Goal: Communication & Community: Answer question/provide support

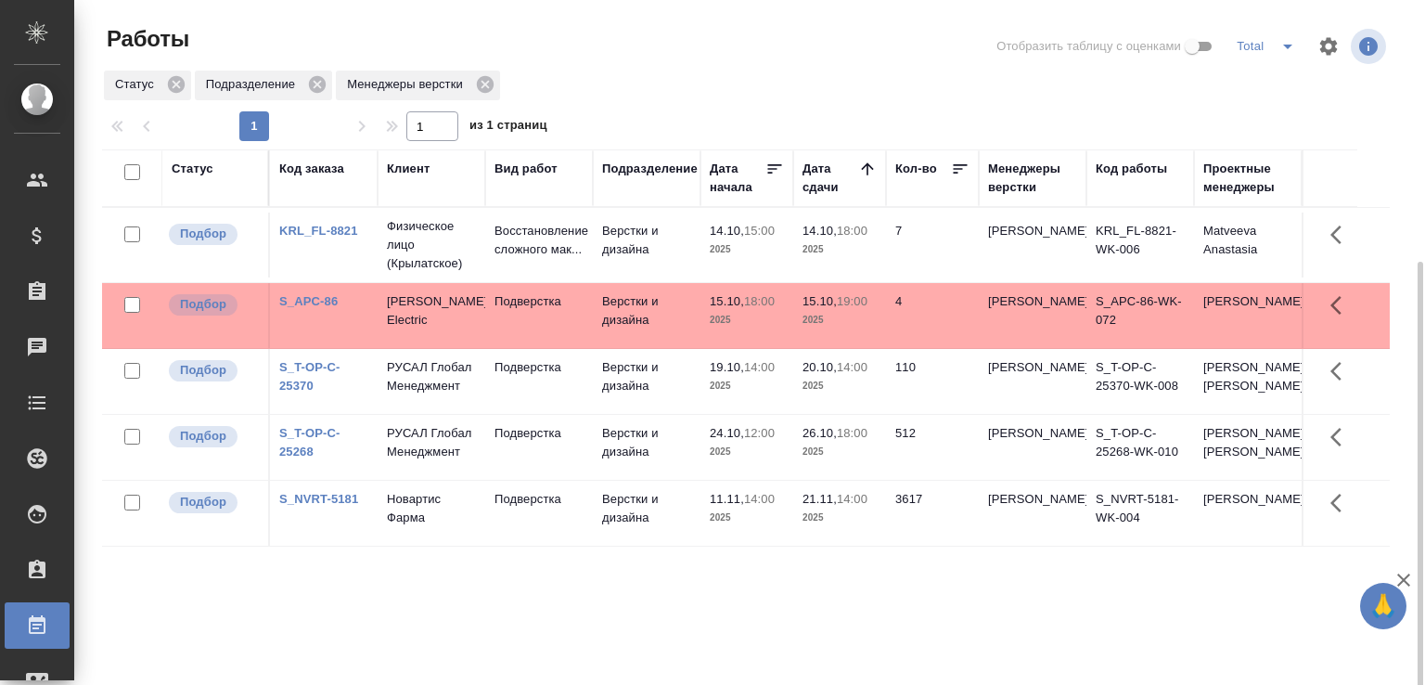
scroll to position [143, 0]
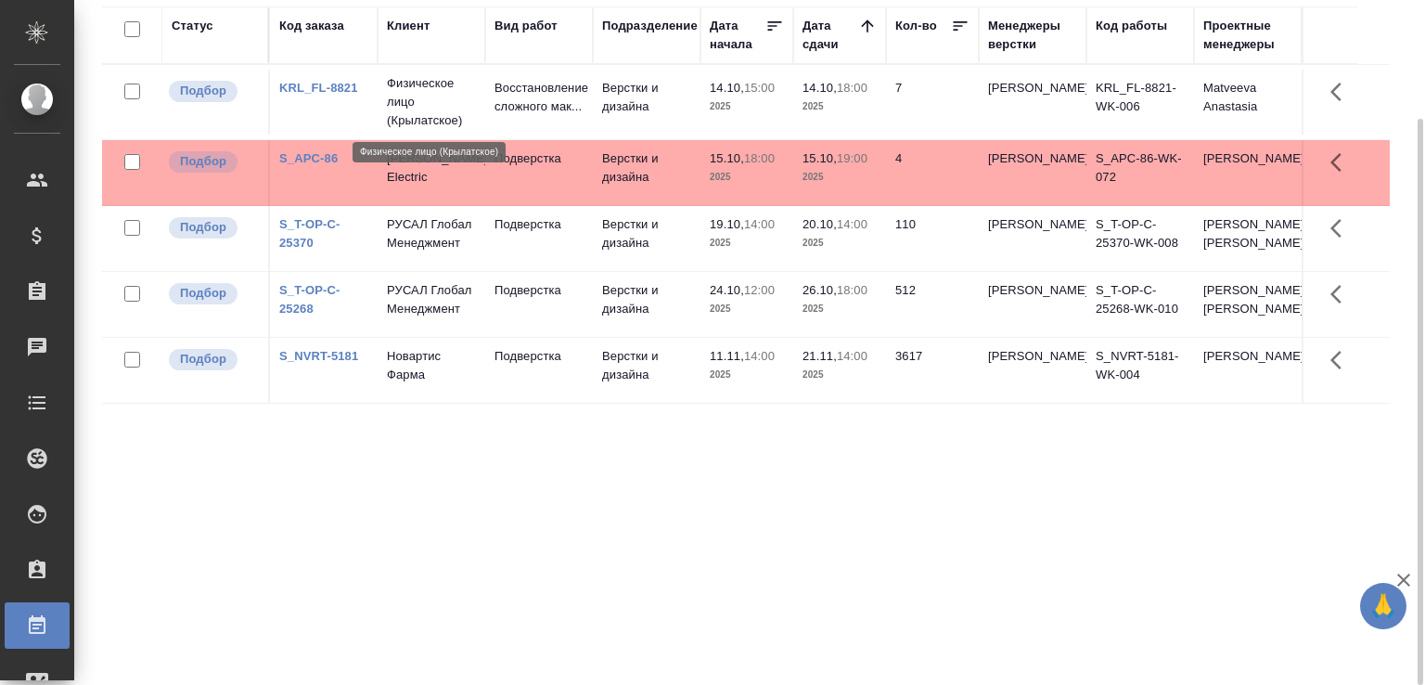
click at [452, 89] on p "Физическое лицо (Крылатское)" at bounding box center [431, 102] width 89 height 56
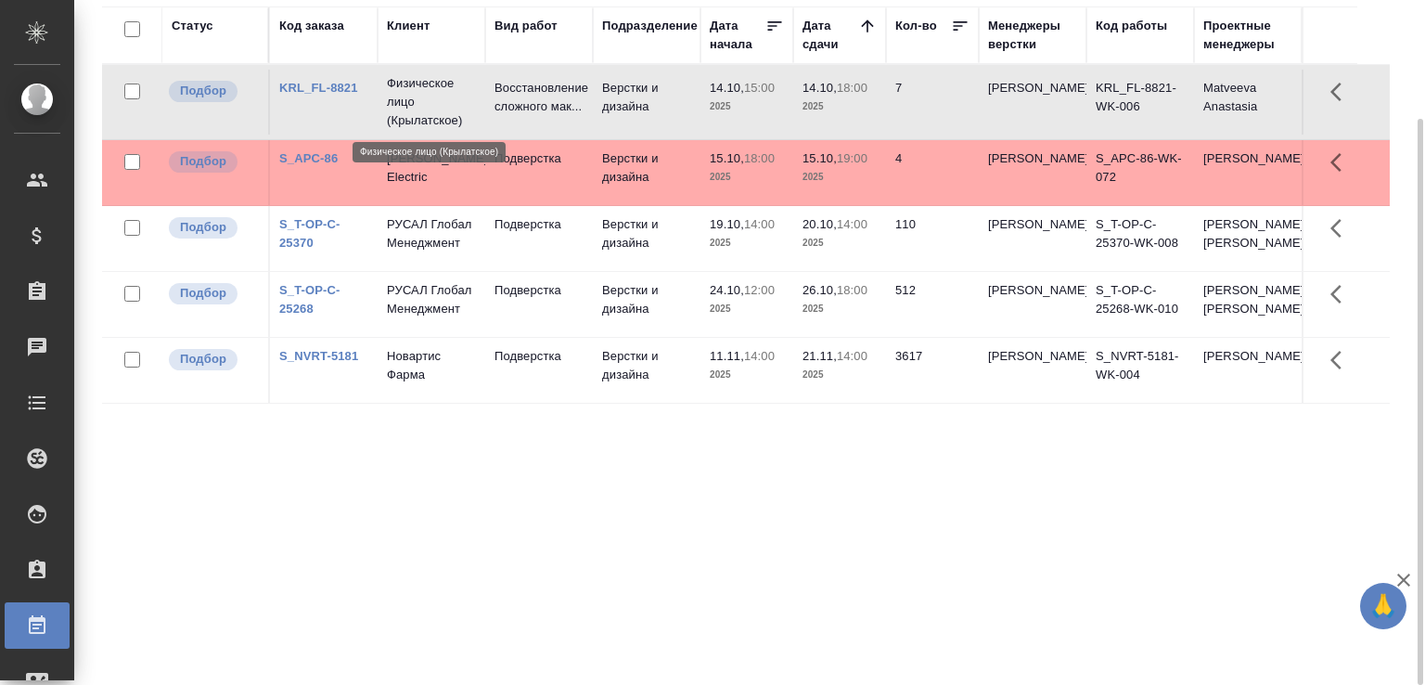
click at [452, 89] on p "Физическое лицо (Крылатское)" at bounding box center [431, 102] width 89 height 56
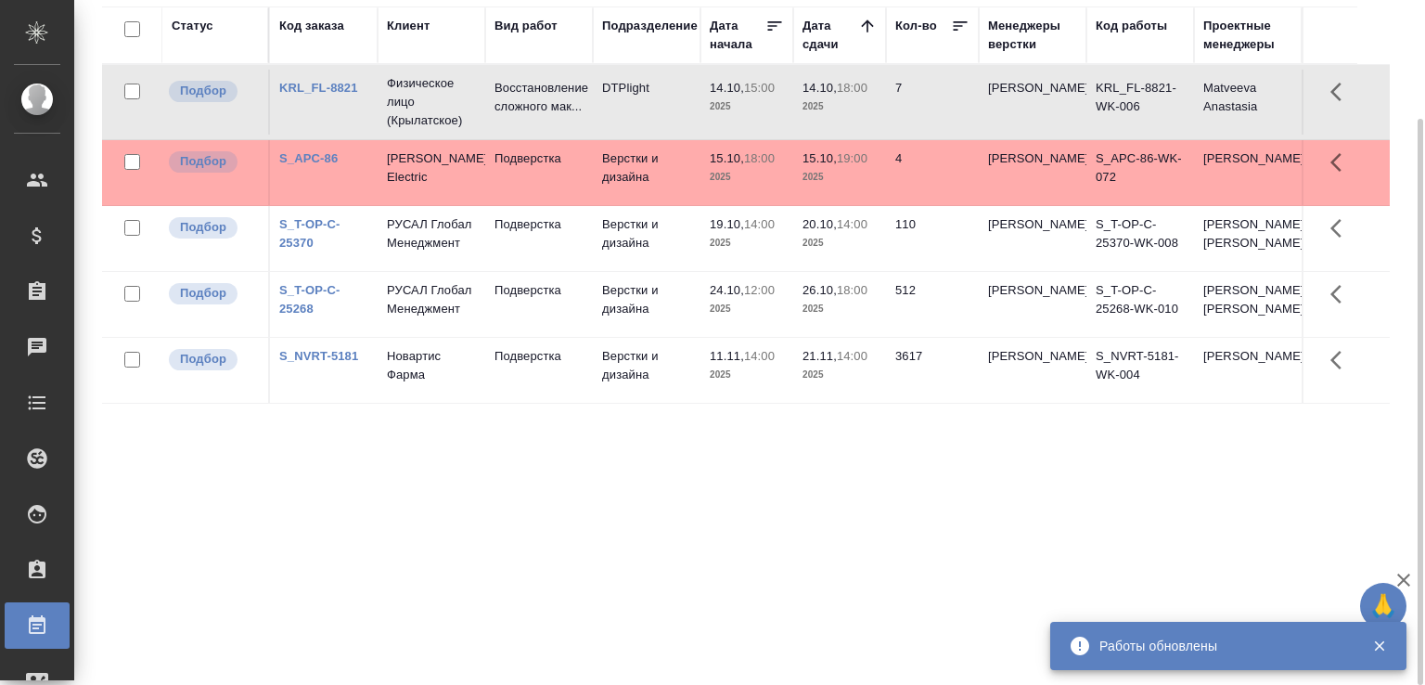
click at [464, 189] on td "Schneider Electric" at bounding box center [431, 172] width 108 height 65
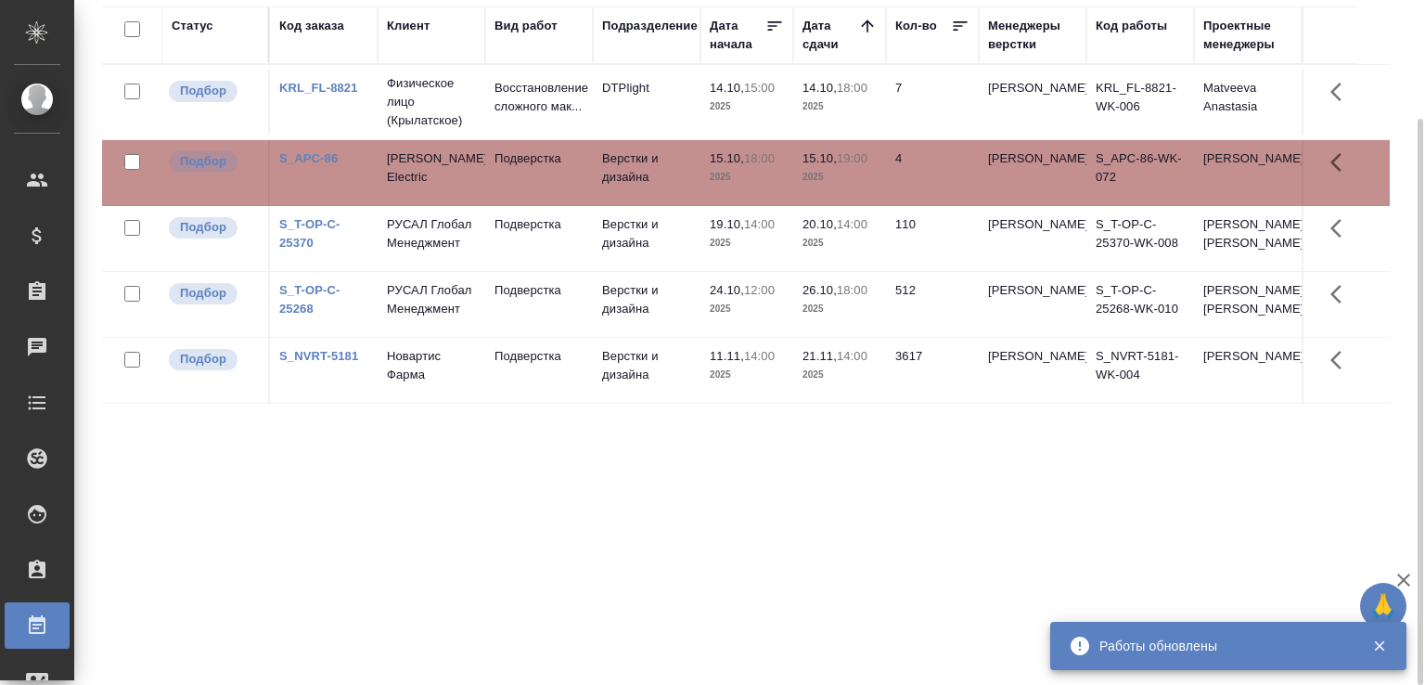
click at [464, 189] on td "Schneider Electric" at bounding box center [431, 172] width 108 height 65
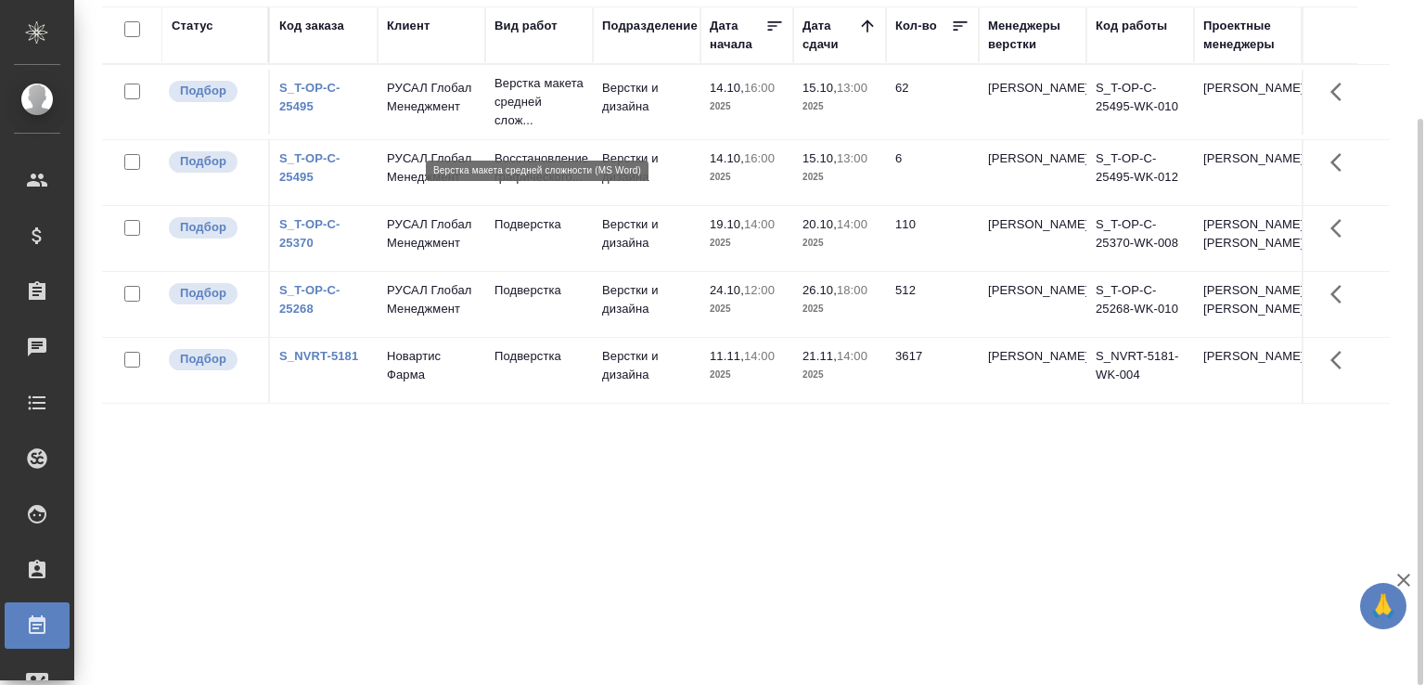
click at [557, 114] on p "Верстка макета средней слож..." at bounding box center [538, 102] width 89 height 56
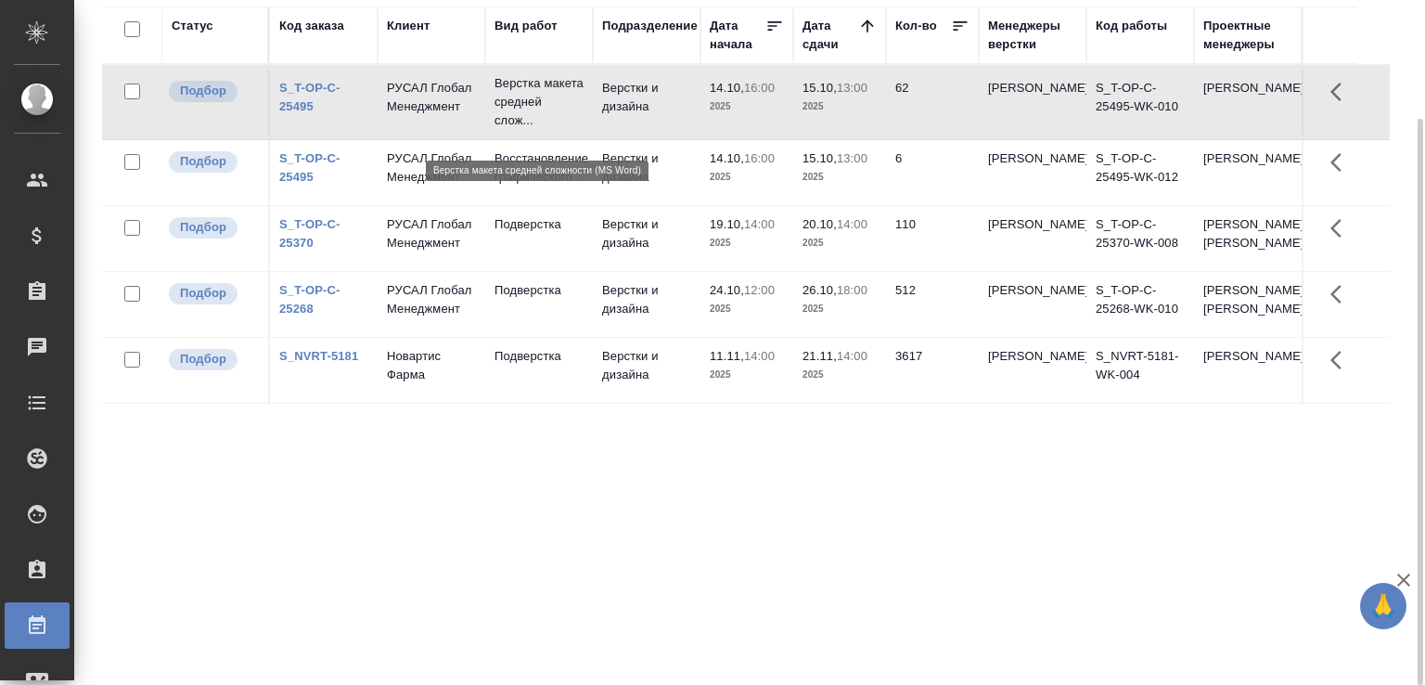
click at [557, 114] on p "Верстка макета средней слож..." at bounding box center [538, 102] width 89 height 56
click at [791, 197] on td "14.10, 16:00 2025" at bounding box center [746, 172] width 93 height 65
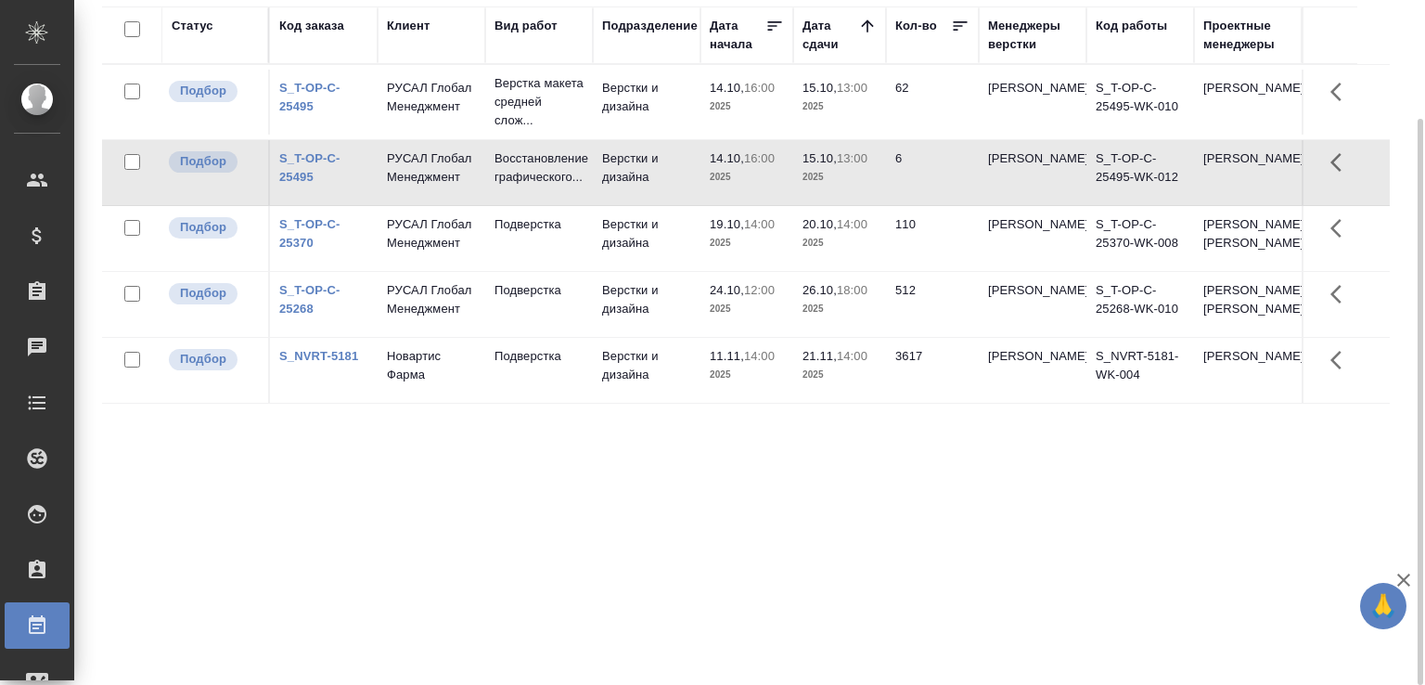
click at [791, 197] on td "14.10, 16:00 2025" at bounding box center [746, 172] width 93 height 65
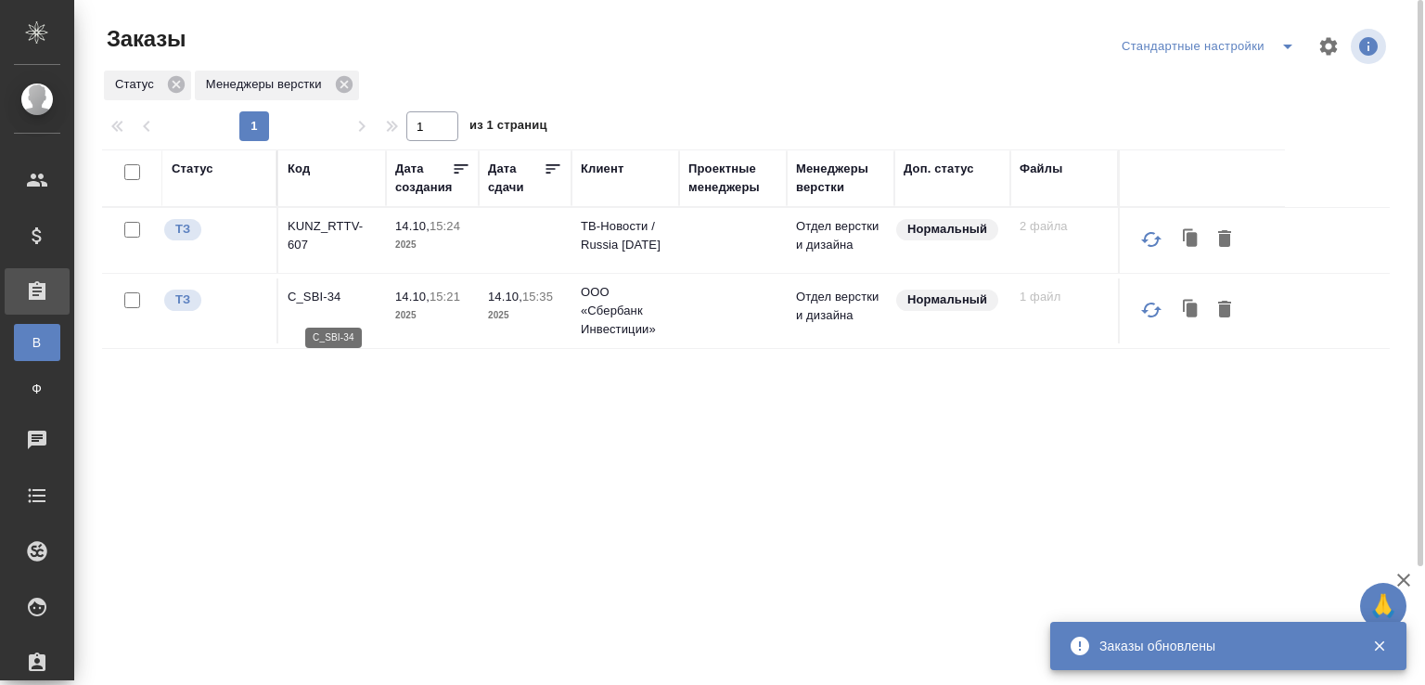
click at [328, 305] on p "C_SBI-34" at bounding box center [332, 297] width 89 height 19
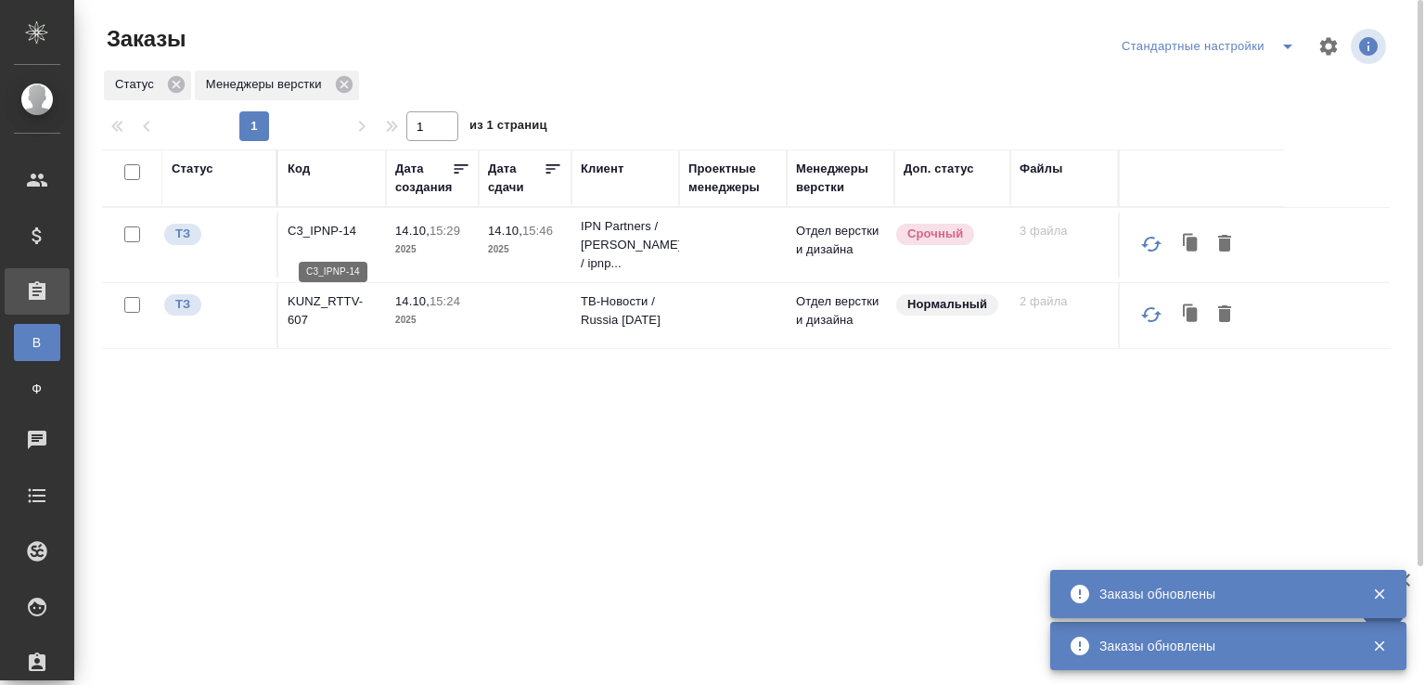
click at [328, 240] on p "C3_IPNP-14" at bounding box center [332, 231] width 89 height 19
click at [307, 329] on p "KUNZ_RTTV-607" at bounding box center [332, 310] width 89 height 37
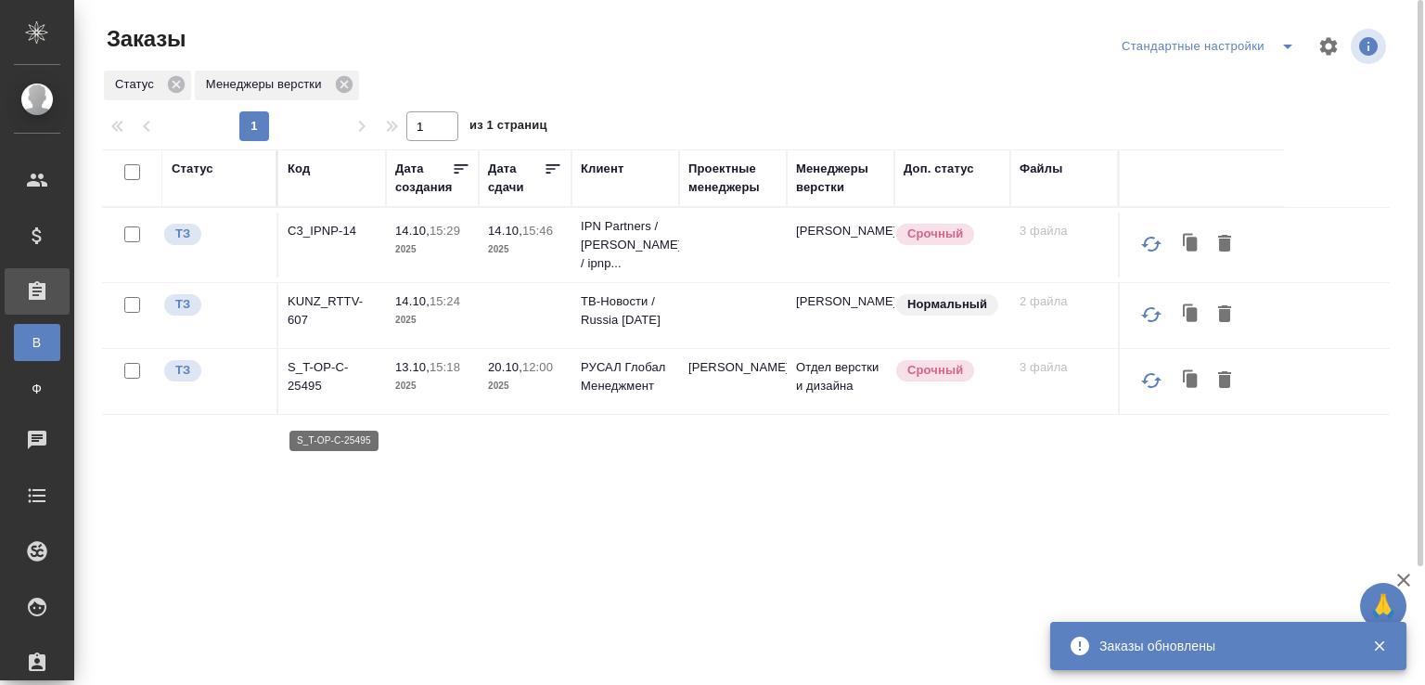
click at [321, 395] on p "S_T-OP-C-25495" at bounding box center [332, 376] width 89 height 37
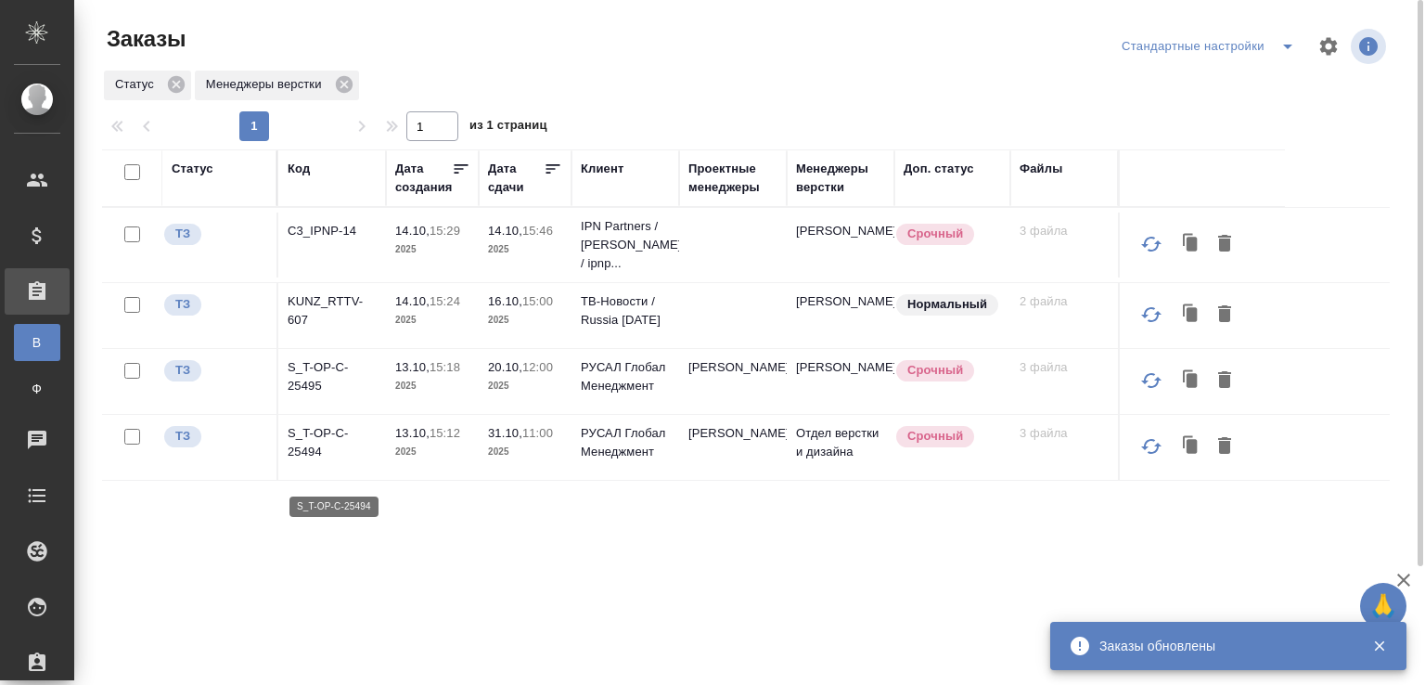
click at [312, 461] on p "S_T-OP-C-25494" at bounding box center [332, 442] width 89 height 37
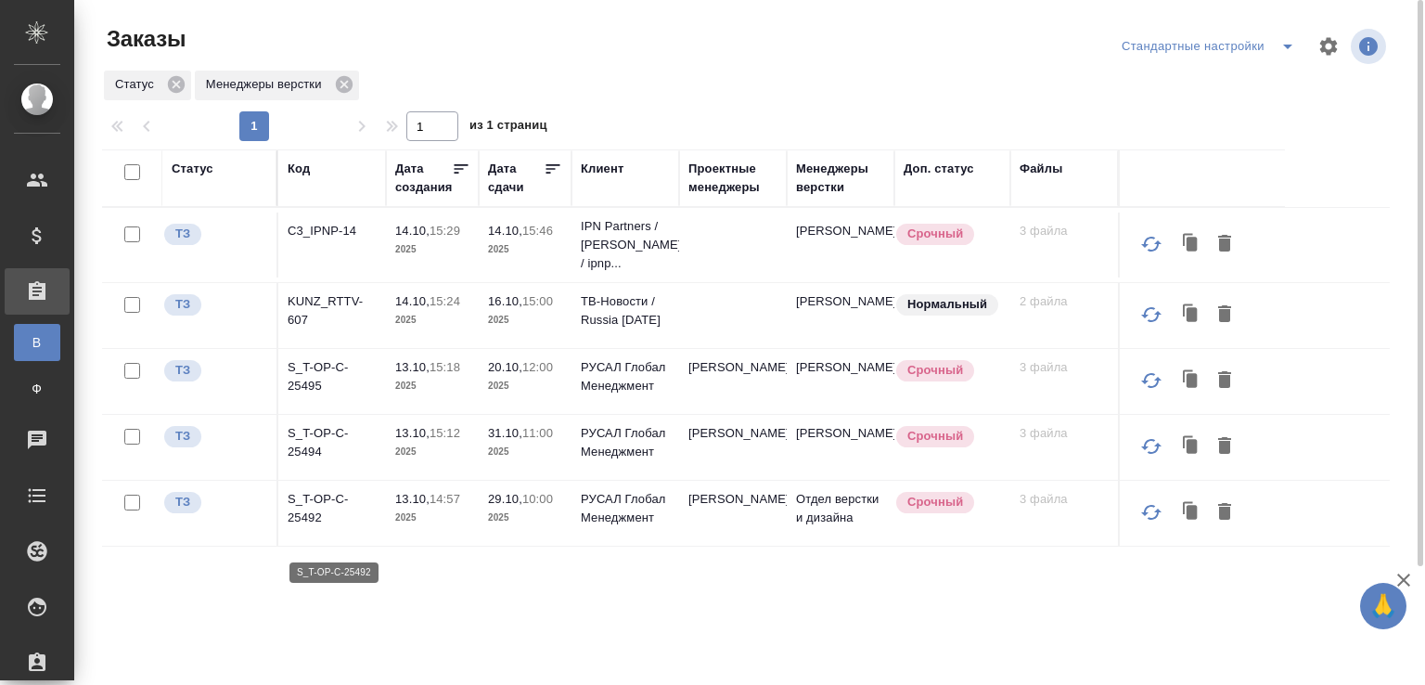
click at [308, 517] on p "S_T-OP-C-25492" at bounding box center [332, 508] width 89 height 37
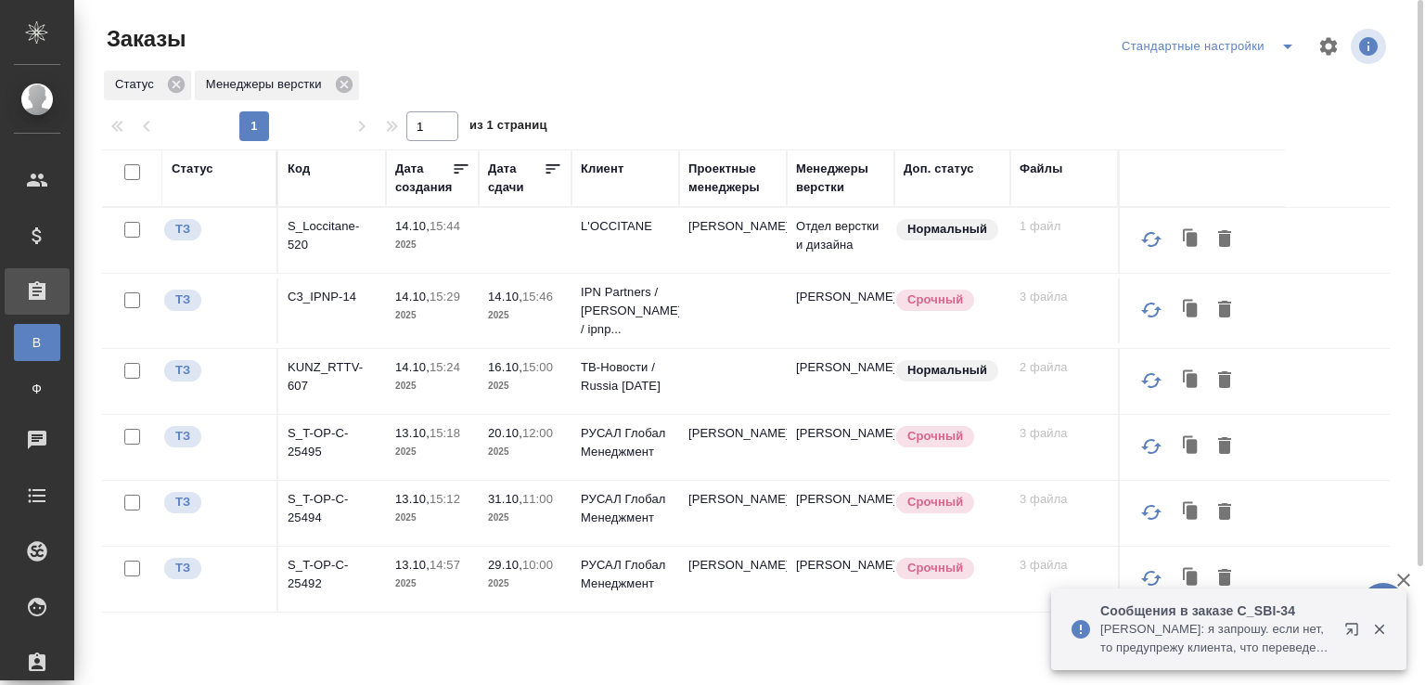
scroll to position [143, 0]
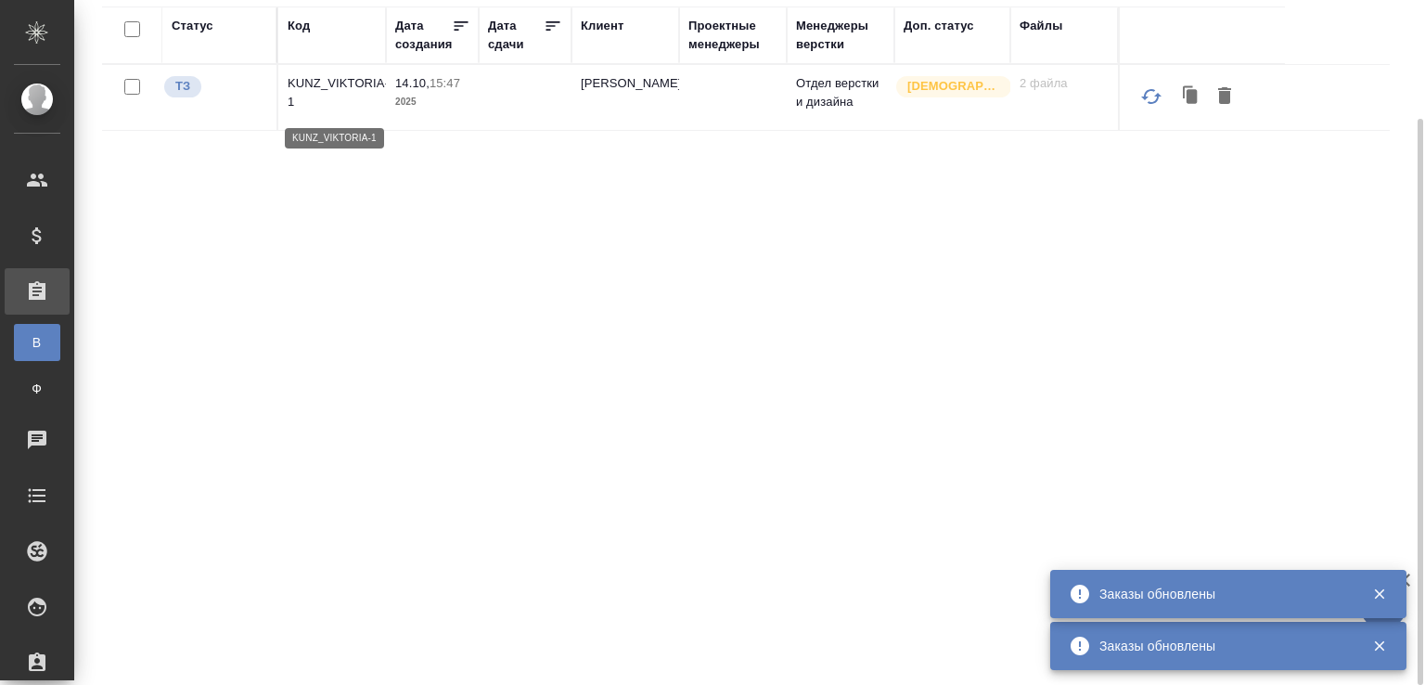
click at [316, 85] on p "KUNZ_VIKTORIA-1" at bounding box center [332, 92] width 89 height 37
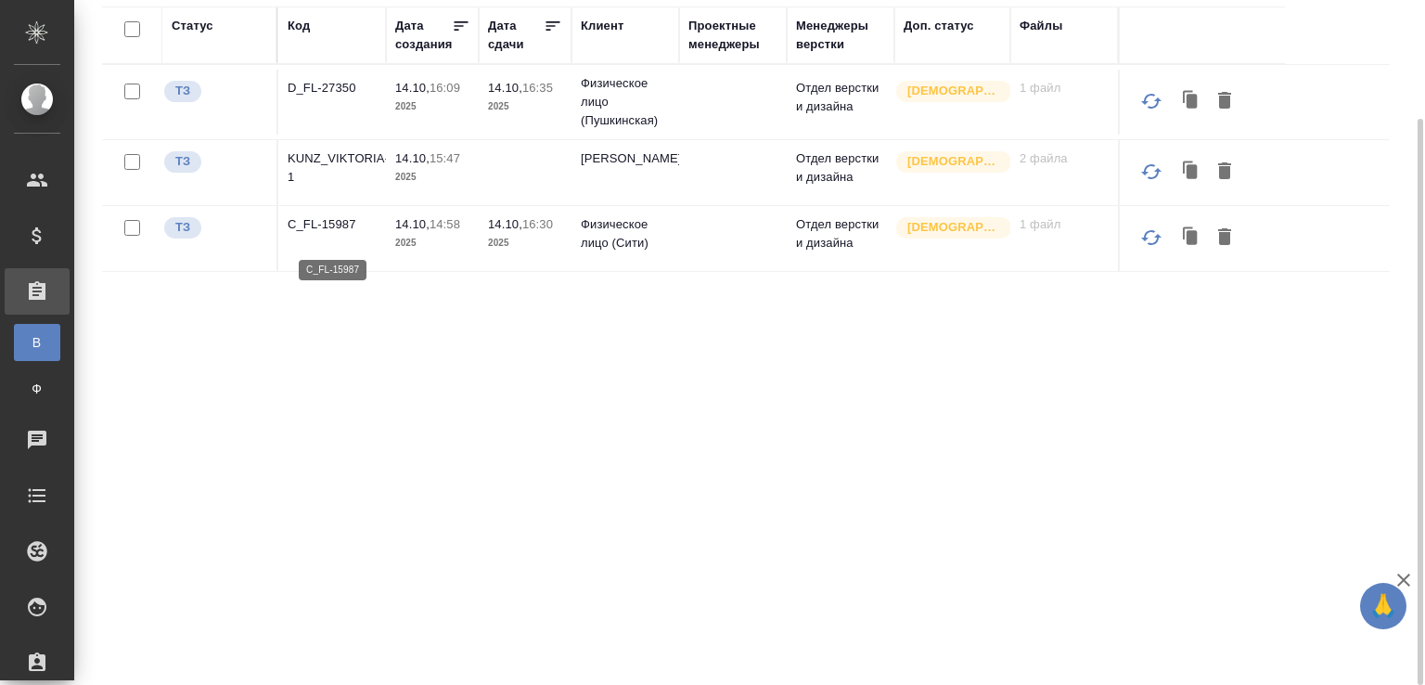
click at [340, 234] on p "C_FL-15987" at bounding box center [332, 224] width 89 height 19
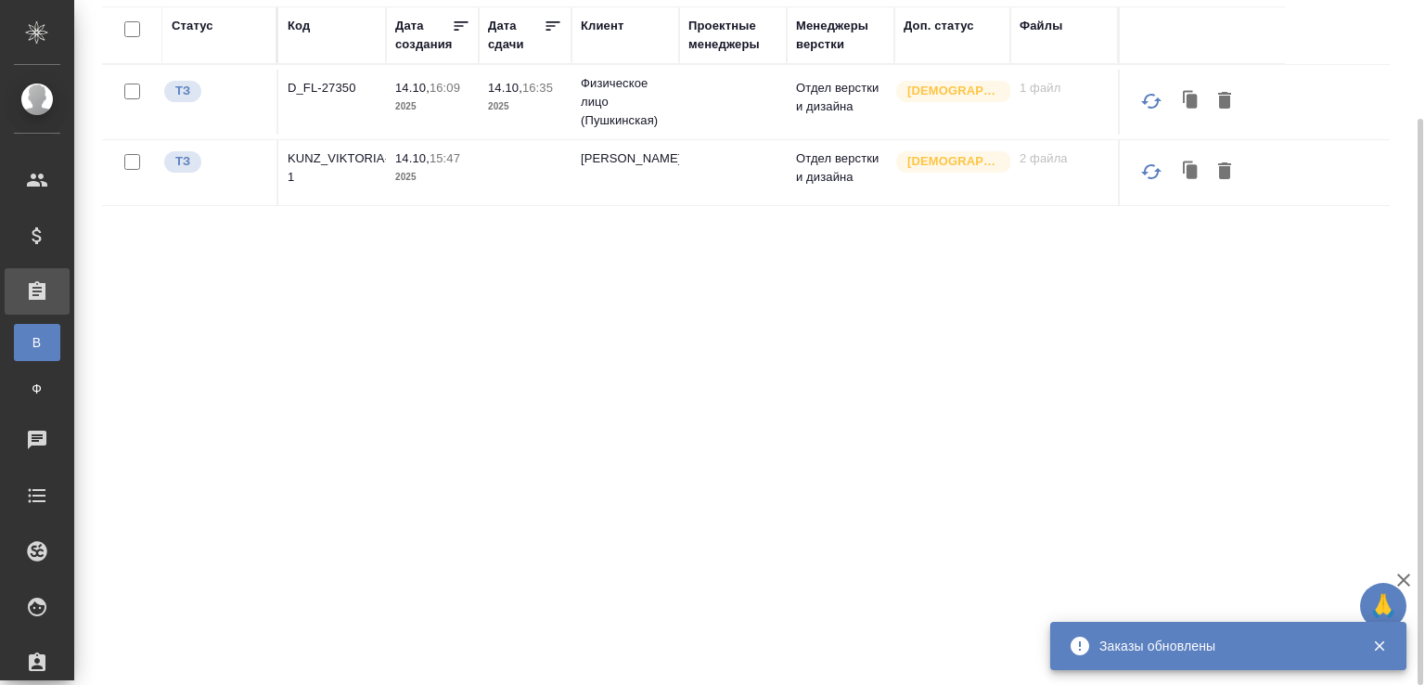
click at [314, 88] on p "D_FL-27350" at bounding box center [332, 88] width 89 height 19
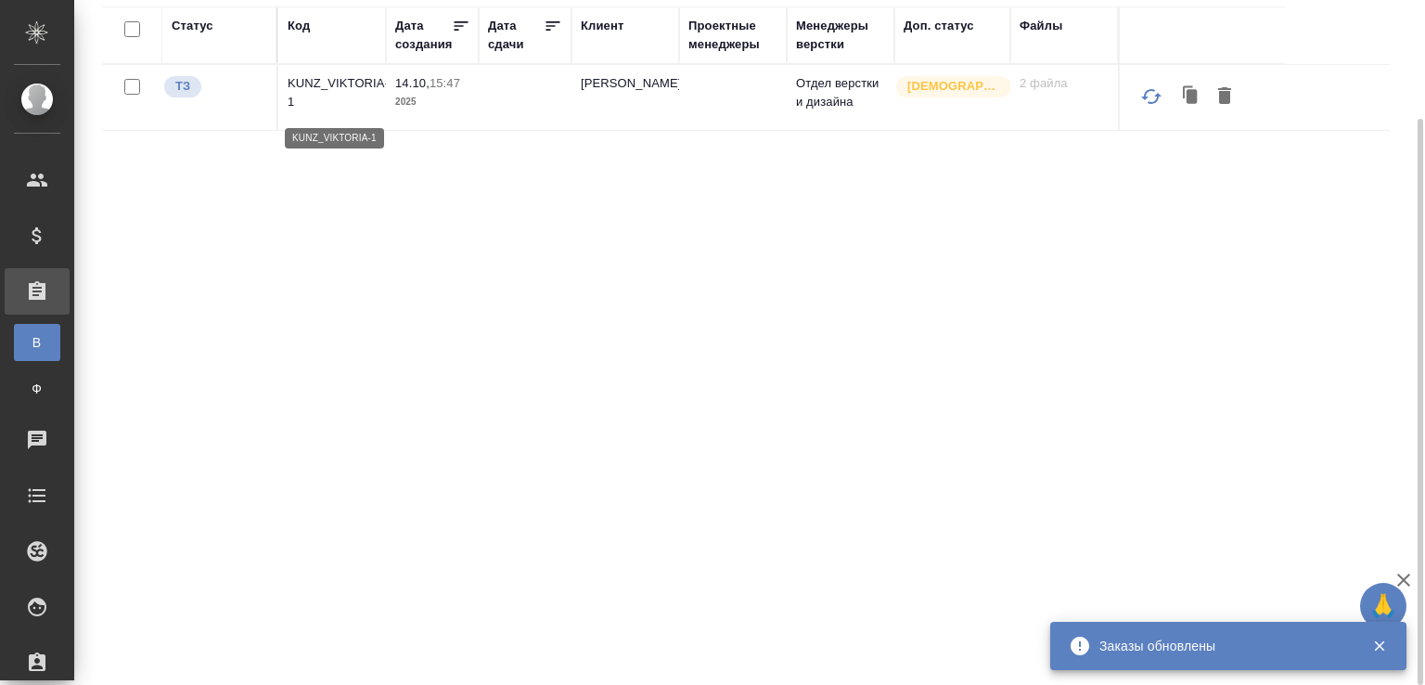
click at [335, 83] on p "KUNZ_VIKTORIA-1" at bounding box center [332, 92] width 89 height 37
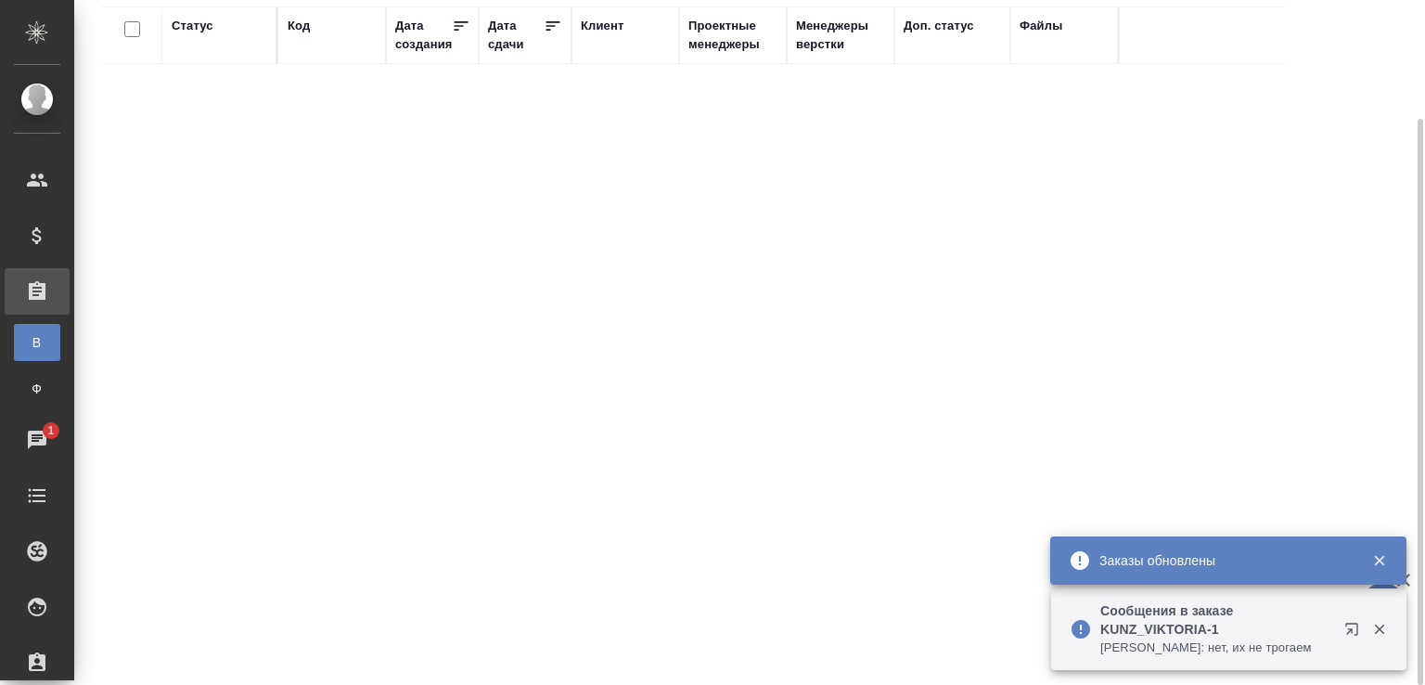
click at [1196, 631] on p "Сообщения в заказе KUNZ_VIKTORIA-1" at bounding box center [1216, 619] width 232 height 37
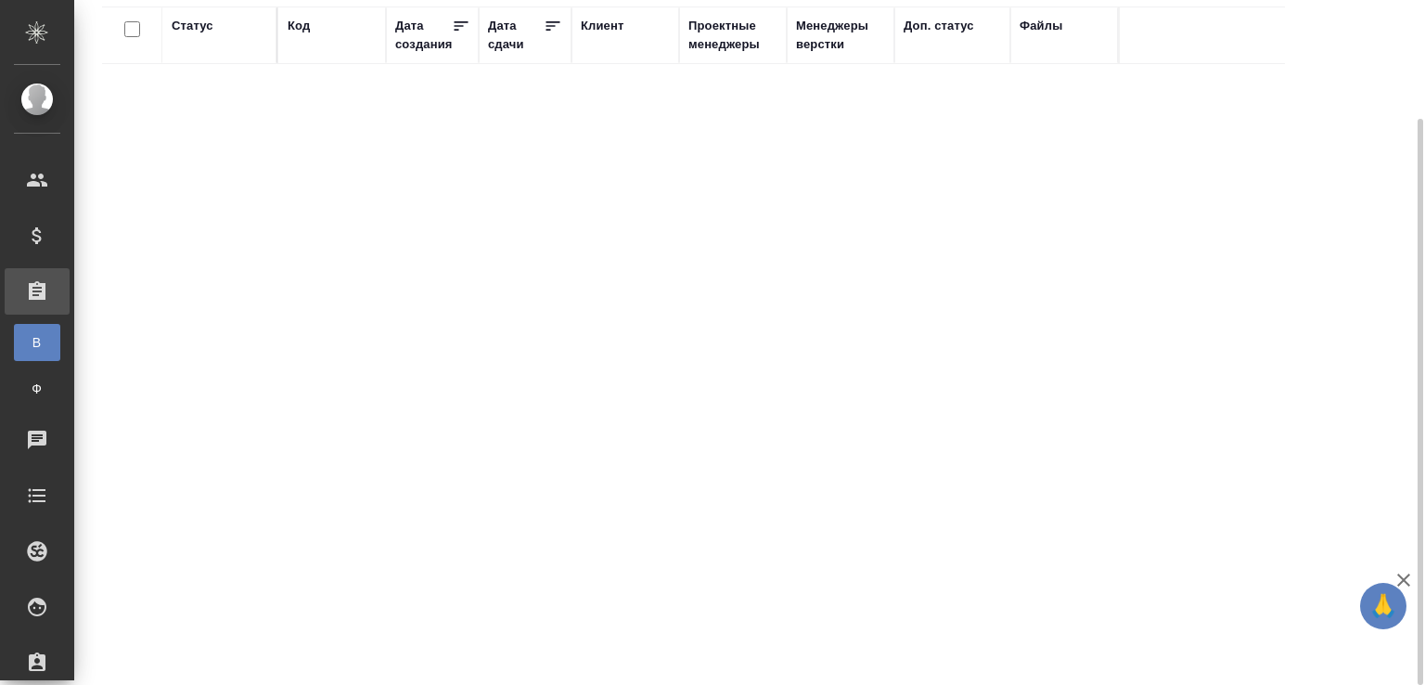
scroll to position [0, 0]
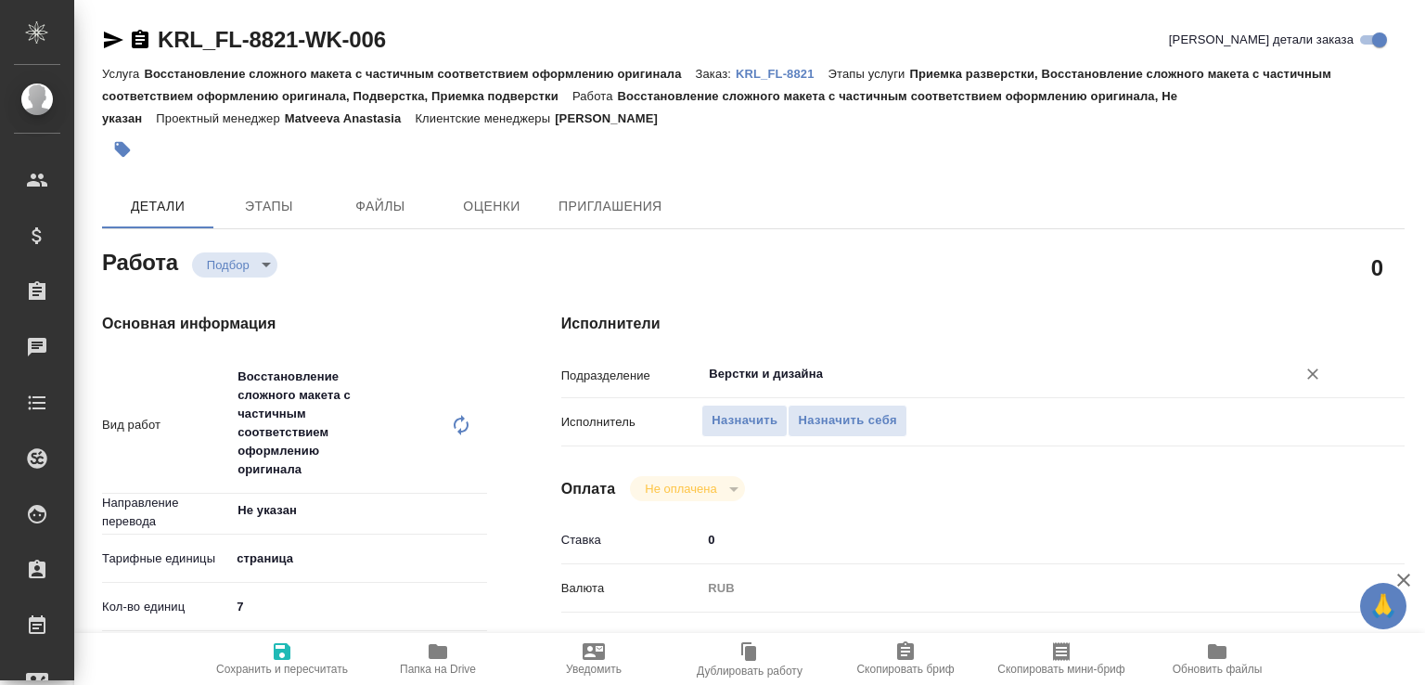
click at [786, 380] on input "Верстки и дизайна" at bounding box center [986, 374] width 559 height 22
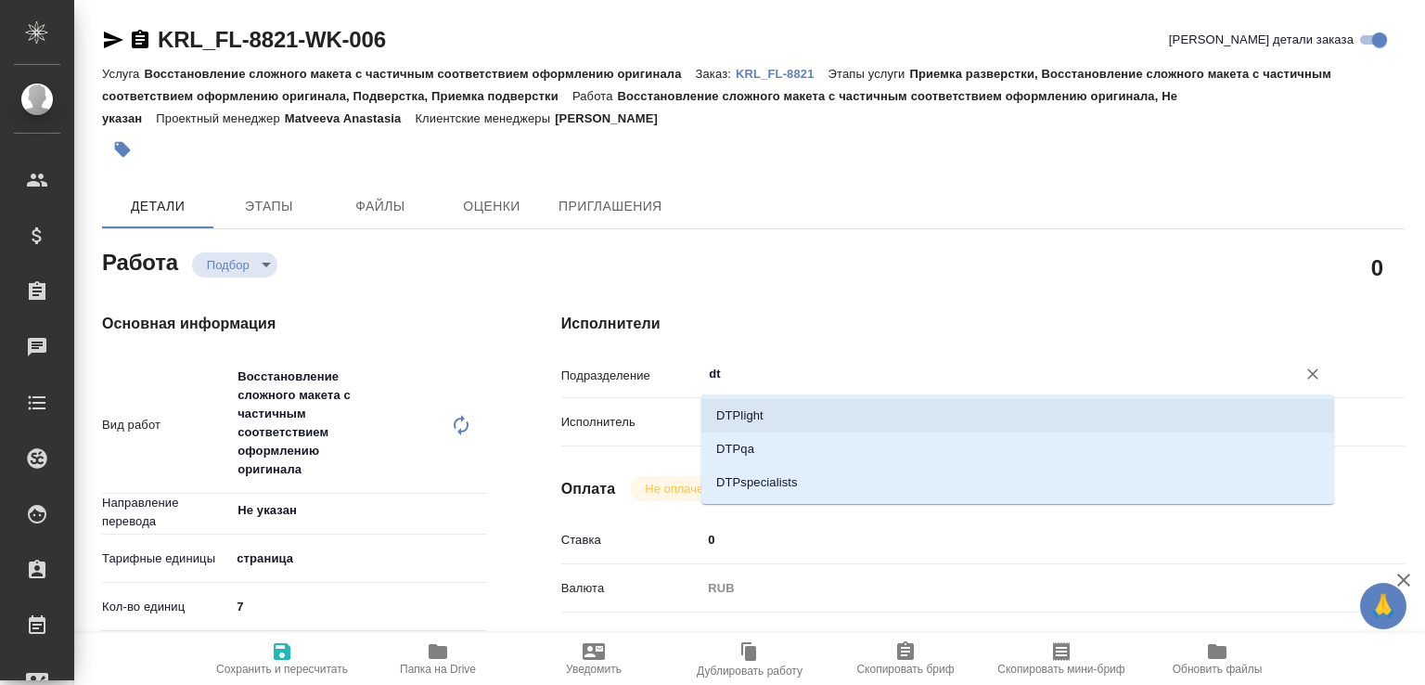
click at [783, 420] on li "DTPlight" at bounding box center [1017, 415] width 633 height 33
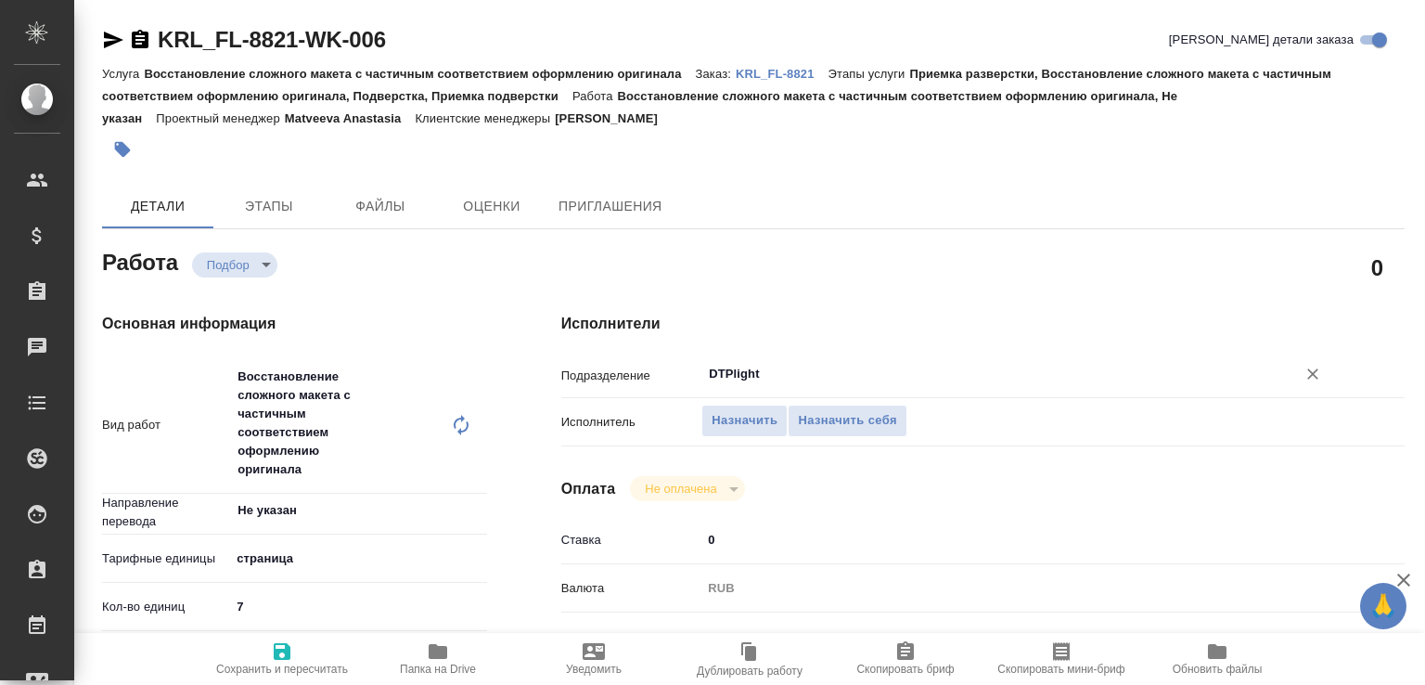
type input "DTPlight"
click at [472, 647] on span "Папка на Drive" at bounding box center [438, 657] width 134 height 35
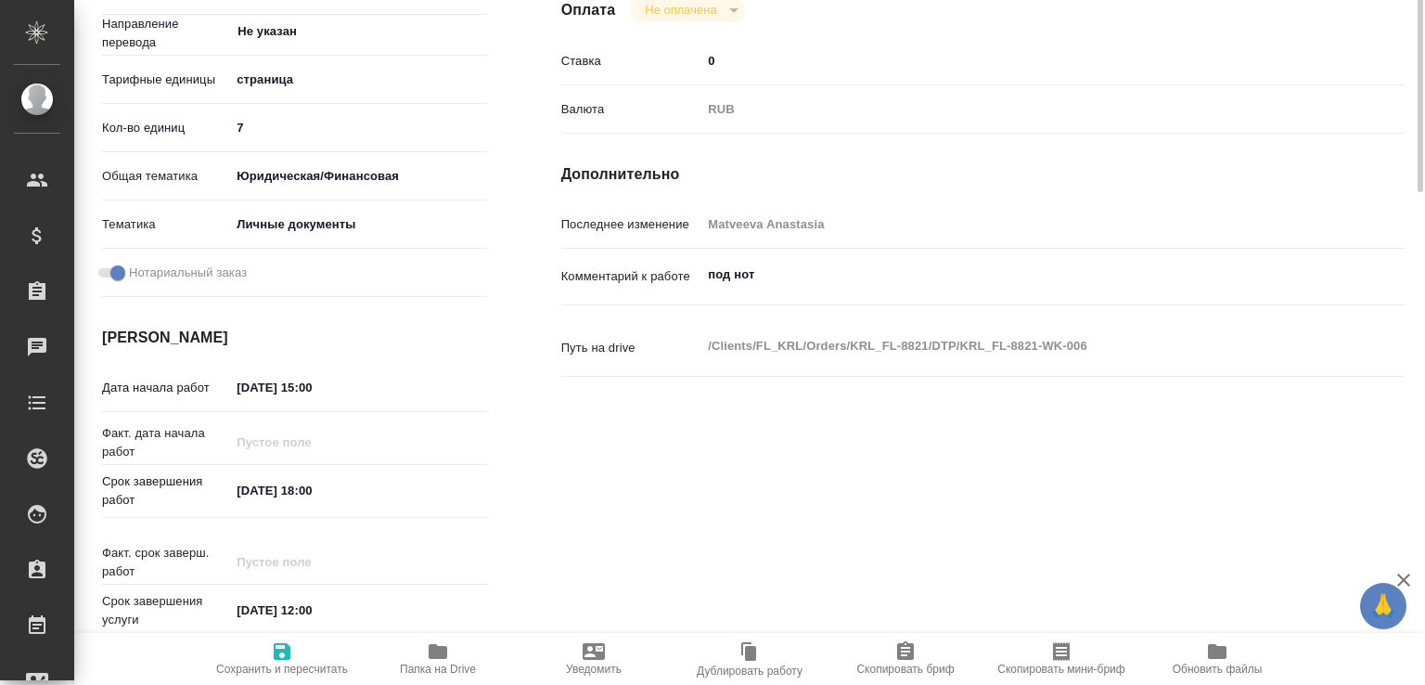
scroll to position [282, 0]
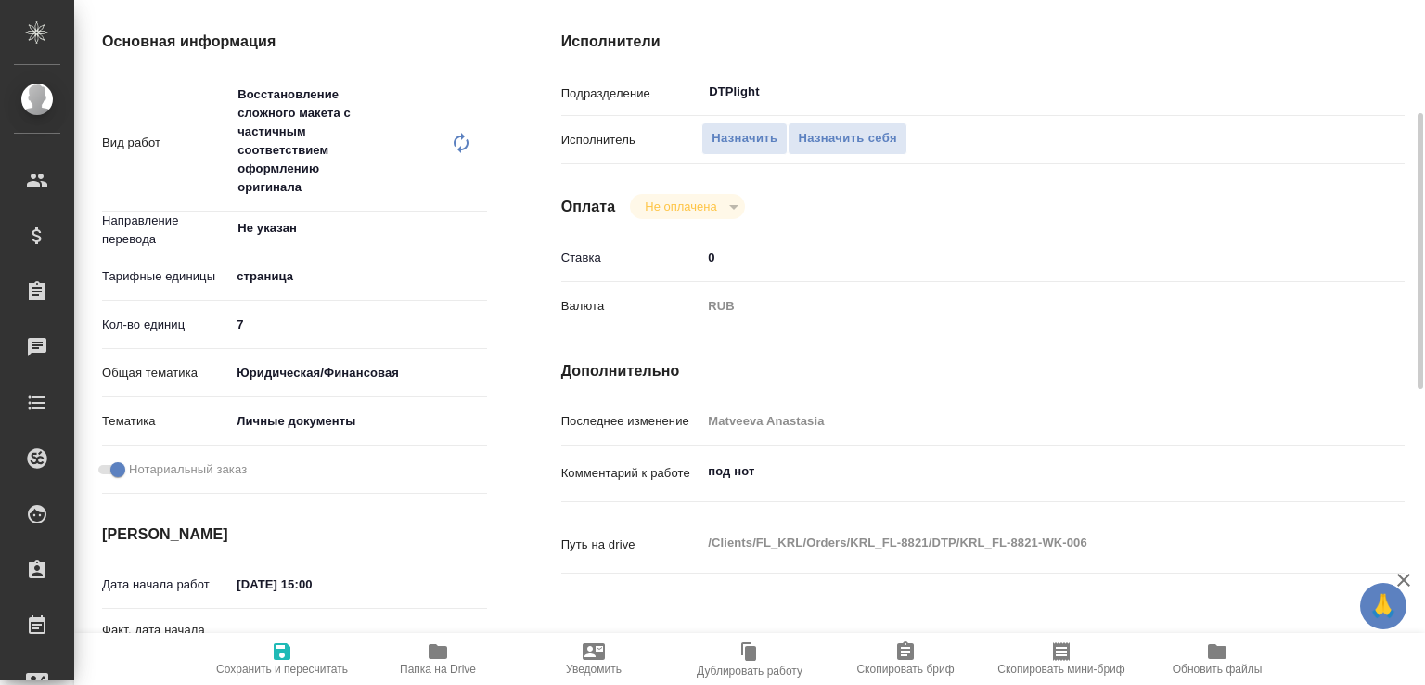
click at [794, 469] on textarea "под нот" at bounding box center [1017, 471] width 633 height 32
type textarea "под нот язык орига сербский"
click at [298, 646] on span "Сохранить и пересчитать" at bounding box center [282, 657] width 134 height 35
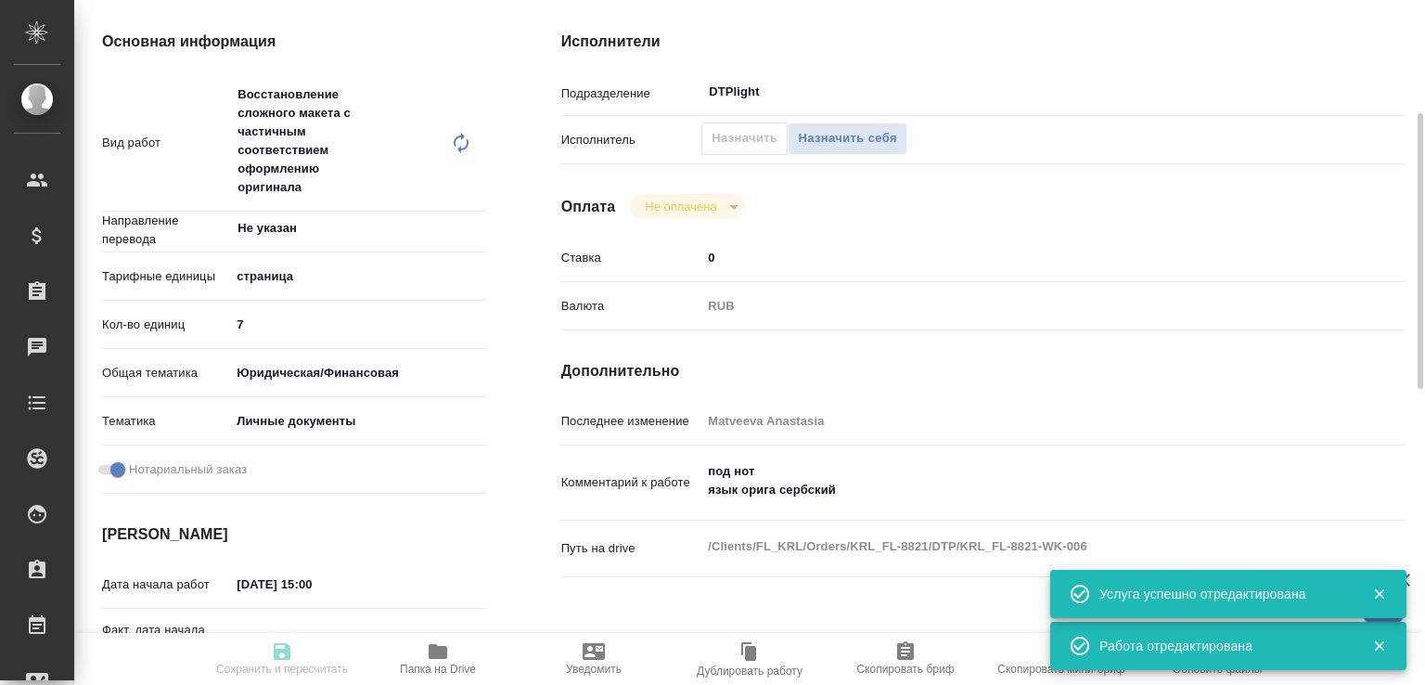
type input "recruiting"
type input "Не указан"
type input "5a8b1489cc6b4906c91bfdb2"
type input "7"
type input "yr-fn"
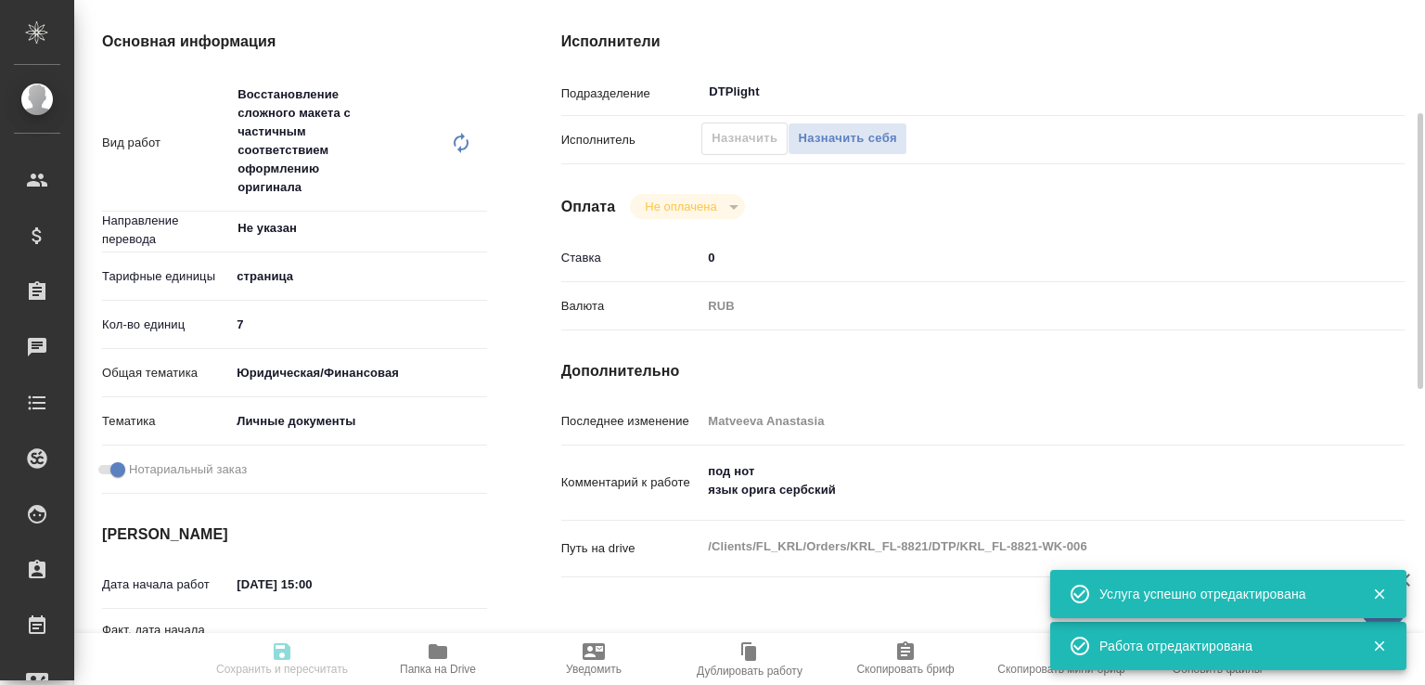
type input "5a8b8b956a9677013d343cfe"
checkbox input "true"
type input "14.10.2025 15:00"
type input "14.10.2025 18:00"
type input "16.10.2025 12:00"
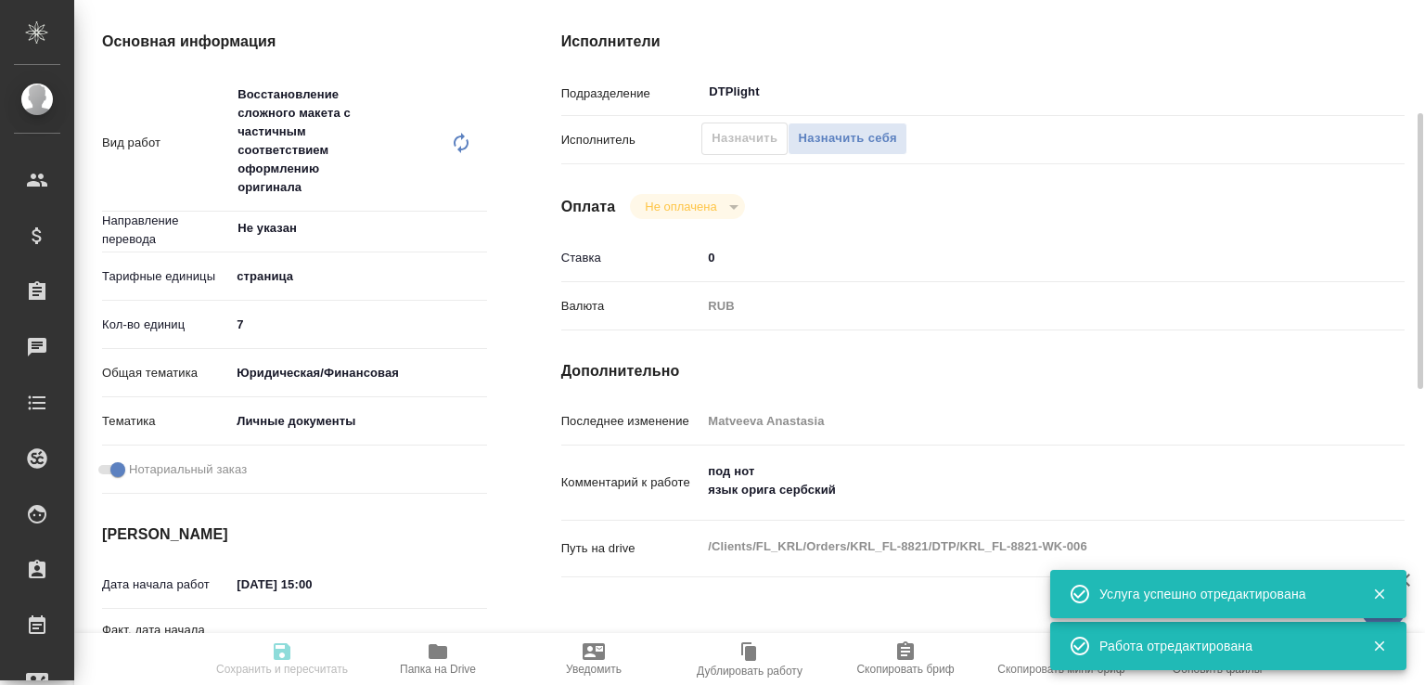
type input "DTPlight"
type input "notPayed"
type input "0"
type input "RUB"
type input "Matveeva Anastasia"
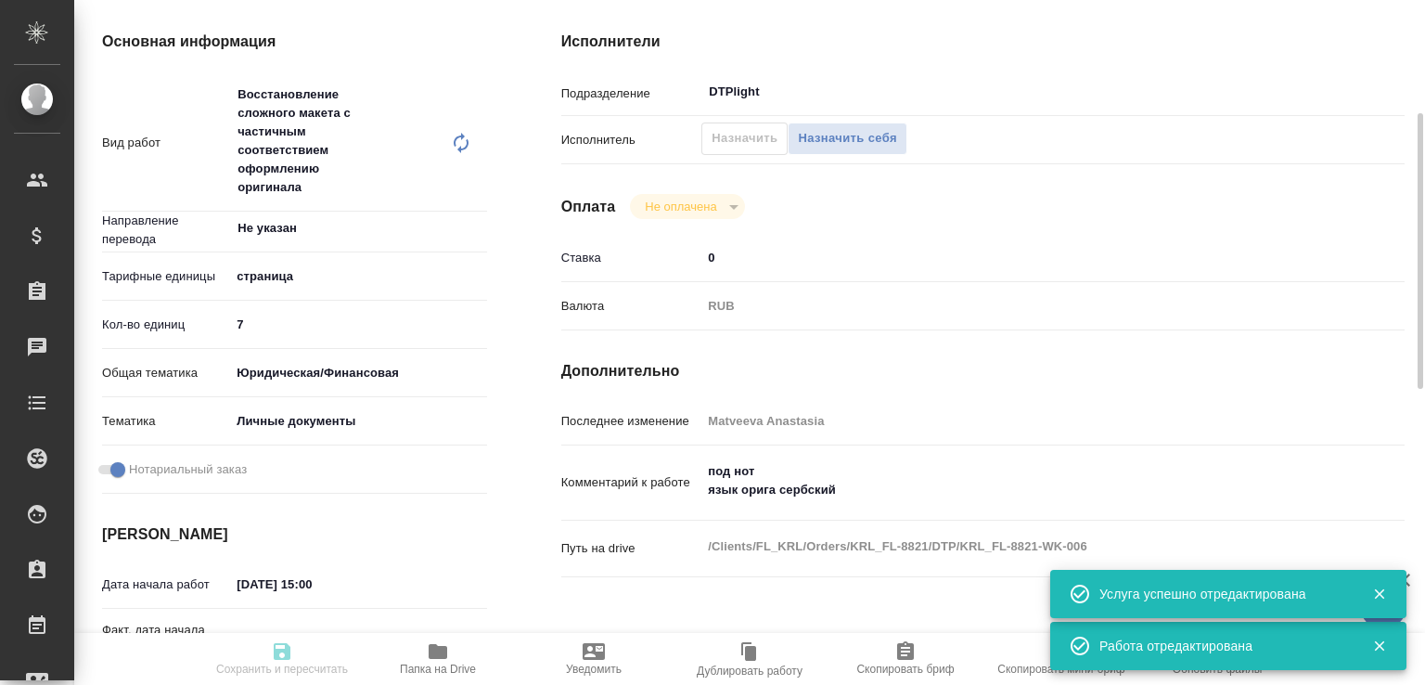
type input "KRL_FL-8821"
type input "Восстановление сложного макета с частичным соответствием оформлению оригинала"
type input "Приемка разверстки, Восстановление сложного макета с частичным соответствием оф…"
type input "Касымов Тимур"
type input "[PERSON_NAME]"
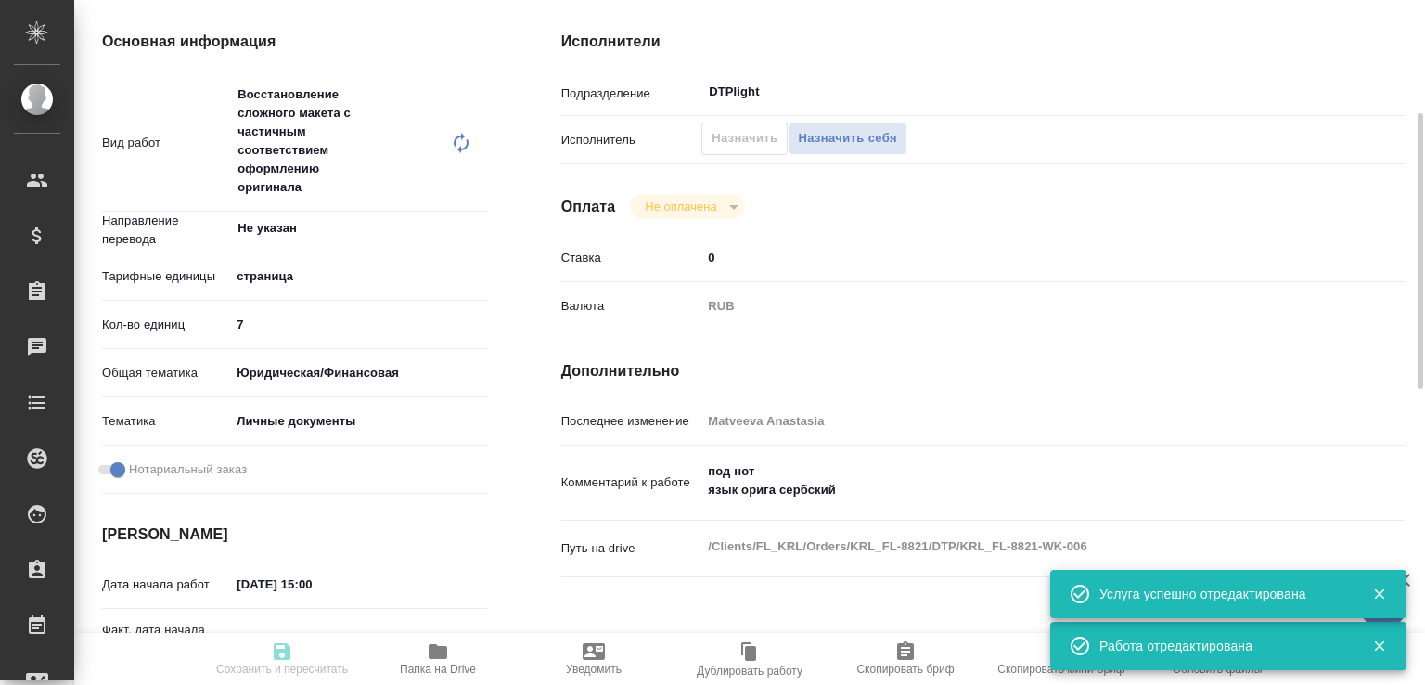
type input "/Clients/FL_KRL/Orders/KRL_FL-8821"
type input "recruiting"
type input "Не указан"
type input "5a8b1489cc6b4906c91bfdb2"
type input "7"
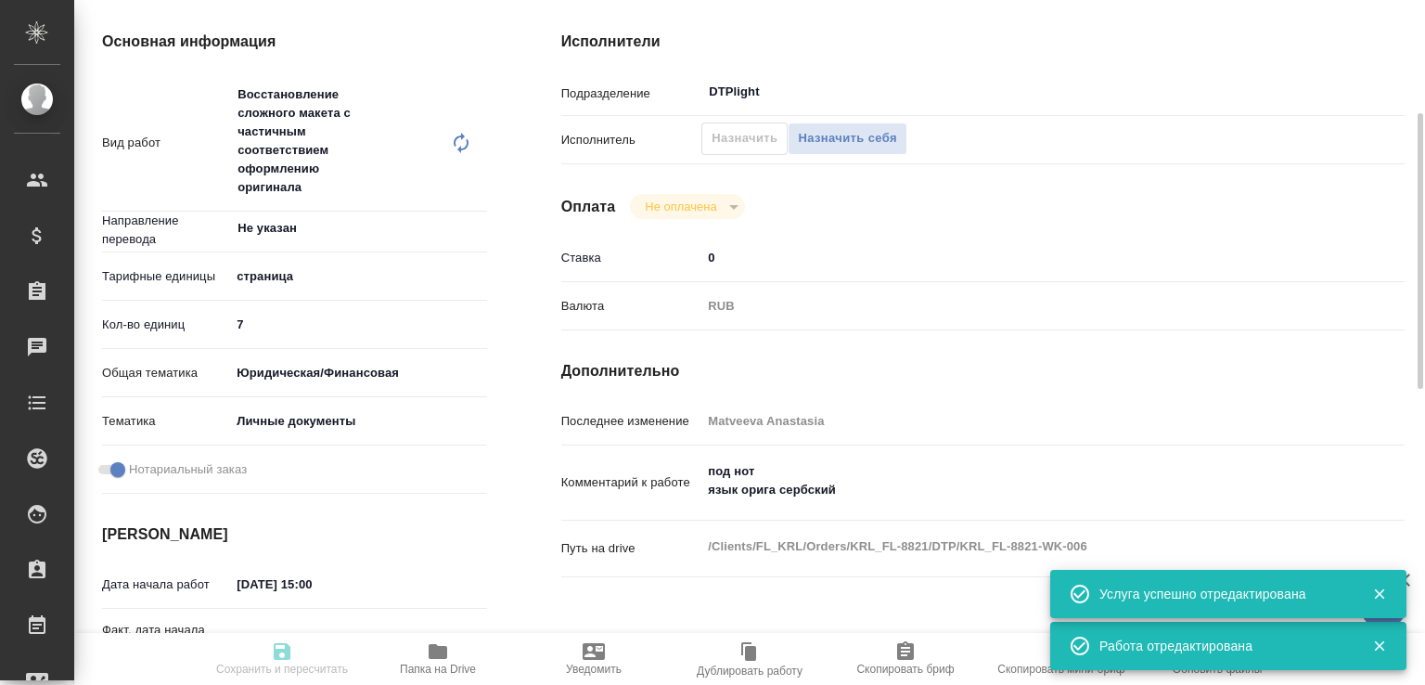
type input "yr-fn"
type input "5a8b8b956a9677013d343cfe"
checkbox input "true"
type input "14.10.2025 15:00"
type input "14.10.2025 18:00"
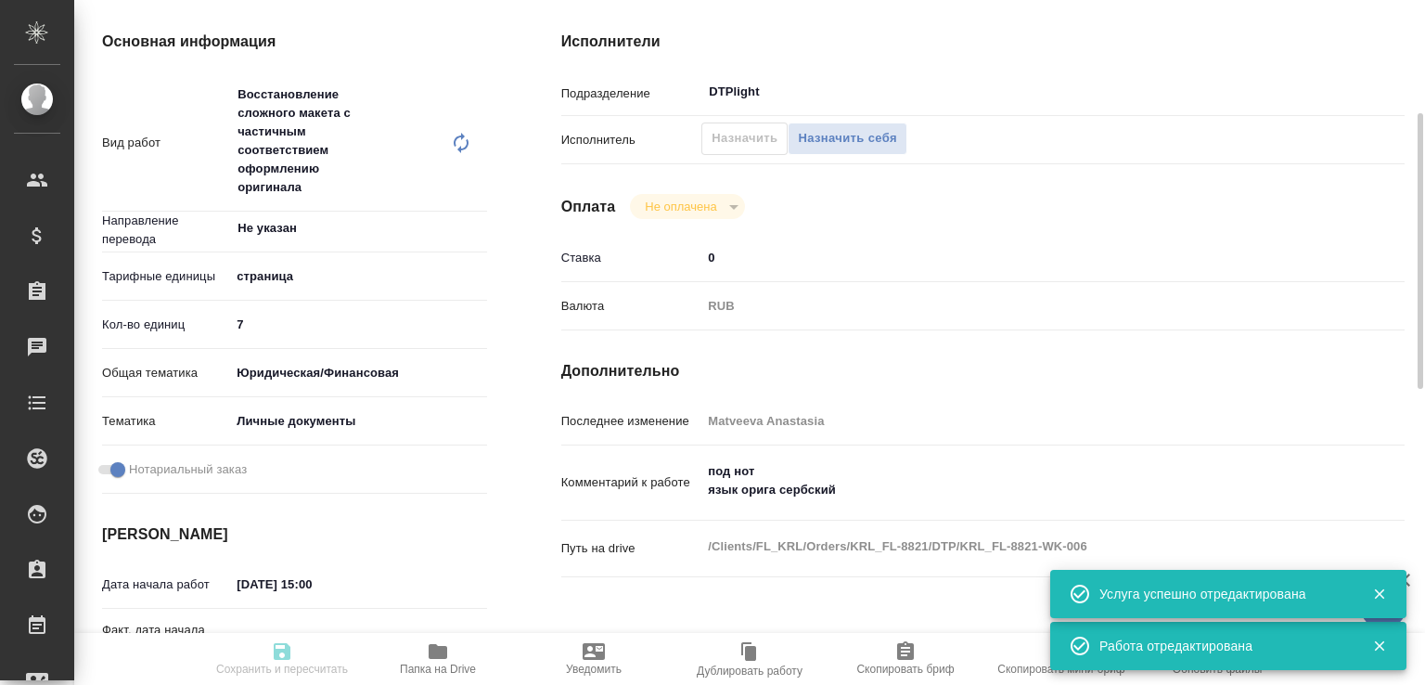
type input "16.10.2025 12:00"
type input "DTPlight"
type input "notPayed"
type input "0"
type input "RUB"
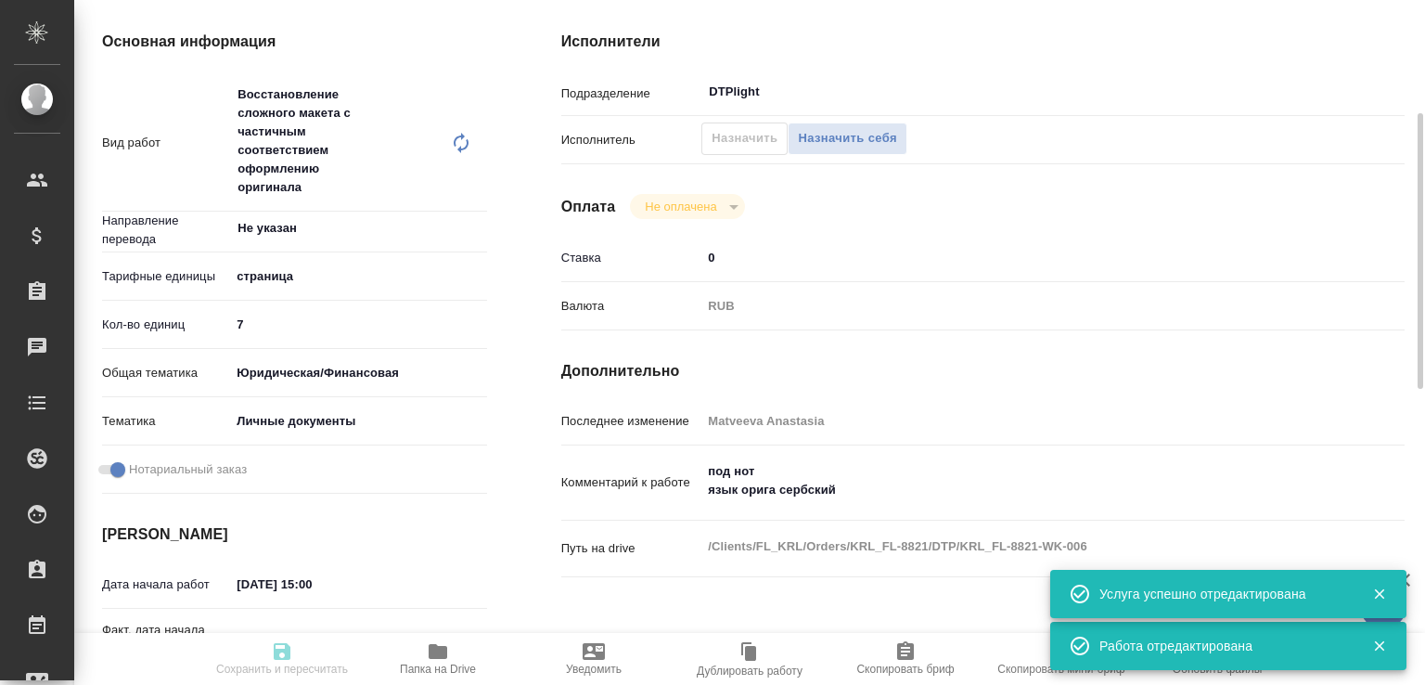
type input "Matveeva Anastasia"
type input "KRL_FL-8821"
type input "Восстановление сложного макета с частичным соответствием оформлению оригинала"
type input "Приемка разверстки, Восстановление сложного макета с частичным соответствием оф…"
type input "Касымов Тимур"
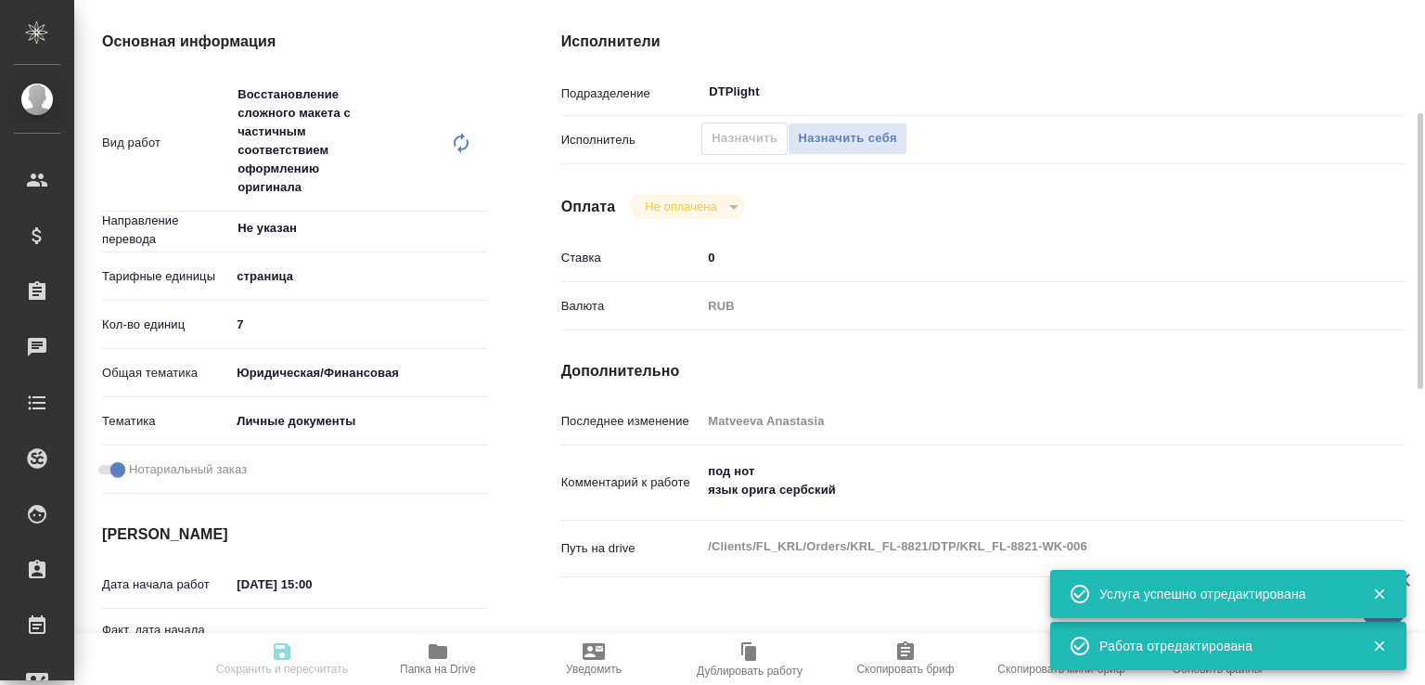
type input "[PERSON_NAME]"
type input "/Clients/FL_KRL/Orders/KRL_FL-8821"
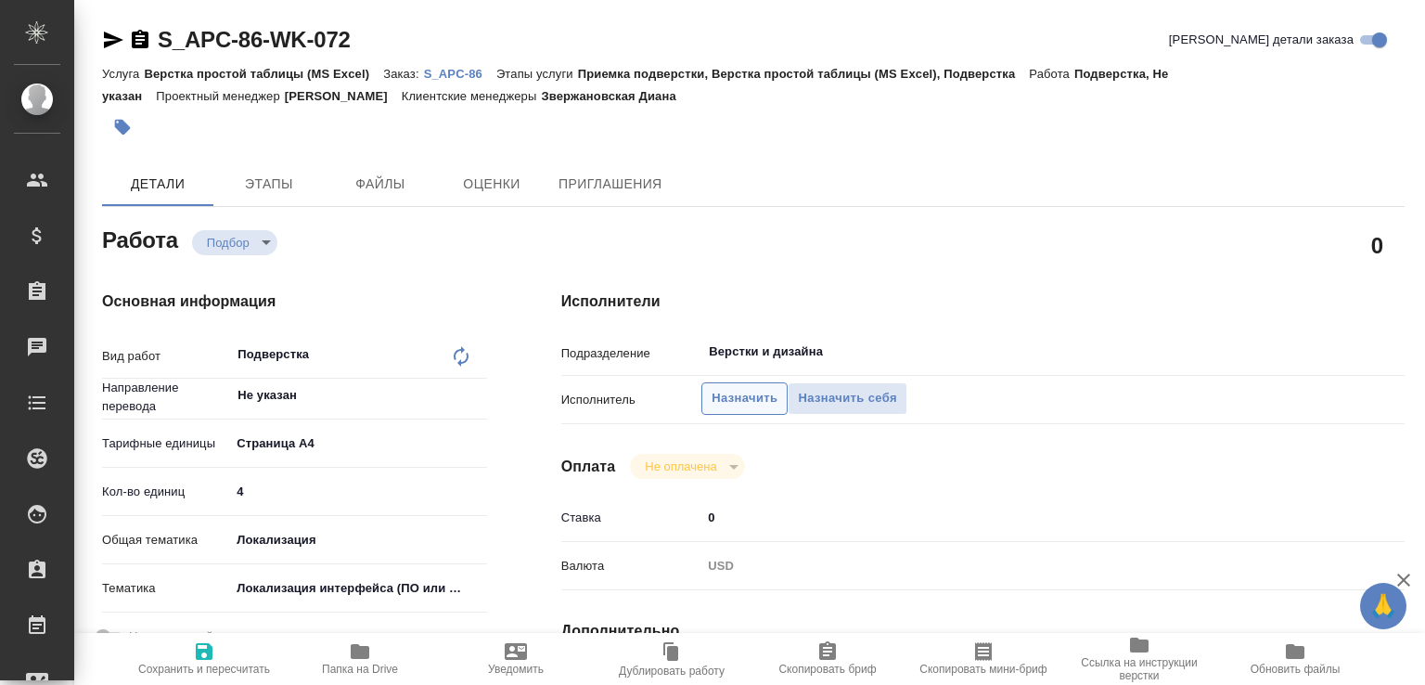
click at [750, 402] on span "Назначить" at bounding box center [744, 398] width 66 height 21
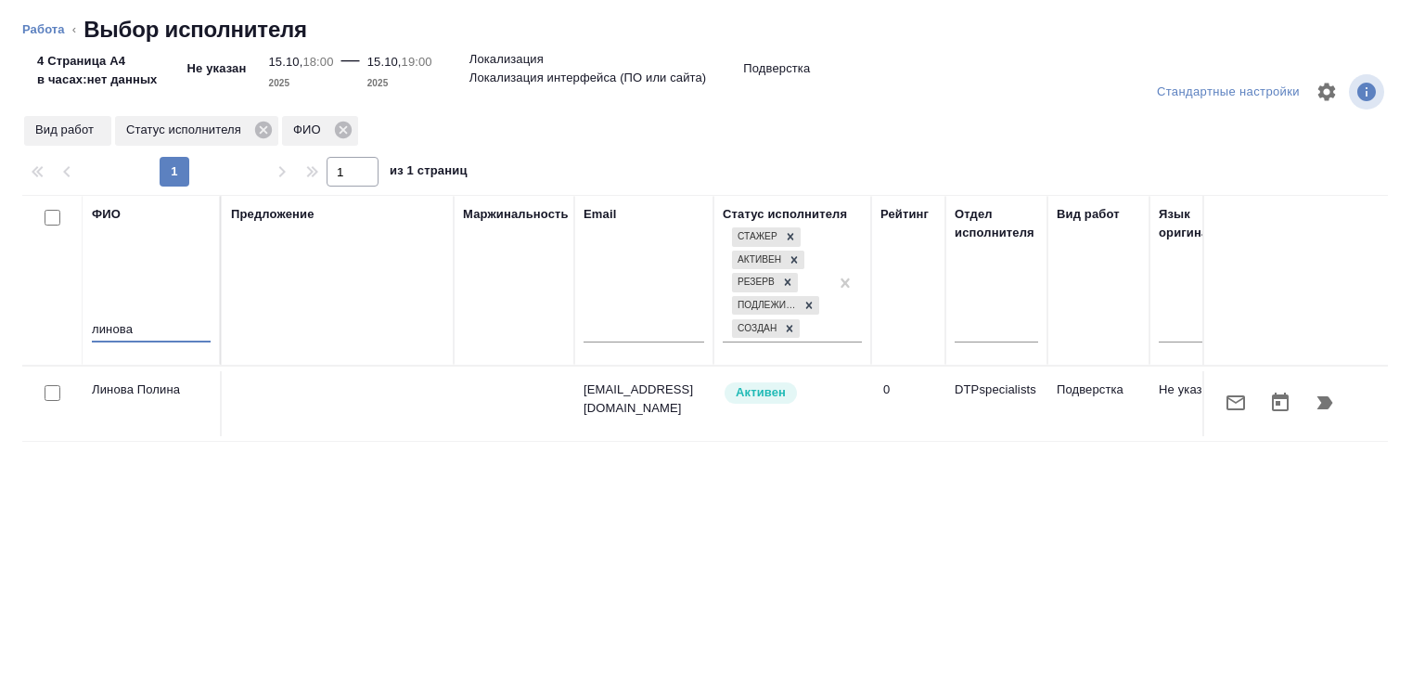
type input "линова"
click at [1317, 397] on icon "button" at bounding box center [1325, 402] width 16 height 13
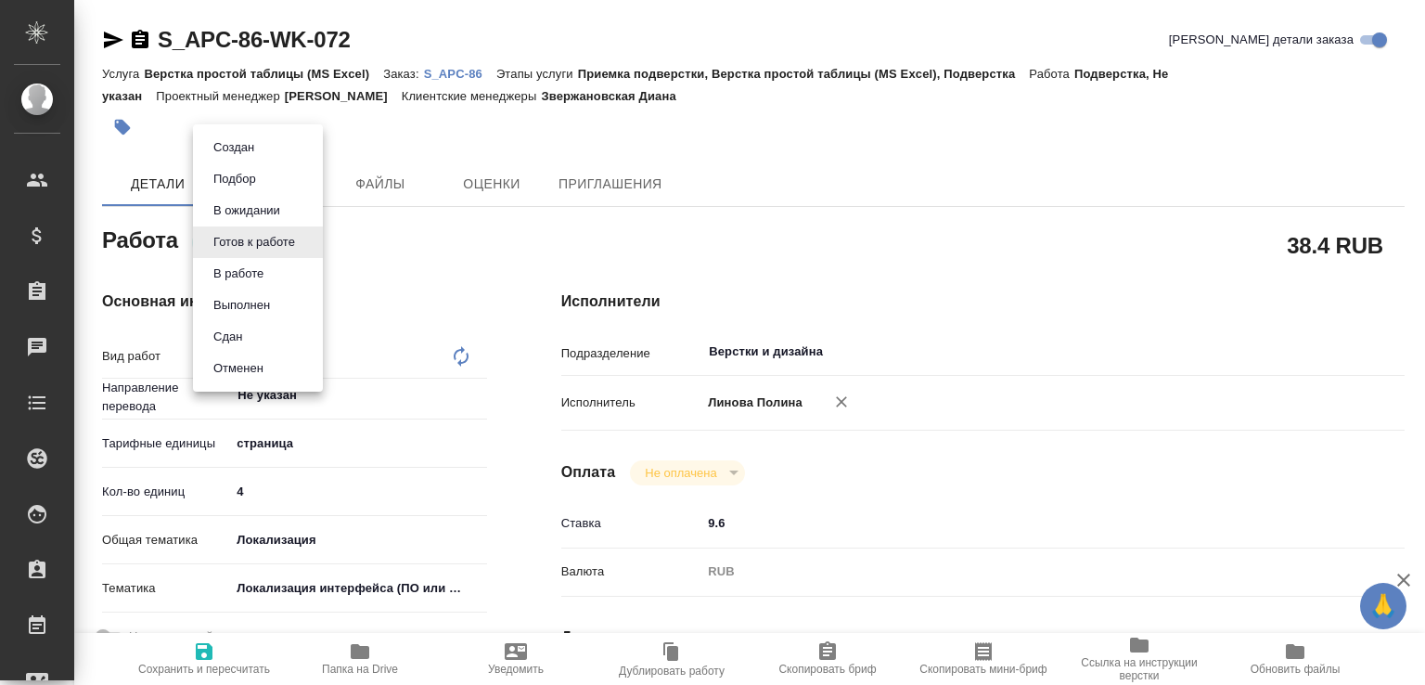
click at [304, 246] on body "🙏 .cls-1 fill:#fff; AWATERA [PERSON_NAME]malofeeva Клиенты Спецификации Заказы …" at bounding box center [712, 342] width 1425 height 685
type textarea "x"
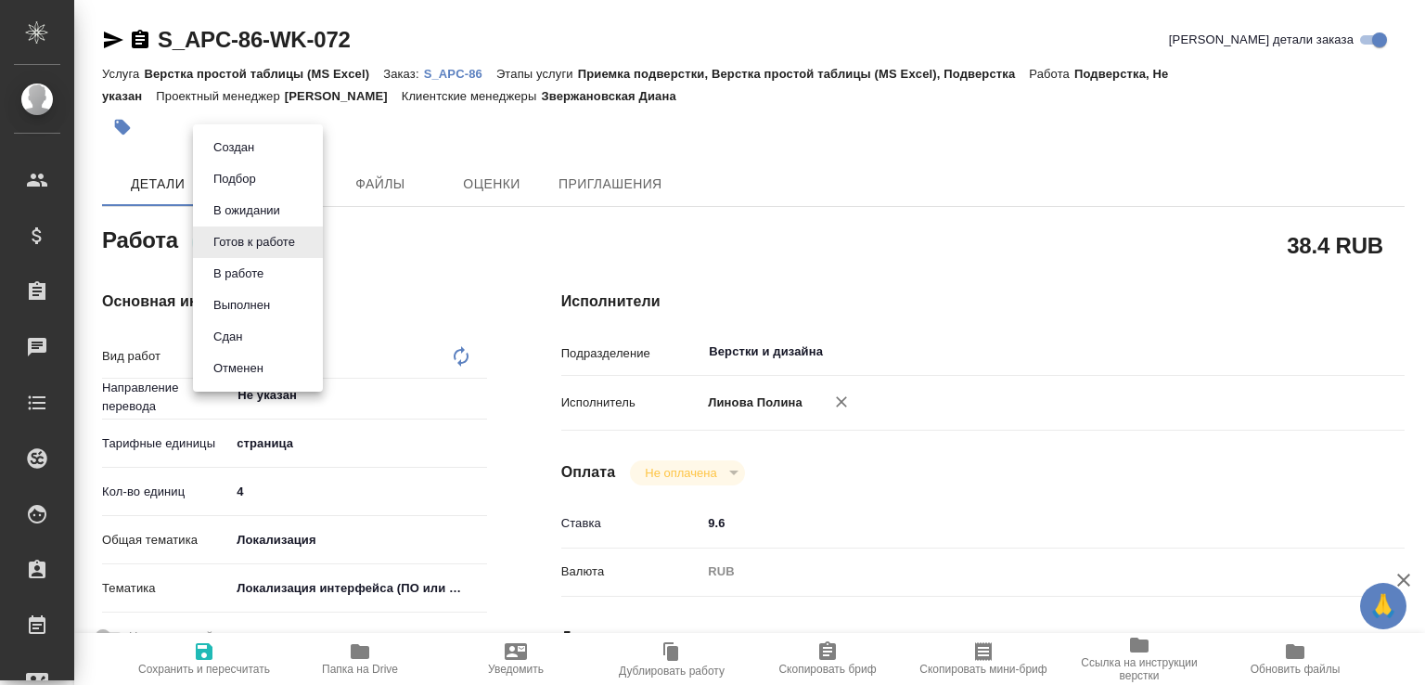
type textarea "x"
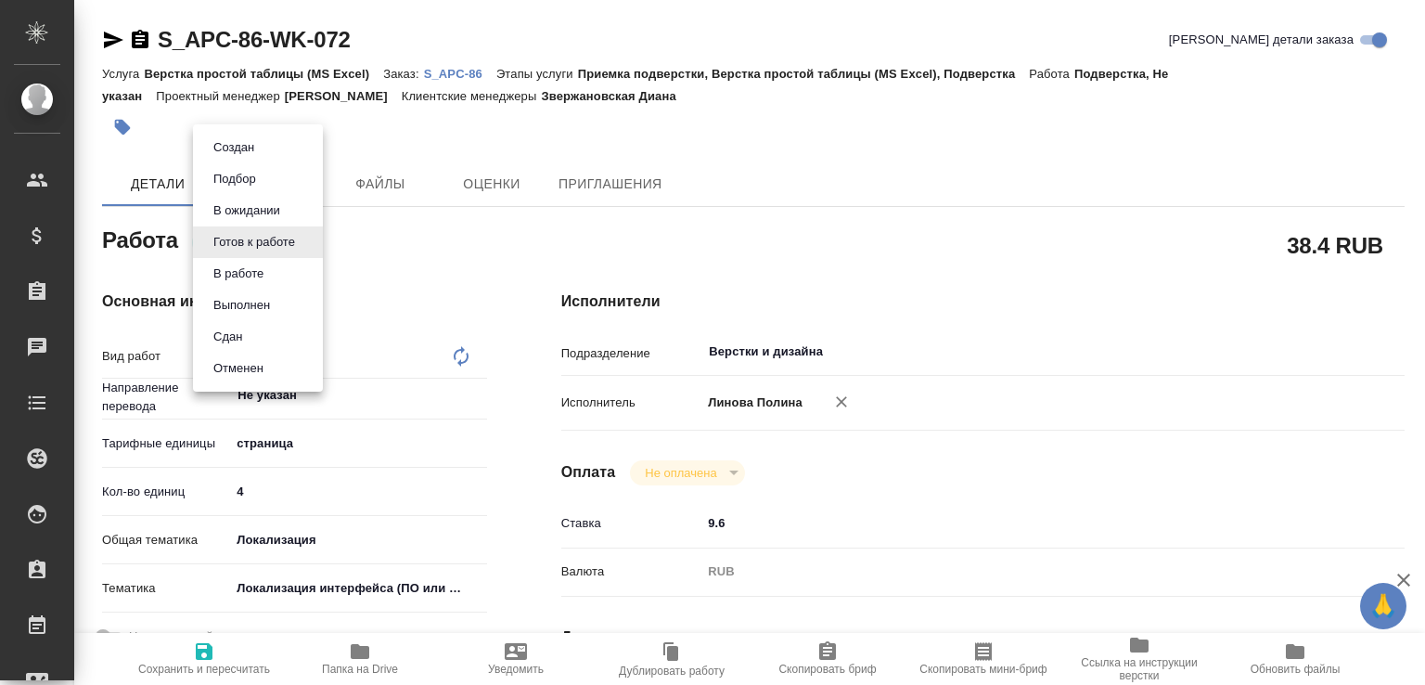
type textarea "x"
click at [286, 209] on button "В ожидании" at bounding box center [247, 210] width 78 height 20
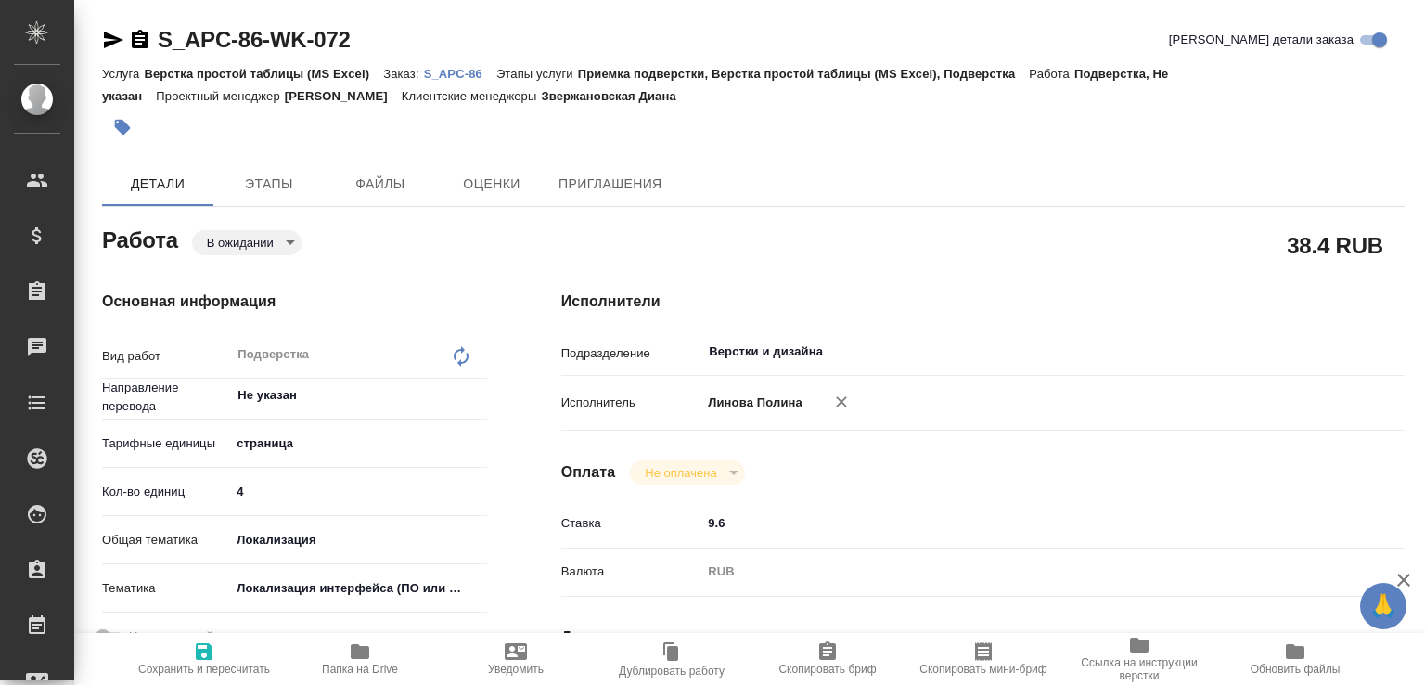
type textarea "x"
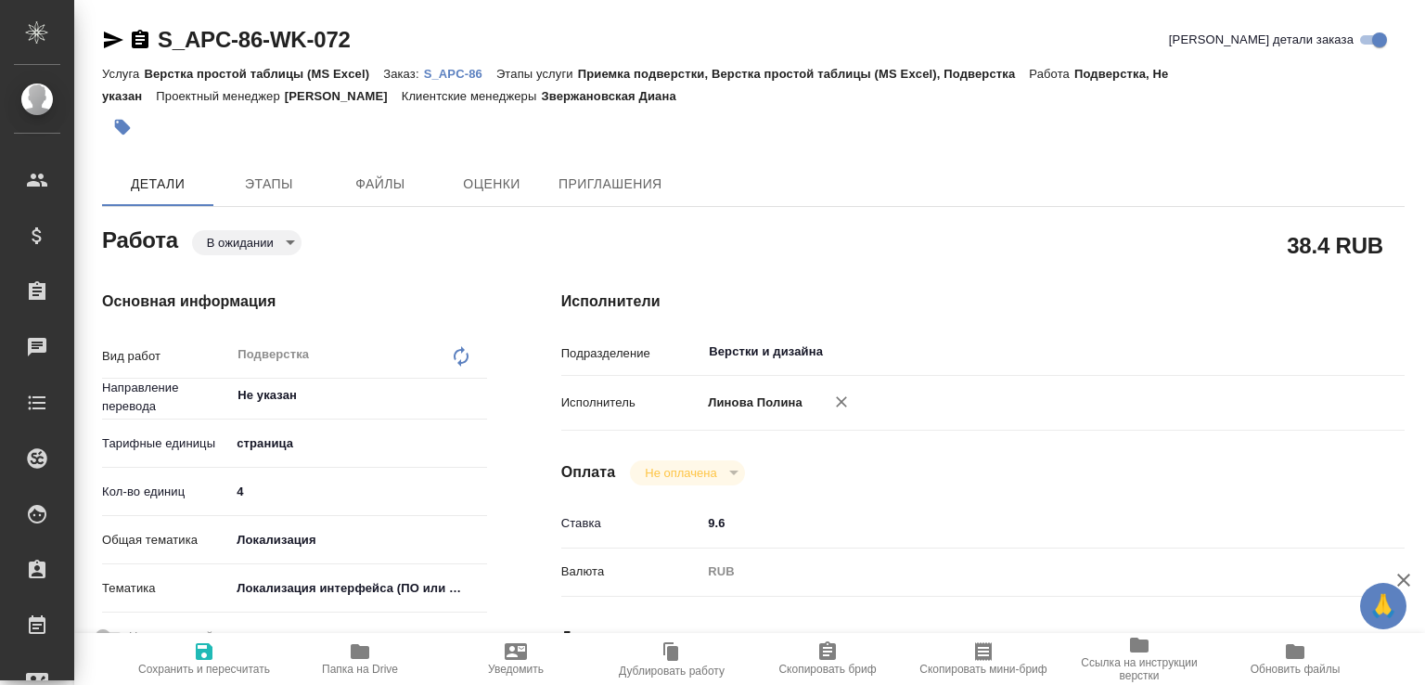
type textarea "x"
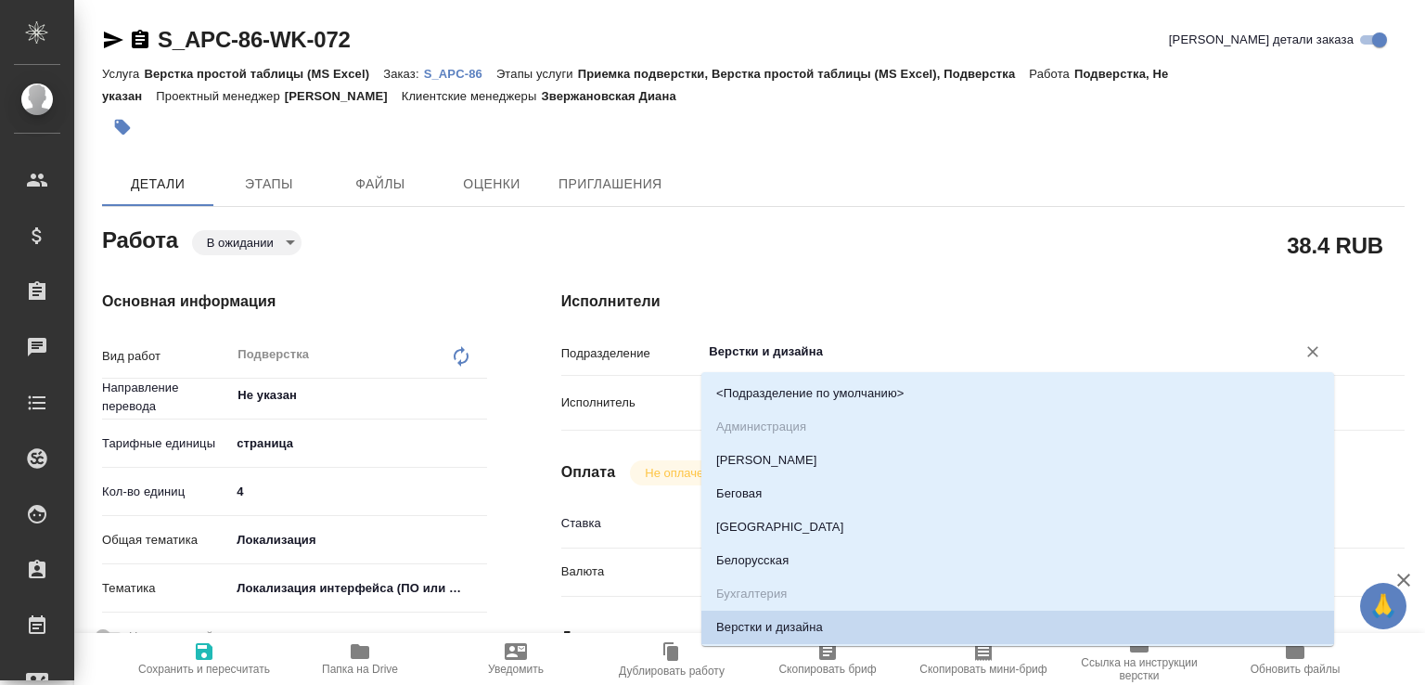
click at [714, 345] on input "Верстки и дизайна" at bounding box center [986, 351] width 559 height 22
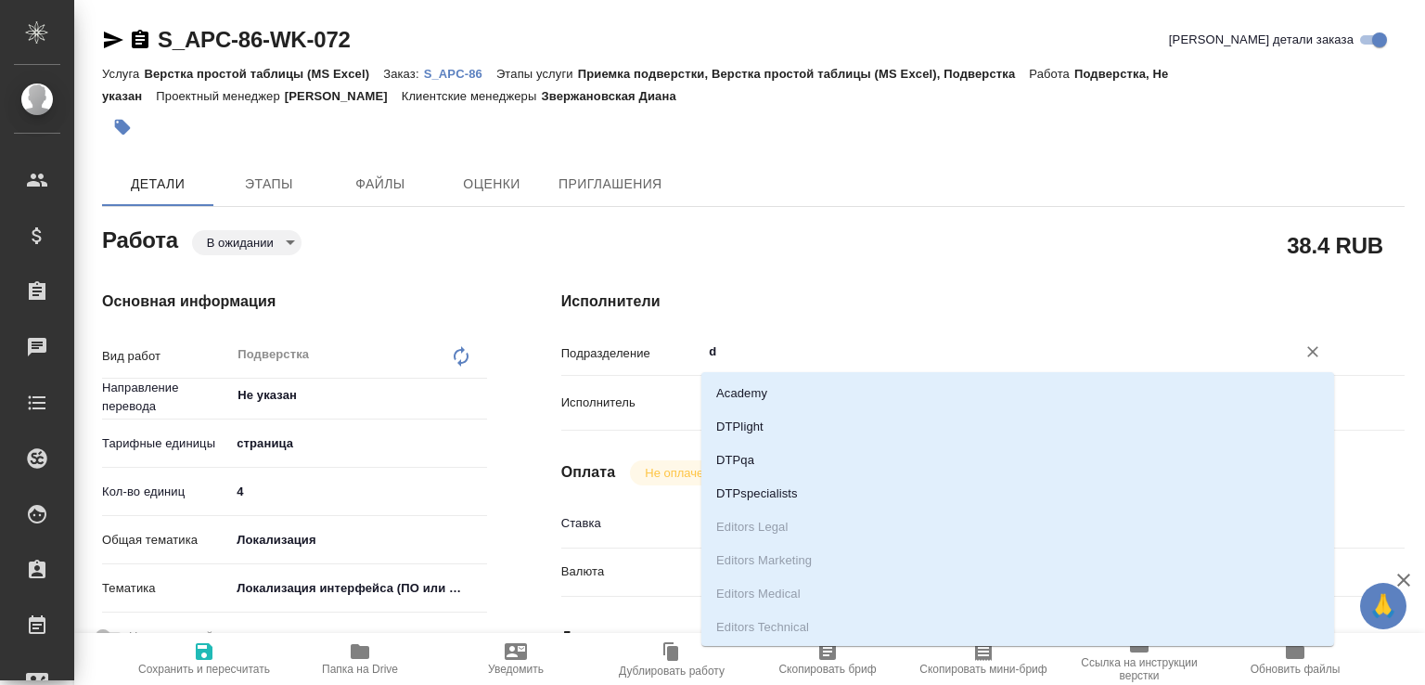
type input "dt"
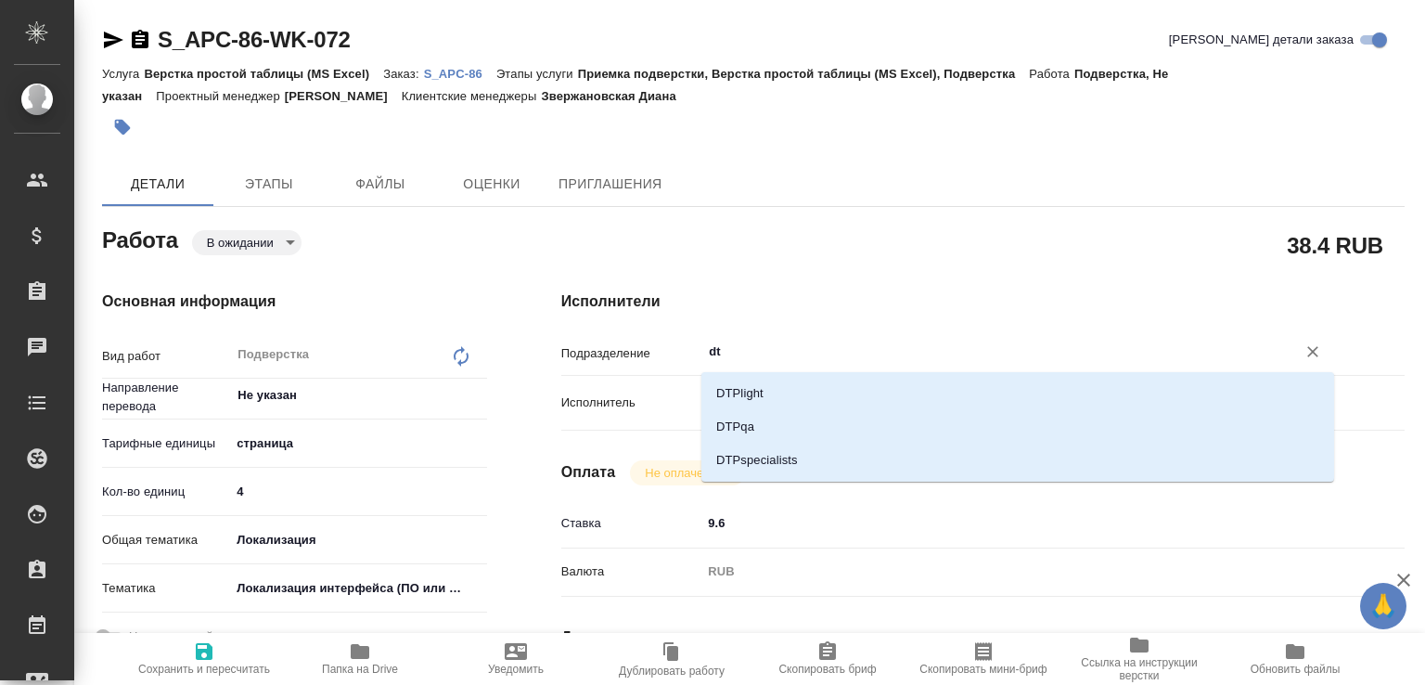
type textarea "x"
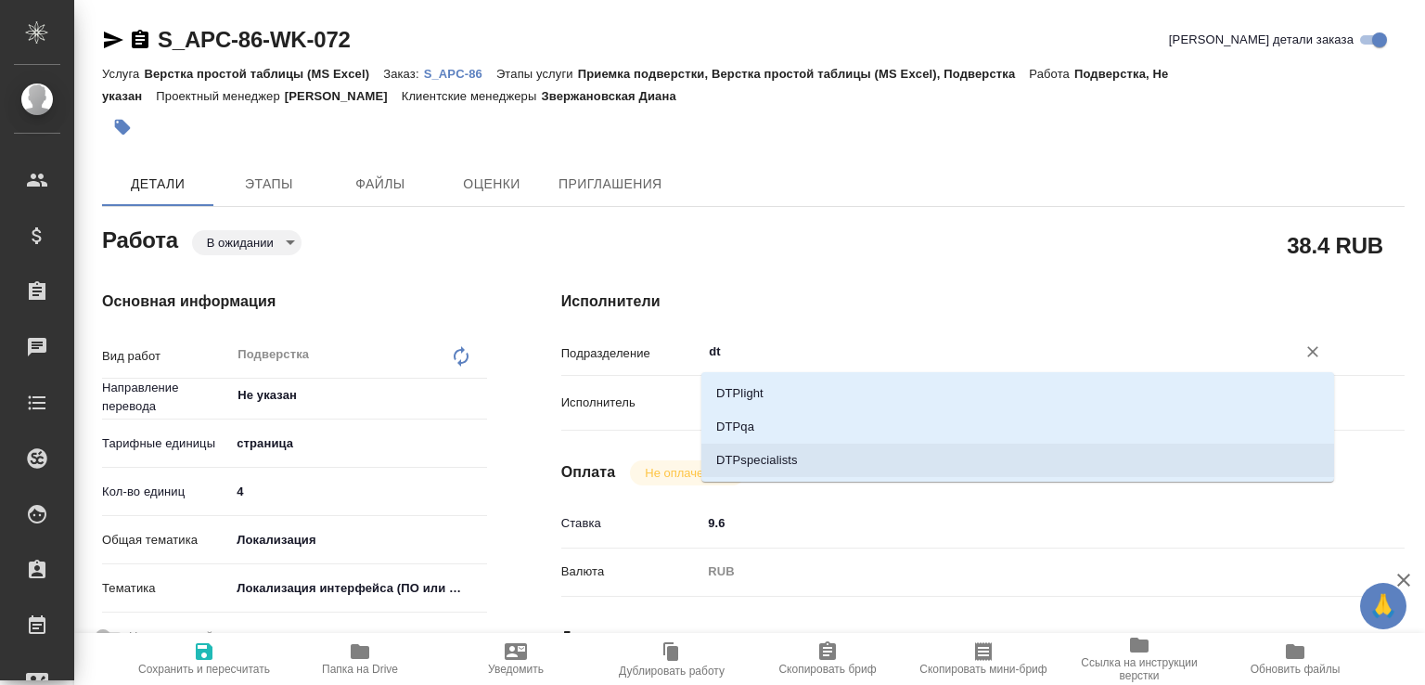
click at [735, 456] on li "DTPspecialists" at bounding box center [1017, 459] width 633 height 33
type textarea "x"
type input "DTPspecialists"
type textarea "x"
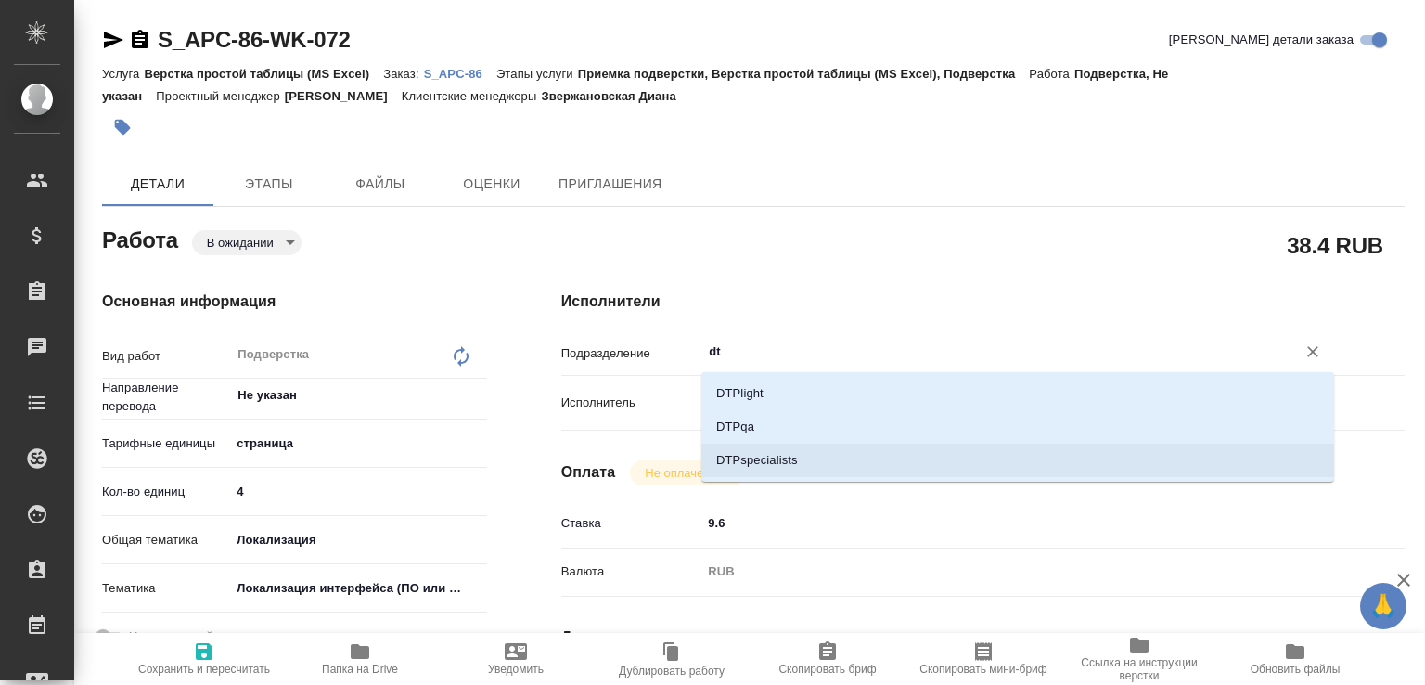
type textarea "x"
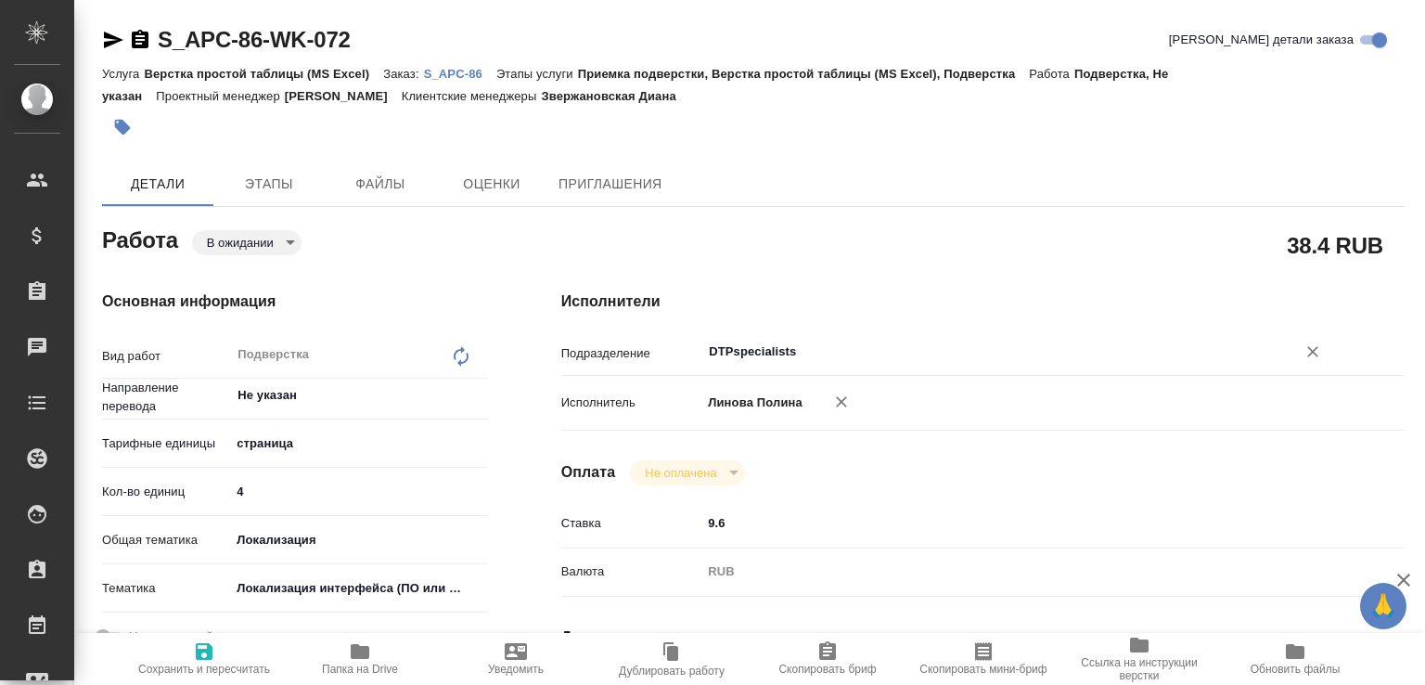
type textarea "x"
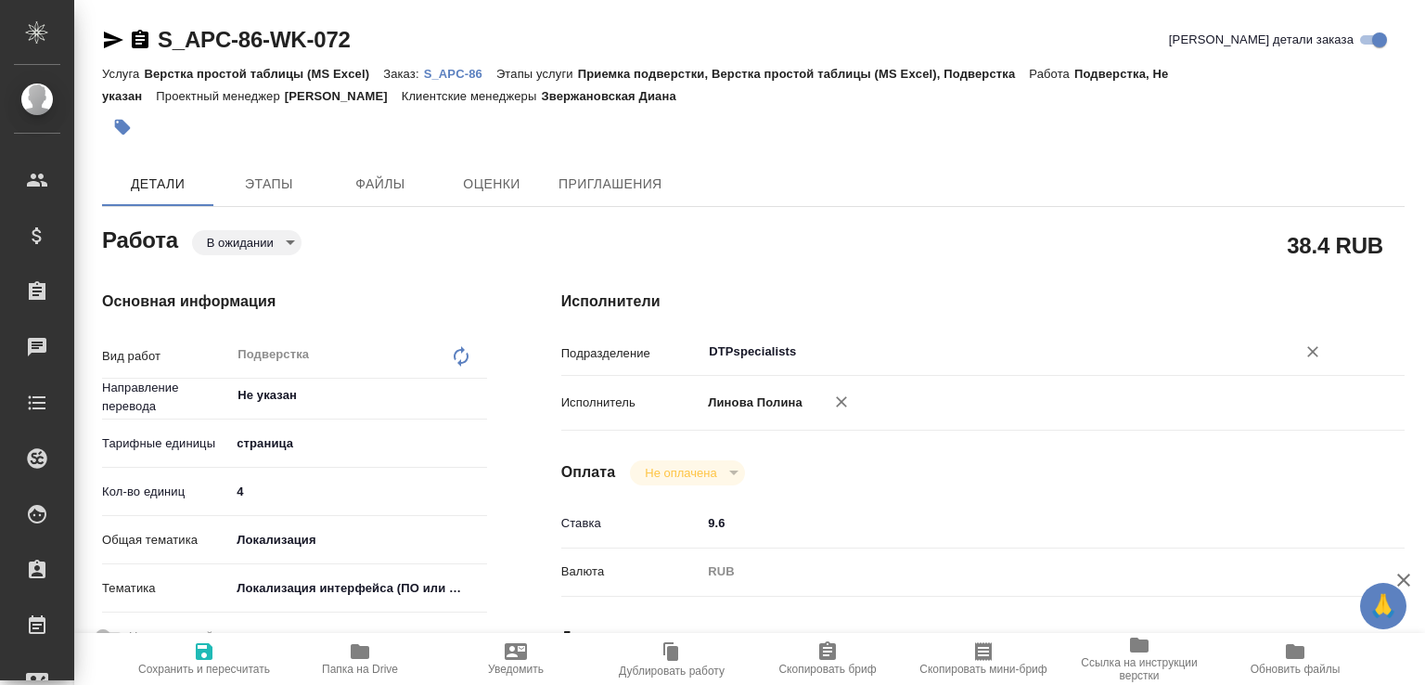
type input "DTPspecialists"
click at [192, 640] on span "Сохранить и пересчитать" at bounding box center [204, 657] width 134 height 35
type textarea "x"
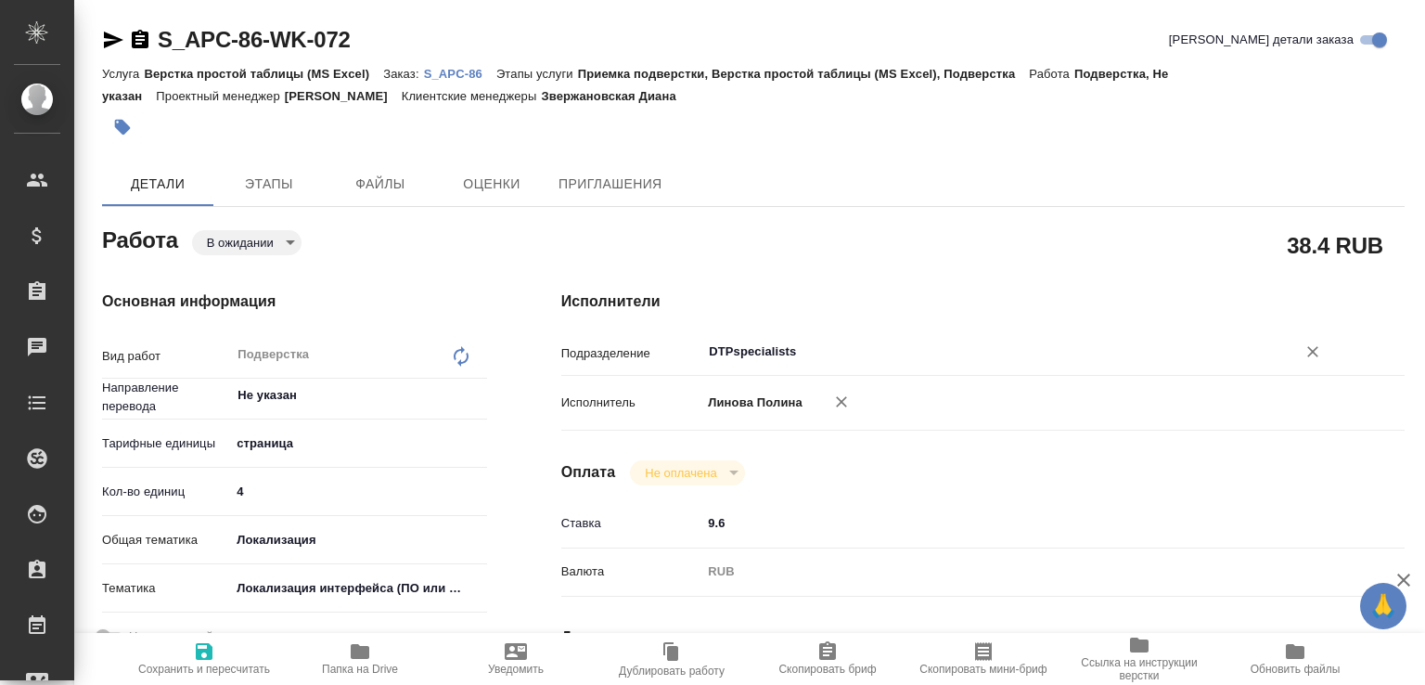
type textarea "x"
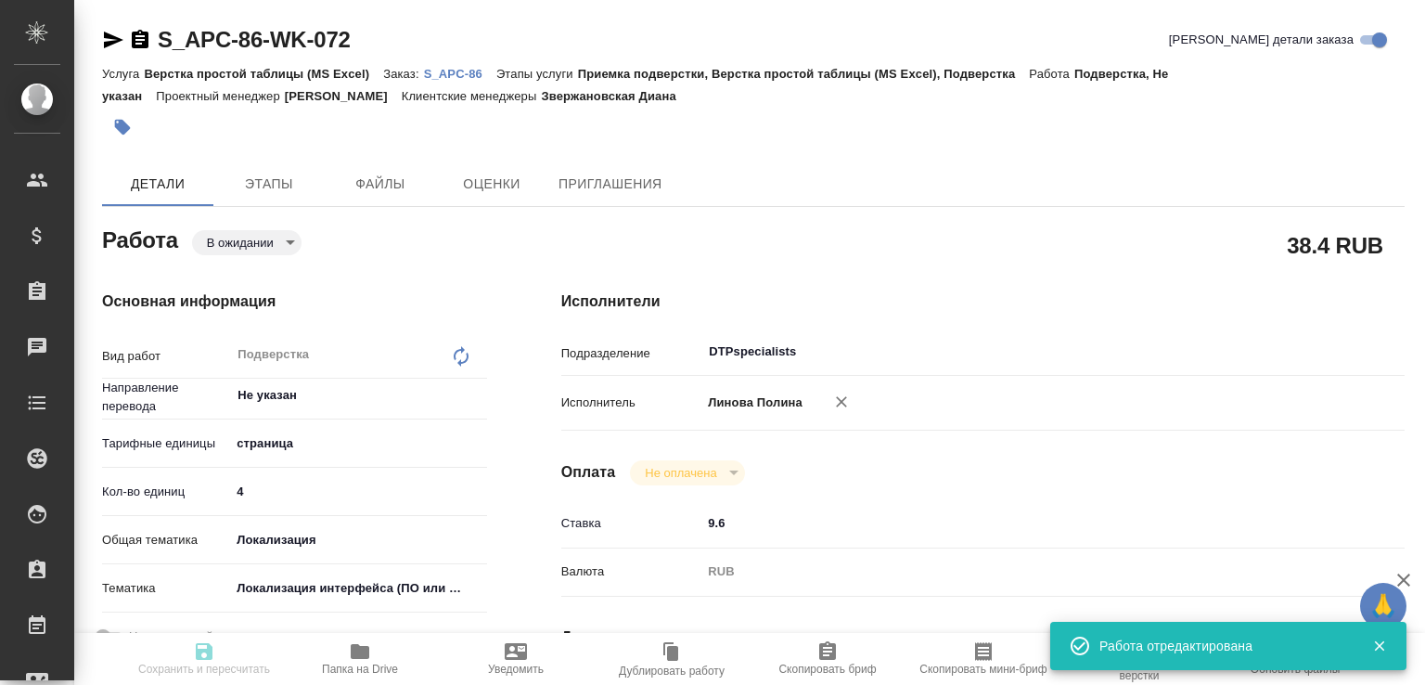
type textarea "x"
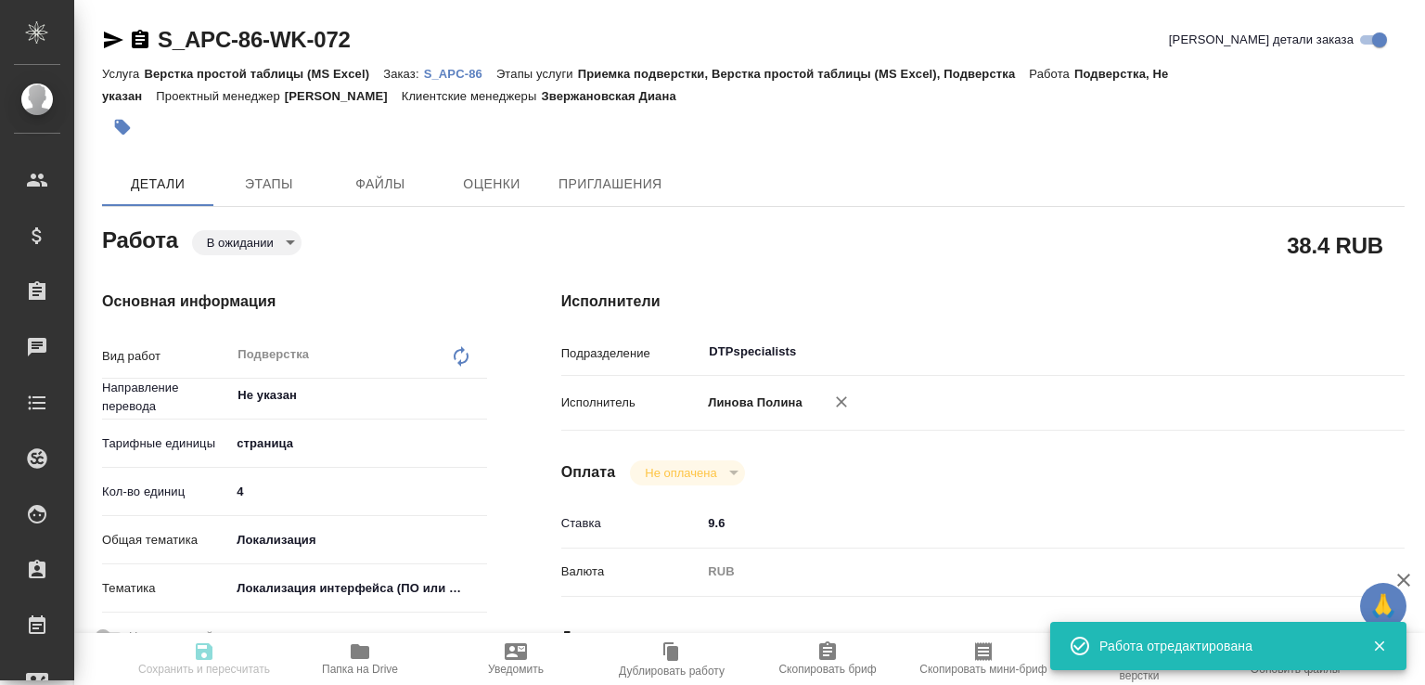
type input "pending"
type textarea "Подверстка"
type textarea "x"
type input "Не указан"
type input "5a8b1489cc6b4906c91bfdb2"
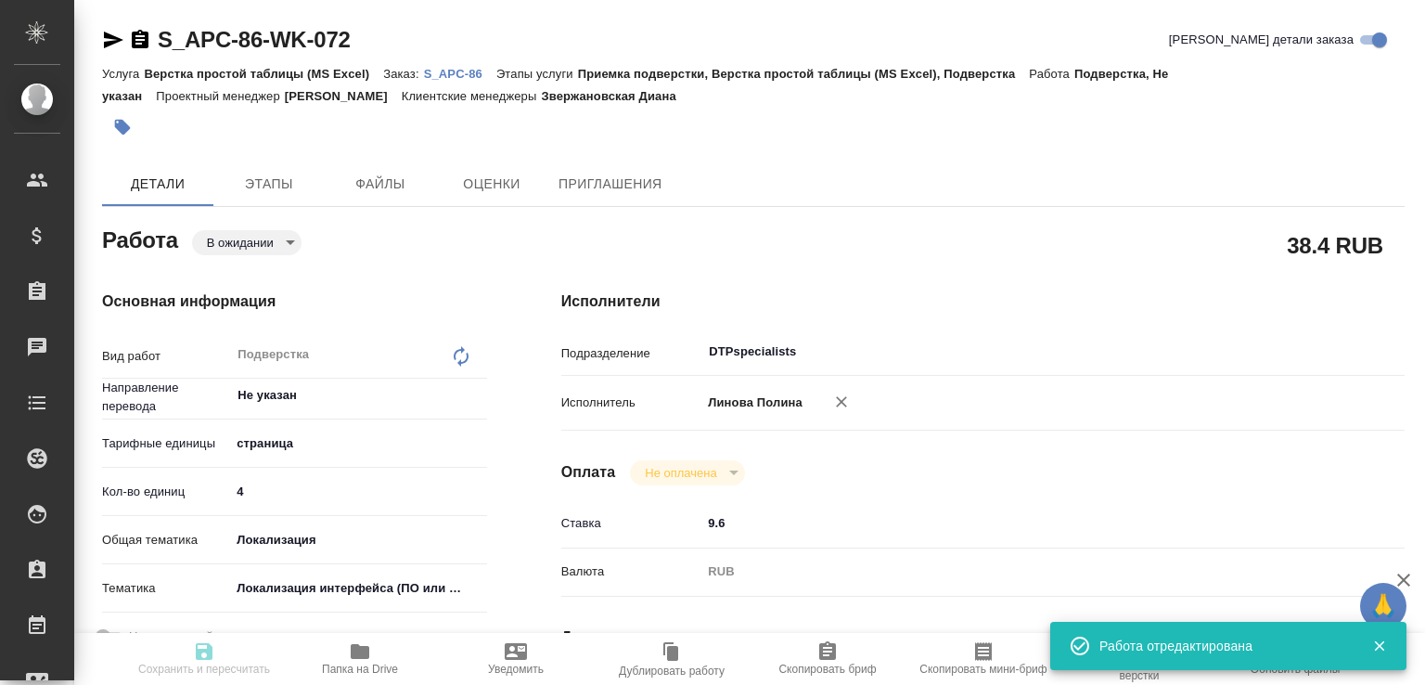
type input "4"
type input "local"
type input "5a8b8b956a9677013d343e0d"
type input "[DATE] 18:00"
type input "[DATE] 19:00"
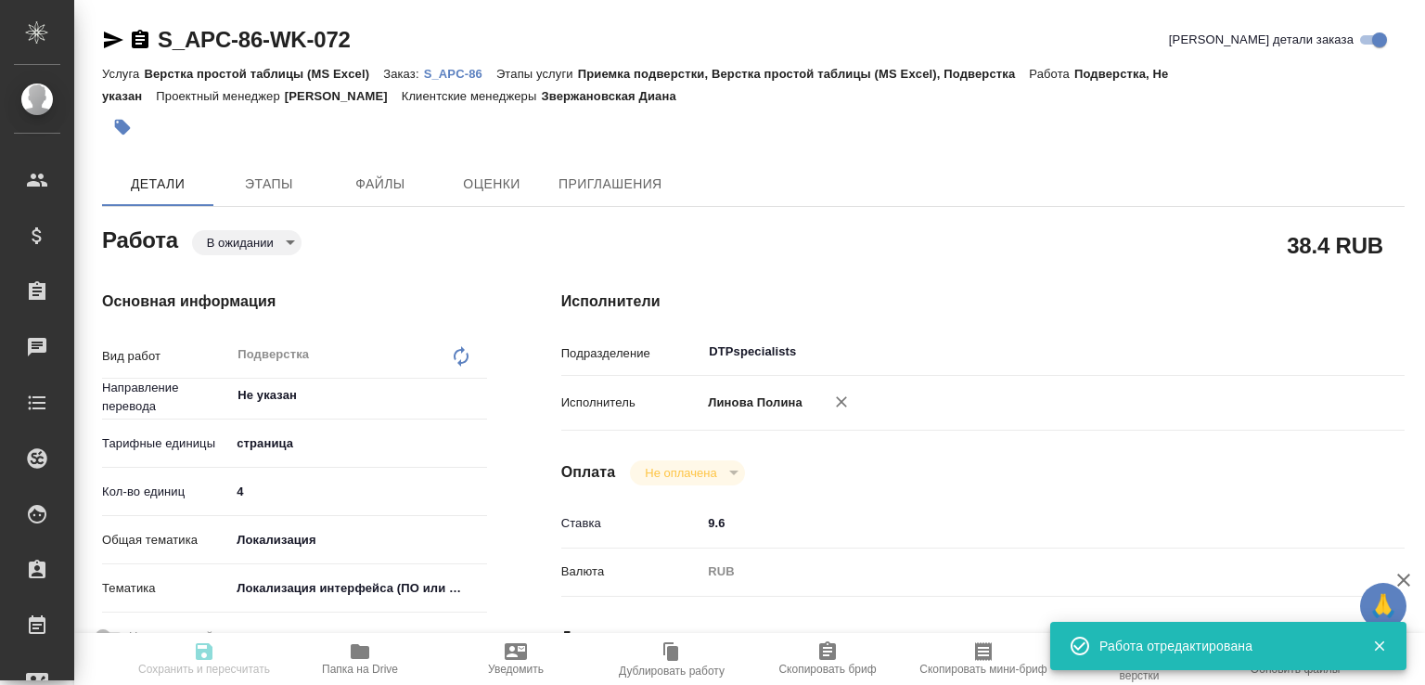
type input "[DATE] 19:00"
type input "DTPspecialists"
type input "notPayed"
type input "9.6"
type input "RUB"
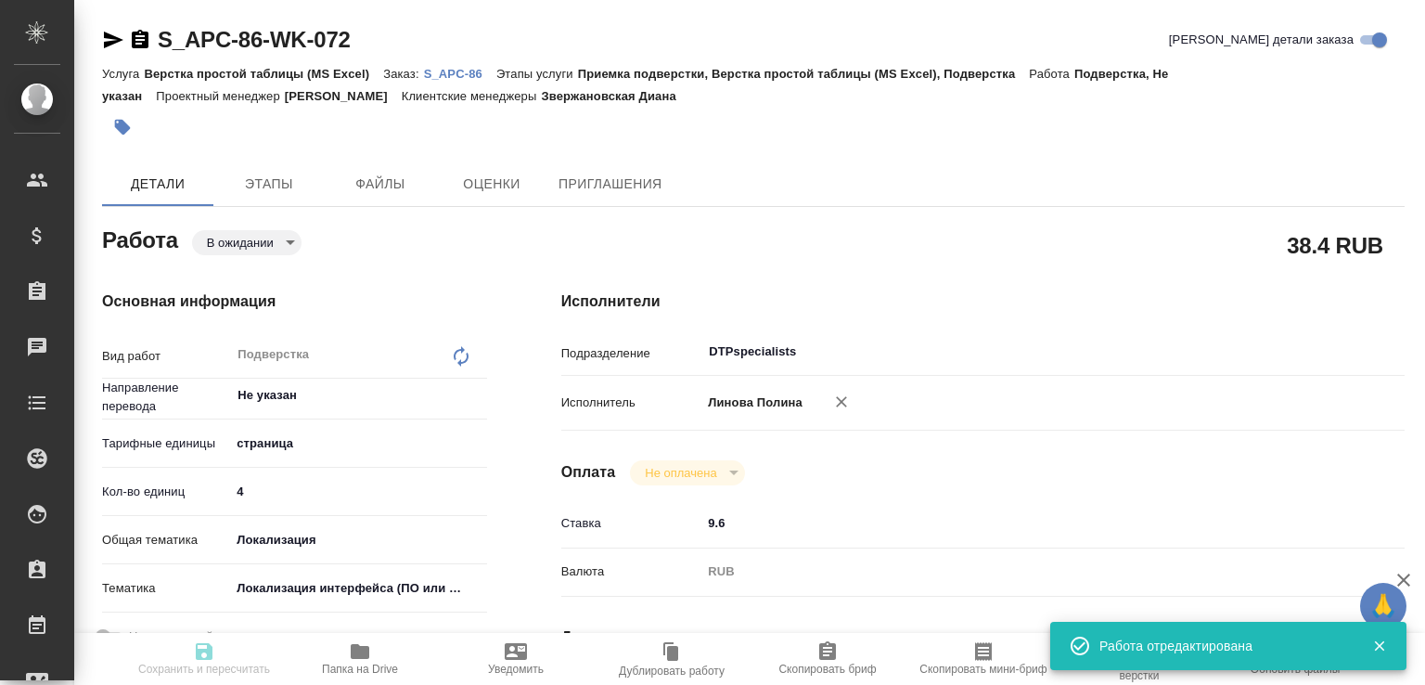
type input "[PERSON_NAME]"
type textarea "x"
type input "S_APC-86"
type input "4700238411"
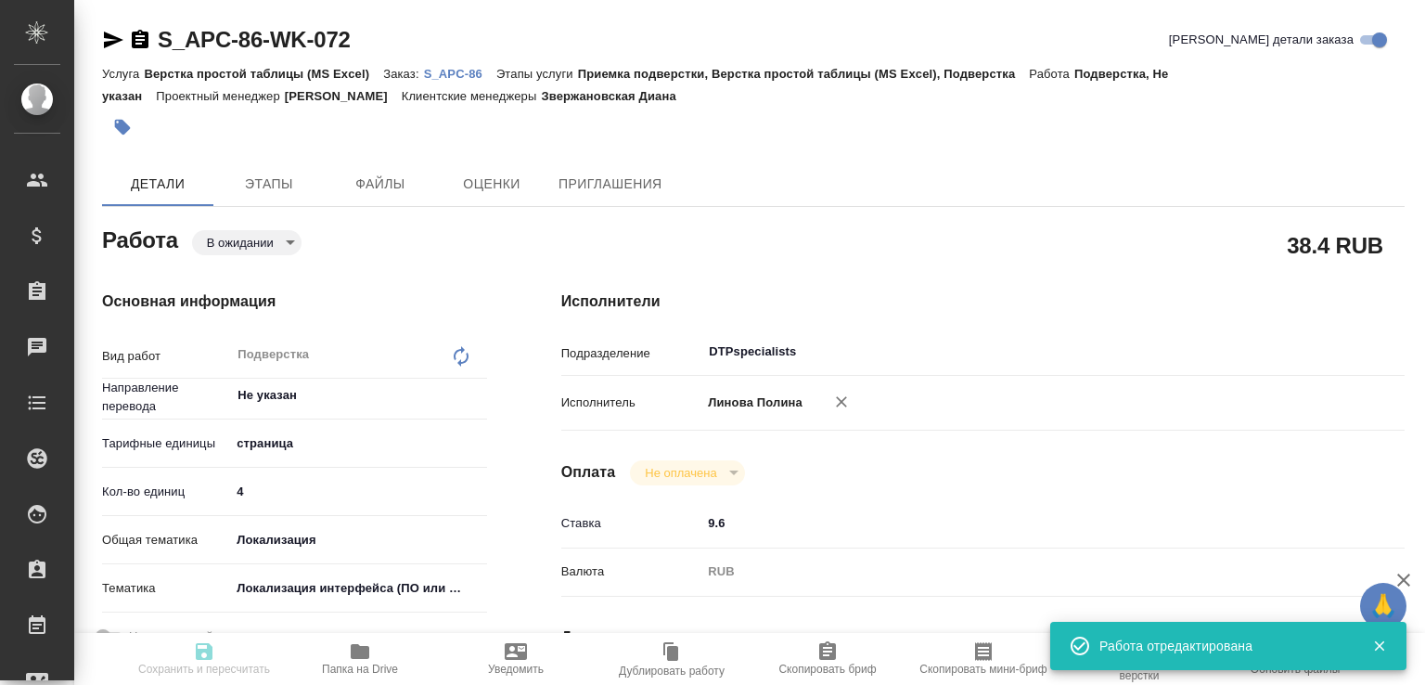
type input "Верстка простой таблицы (MS Excel)"
type input "Приемка подверстки, Верстка простой таблицы (MS Excel), Подверстка"
type input "Звержановская Диана"
type input "[PERSON_NAME]"
type input "/Clients/APC ([GEOGRAPHIC_DATA])/Orders/S_APC-86"
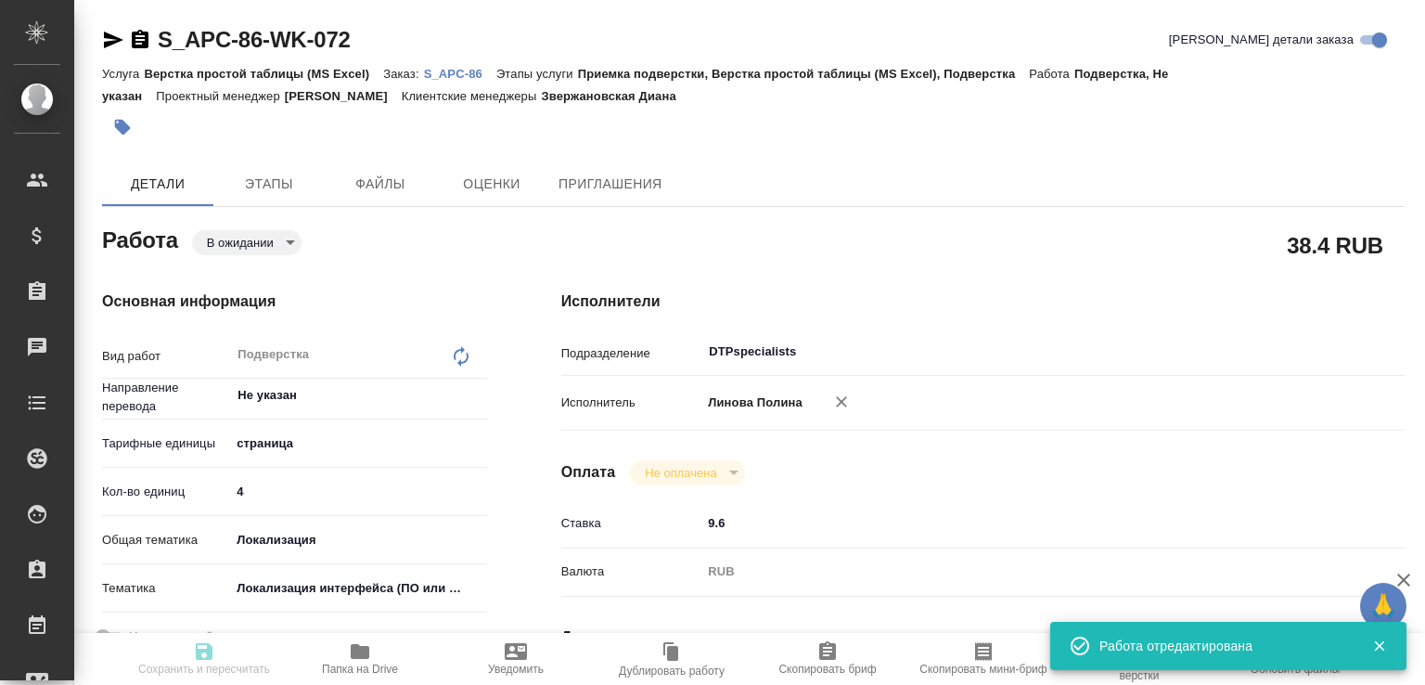
type textarea "x"
type textarea "The required translations are on the sheet Pressure_Status_48_new. You can igno…"
type textarea "x"
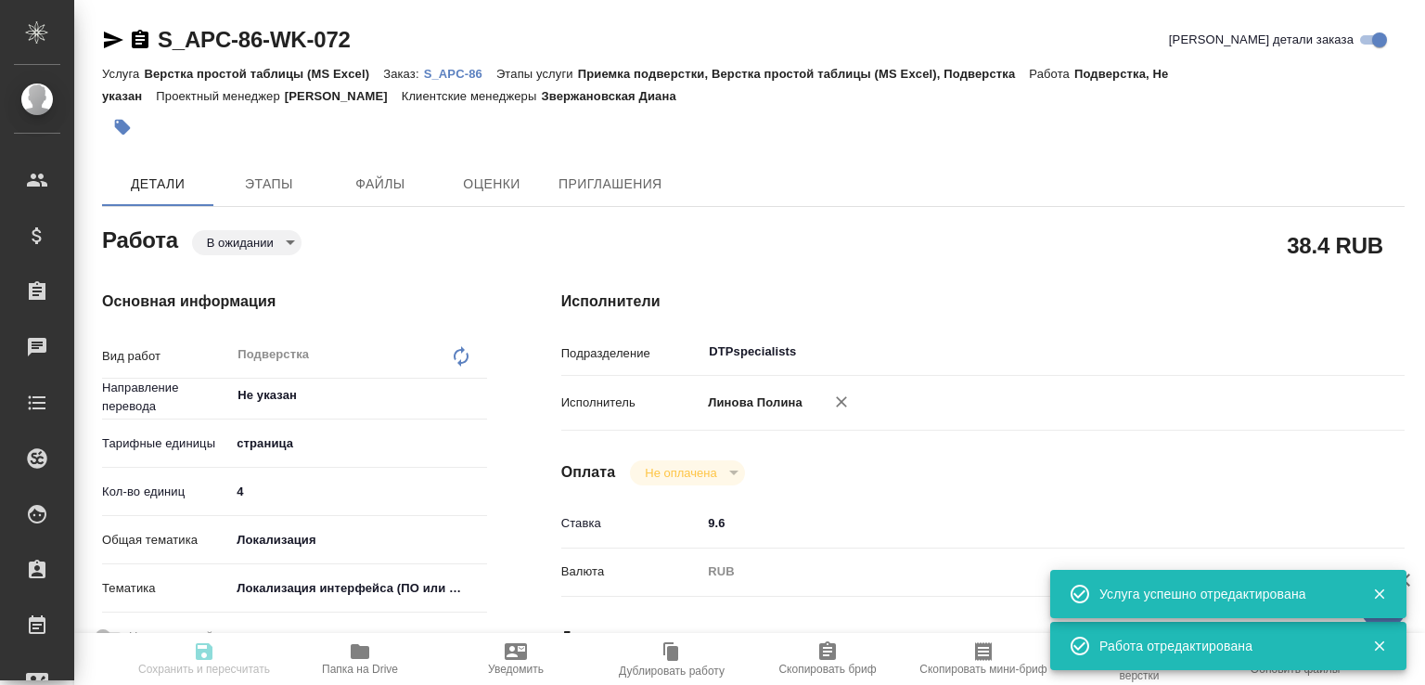
type textarea "x"
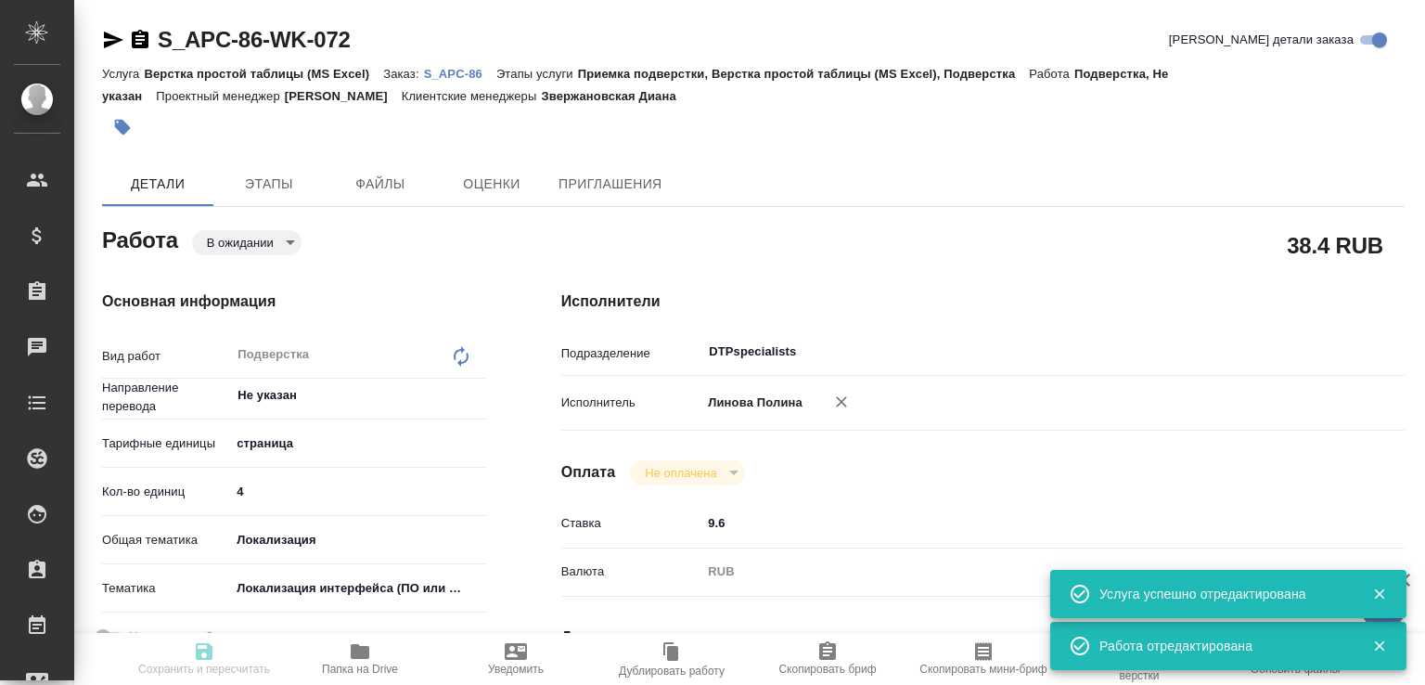
type textarea "x"
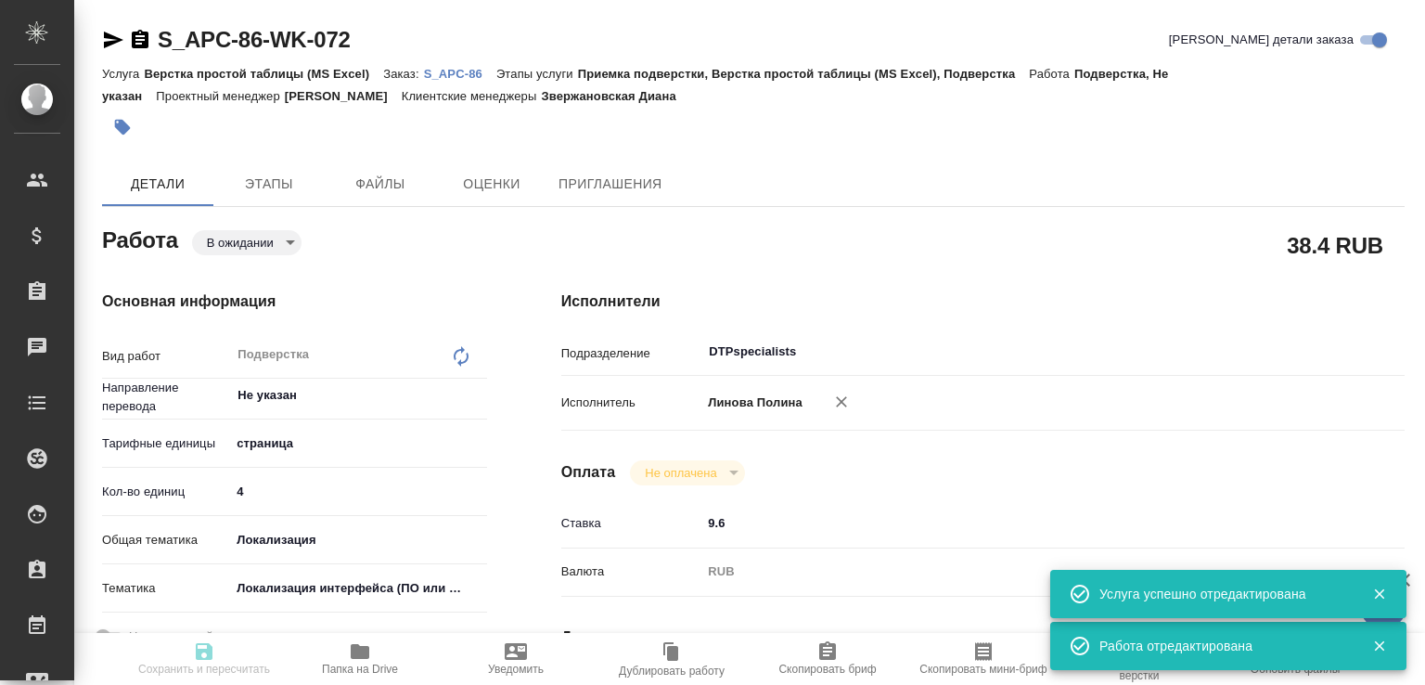
type textarea "x"
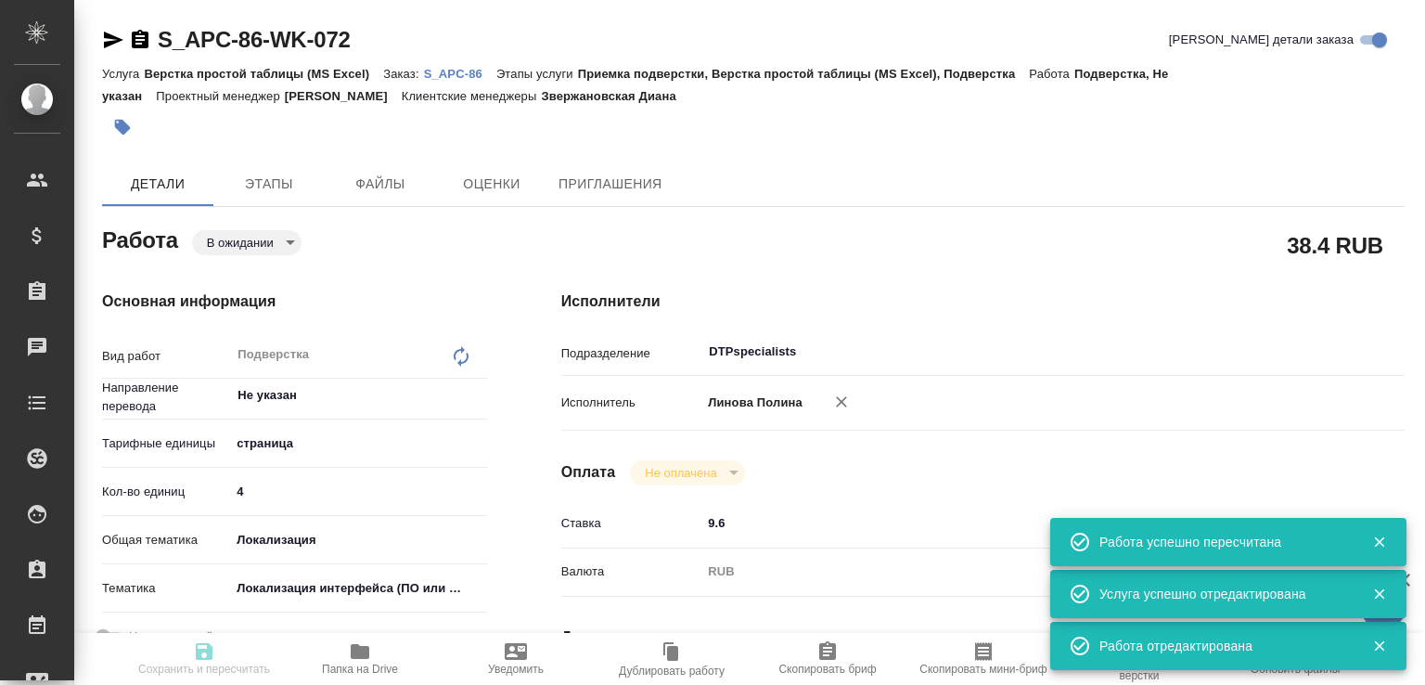
type input "pending"
type textarea "Подверстка"
type textarea "x"
type input "Не указан"
type input "5a8b1489cc6b4906c91bfdb2"
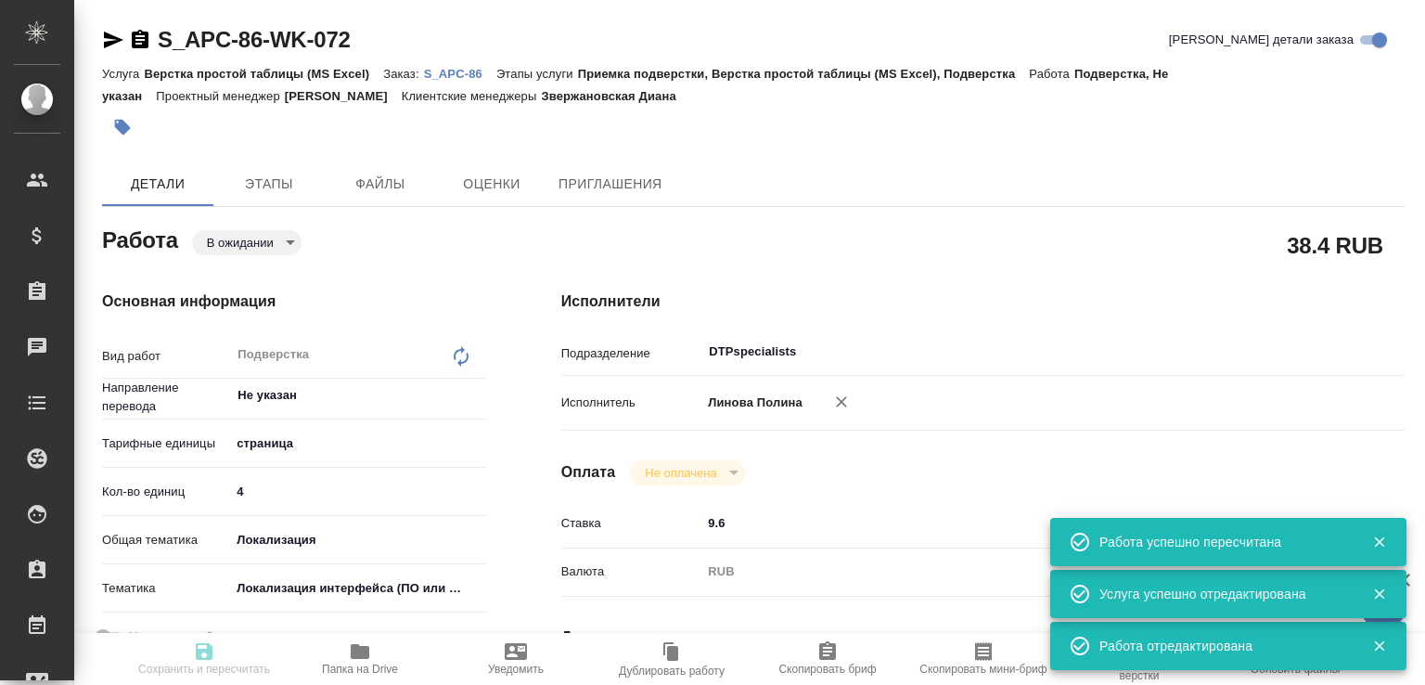
type input "4"
type input "local"
type input "5a8b8b956a9677013d343e0d"
type input "[DATE] 18:00"
type input "[DATE] 19:00"
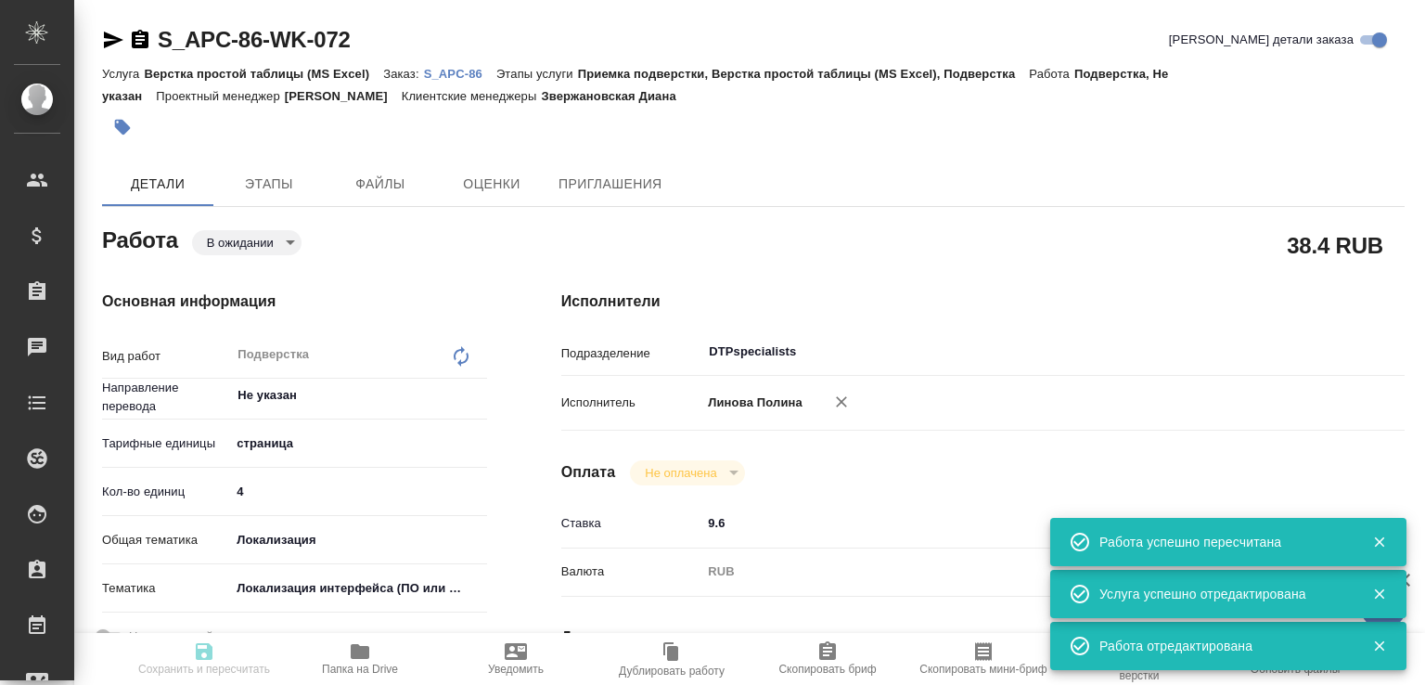
type input "[DATE] 19:00"
type input "DTPspecialists"
type input "notPayed"
type input "9.6"
type input "RUB"
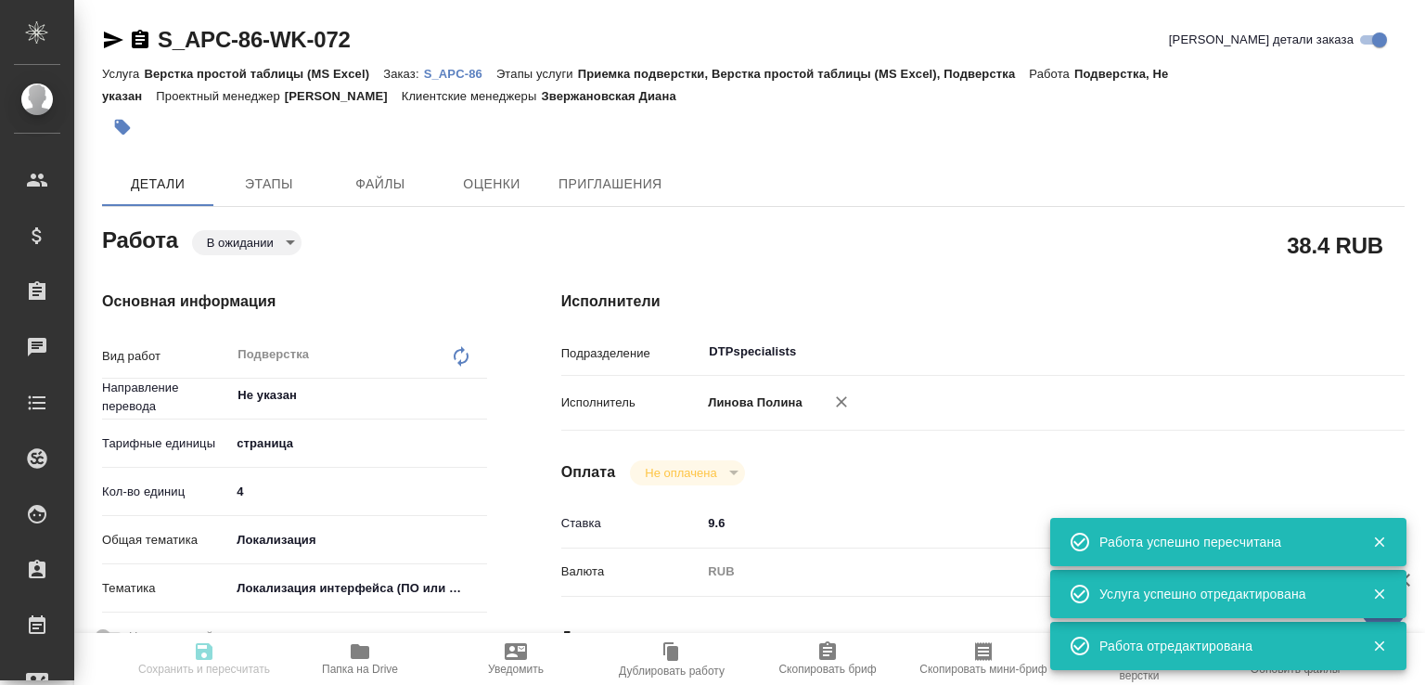
type input "[PERSON_NAME]"
type textarea "x"
type input "S_APC-86"
type input "4700238411"
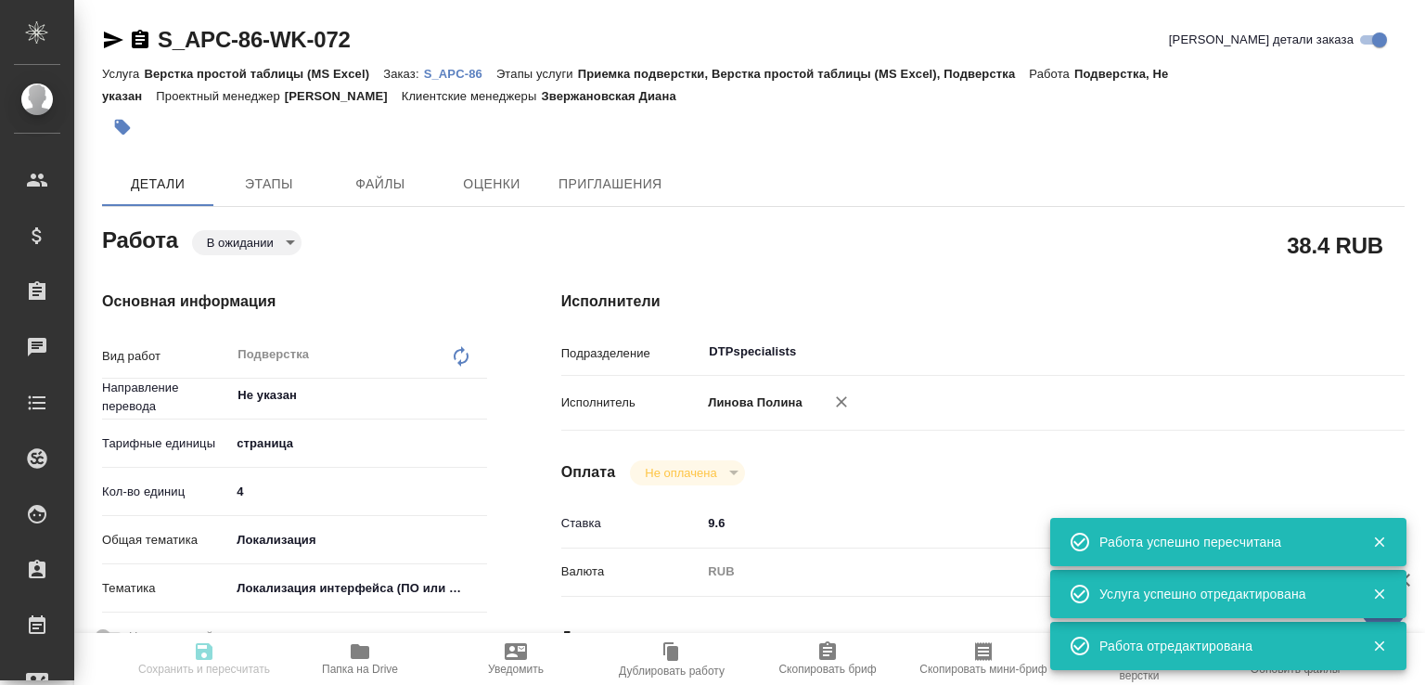
type input "Верстка простой таблицы (MS Excel)"
type input "Приемка подверстки, Верстка простой таблицы (MS Excel), Подверстка"
type input "Звержановская Диана"
type input "[PERSON_NAME]"
type input "/Clients/APC ([GEOGRAPHIC_DATA])/Orders/S_APC-86"
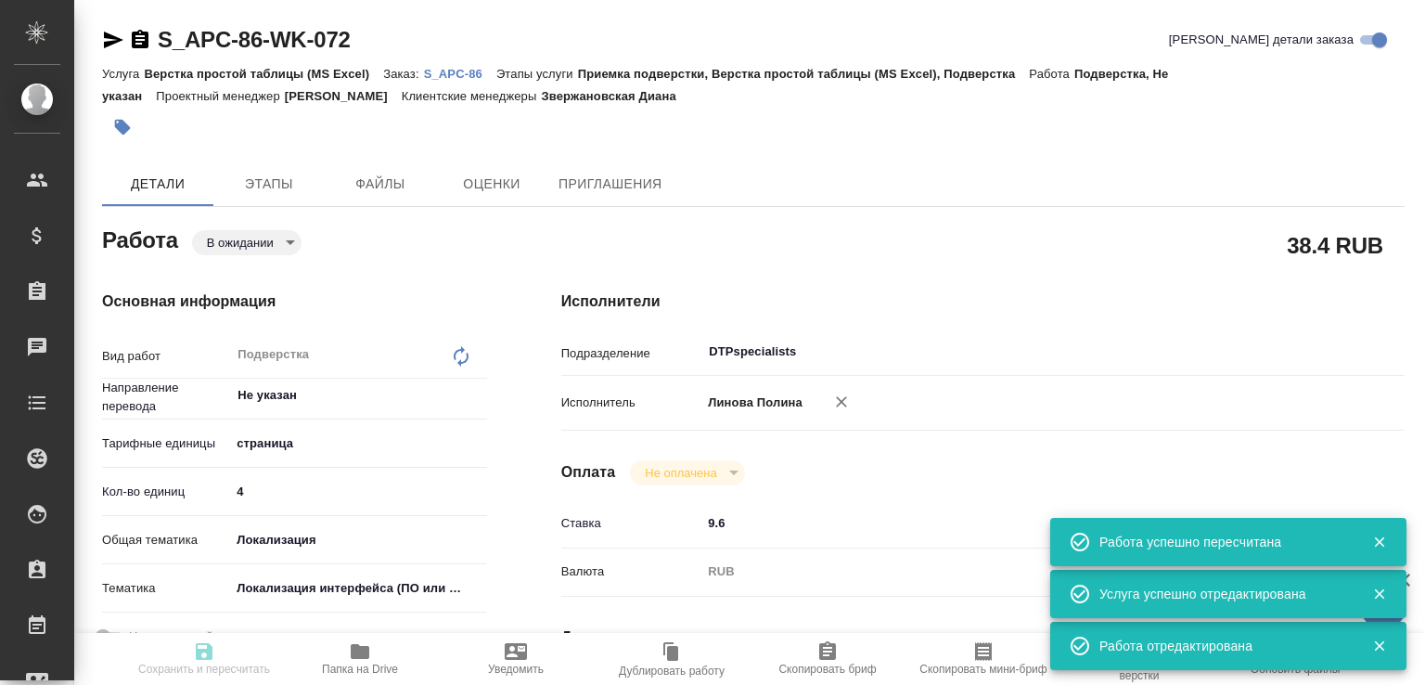
type textarea "x"
type textarea "The required translations are on the sheet Pressure_Status_48_new. You can igno…"
type textarea "x"
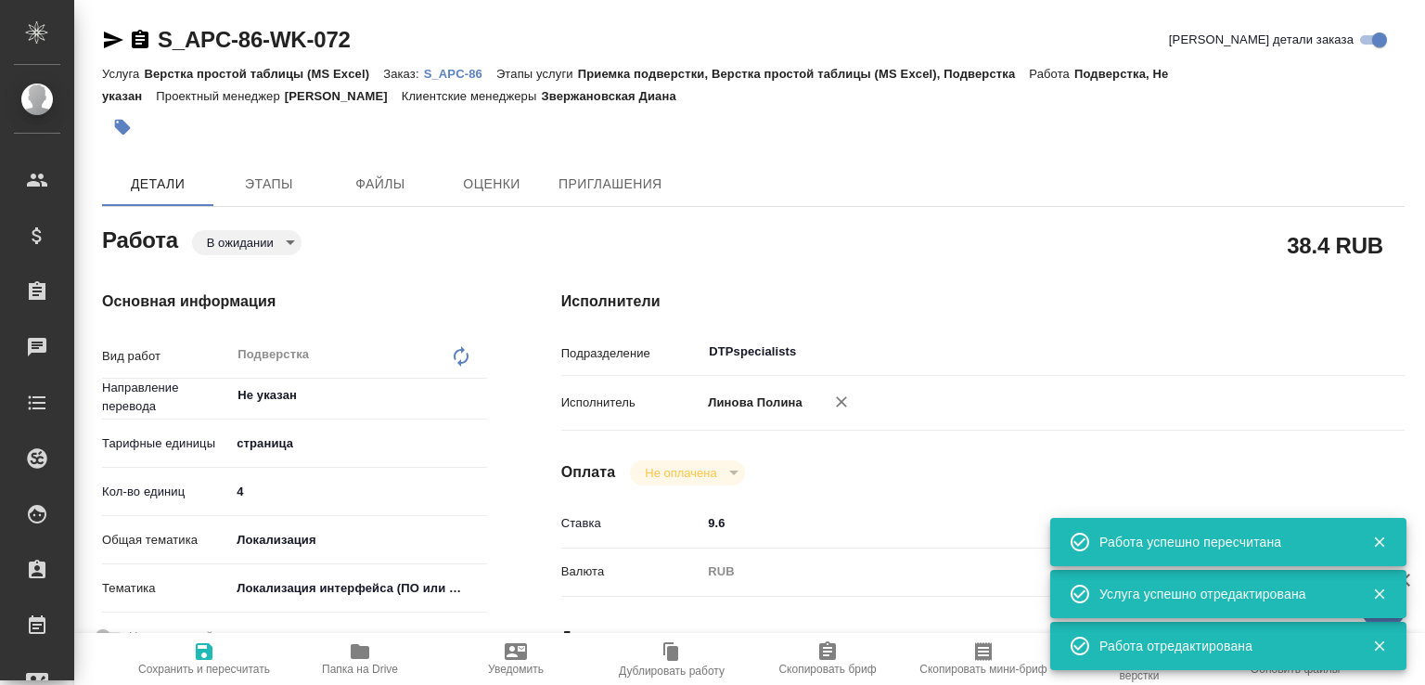
type textarea "x"
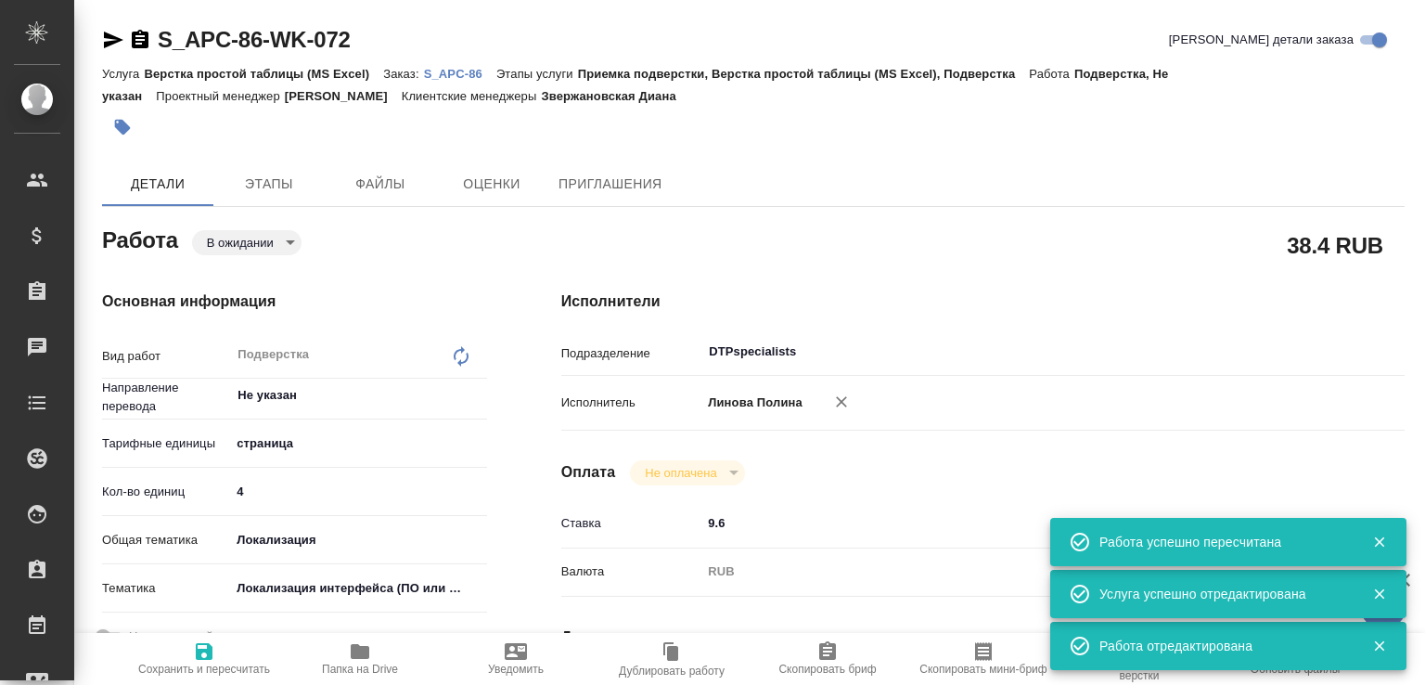
type textarea "x"
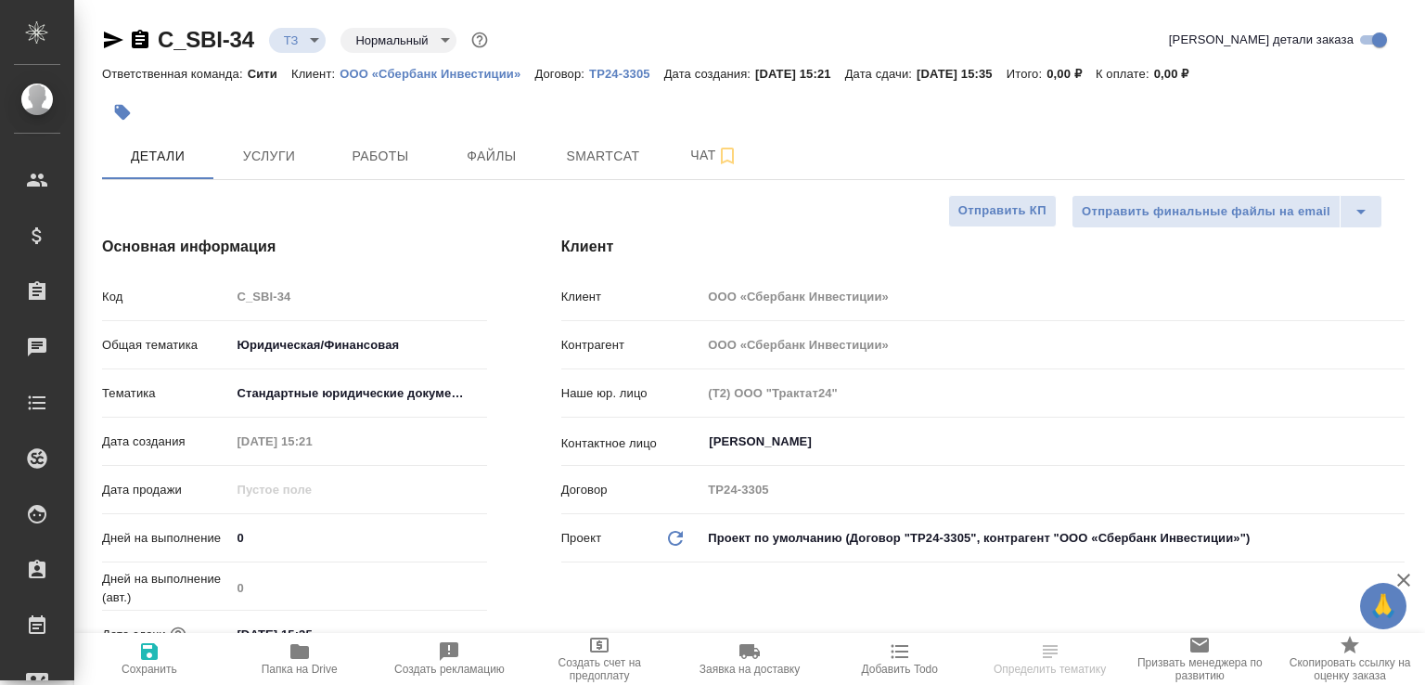
select select "RU"
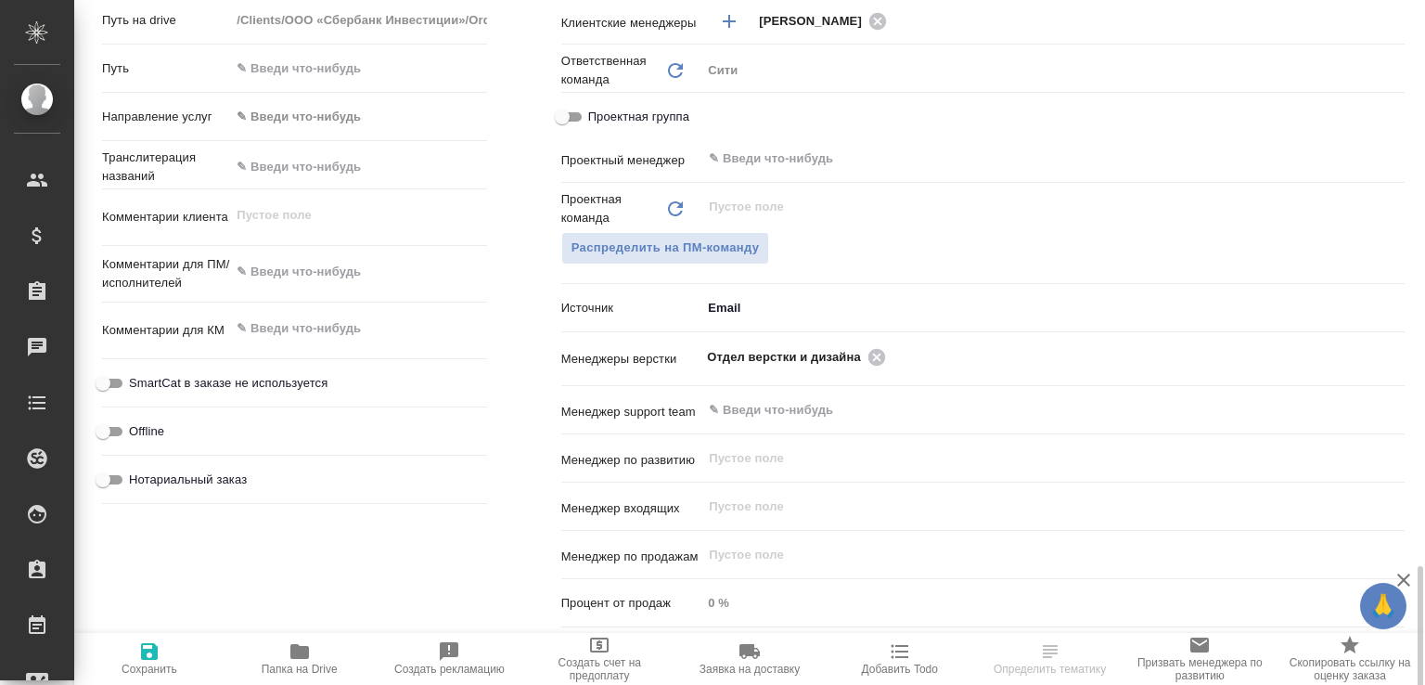
scroll to position [991, 0]
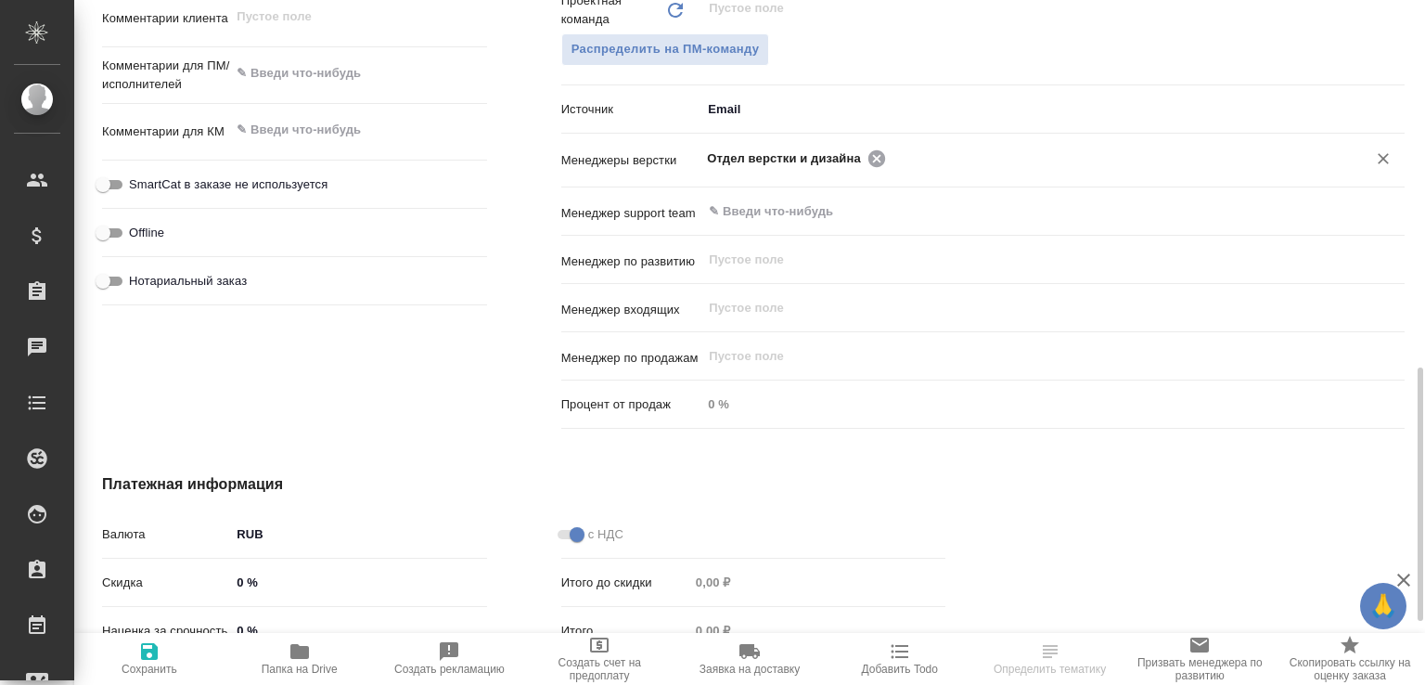
click at [868, 157] on icon at bounding box center [876, 158] width 20 height 20
click at [891, 157] on input "text" at bounding box center [1113, 158] width 445 height 22
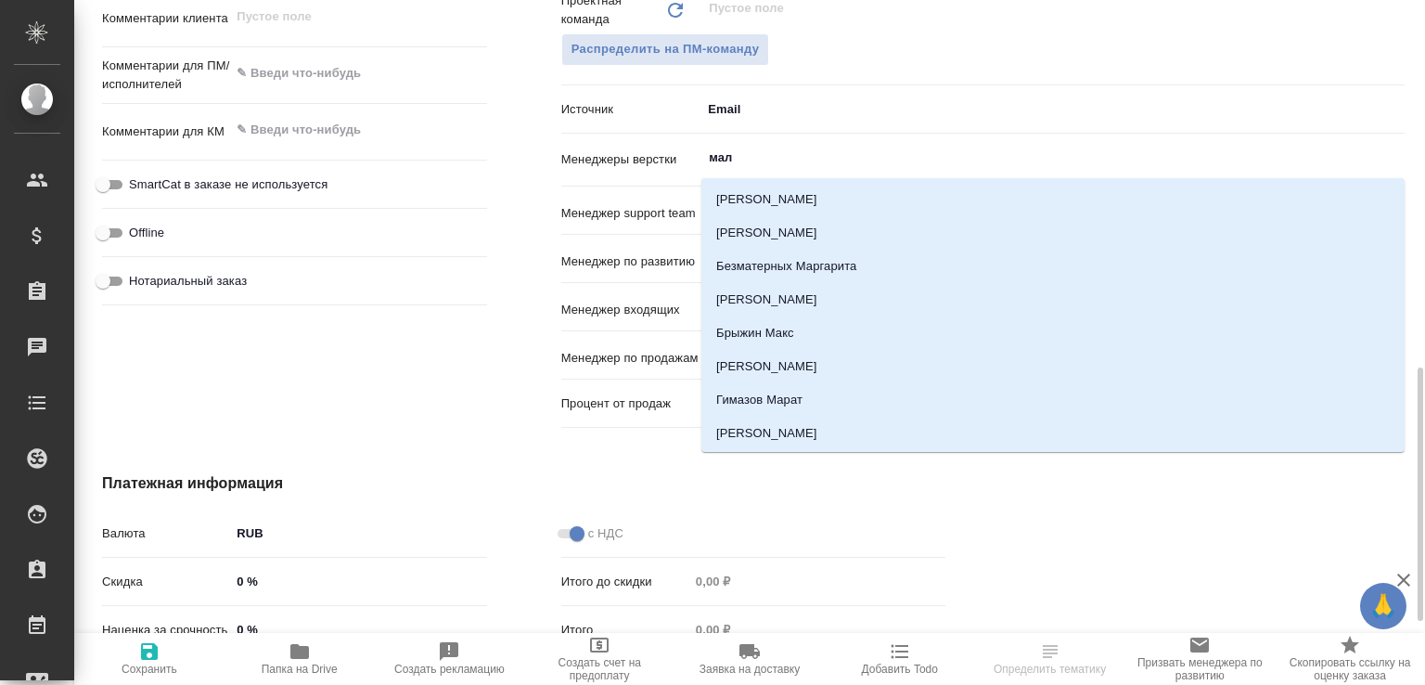
type input "мало"
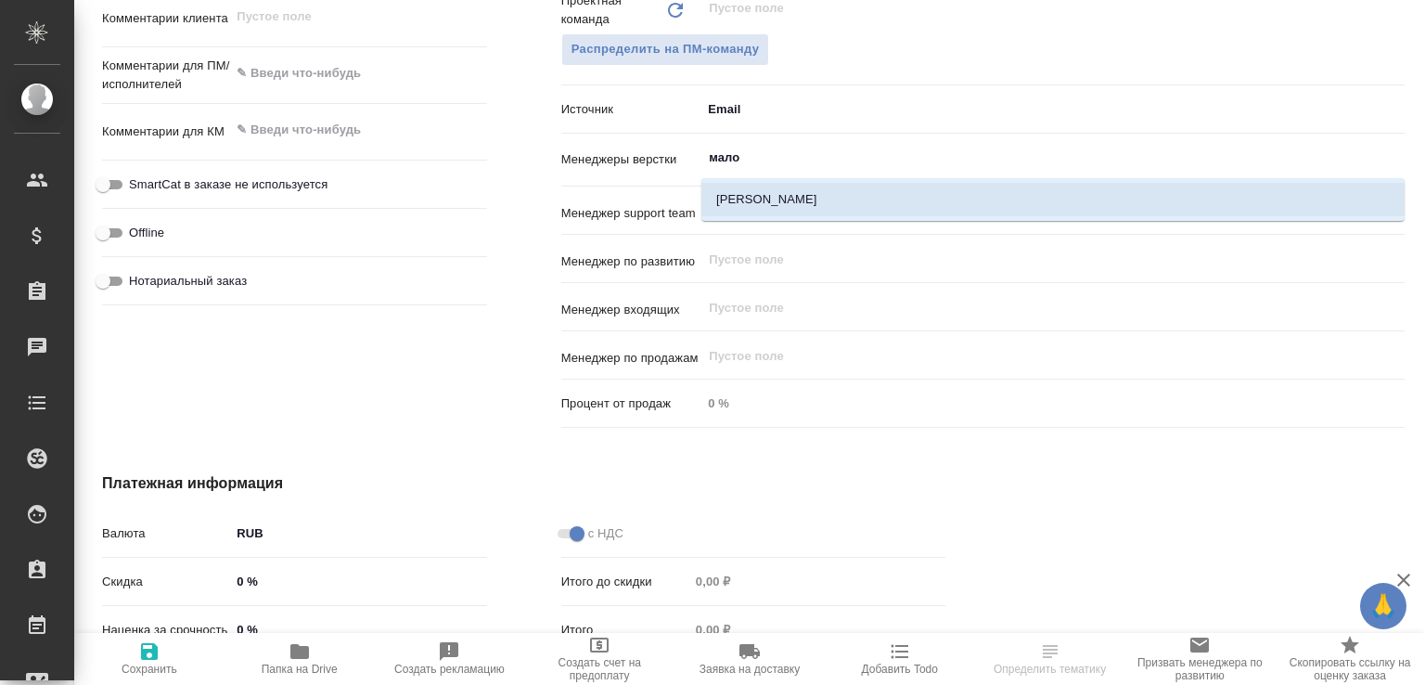
click at [806, 186] on li "[PERSON_NAME]" at bounding box center [1052, 199] width 703 height 33
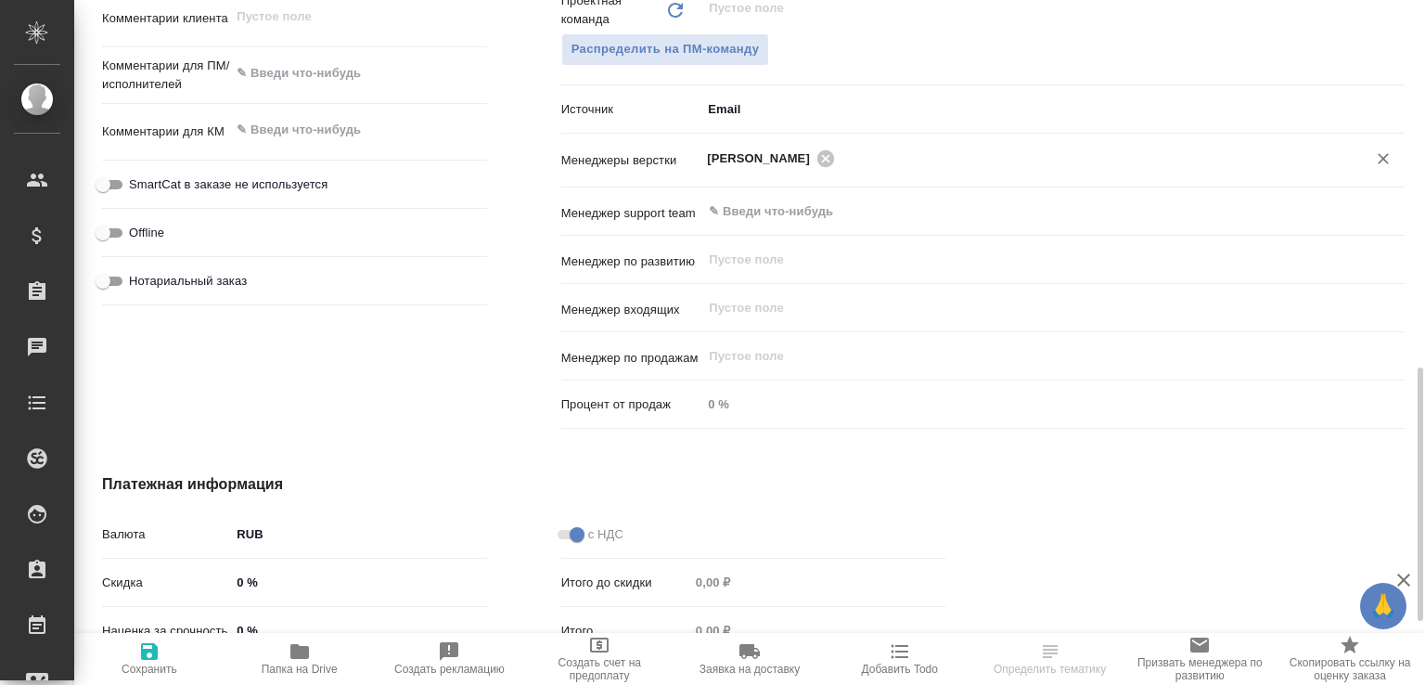
click at [105, 621] on p "Наценка за срочность" at bounding box center [166, 630] width 128 height 19
drag, startPoint x: 142, startPoint y: 655, endPoint x: 155, endPoint y: 639, distance: 20.4
click at [143, 656] on icon "button" at bounding box center [149, 651] width 17 height 17
select select "RU"
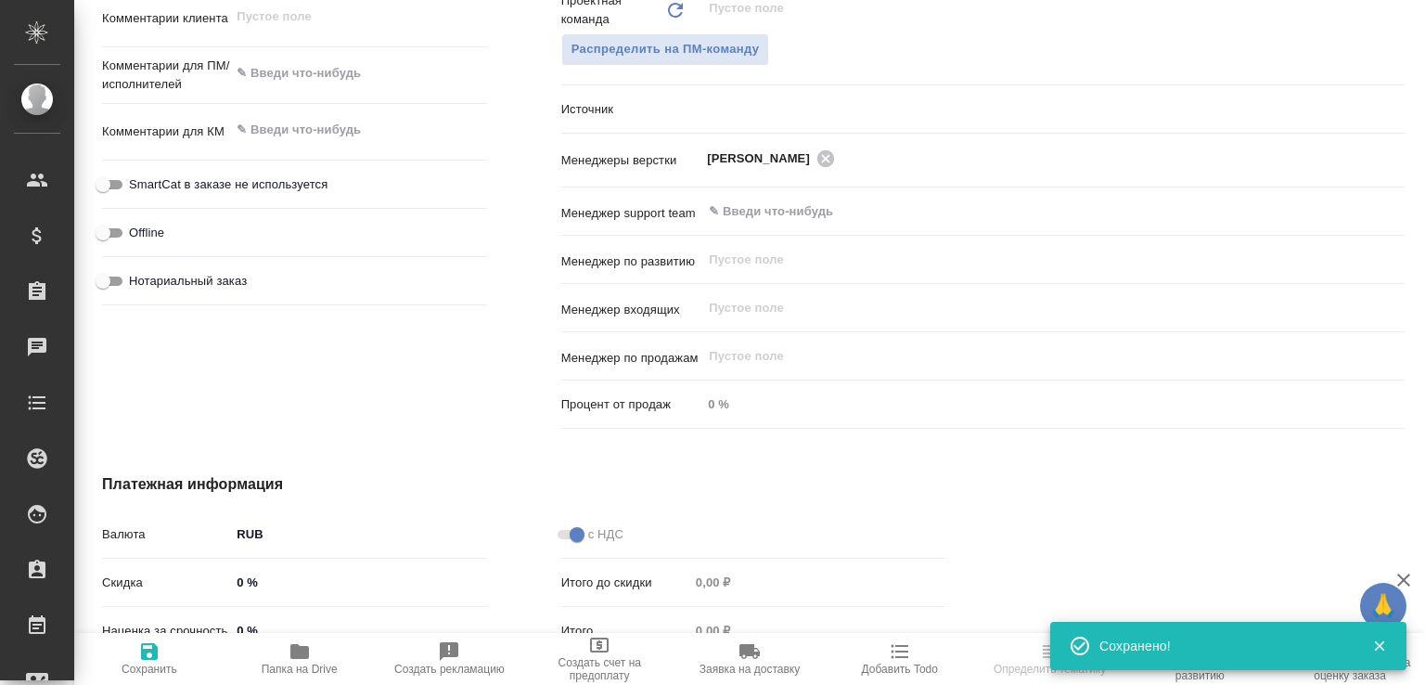
type textarea "x"
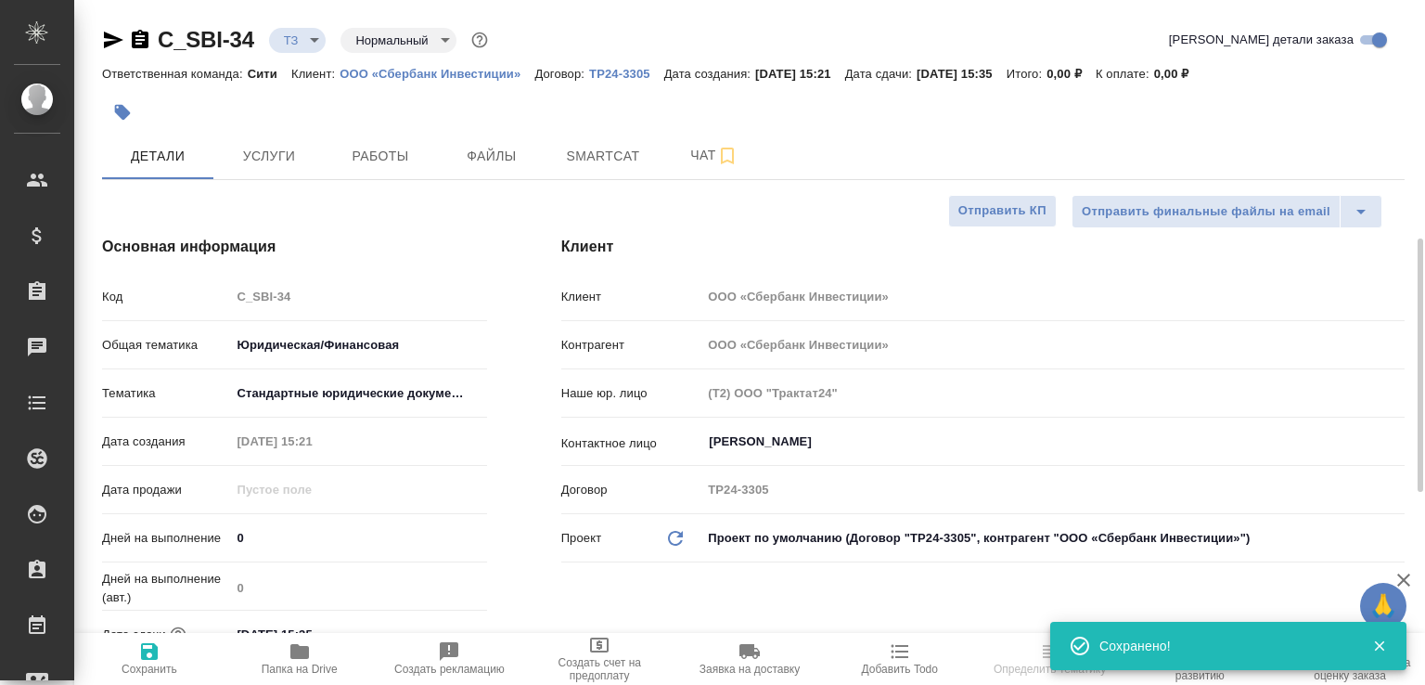
scroll to position [791, 0]
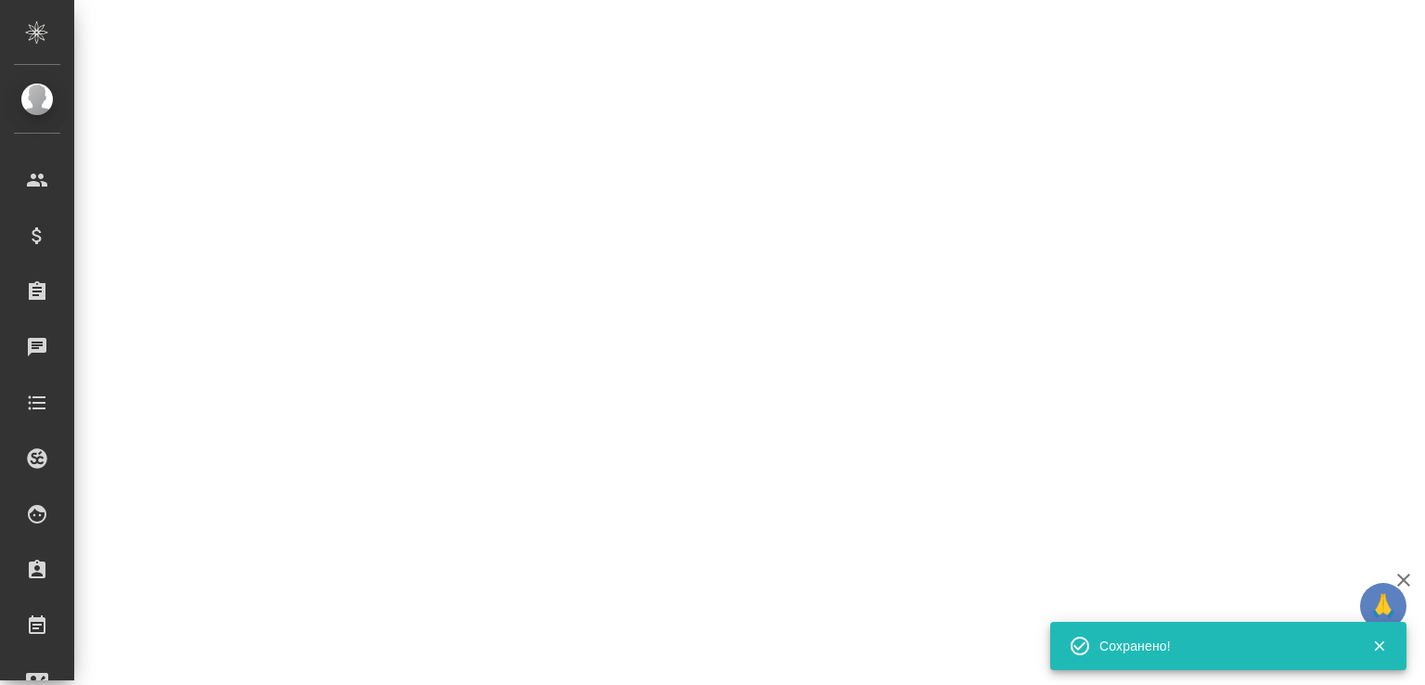
select select "RU"
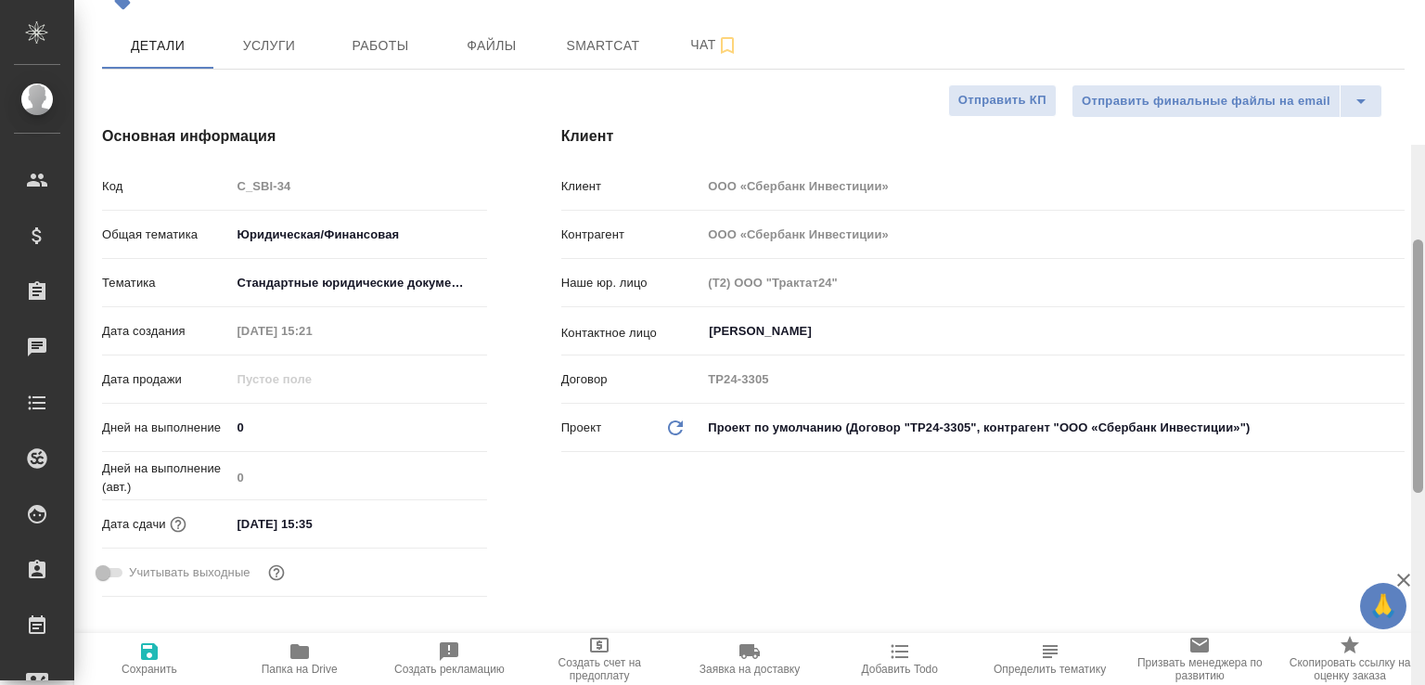
scroll to position [0, 0]
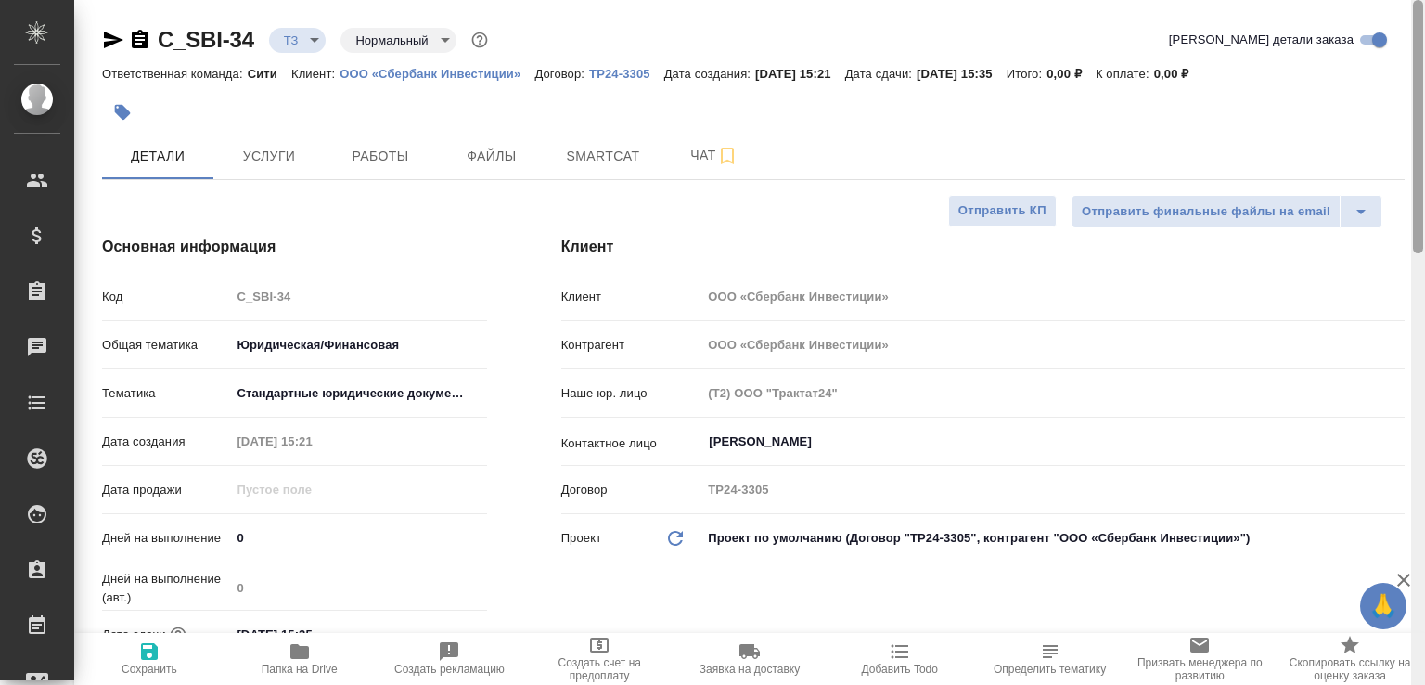
drag, startPoint x: 1421, startPoint y: 201, endPoint x: 1415, endPoint y: -13, distance: 214.3
click at [1415, 0] on html "🙏 .cls-1 fill:#fff; AWATERA Малофеева Екатерина e.malofeeva Клиенты Спецификаци…" at bounding box center [712, 342] width 1425 height 685
click at [146, 38] on icon "button" at bounding box center [140, 39] width 17 height 19
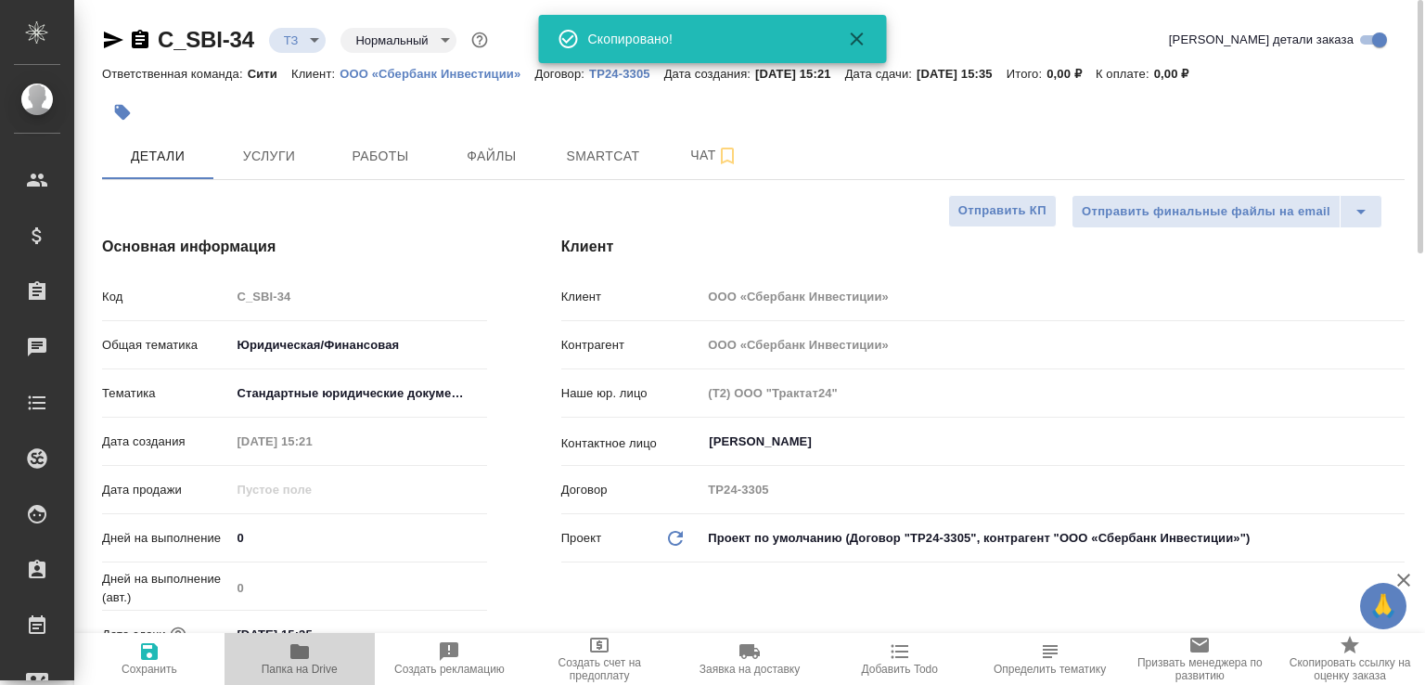
click at [316, 655] on span "Папка на Drive" at bounding box center [300, 657] width 128 height 35
type textarea "x"
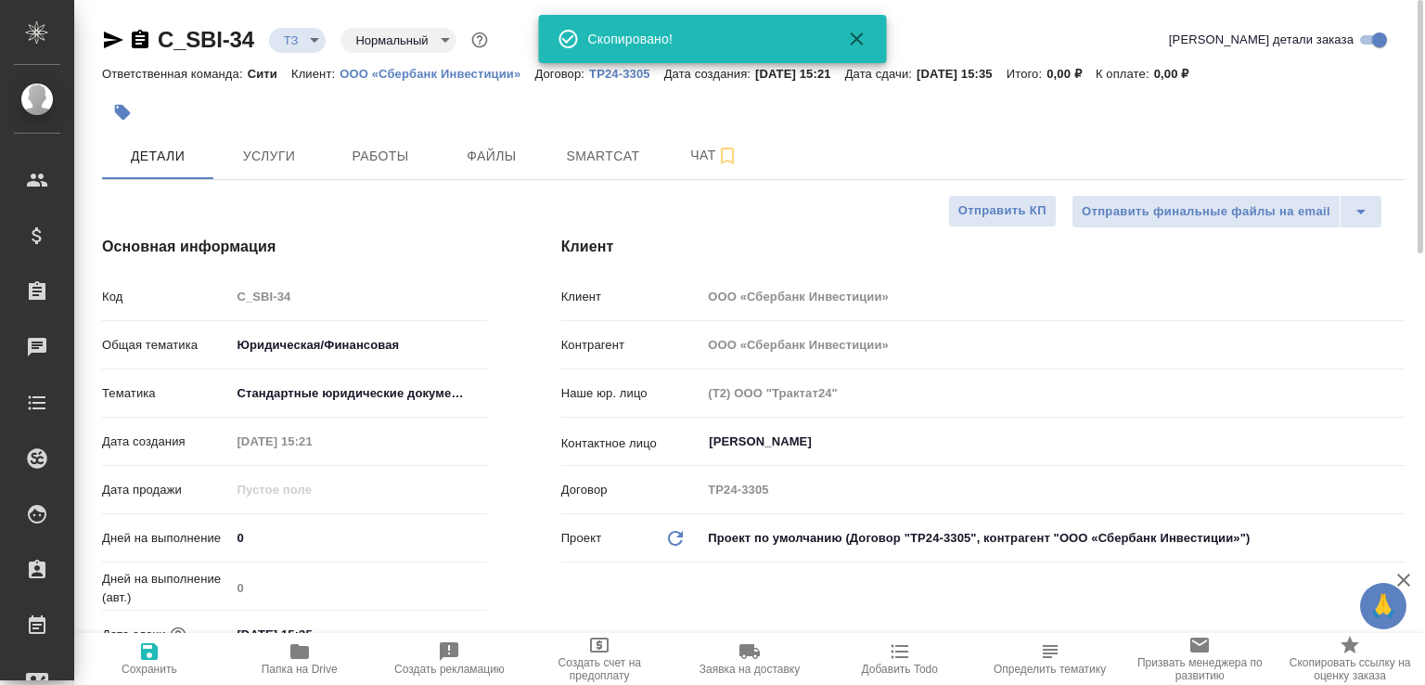
type textarea "x"
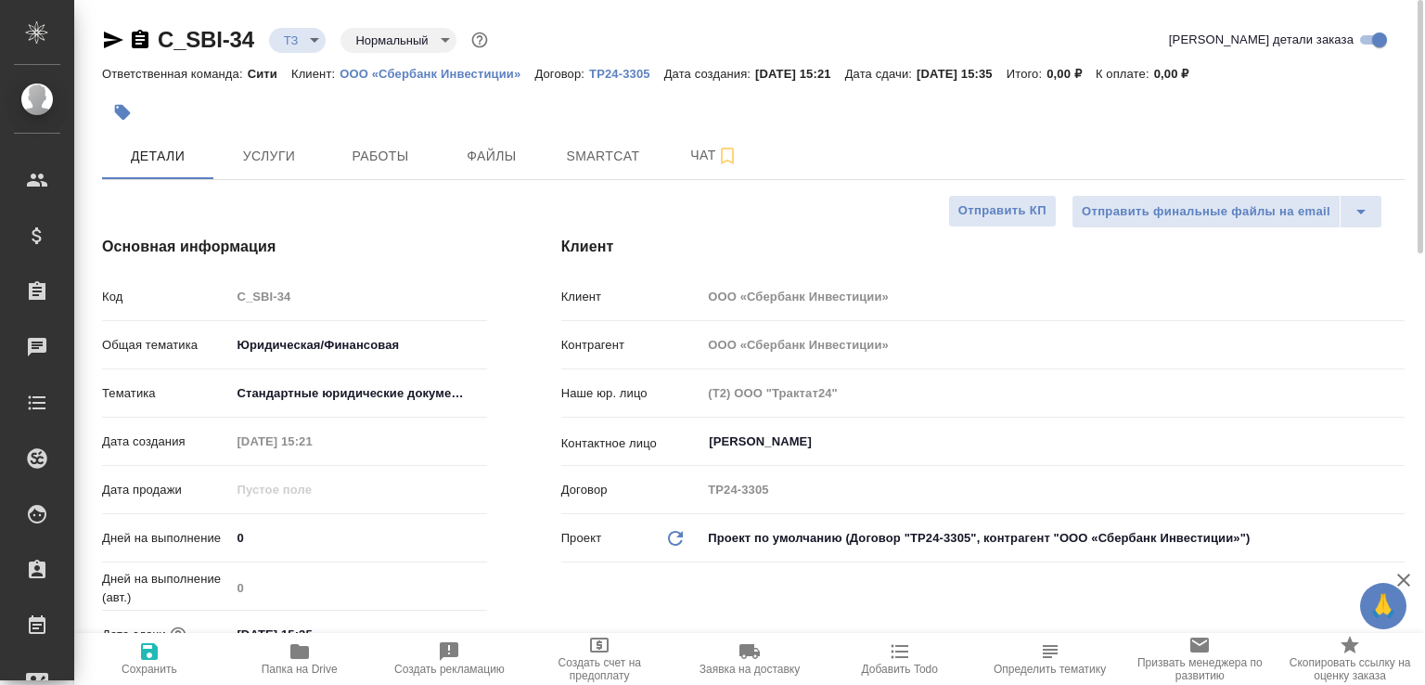
click at [311, 48] on body "🙏 .cls-1 fill:#fff; AWATERA Малофеева Екатерина e.malofeeva Клиенты Спецификаци…" at bounding box center [712, 342] width 1425 height 685
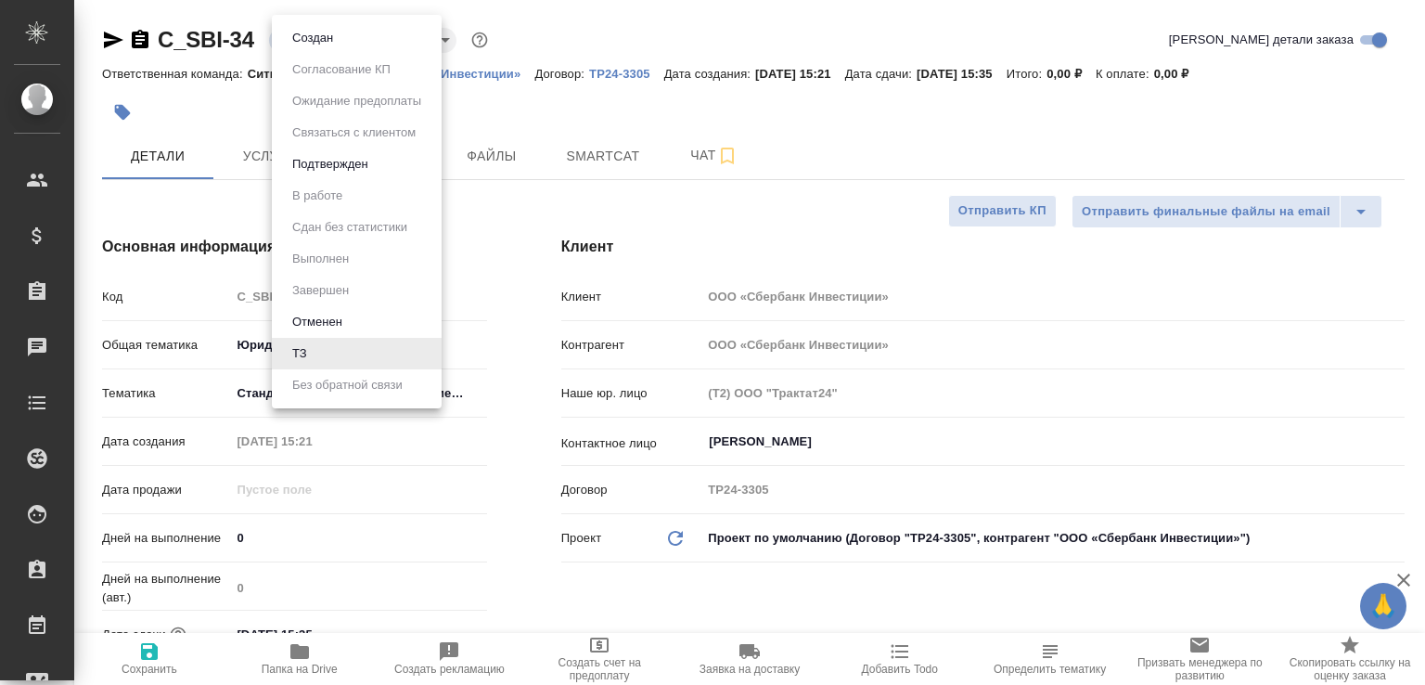
click at [311, 48] on li "Создан" at bounding box center [357, 38] width 170 height 32
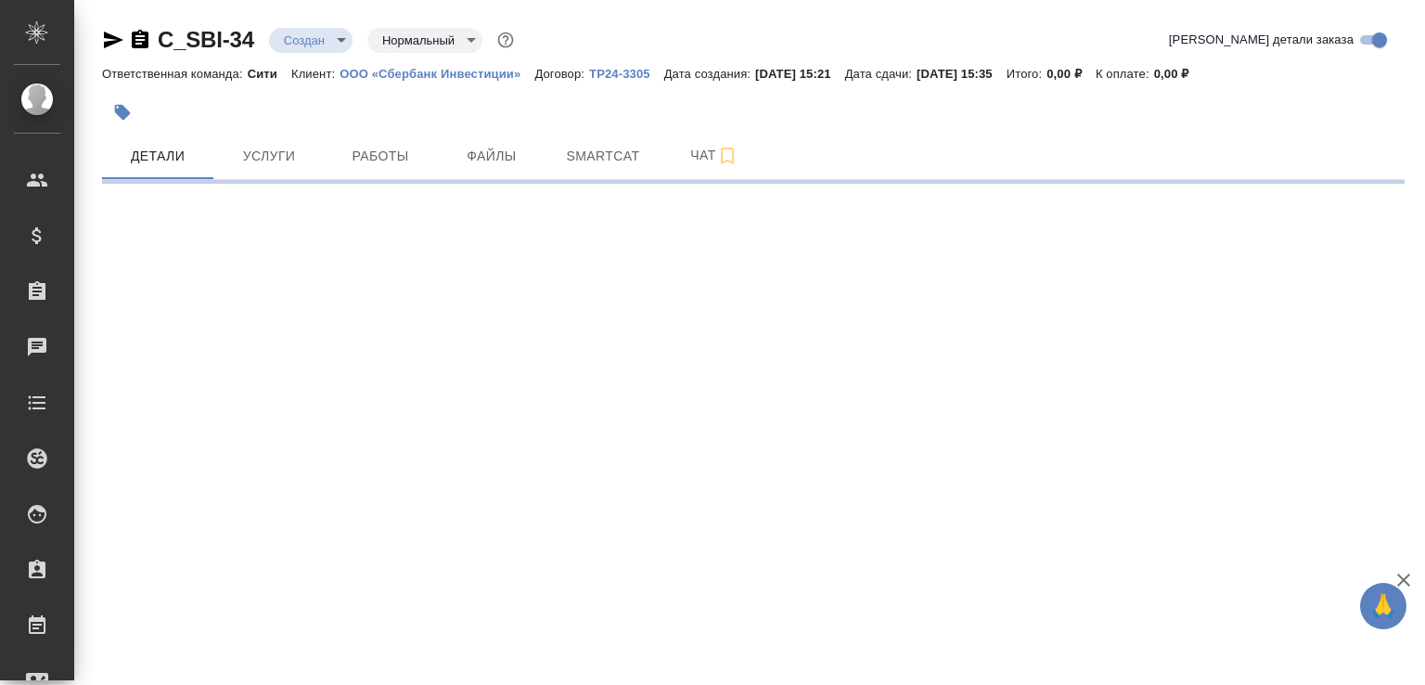
select select "RU"
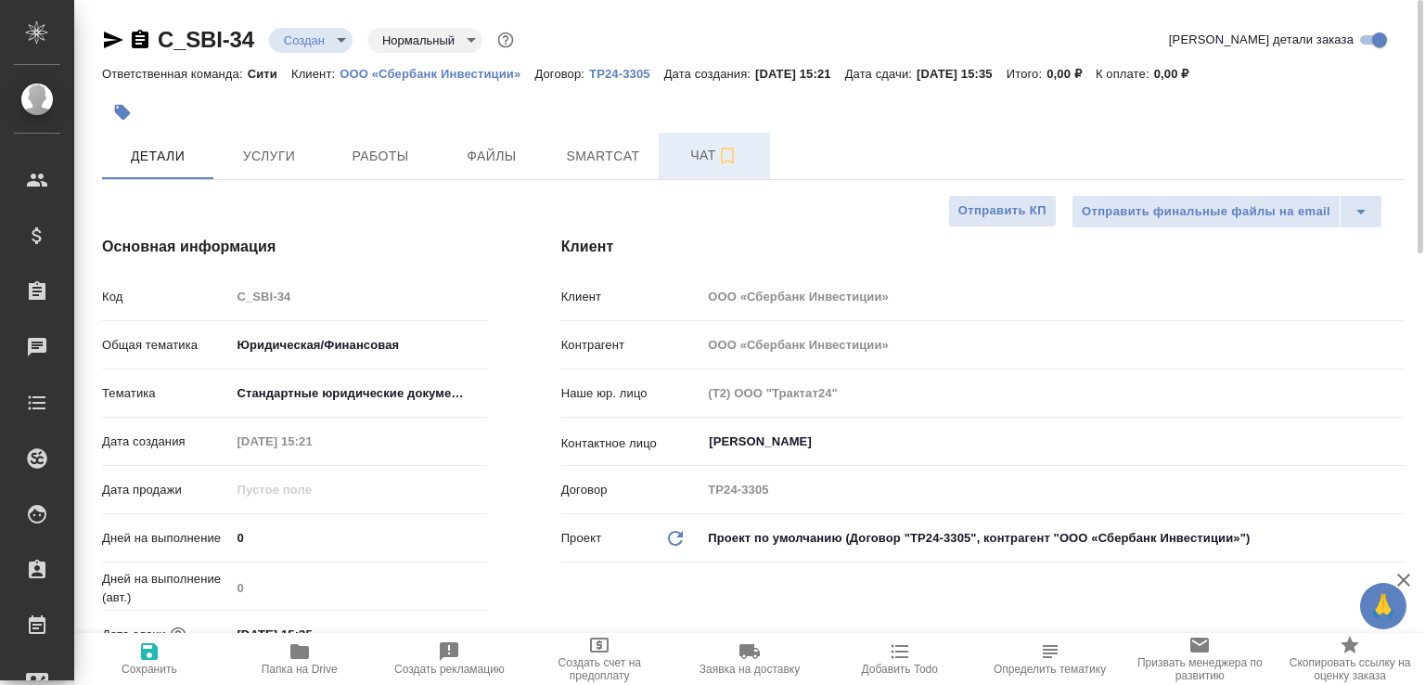
click at [694, 172] on button "Чат" at bounding box center [714, 156] width 111 height 46
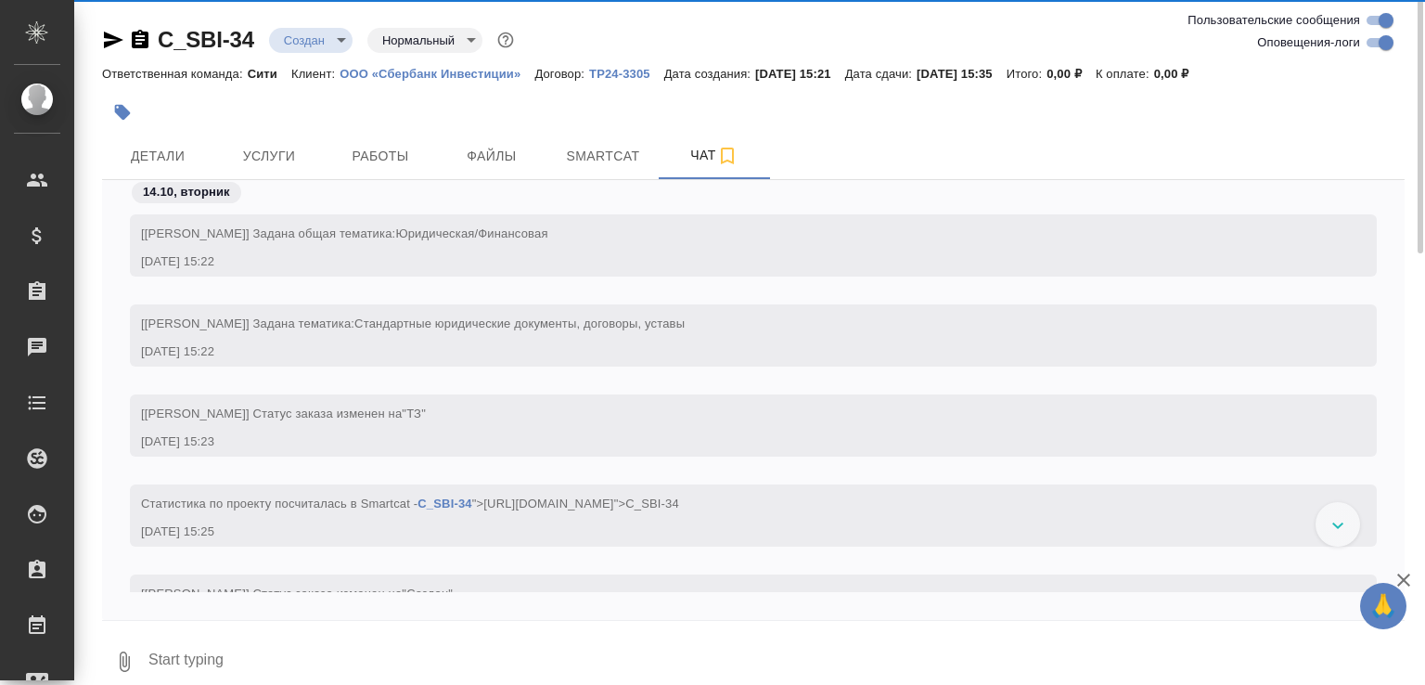
scroll to position [73, 0]
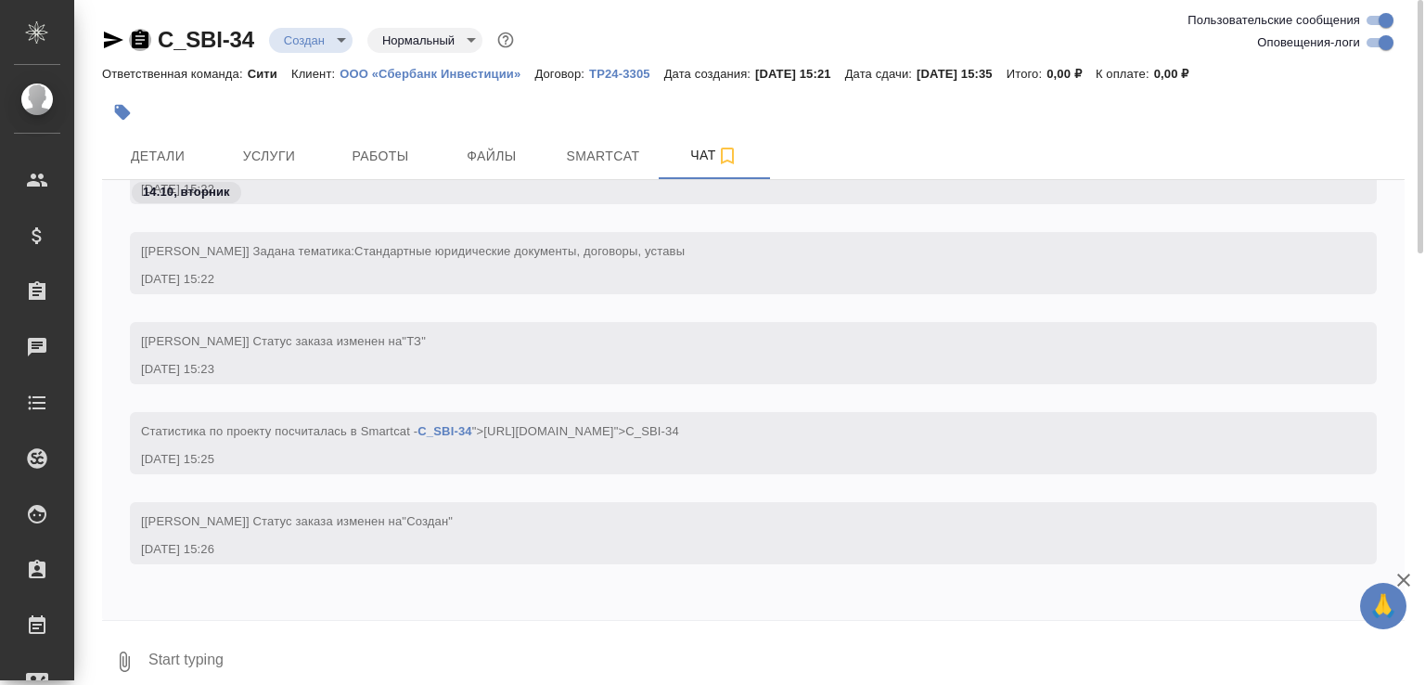
click at [136, 40] on icon "button" at bounding box center [140, 40] width 22 height 22
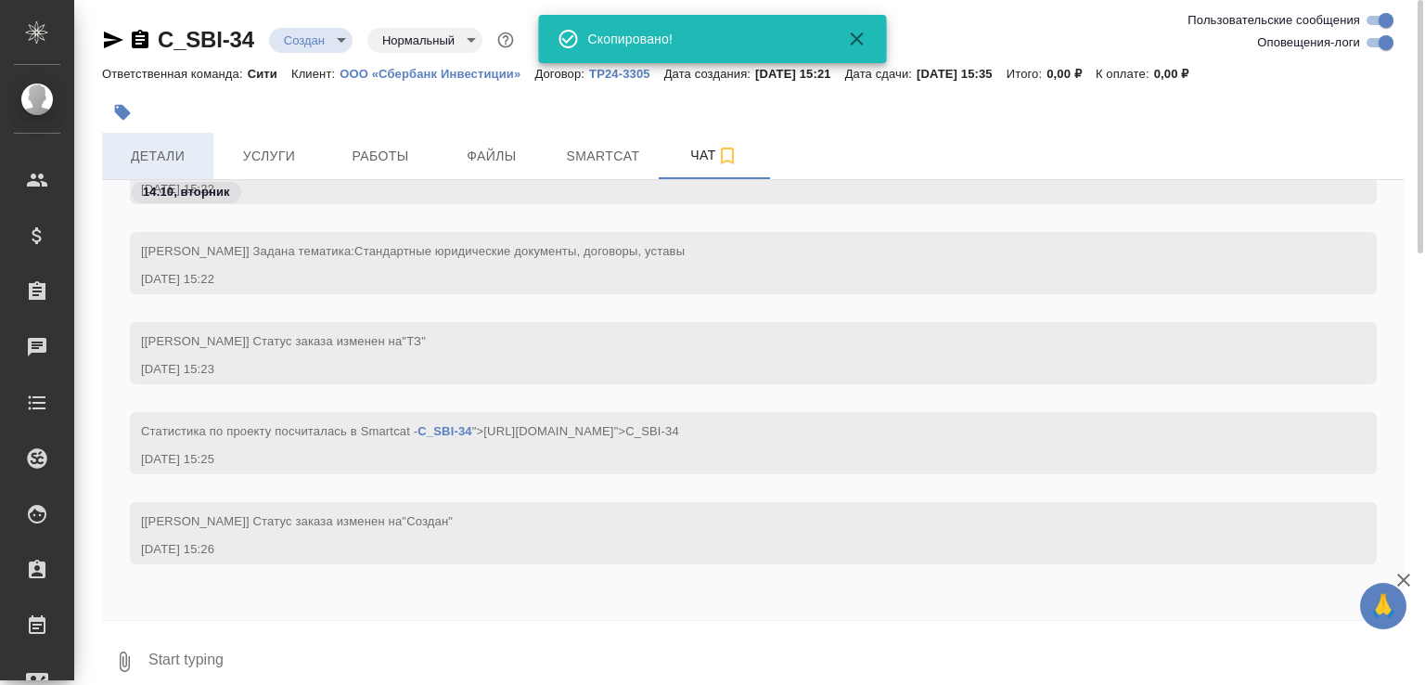
click at [167, 148] on span "Детали" at bounding box center [157, 156] width 89 height 23
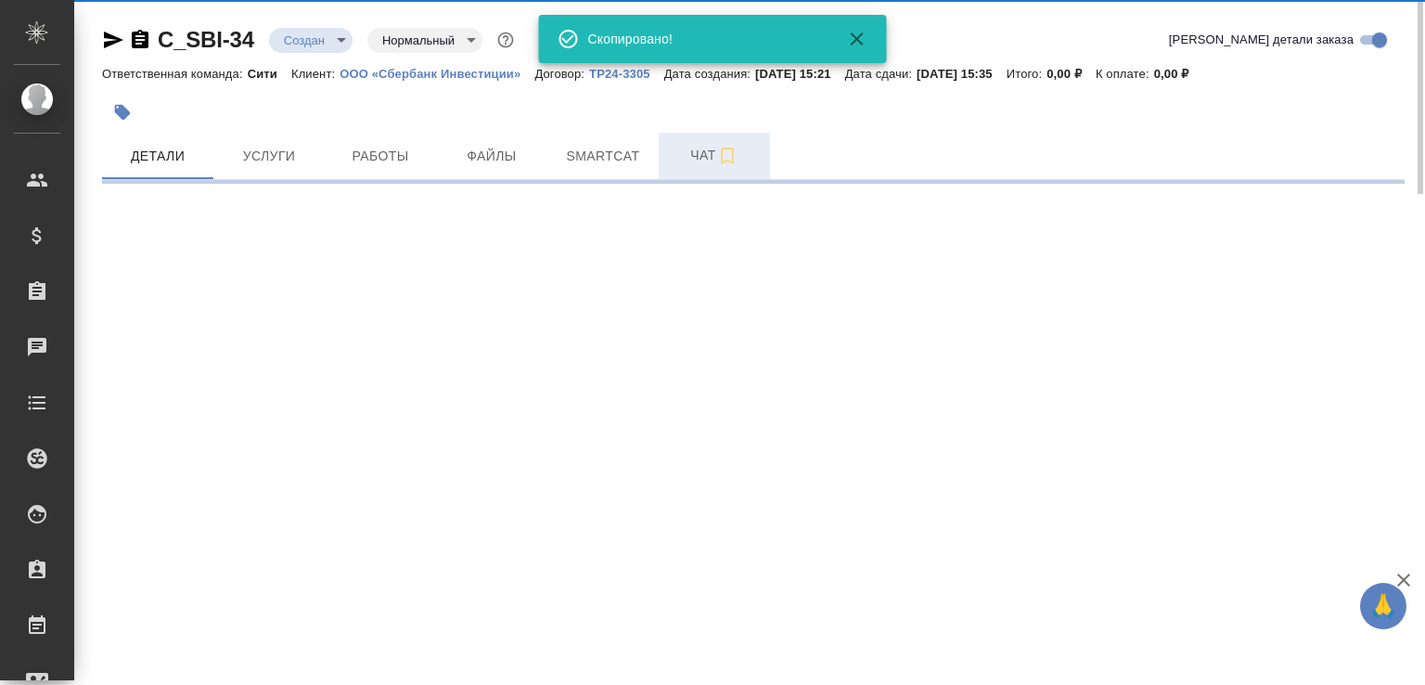
select select "RU"
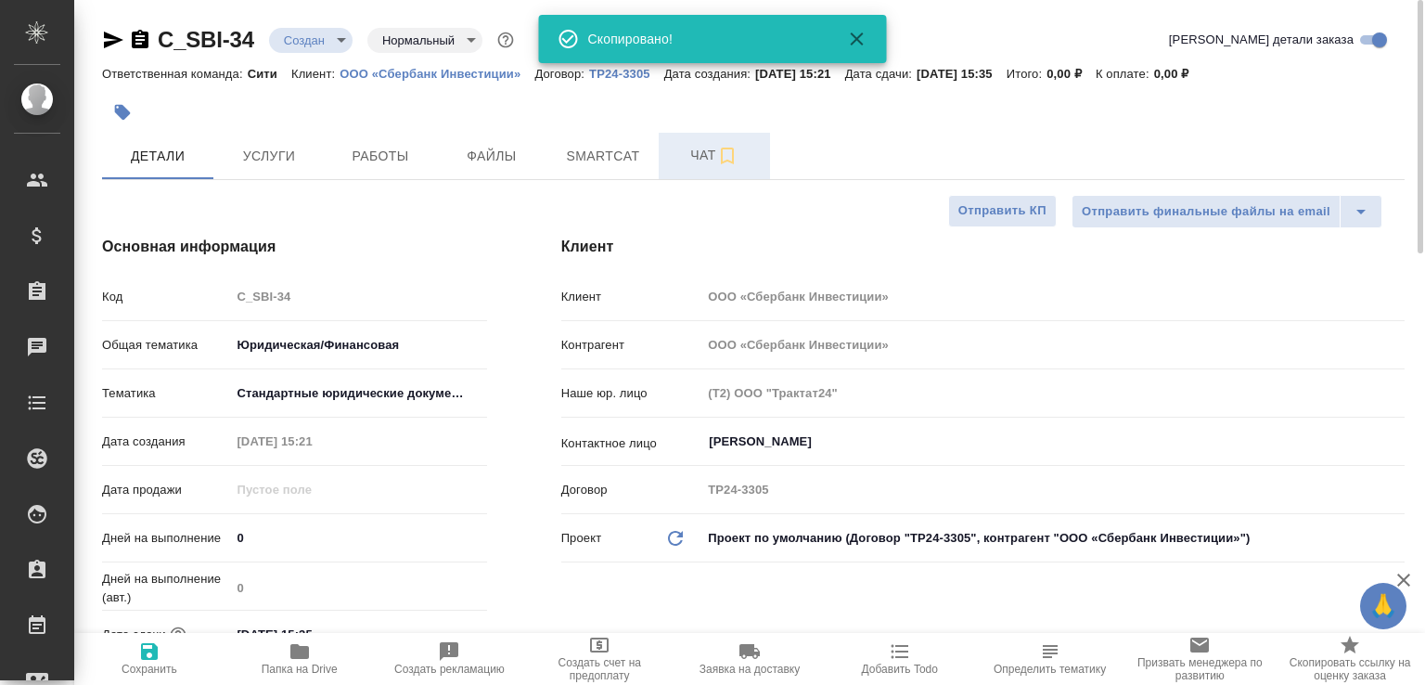
type textarea "x"
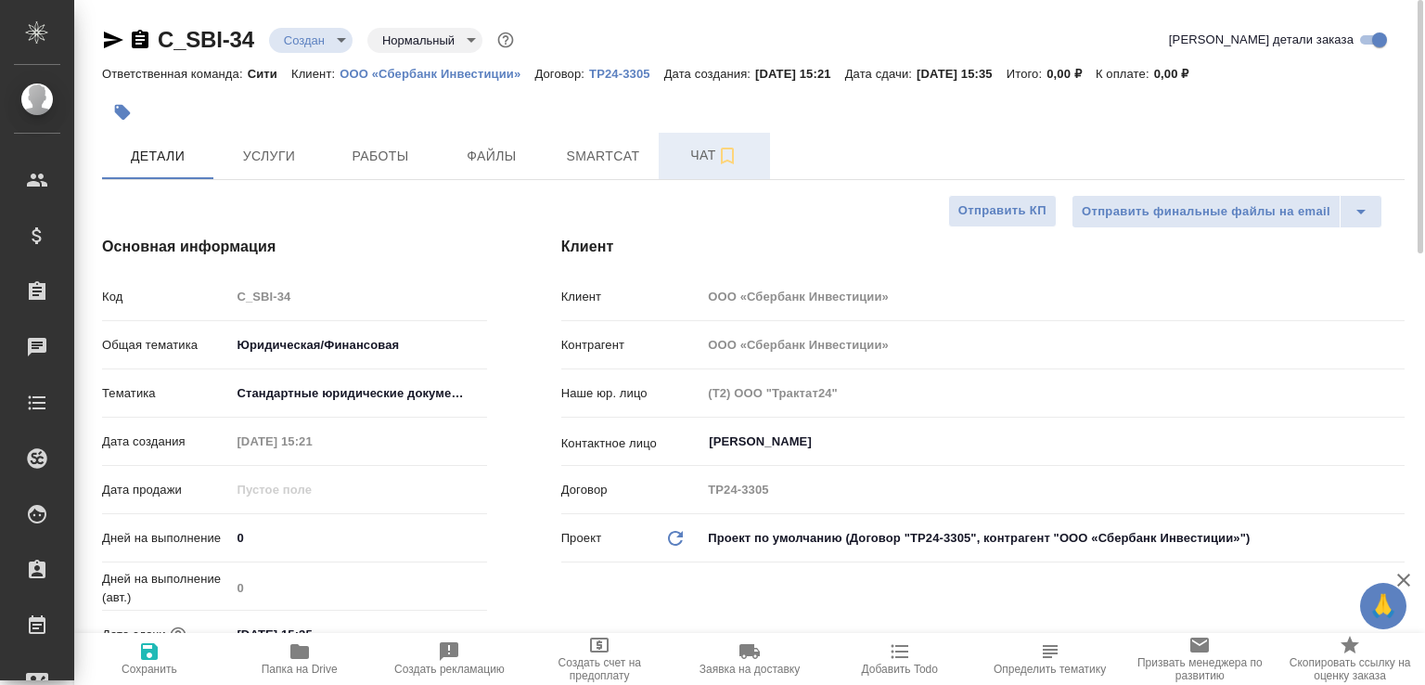
click at [670, 157] on span "Чат" at bounding box center [714, 155] width 89 height 23
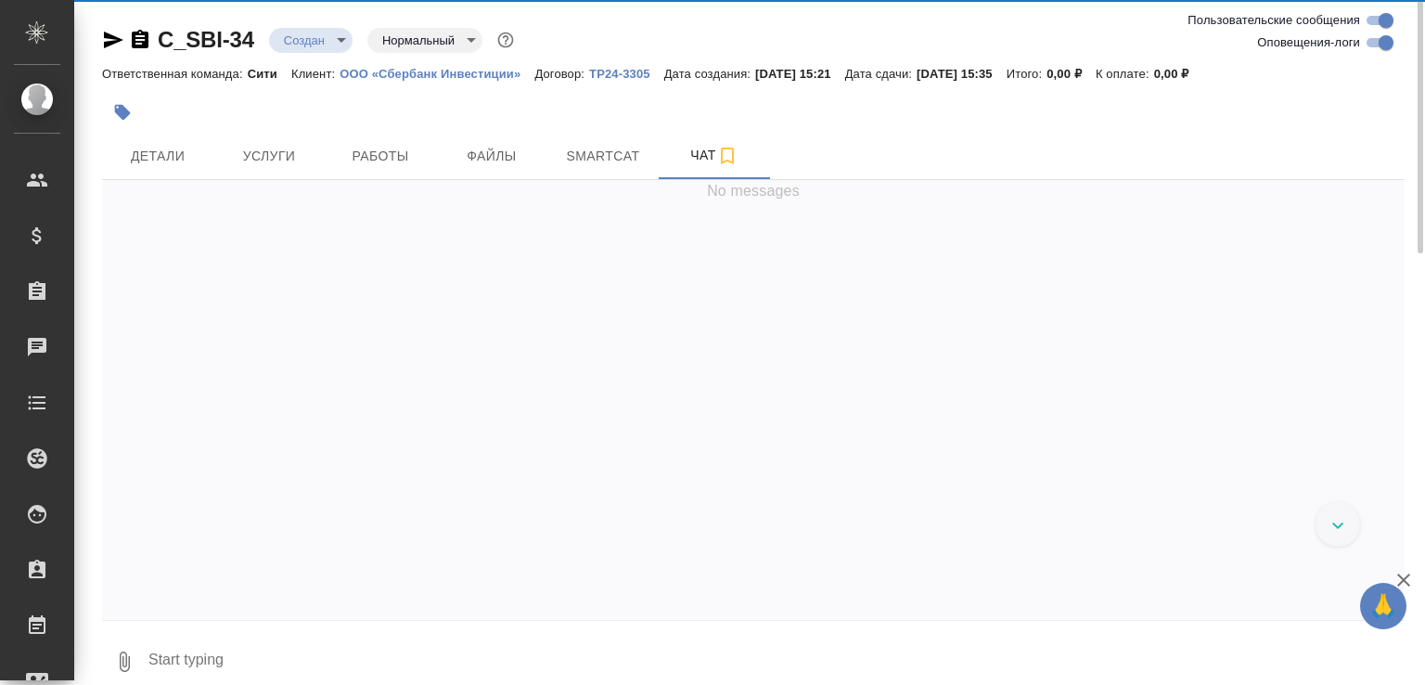
scroll to position [73, 0]
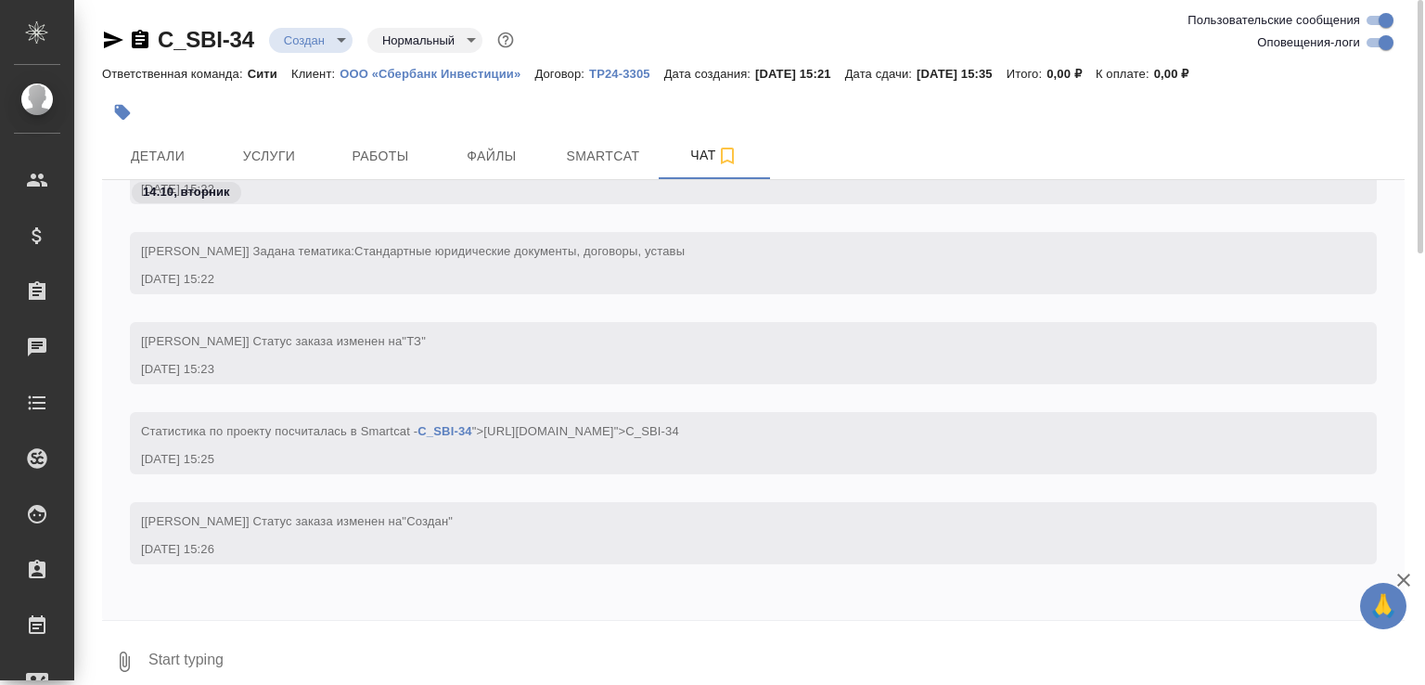
click at [267, 647] on textarea at bounding box center [776, 661] width 1258 height 63
type textarea "Вопрос: двуяз нужен или просто перевод?"
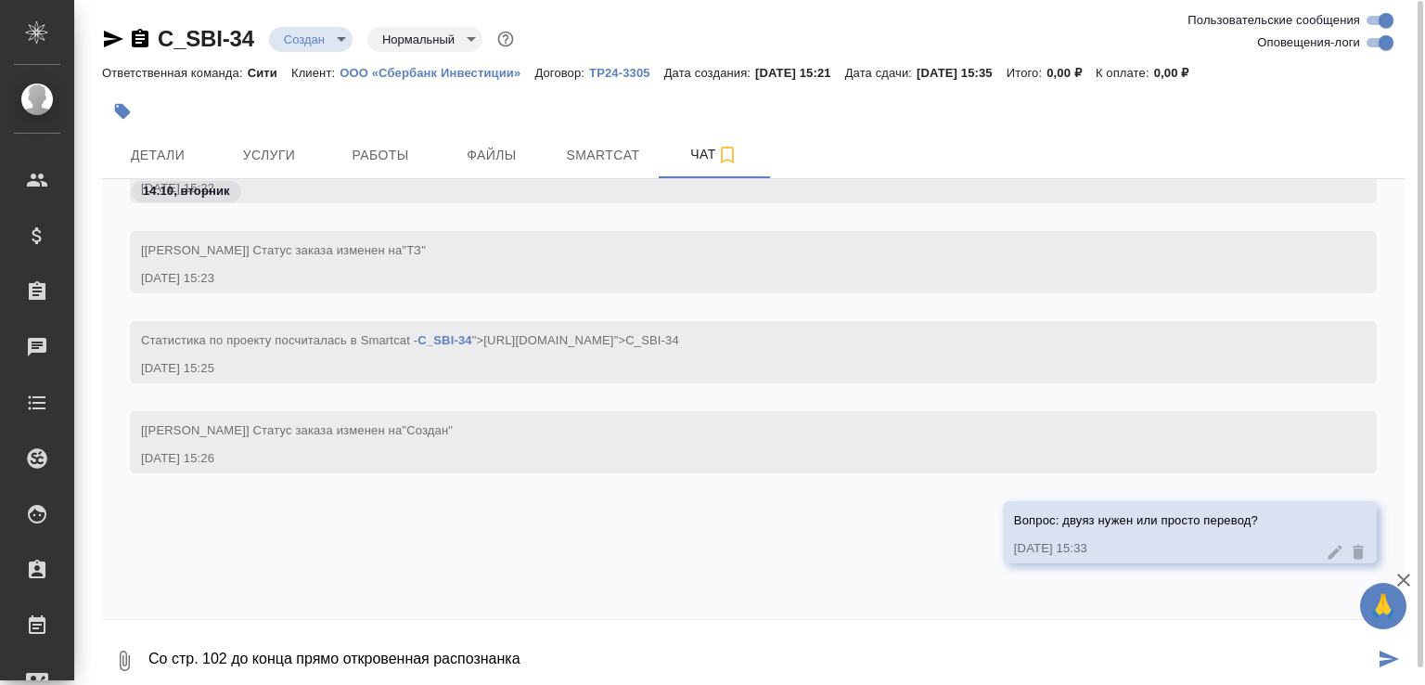
type textarea "Со стр. 102 до конца прямо откровенная распознанка"
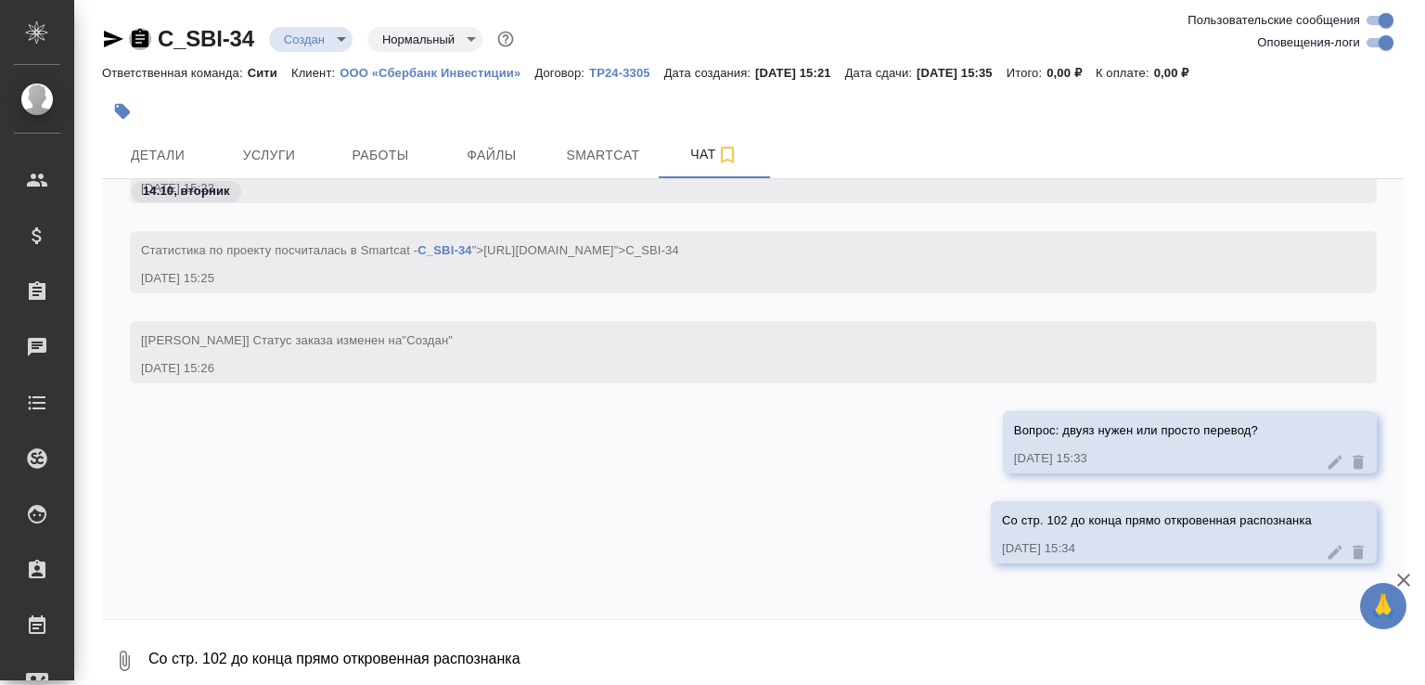
click at [137, 35] on icon "button" at bounding box center [140, 38] width 17 height 19
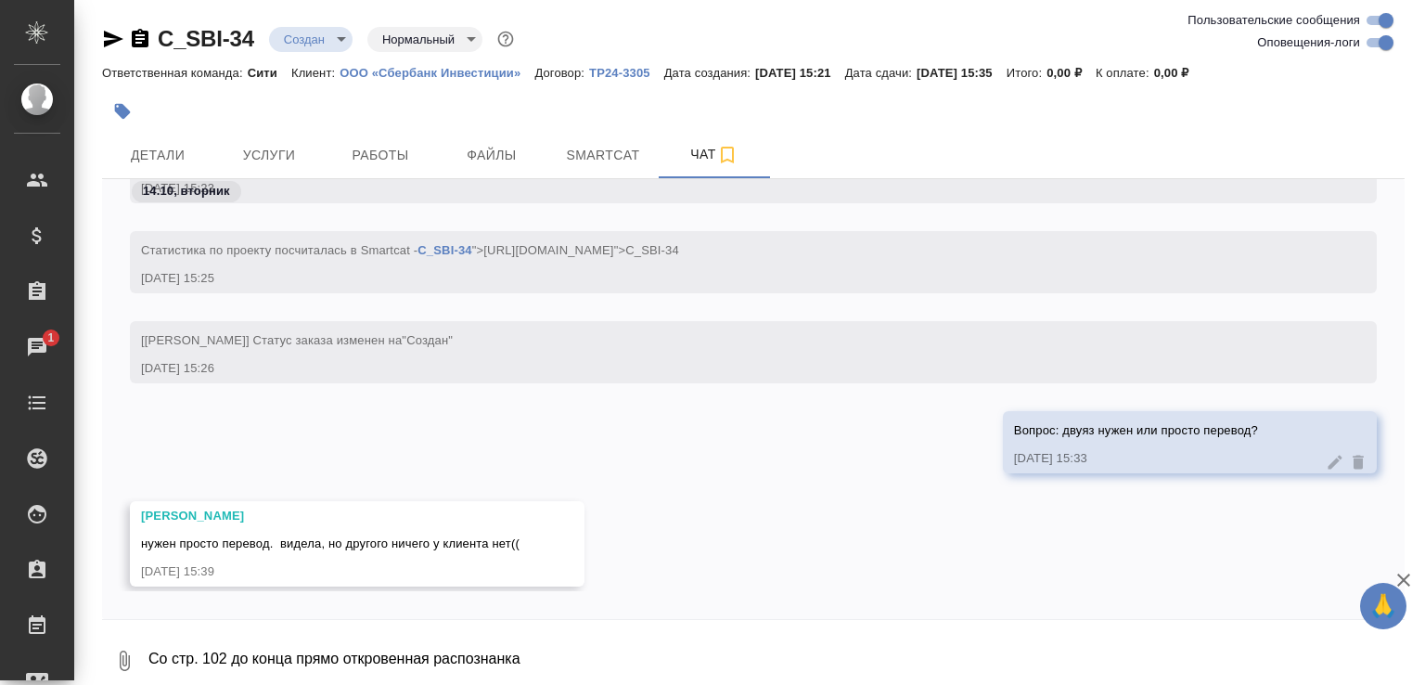
click at [130, 650] on icon "button" at bounding box center [124, 660] width 22 height 22
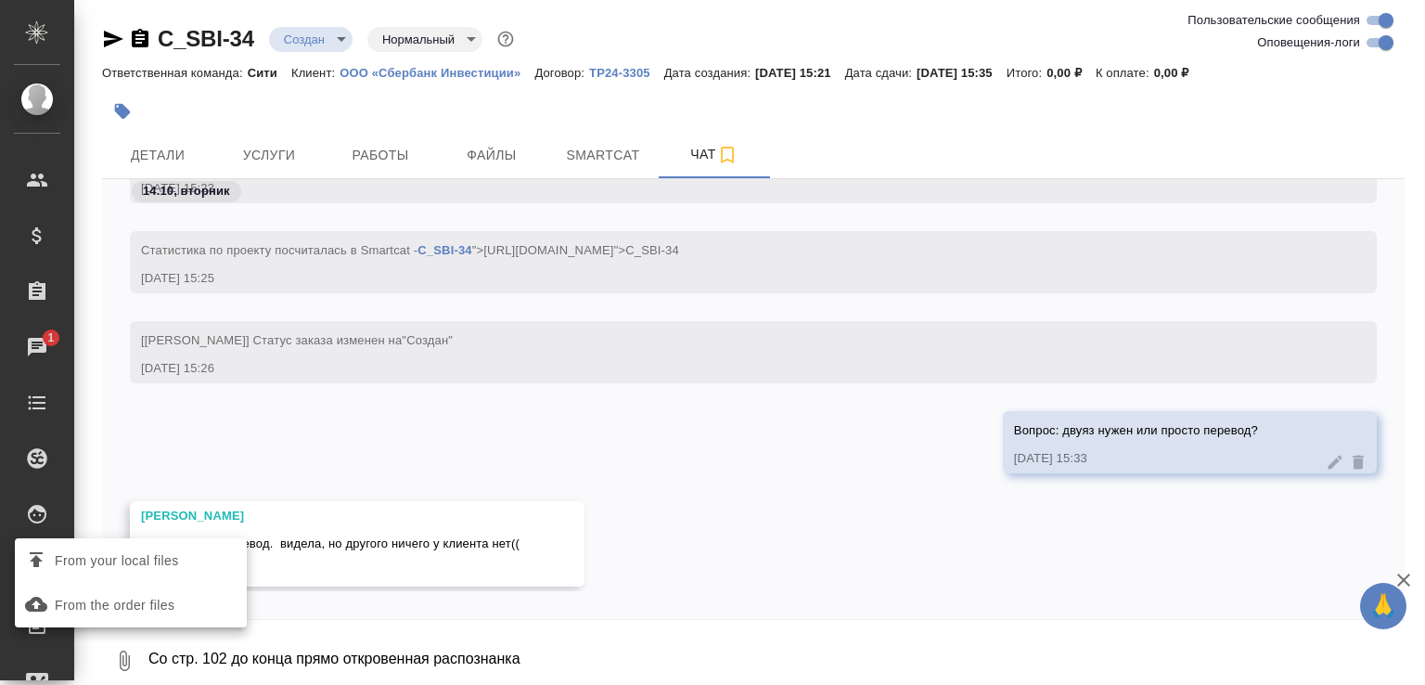
click at [173, 557] on span "From your local files" at bounding box center [117, 560] width 124 height 23
click at [0, 0] on input "From your local files" at bounding box center [0, 0] width 0 height 0
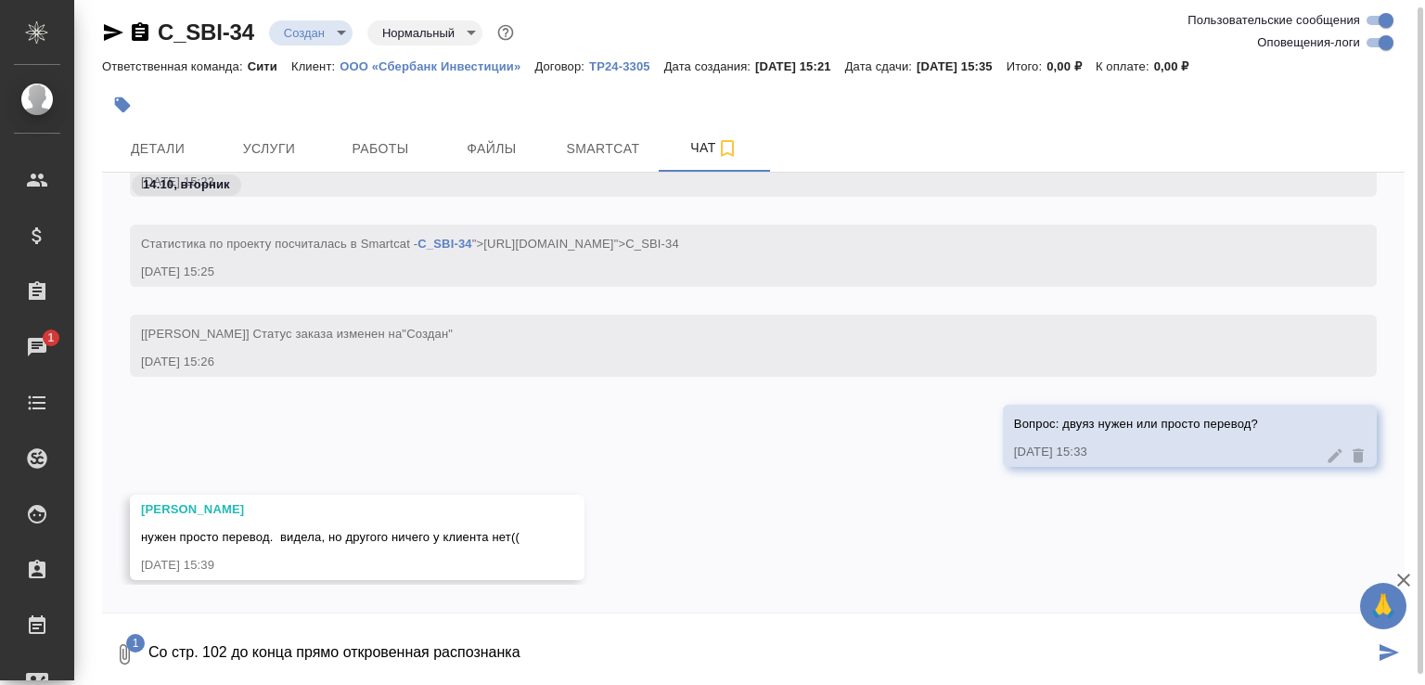
click at [269, 626] on textarea "Со стр. 102 до конца прямо откровенная распознанка" at bounding box center [760, 653] width 1227 height 63
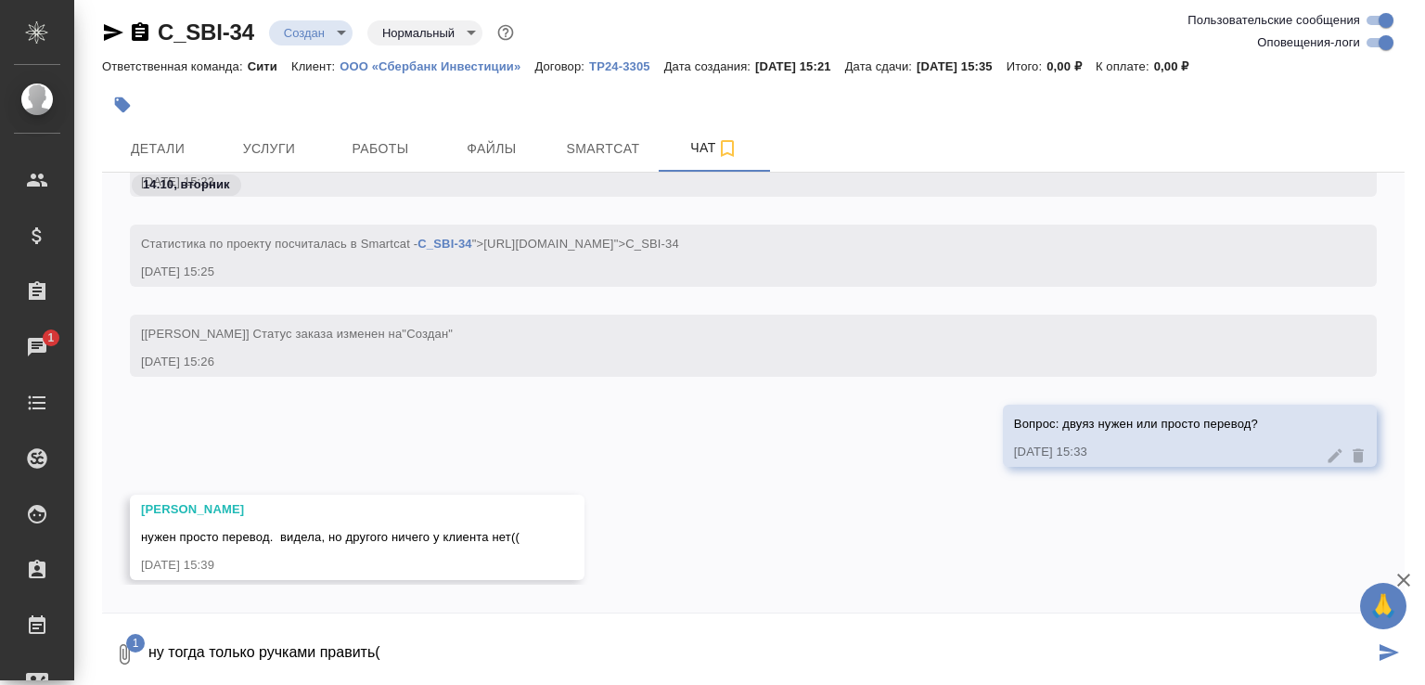
type textarea "ну тогда только ручками править("
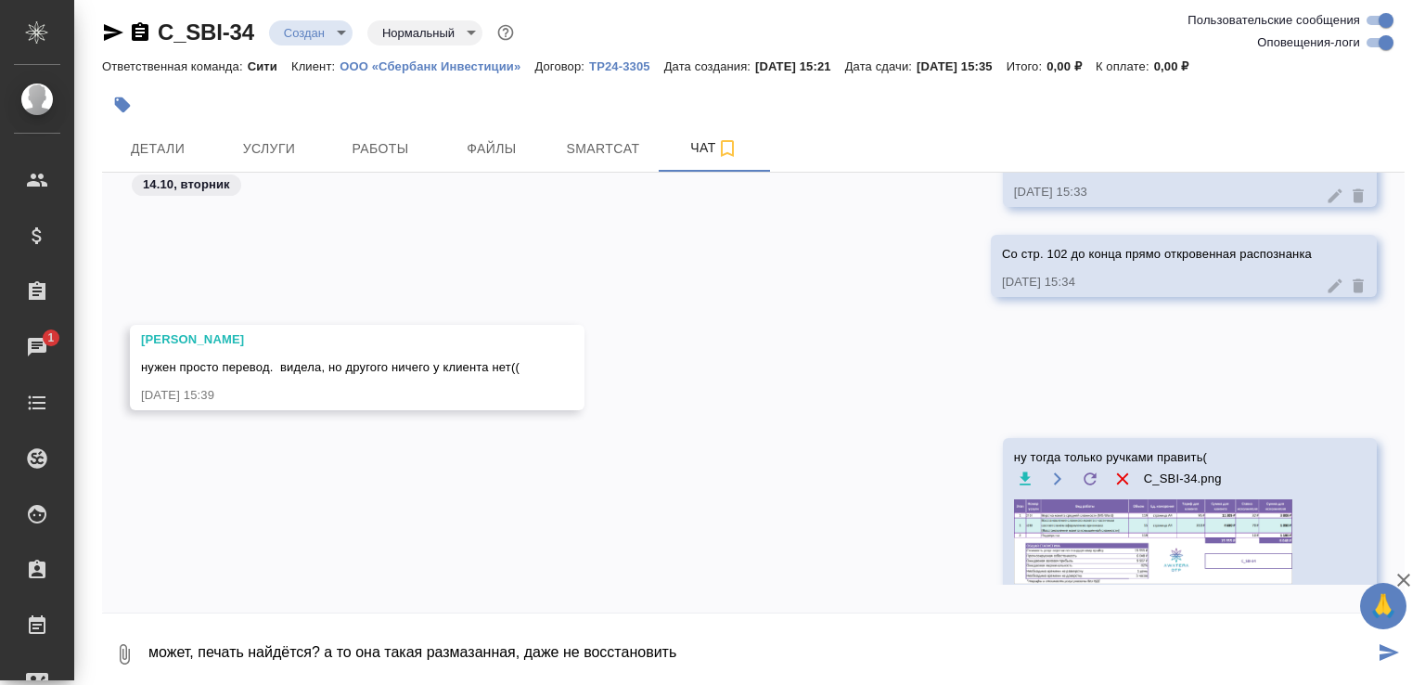
type textarea "может, печать найдётся? а то она такая размазанная, даже не восстановить"
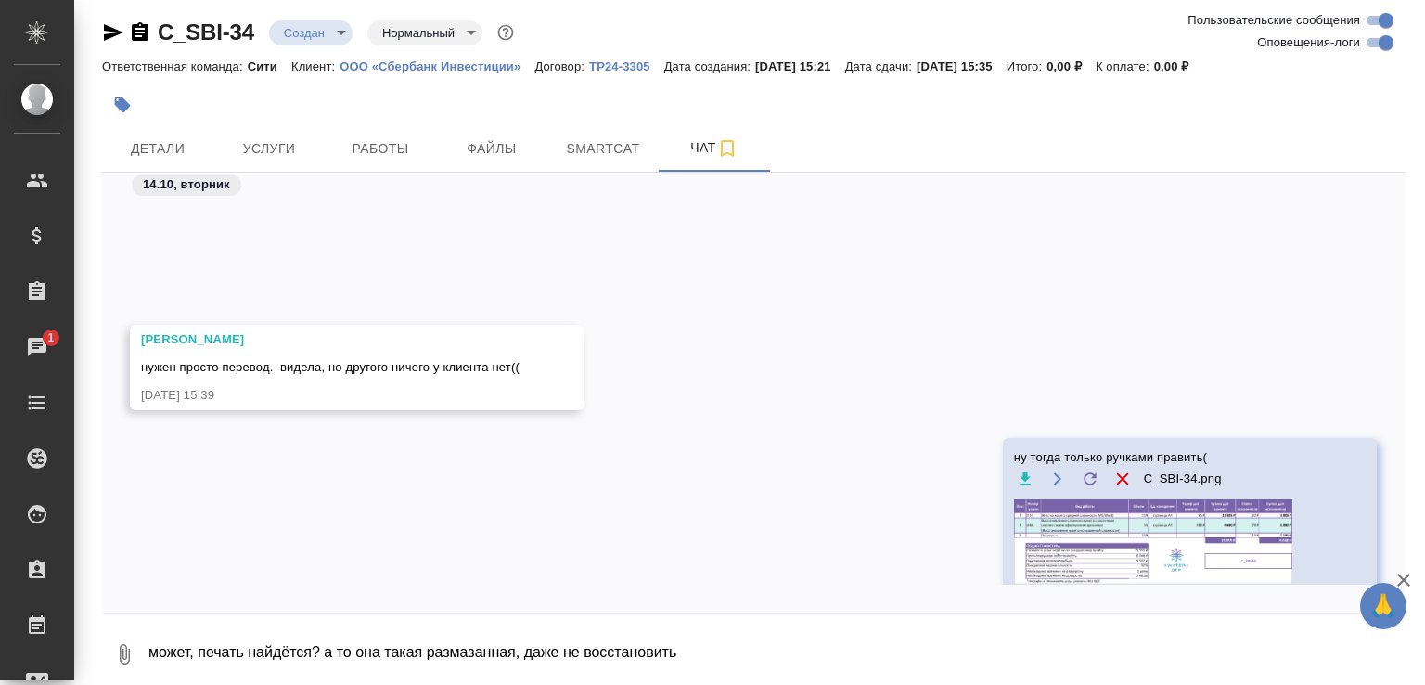
scroll to position [686, 0]
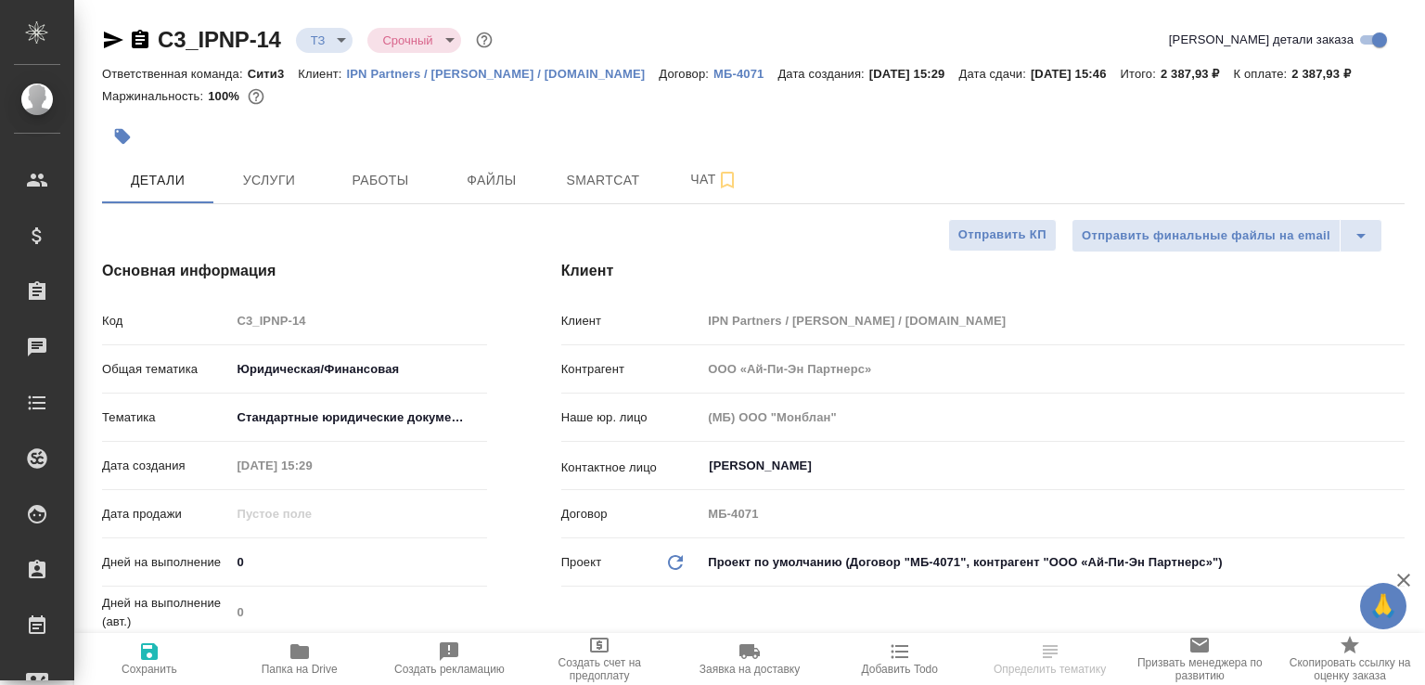
select select "RU"
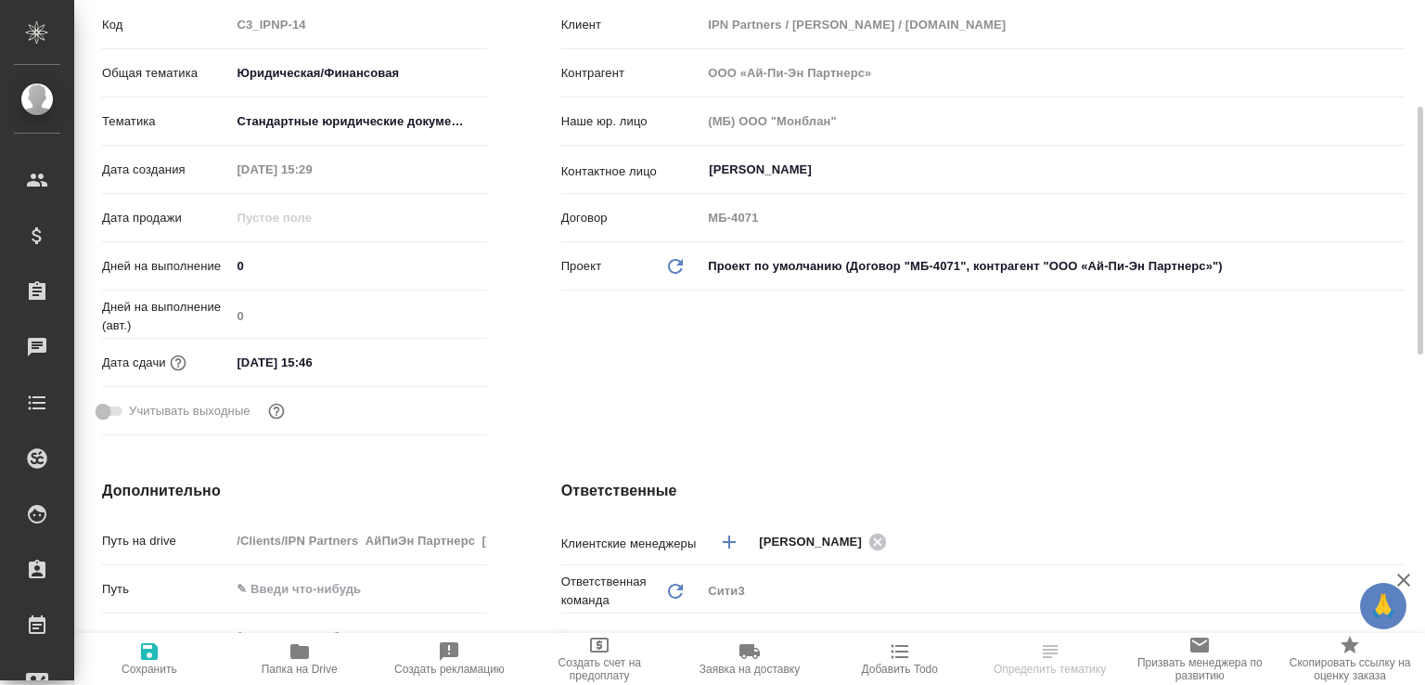
scroll to position [692, 0]
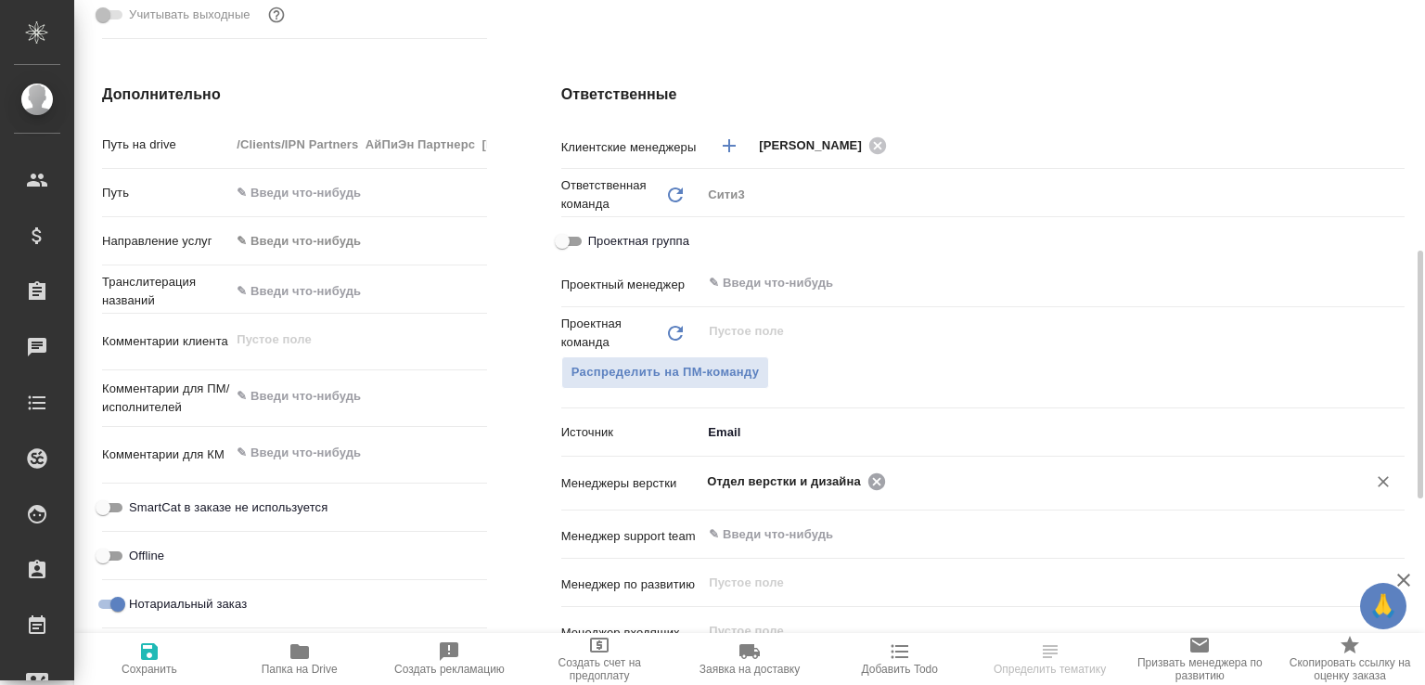
click at [868, 489] on icon at bounding box center [876, 480] width 17 height 17
click at [891, 492] on input "text" at bounding box center [1113, 480] width 445 height 22
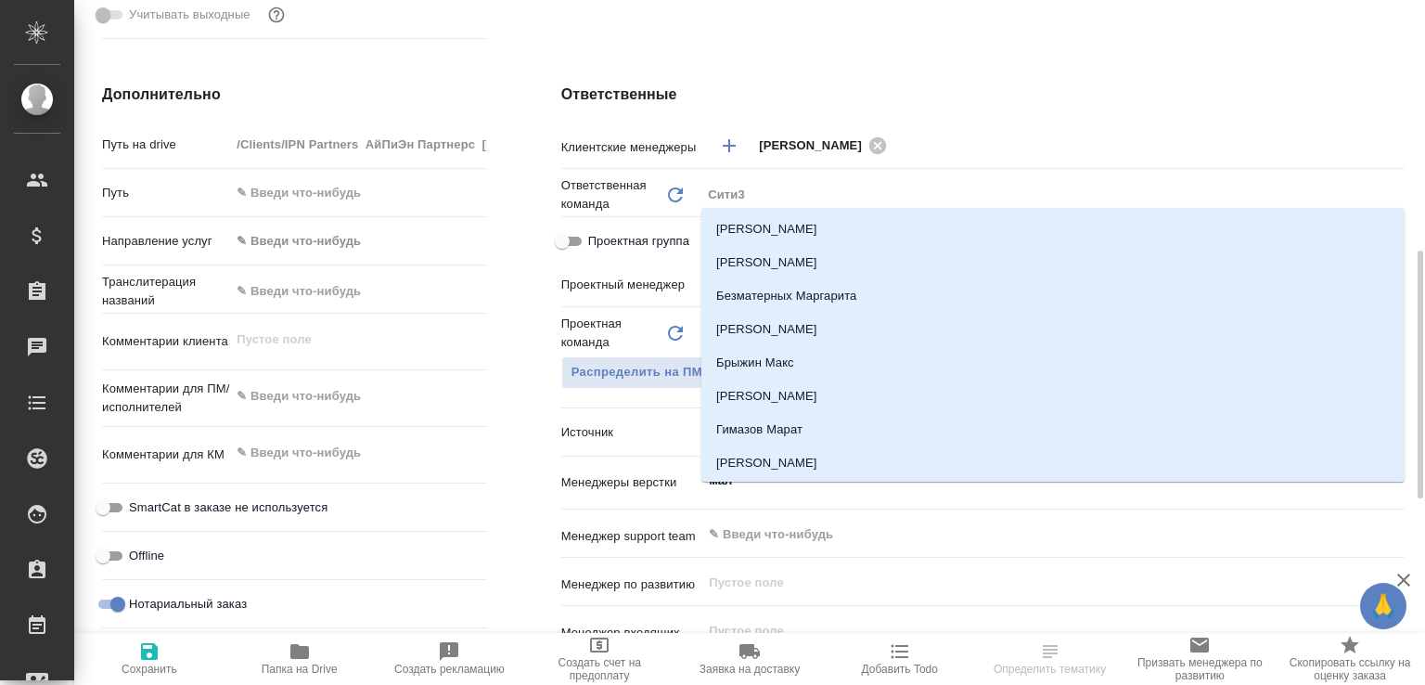
type input "мало"
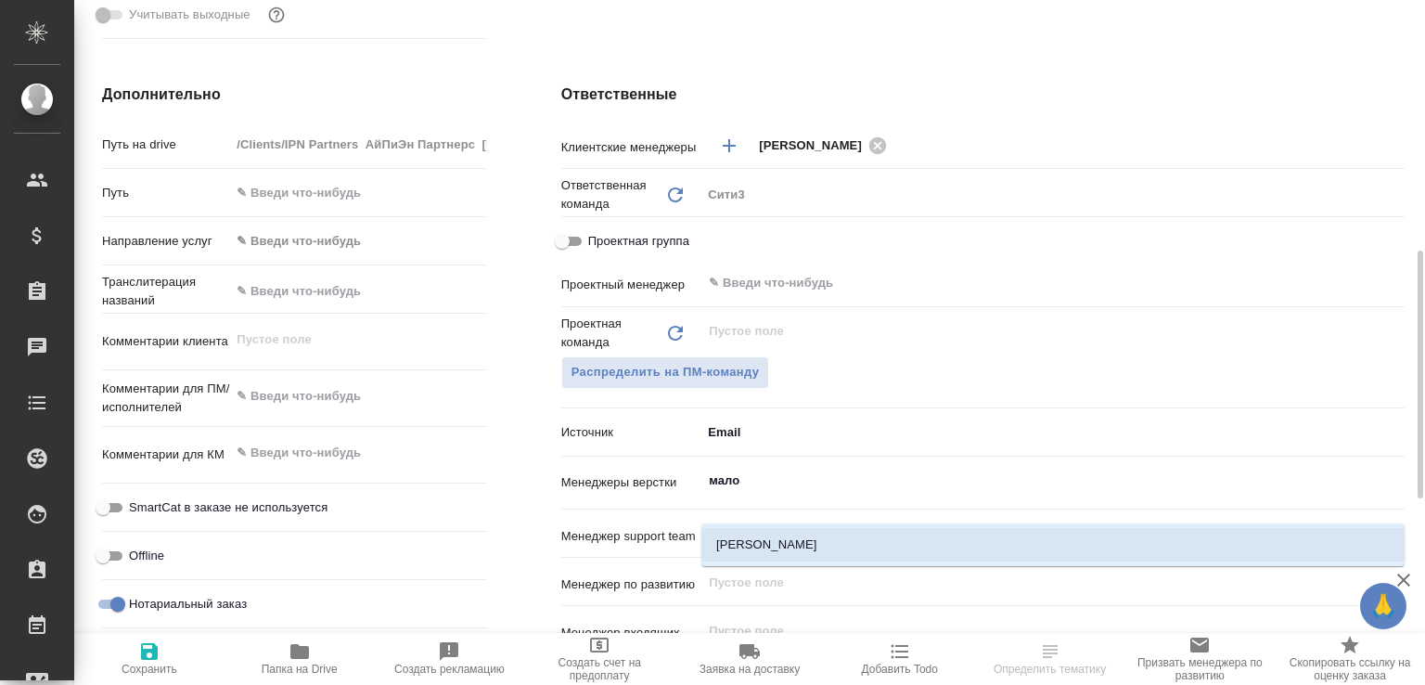
click at [784, 544] on li "[PERSON_NAME]" at bounding box center [1052, 544] width 703 height 33
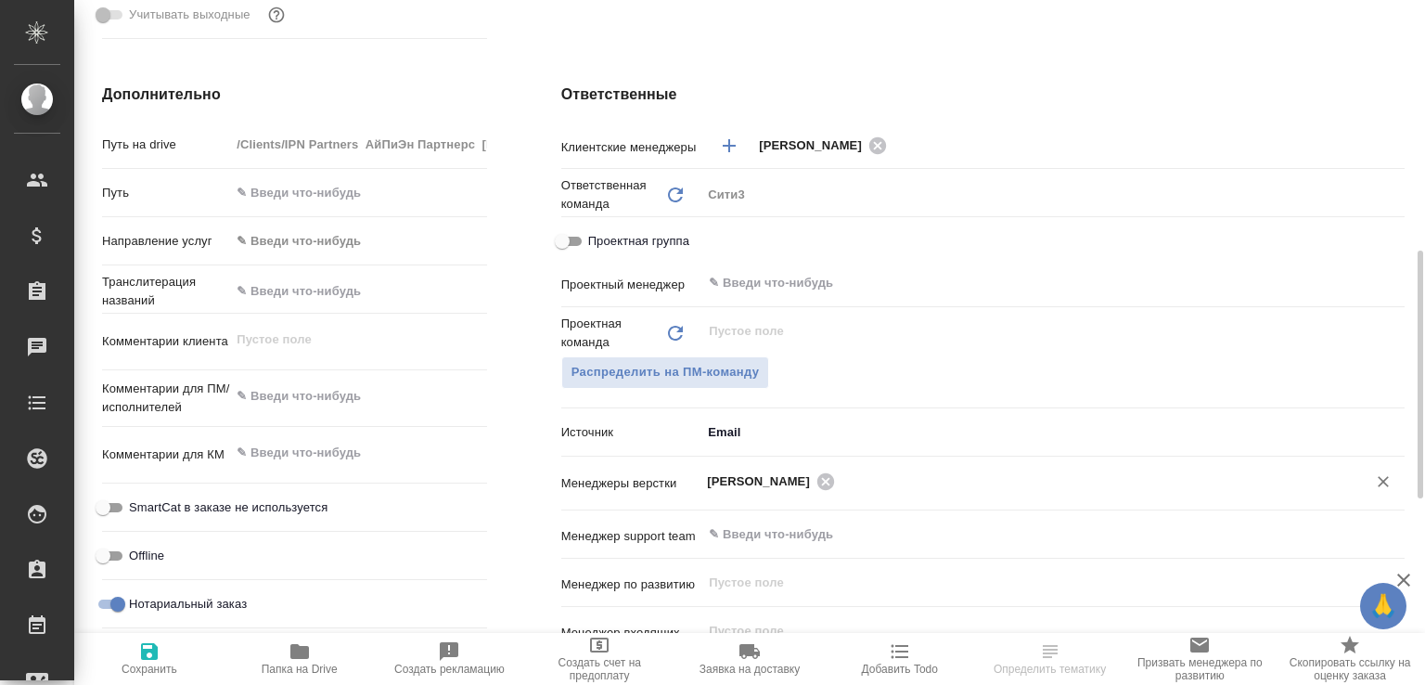
click at [176, 671] on span "Сохранить" at bounding box center [150, 668] width 56 height 13
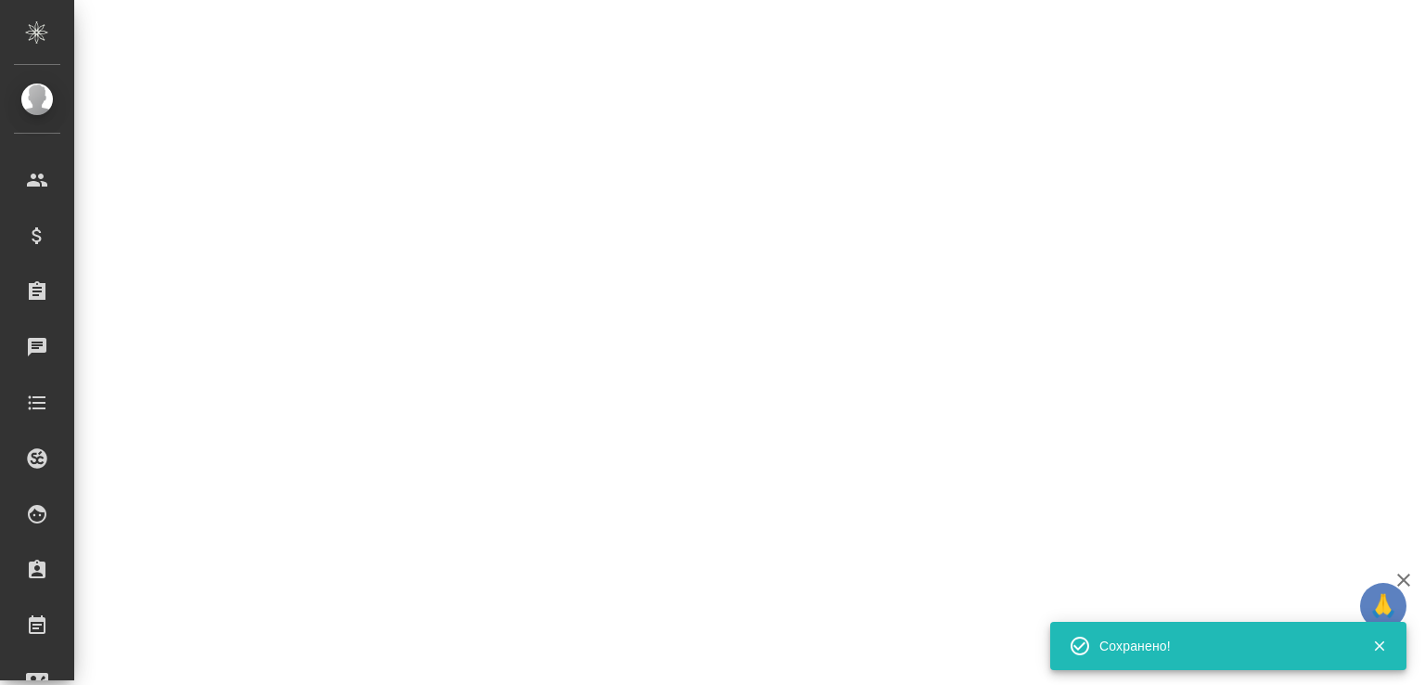
select select "RU"
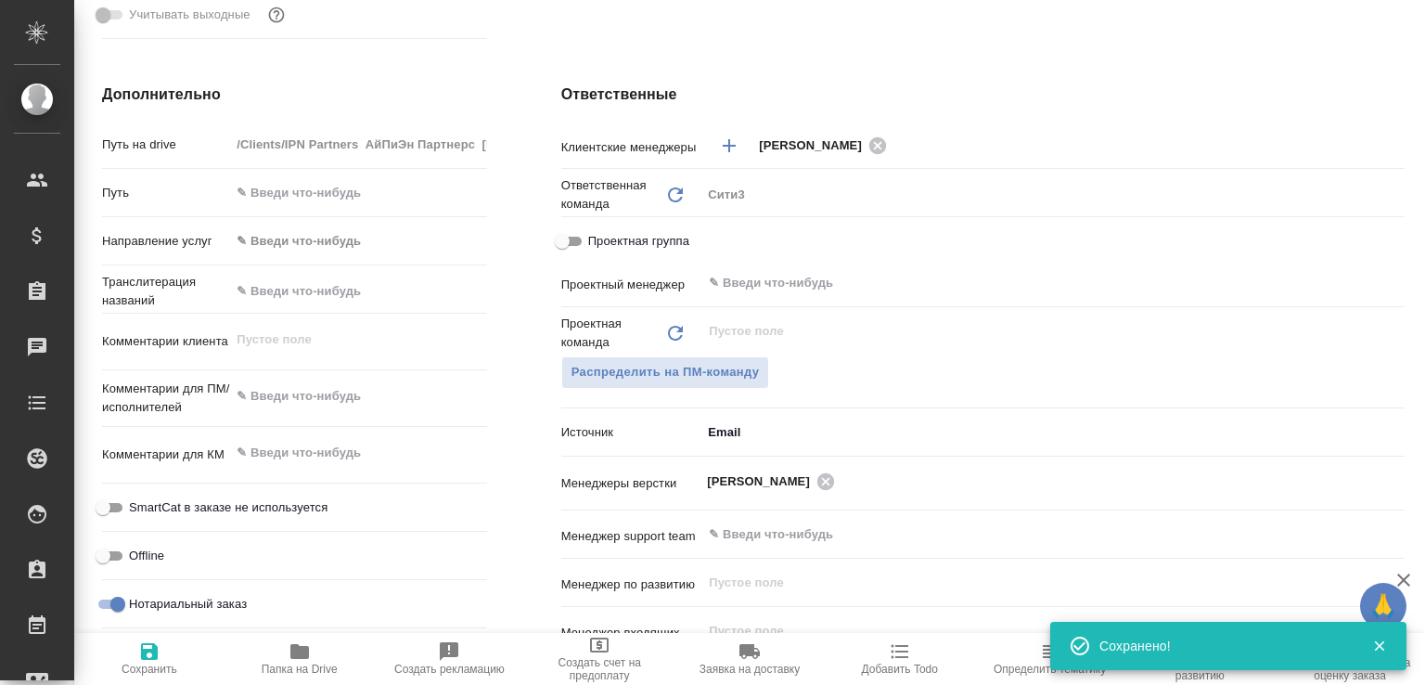
type textarea "x"
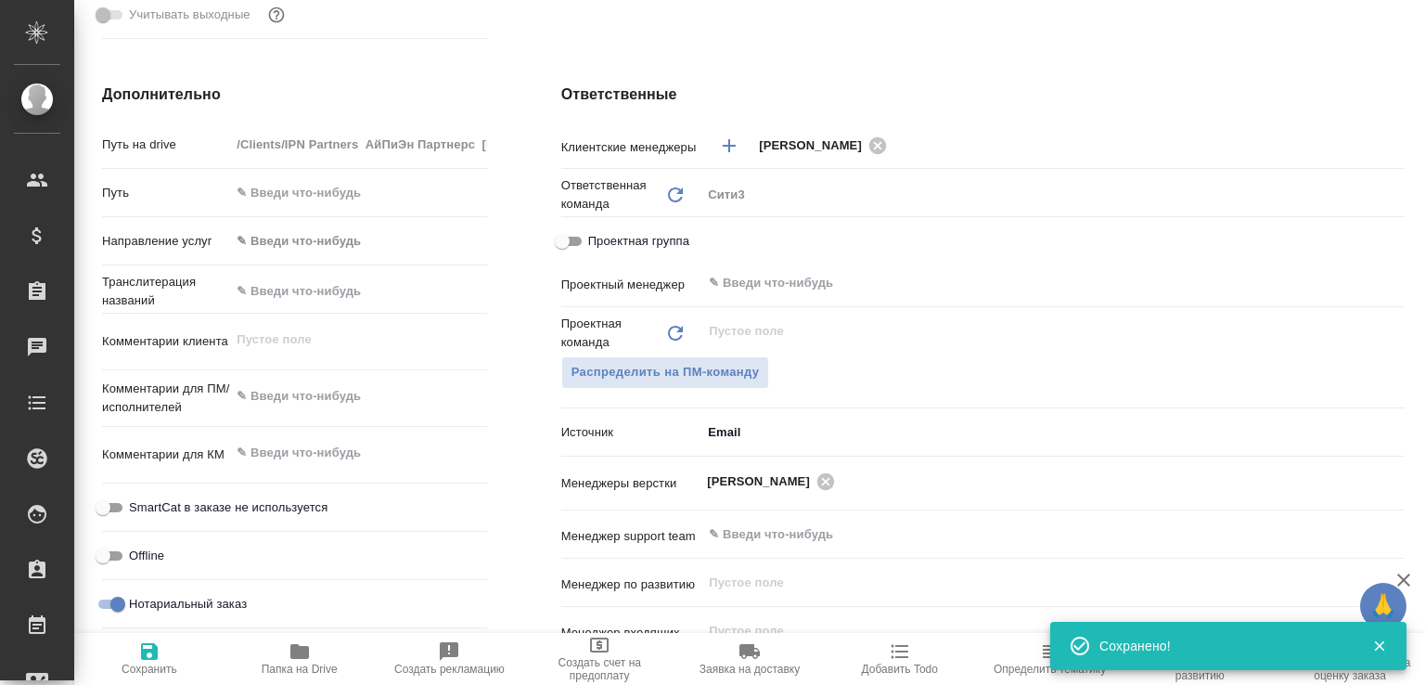
type textarea "x"
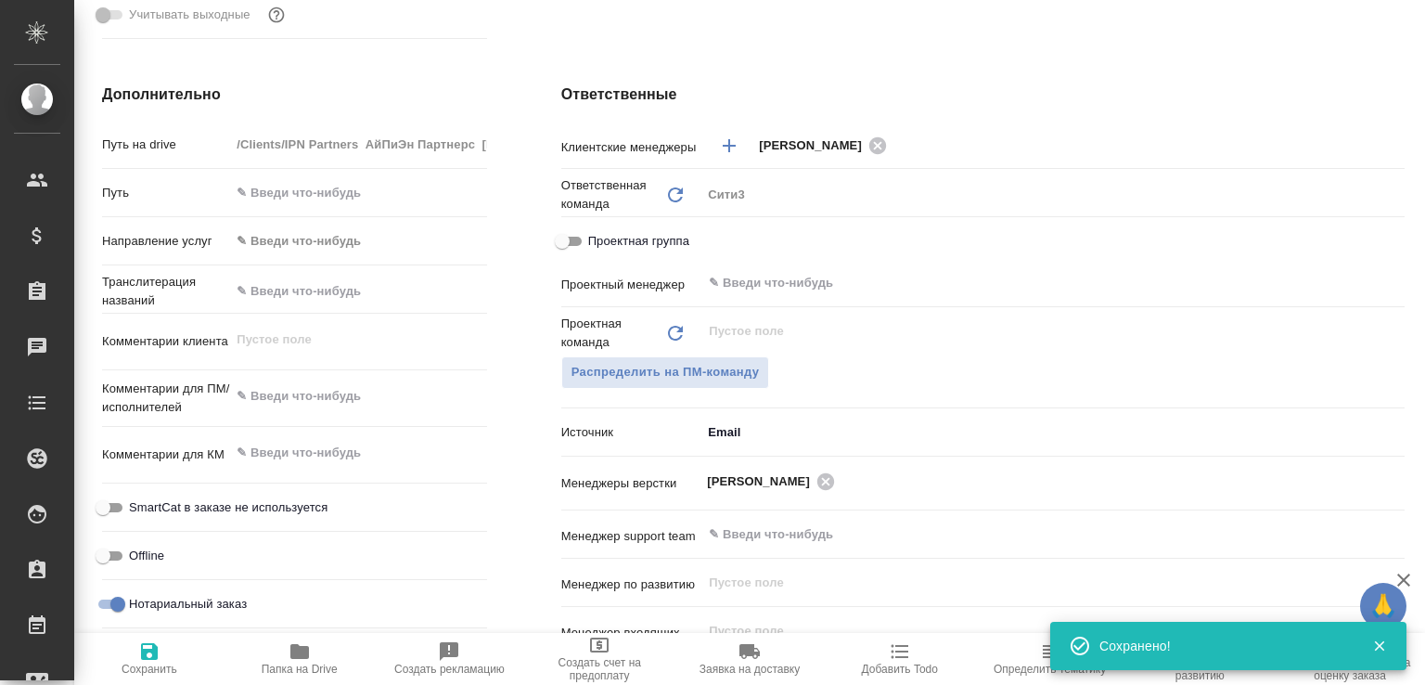
type textarea "x"
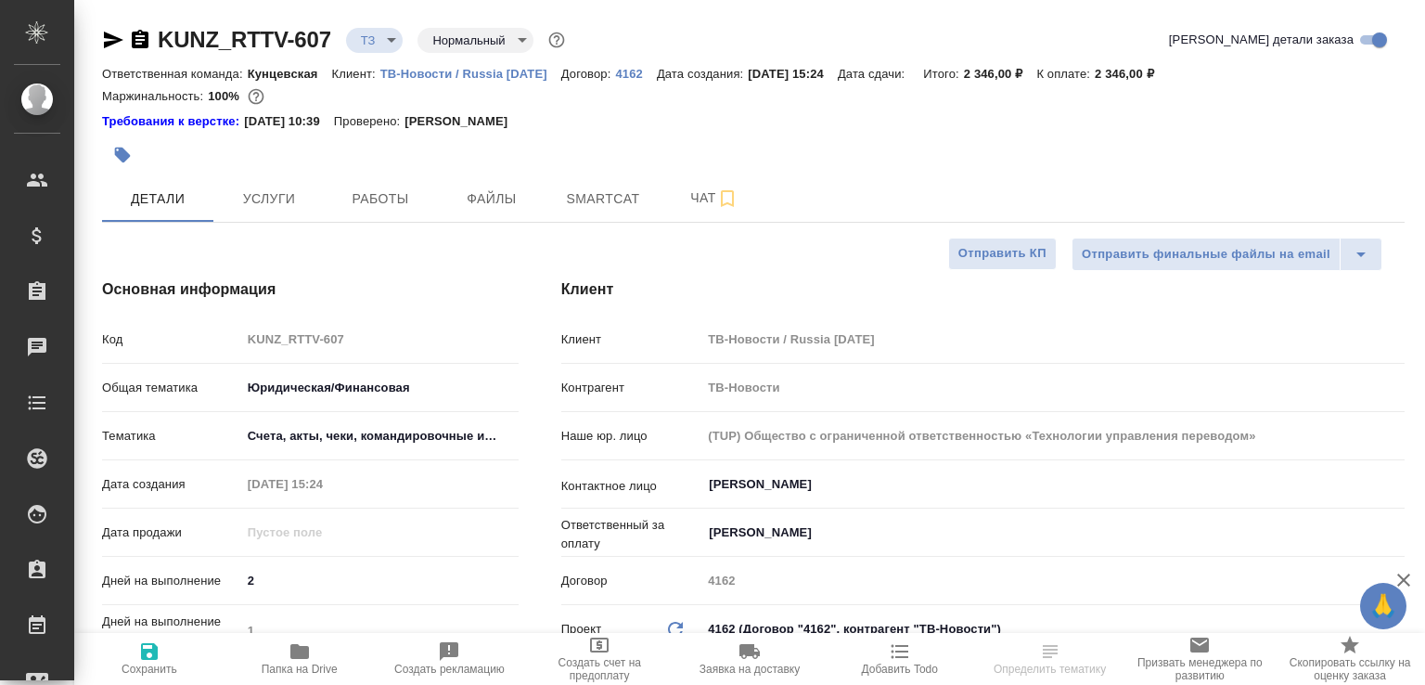
select select "RU"
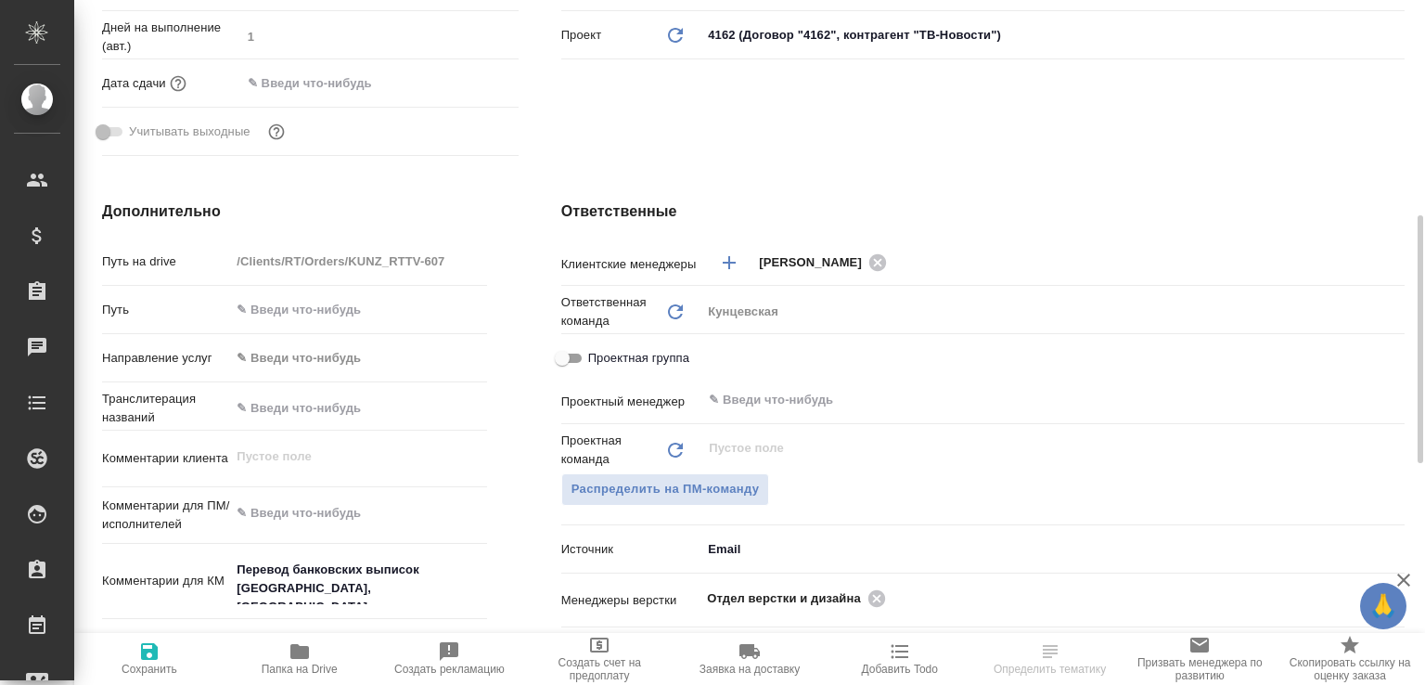
scroll to position [792, 0]
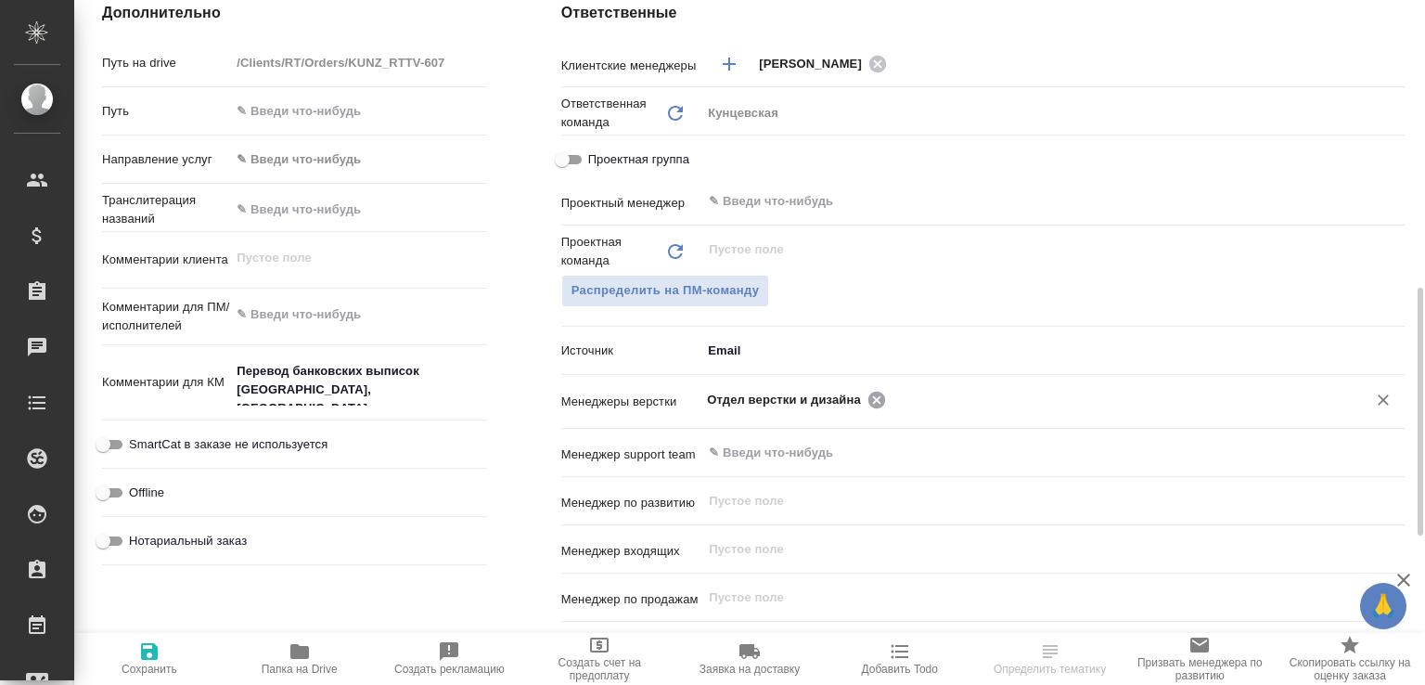
click at [872, 401] on icon at bounding box center [876, 400] width 20 height 20
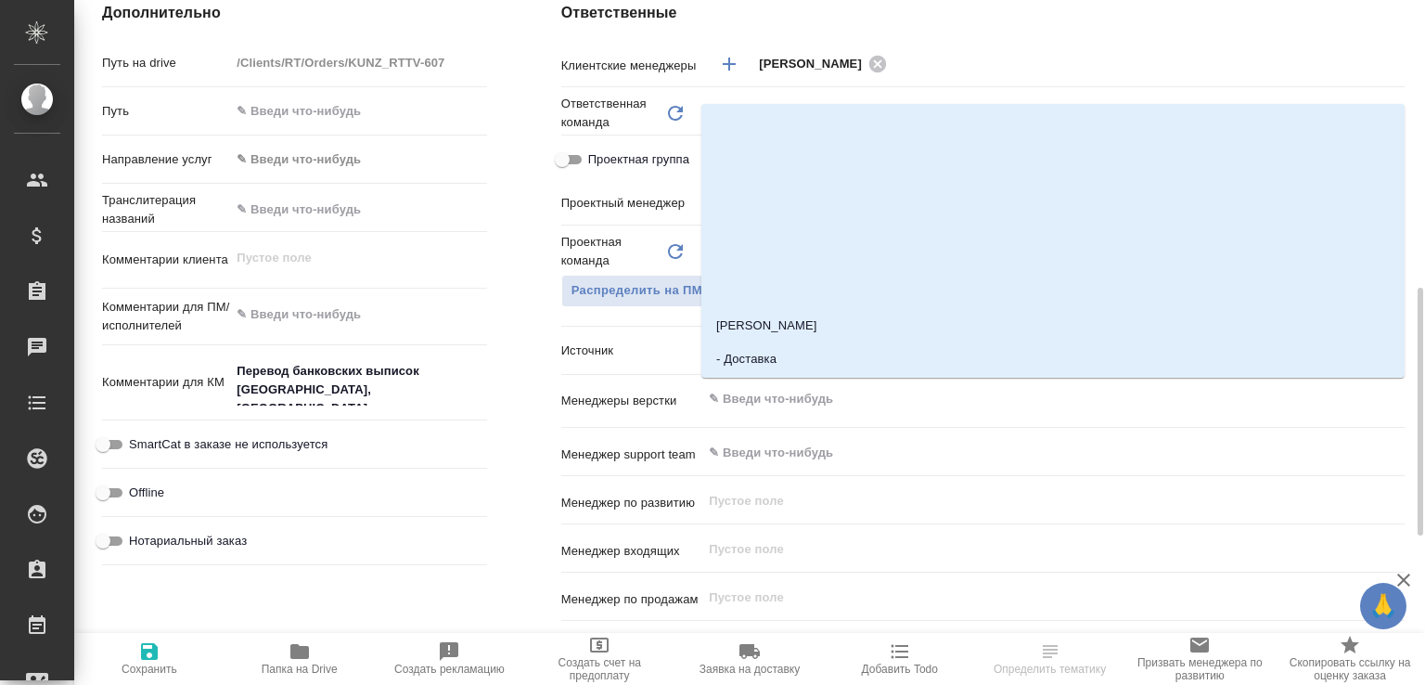
click at [872, 401] on input "text" at bounding box center [1022, 399] width 630 height 22
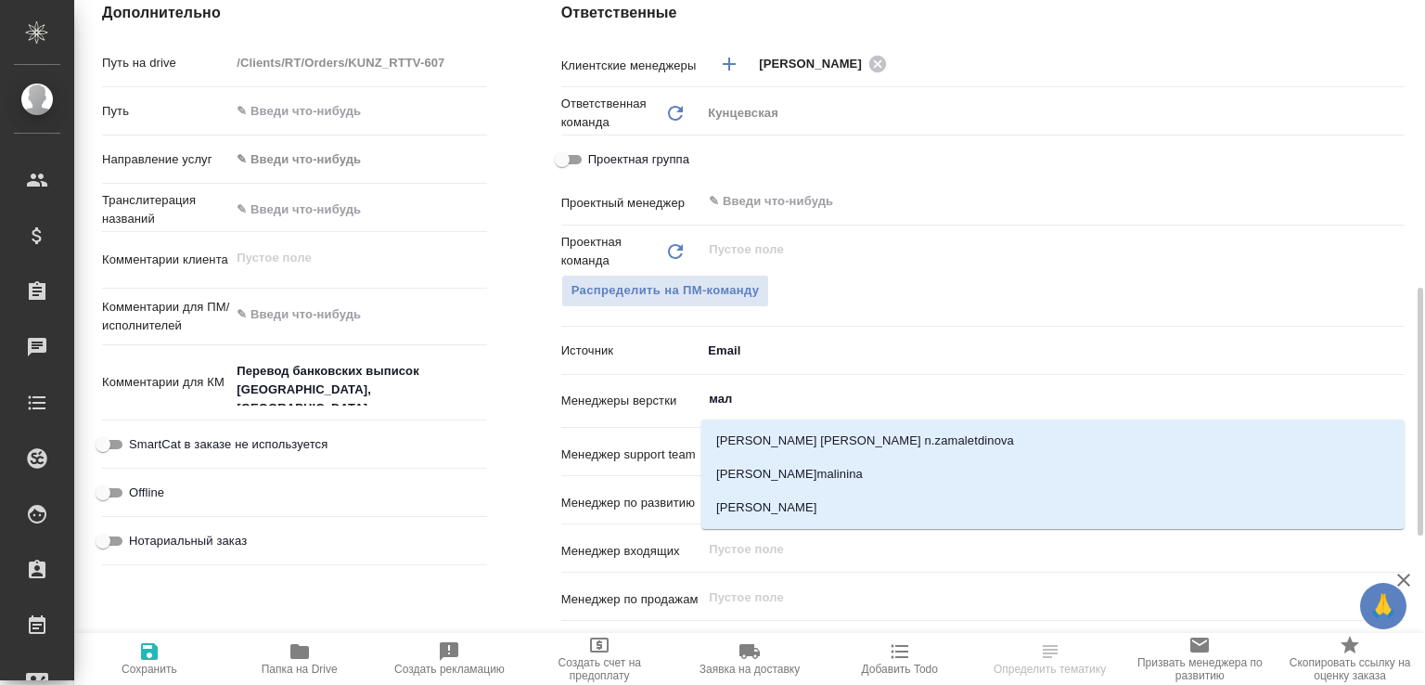
type input "мало"
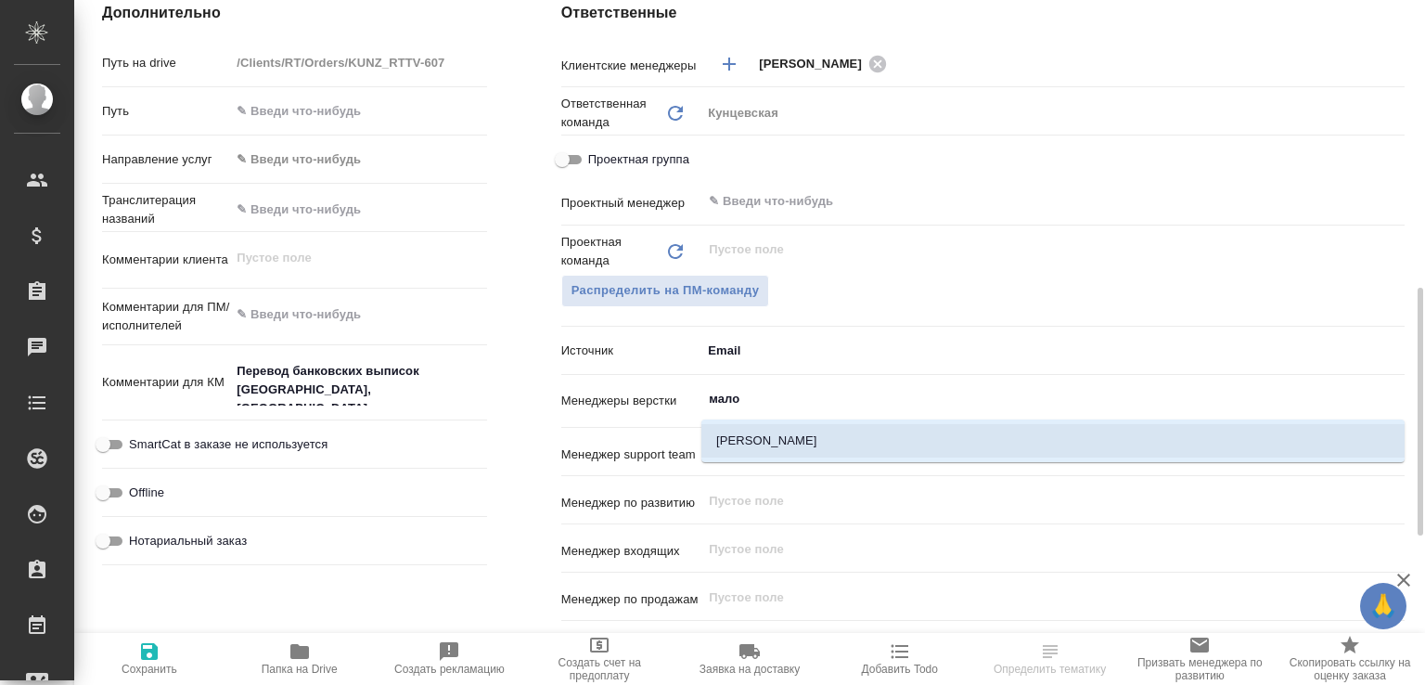
click at [769, 436] on li "[PERSON_NAME]" at bounding box center [1052, 440] width 703 height 33
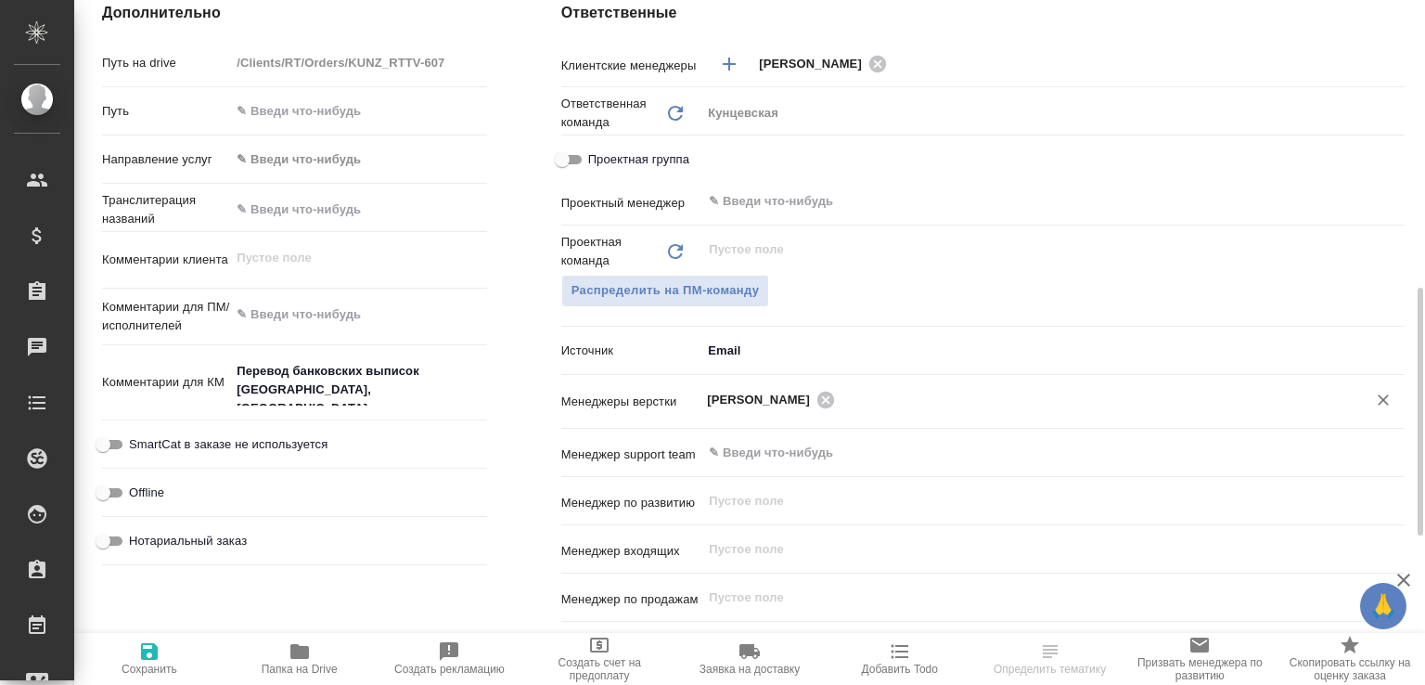
click at [170, 651] on span "Сохранить" at bounding box center [149, 657] width 128 height 35
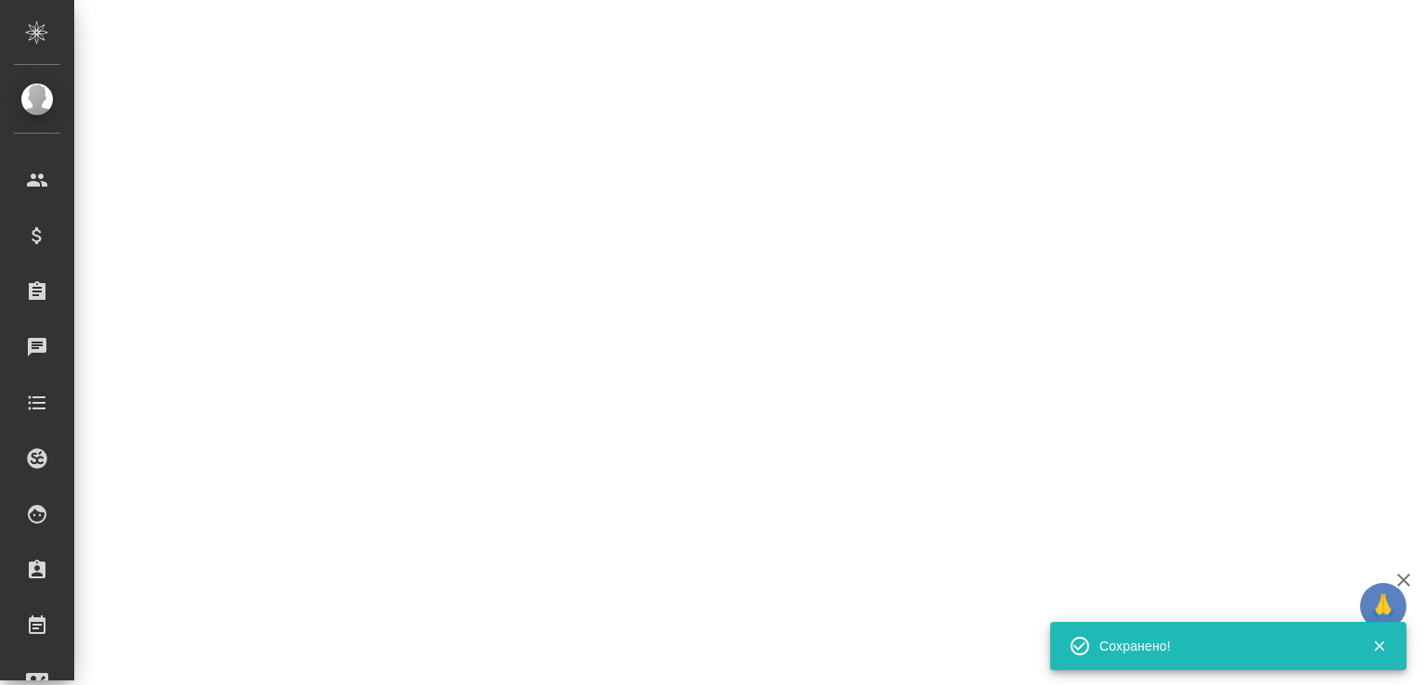
select select "RU"
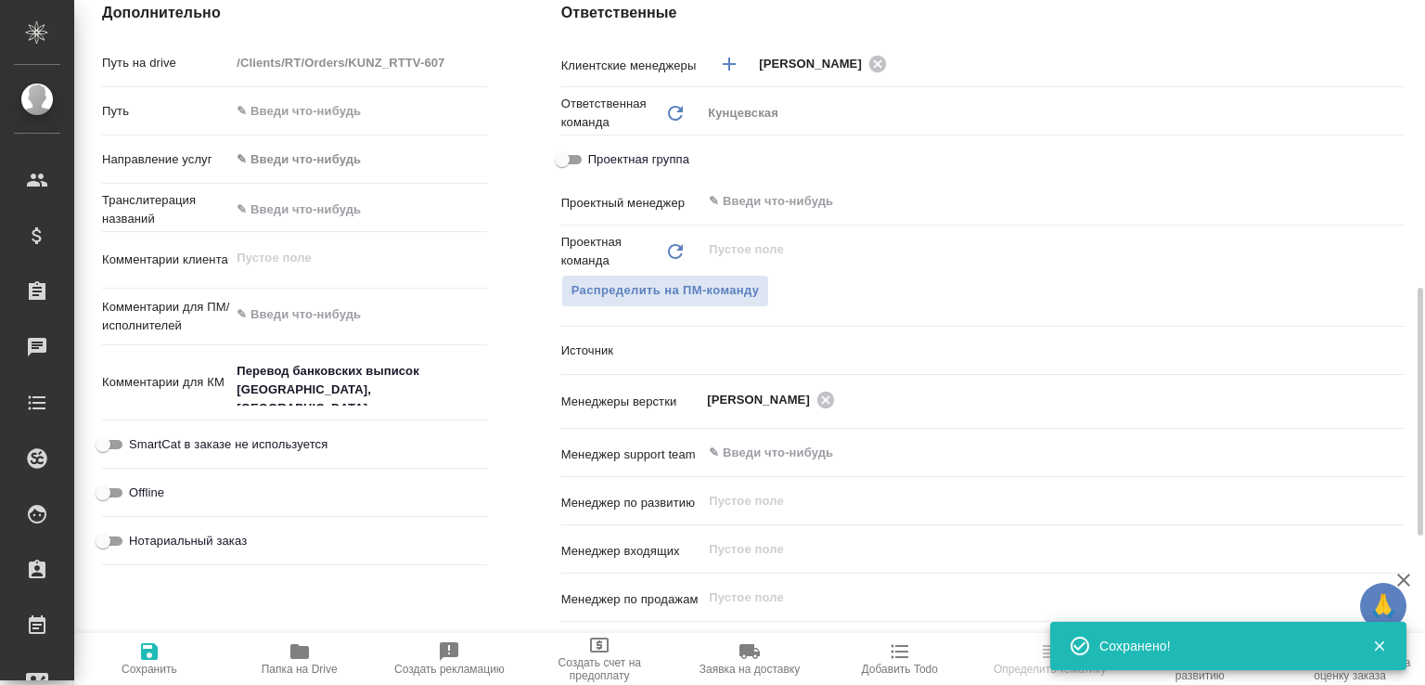
type textarea "x"
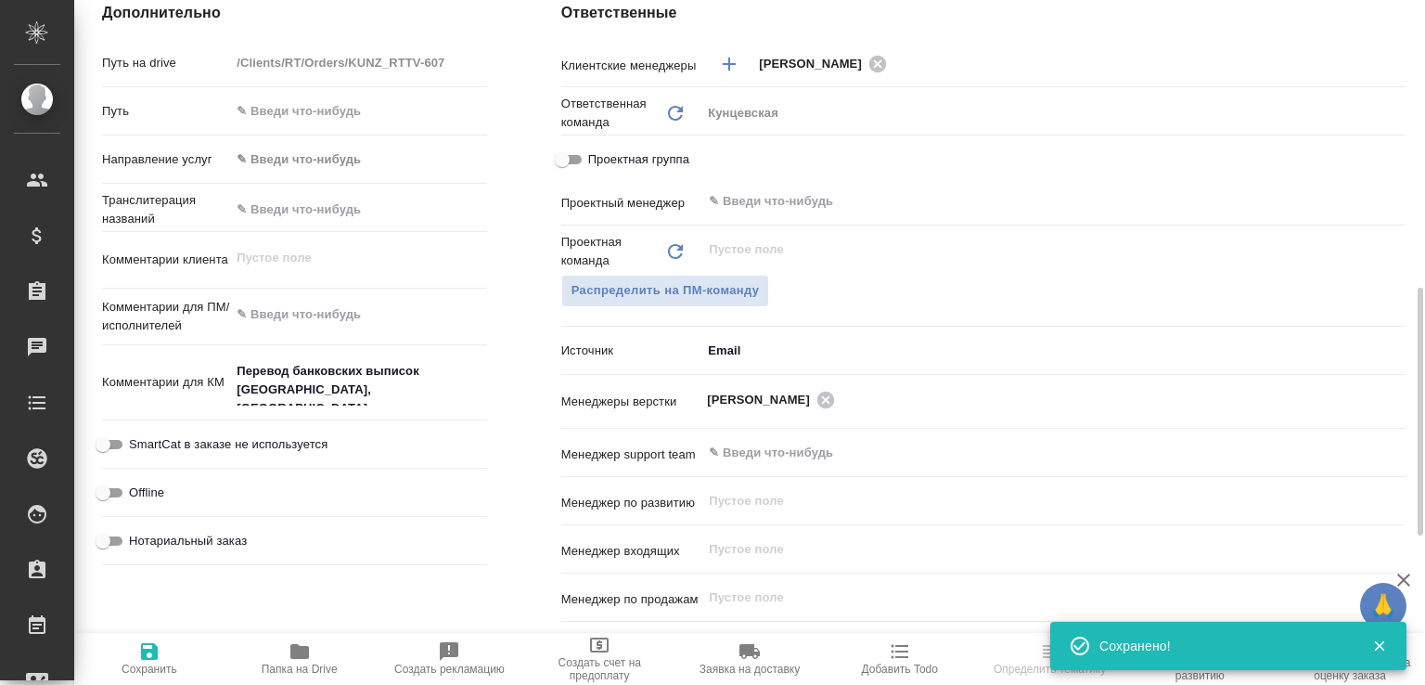
type textarea "x"
select select "RU"
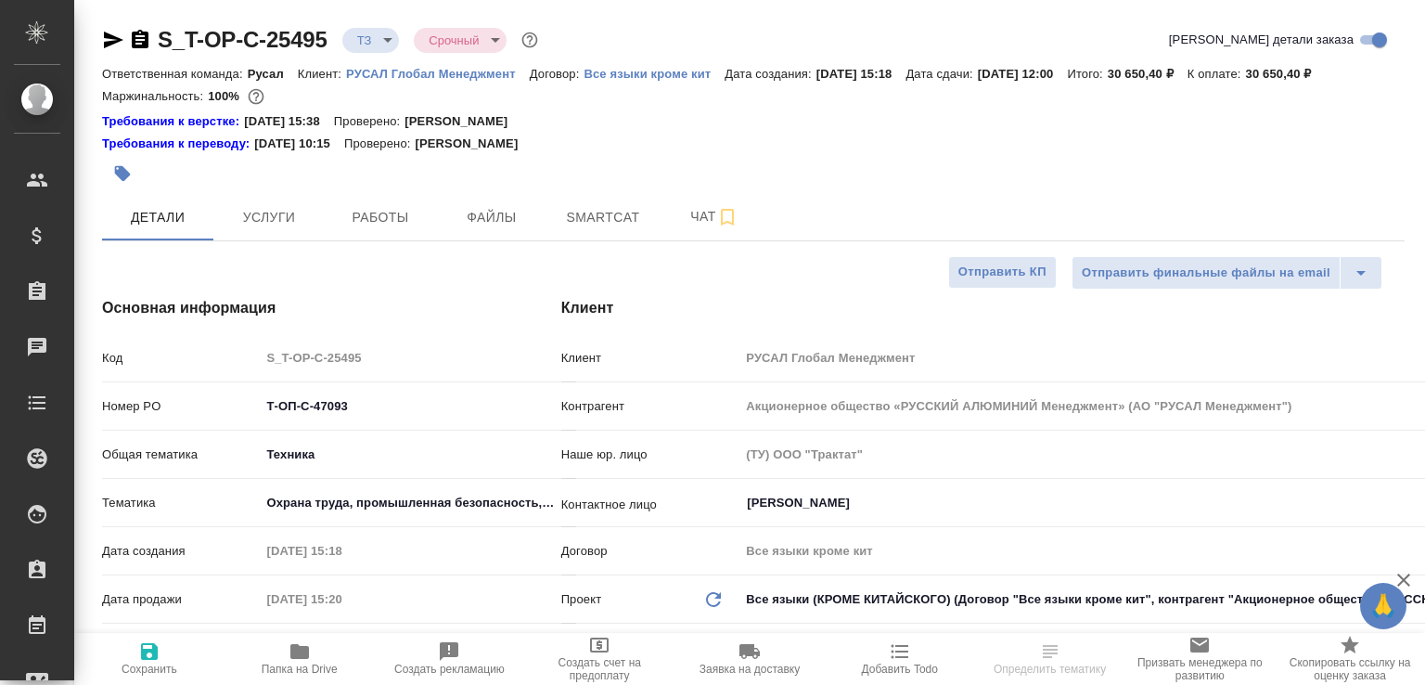
select select "RU"
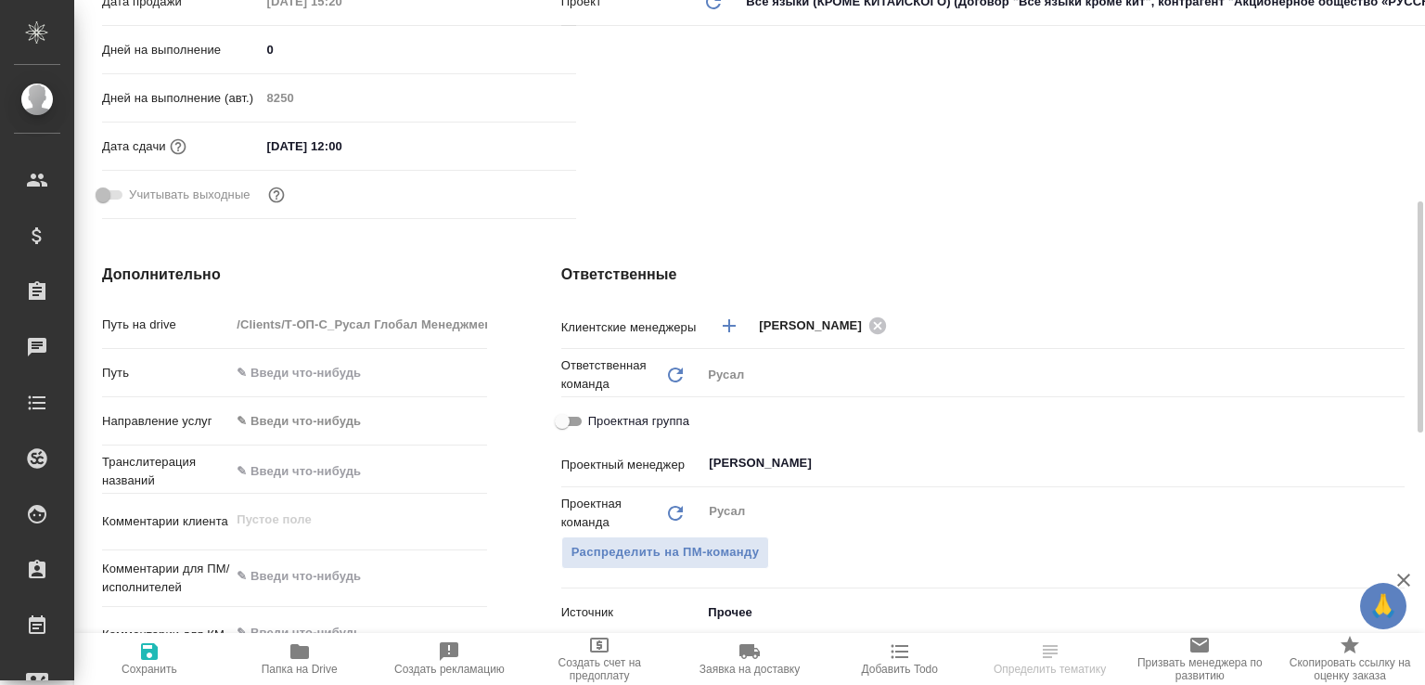
scroll to position [795, 0]
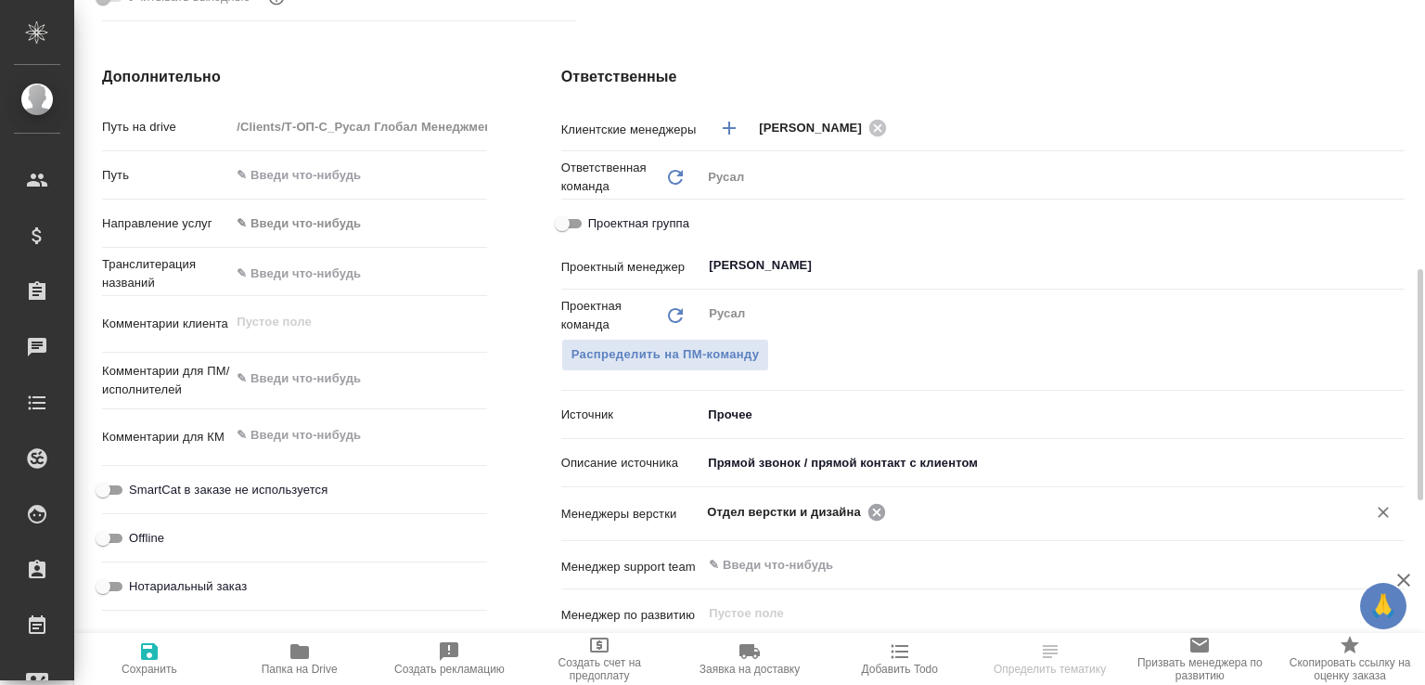
click at [869, 522] on icon at bounding box center [876, 512] width 20 height 20
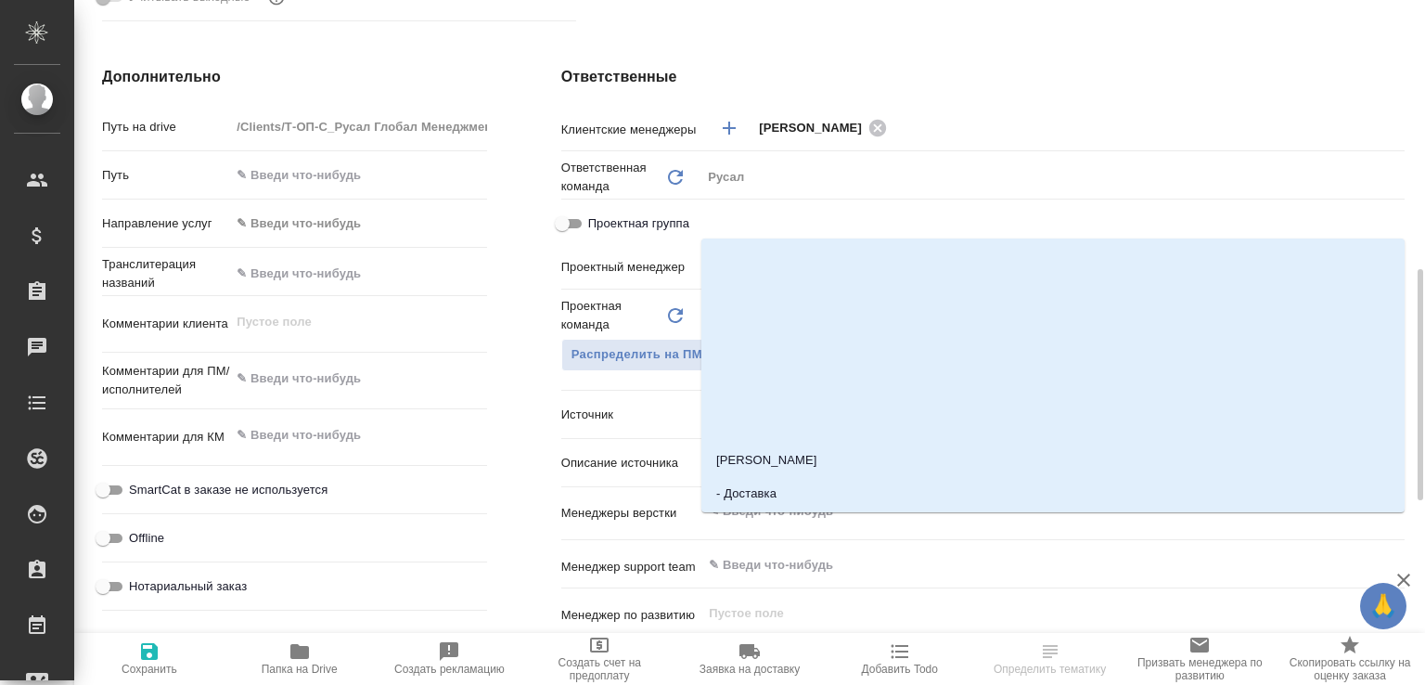
click at [869, 522] on input "text" at bounding box center [1022, 511] width 630 height 22
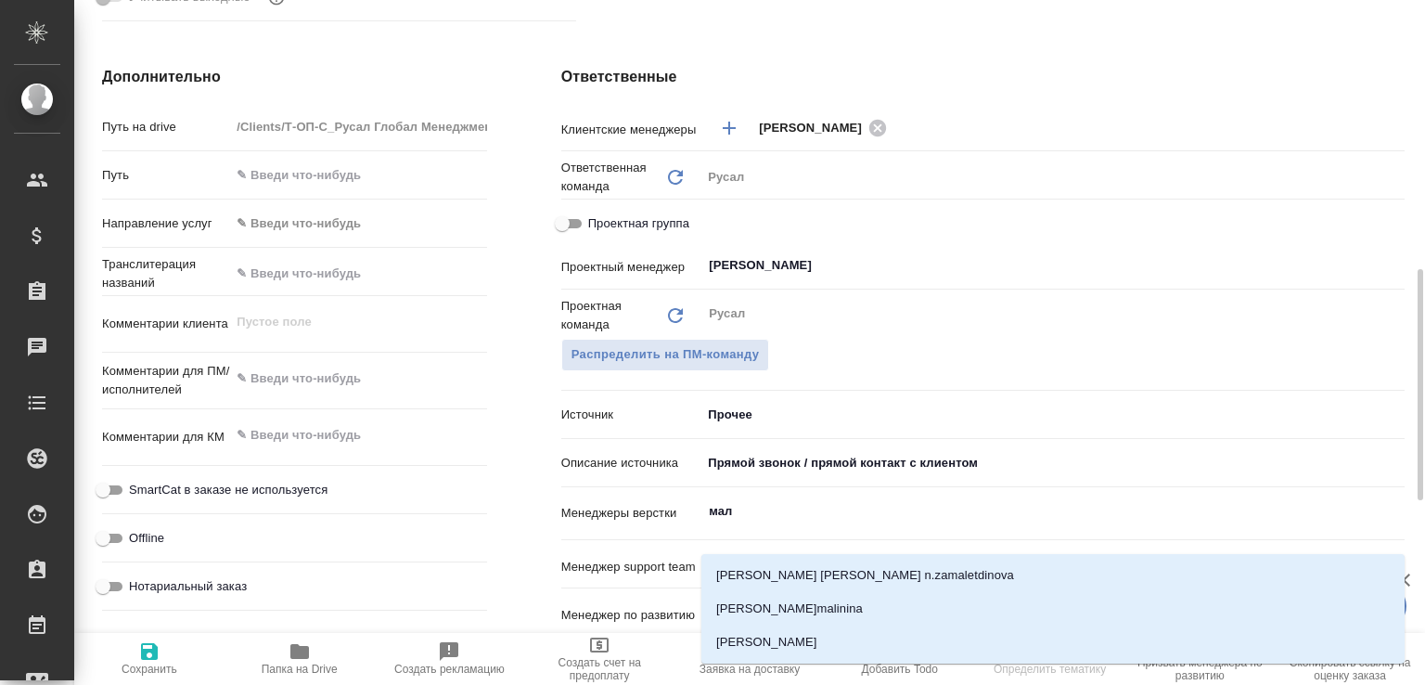
type input "мало"
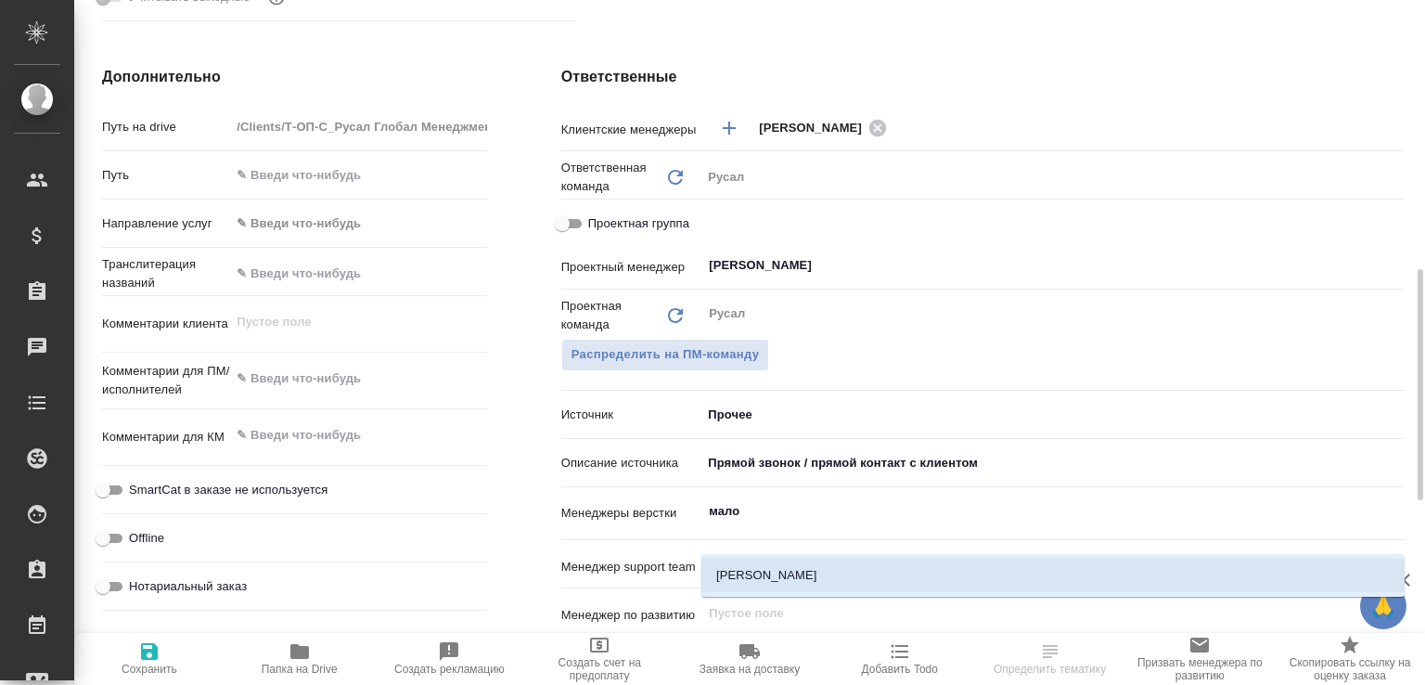
click at [813, 571] on li "[PERSON_NAME]" at bounding box center [1052, 574] width 703 height 33
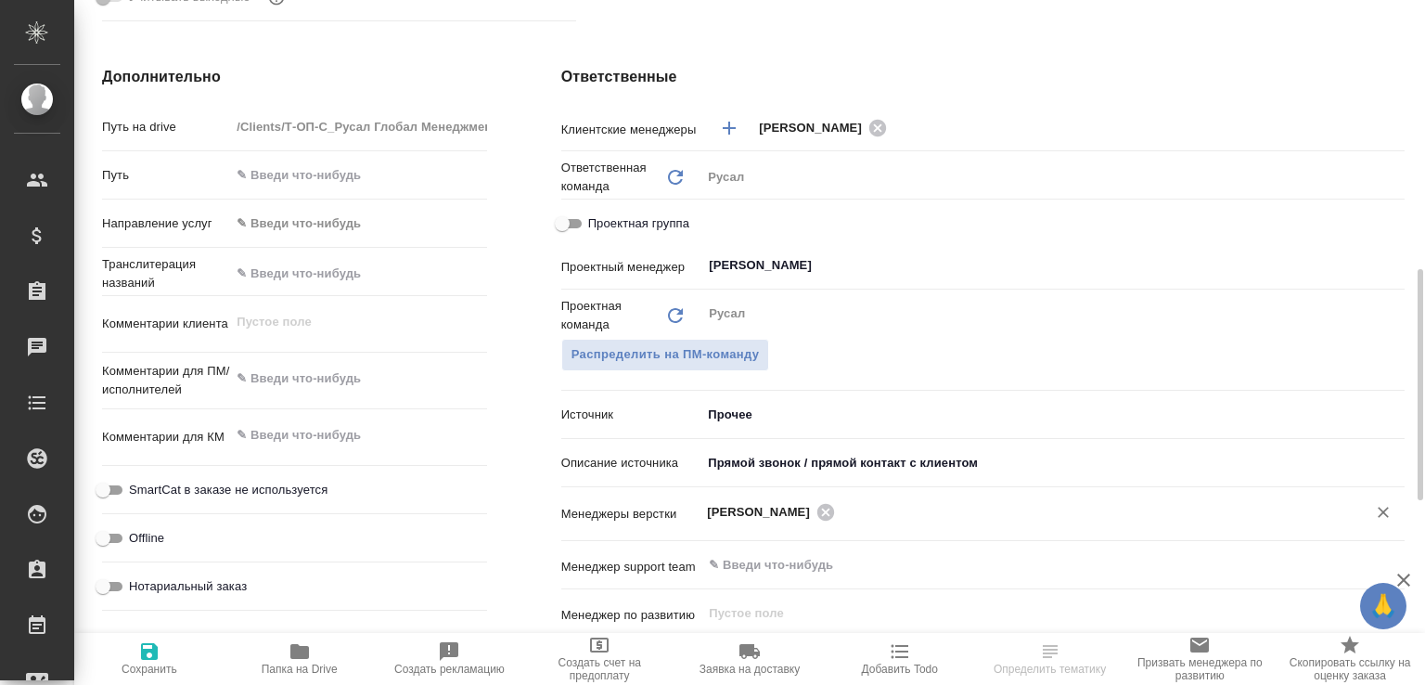
click at [173, 651] on span "Сохранить" at bounding box center [149, 657] width 128 height 35
select select "RU"
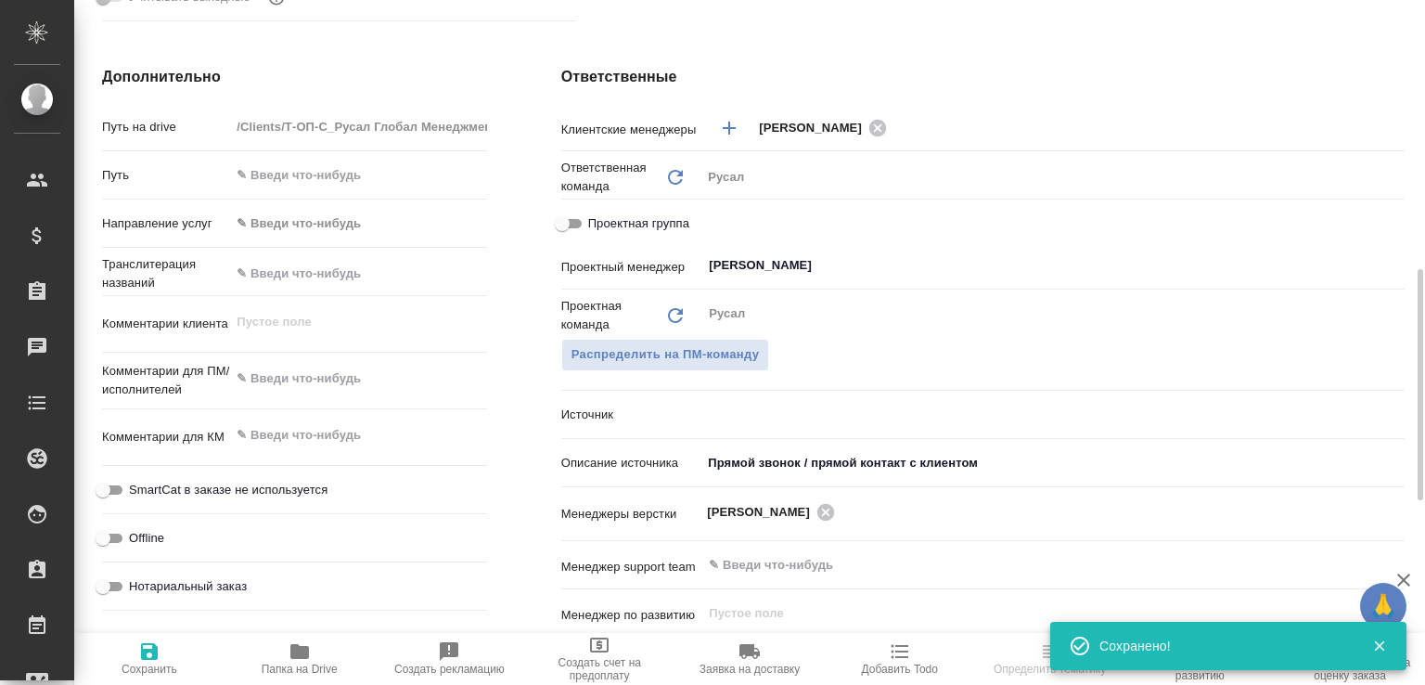
type textarea "x"
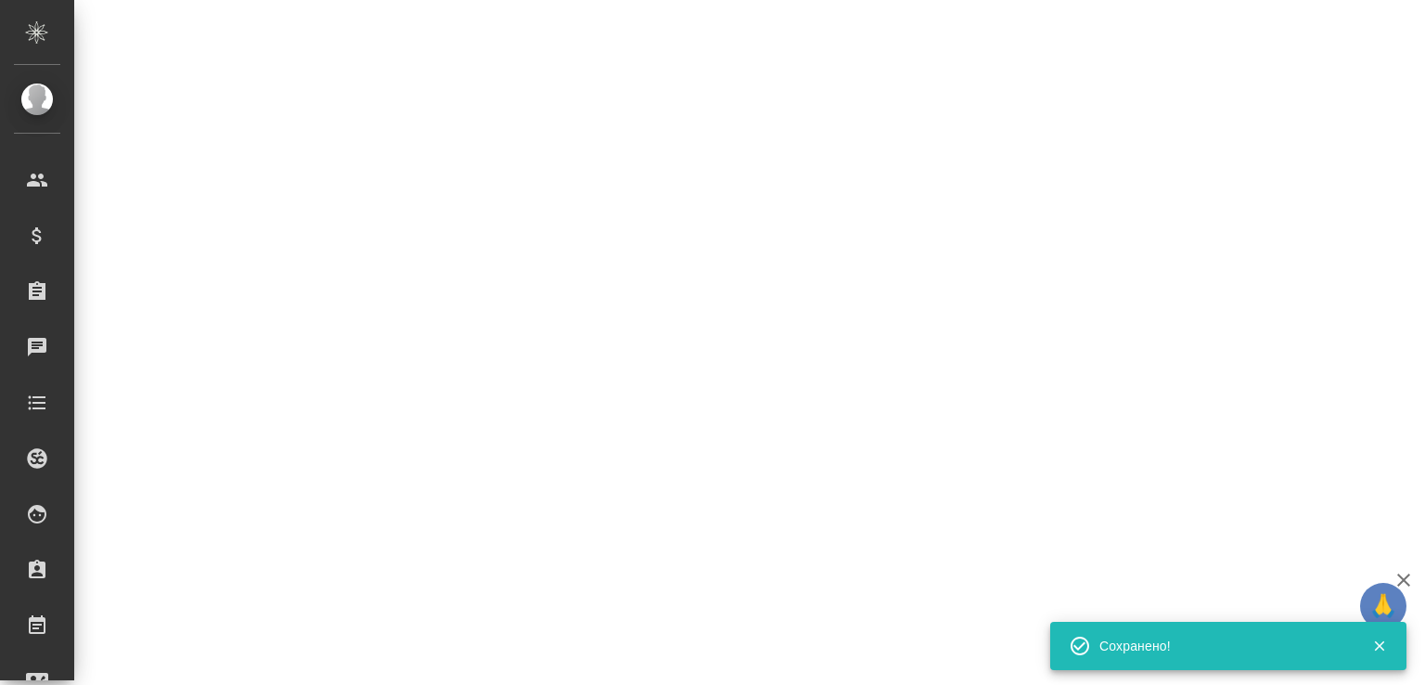
select select "RU"
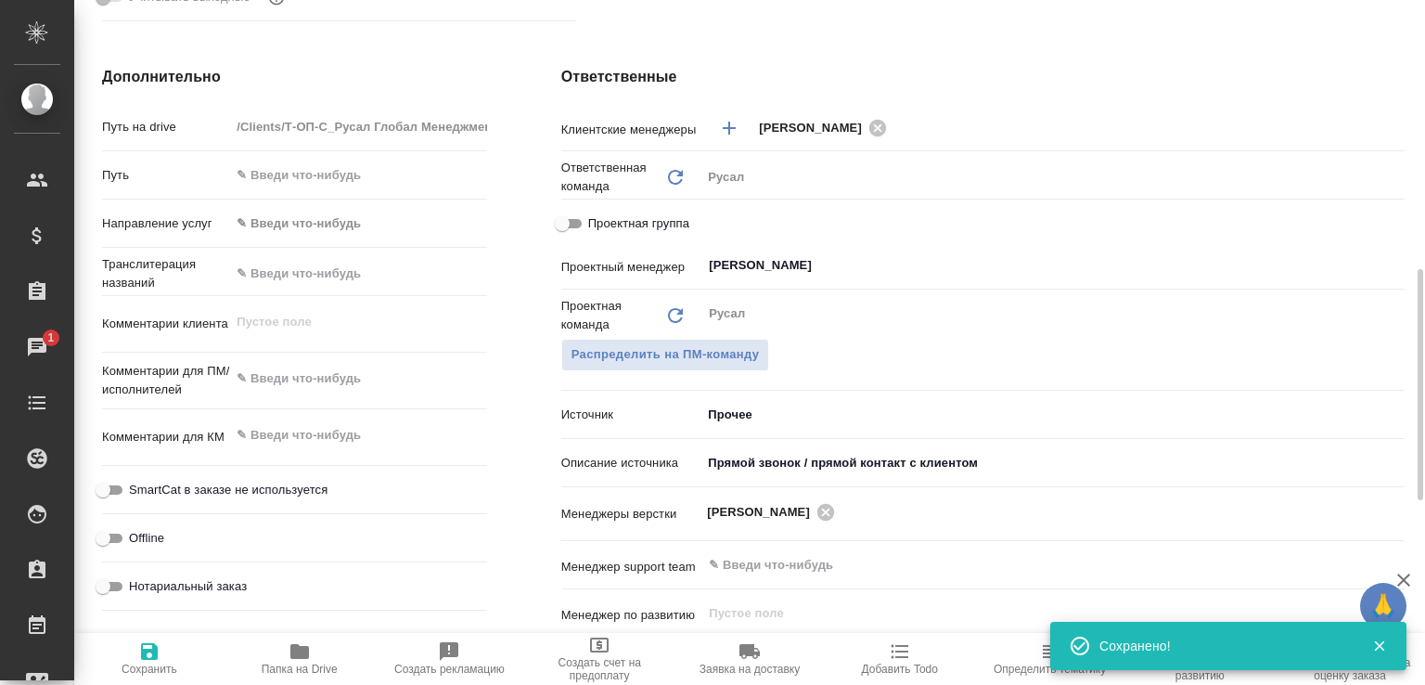
type textarea "x"
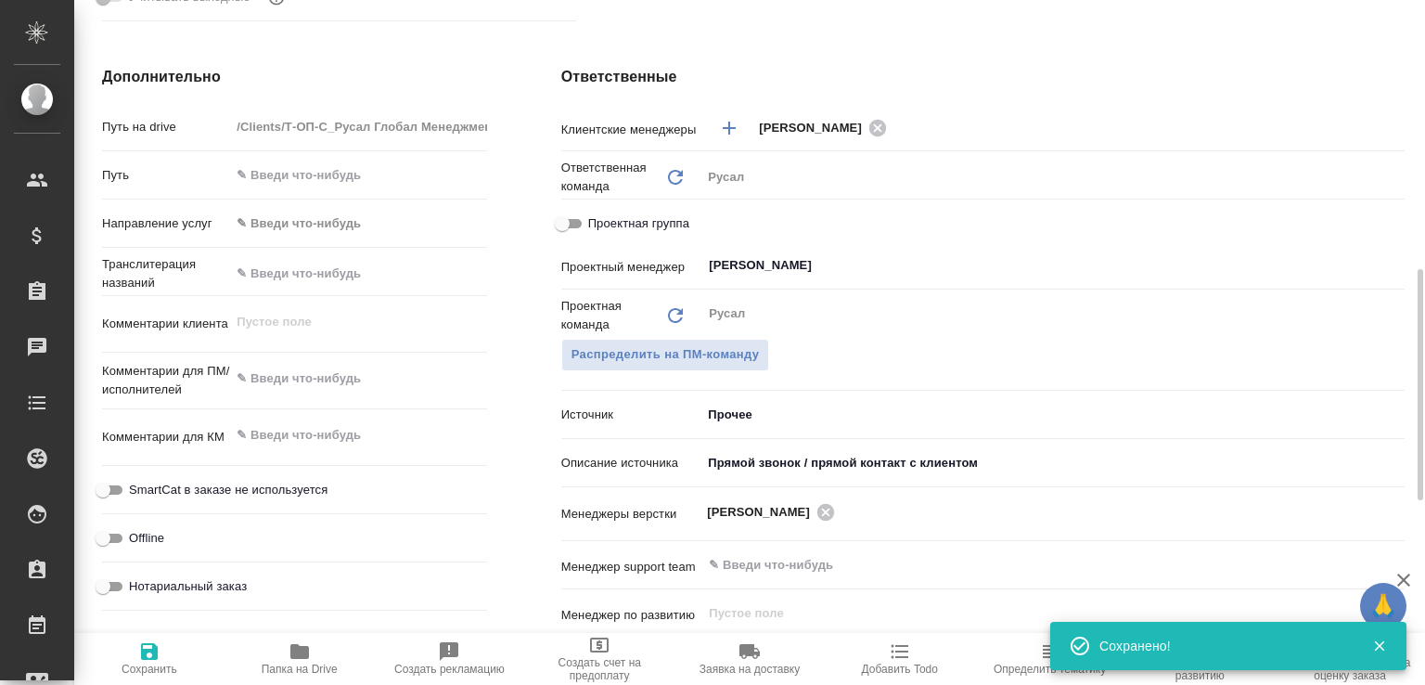
type textarea "x"
click at [325, 650] on span "Папка на Drive" at bounding box center [300, 657] width 128 height 35
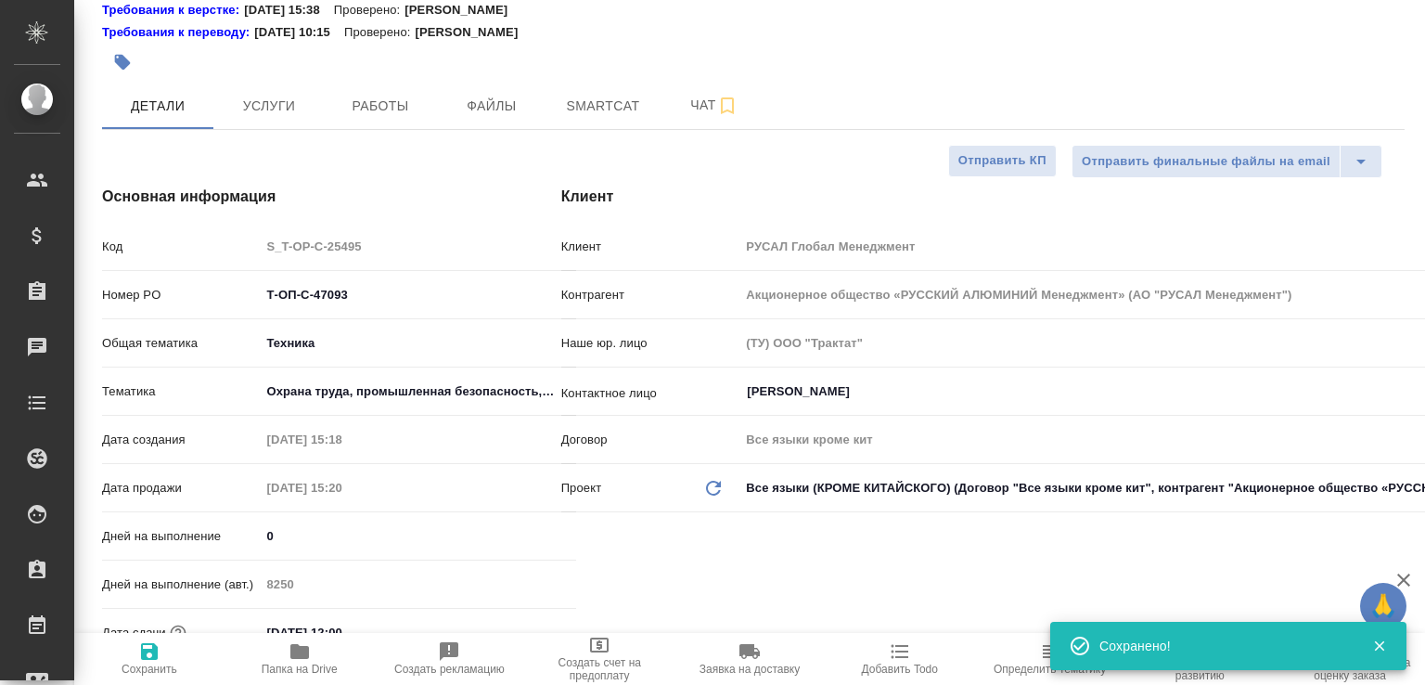
scroll to position [19, 0]
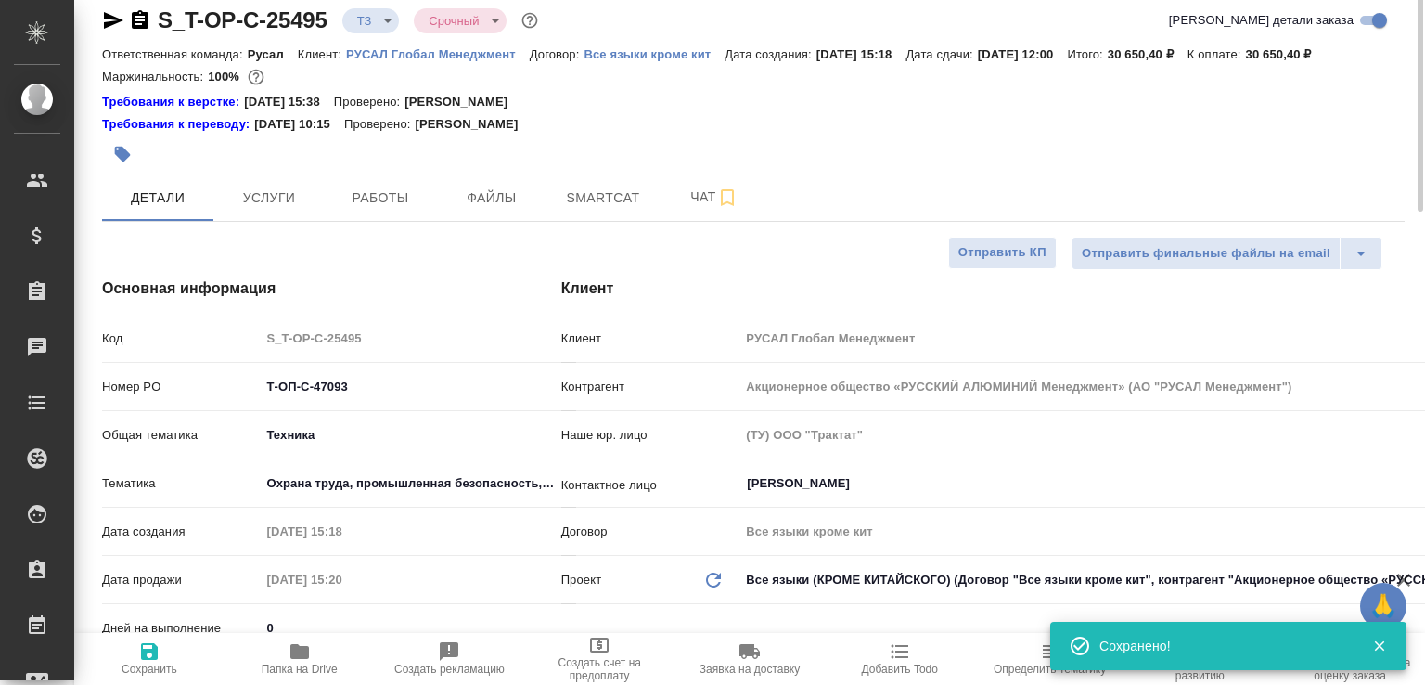
type textarea "x"
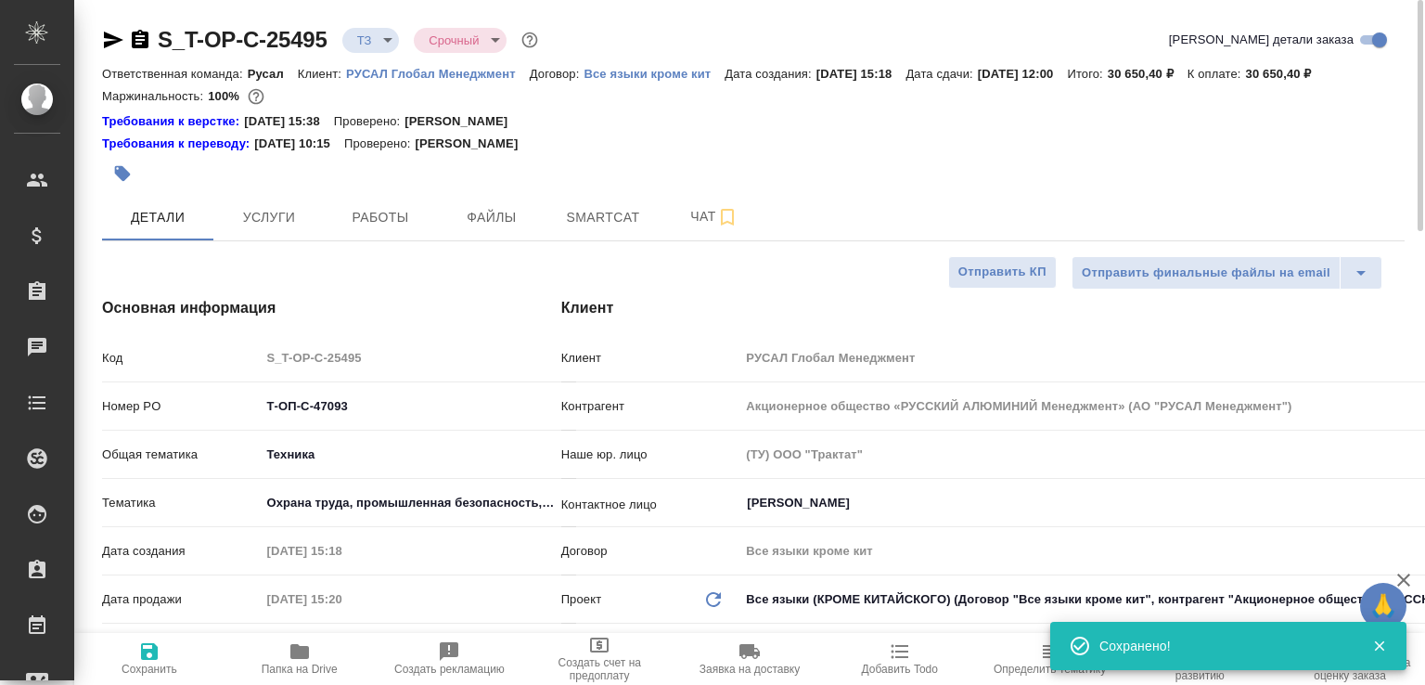
type textarea "x"
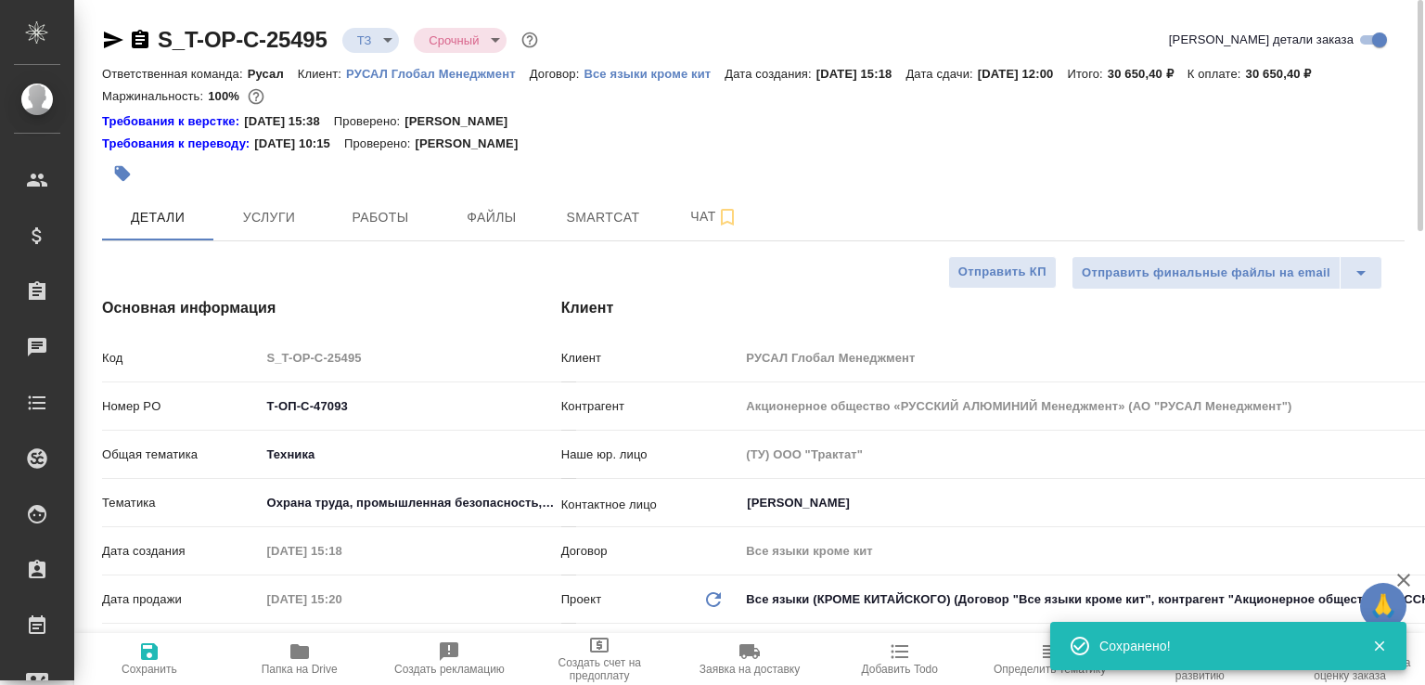
type textarea "x"
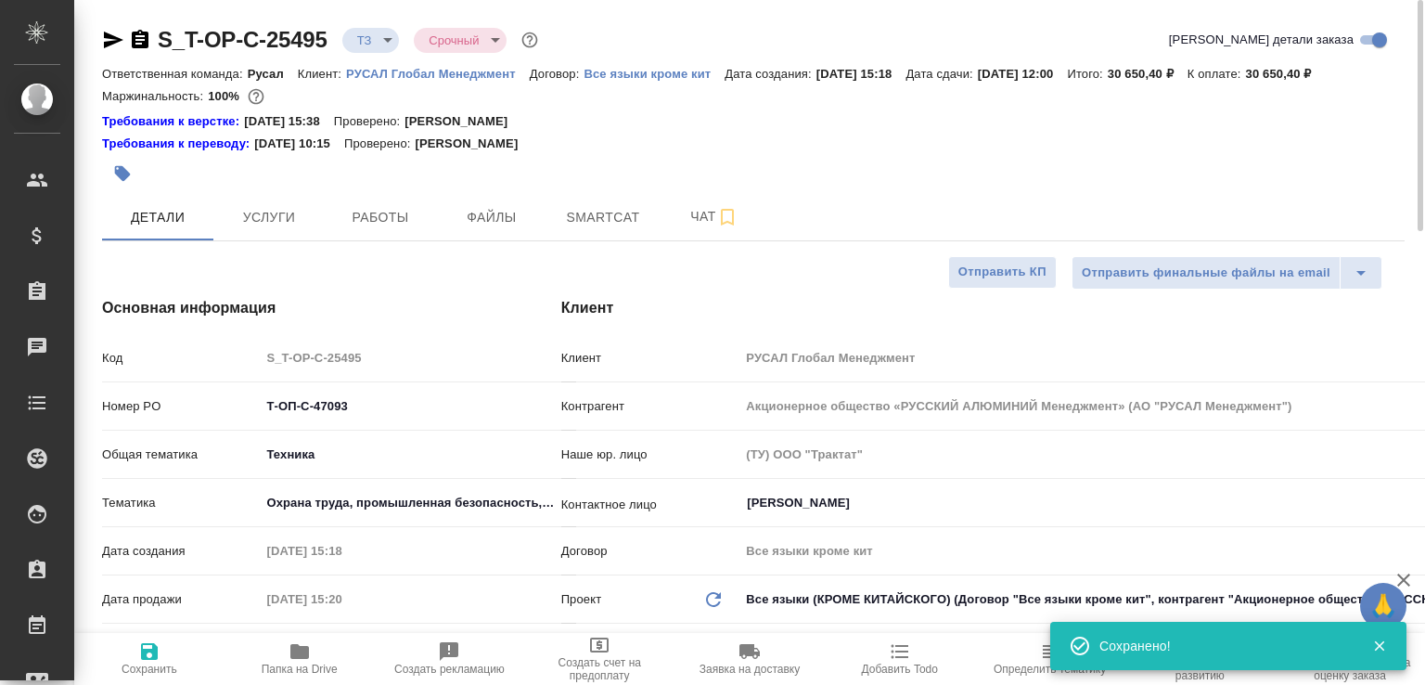
type textarea "x"
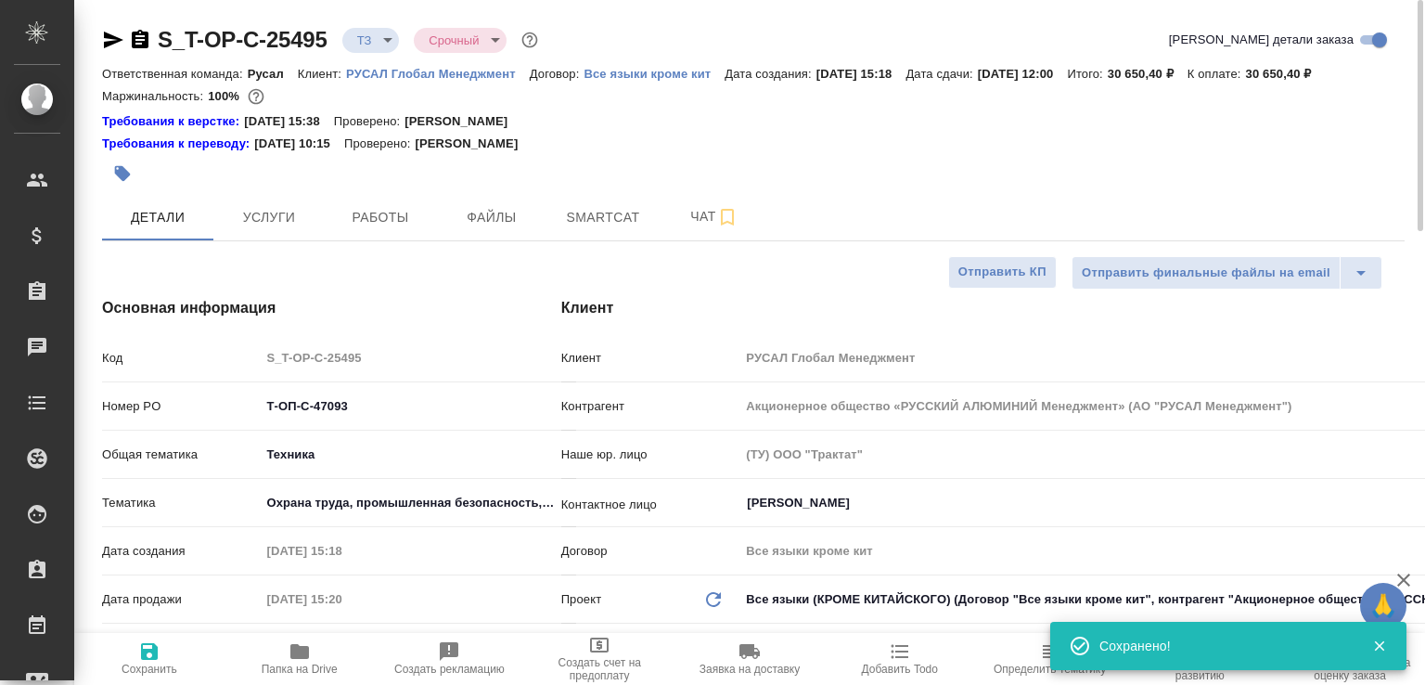
type textarea "x"
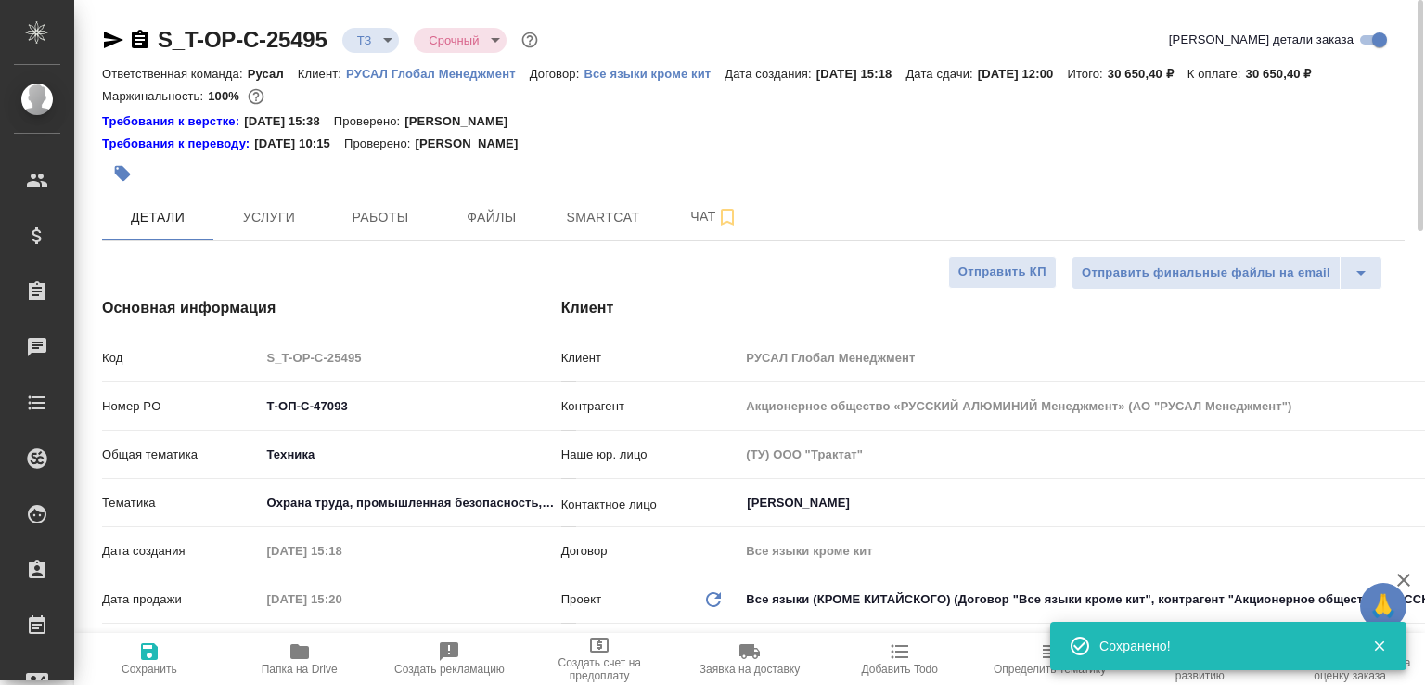
type textarea "x"
click at [139, 40] on icon "button" at bounding box center [140, 40] width 22 height 22
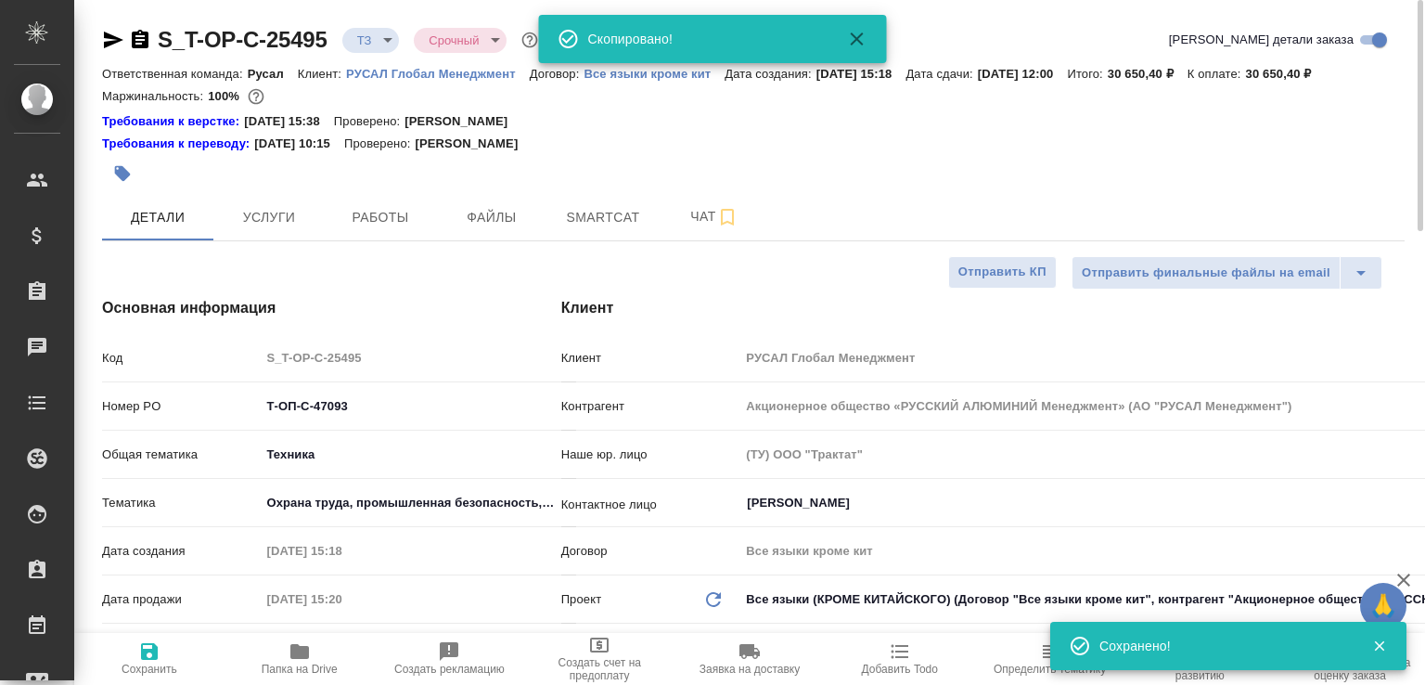
click at [386, 44] on body "🙏 .cls-1 fill:#fff; AWATERA Малофеева Екатерина e.malofeeva Клиенты Спецификаци…" at bounding box center [712, 342] width 1425 height 685
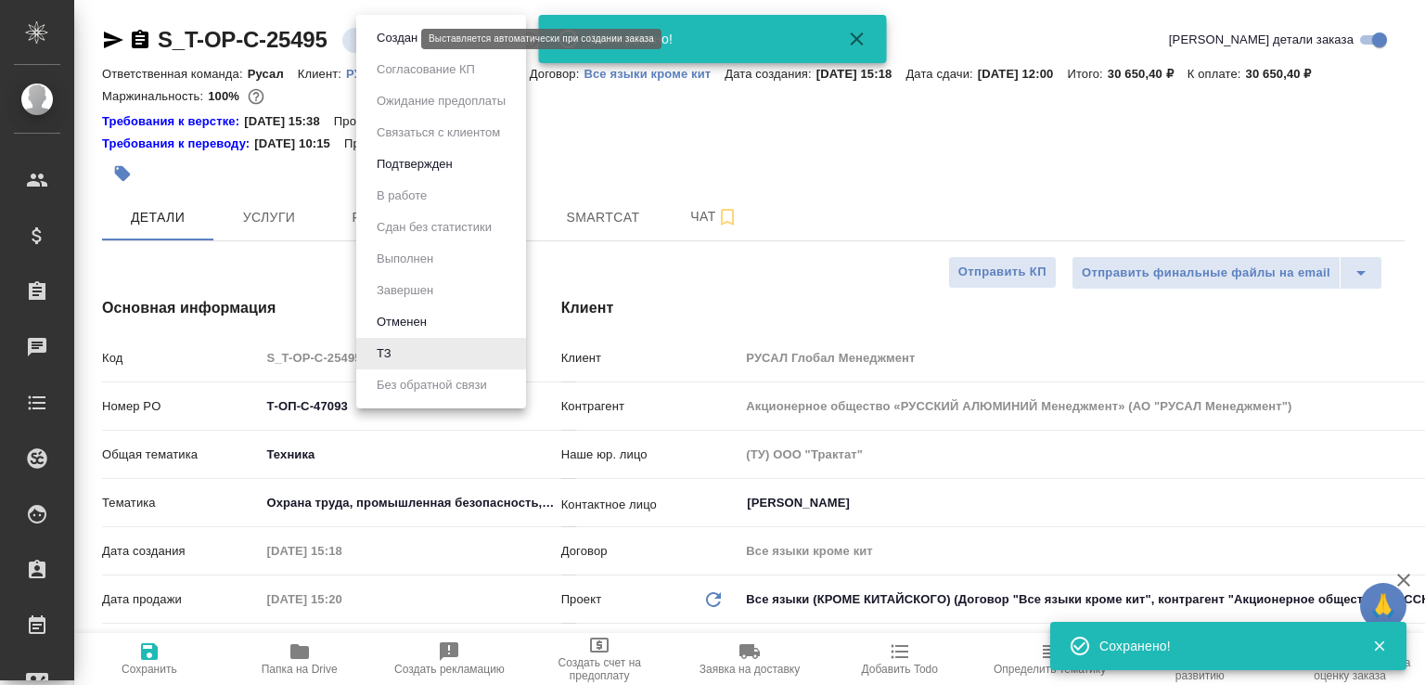
click at [386, 43] on button "Создан" at bounding box center [397, 38] width 52 height 20
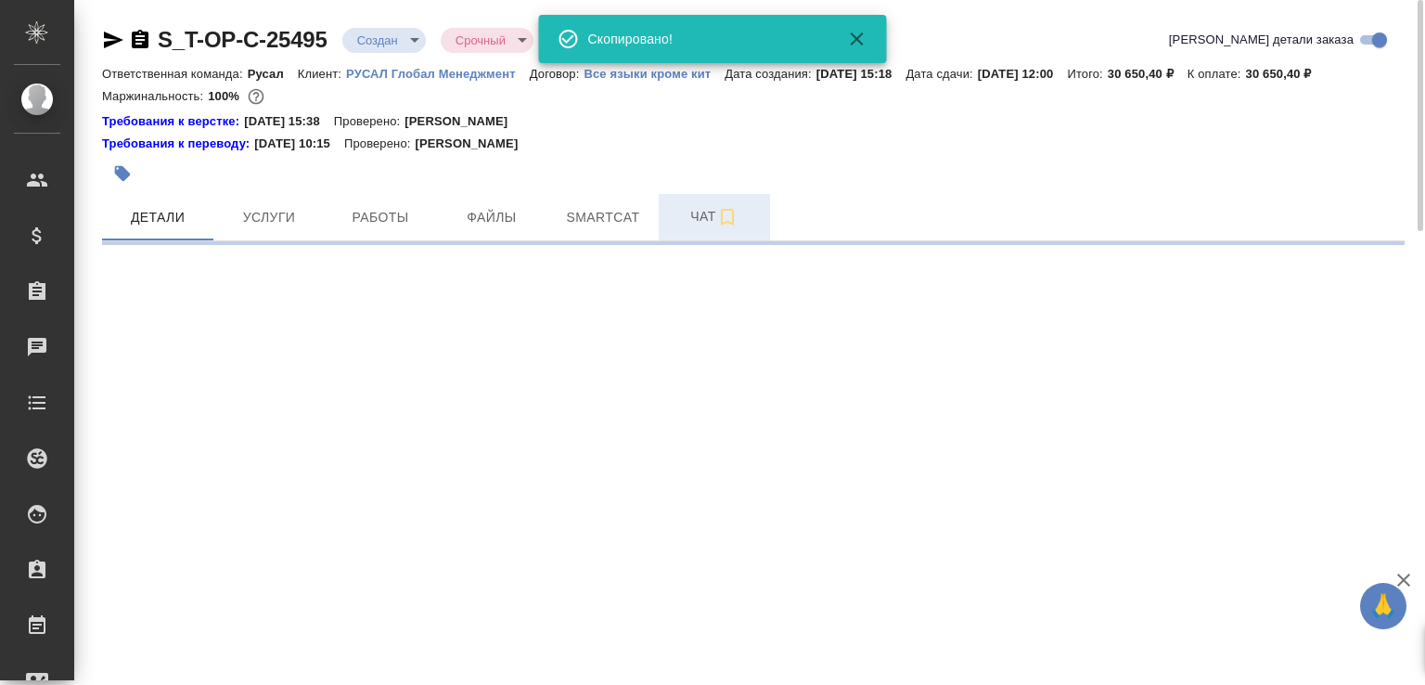
select select "RU"
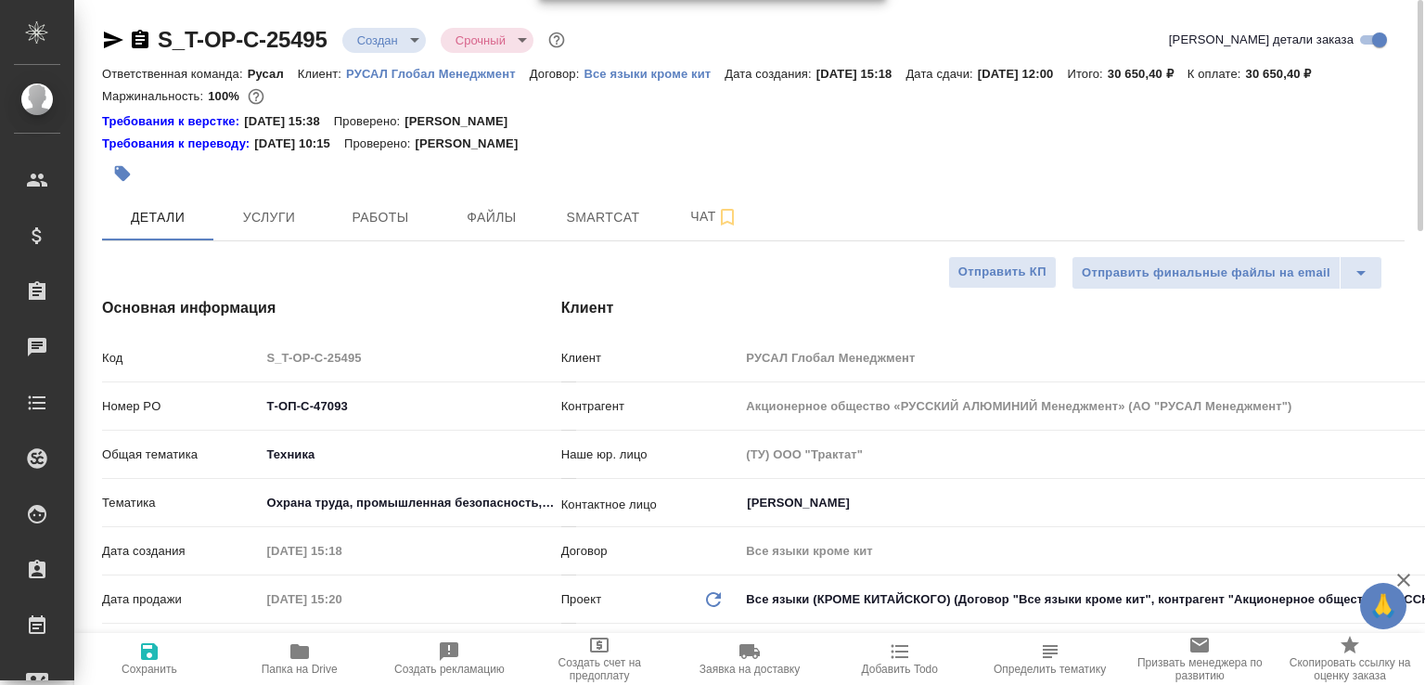
click at [652, 292] on div "Клиент Клиент РУСАЛ Глобал Менеджмент Контрагент Акционерное общество «РУССКИЙ …" at bounding box center [982, 560] width 917 height 601
click at [686, 240] on button "Чат" at bounding box center [714, 217] width 111 height 46
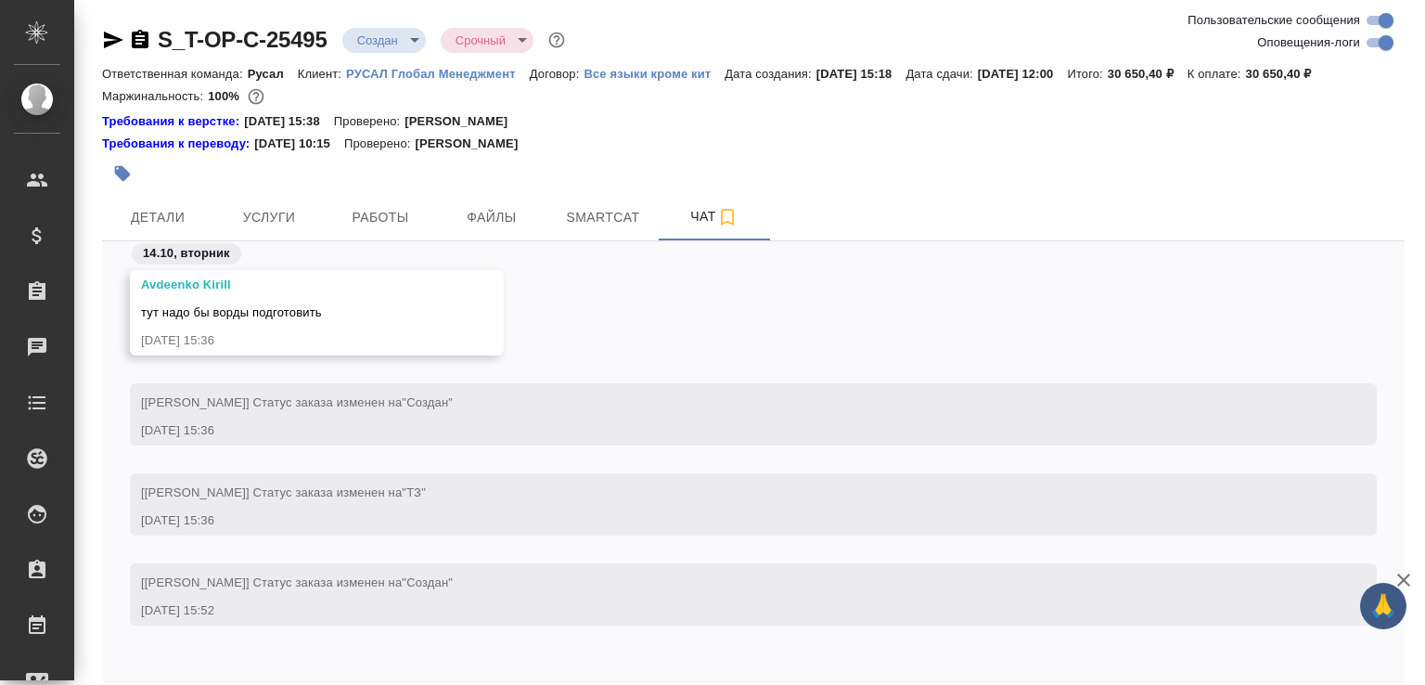
scroll to position [93, 0]
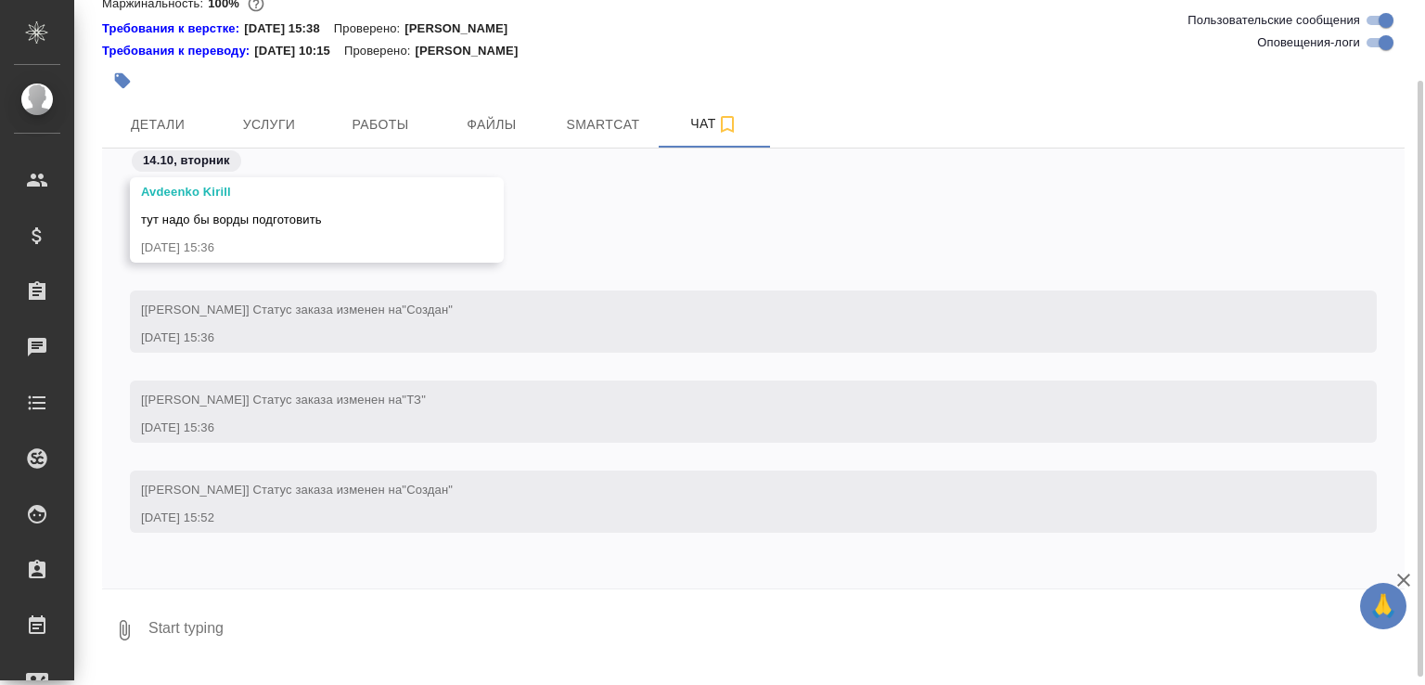
click at [123, 641] on icon "button" at bounding box center [124, 630] width 22 height 22
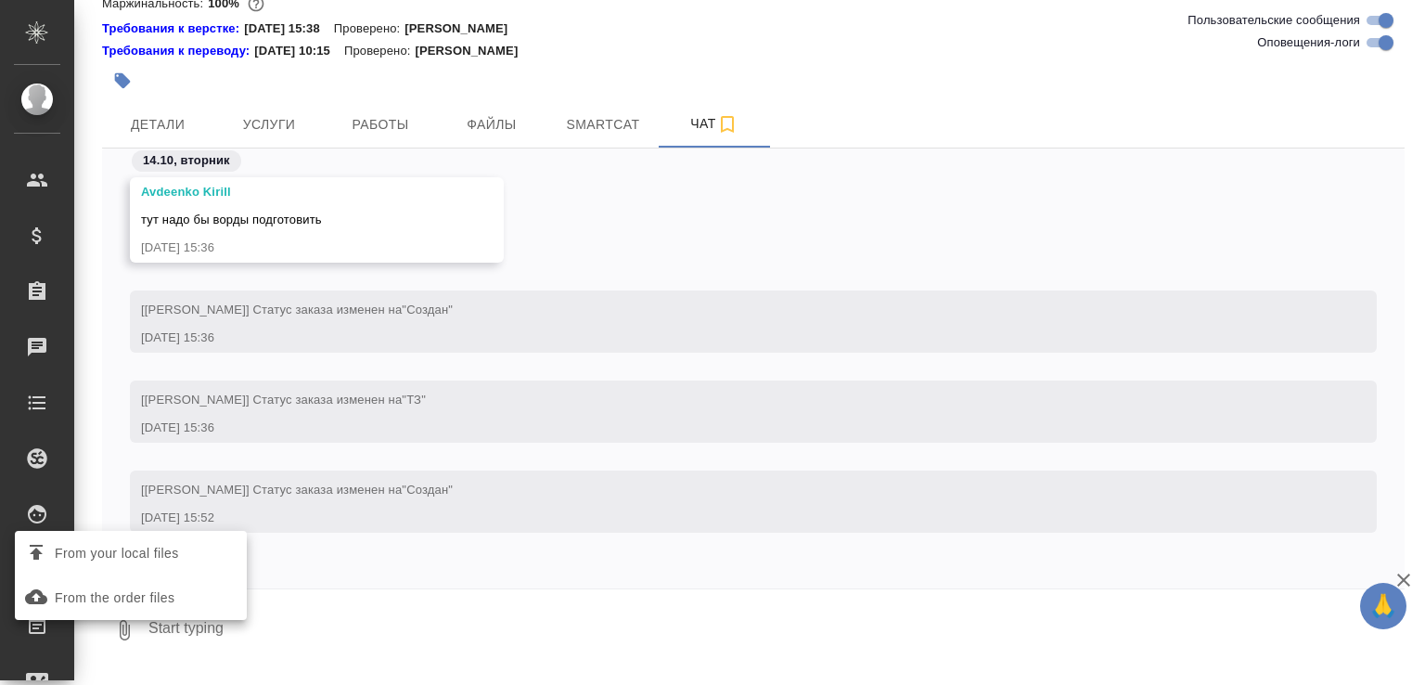
click at [144, 545] on span "From your local files" at bounding box center [117, 553] width 124 height 23
click at [0, 0] on input "From your local files" at bounding box center [0, 0] width 0 height 0
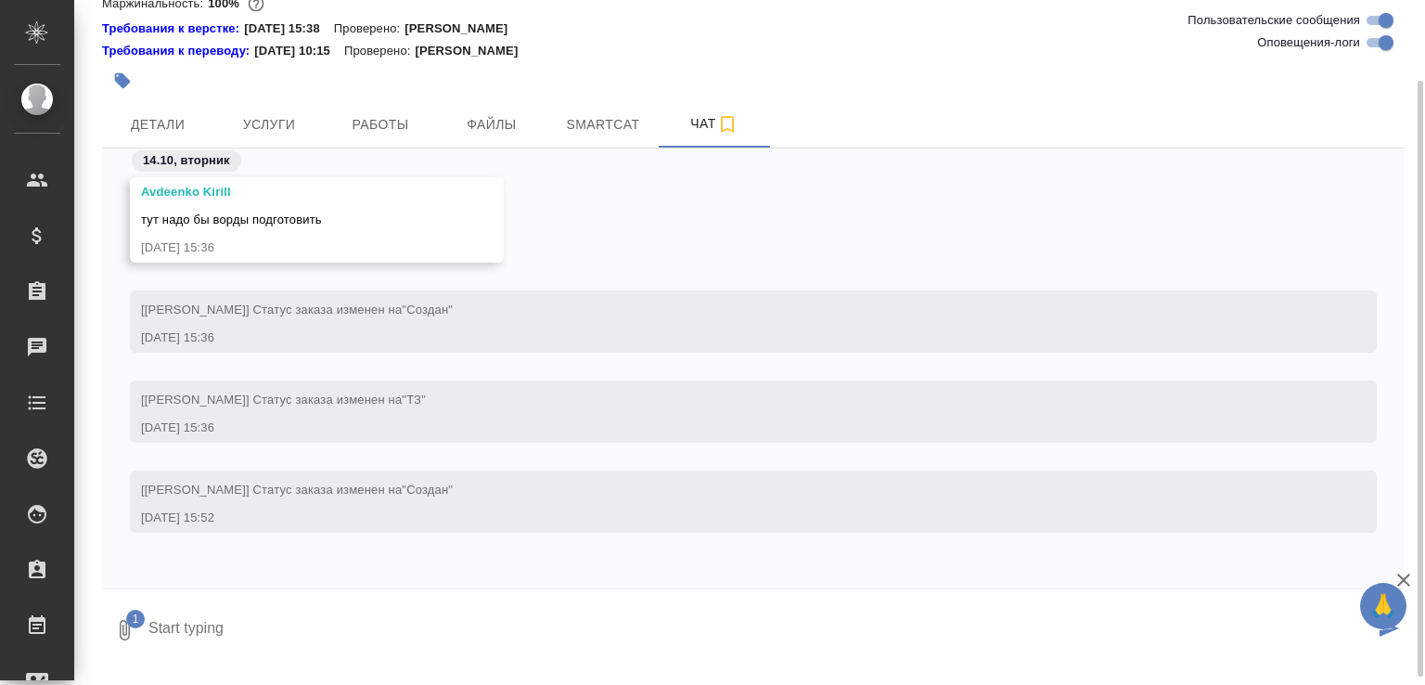
click at [211, 661] on textarea at bounding box center [760, 629] width 1227 height 63
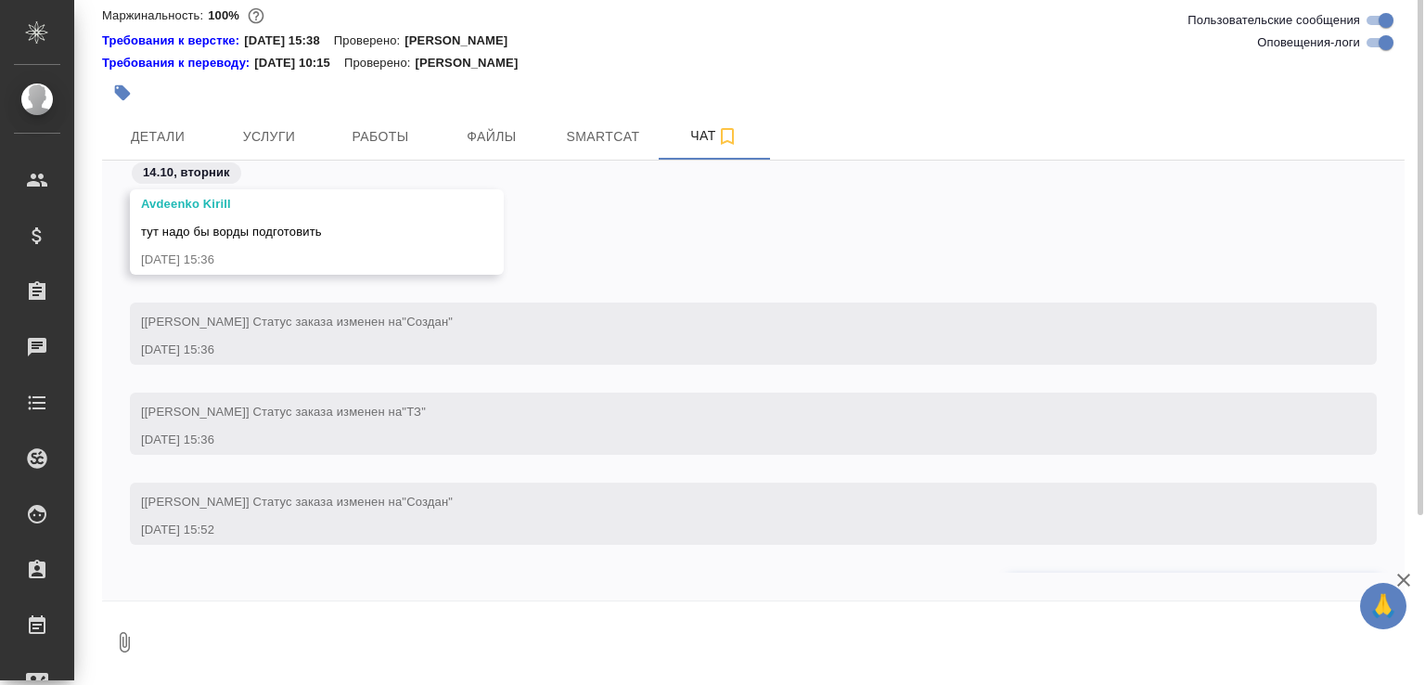
scroll to position [0, 0]
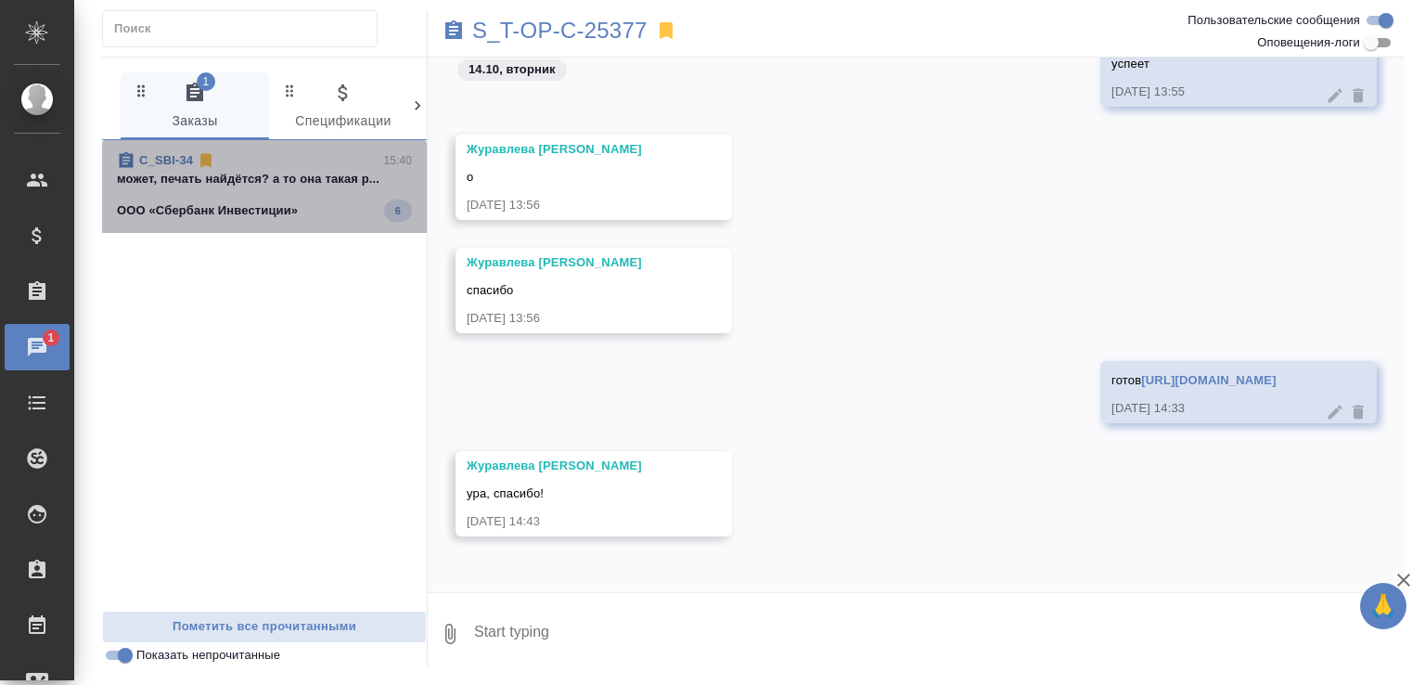
click at [310, 186] on p "может, печать найдётся? а то она такая р..." at bounding box center [264, 179] width 295 height 19
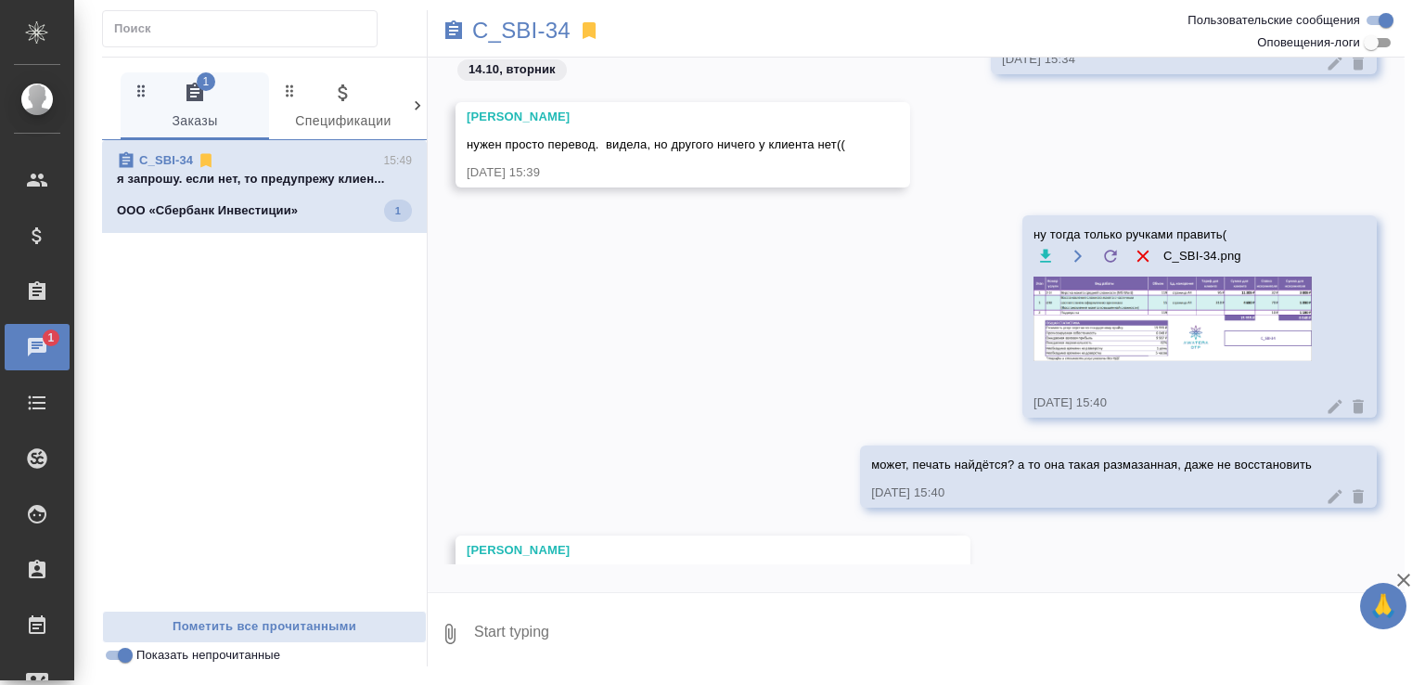
scroll to position [254, 0]
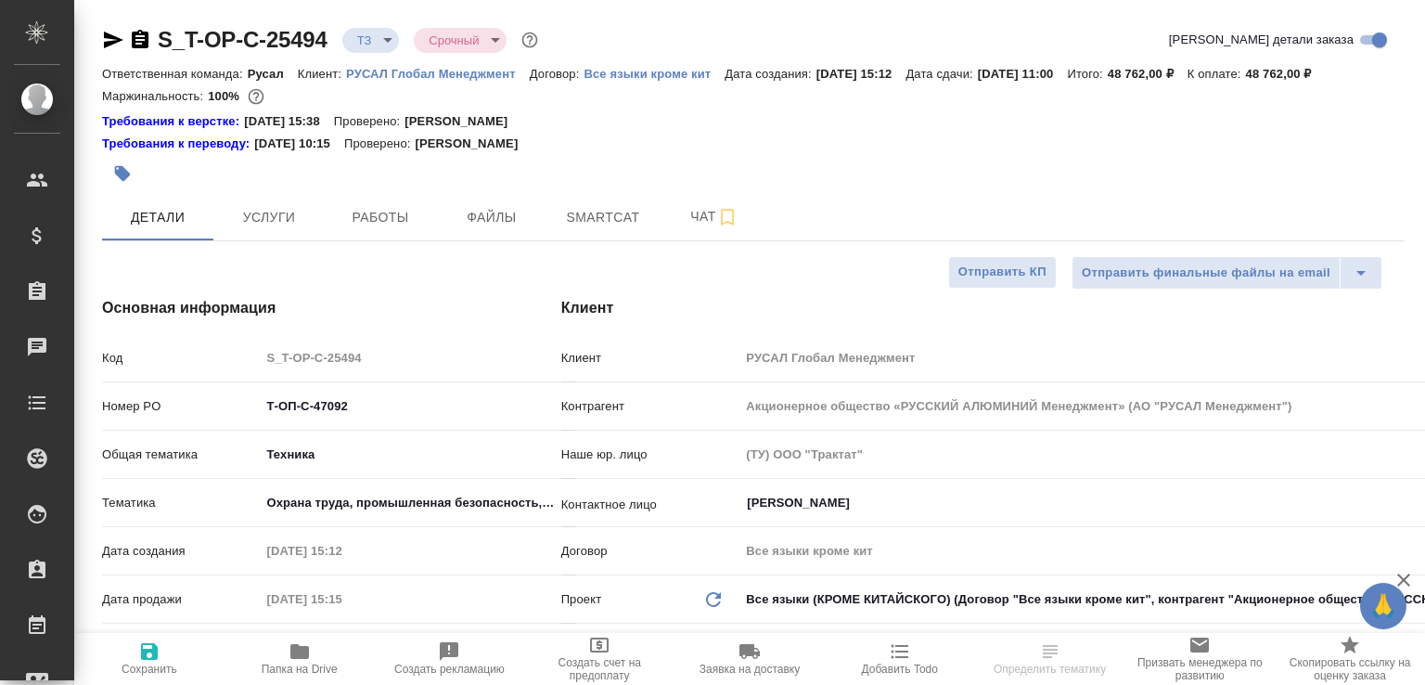
select select "RU"
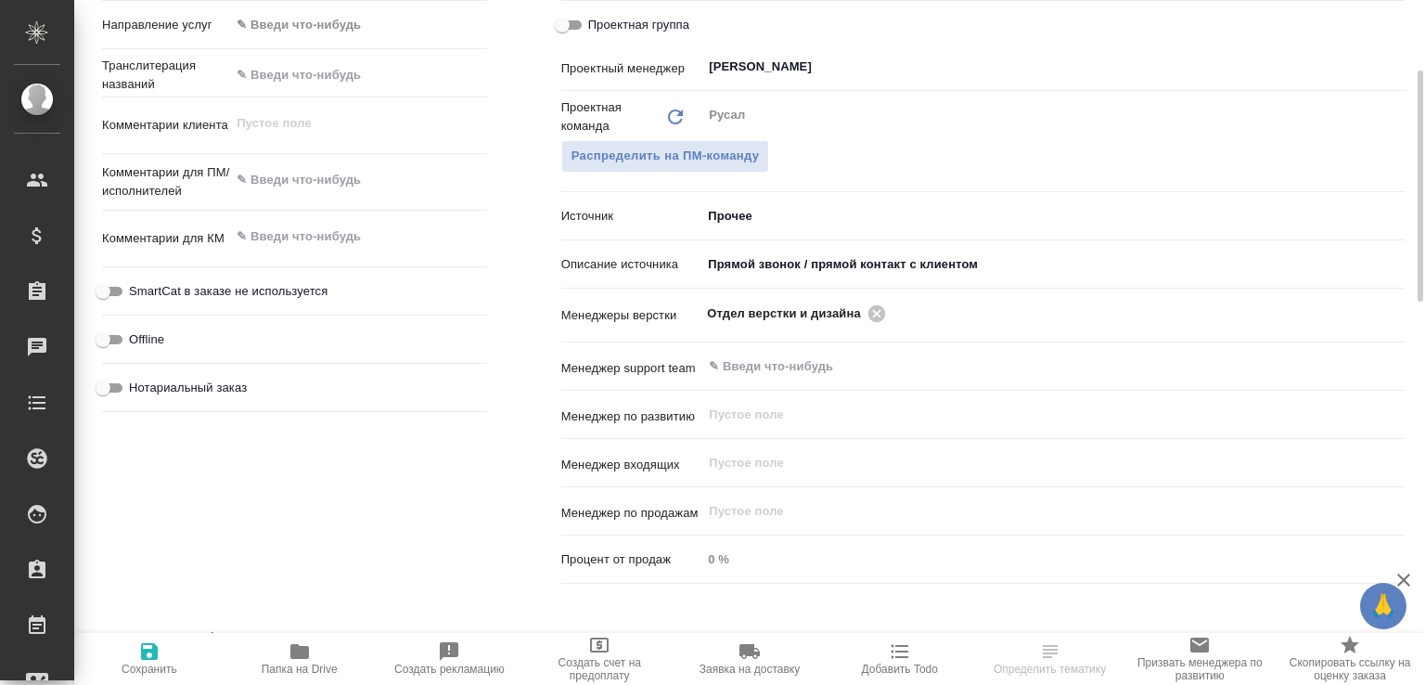
scroll to position [995, 0]
click at [872, 319] on icon at bounding box center [876, 310] width 17 height 17
click at [872, 322] on input "text" at bounding box center [1022, 311] width 630 height 22
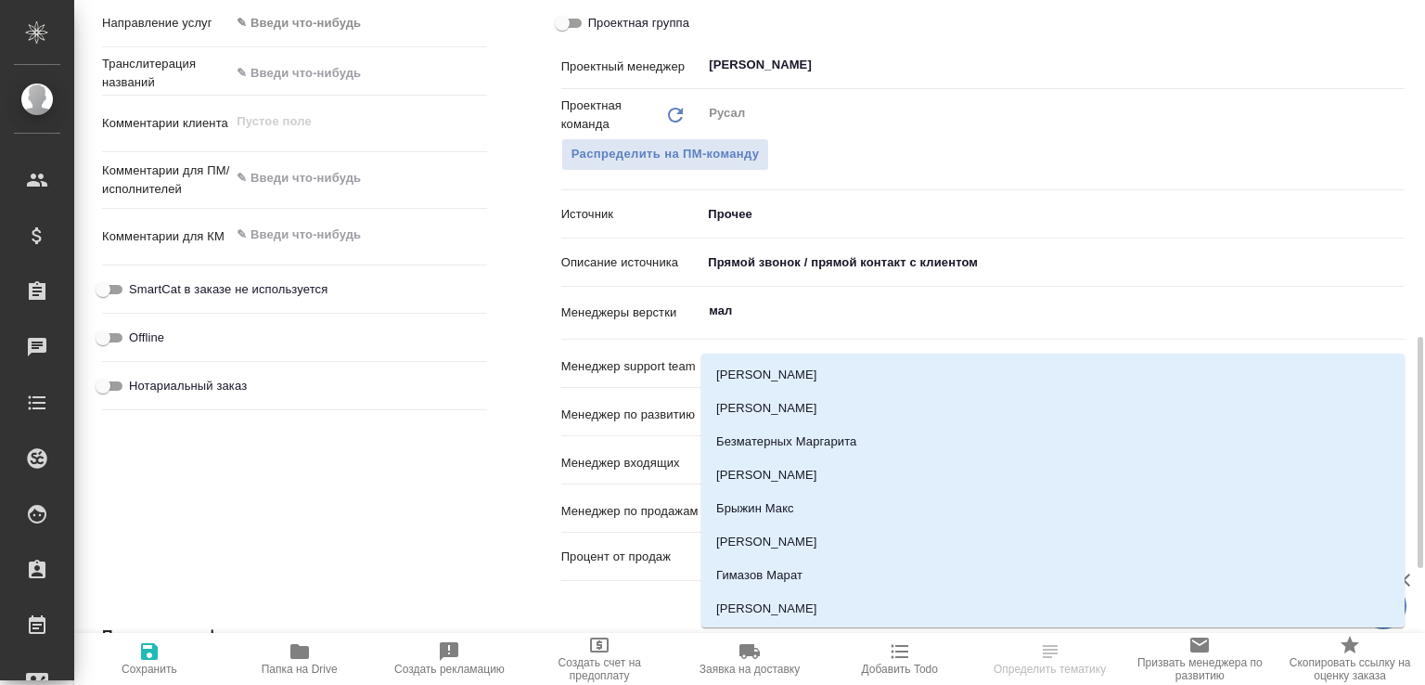
type input "мало"
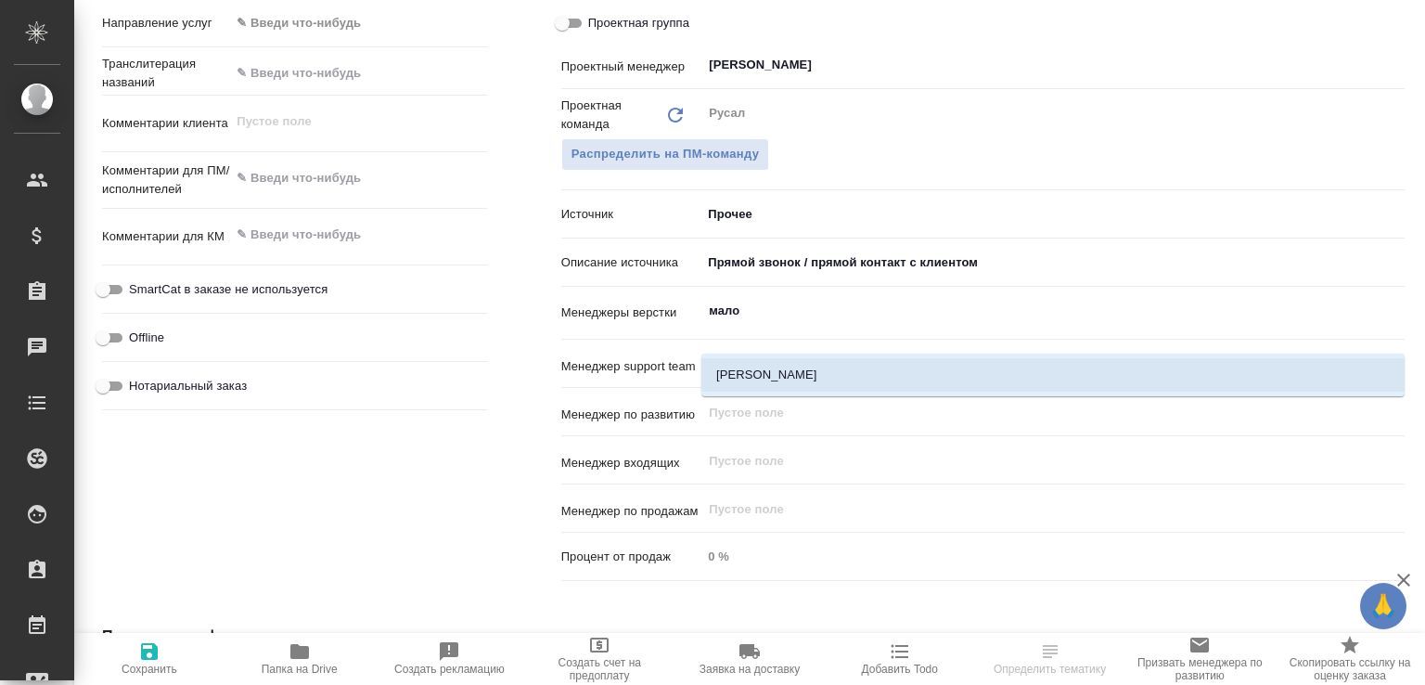
click at [740, 372] on li "[PERSON_NAME]" at bounding box center [1052, 374] width 703 height 33
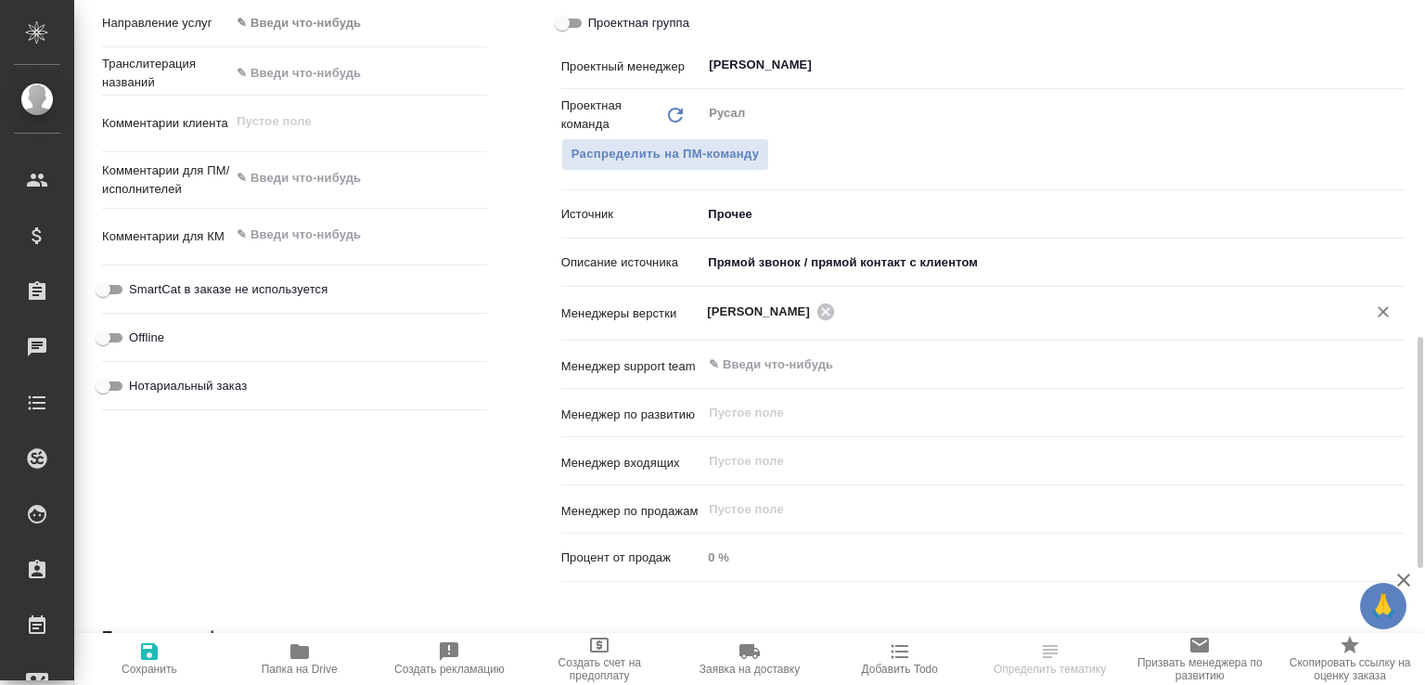
click at [170, 652] on span "Сохранить" at bounding box center [149, 657] width 128 height 35
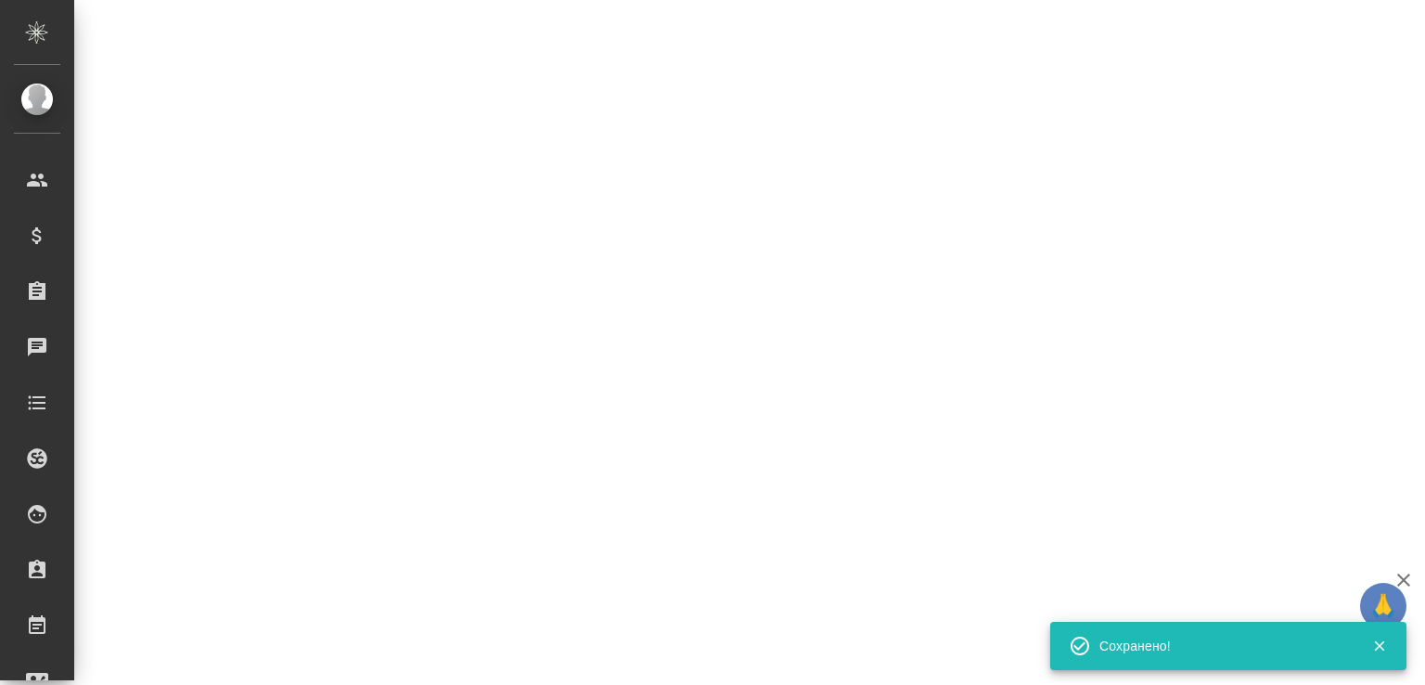
select select "RU"
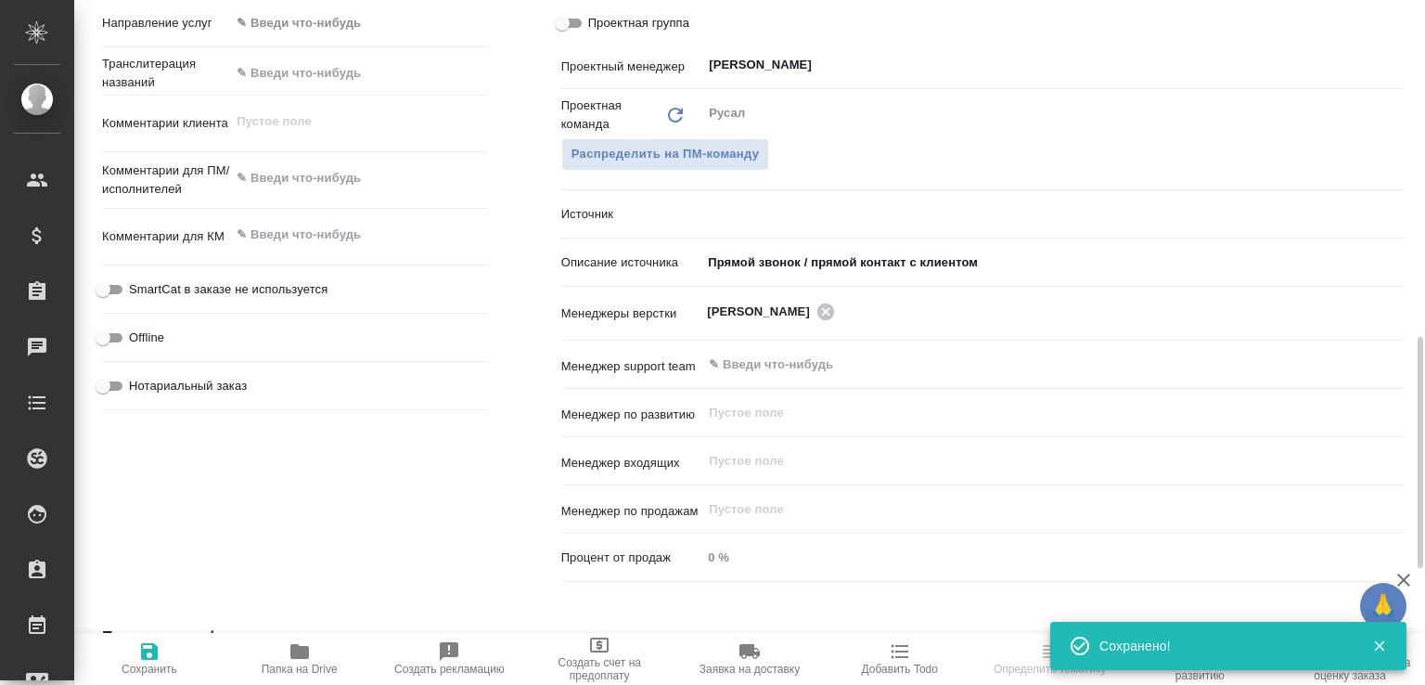
type textarea "x"
select select "RU"
type textarea "x"
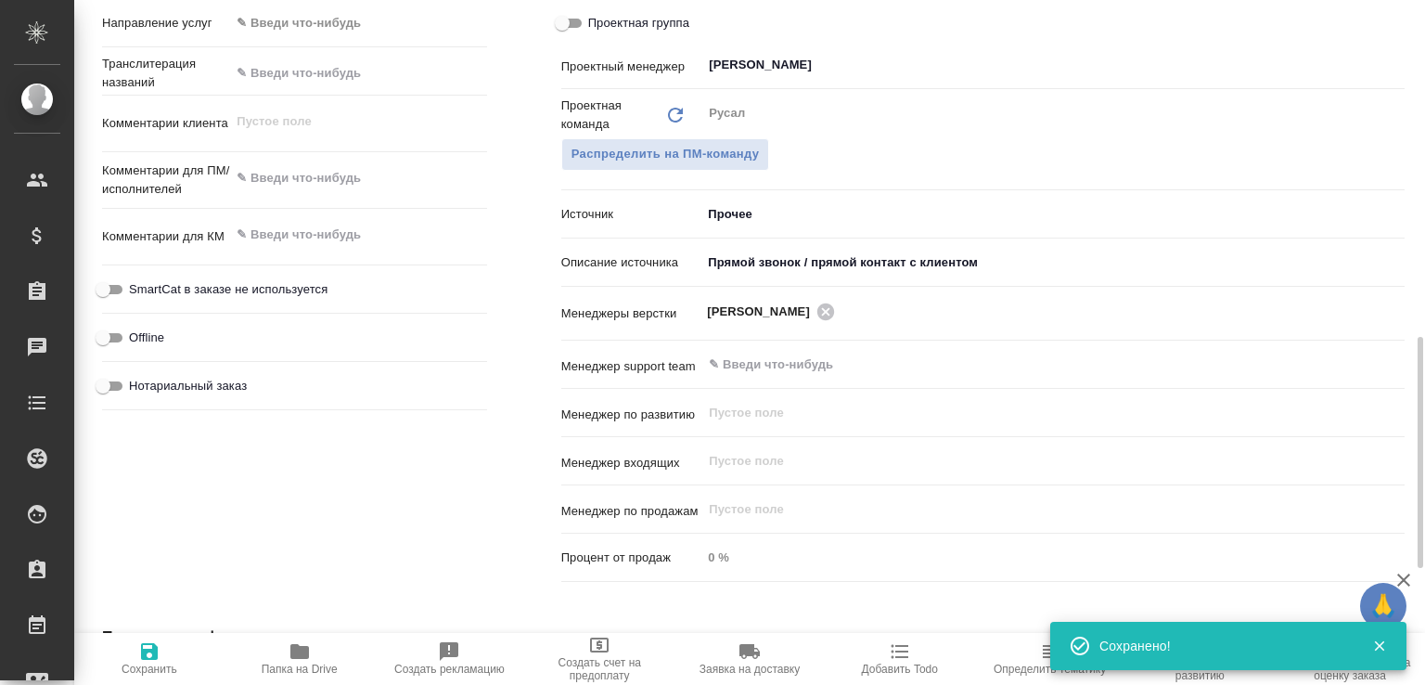
type textarea "x"
click at [342, 665] on span "Папка на Drive" at bounding box center [300, 657] width 128 height 35
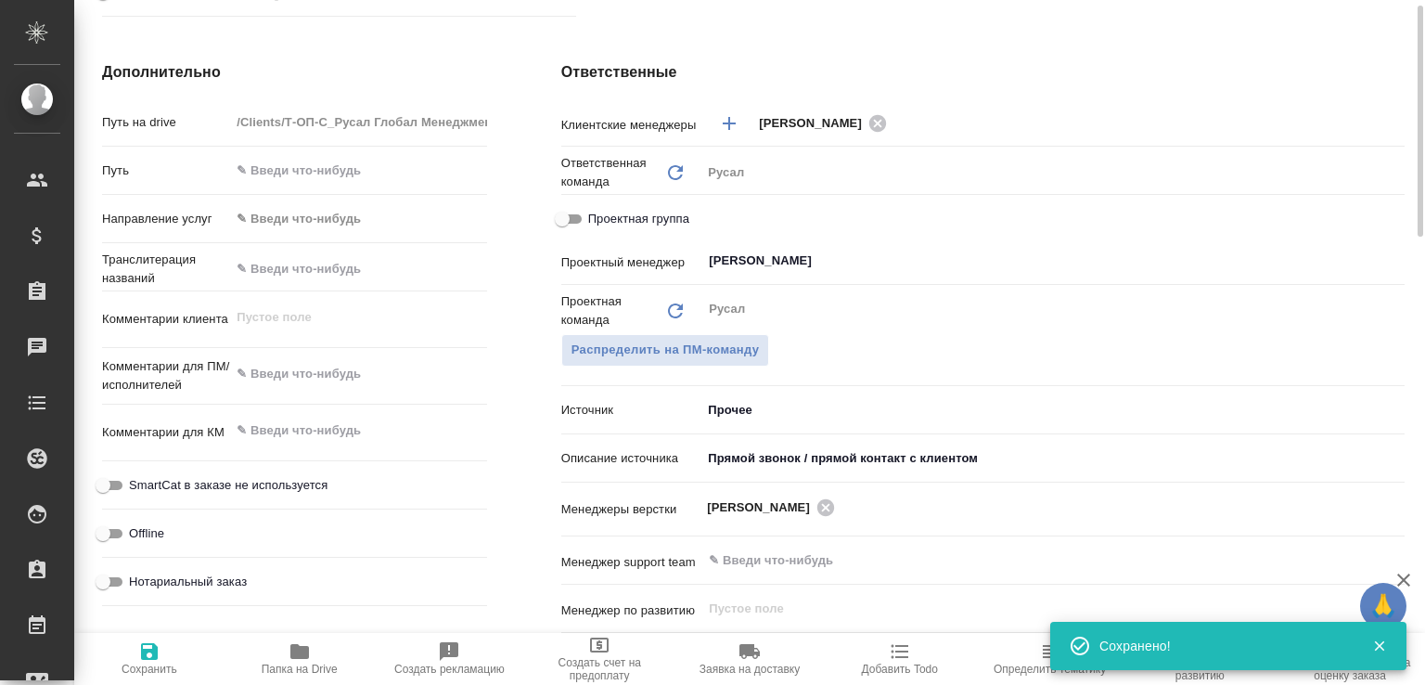
scroll to position [603, 0]
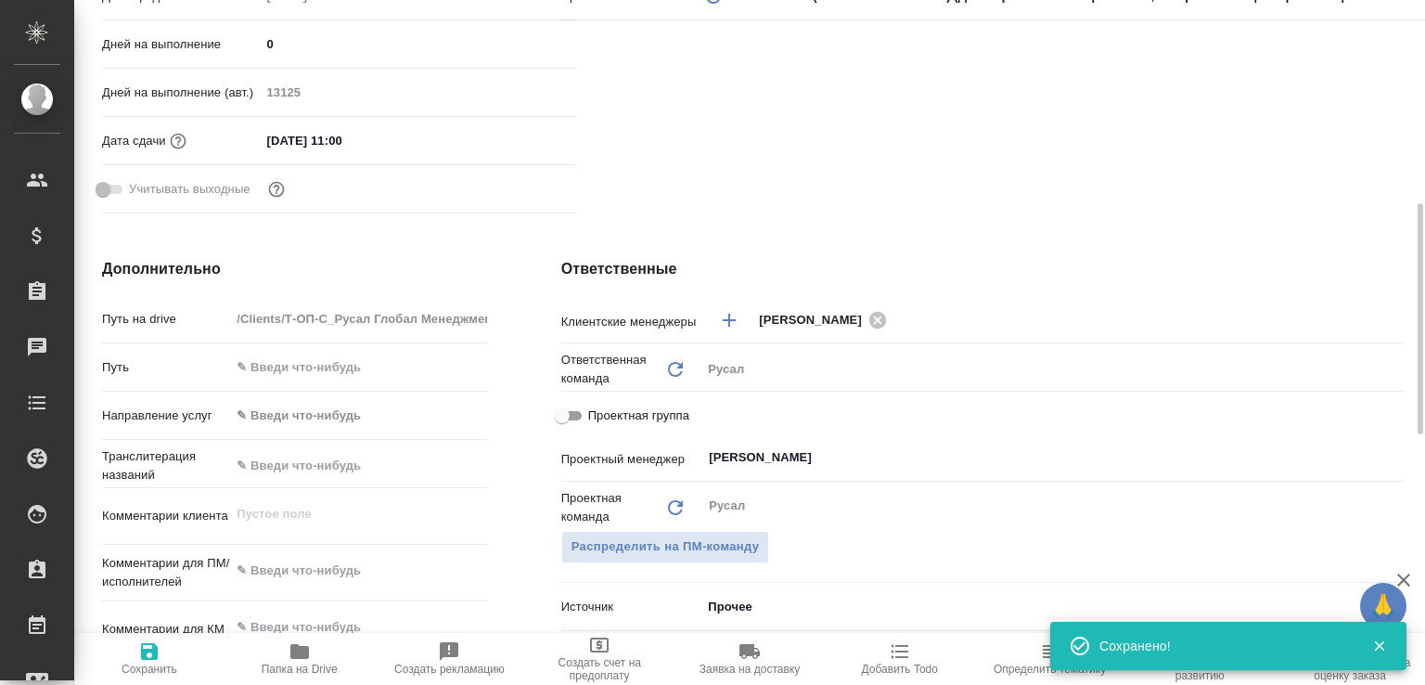
type textarea "x"
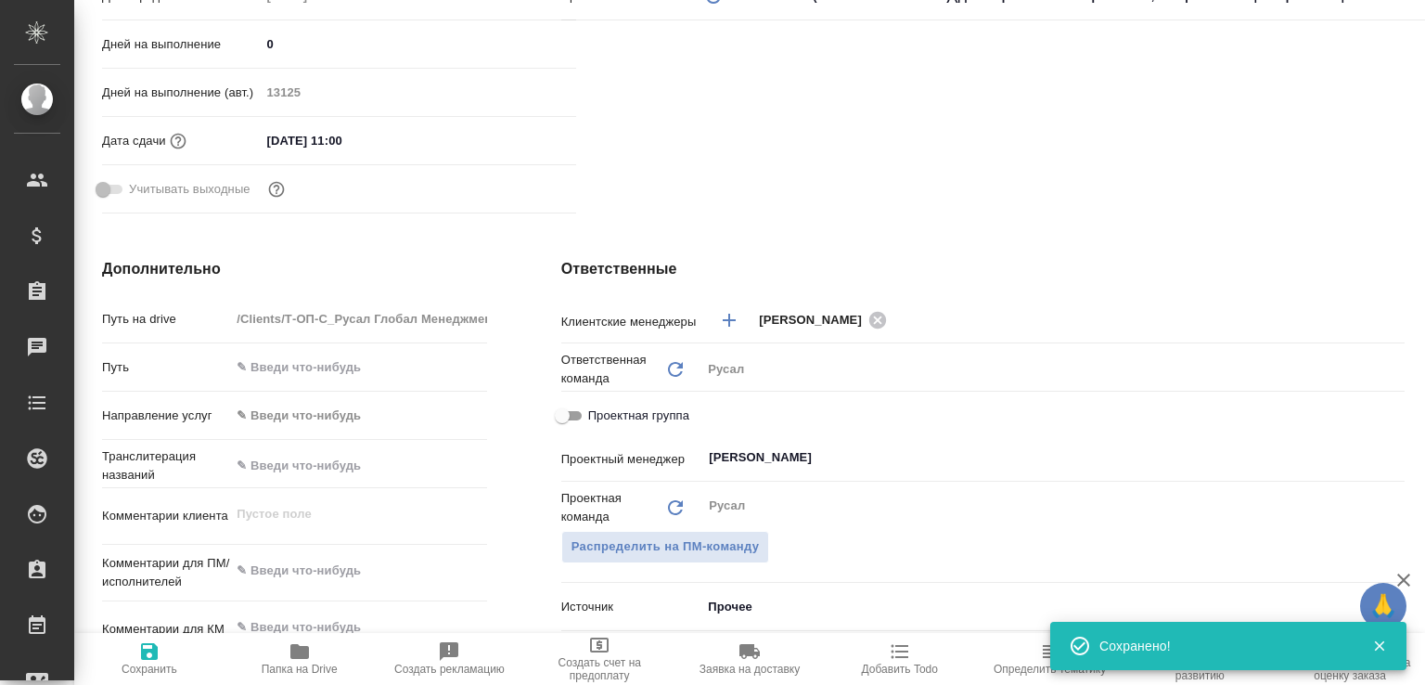
type textarea "x"
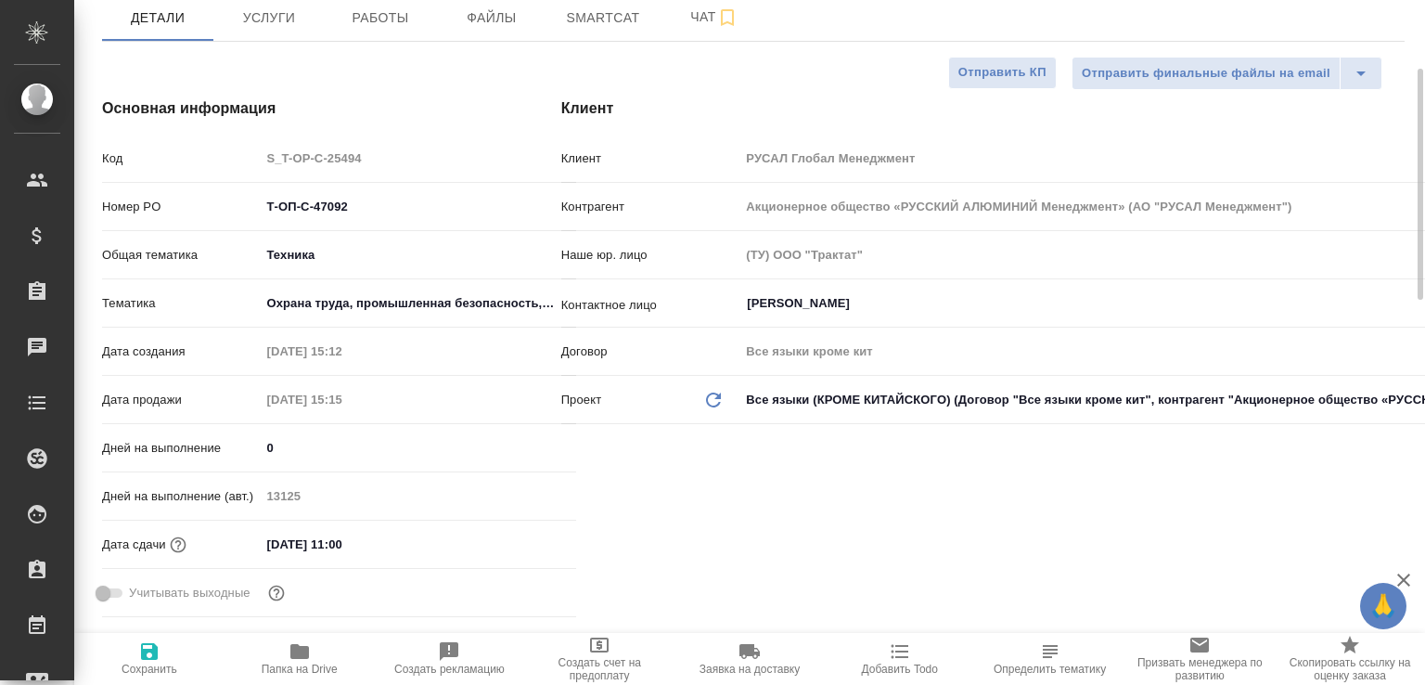
scroll to position [0, 0]
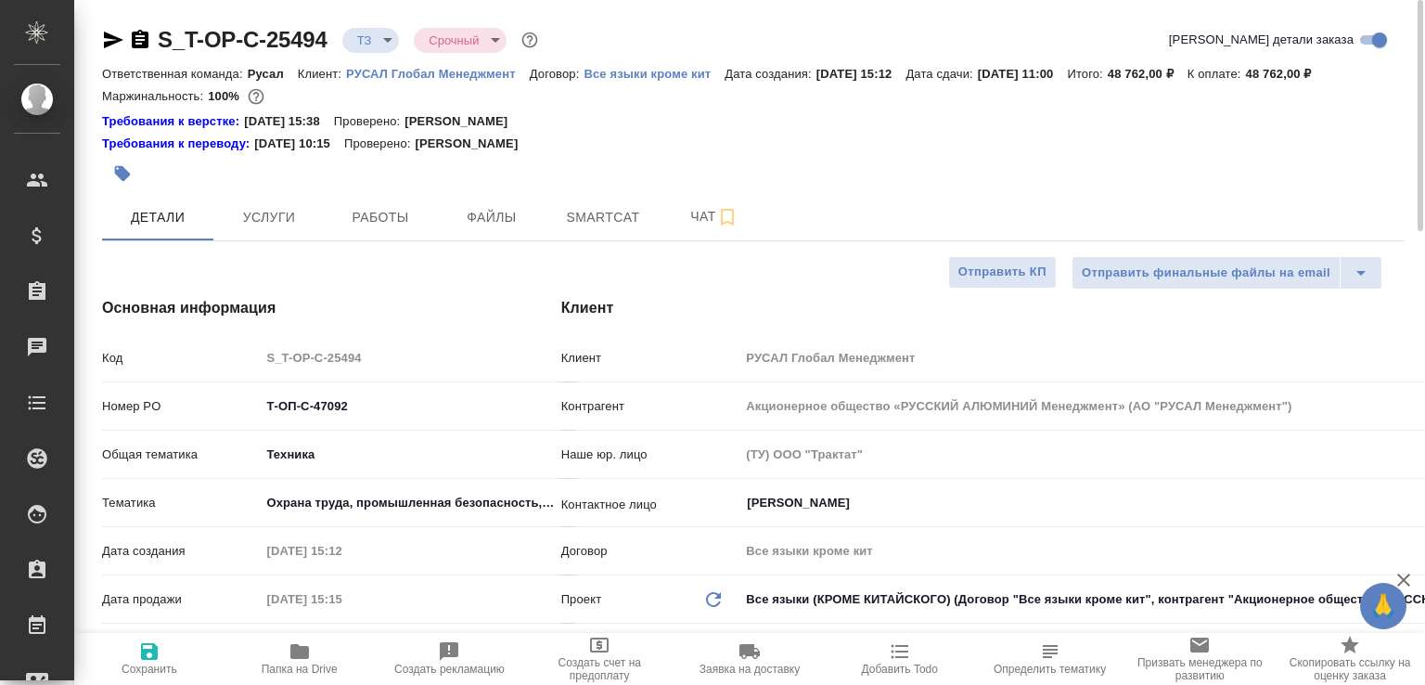
click at [142, 37] on icon "button" at bounding box center [140, 39] width 17 height 19
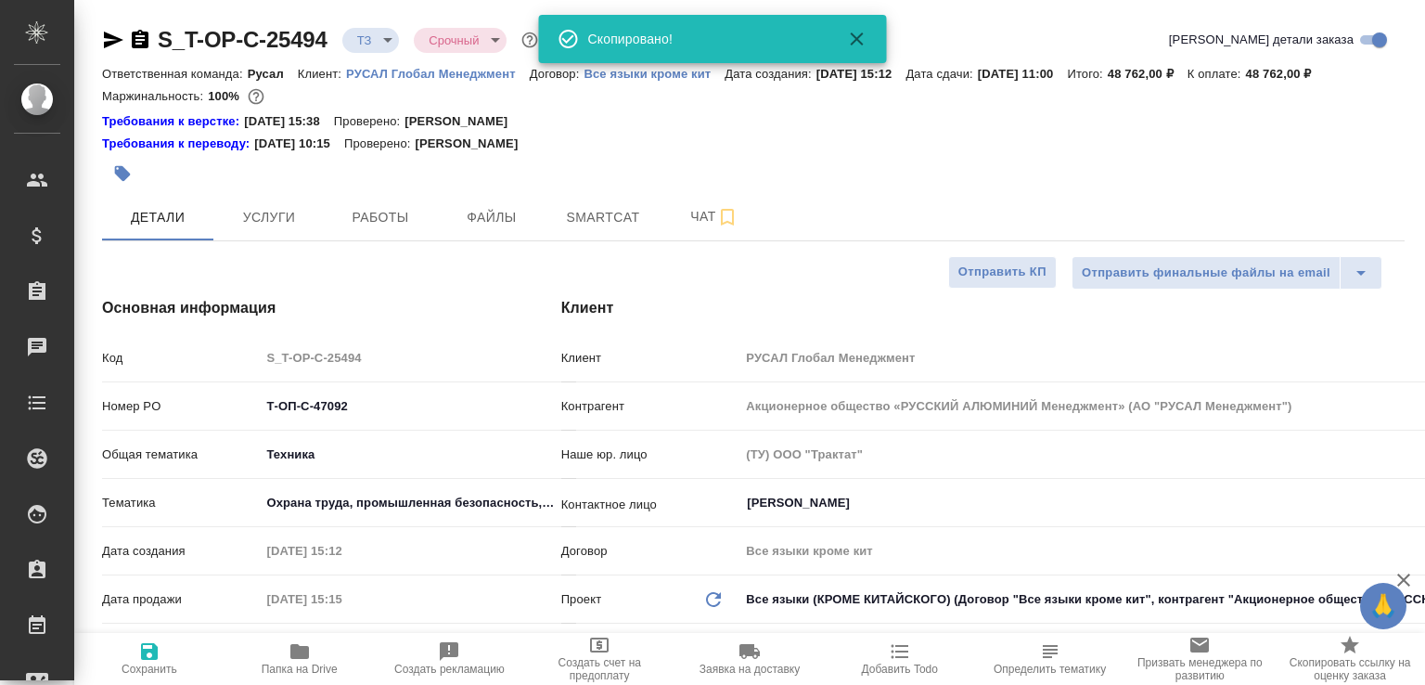
type textarea "x"
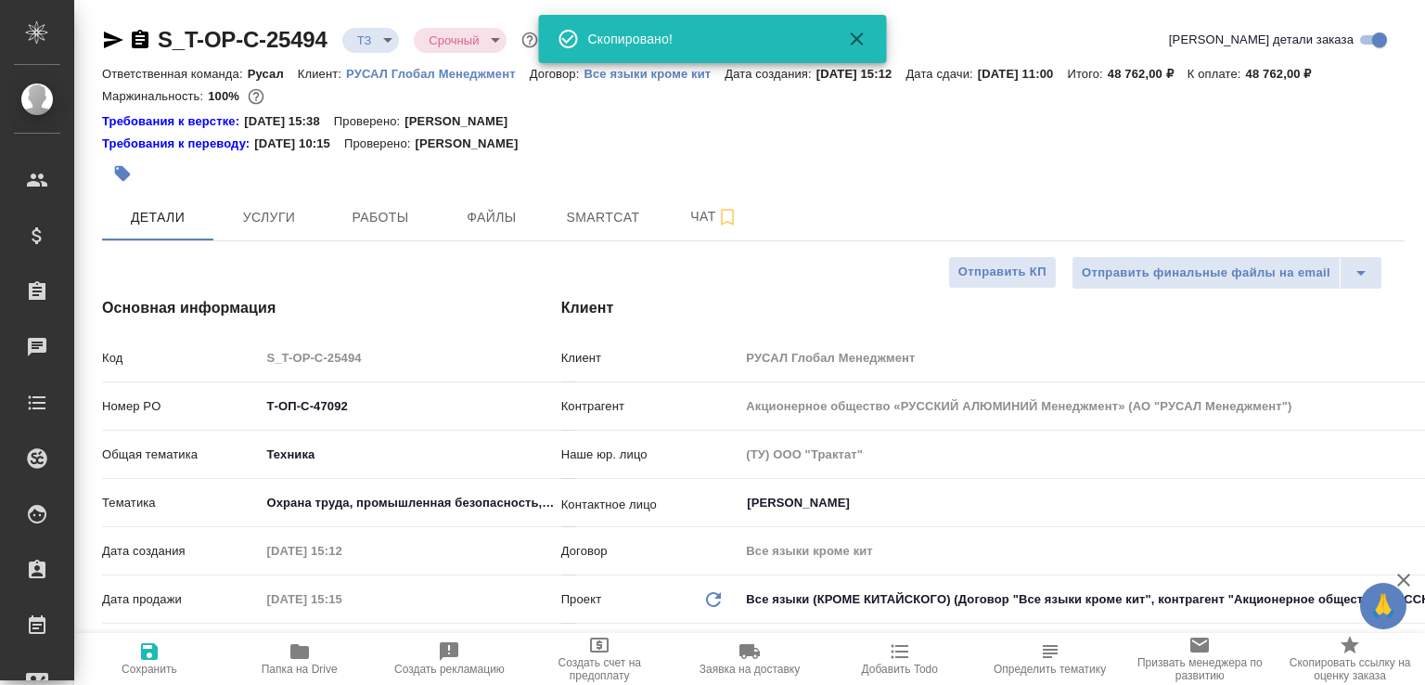
type textarea "x"
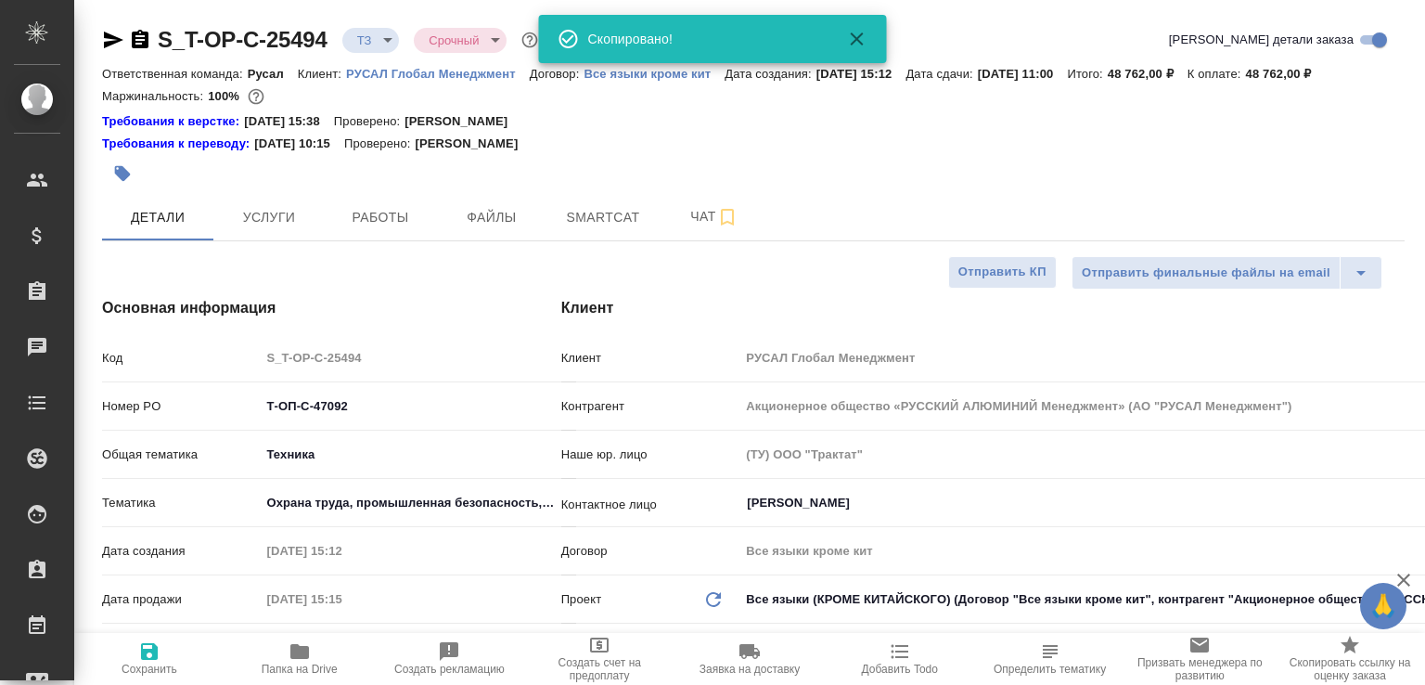
type textarea "x"
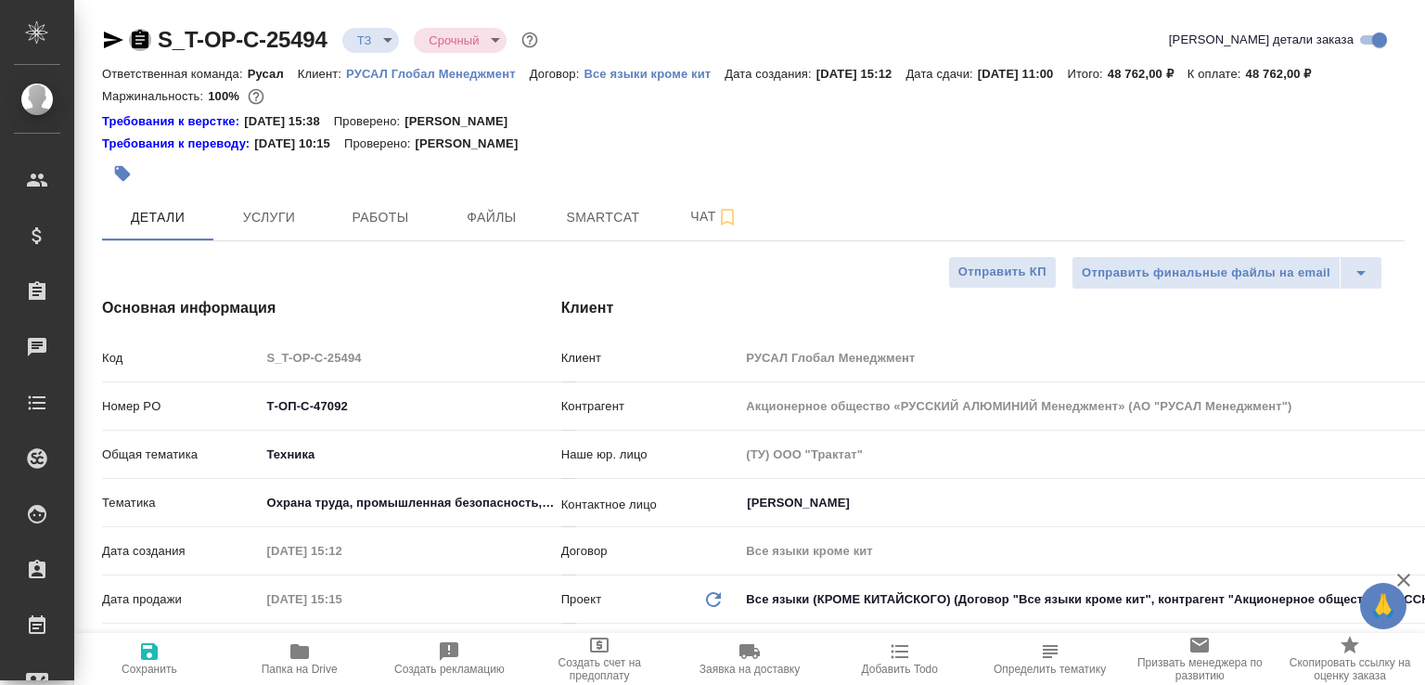
click at [148, 45] on icon "button" at bounding box center [140, 39] width 17 height 19
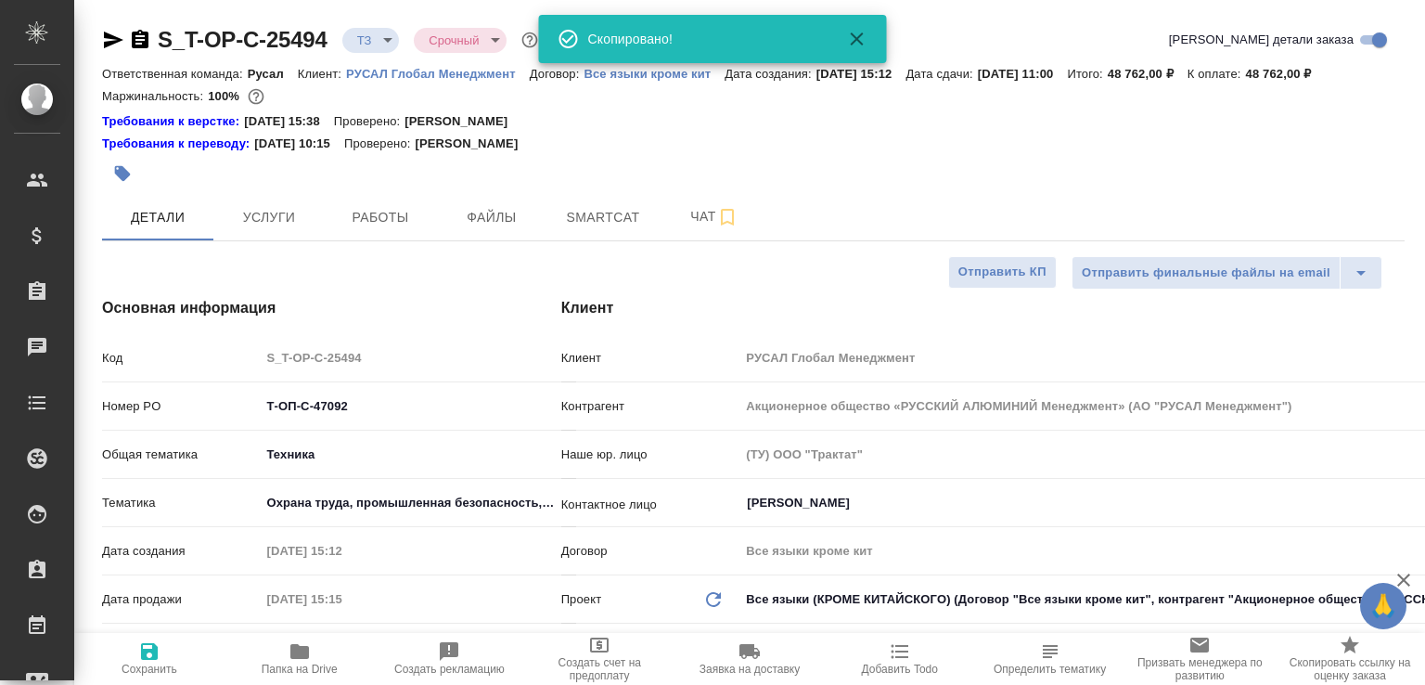
click at [391, 34] on body "🙏 .cls-1 fill:#fff; AWATERA Малофеева Екатерина e.malofeeva Клиенты Спецификаци…" at bounding box center [712, 342] width 1425 height 685
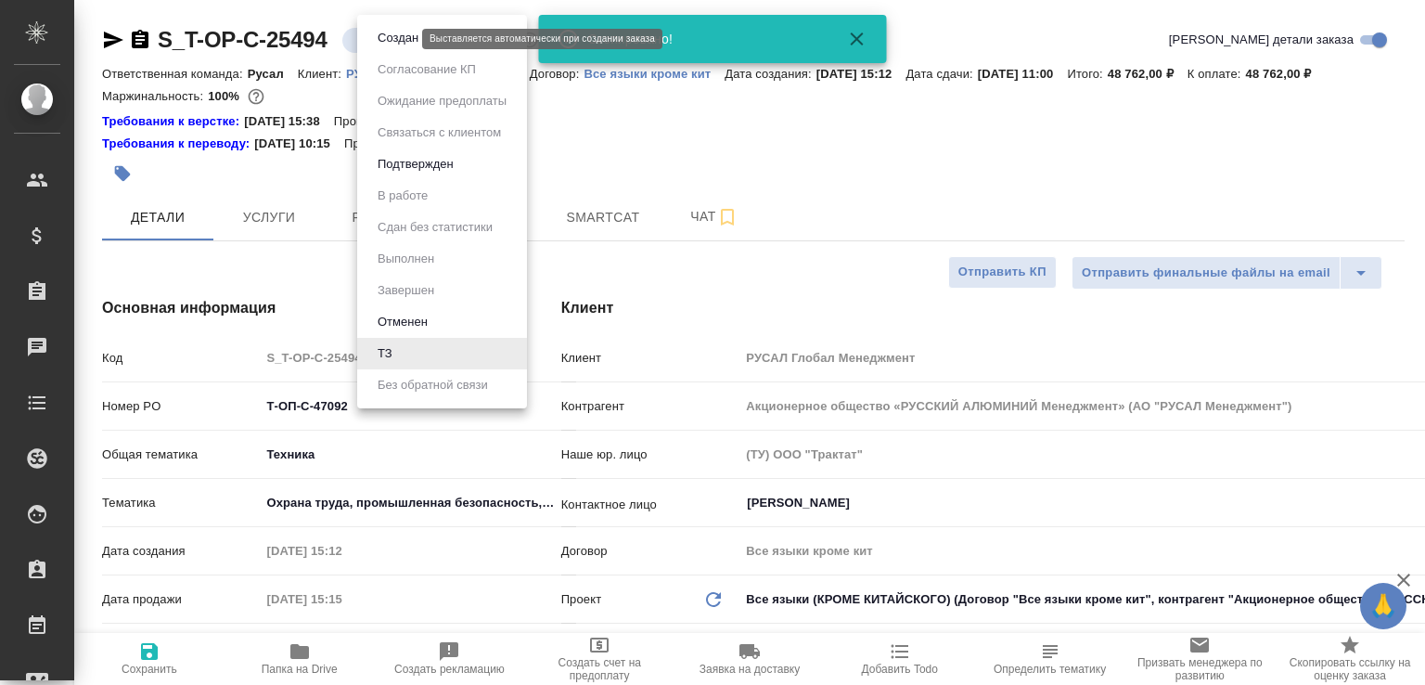
click at [391, 34] on button "Создан" at bounding box center [398, 38] width 52 height 20
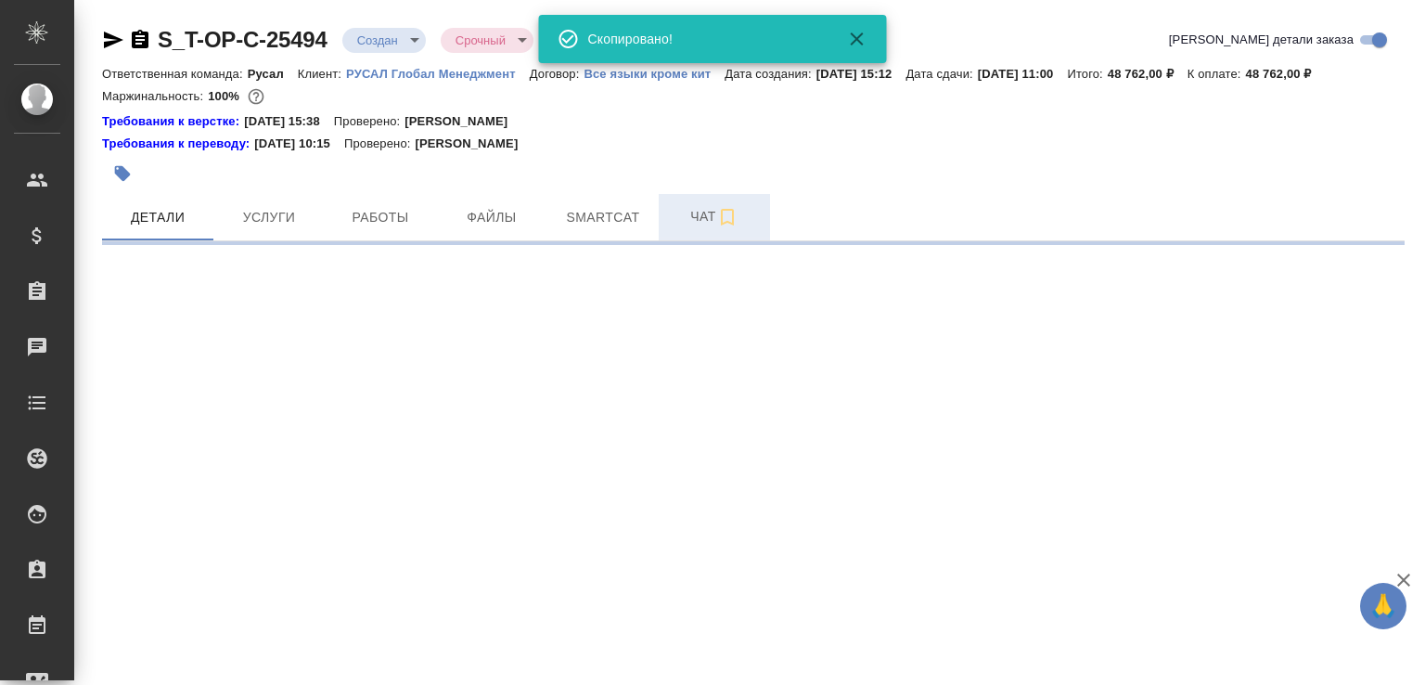
select select "RU"
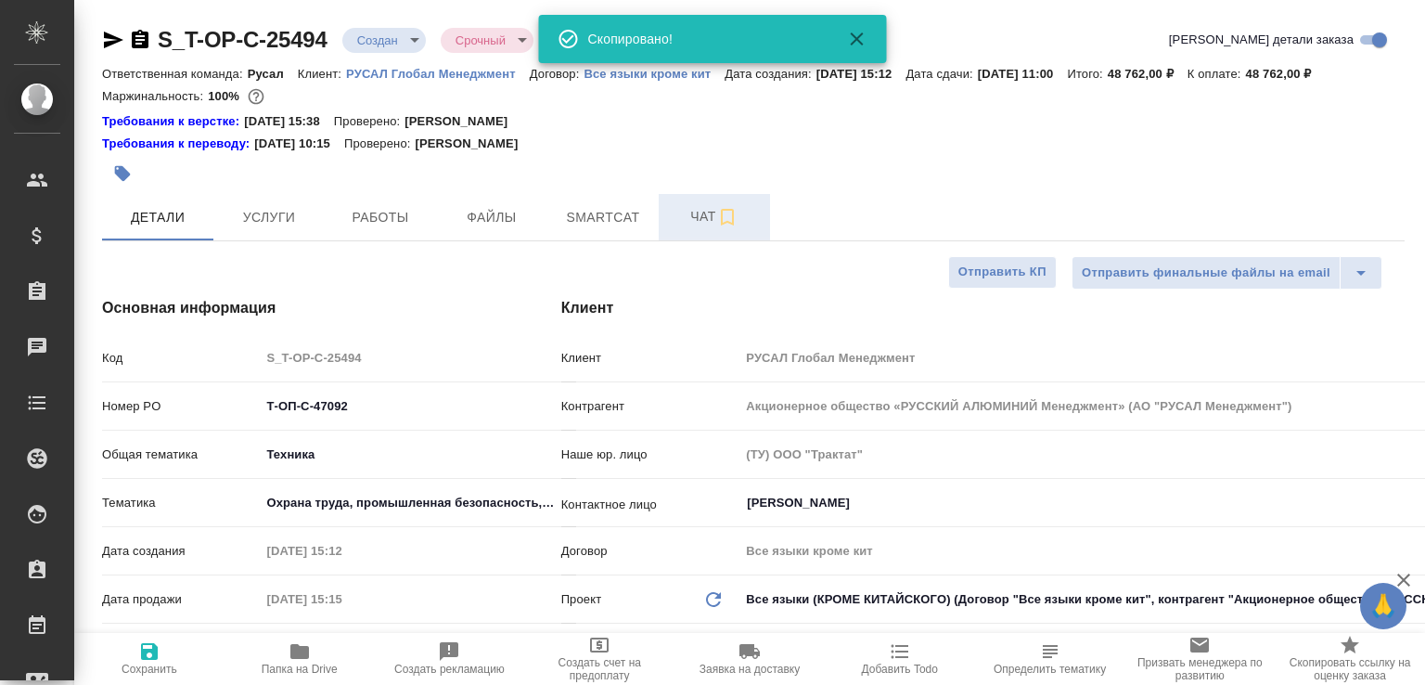
type textarea "x"
click at [686, 228] on span "Чат" at bounding box center [714, 216] width 89 height 23
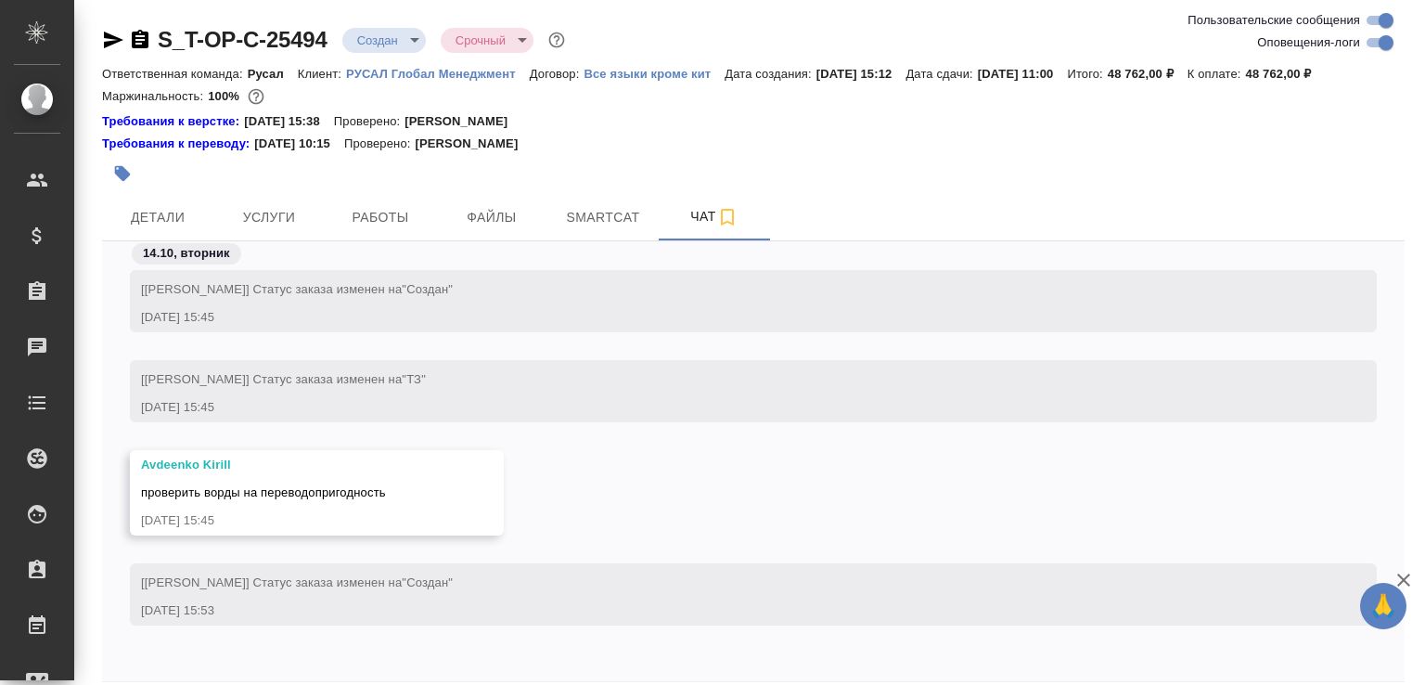
scroll to position [103, 0]
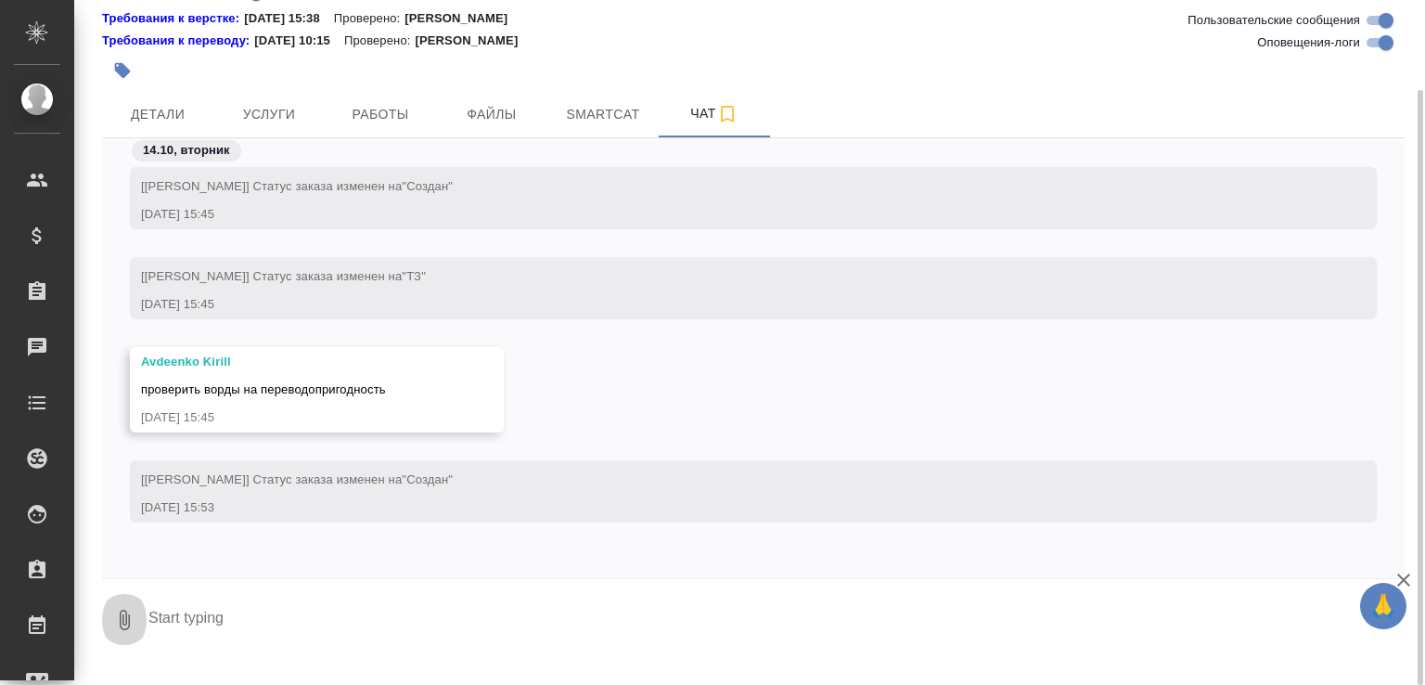
click at [124, 631] on icon "button" at bounding box center [124, 619] width 22 height 22
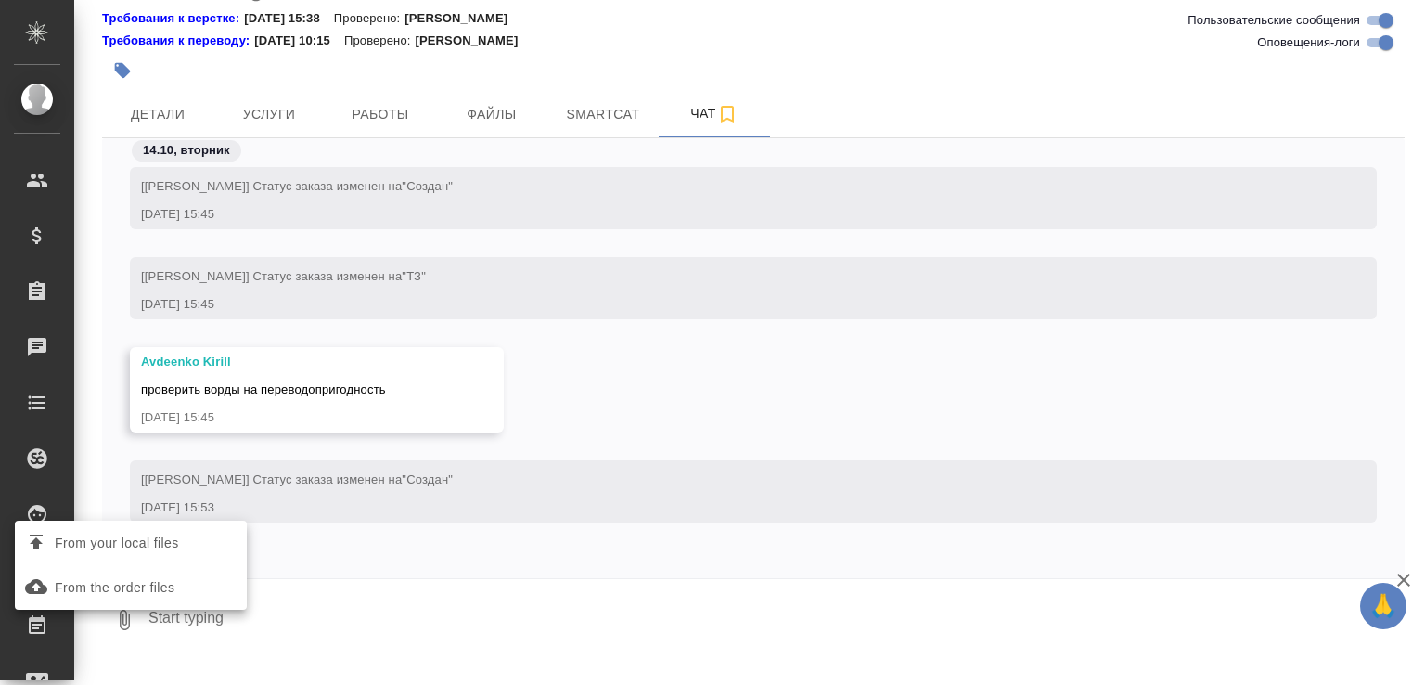
click at [193, 550] on span "From your local files" at bounding box center [130, 543] width 217 height 24
click at [0, 0] on input "From your local files" at bounding box center [0, 0] width 0 height 0
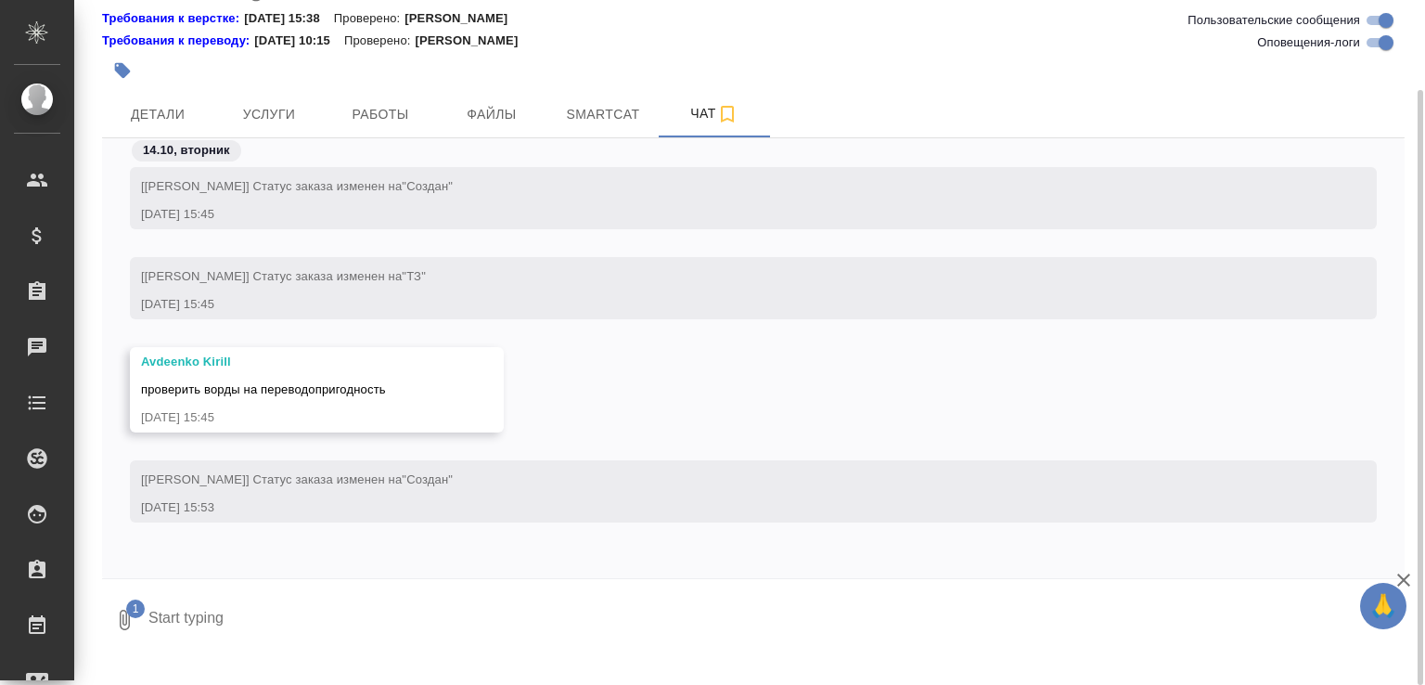
click at [235, 651] on textarea at bounding box center [760, 619] width 1227 height 63
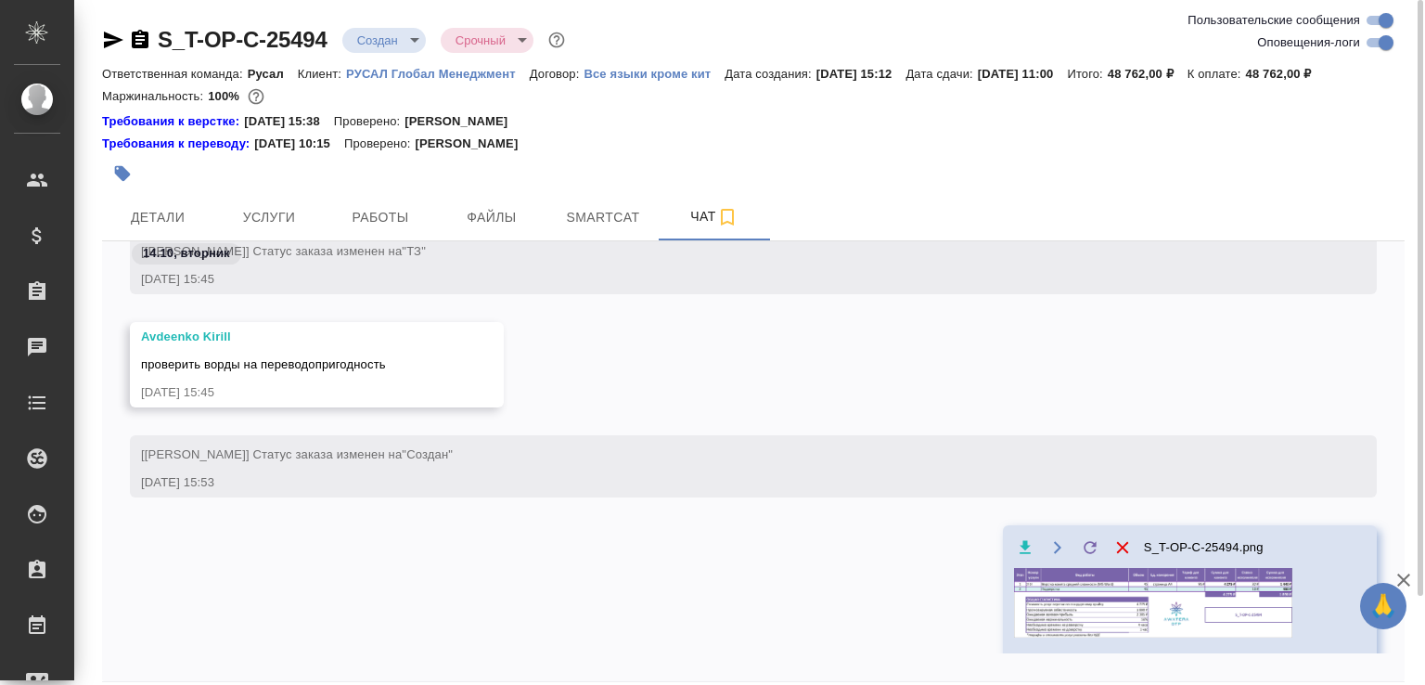
scroll to position [0, 0]
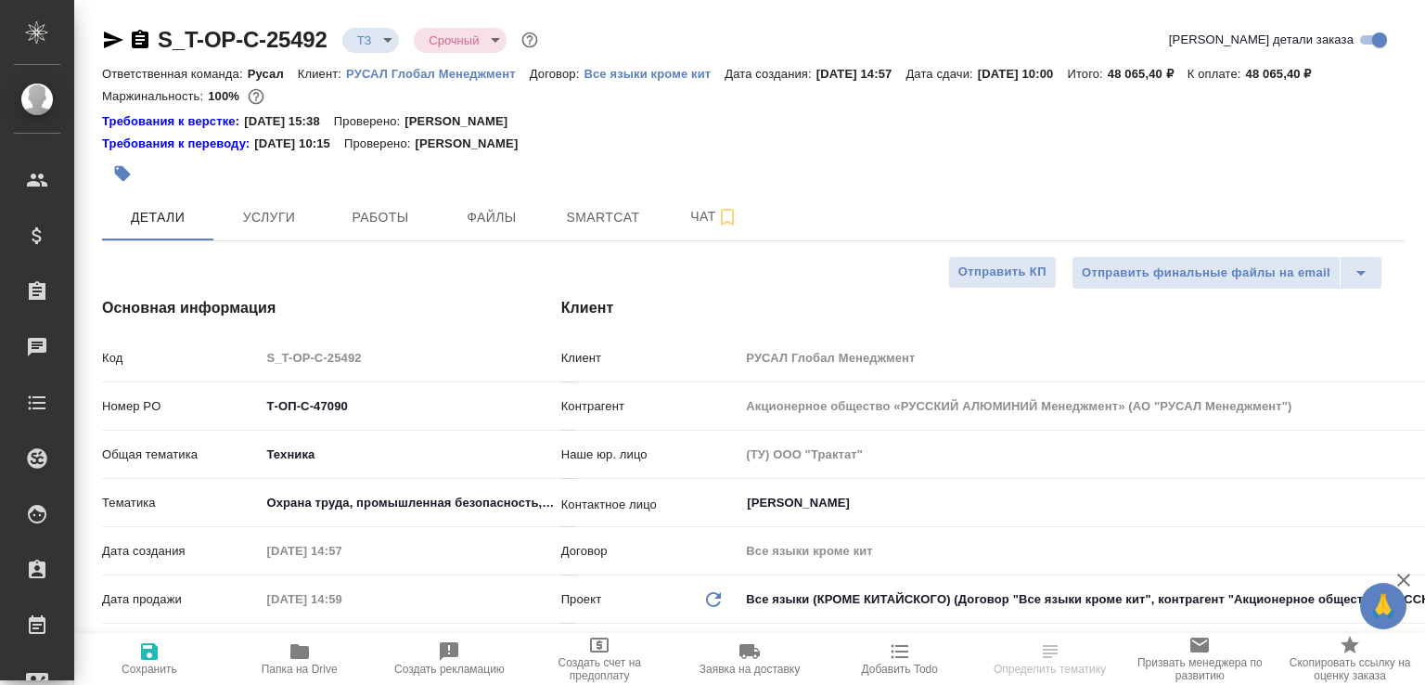
select select "RU"
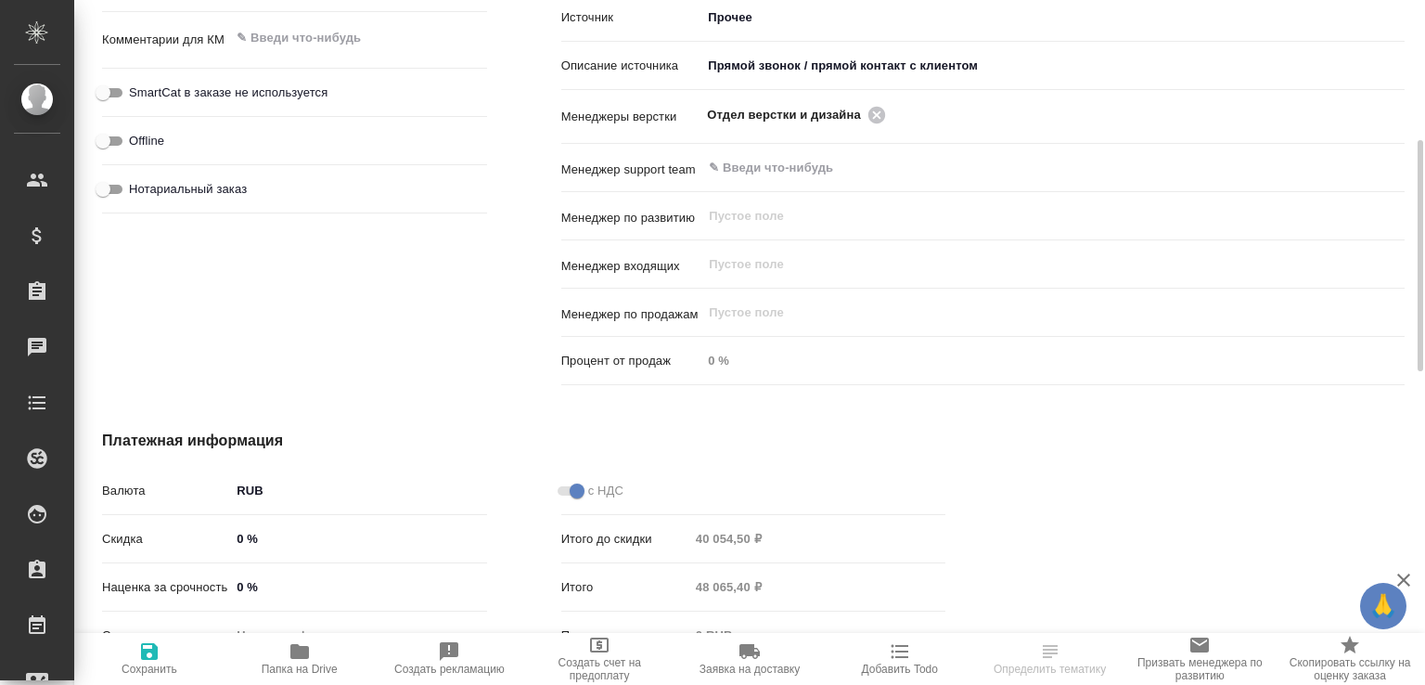
scroll to position [995, 0]
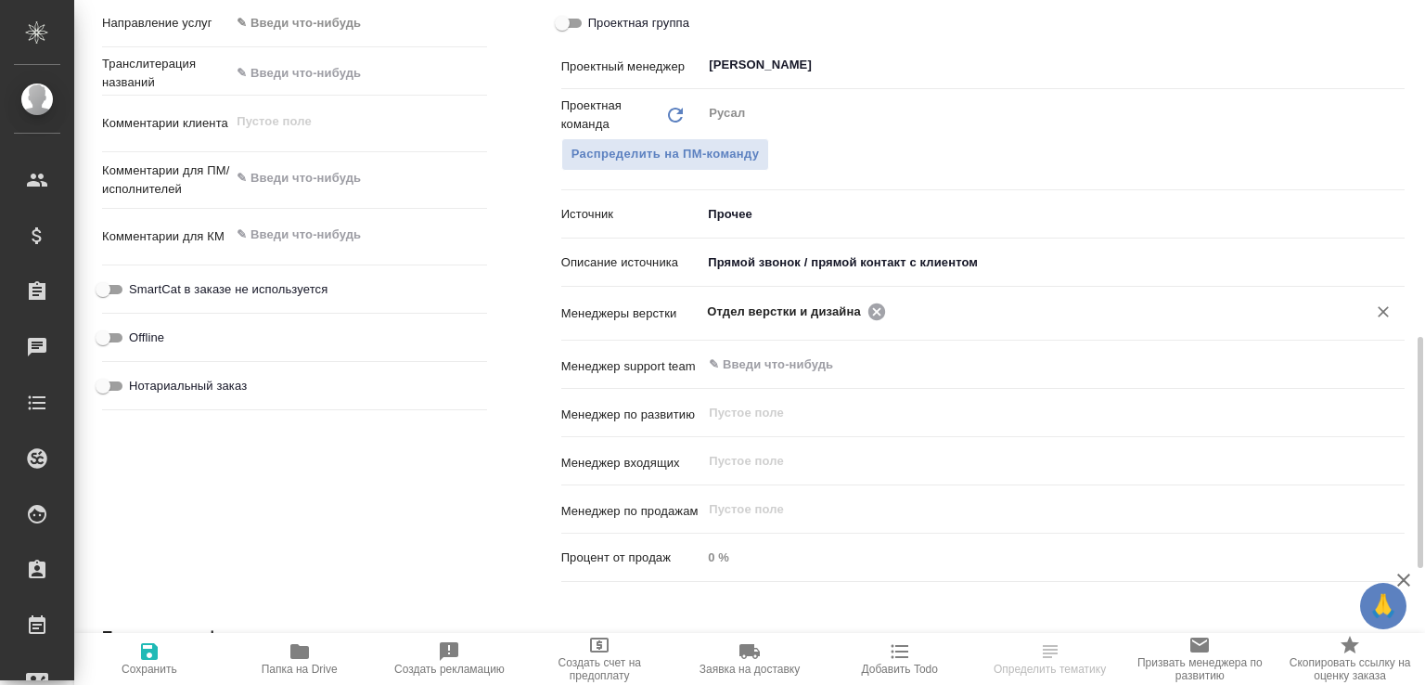
click at [868, 319] on icon at bounding box center [876, 310] width 17 height 17
click at [891, 322] on input "text" at bounding box center [1113, 311] width 445 height 22
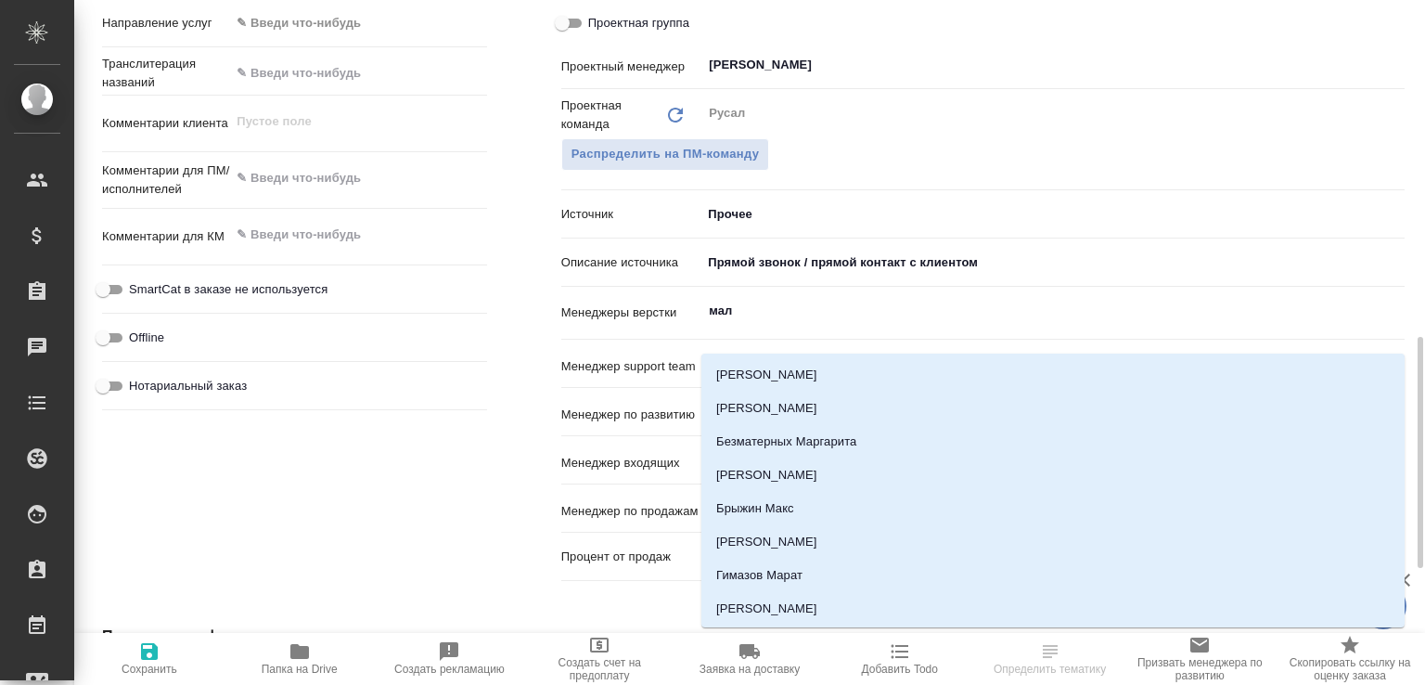
type input "мало"
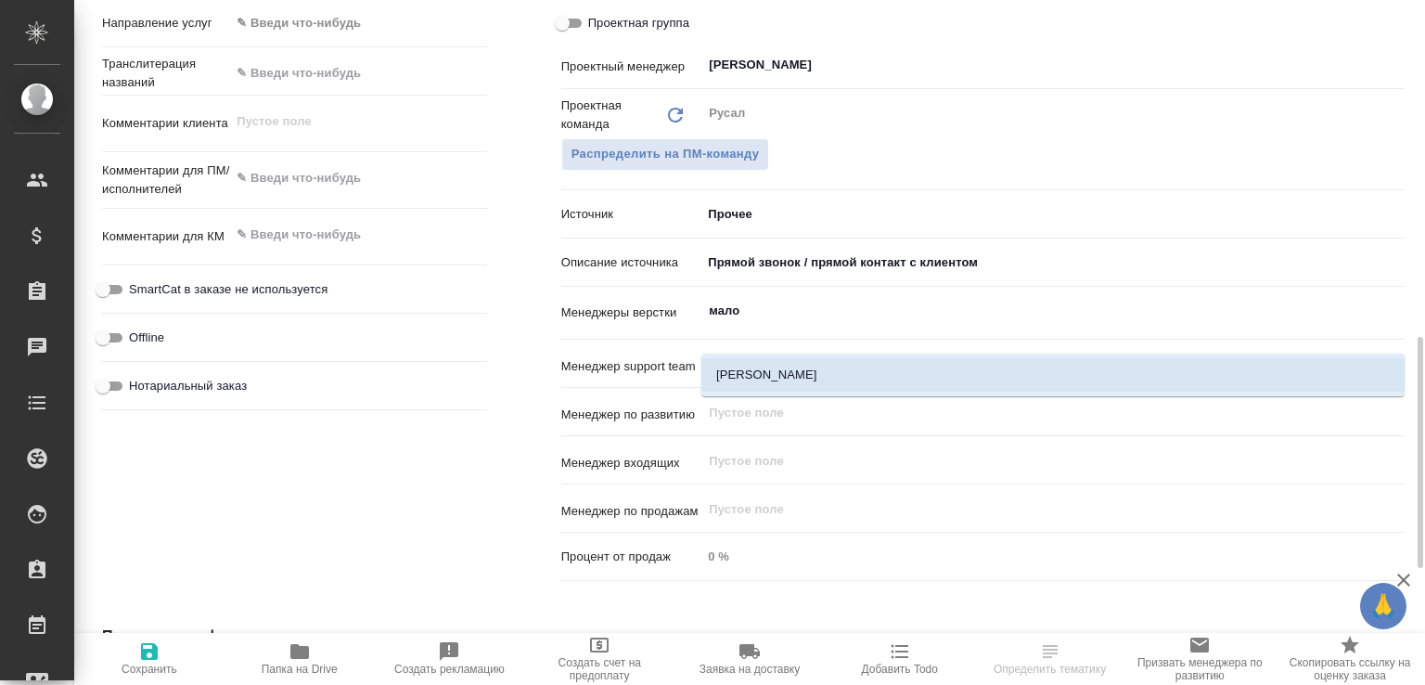
click at [764, 374] on li "[PERSON_NAME]" at bounding box center [1052, 374] width 703 height 33
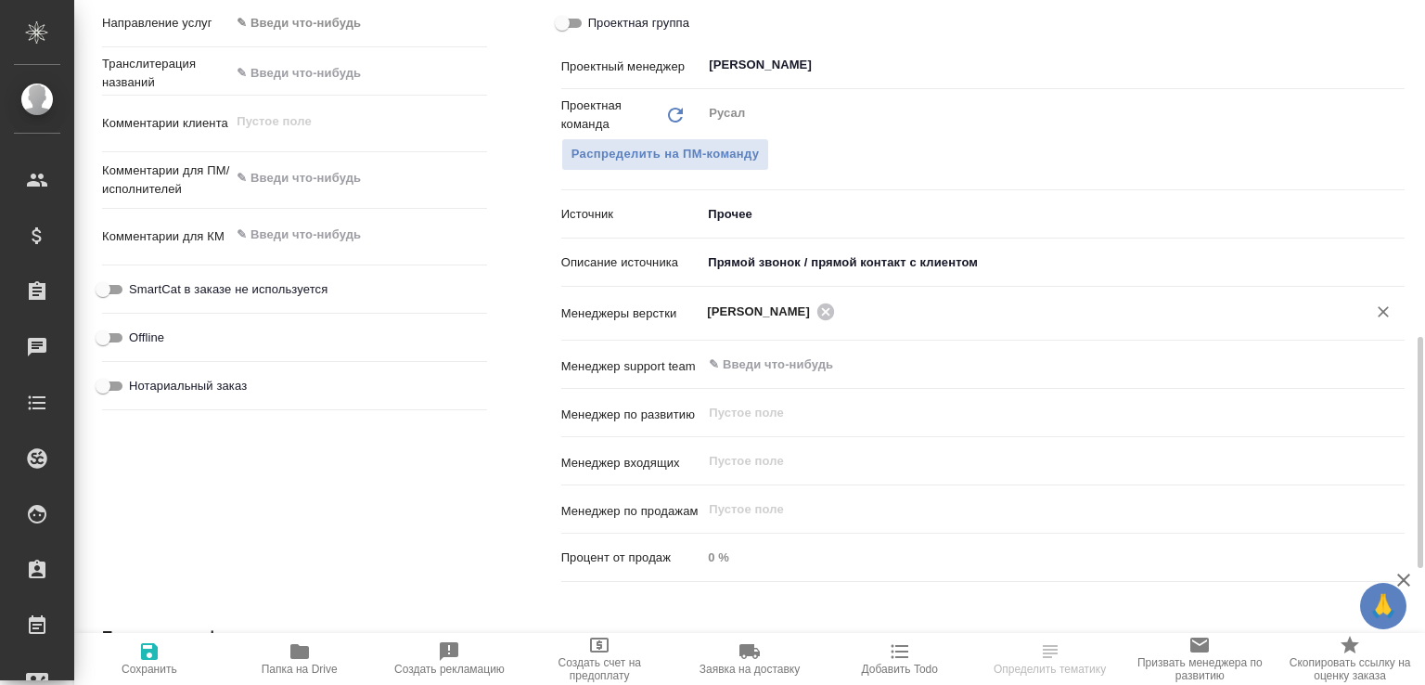
click at [152, 652] on icon "button" at bounding box center [149, 651] width 17 height 17
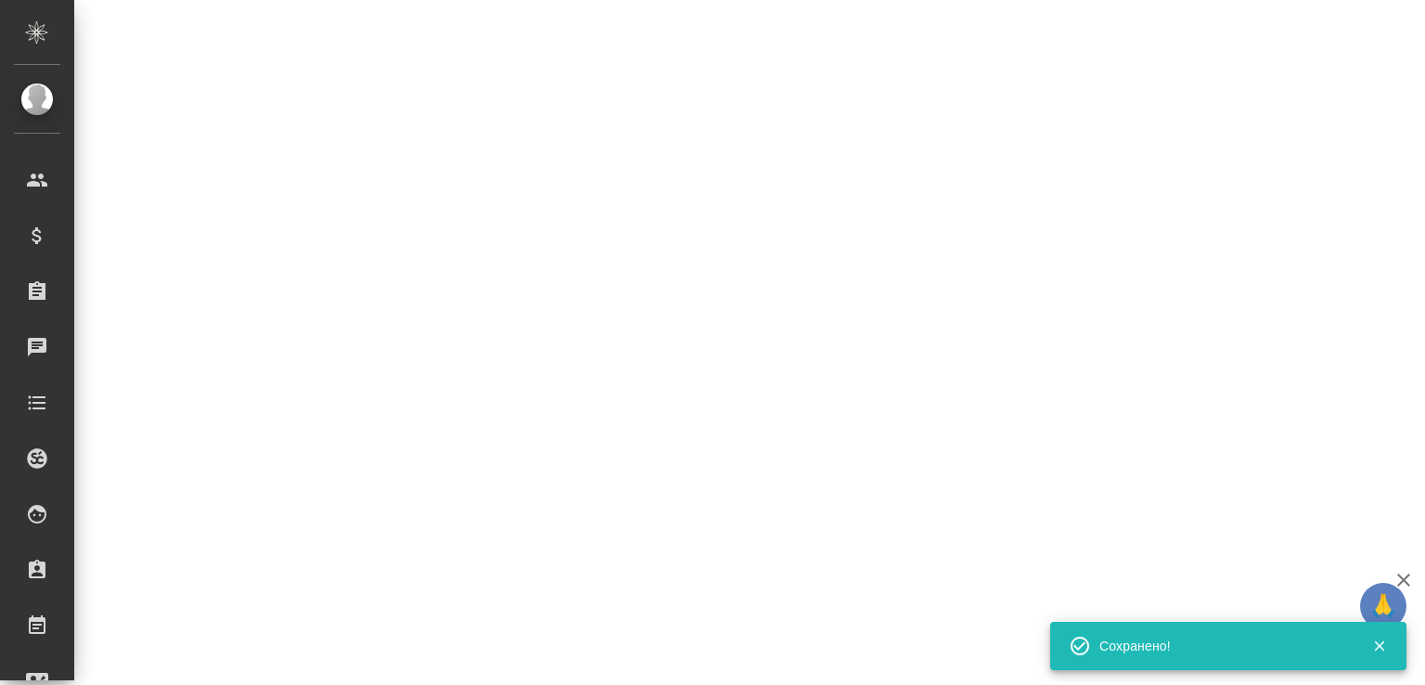
select select "RU"
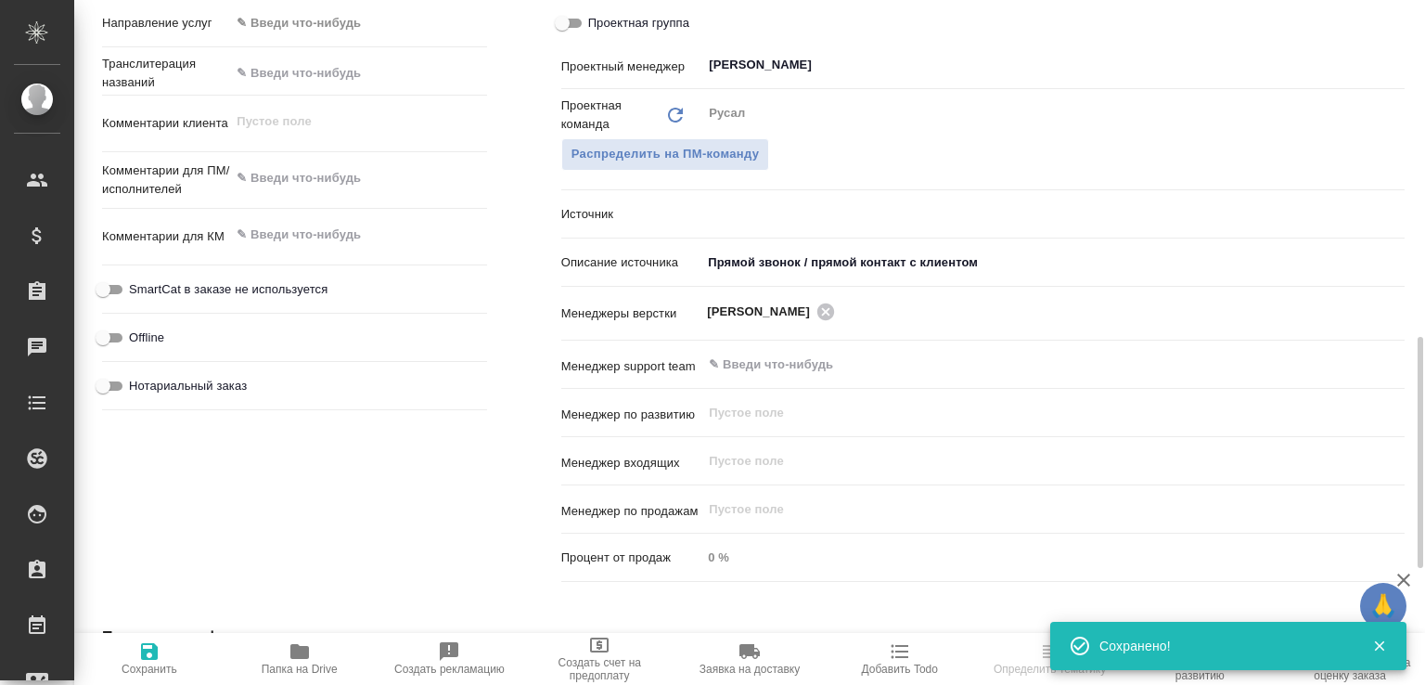
type textarea "x"
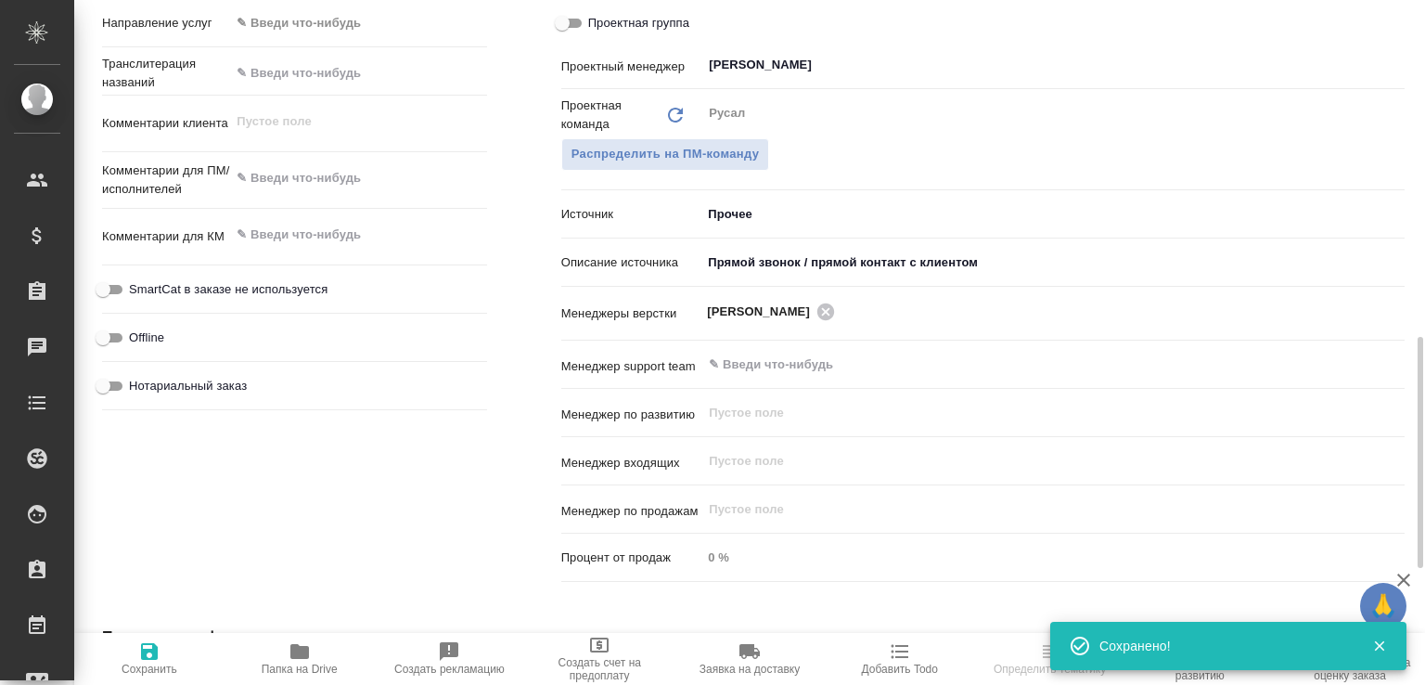
type textarea "x"
select select "RU"
type textarea "x"
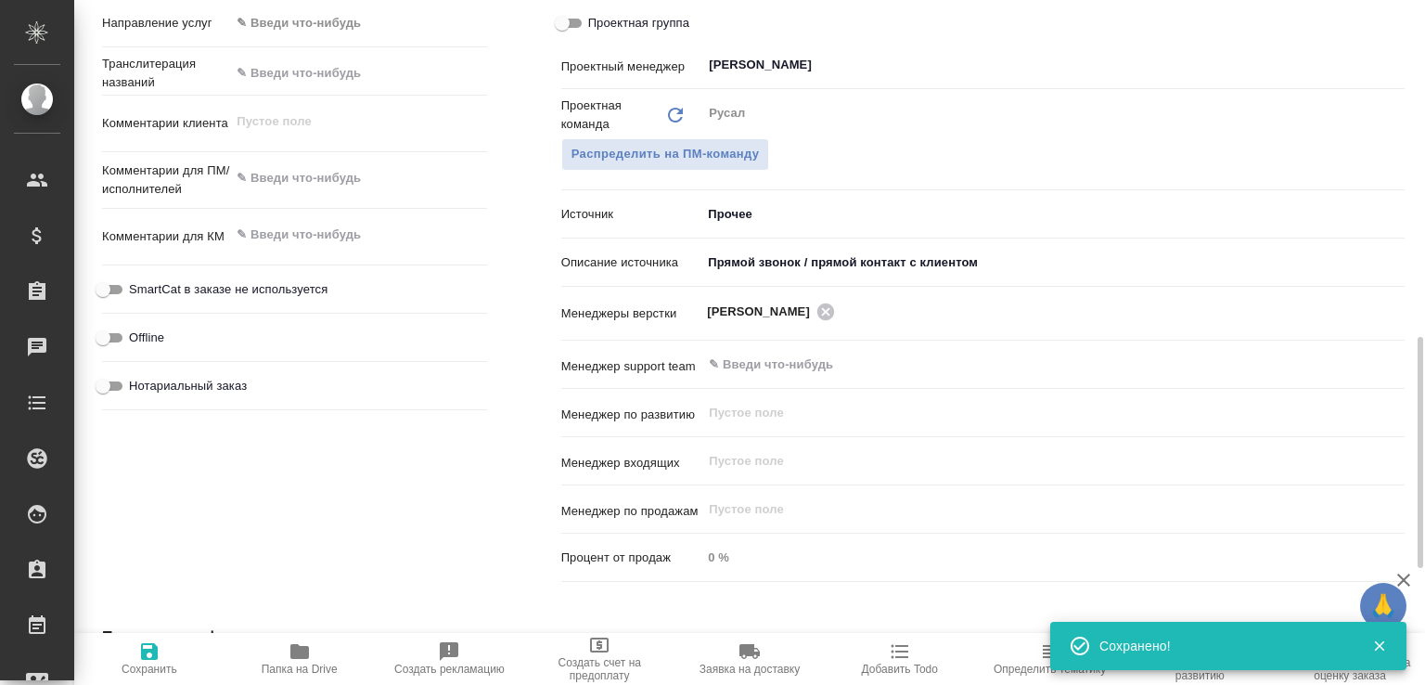
type textarea "x"
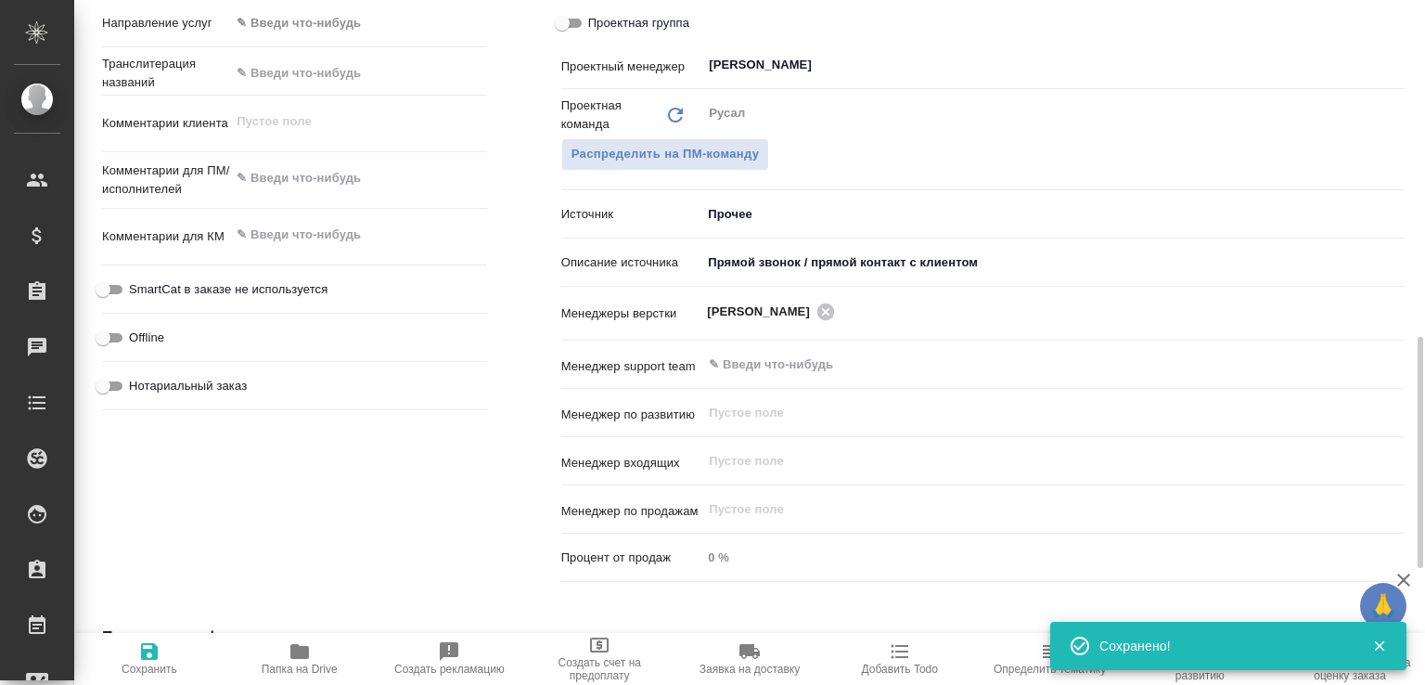
type textarea "x"
click at [306, 643] on icon "button" at bounding box center [299, 651] width 22 height 22
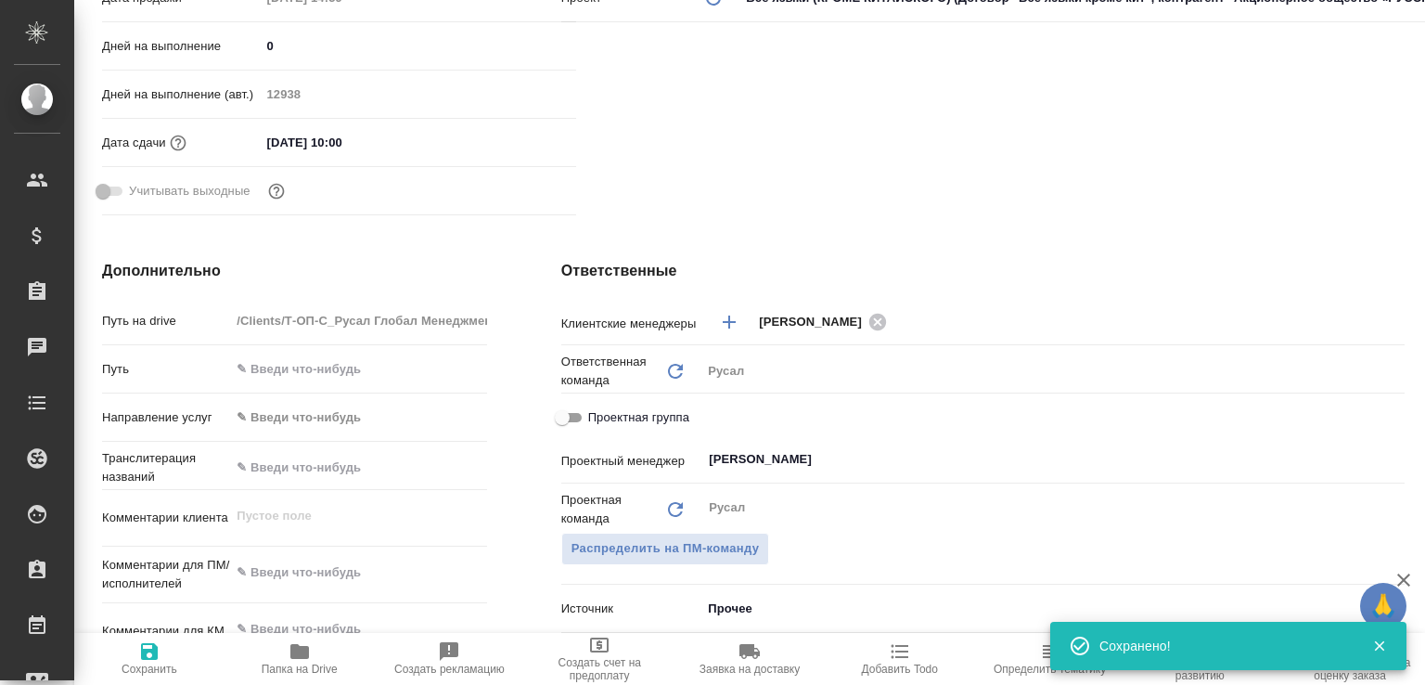
scroll to position [9, 0]
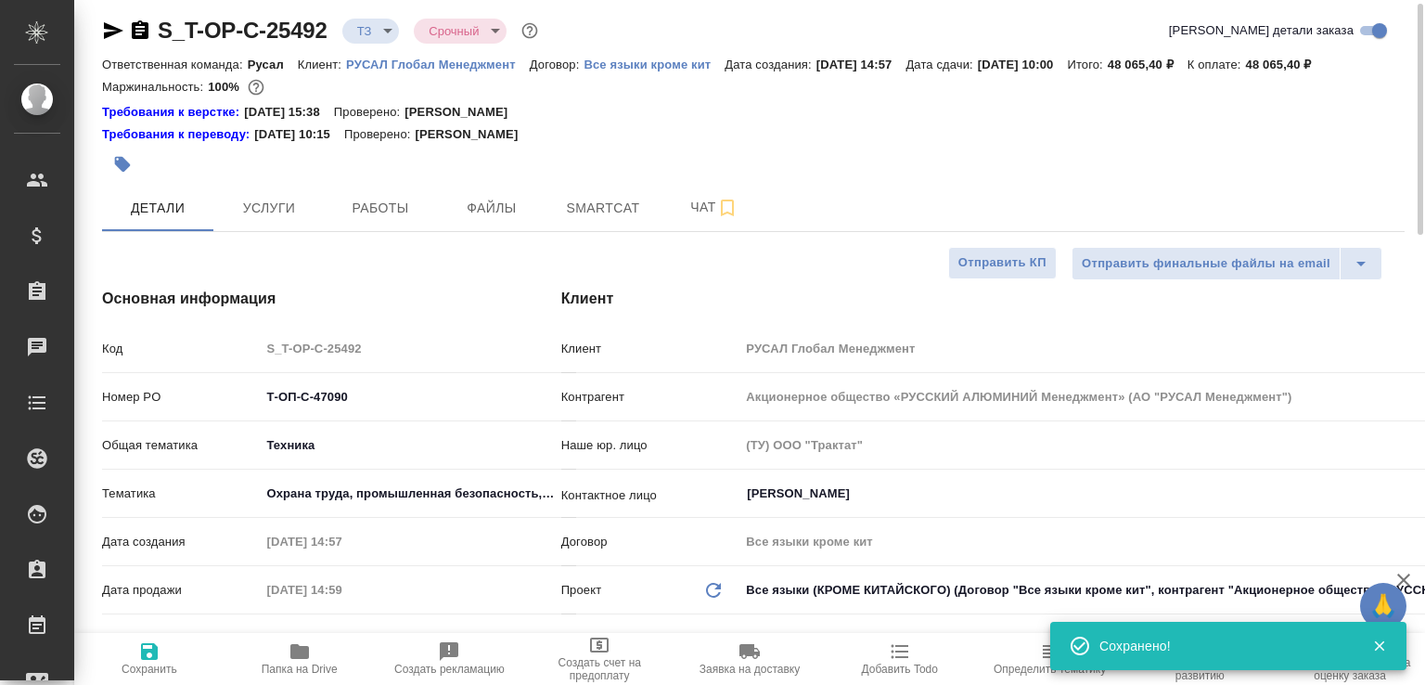
type textarea "x"
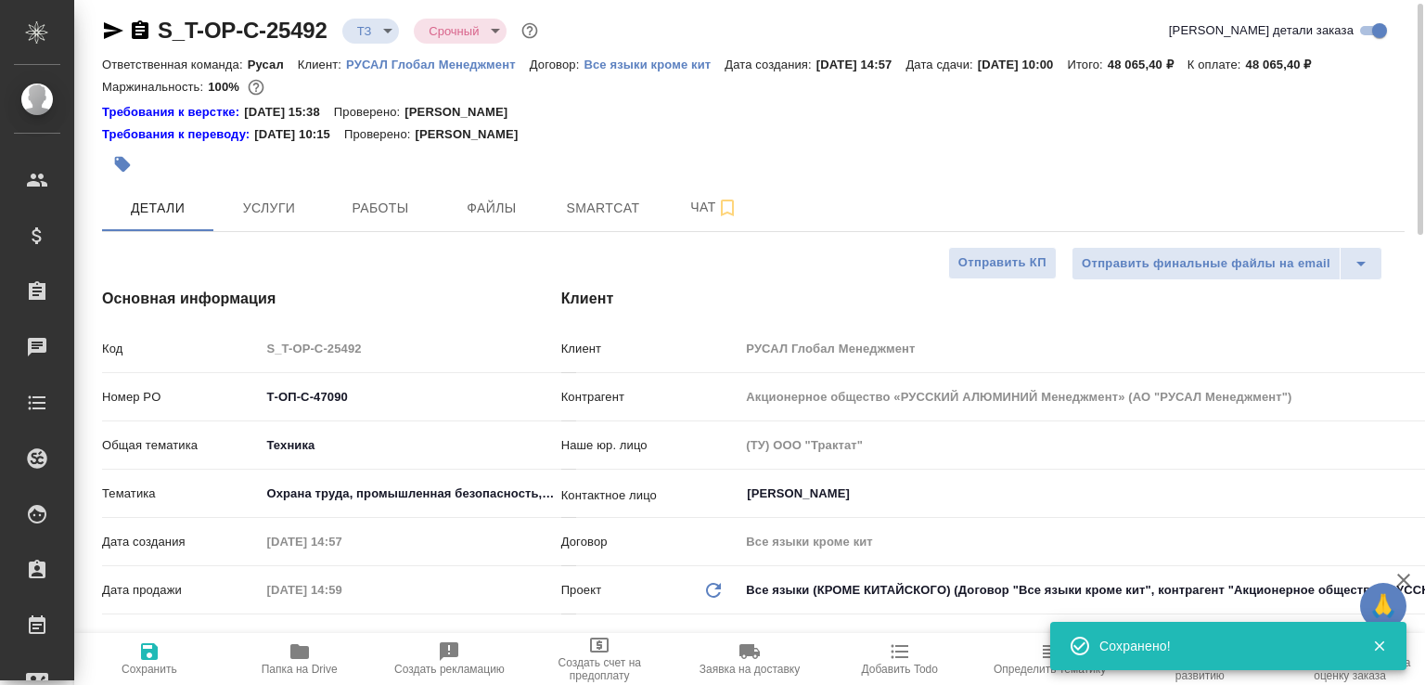
type textarea "x"
click at [137, 28] on icon "button" at bounding box center [140, 28] width 17 height 19
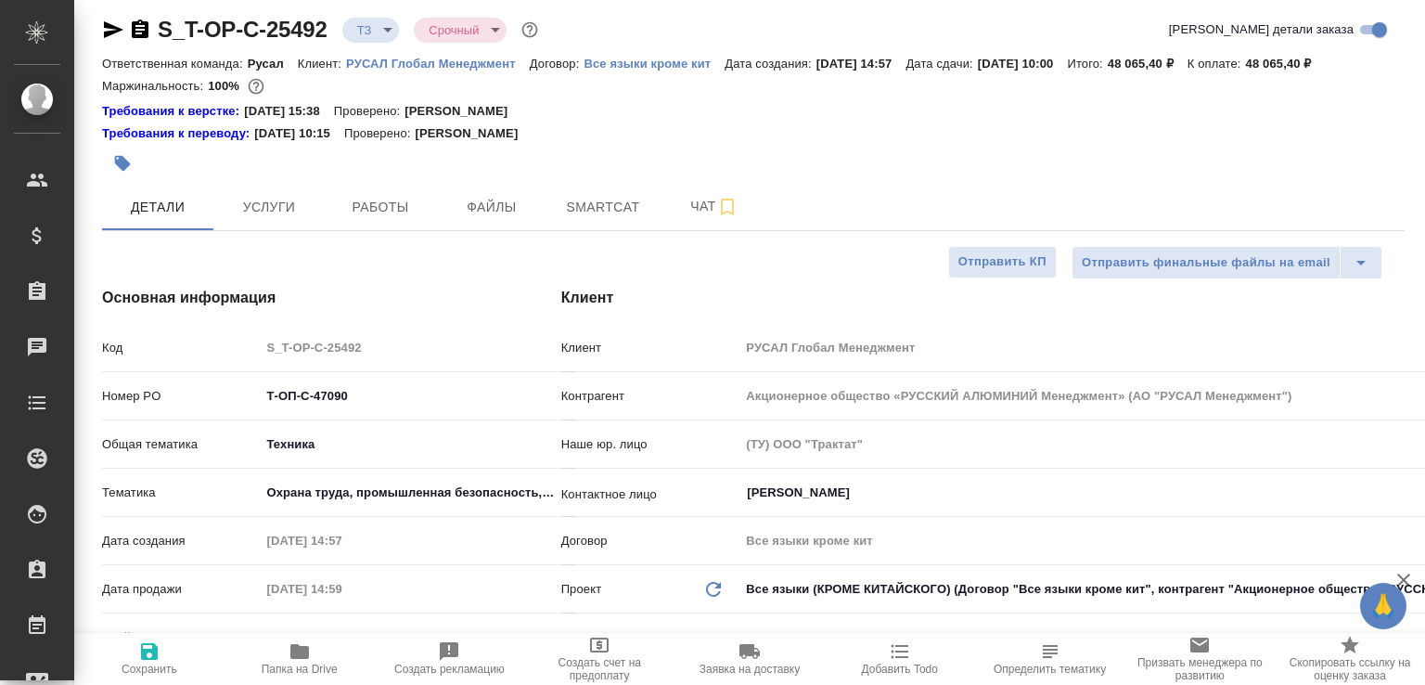
type textarea "x"
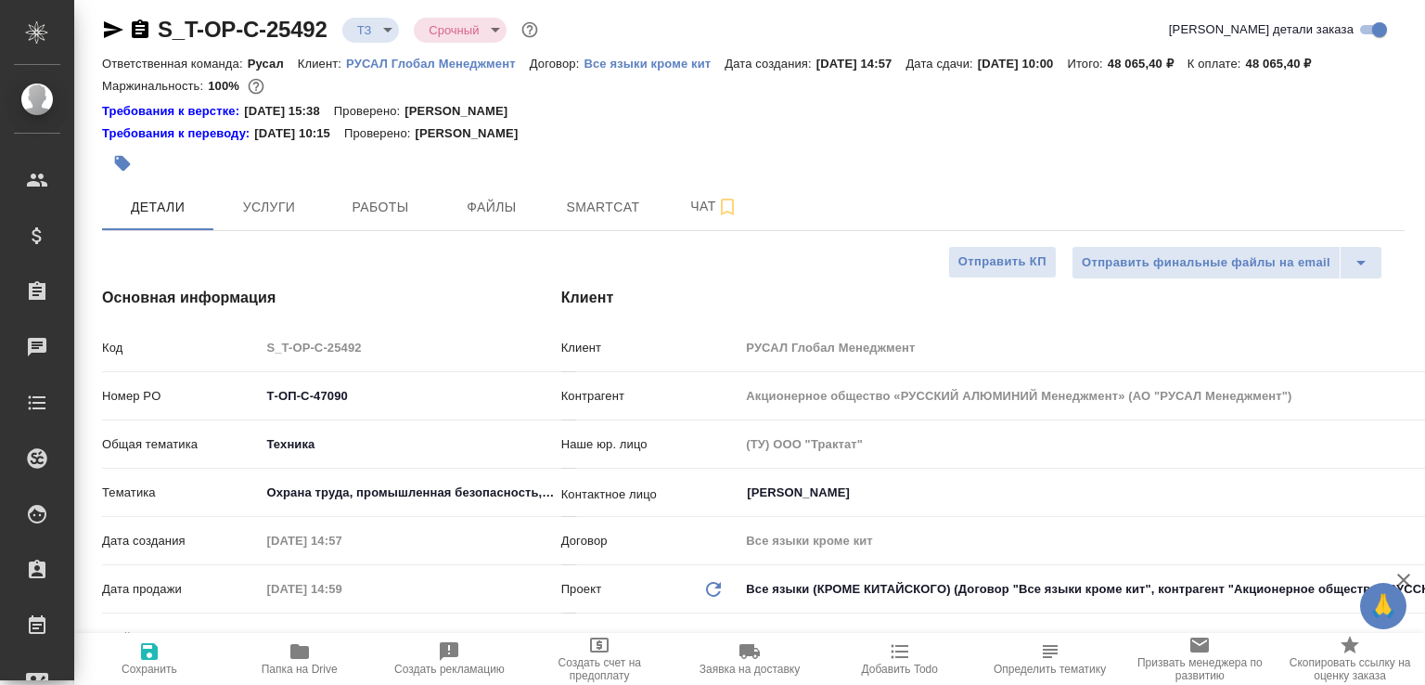
type textarea "x"
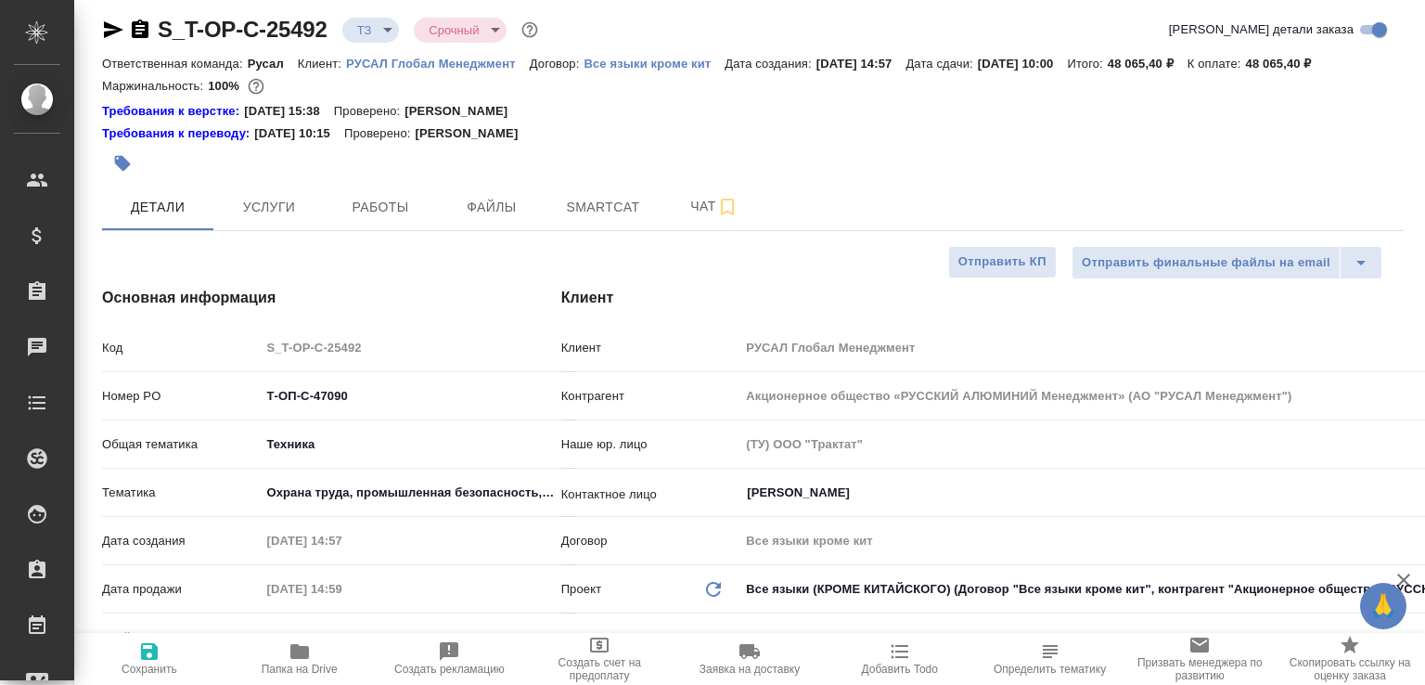
type textarea "x"
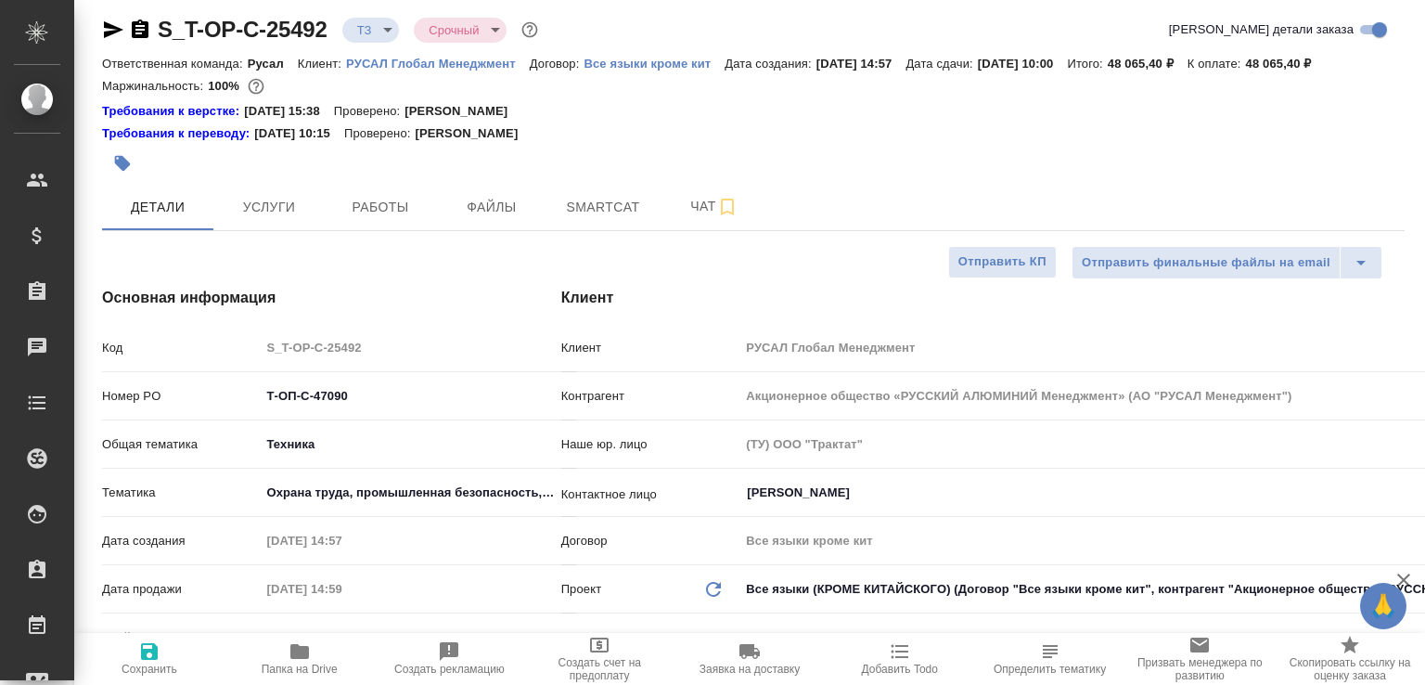
type textarea "x"
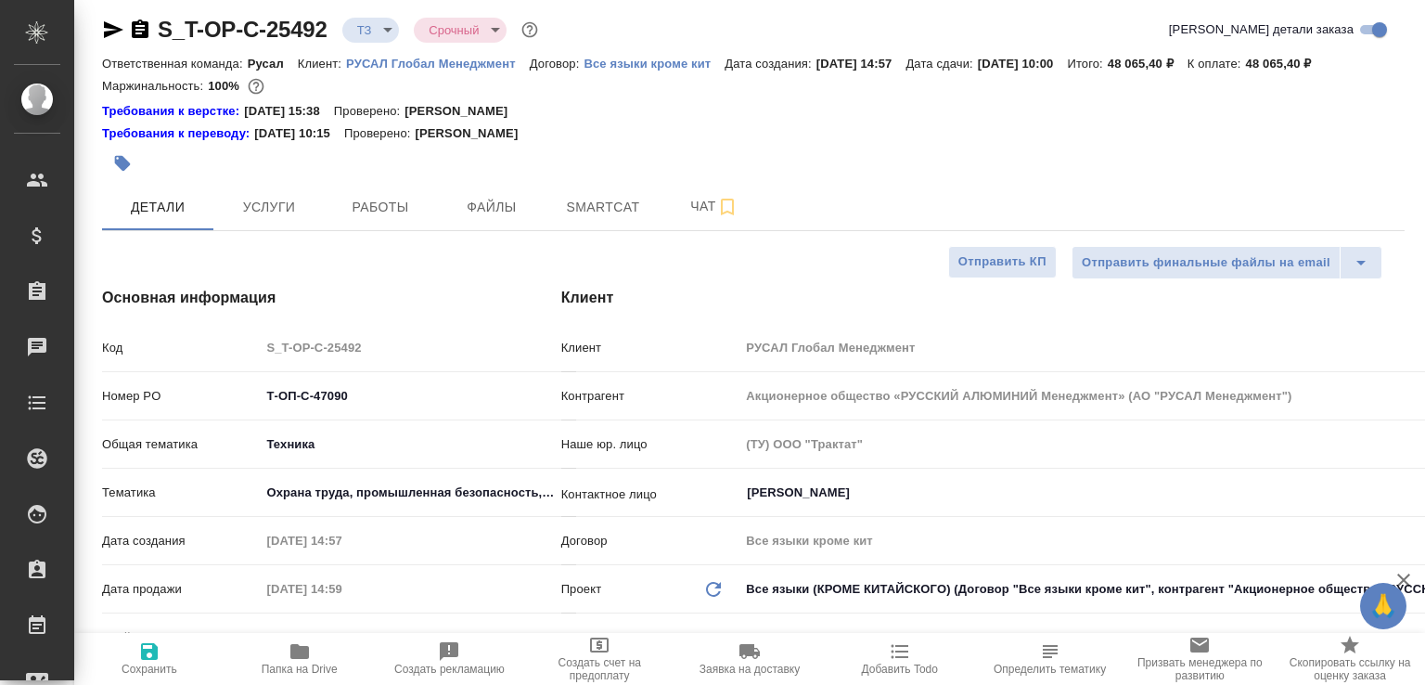
type textarea "x"
click at [145, 32] on icon "button" at bounding box center [140, 28] width 17 height 19
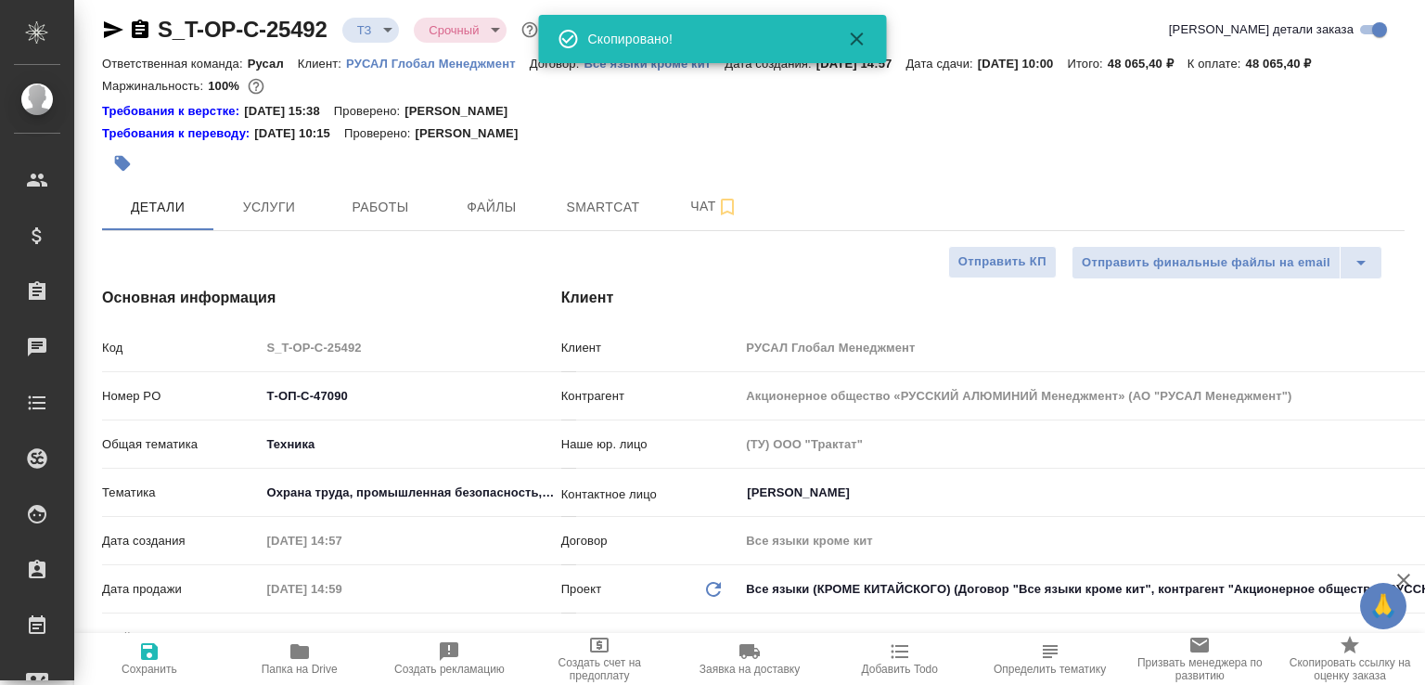
type textarea "x"
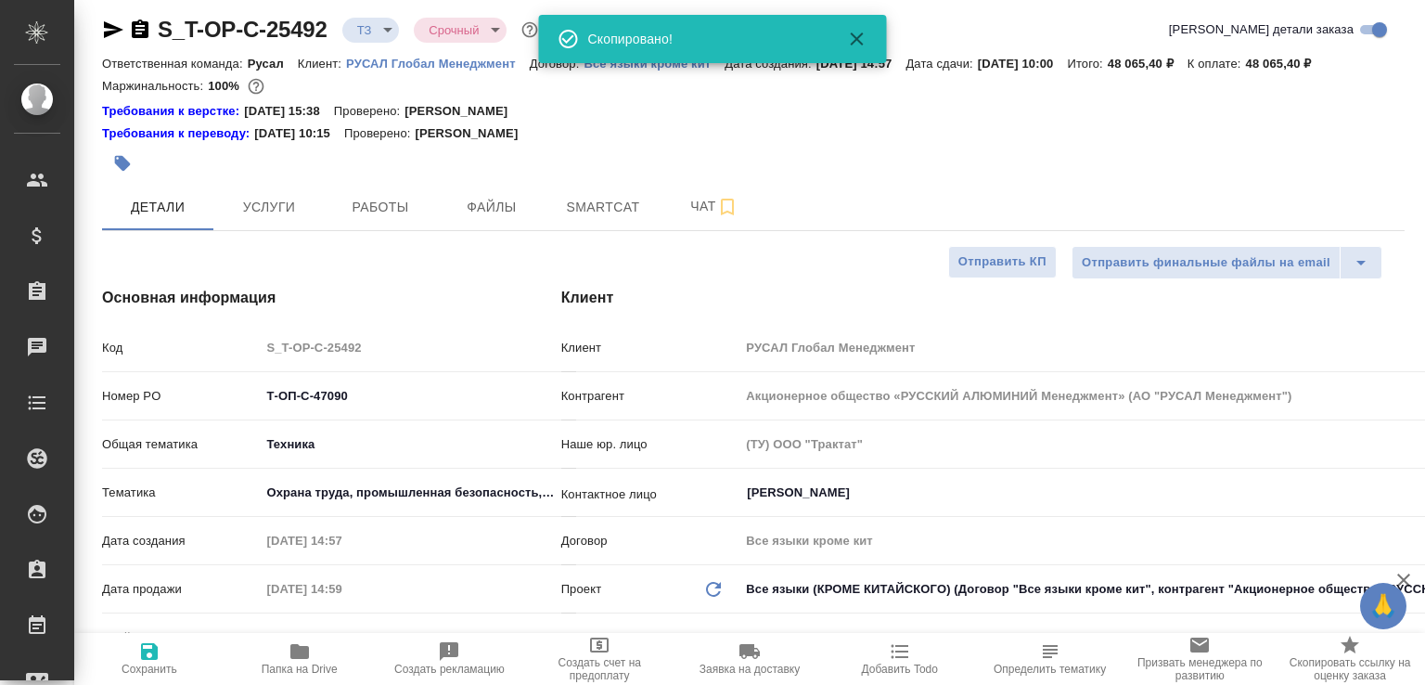
type textarea "x"
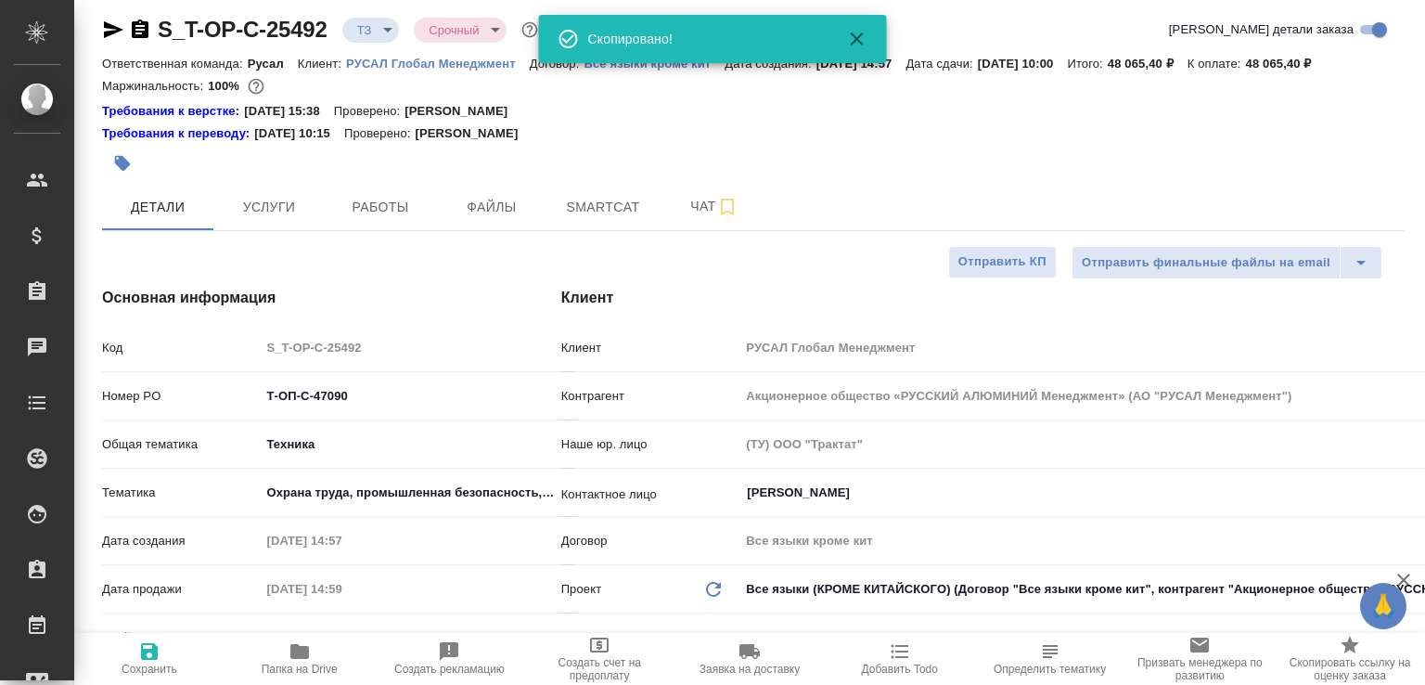
type textarea "x"
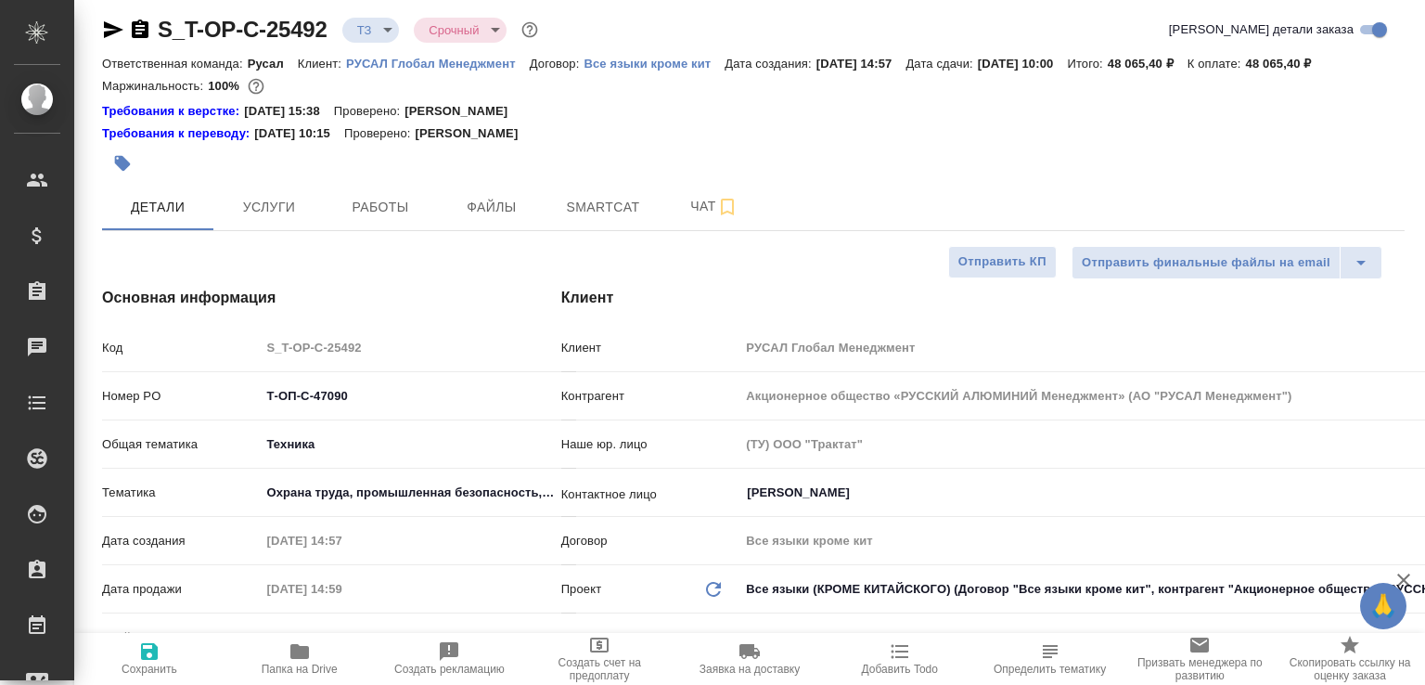
type textarea "x"
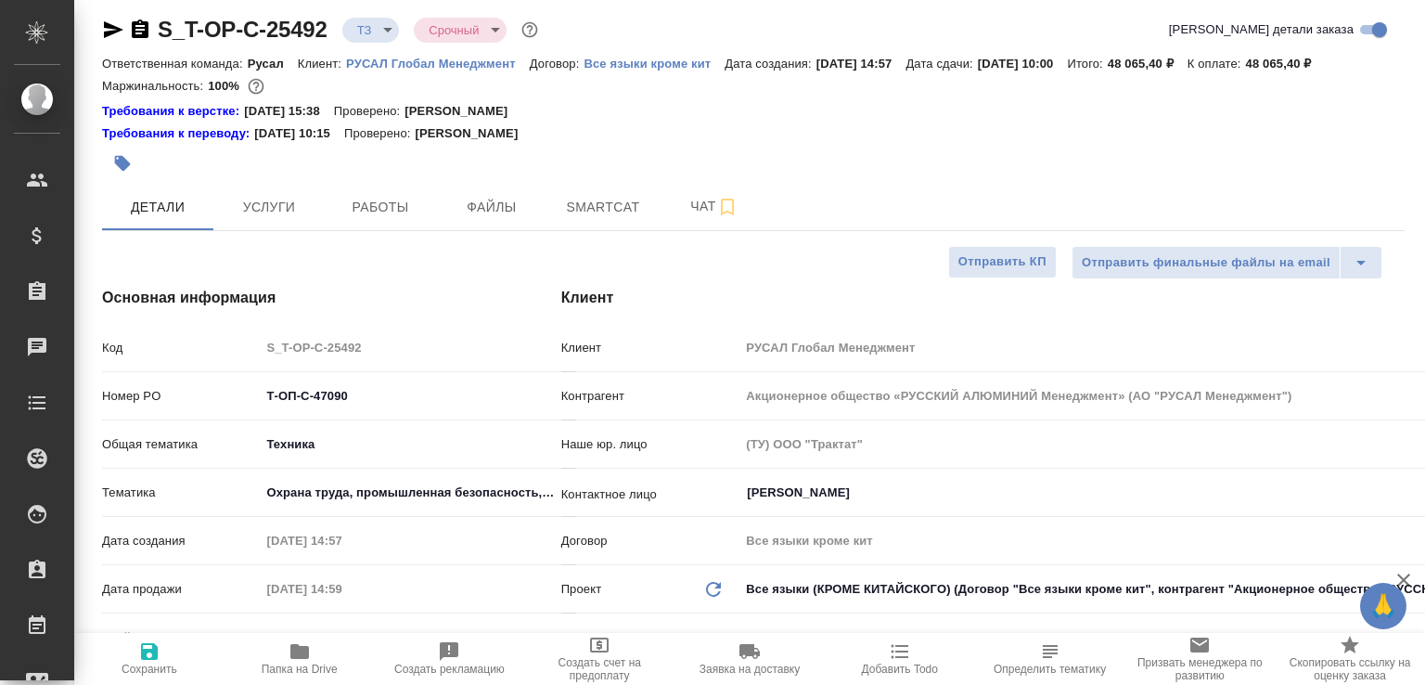
type textarea "x"
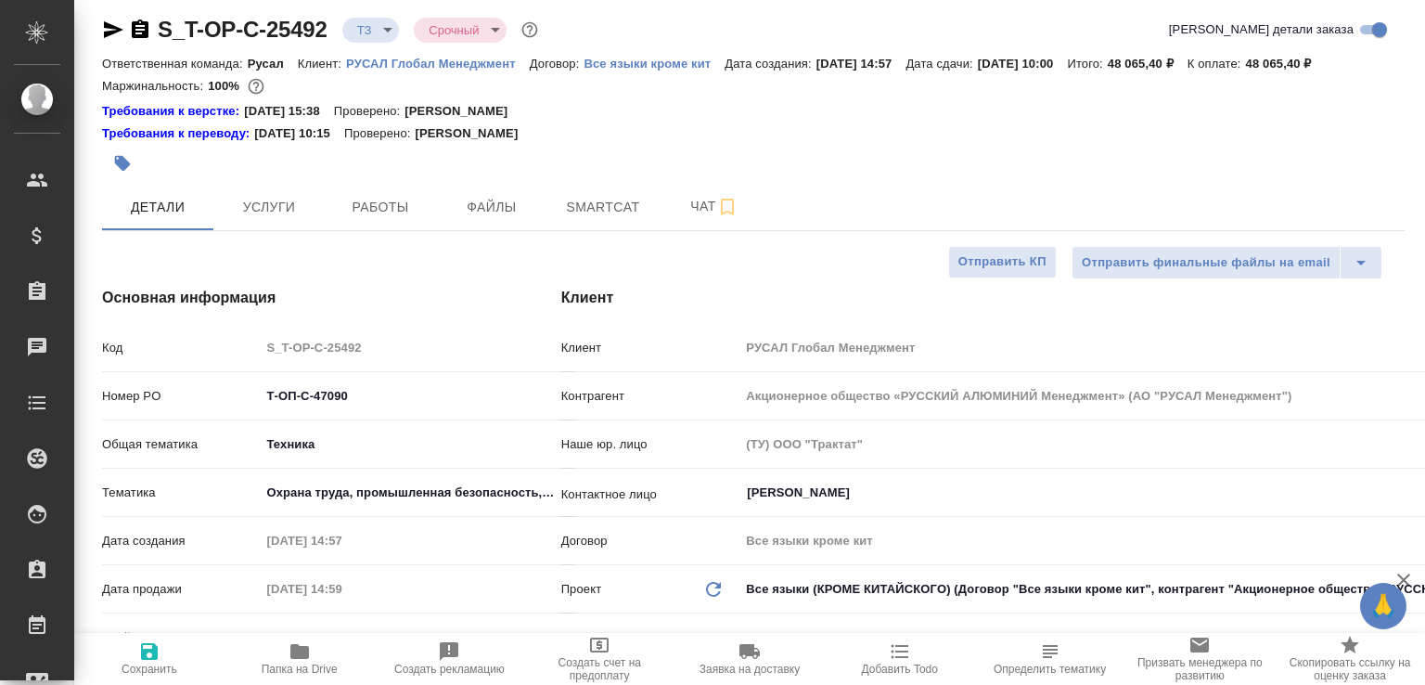
type textarea "x"
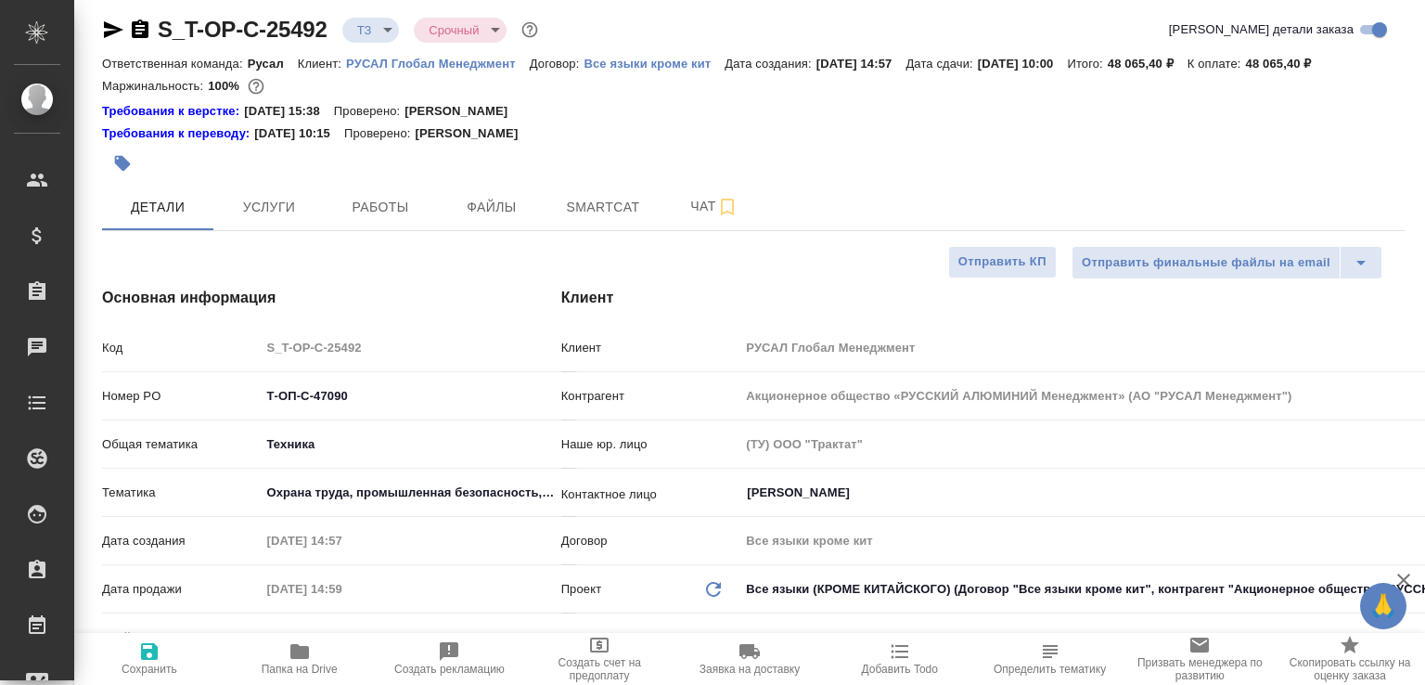
type textarea "x"
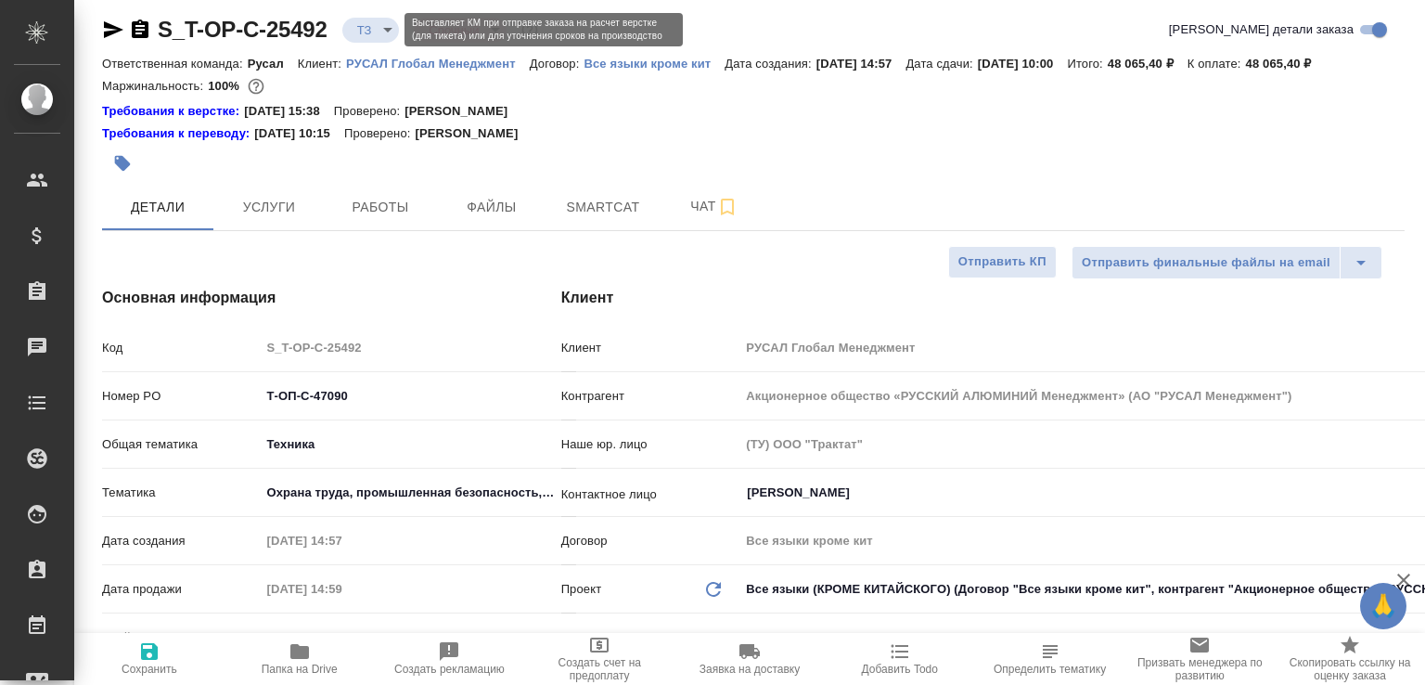
click at [388, 32] on body "🙏 .cls-1 fill:#fff; AWATERA Малофеева Екатерина e.malofeeva Клиенты Спецификаци…" at bounding box center [712, 342] width 1425 height 685
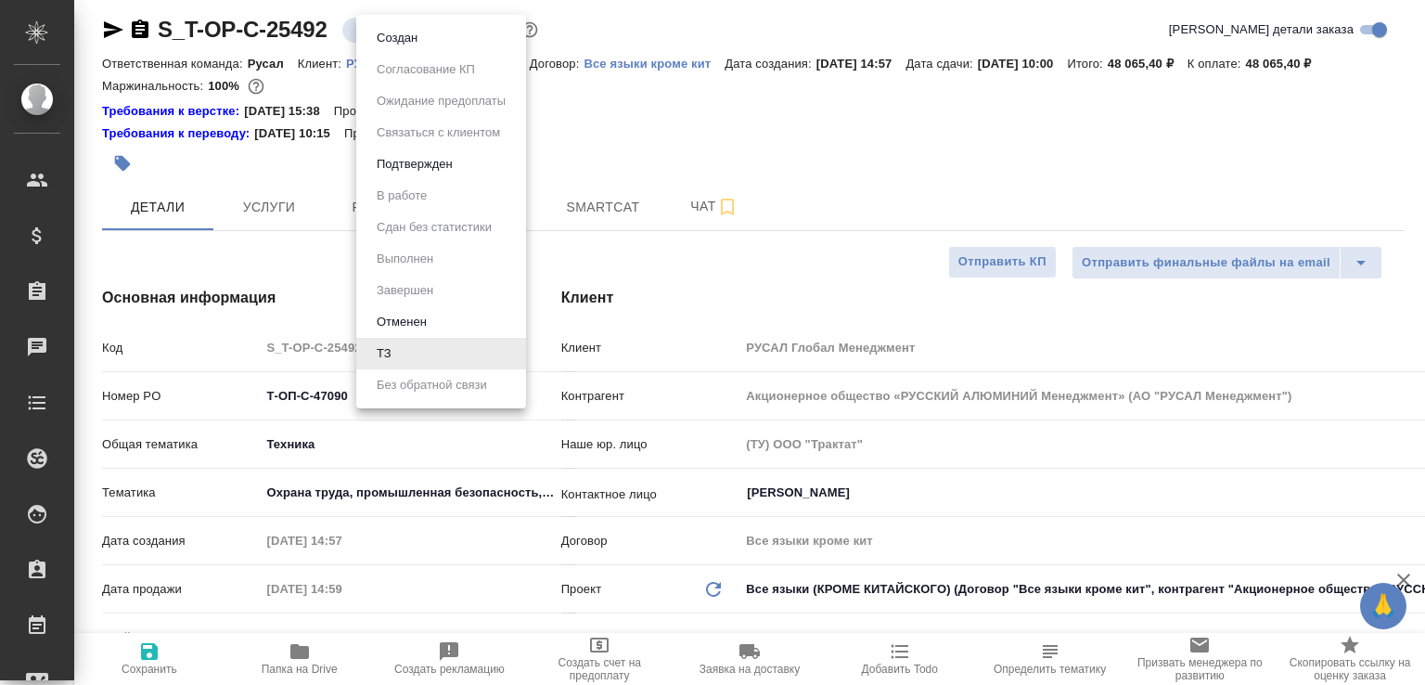
type textarea "x"
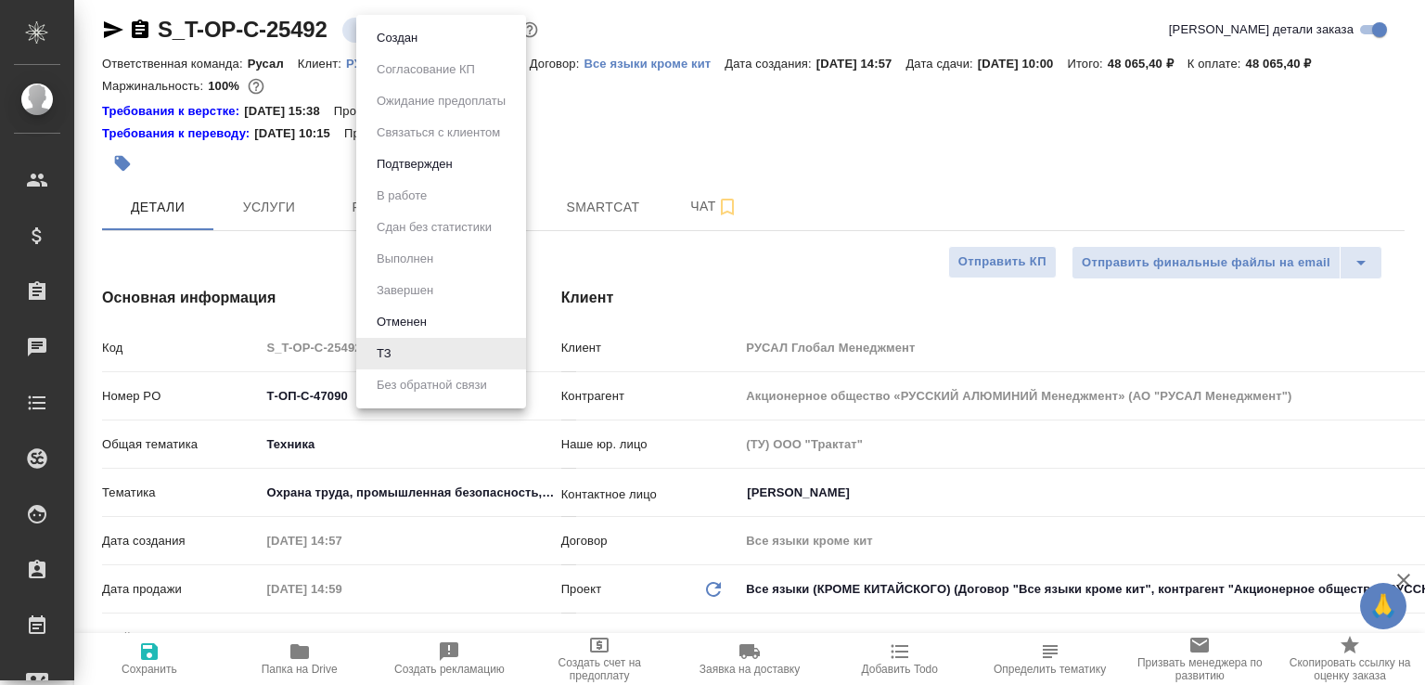
type textarea "x"
click at [675, 148] on div at bounding box center [712, 342] width 1425 height 685
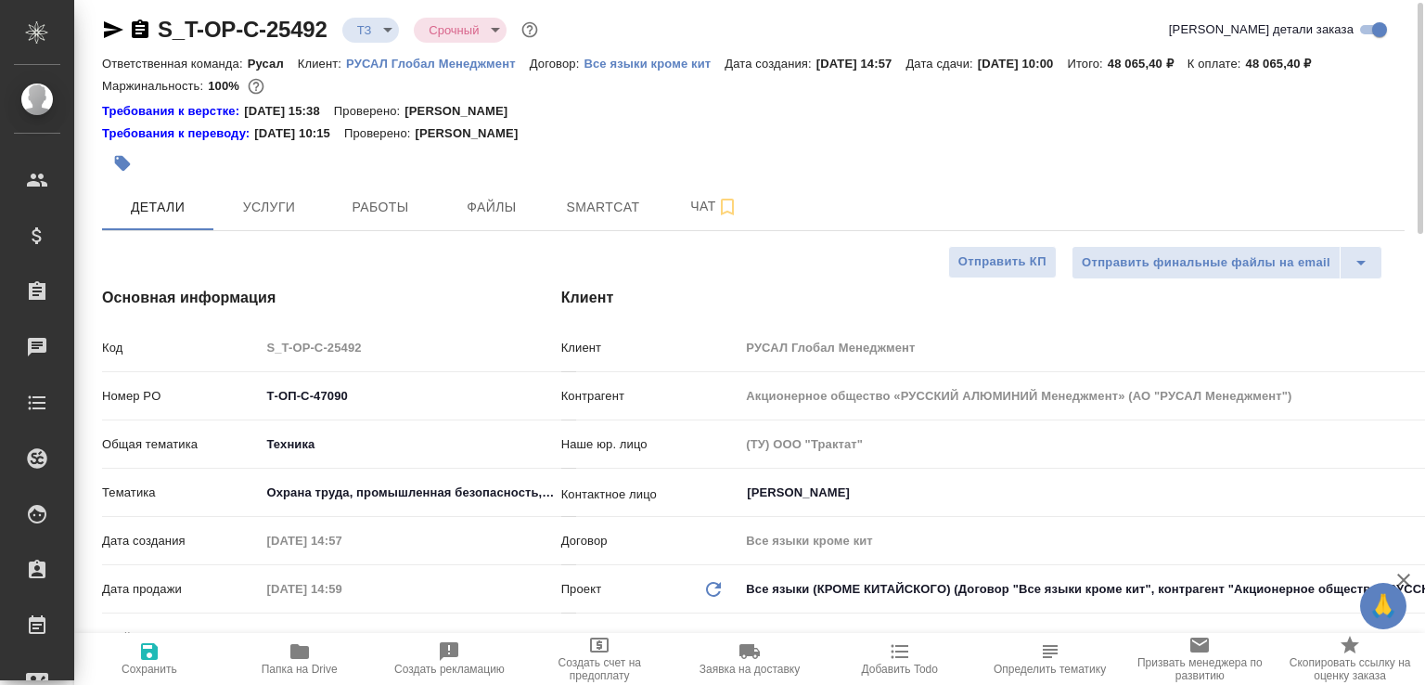
type textarea "x"
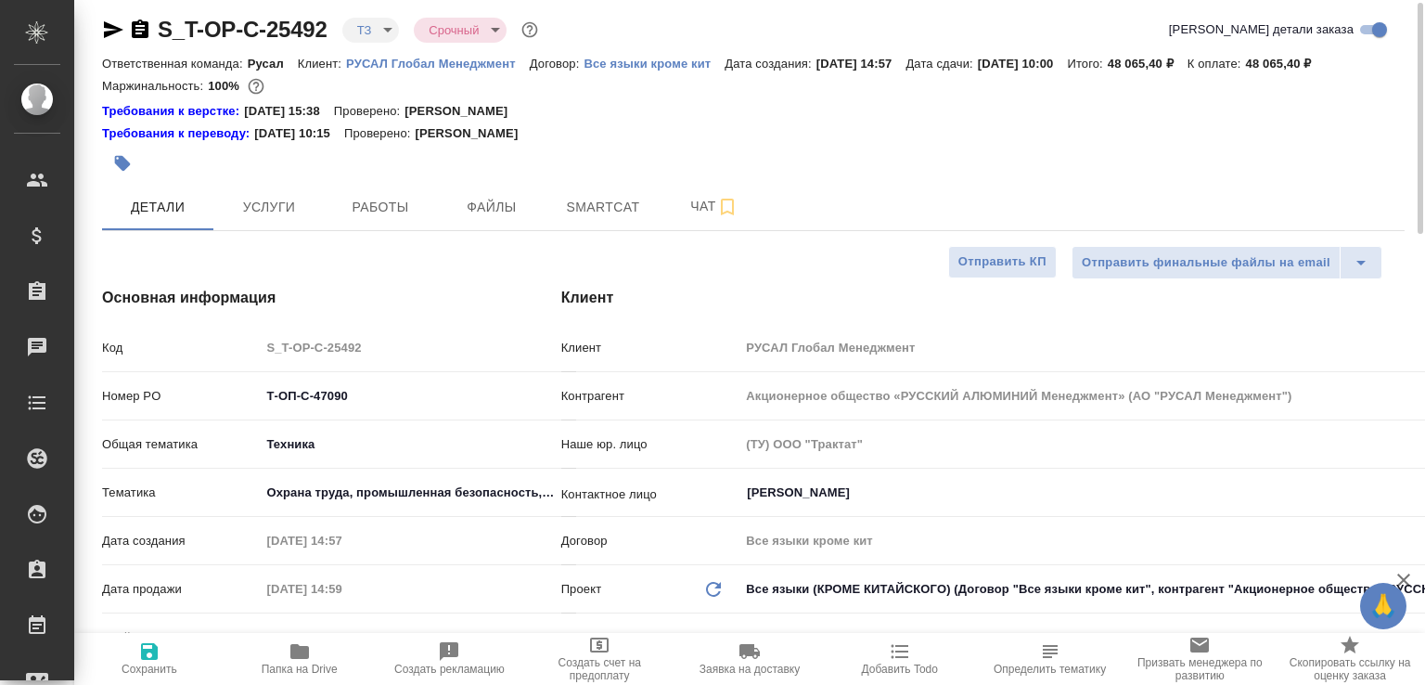
type textarea "x"
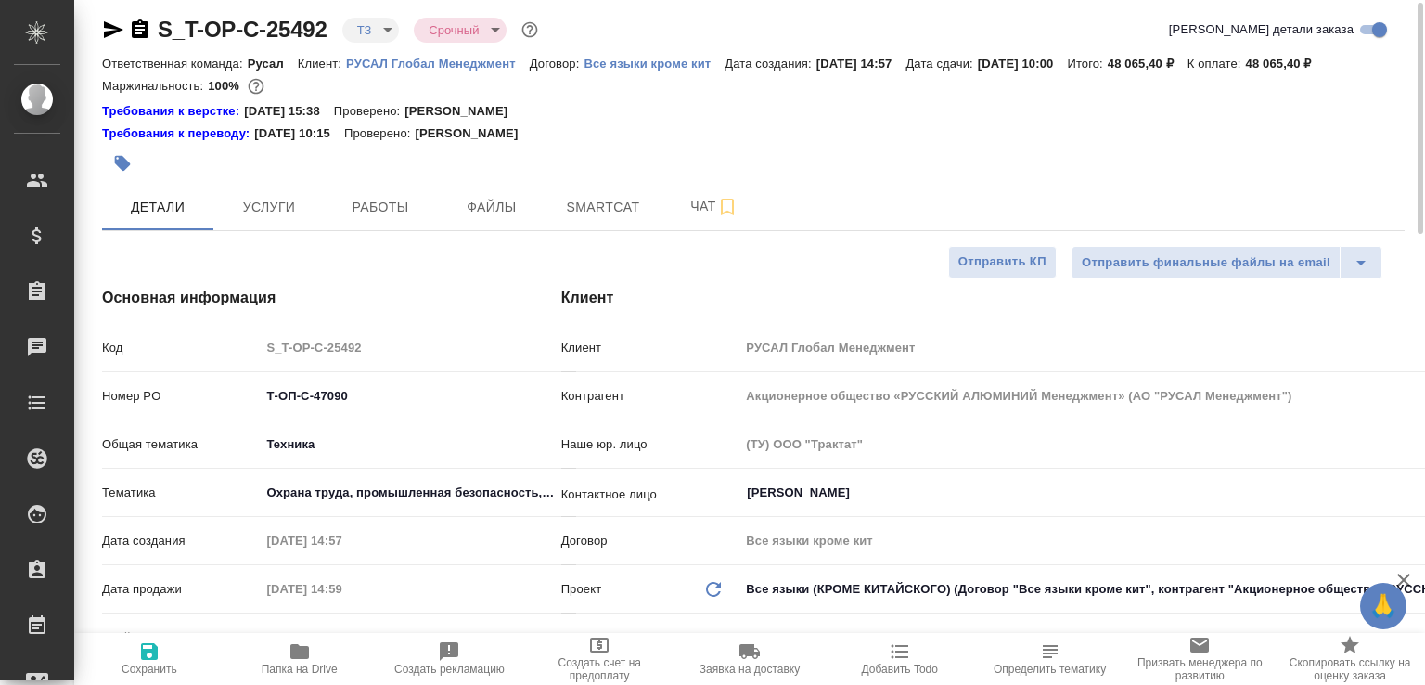
type textarea "x"
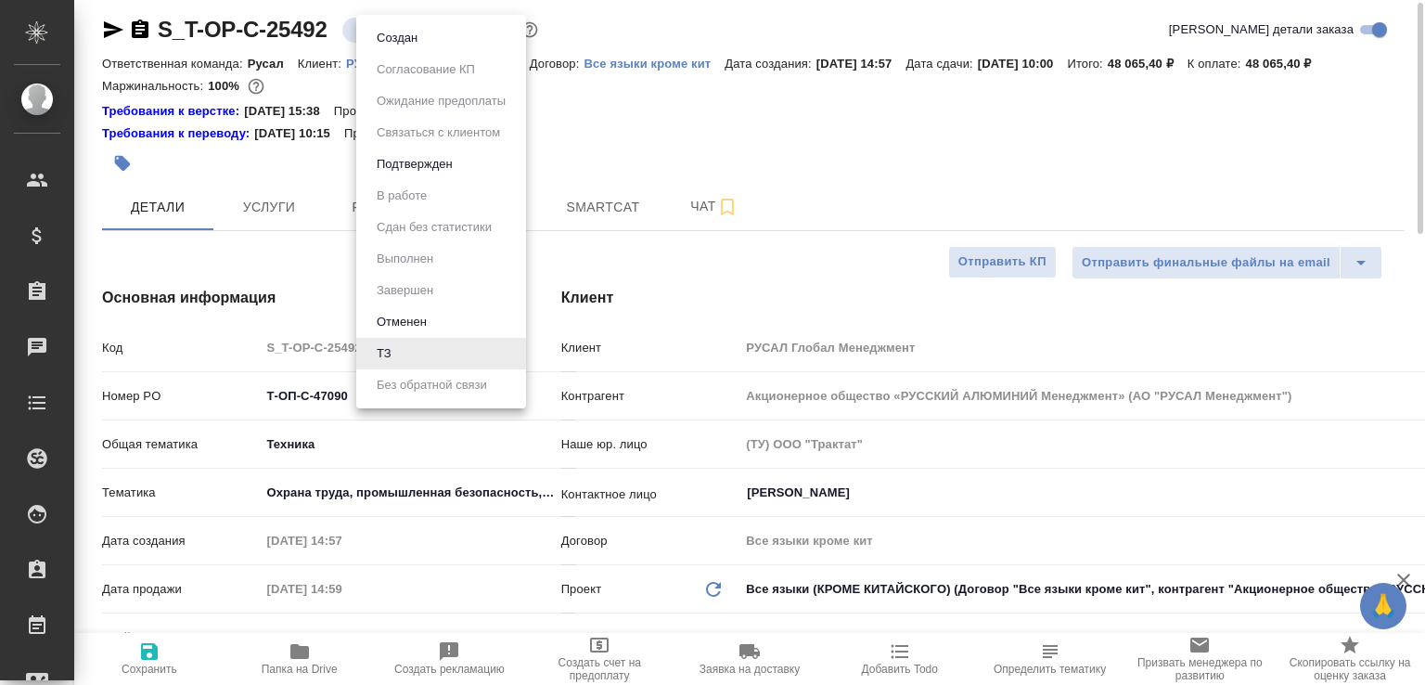
click at [376, 27] on body "🙏 .cls-1 fill:#fff; AWATERA Малофеева Екатерина e.malofeeva Клиенты Спецификаци…" at bounding box center [712, 342] width 1425 height 685
click at [376, 27] on li "Создан" at bounding box center [441, 38] width 170 height 32
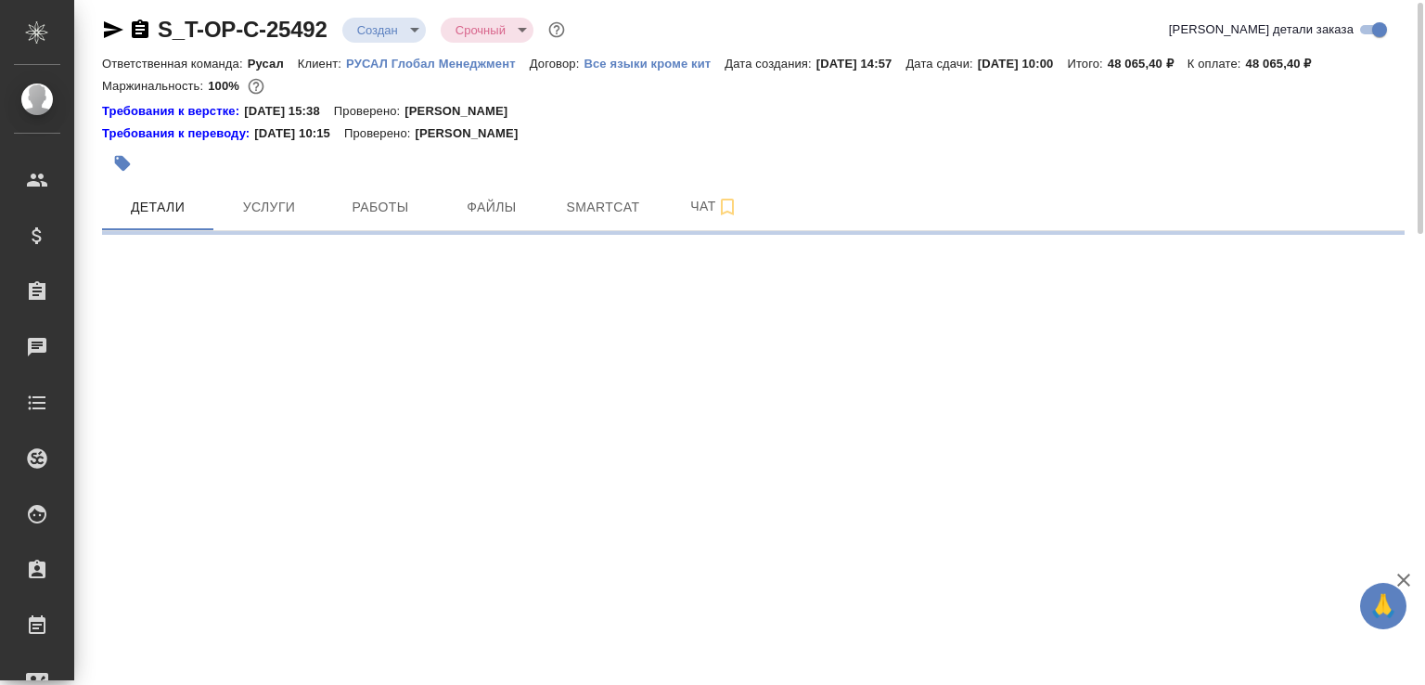
select select "RU"
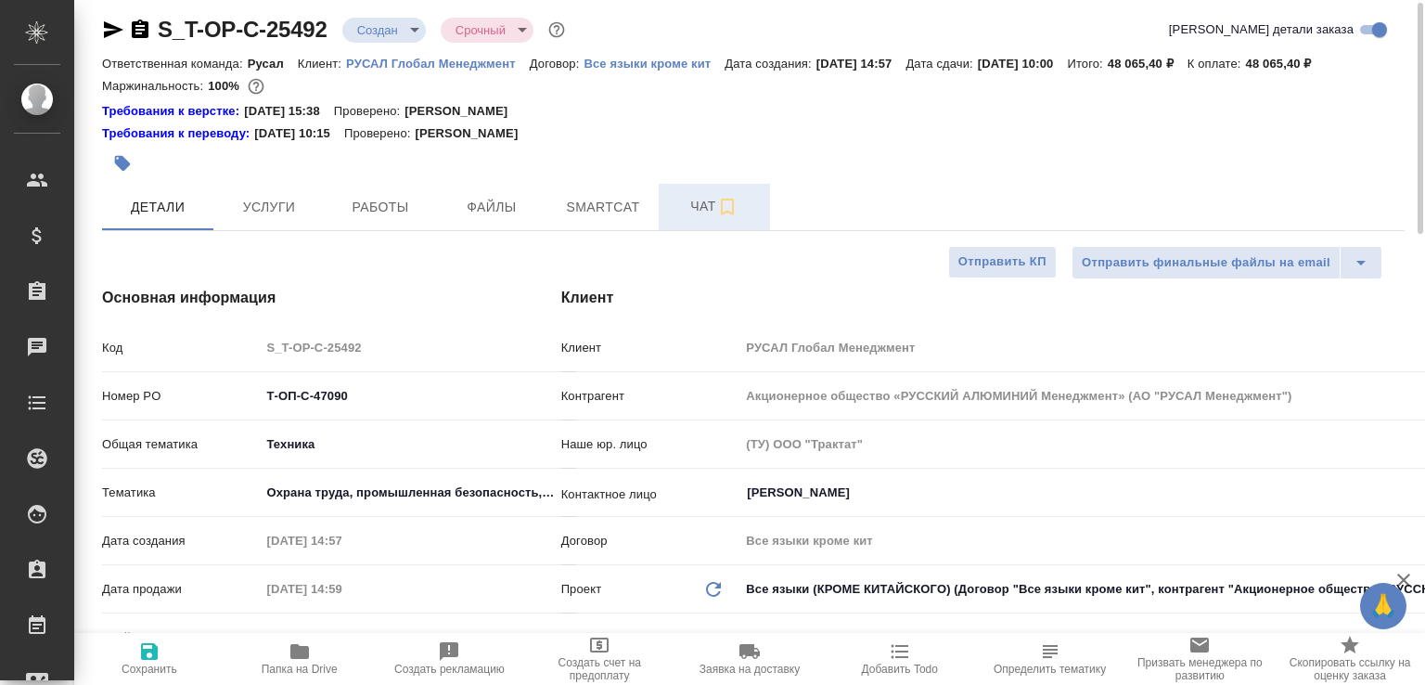
type textarea "x"
click at [686, 218] on span "Чат" at bounding box center [714, 206] width 89 height 23
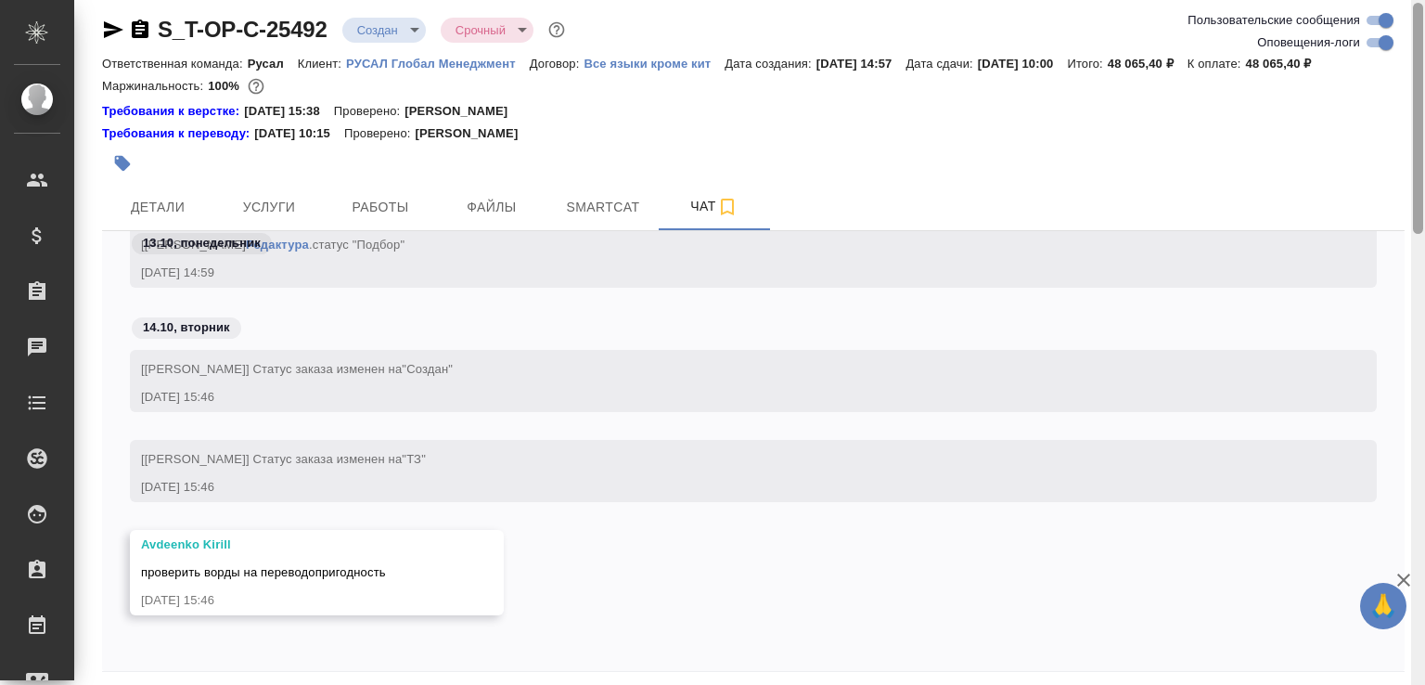
scroll to position [103, 0]
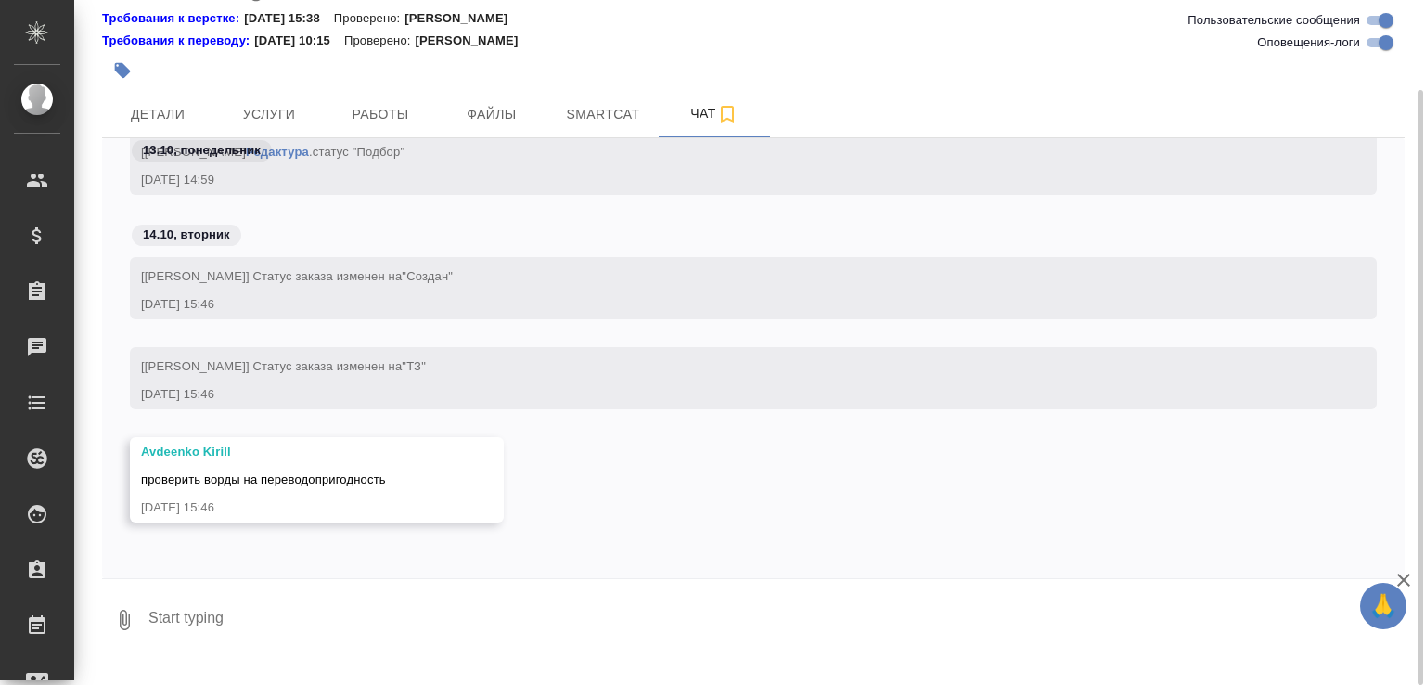
click at [130, 630] on icon "button" at bounding box center [125, 619] width 10 height 20
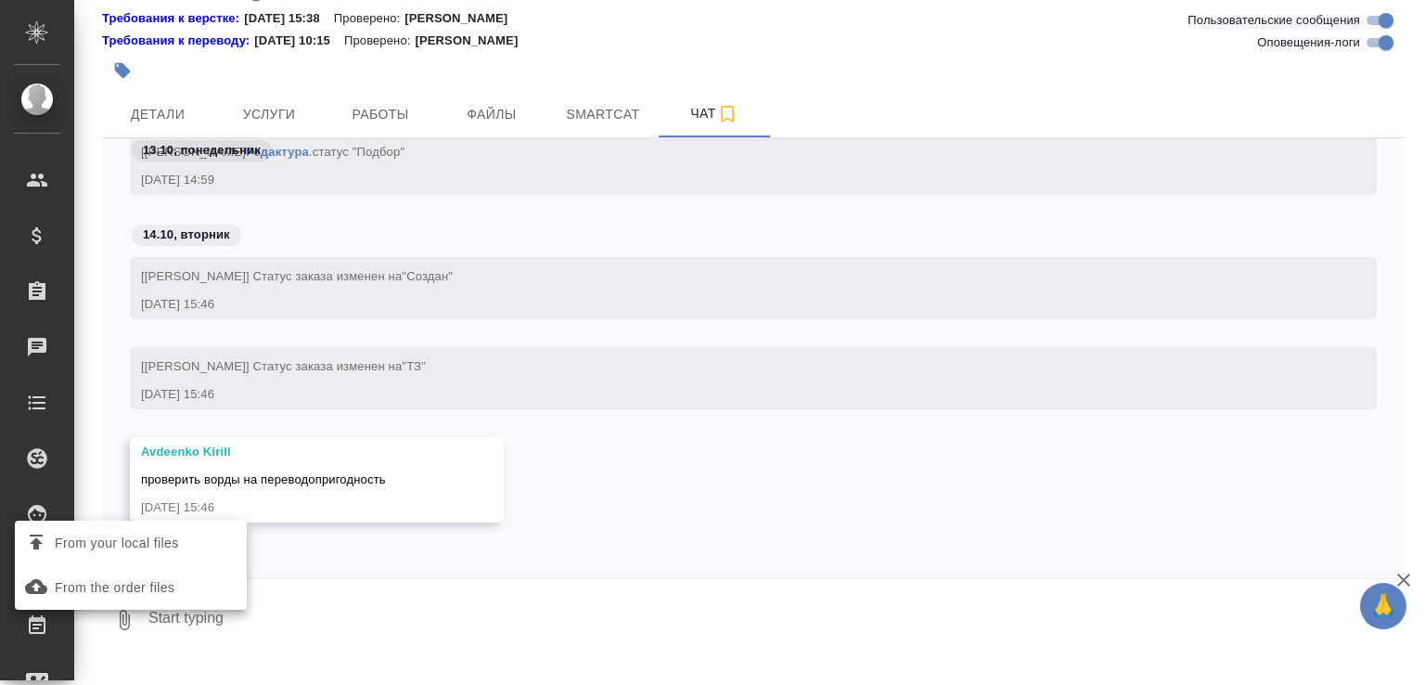
click at [148, 543] on span "From your local files" at bounding box center [117, 542] width 124 height 23
click at [0, 0] on input "From your local files" at bounding box center [0, 0] width 0 height 0
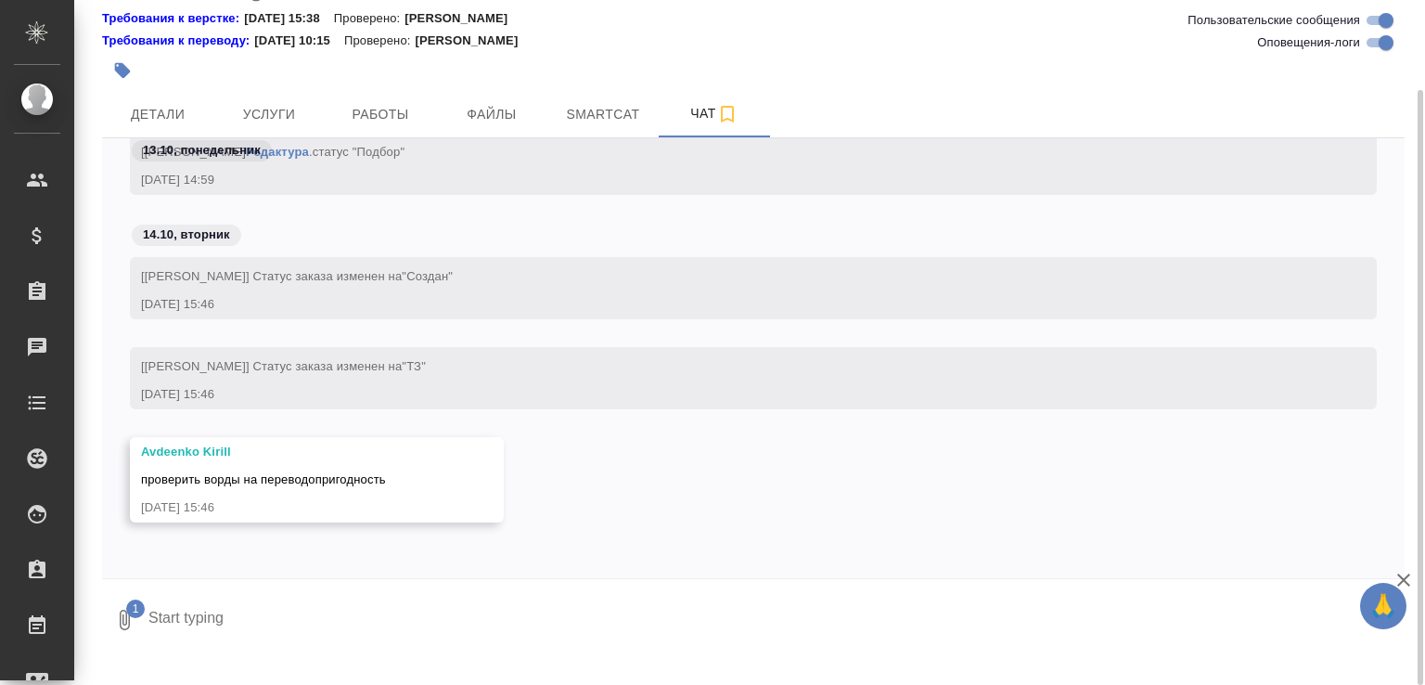
click at [237, 629] on textarea at bounding box center [760, 619] width 1227 height 63
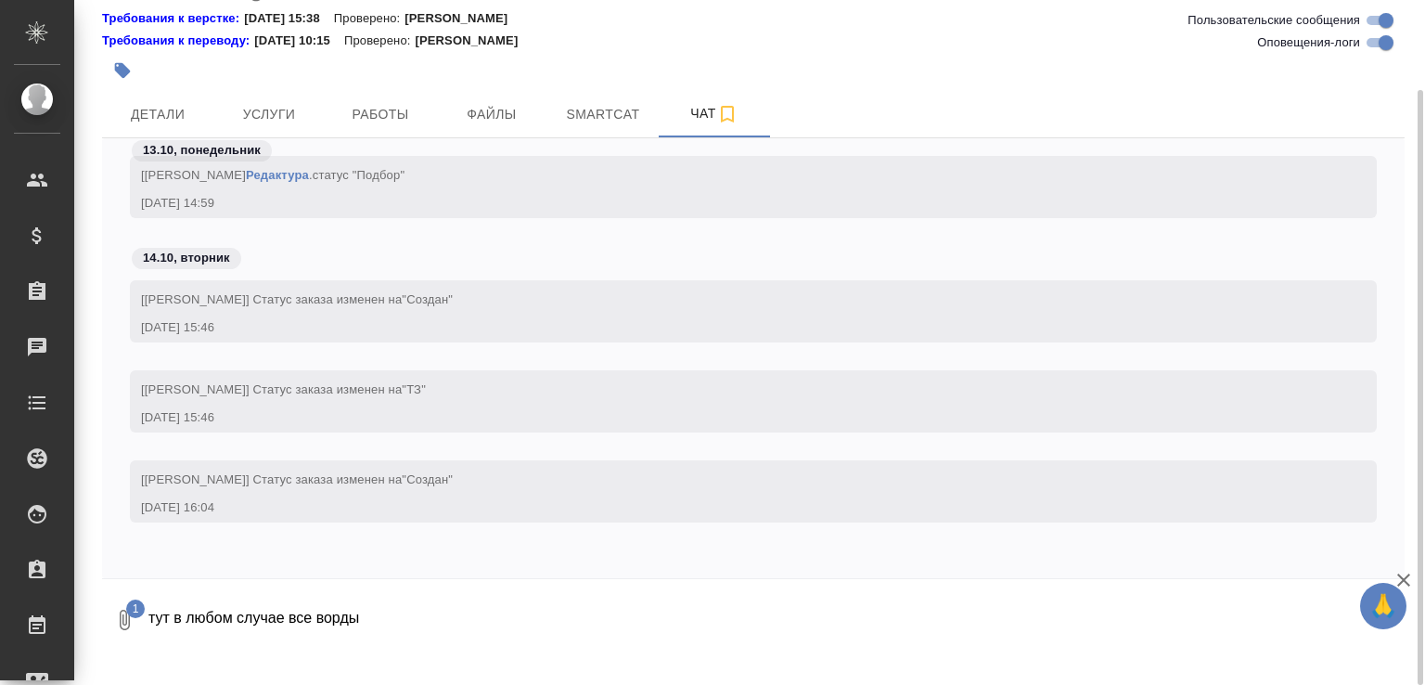
scroll to position [1996, 0]
type textarea "тут в любом случае все ворды надо готовить под ТТ новые"
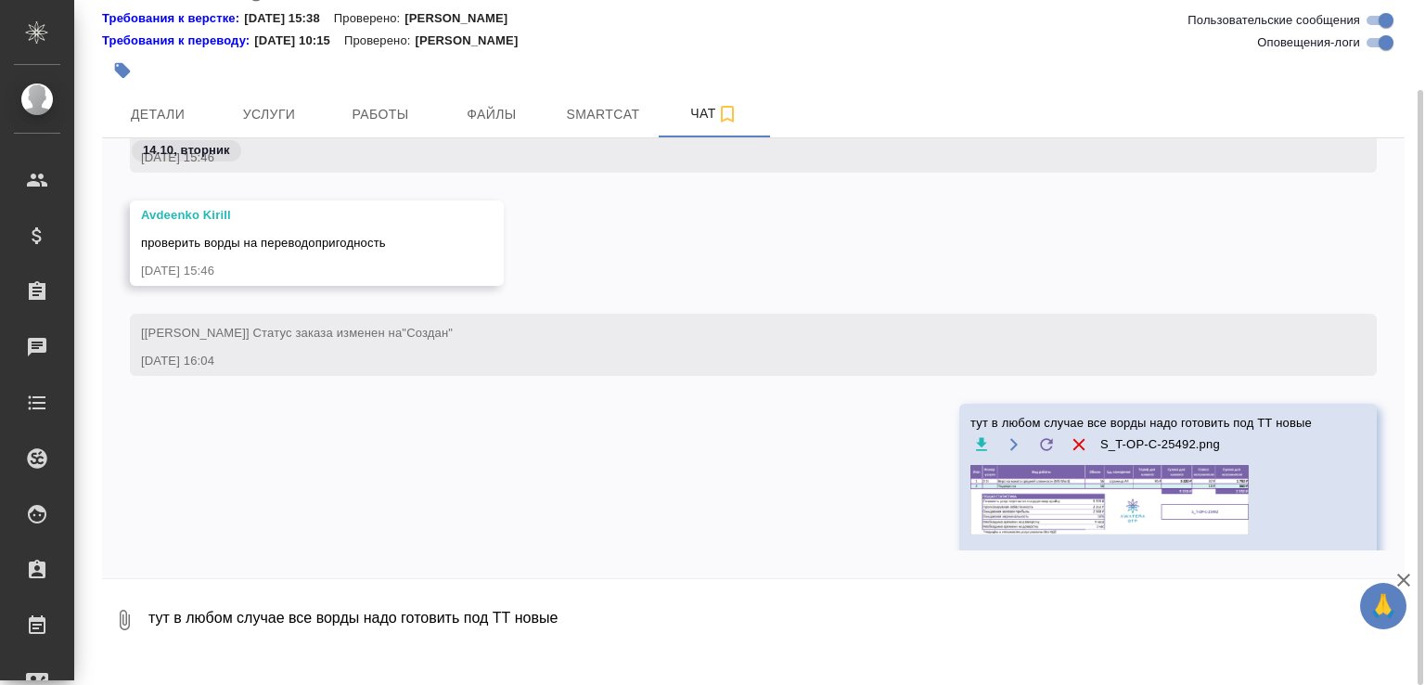
scroll to position [2323, 0]
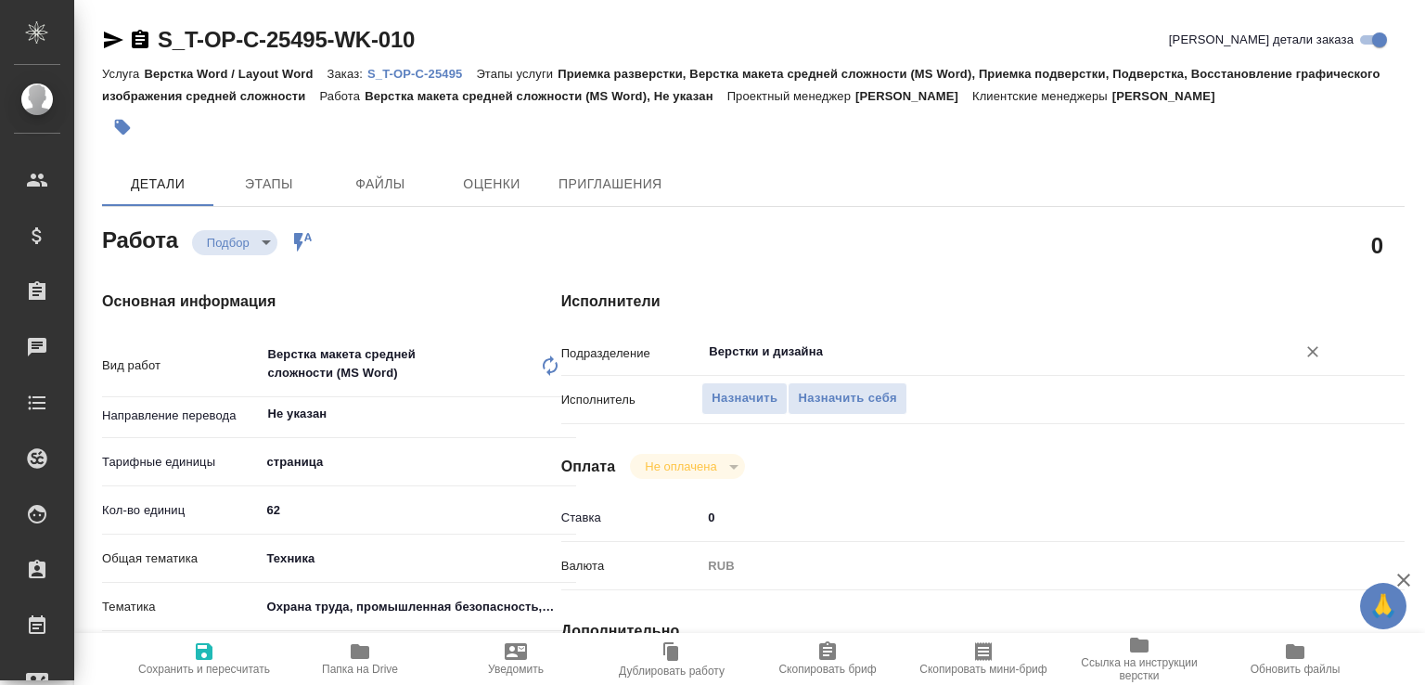
click at [757, 363] on input "Верстки и дизайна" at bounding box center [986, 351] width 559 height 22
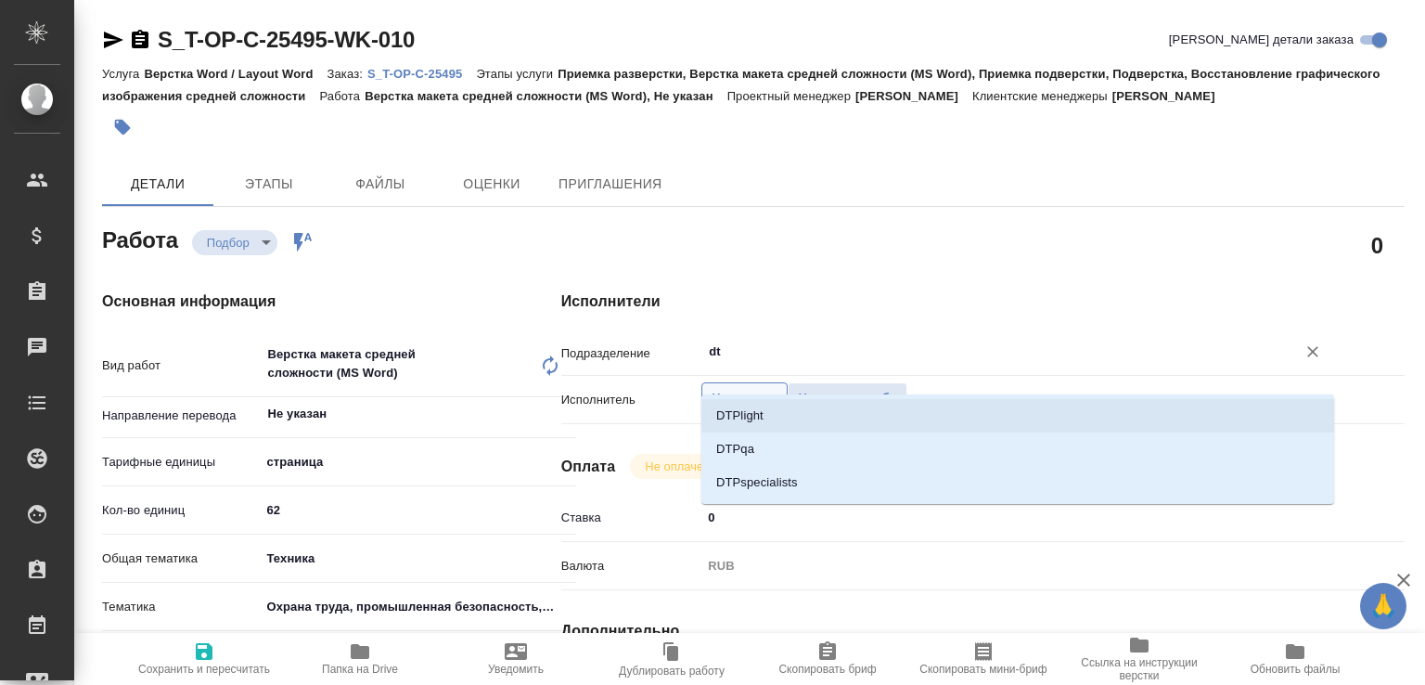
click at [741, 416] on li "DTPlight" at bounding box center [1017, 415] width 633 height 33
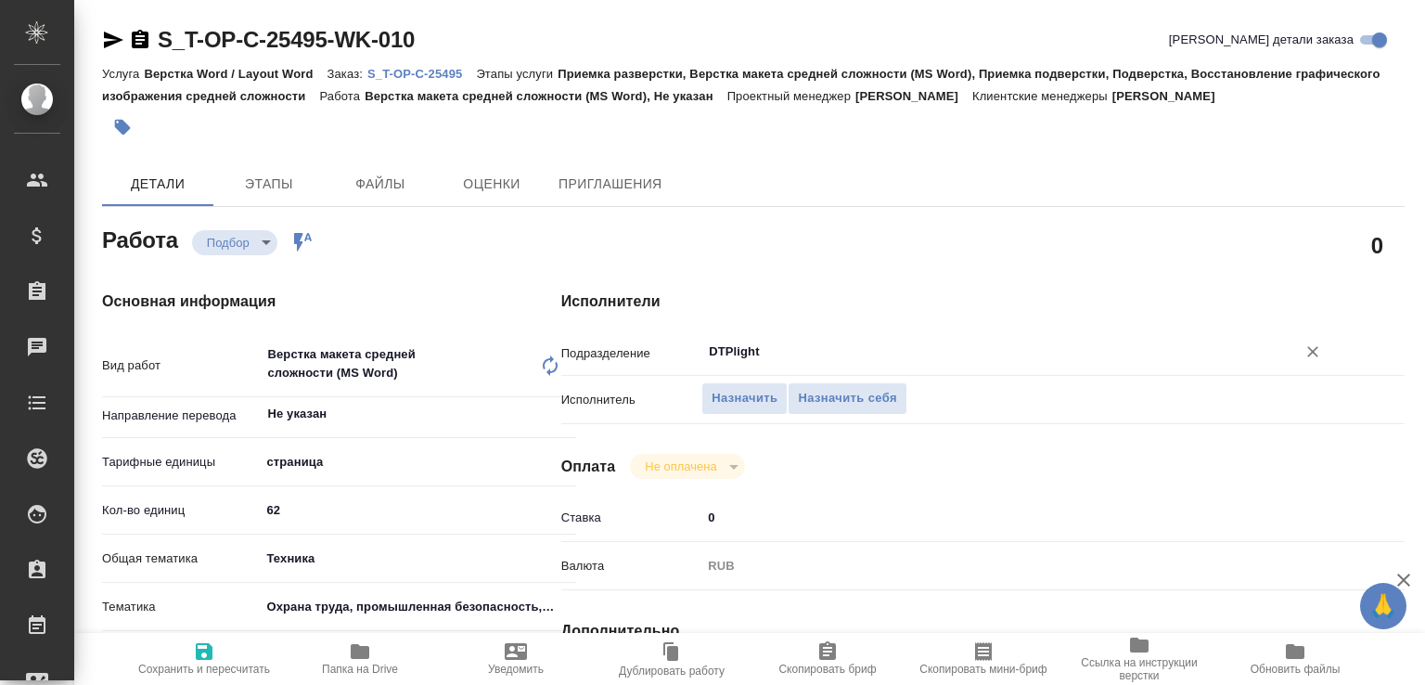
type input "DTPlight"
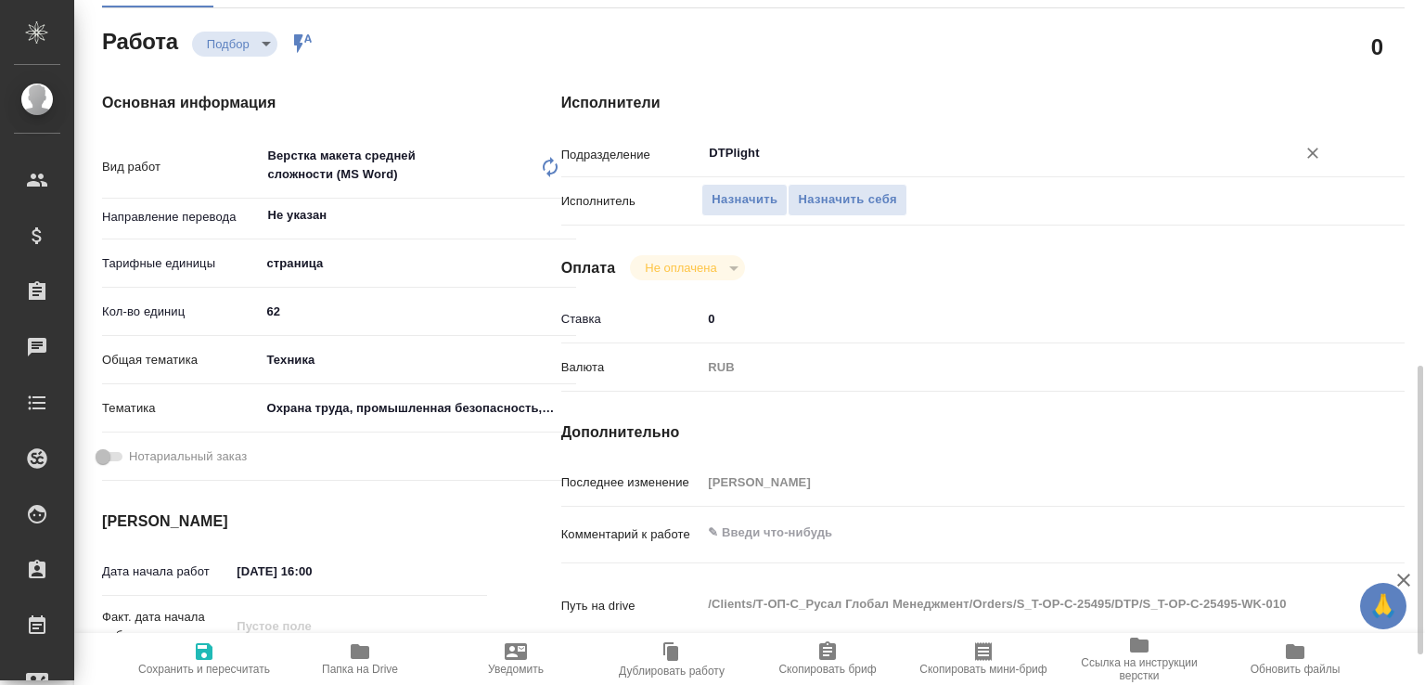
scroll to position [397, 0]
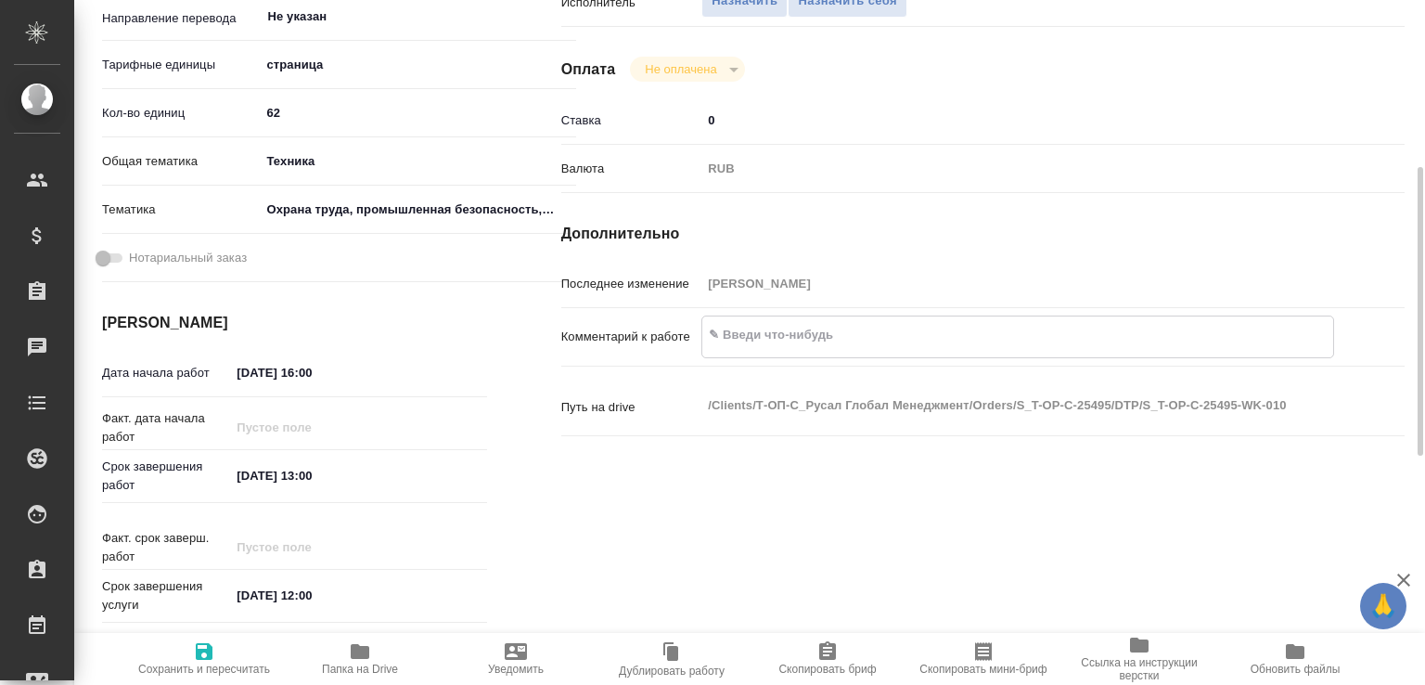
click at [743, 351] on textarea at bounding box center [1017, 335] width 631 height 32
paste textarea "подготовить ворды (есть лишние разрывы и отбивки табуляциями и пробелами), подо…"
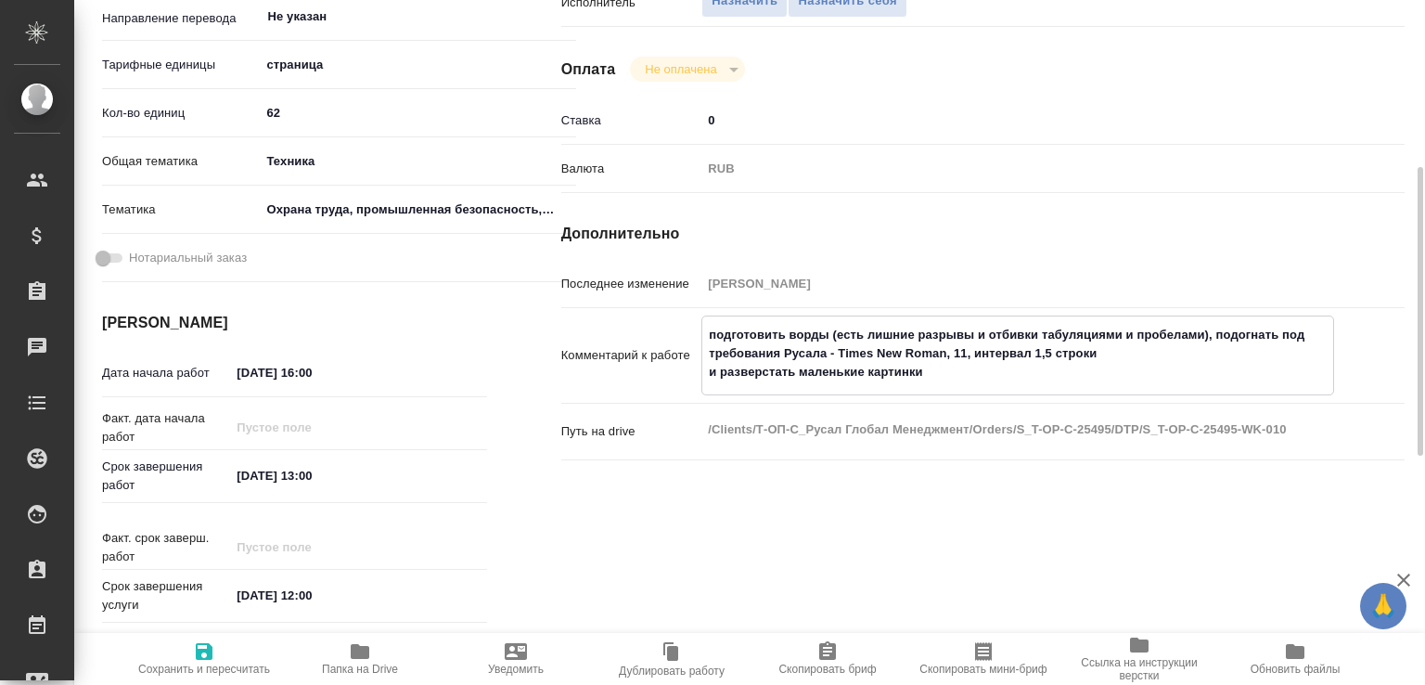
type textarea "подготовить ворды (есть лишние разрывы и отбивки табуляциями и пробелами), подо…"
click at [220, 662] on span "Сохранить и пересчитать" at bounding box center [204, 668] width 132 height 13
type input "recruiting"
type input "Не указан"
type input "5a8b1489cc6b4906c91bfdb2"
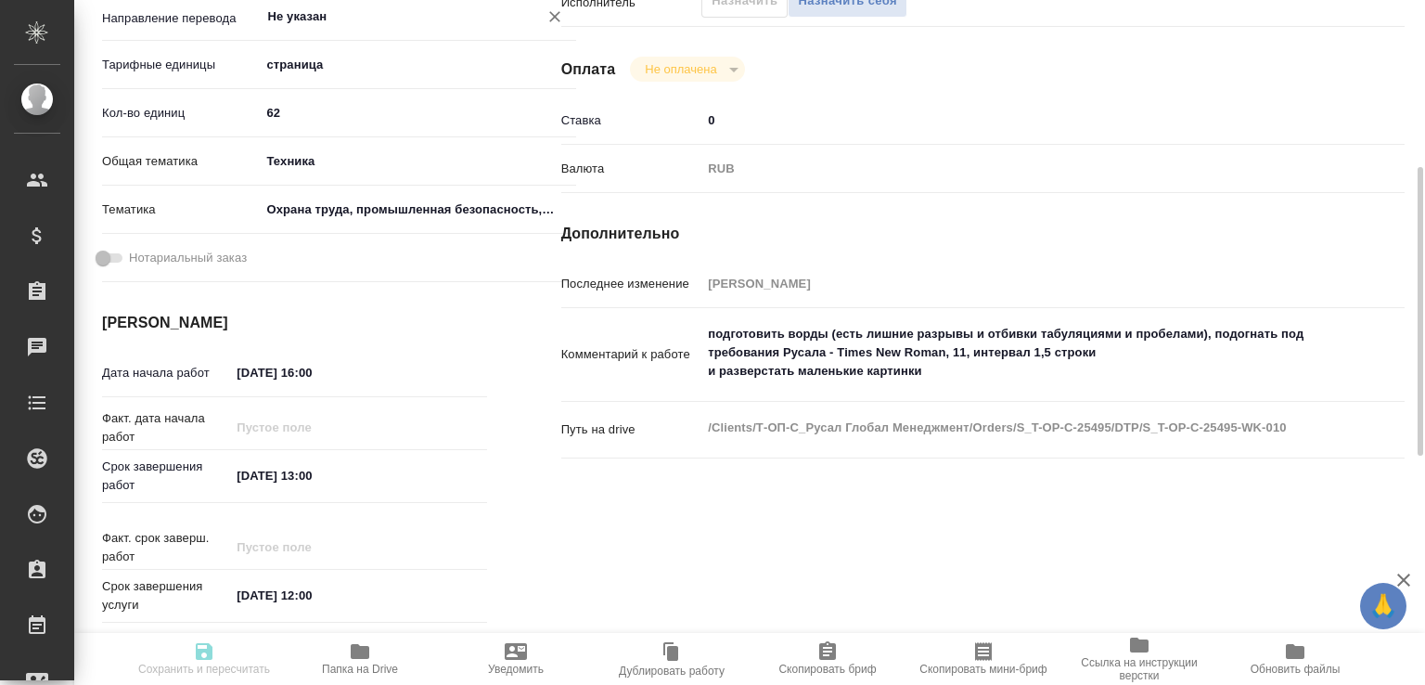
type input "62"
type input "tech"
type input "5f647205b73bc97568ca66b9"
type input "[DATE] 16:00"
type input "[DATE] 13:00"
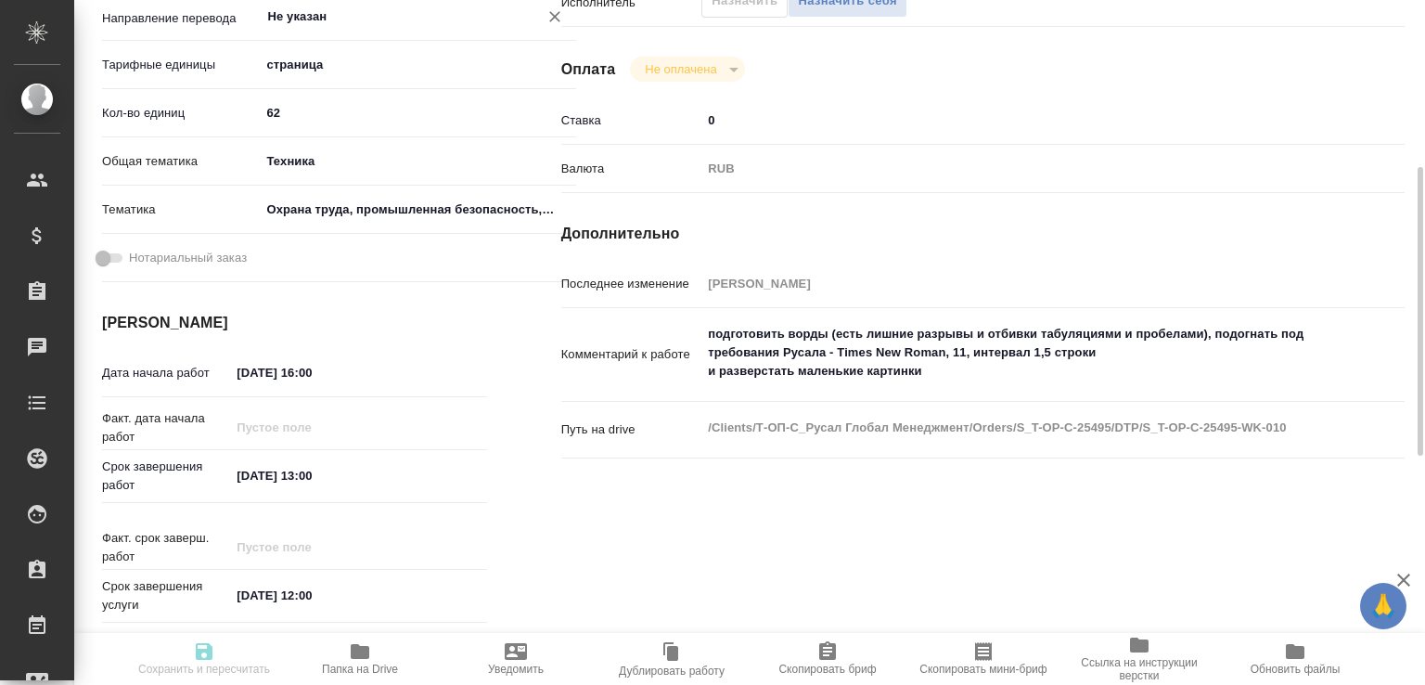
type input "[DATE] 12:00"
type input "DTPlight"
type input "notPayed"
type input "0"
type input "RUB"
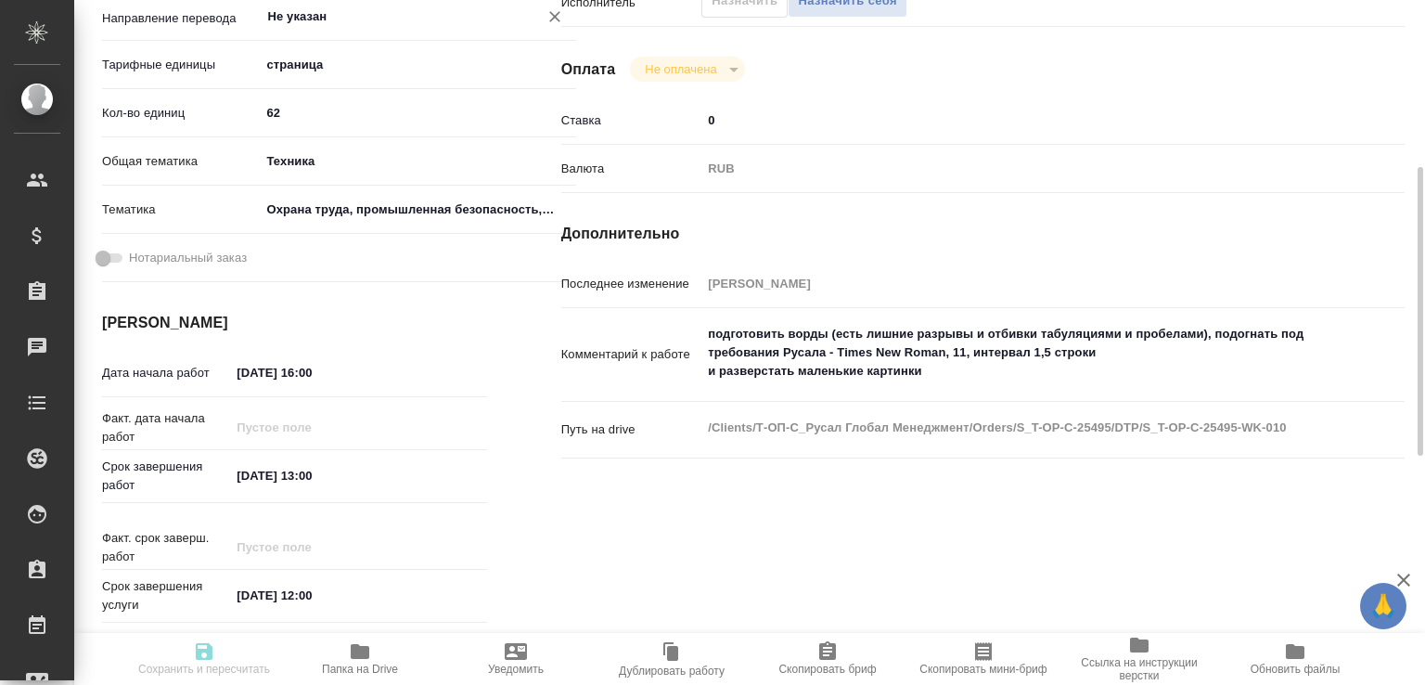
type input "[PERSON_NAME]"
type input "S_T-OP-C-25495"
type input "Т-ОП-С-47093"
type input "Верстка Word / Layout Word"
type input "Приемка разверстки, Верстка макета средней сложности (MS Word), Приемка подверс…"
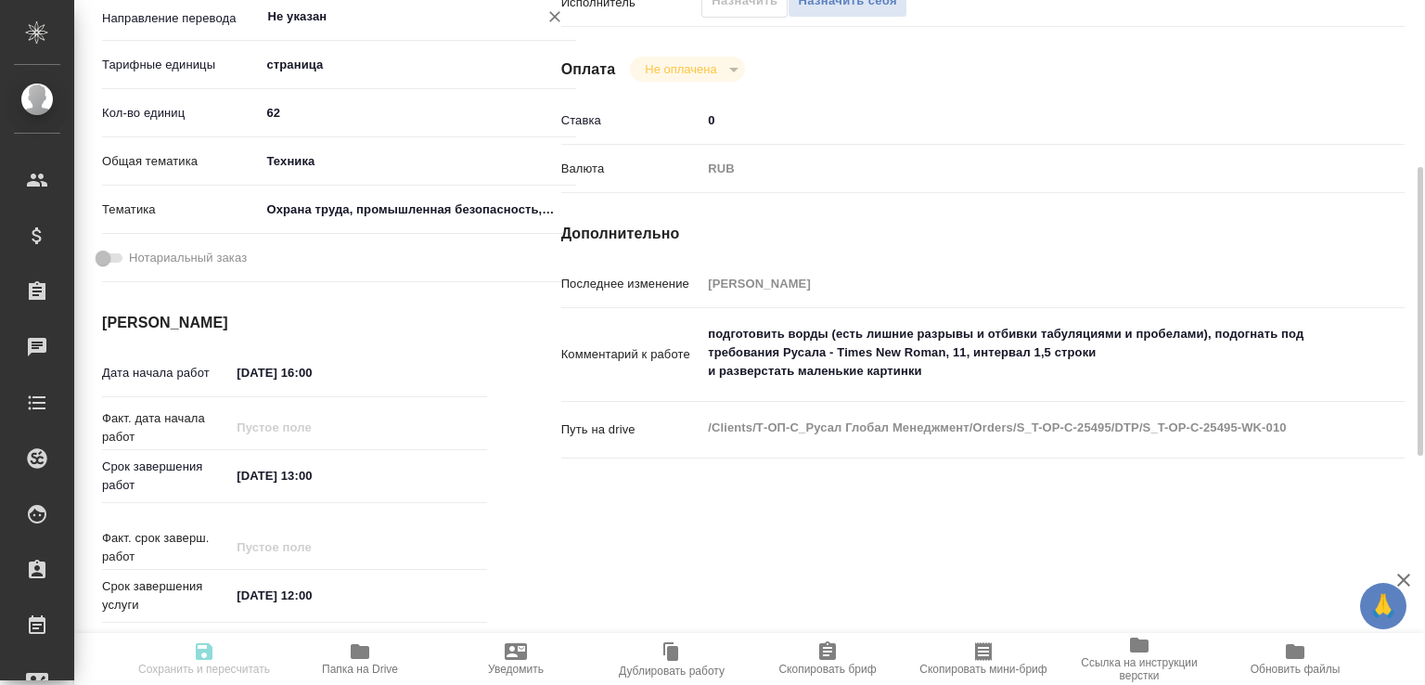
type input "[PERSON_NAME]"
type input "/Clients/Т-ОП-С_Русал Глобал Менеджмент/Orders/S_T-OP-C-25495"
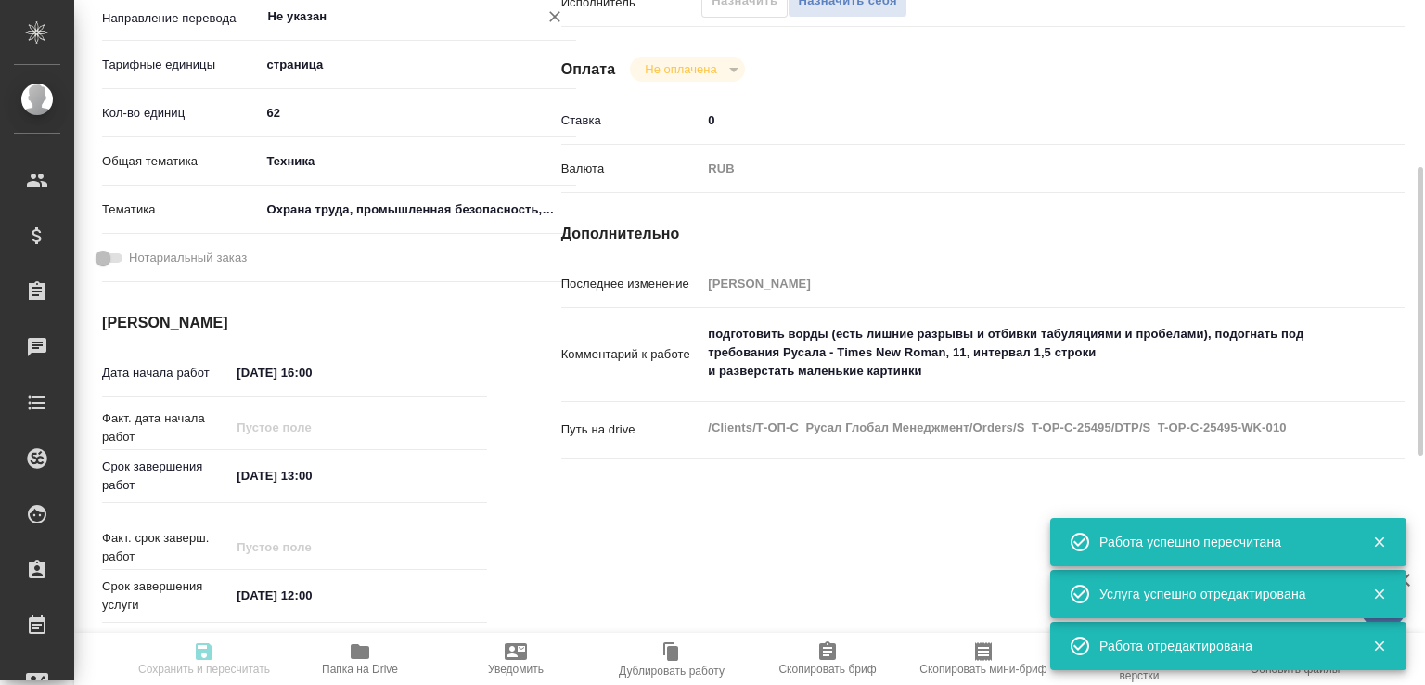
type input "recruiting"
type input "Не указан"
type input "5a8b1489cc6b4906c91bfdb2"
type input "62"
type input "tech"
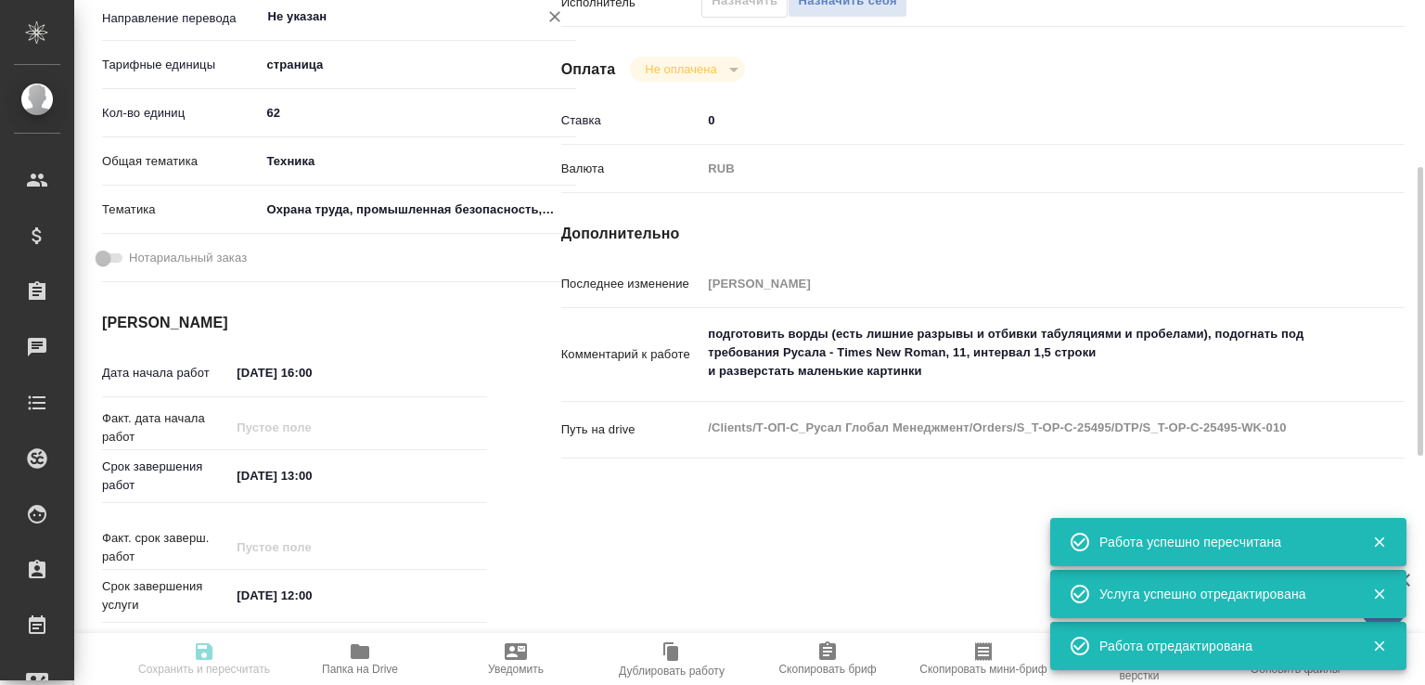
type input "5f647205b73bc97568ca66b9"
type input "[DATE] 16:00"
type input "[DATE] 13:00"
type input "[DATE] 12:00"
type input "DTPlight"
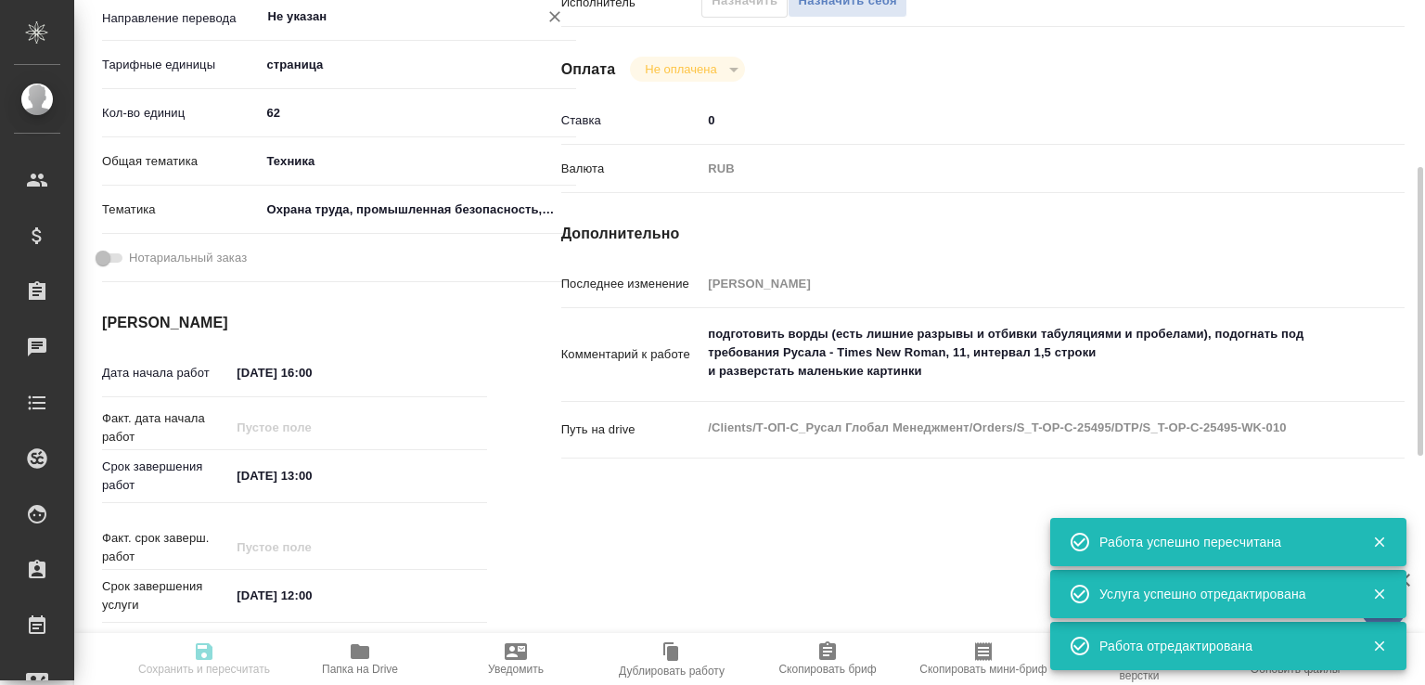
type input "notPayed"
type input "0"
type input "RUB"
type input "[PERSON_NAME]"
type input "S_T-OP-C-25495"
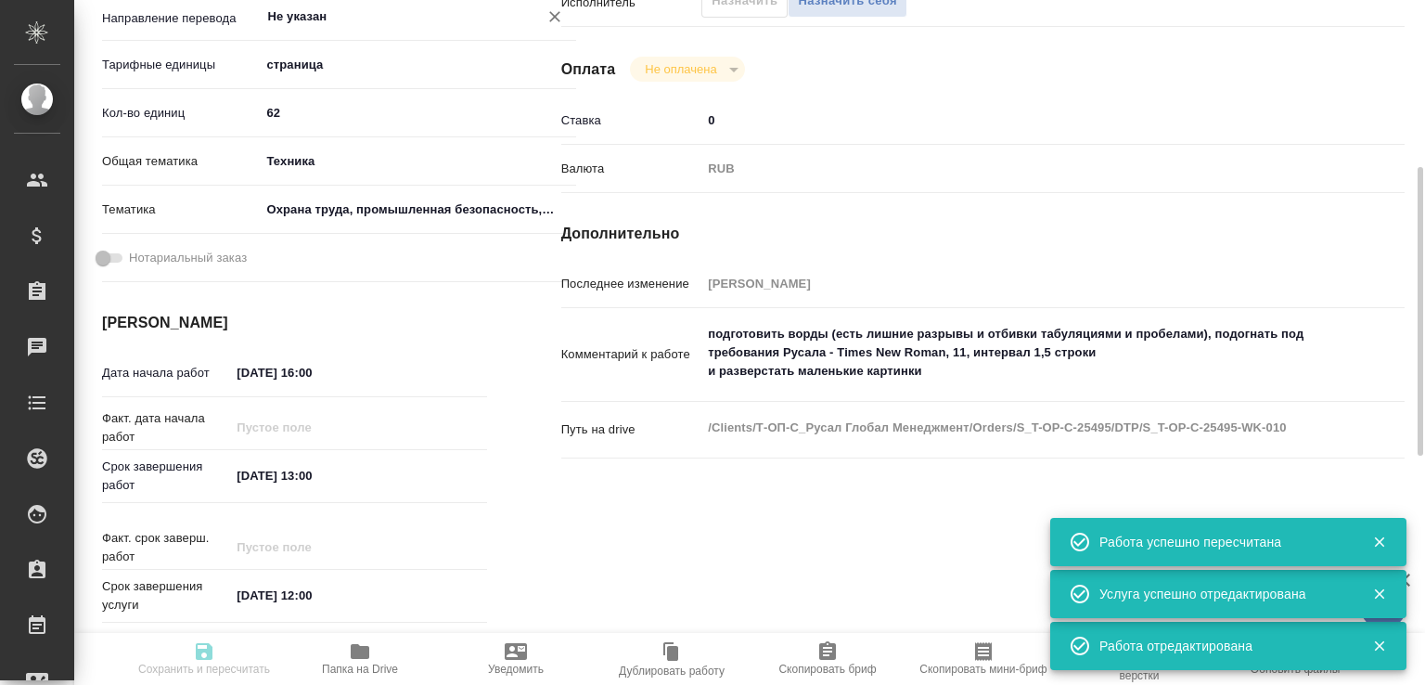
type input "Т-ОП-С-47093"
type input "Верстка Word / Layout Word"
type input "Приемка разверстки, Верстка макета средней сложности (MS Word), Приемка подверс…"
type input "[PERSON_NAME]"
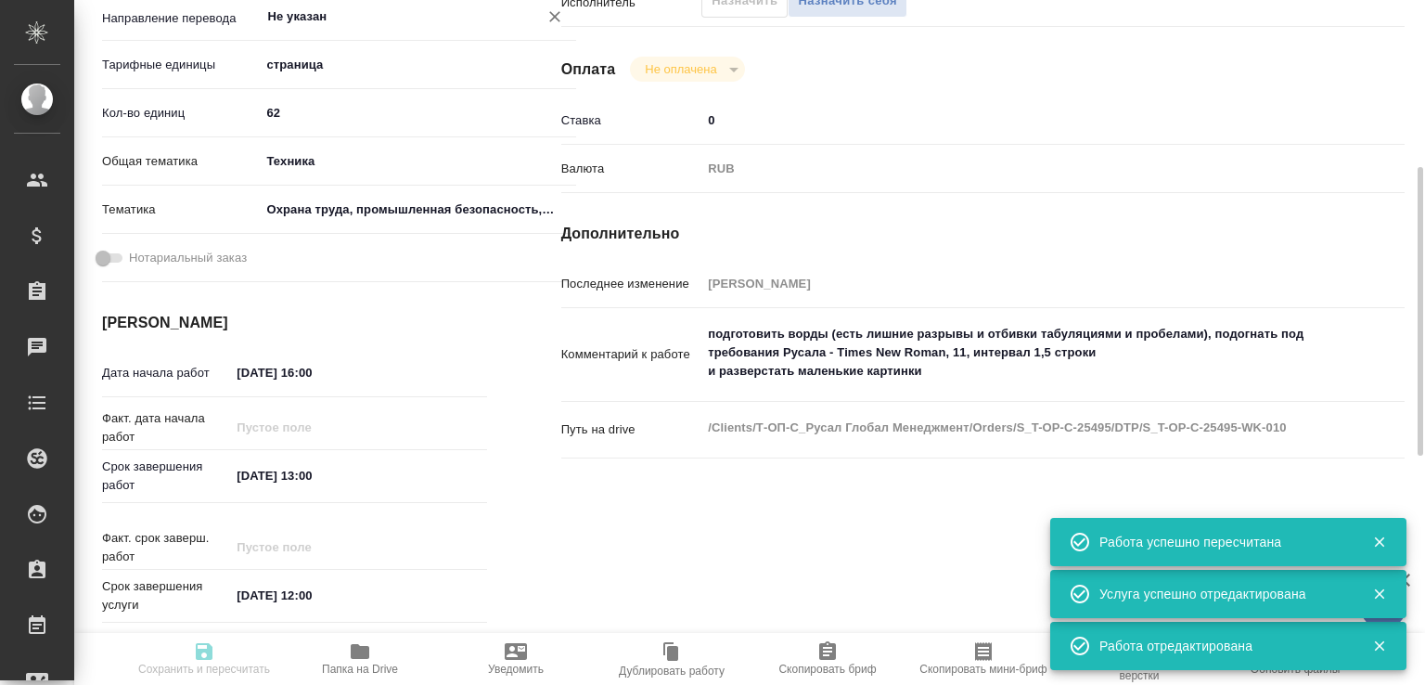
type input "/Clients/Т-ОП-С_Русал Глобал Менеджмент/Orders/S_T-OP-C-25495"
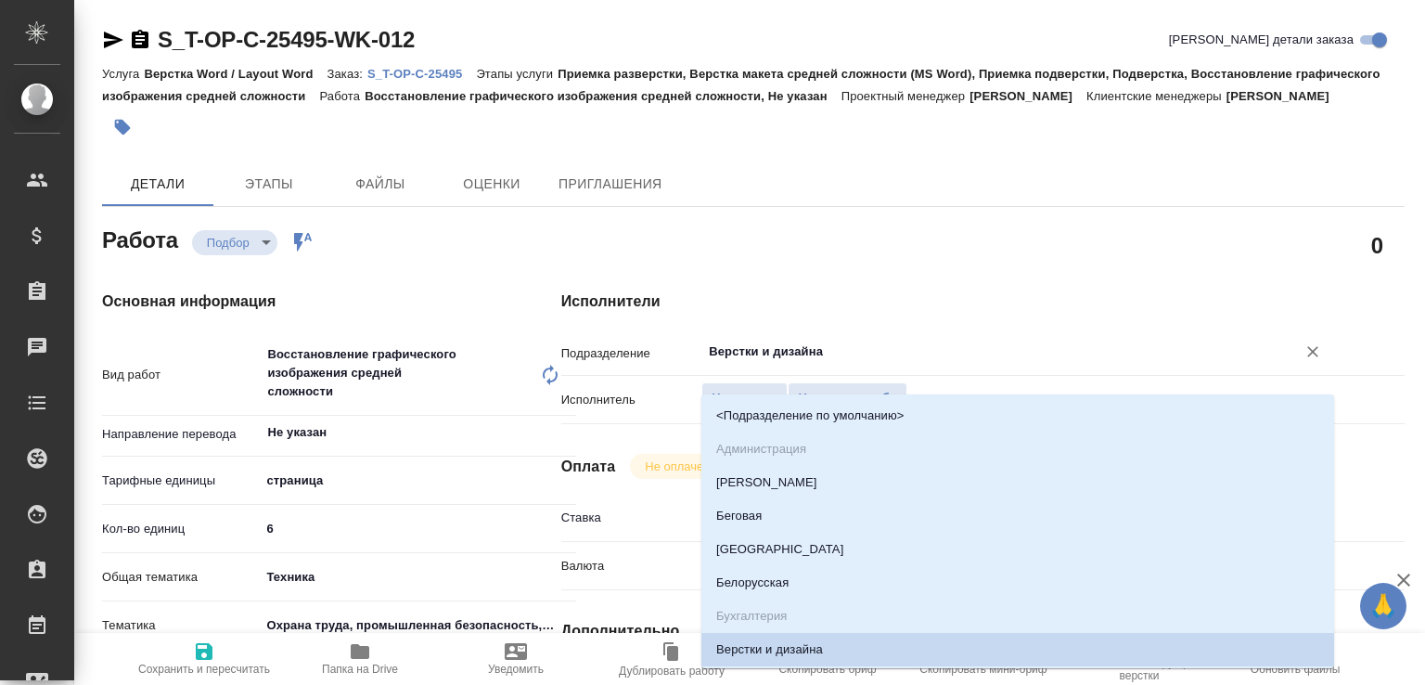
click at [727, 363] on input "Верстки и дизайна" at bounding box center [986, 351] width 559 height 22
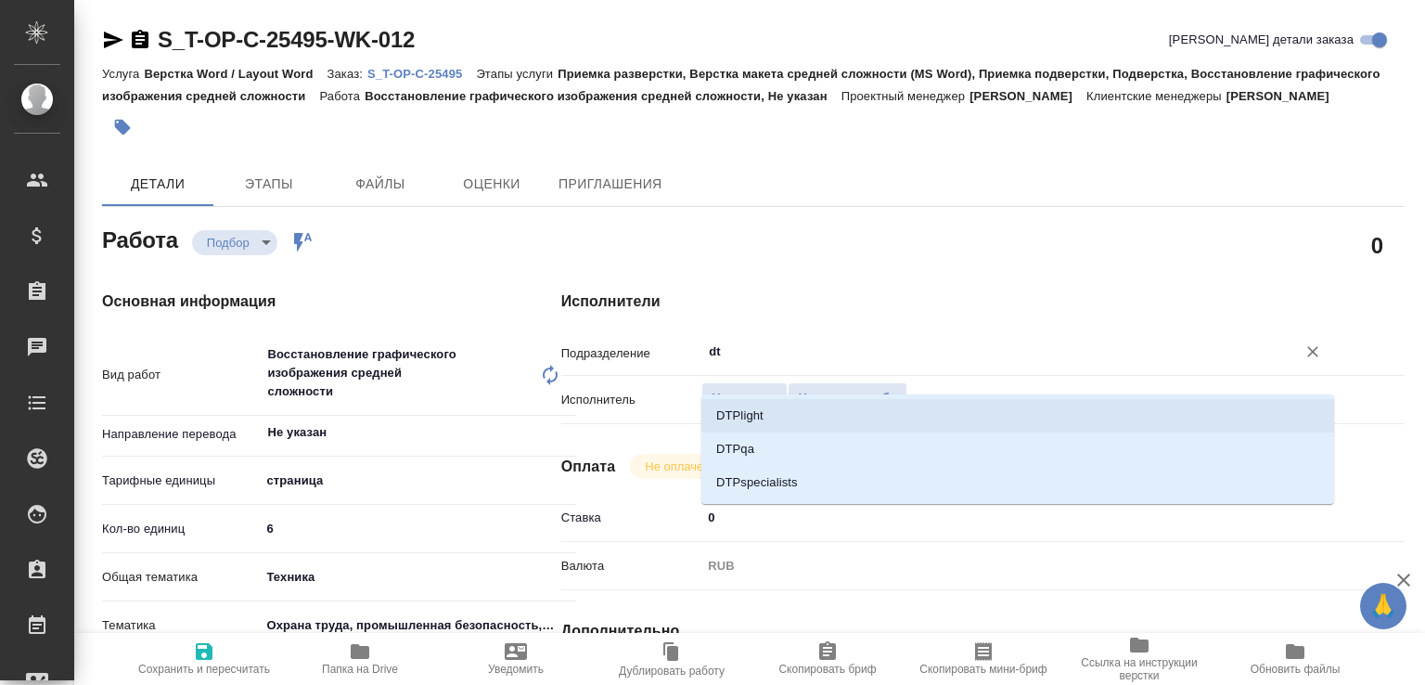
click at [738, 404] on li "DTPlight" at bounding box center [1017, 415] width 633 height 33
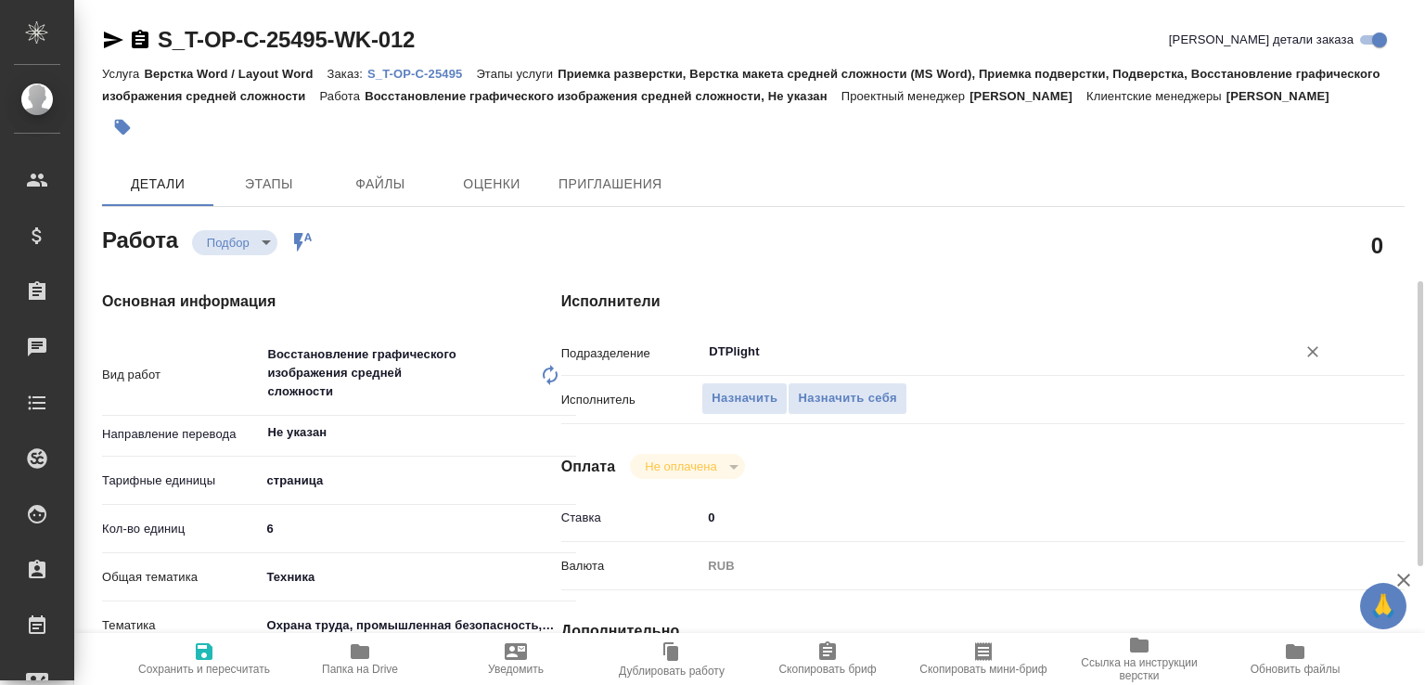
scroll to position [198, 0]
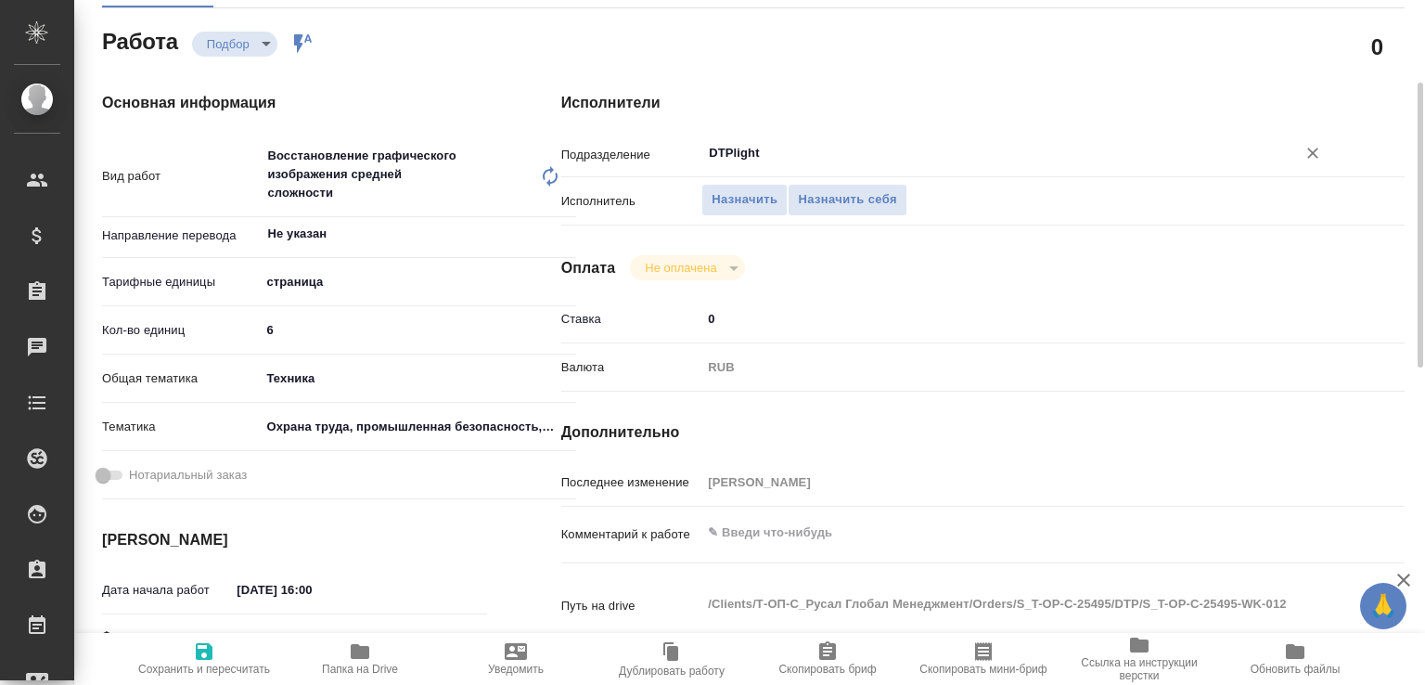
type input "DTPlight"
click at [757, 548] on textarea at bounding box center [1017, 533] width 633 height 32
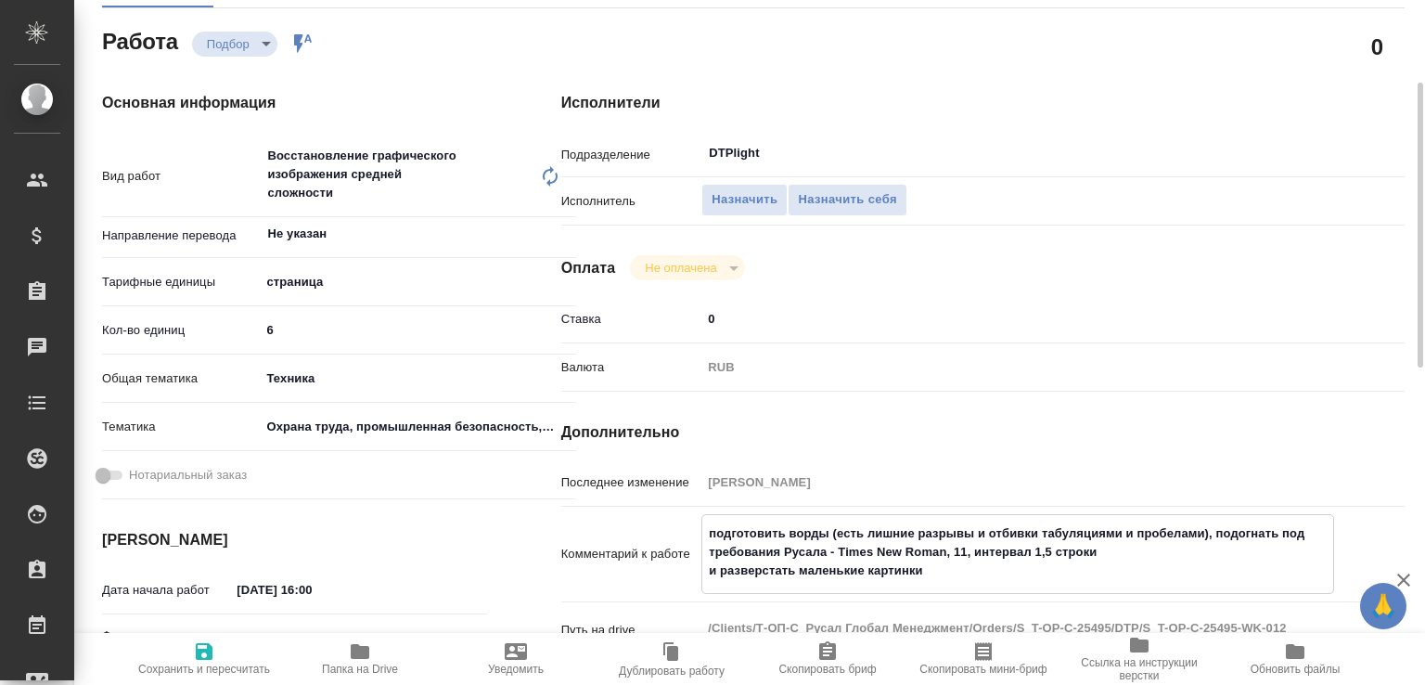
type textarea "подготовить ворды (есть лишние разрывы и отбивки табуляциями и пробелами), подо…"
click at [209, 662] on span "Сохранить и пересчитать" at bounding box center [204, 668] width 132 height 13
type input "recruiting"
type input "Не указан"
type input "5a8b1489cc6b4906c91bfdb2"
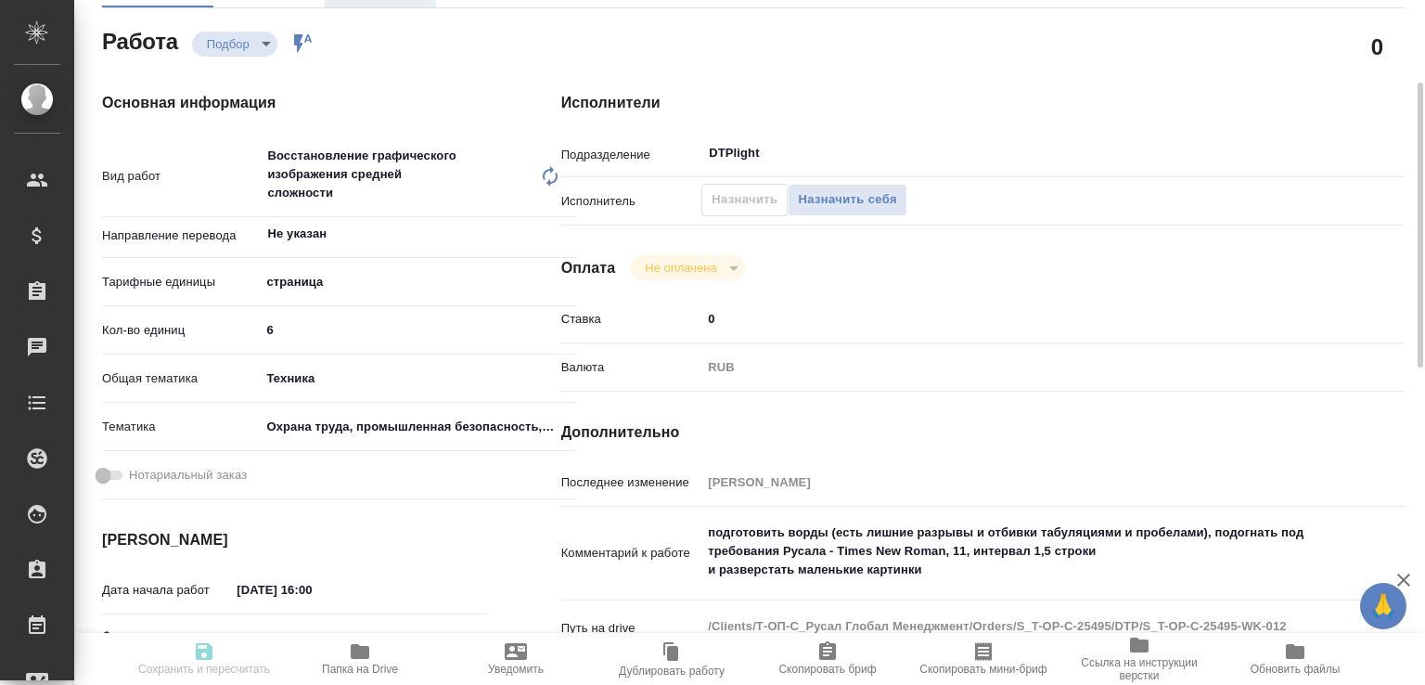
type input "6"
type input "tech"
type input "5f647205b73bc97568ca66b9"
type input "[DATE] 16:00"
type input "[DATE] 13:00"
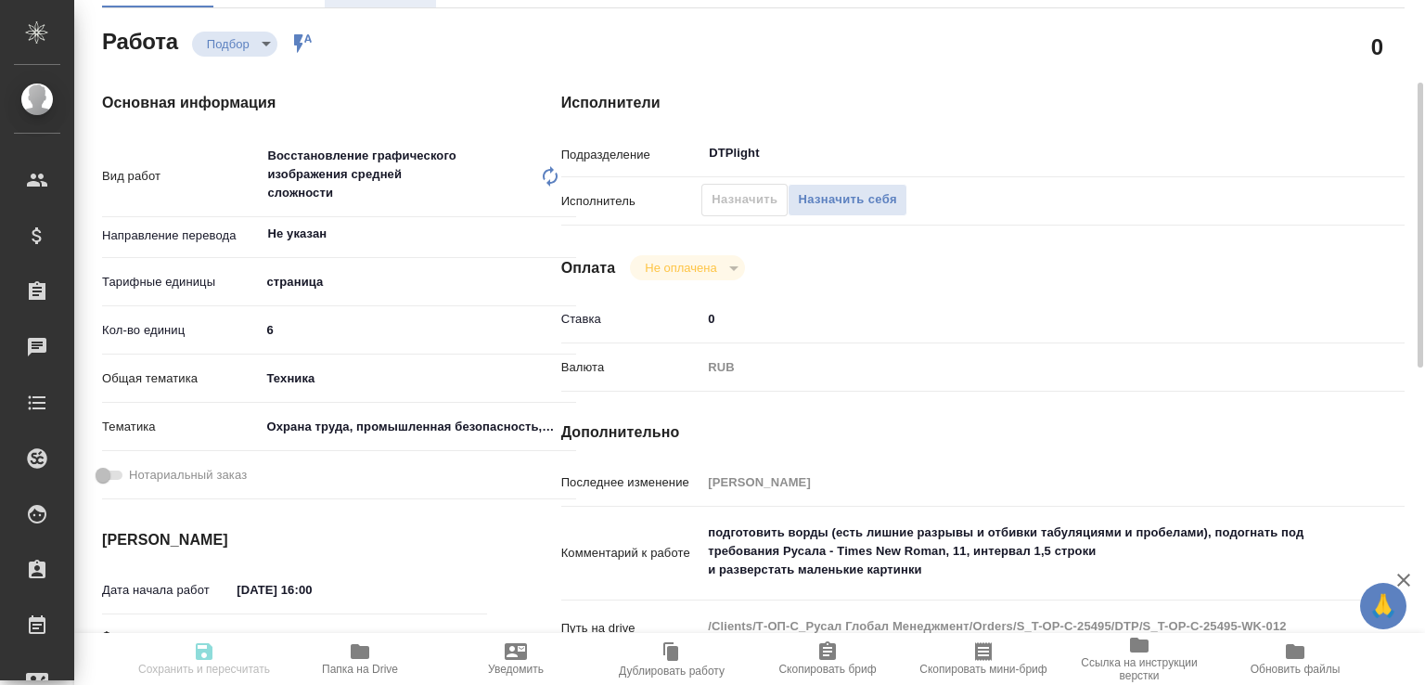
type input "[DATE] 12:00"
type input "DTPlight"
type input "notPayed"
type input "0"
type input "RUB"
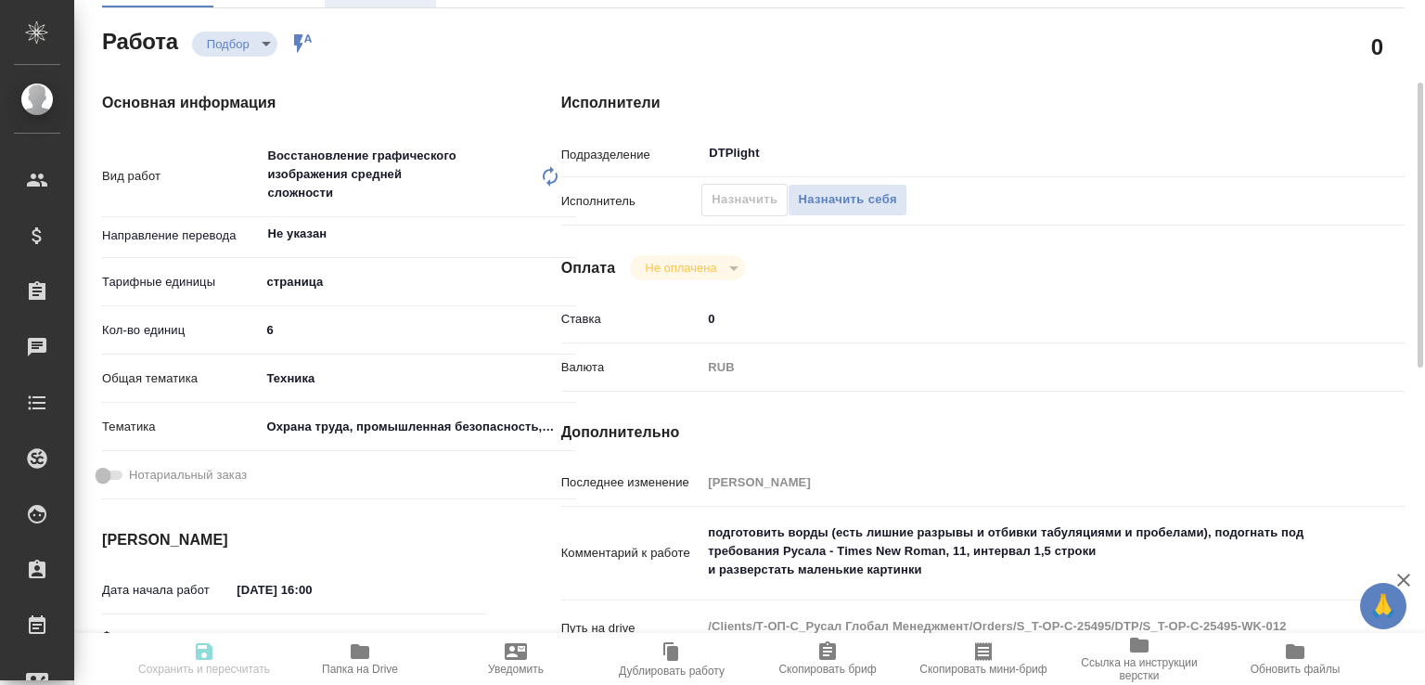
type input "Авдеенко Кирилл"
type input "S_T-OP-C-25495"
type input "Т-ОП-С-47093"
type input "Верстка Word / Layout Word"
type input "Приемка разверстки, Верстка макета средней сложности (MS Word), Приемка подверс…"
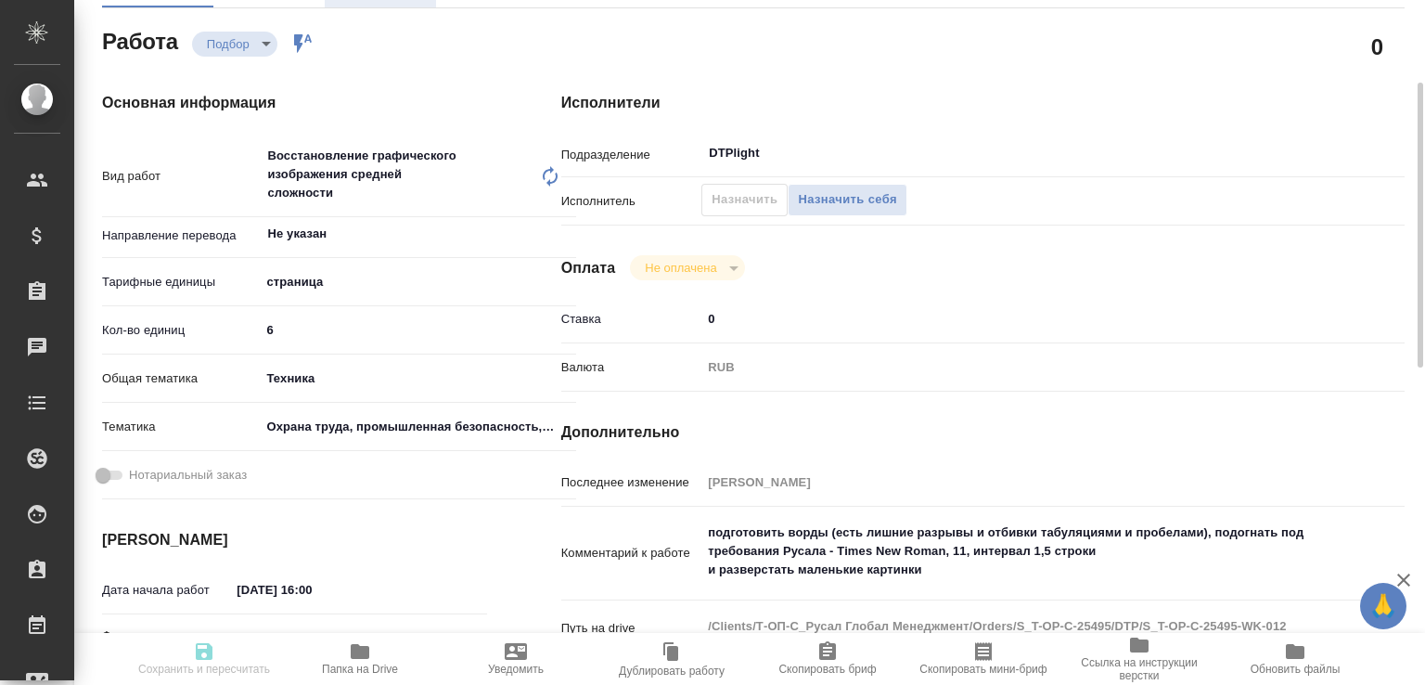
type input "Меньшикова Александра"
type input "[PERSON_NAME]"
type input "/Clients/Т-ОП-С_Русал Глобал Менеджмент/Orders/S_T-OP-C-25495"
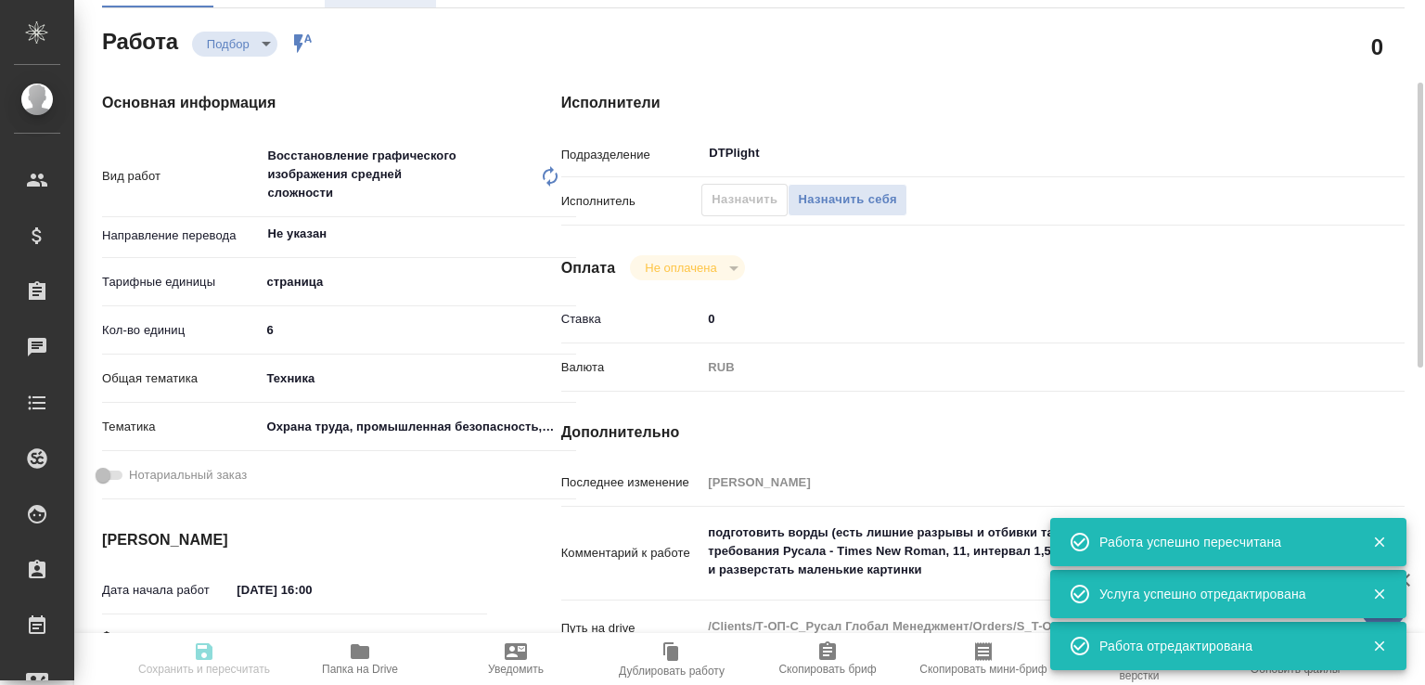
type input "recruiting"
type input "Не указан"
type input "5a8b1489cc6b4906c91bfdb2"
type input "6"
type input "tech"
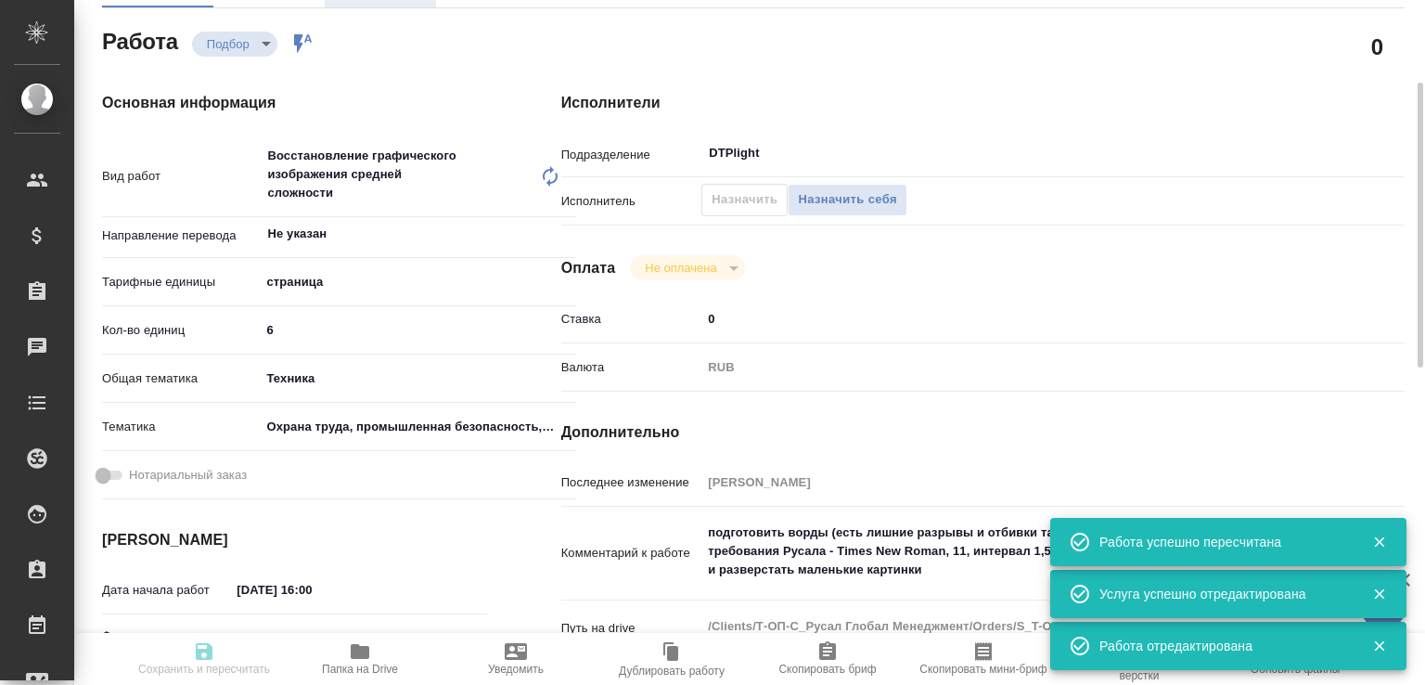
type input "5f647205b73bc97568ca66b9"
type input "14.10.2025 16:00"
type input "15.10.2025 13:00"
type input "20.10.2025 12:00"
type input "DTPlight"
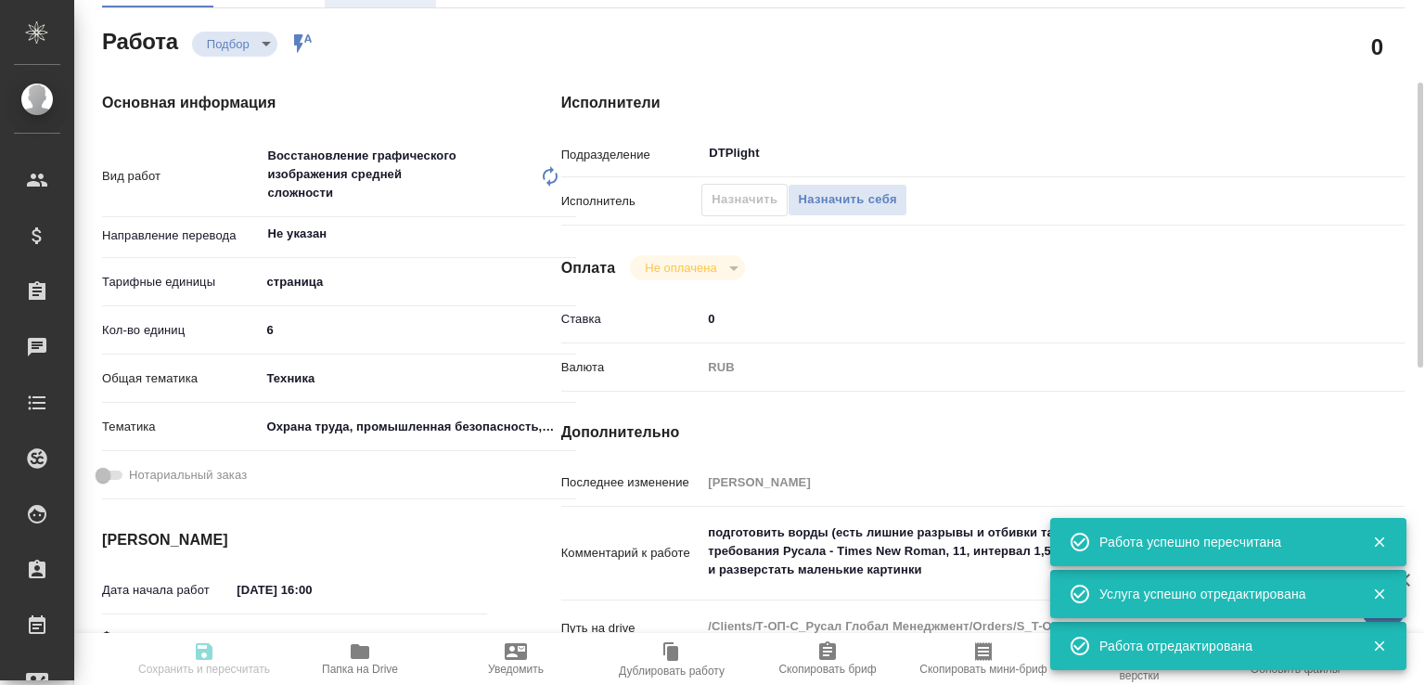
type input "notPayed"
type input "0"
type input "RUB"
type input "Авдеенко Кирилл"
type input "S_T-OP-C-25495"
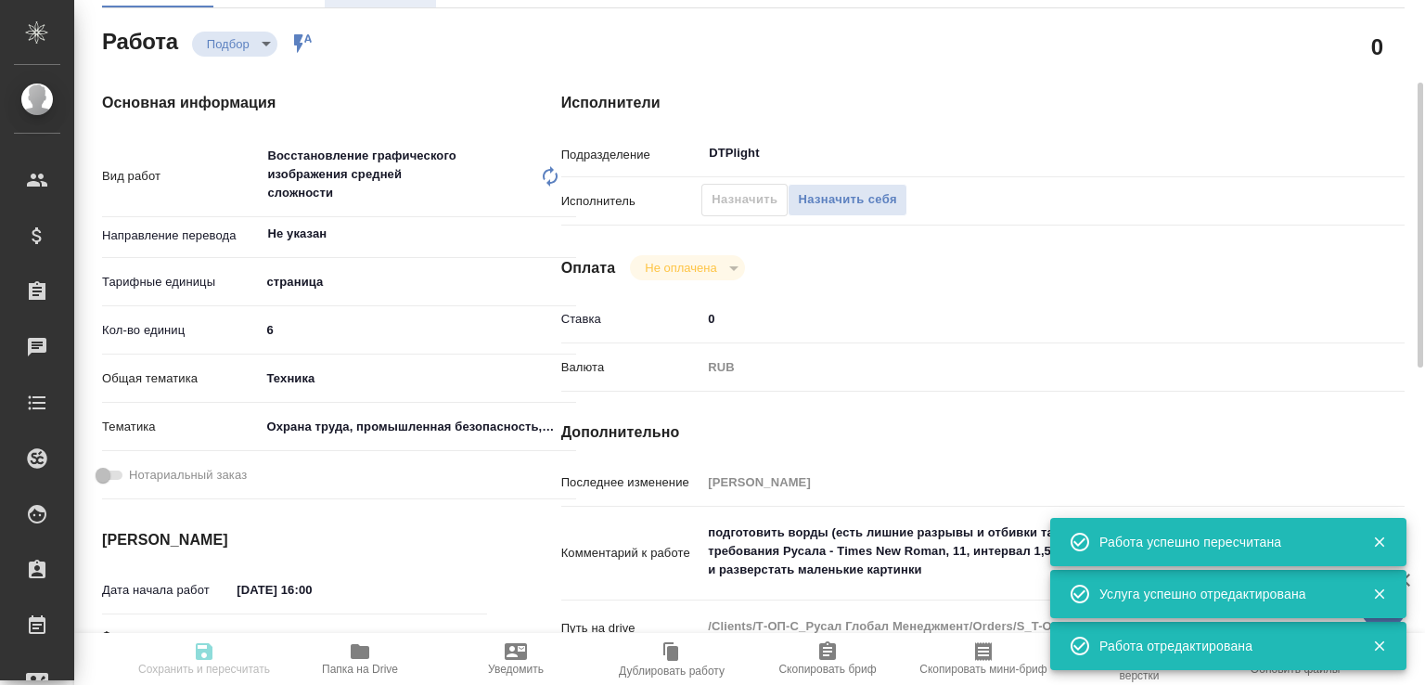
type input "Т-ОП-С-47093"
type input "Верстка Word / Layout Word"
type input "Приемка разверстки, Верстка макета средней сложности (MS Word), Приемка подверс…"
type input "Меньшикова Александра"
type input "[PERSON_NAME]"
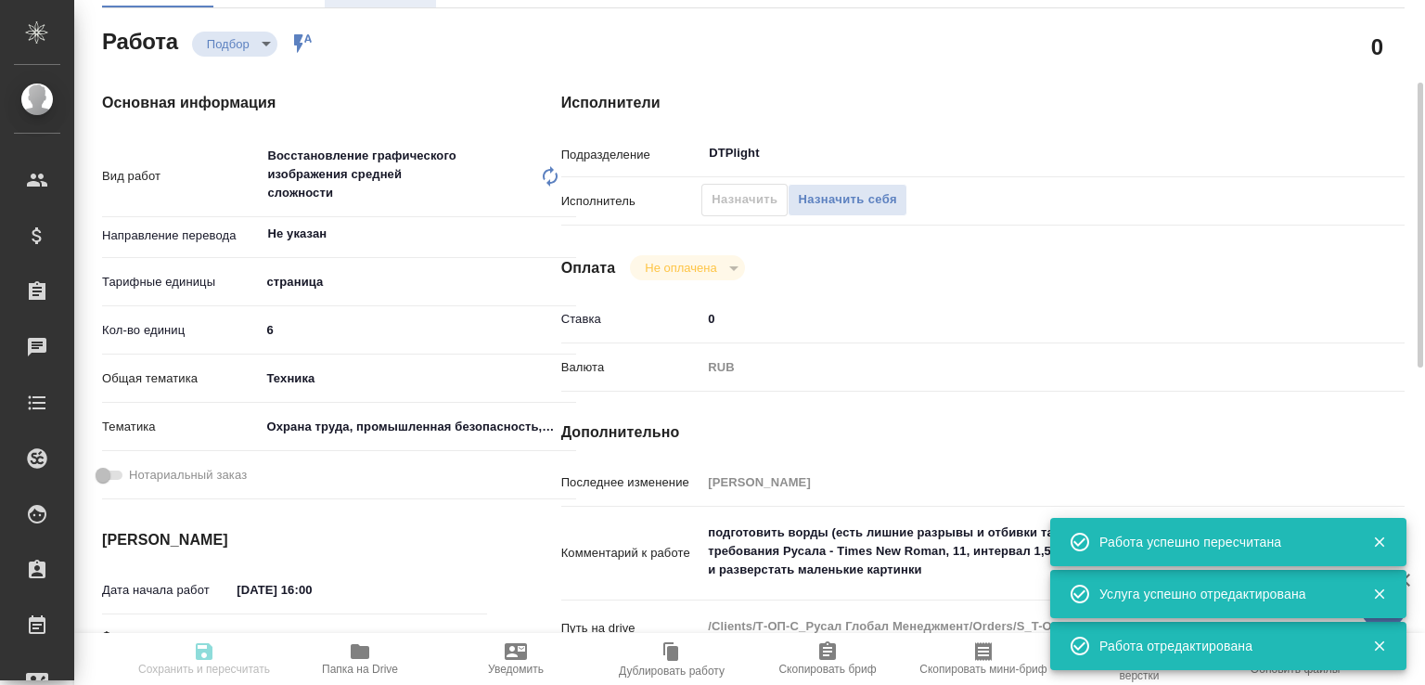
type input "/Clients/Т-ОП-С_Русал Глобал Менеджмент/Orders/S_T-OP-C-25495"
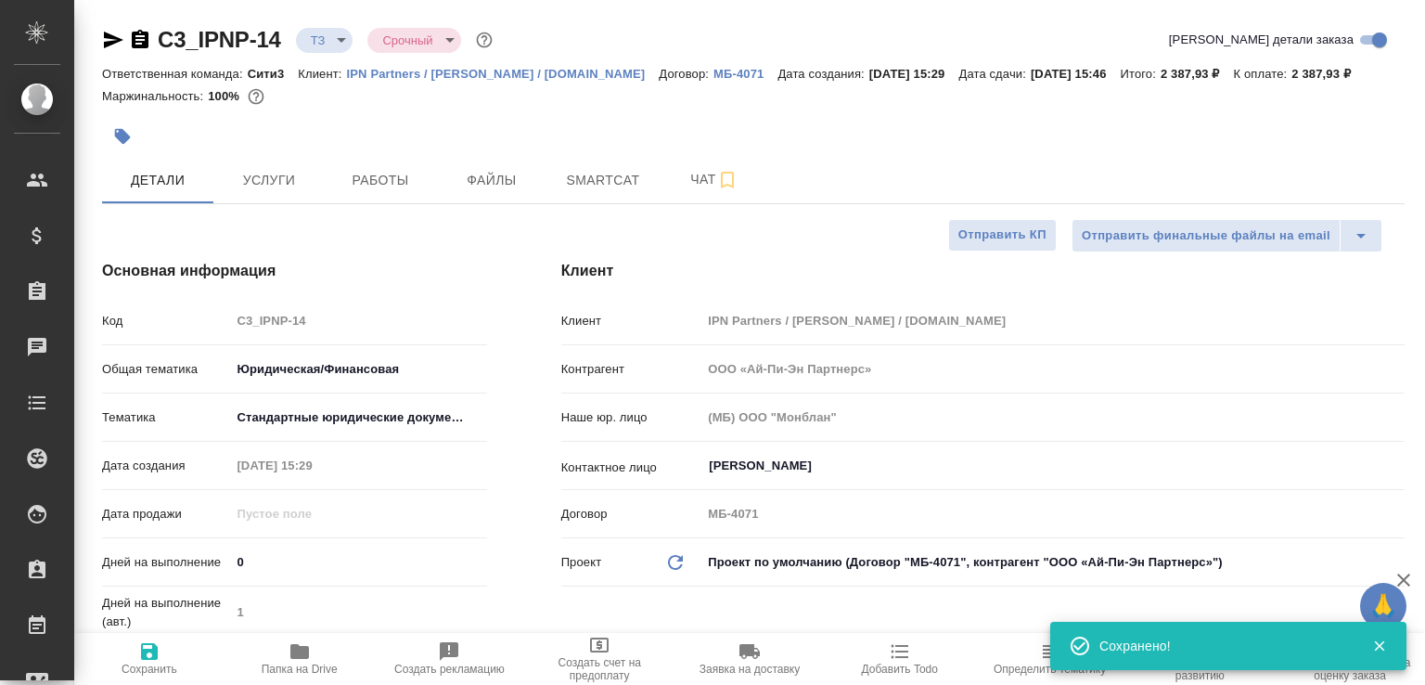
select select "RU"
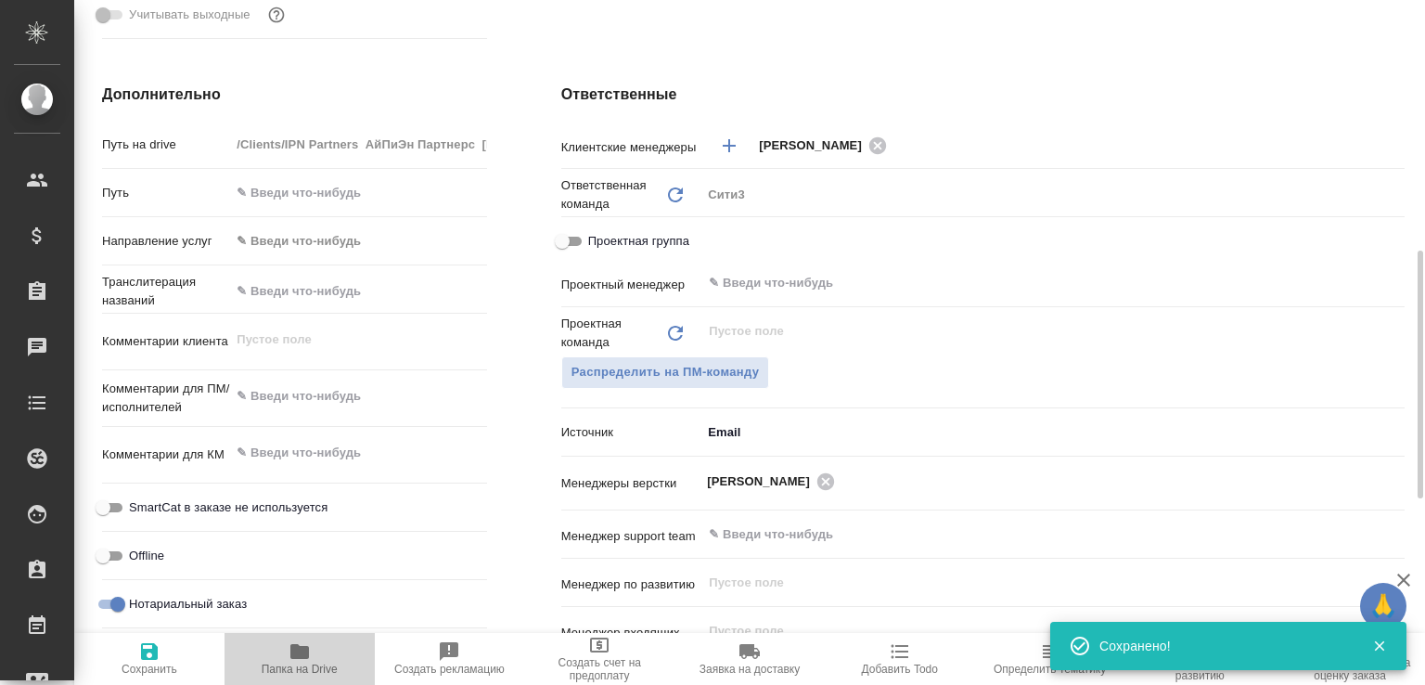
click at [304, 646] on icon "button" at bounding box center [299, 651] width 19 height 15
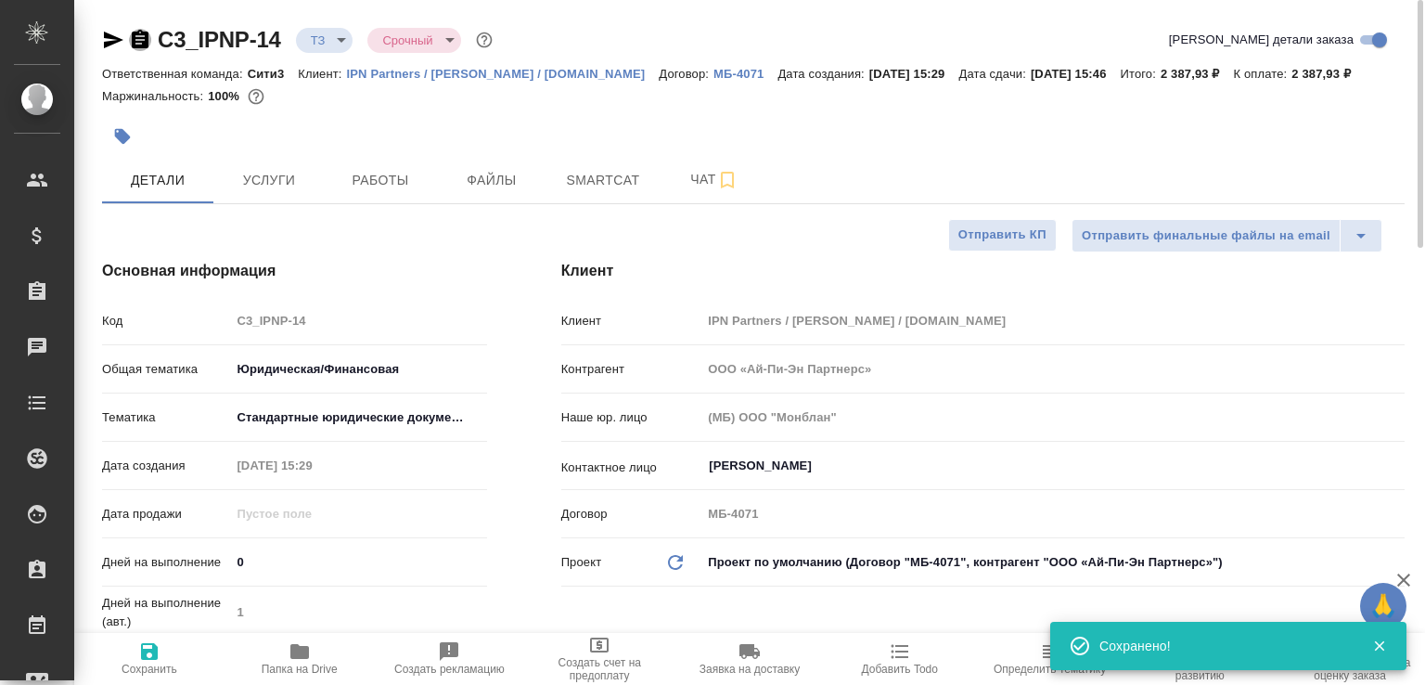
drag, startPoint x: 140, startPoint y: 34, endPoint x: 254, endPoint y: 34, distance: 114.1
click at [140, 34] on icon "button" at bounding box center [140, 39] width 17 height 19
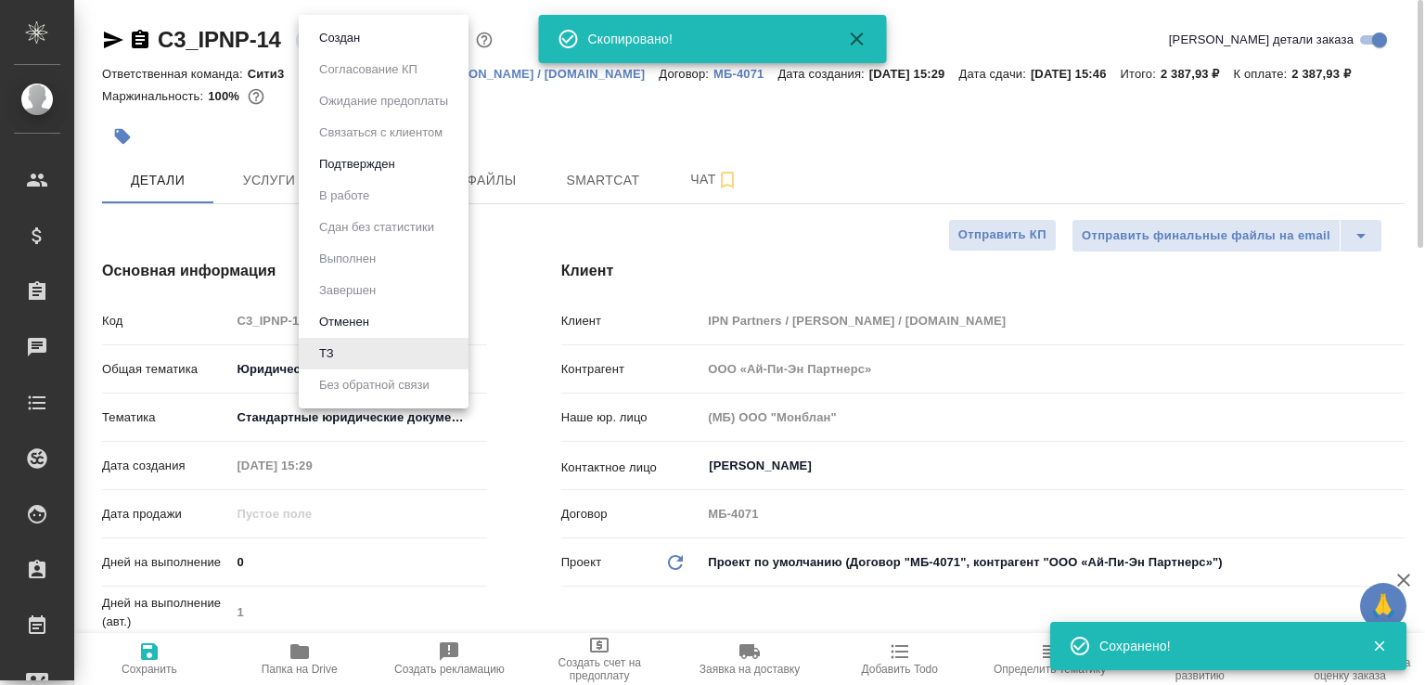
click at [343, 33] on body "🙏 .cls-1 fill:#fff; AWATERA Малофеева Екатерина e.malofeeva Клиенты Спецификаци…" at bounding box center [712, 342] width 1425 height 685
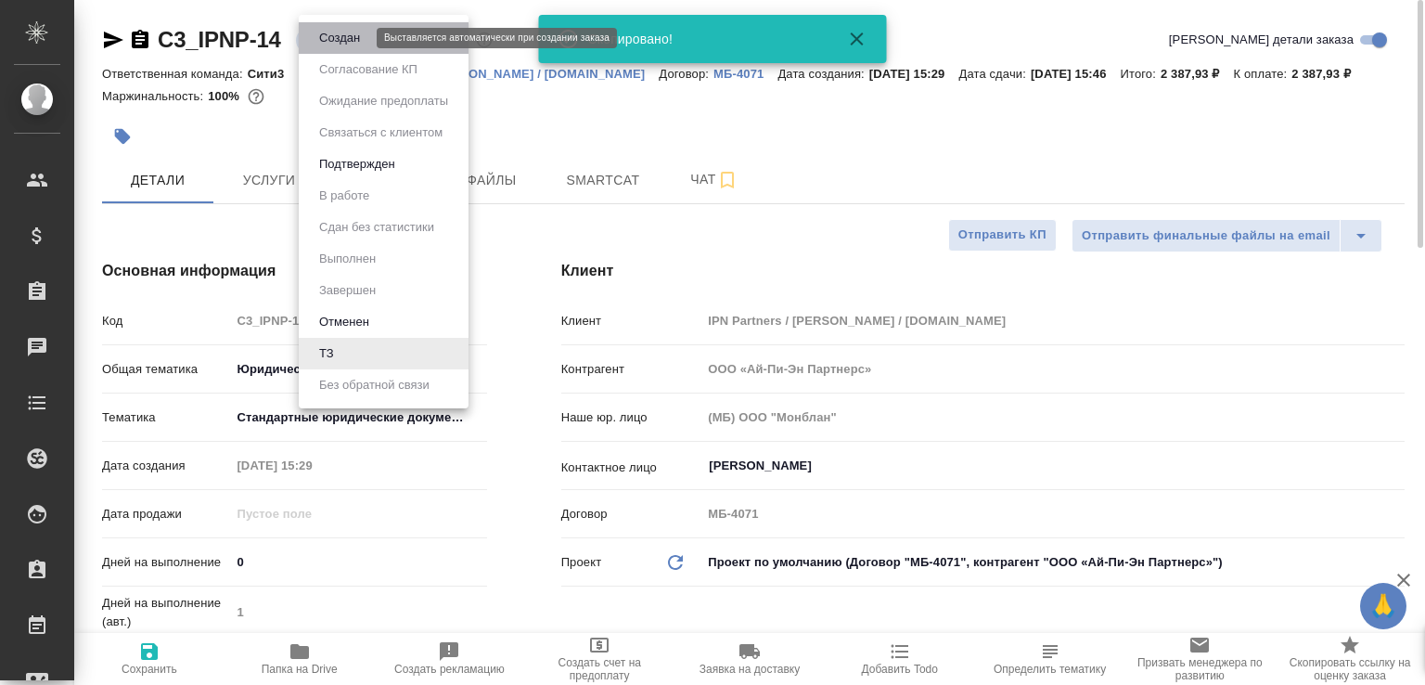
click at [343, 33] on button "Создан" at bounding box center [340, 38] width 52 height 20
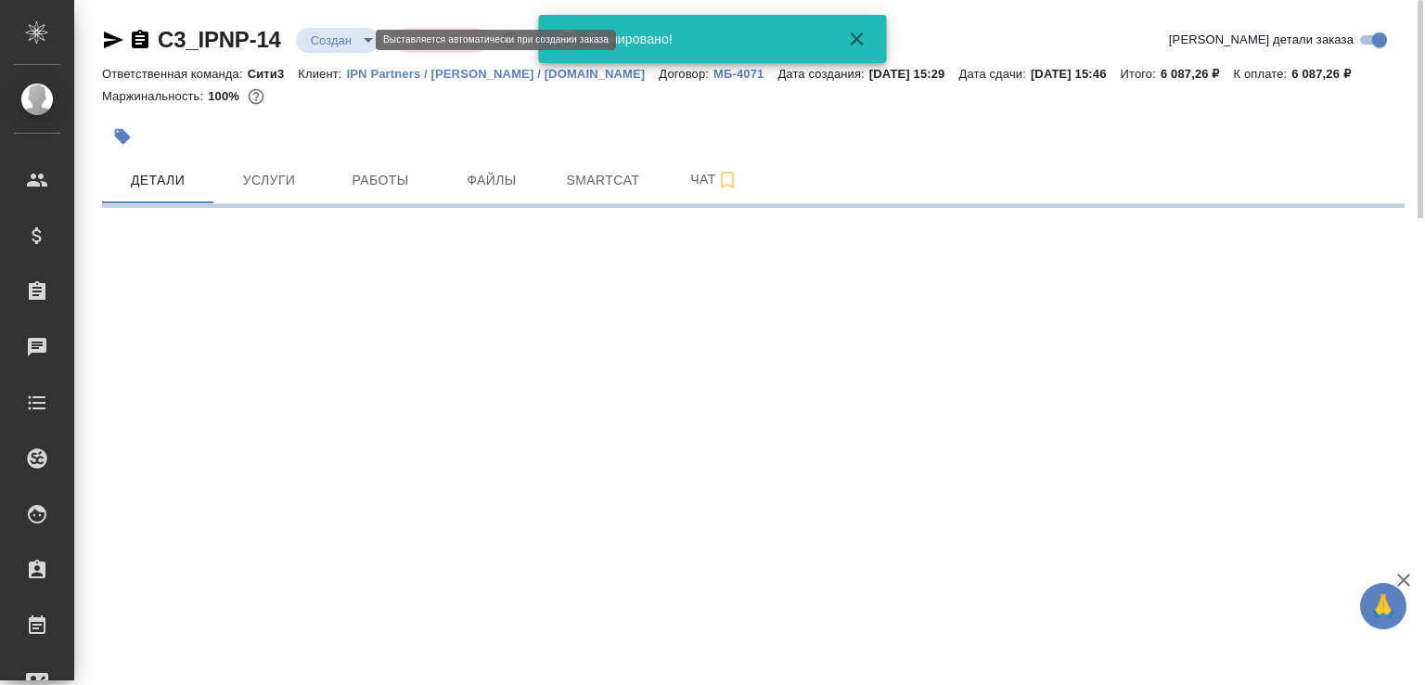
select select "RU"
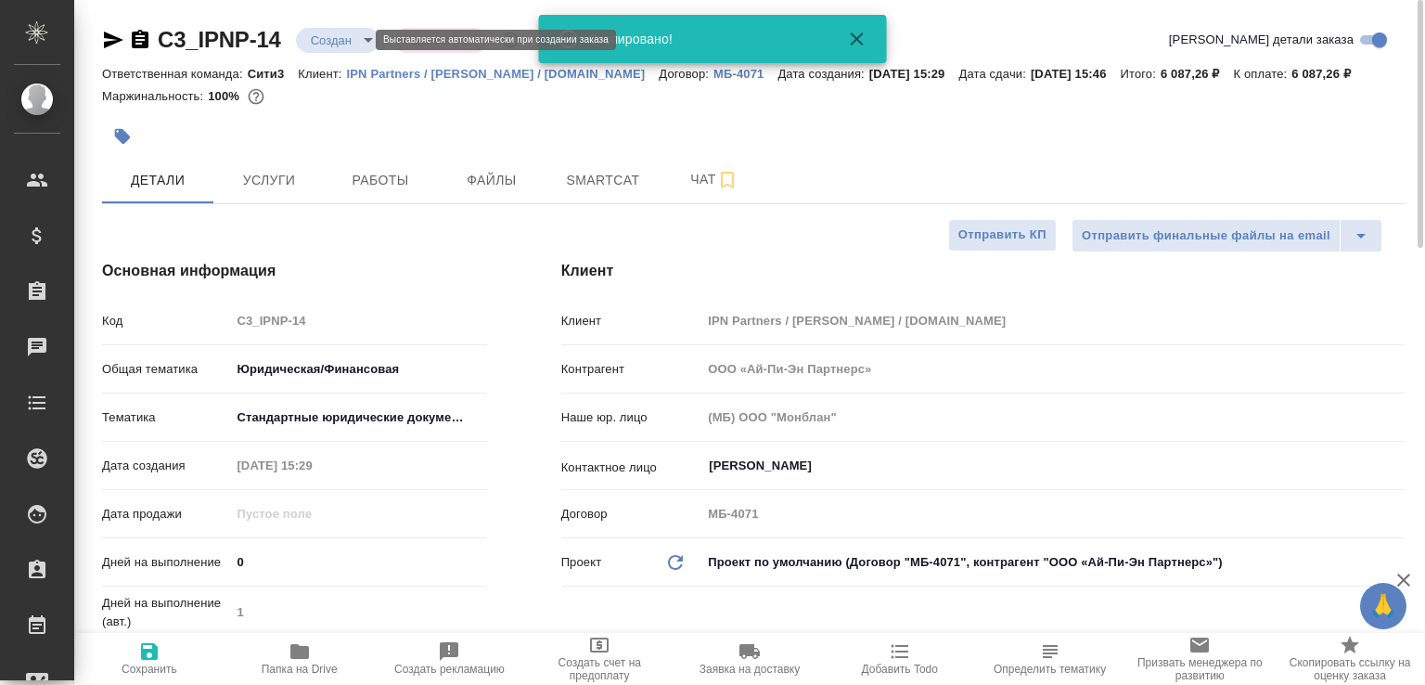
type textarea "x"
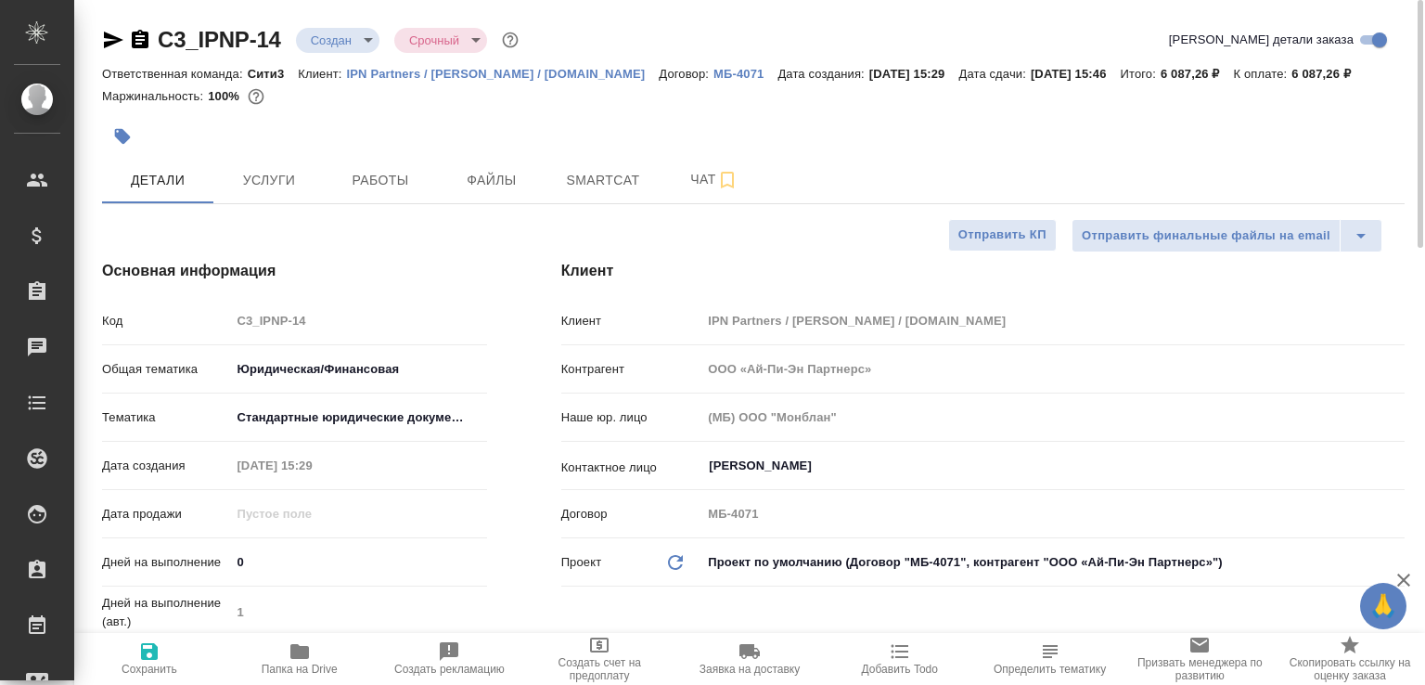
type textarea "x"
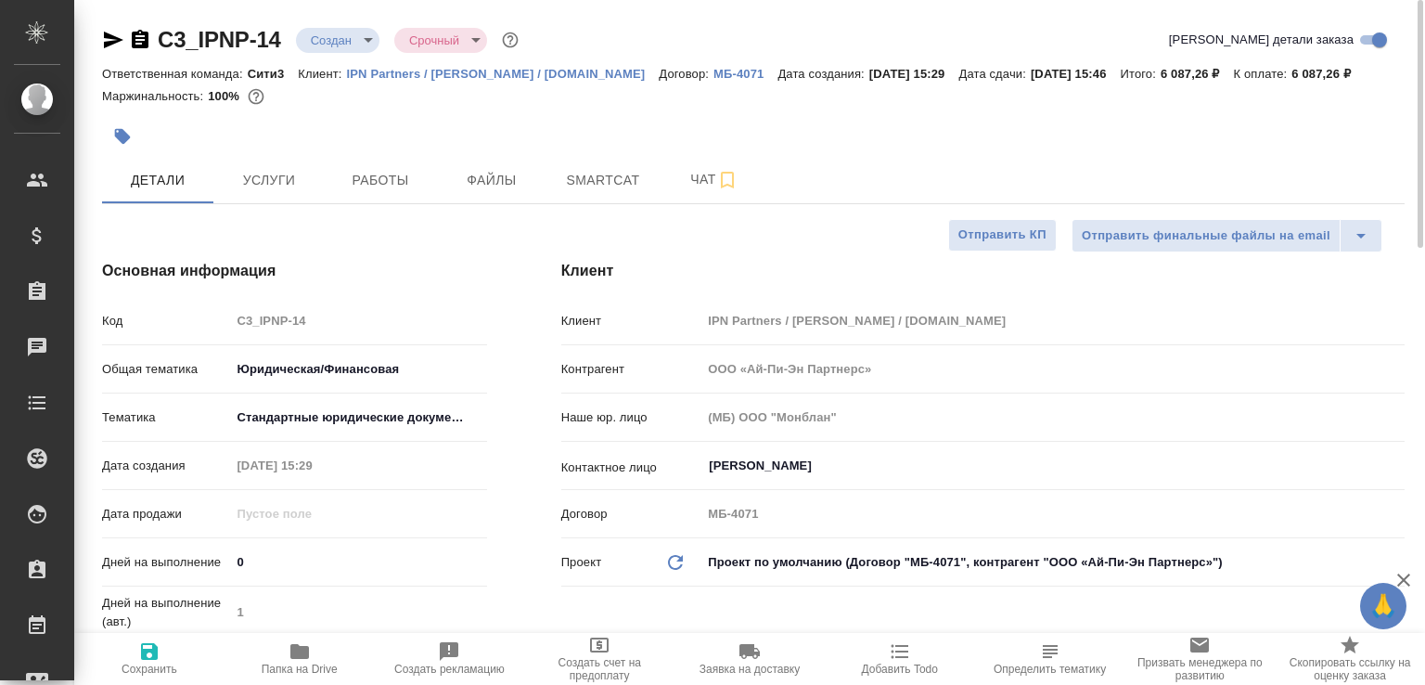
type textarea "x"
click at [674, 203] on button "Чат" at bounding box center [714, 180] width 111 height 46
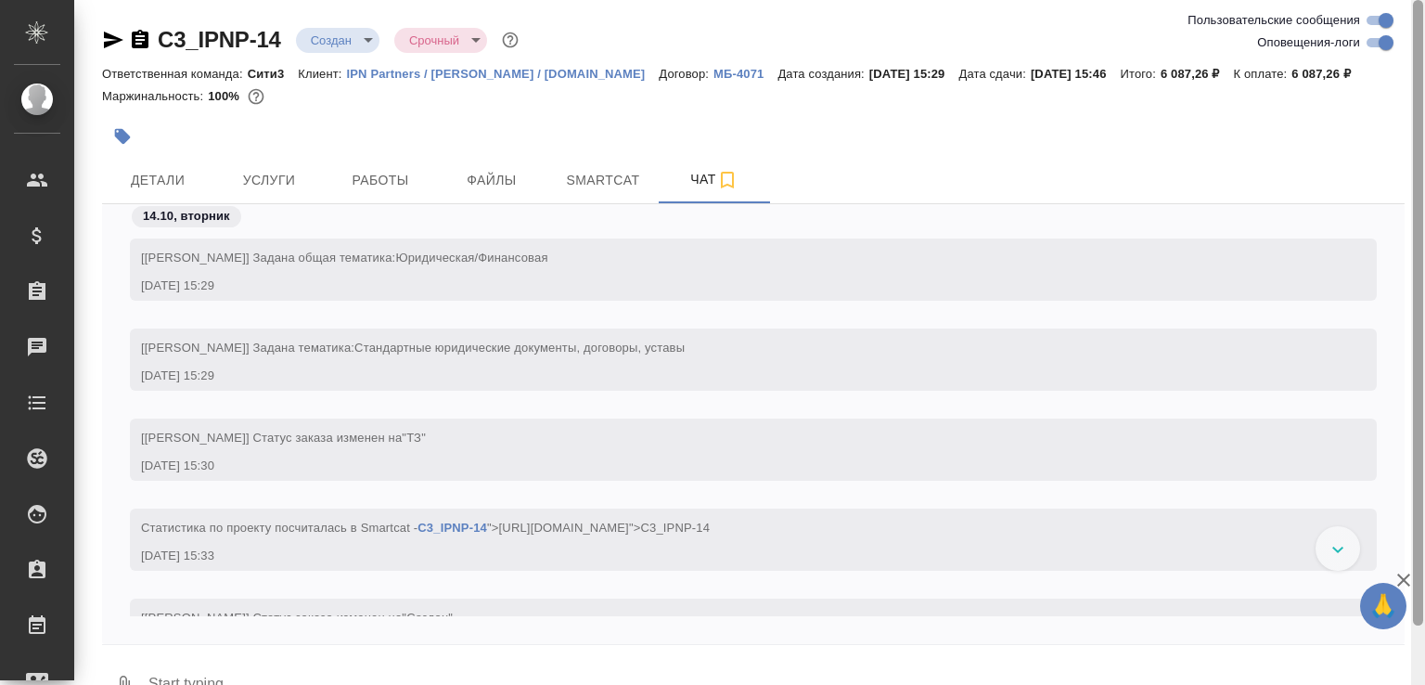
scroll to position [66, 0]
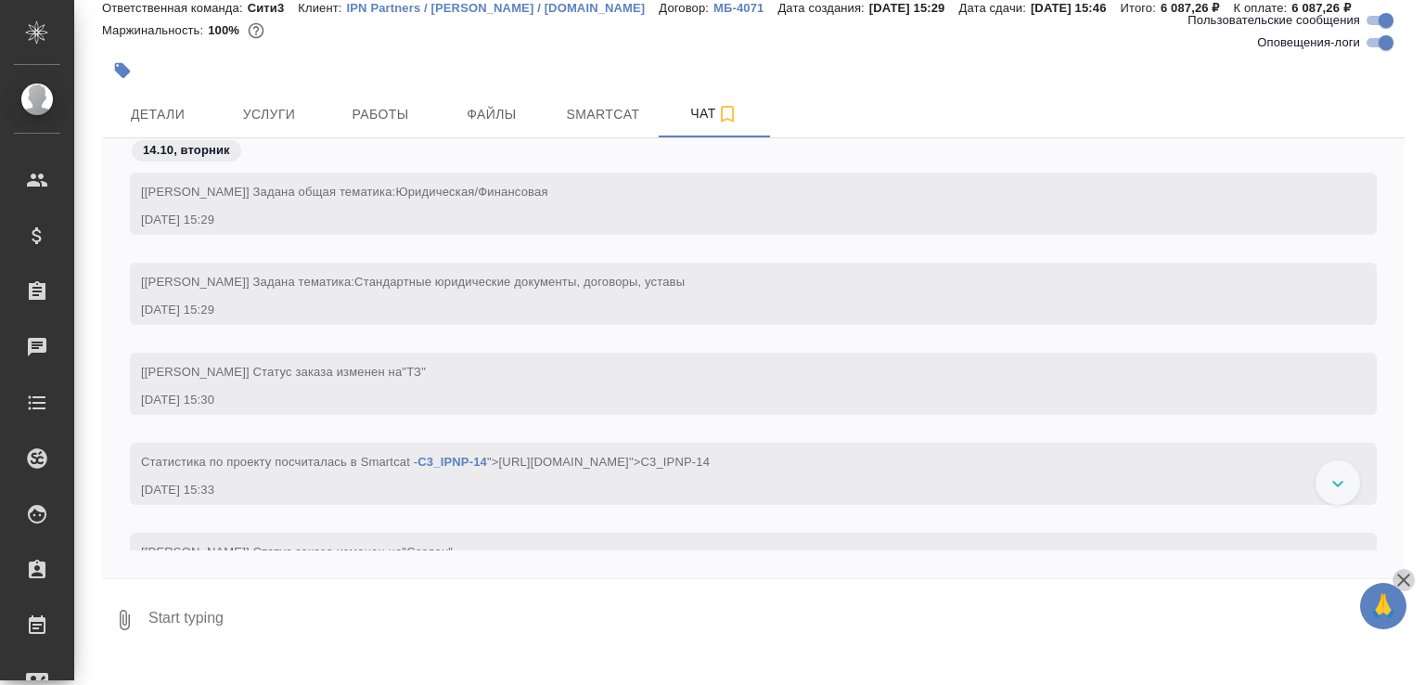
click at [1400, 577] on icon "button" at bounding box center [1403, 579] width 13 height 13
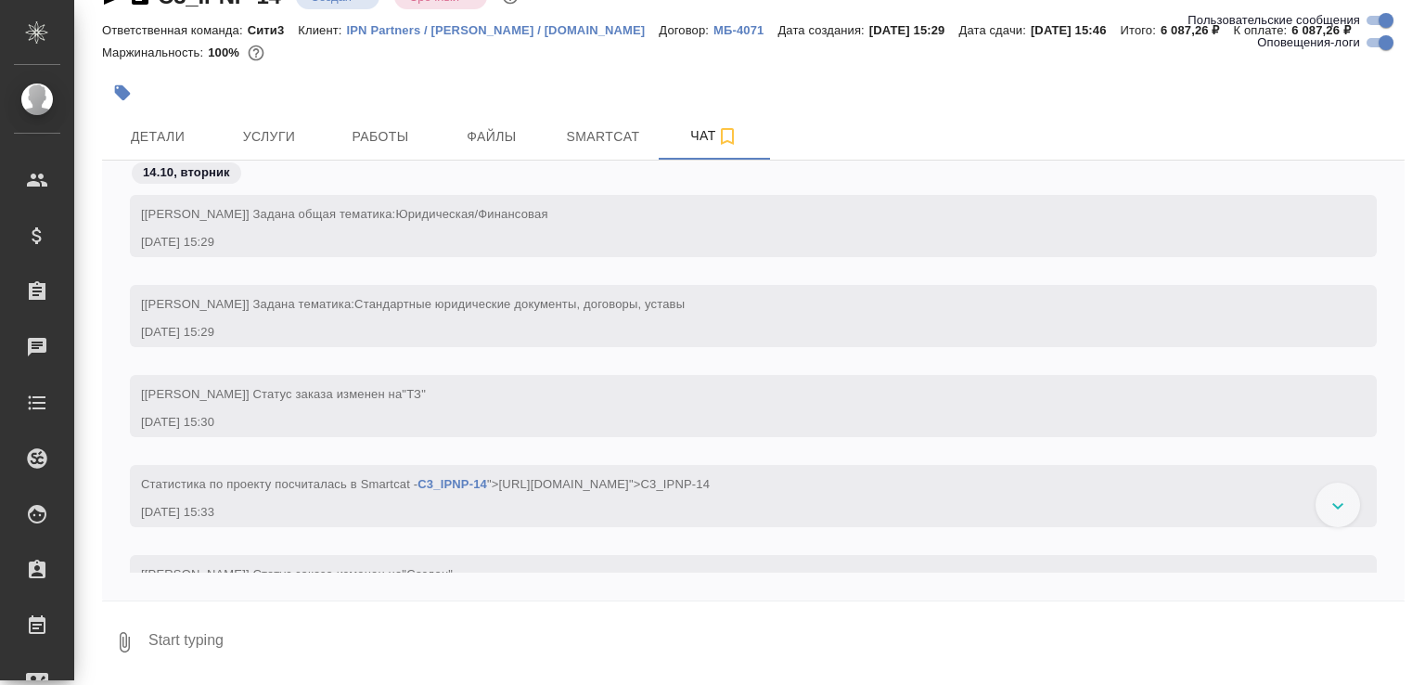
click at [124, 640] on icon "button" at bounding box center [124, 642] width 22 height 22
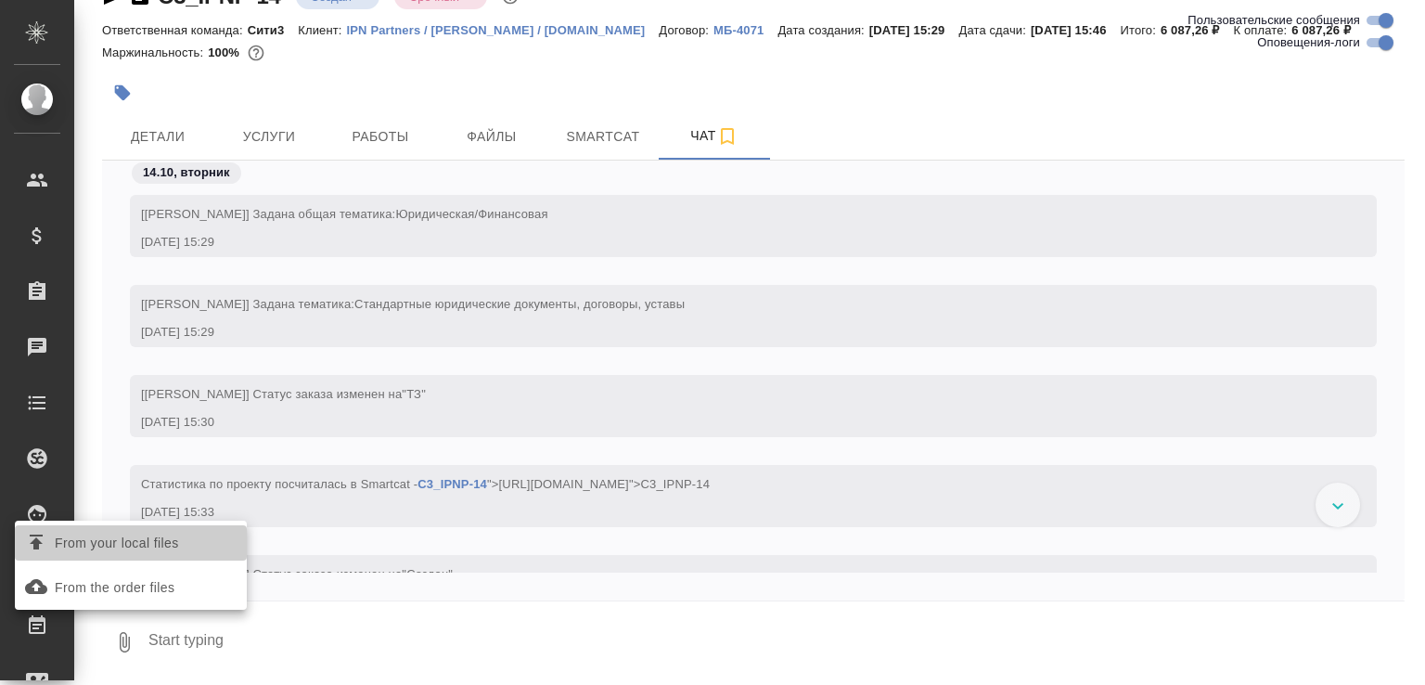
click at [122, 541] on span "From your local files" at bounding box center [117, 542] width 124 height 23
click at [0, 0] on input "From your local files" at bounding box center [0, 0] width 0 height 0
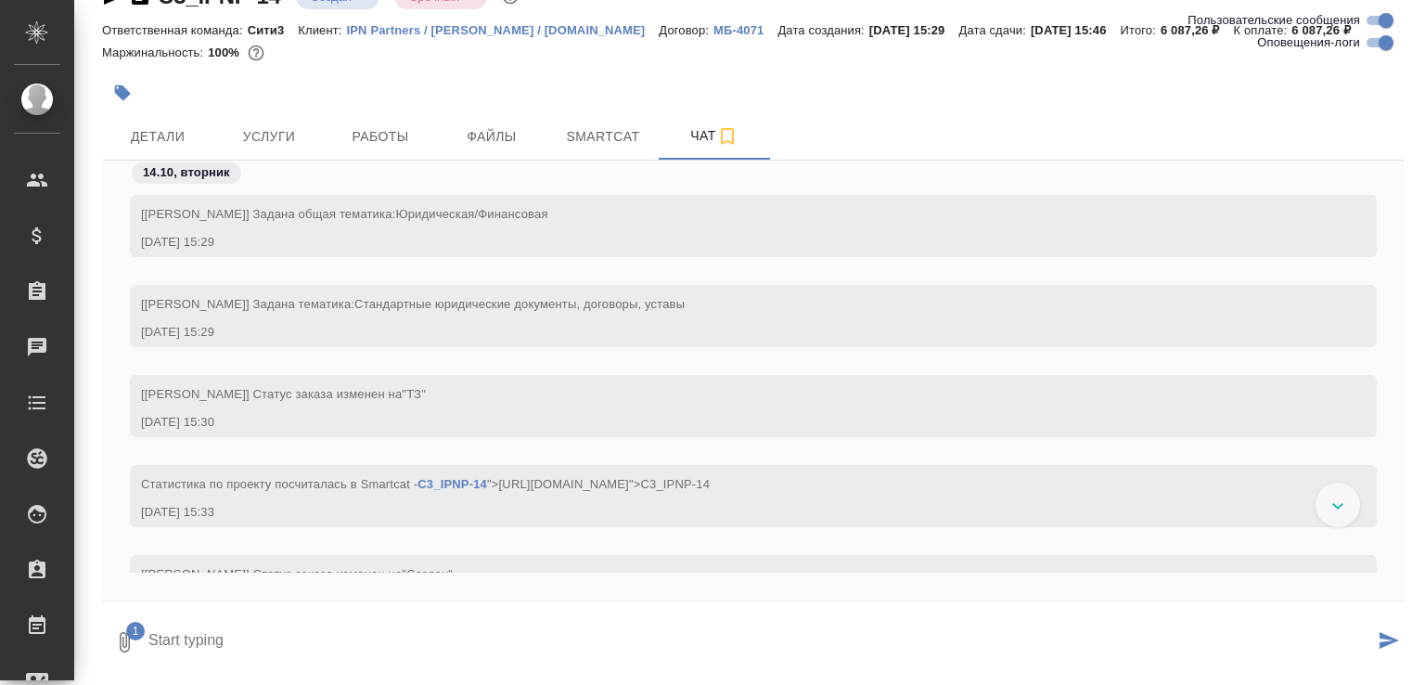
click at [270, 633] on textarea at bounding box center [760, 641] width 1227 height 63
type textarea "арабкий с листа, но там немного недублирующегося"
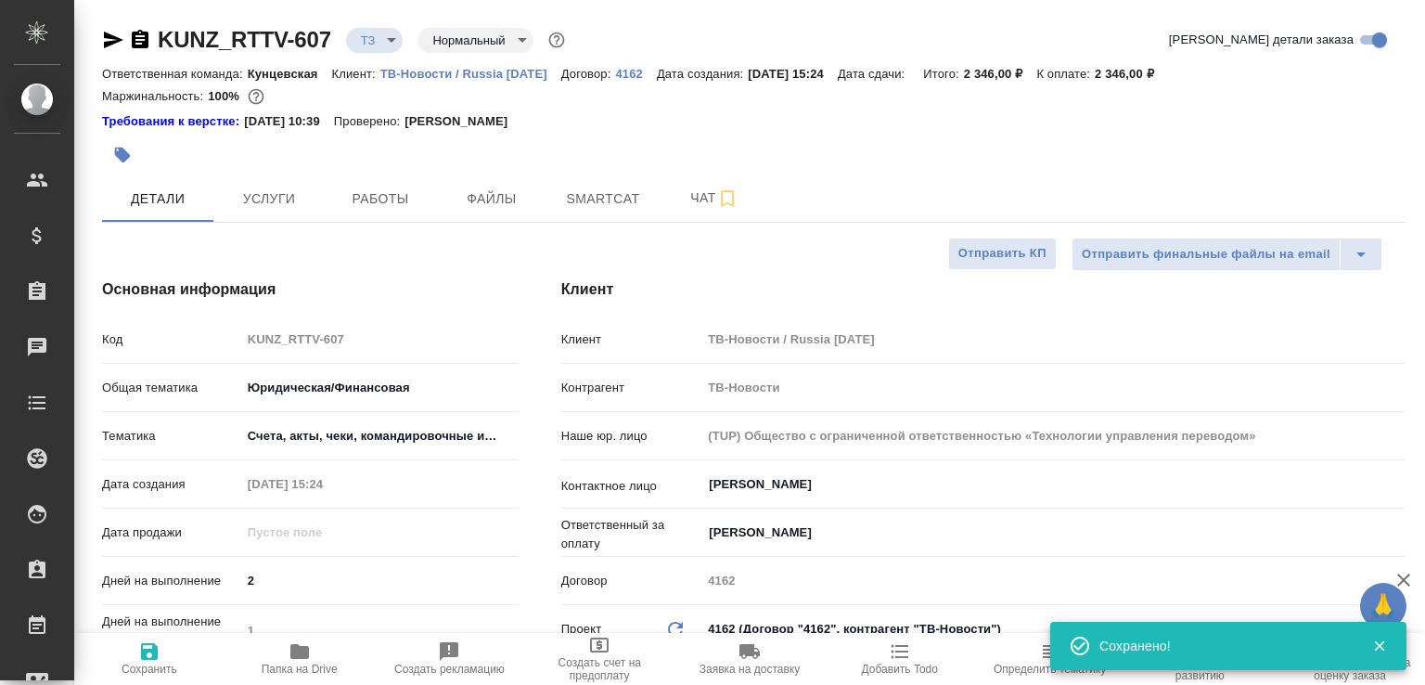
select select "RU"
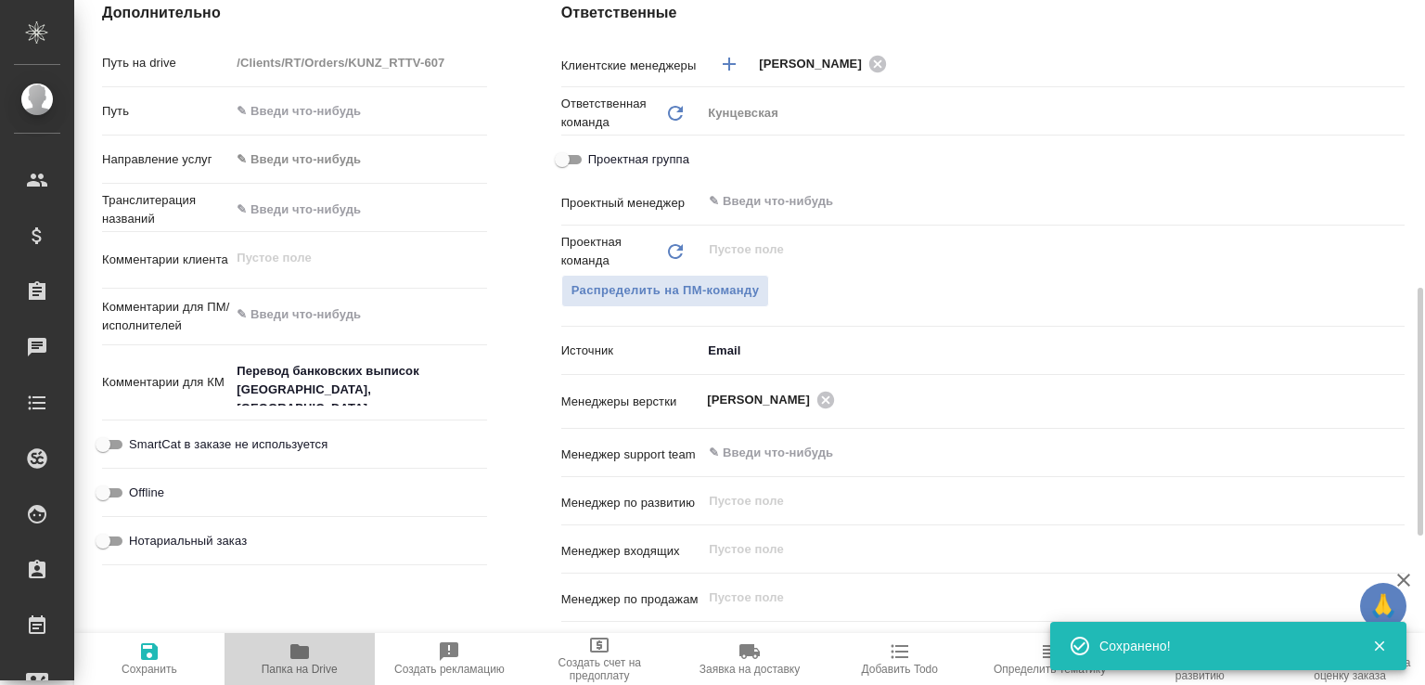
click at [336, 641] on span "Папка на Drive" at bounding box center [300, 657] width 128 height 35
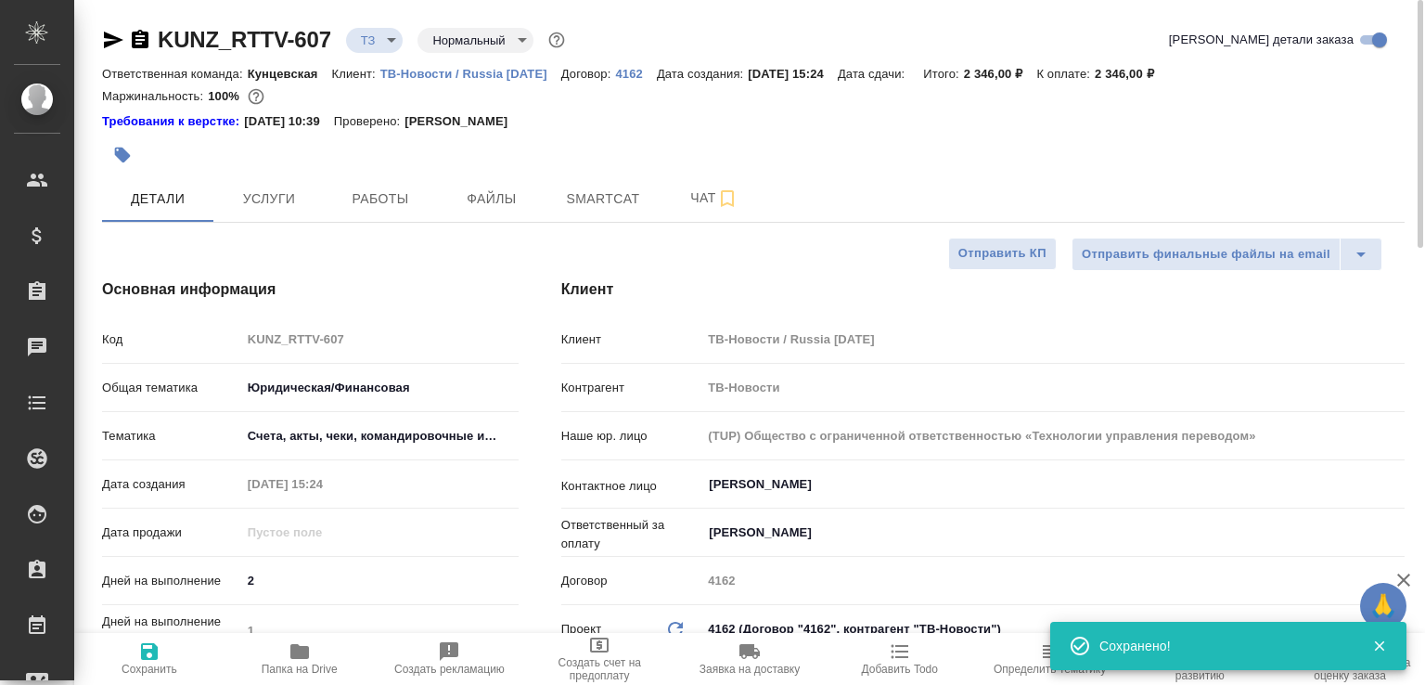
scroll to position [0, 0]
click at [141, 39] on icon "button" at bounding box center [140, 40] width 22 height 22
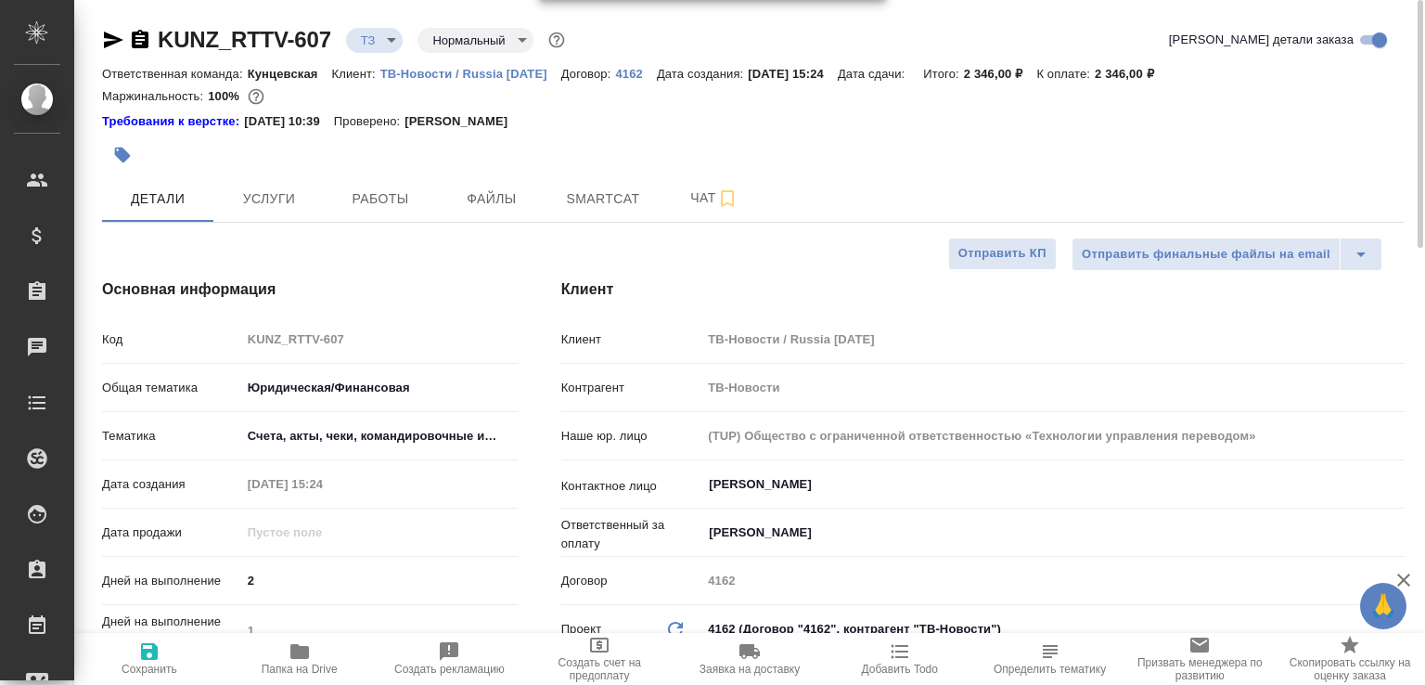
click at [137, 38] on icon "button" at bounding box center [140, 39] width 17 height 19
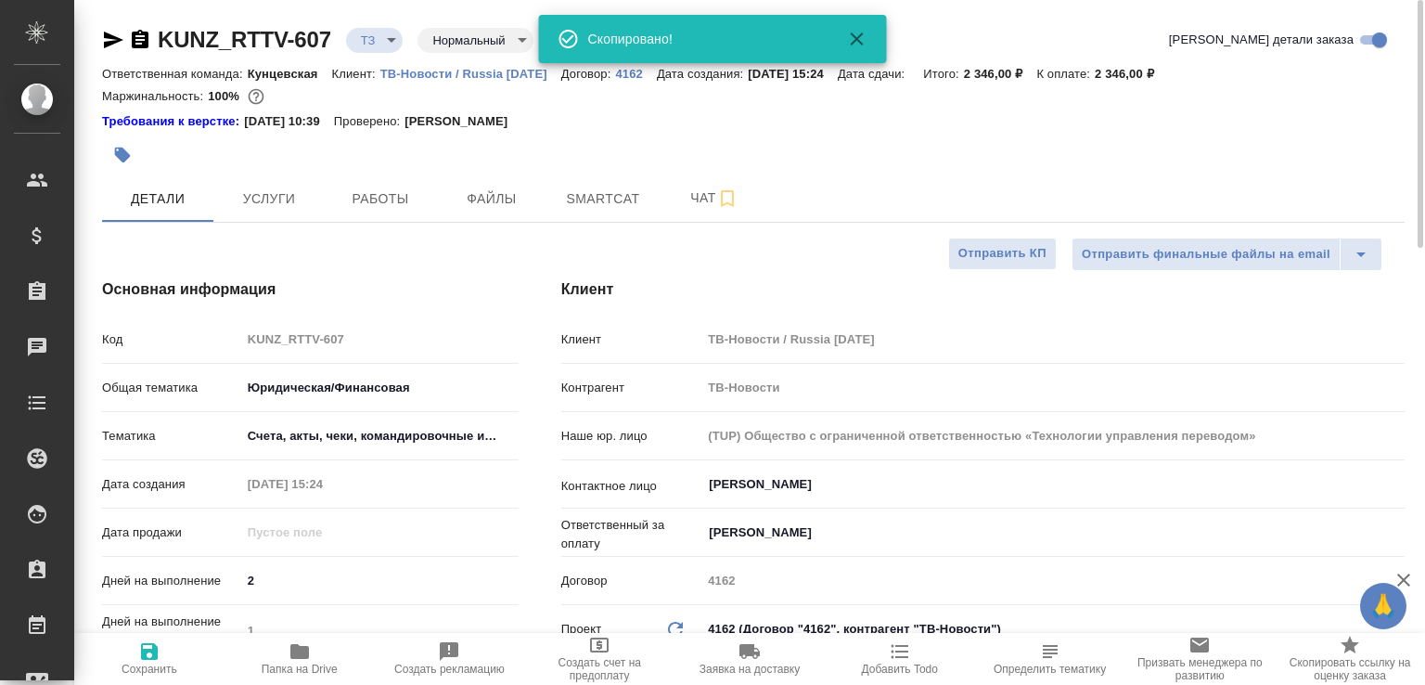
click at [392, 33] on body "🙏 .cls-1 fill:#fff; AWATERA Малофеева Екатерина e.malofeeva Клиенты Спецификаци…" at bounding box center [712, 342] width 1425 height 685
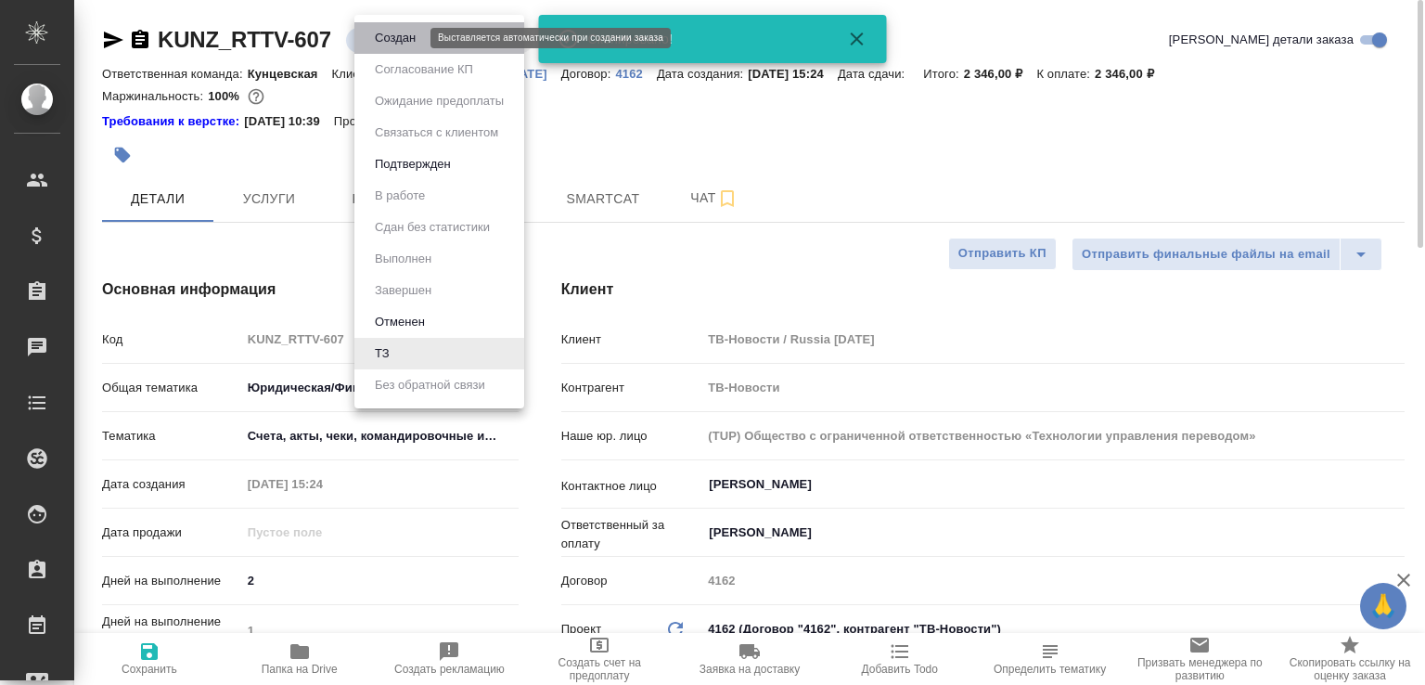
click at [392, 33] on button "Создан" at bounding box center [395, 38] width 52 height 20
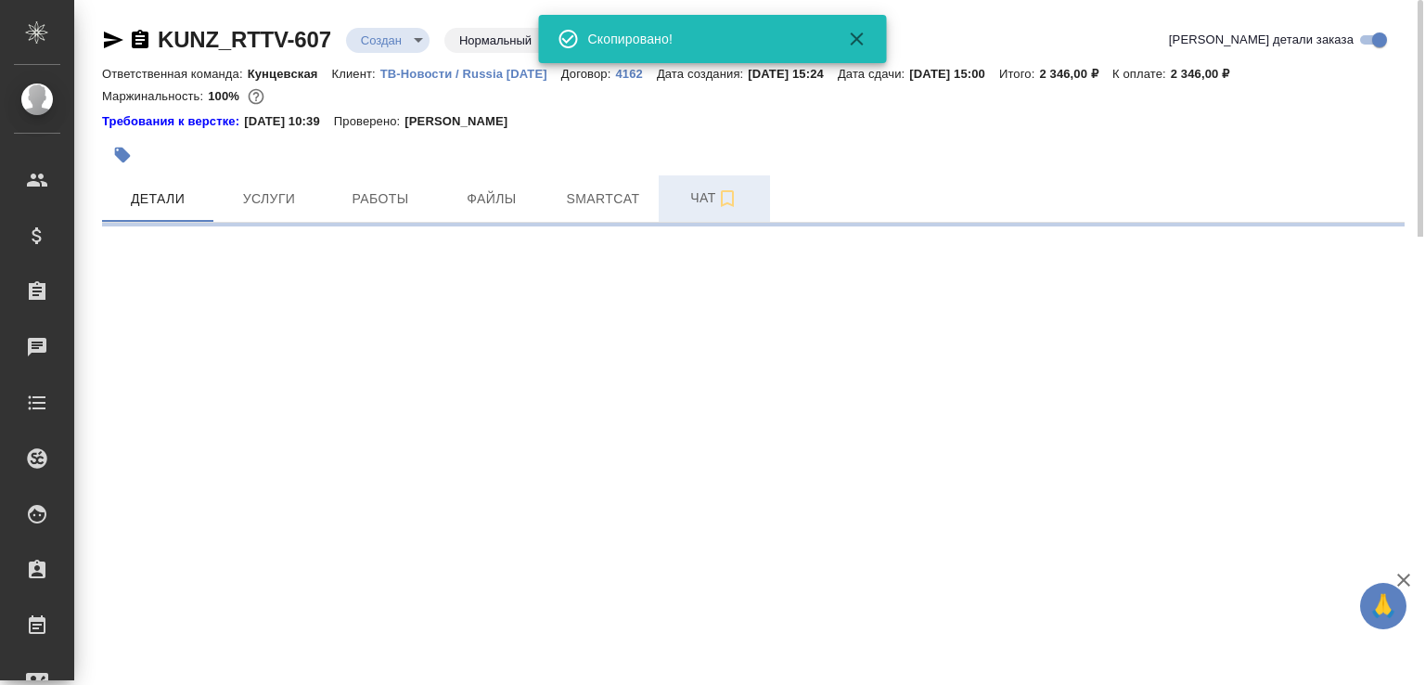
select select "RU"
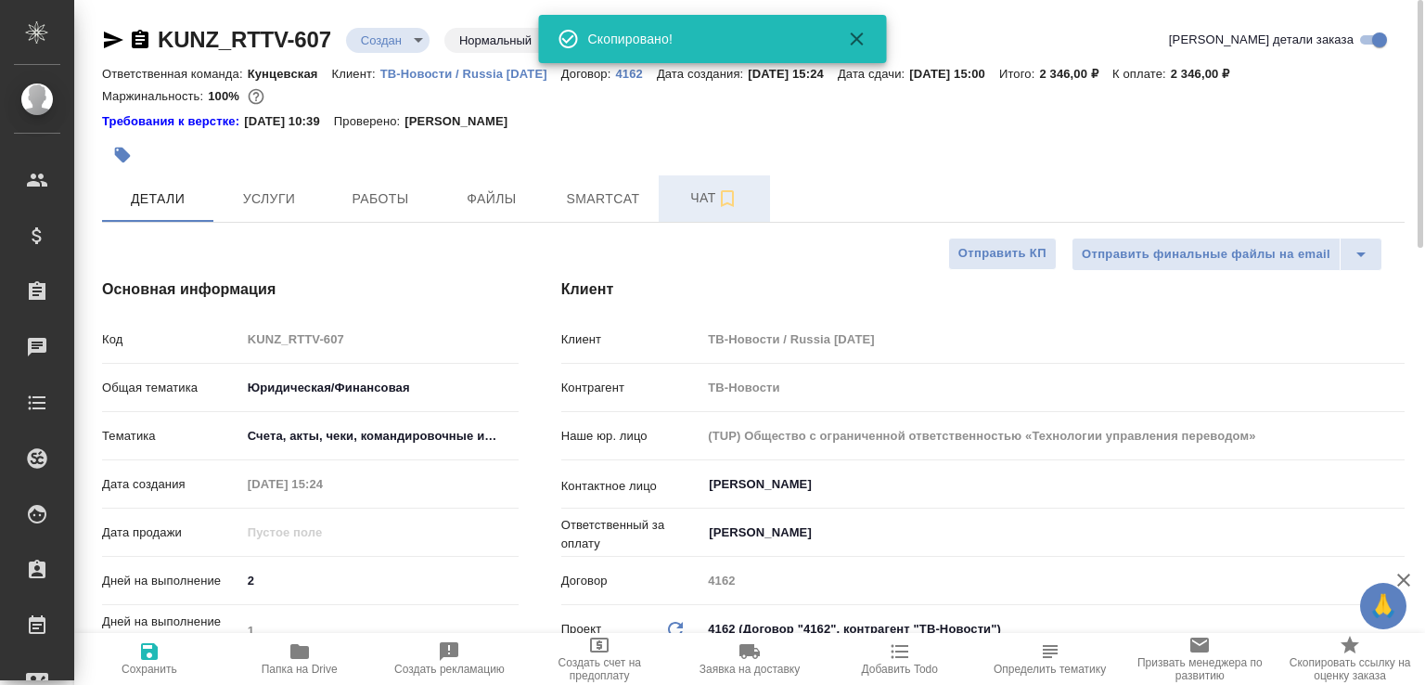
type textarea "x"
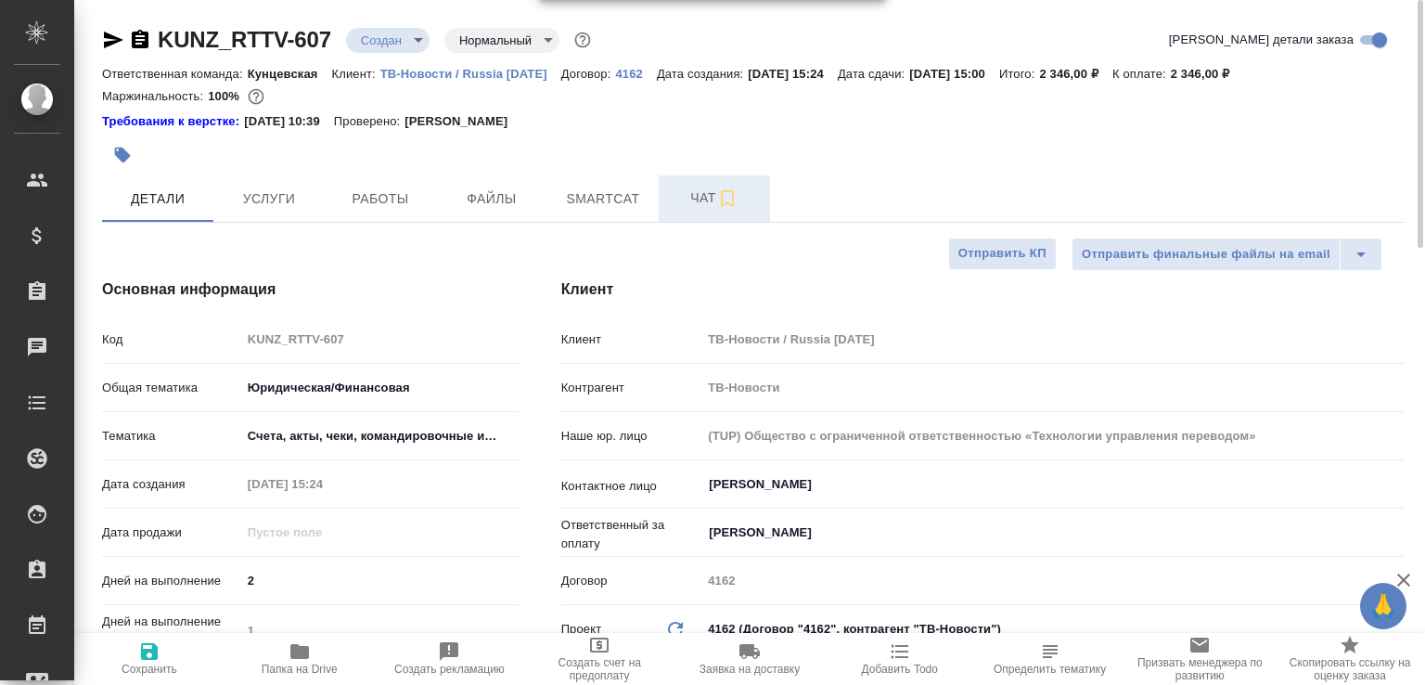
click at [677, 185] on button "Чат" at bounding box center [714, 198] width 111 height 46
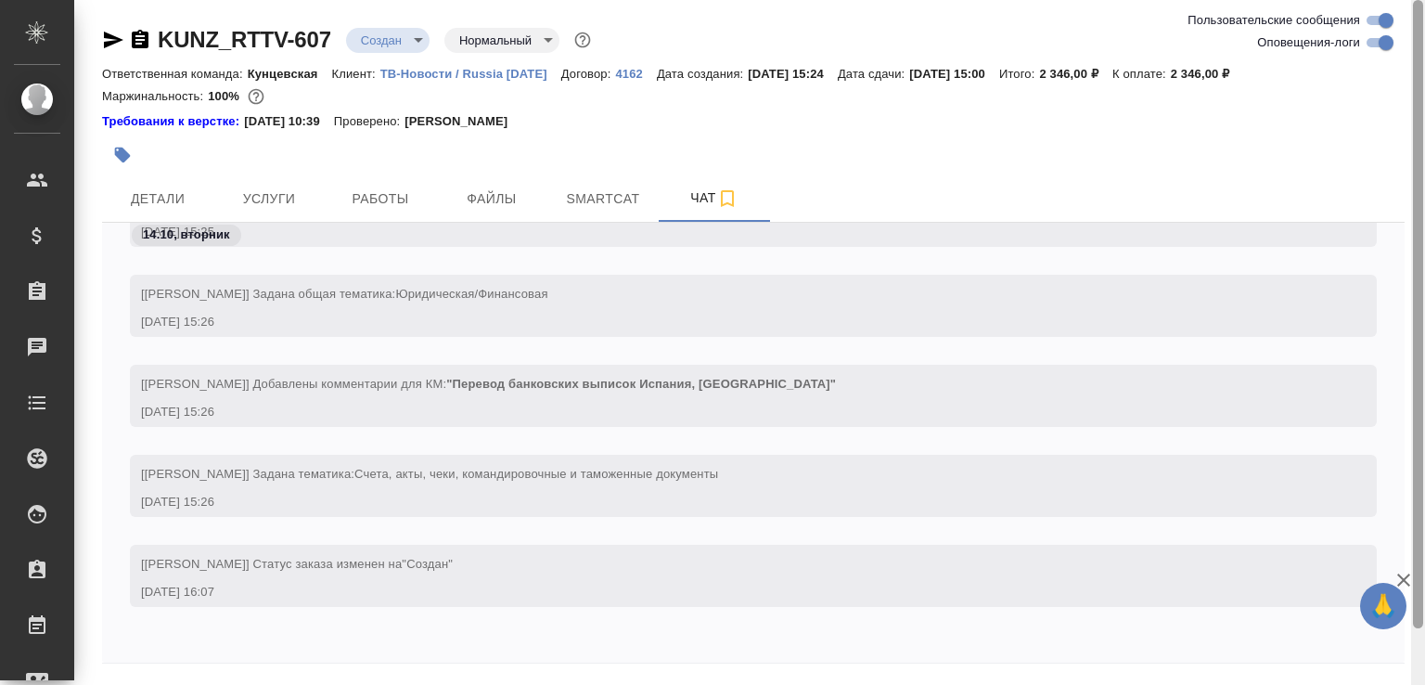
scroll to position [62, 0]
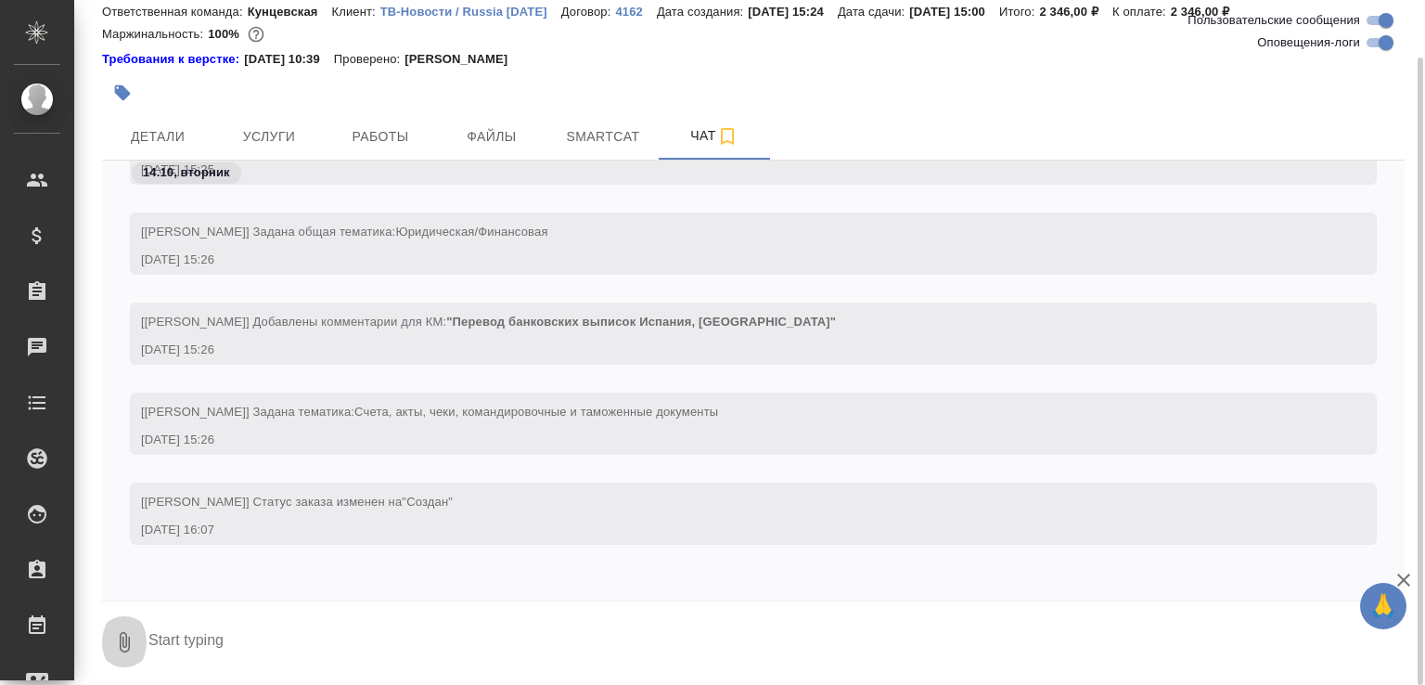
click at [118, 628] on button "0" at bounding box center [124, 641] width 45 height 63
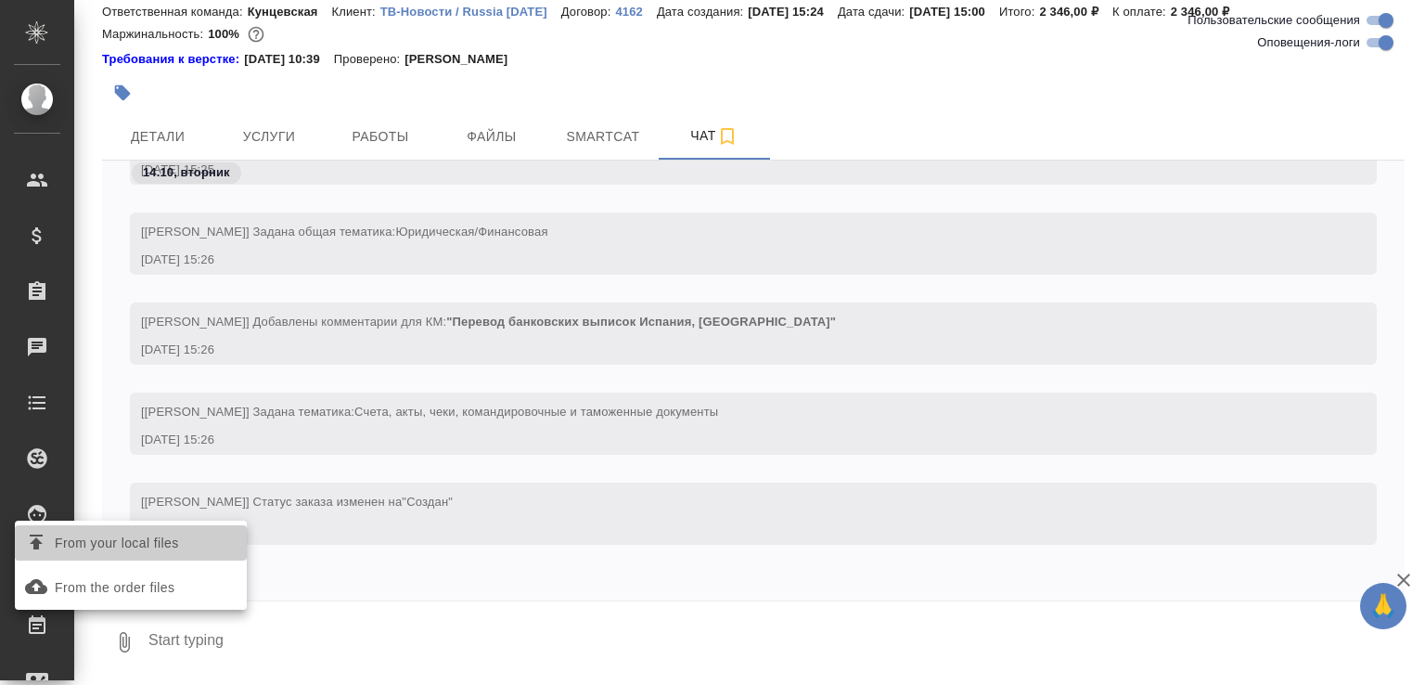
click at [162, 543] on span "From your local files" at bounding box center [117, 542] width 124 height 23
click at [0, 0] on input "From your local files" at bounding box center [0, 0] width 0 height 0
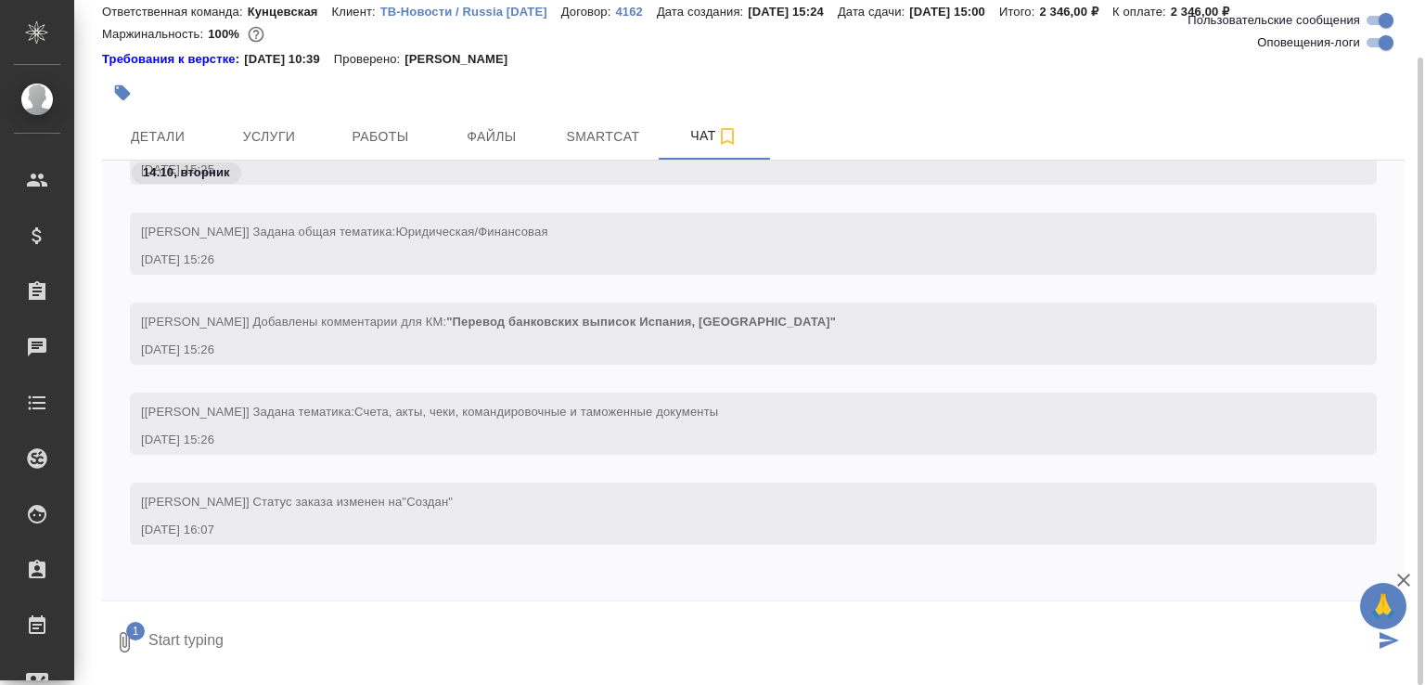
click at [245, 648] on textarea at bounding box center [760, 641] width 1227 height 63
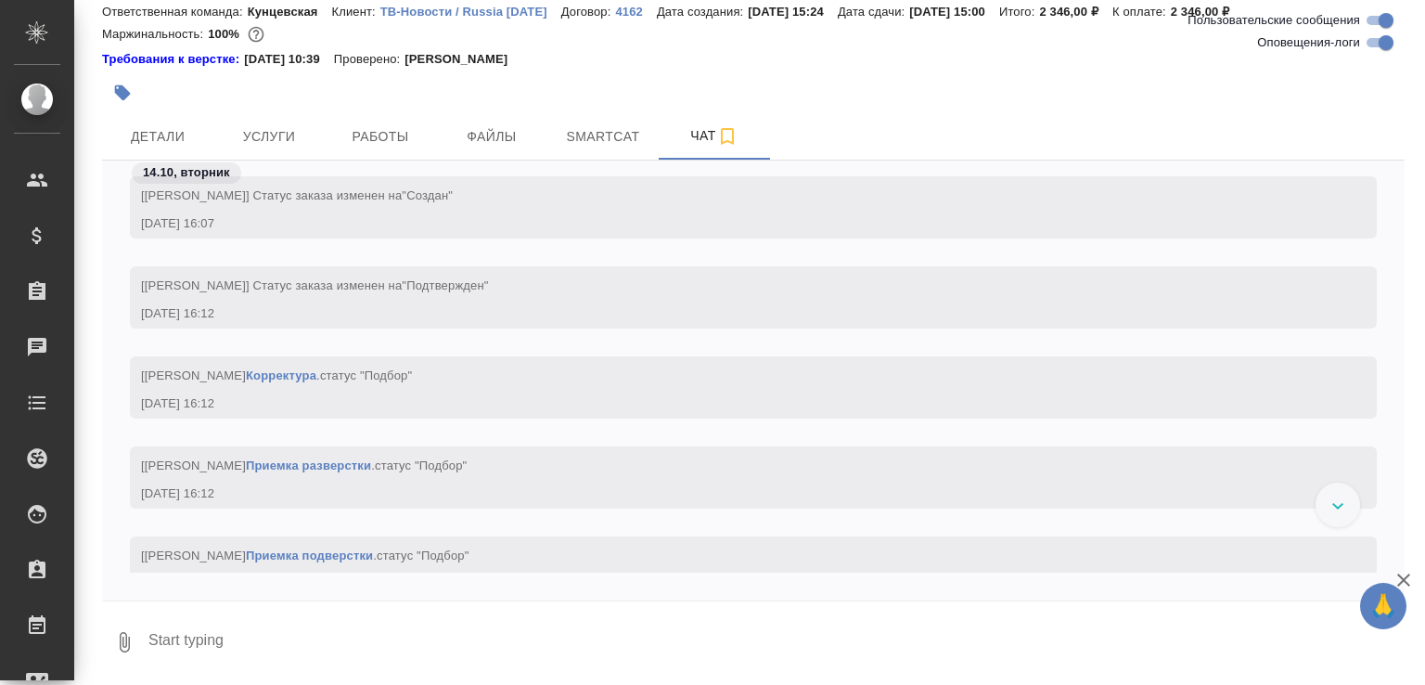
scroll to position [797, 0]
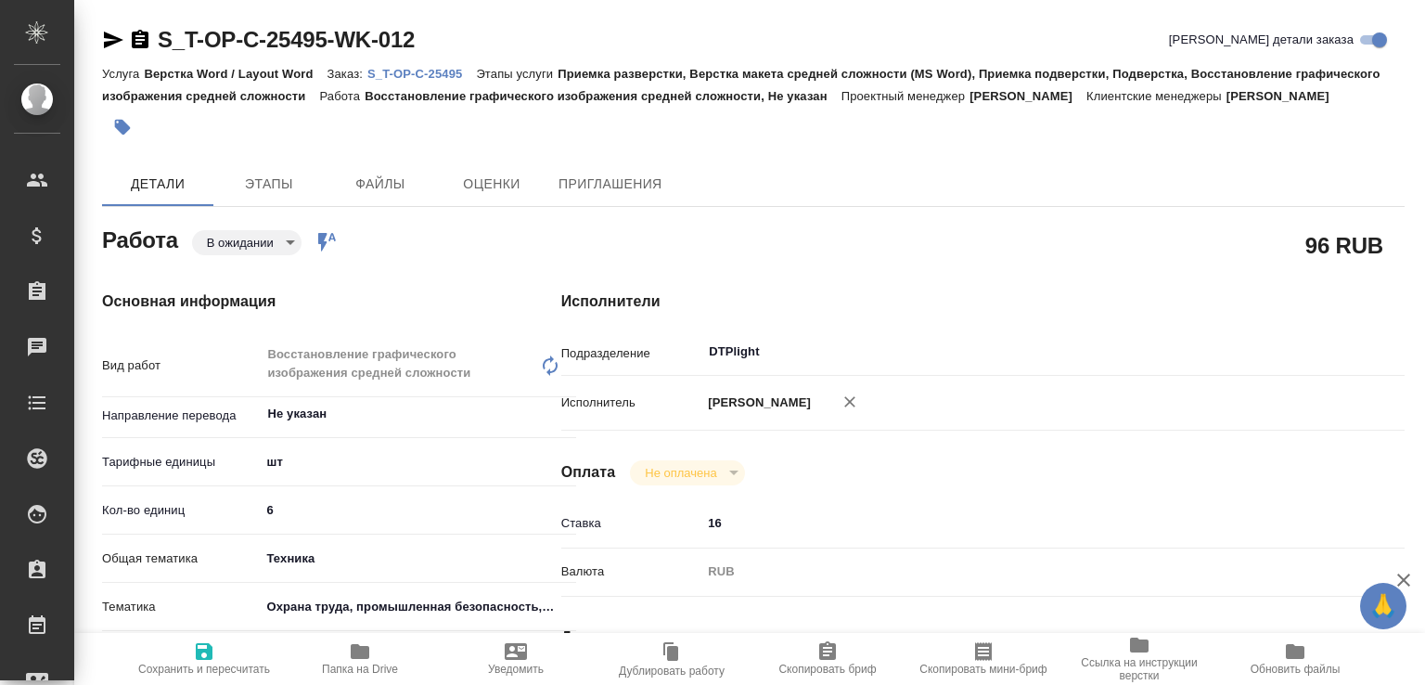
click at [461, 76] on p "S_T-OP-C-25495" at bounding box center [421, 74] width 109 height 14
click at [275, 266] on body "🙏 .cls-1 fill:#fff; AWATERA [PERSON_NAME]malofeeva Клиенты Спецификации Заказы …" at bounding box center [712, 342] width 1425 height 685
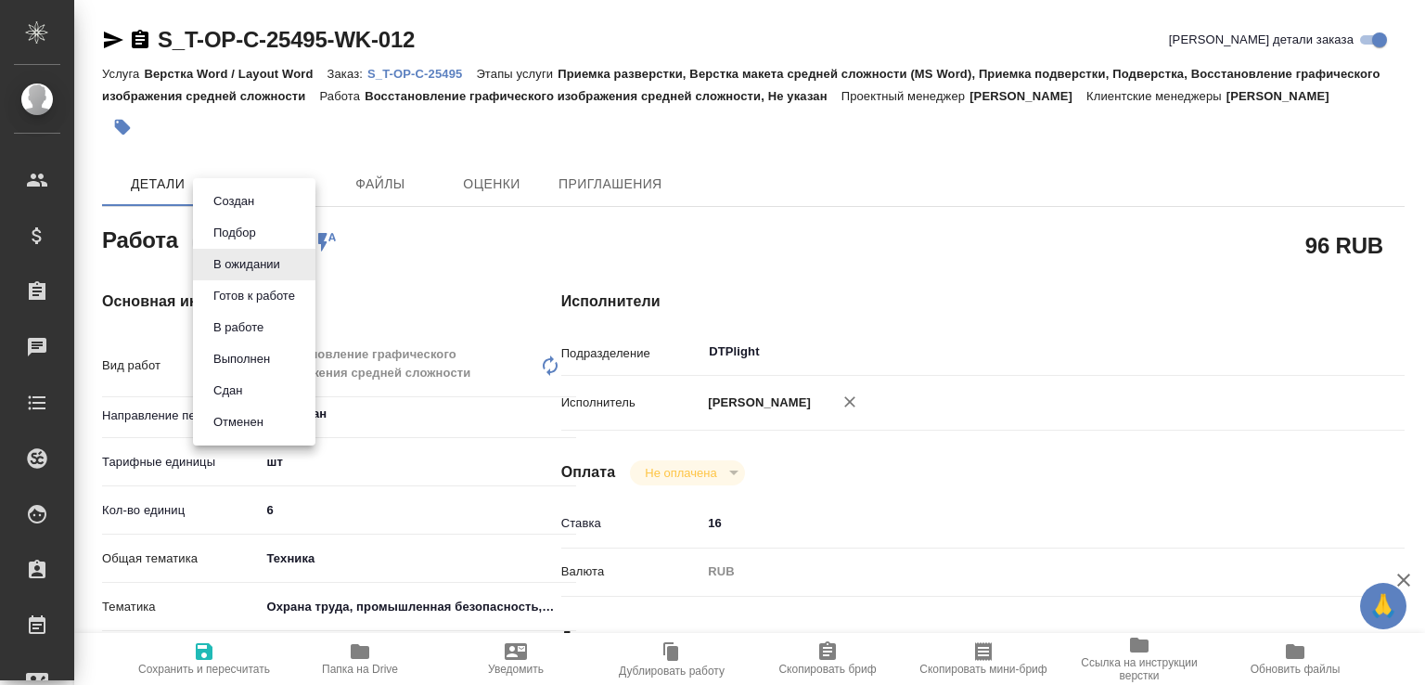
click at [265, 298] on button "Готов к работе" at bounding box center [254, 296] width 93 height 20
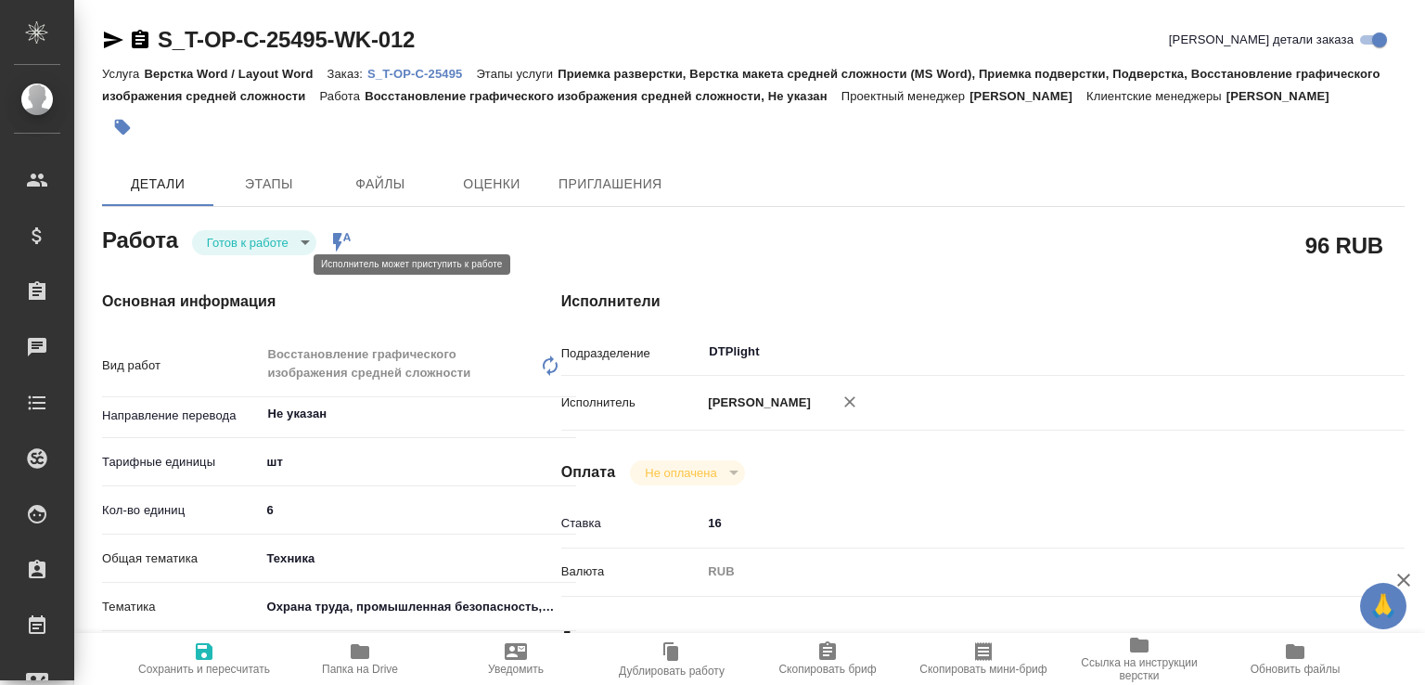
type textarea "x"
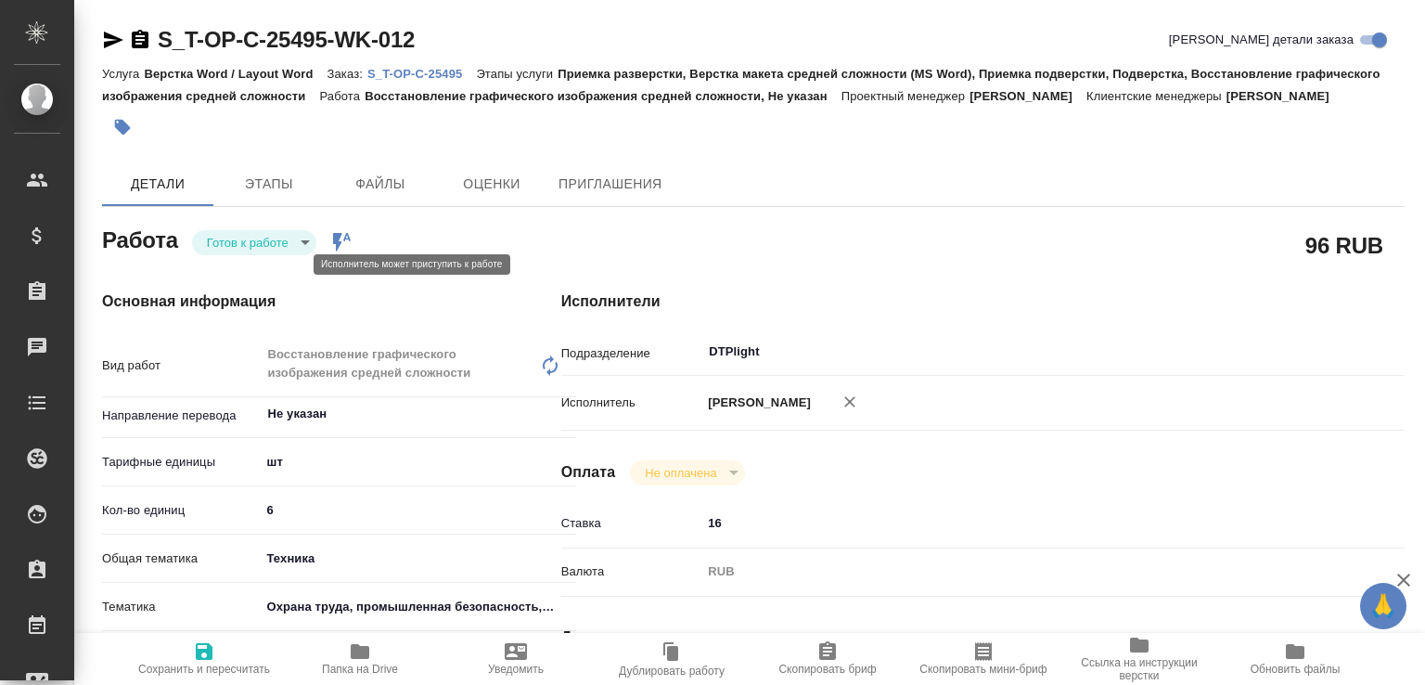
type textarea "x"
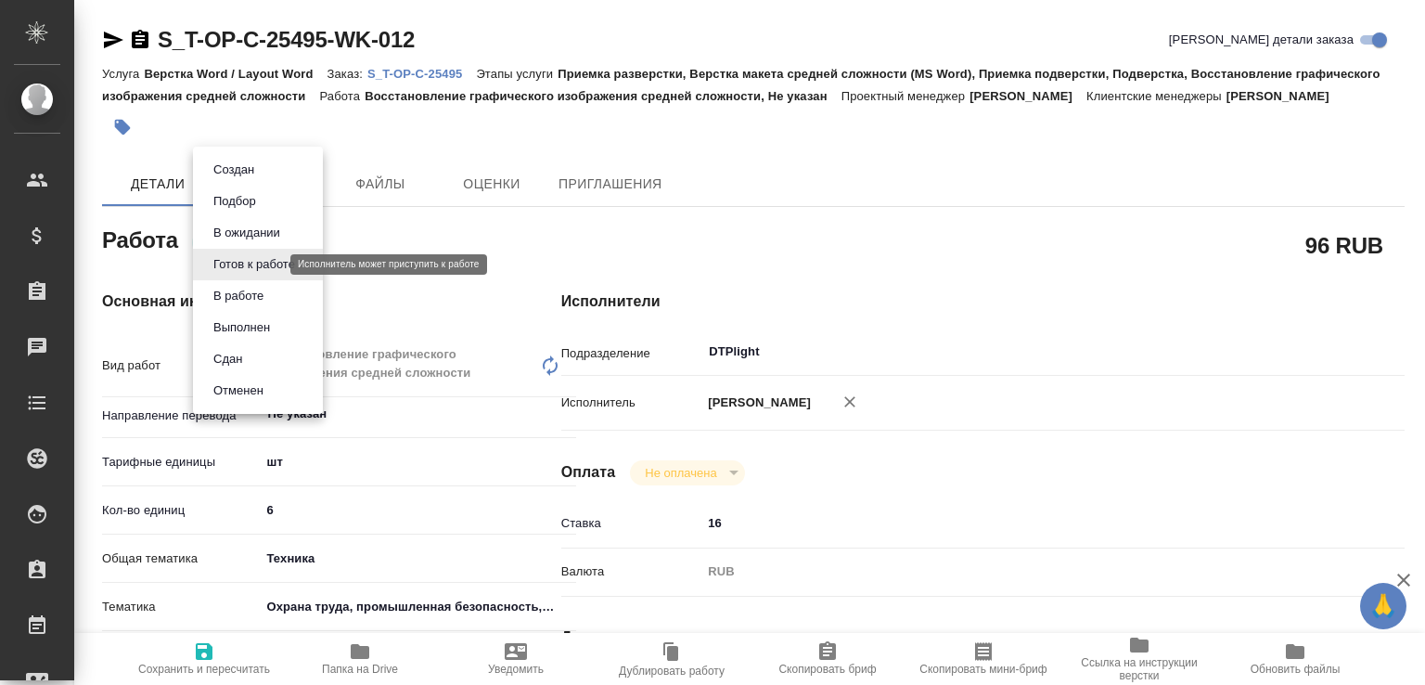
click at [241, 261] on body "🙏 .cls-1 fill:#fff; AWATERA [PERSON_NAME]malofeeva Клиенты Спецификации Заказы …" at bounding box center [712, 342] width 1425 height 685
type textarea "x"
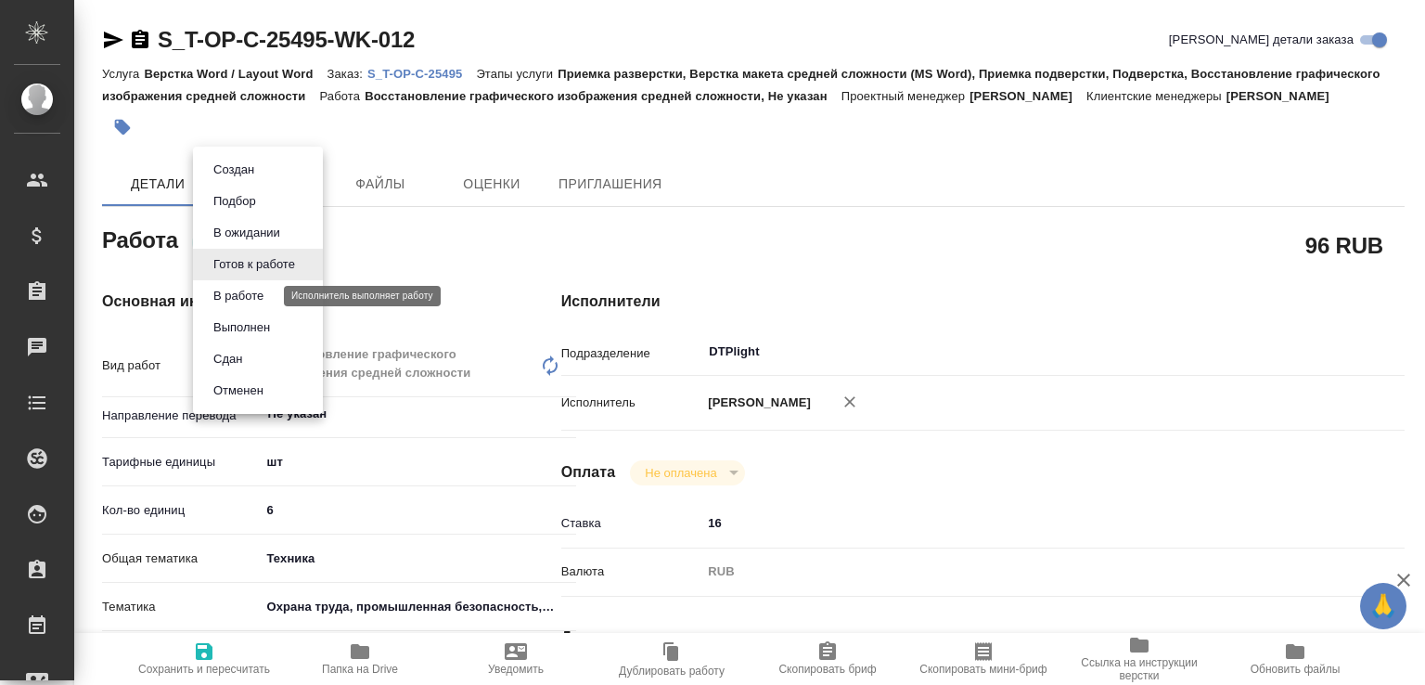
type textarea "x"
click at [267, 301] on button "В работе" at bounding box center [238, 296] width 61 height 20
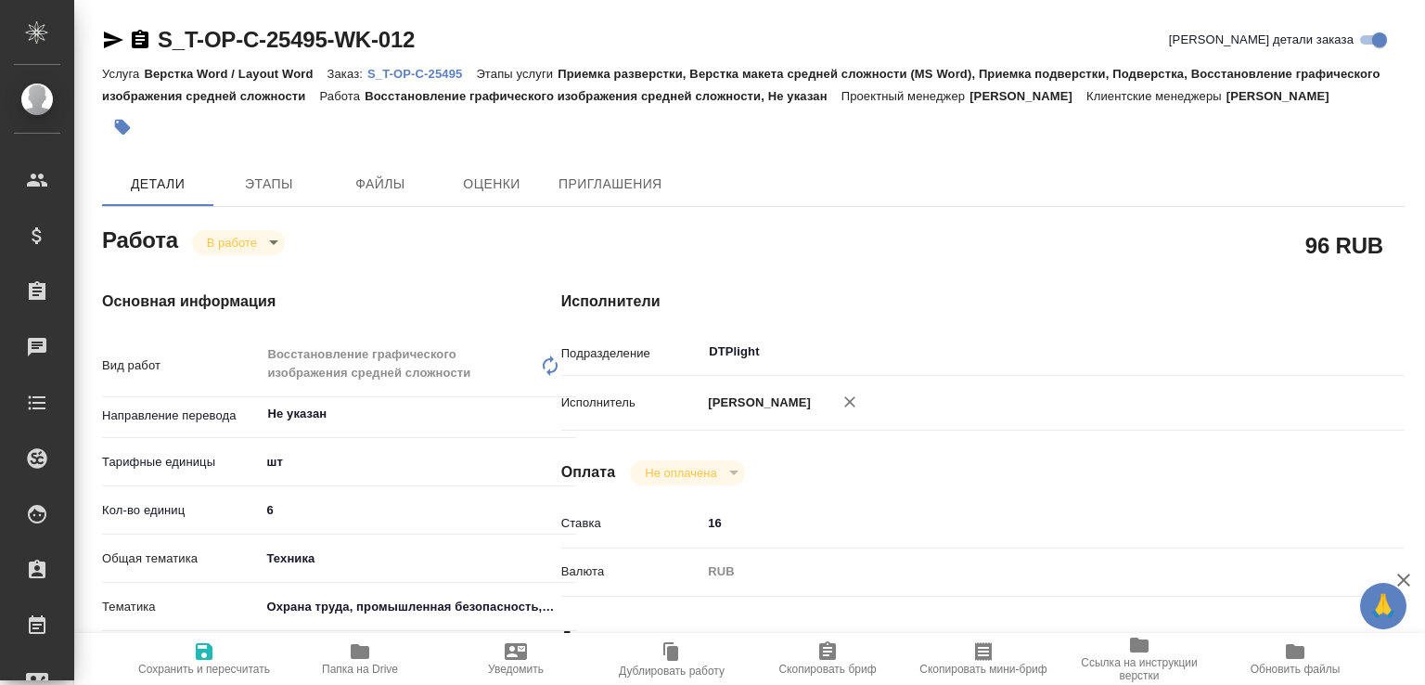
type textarea "x"
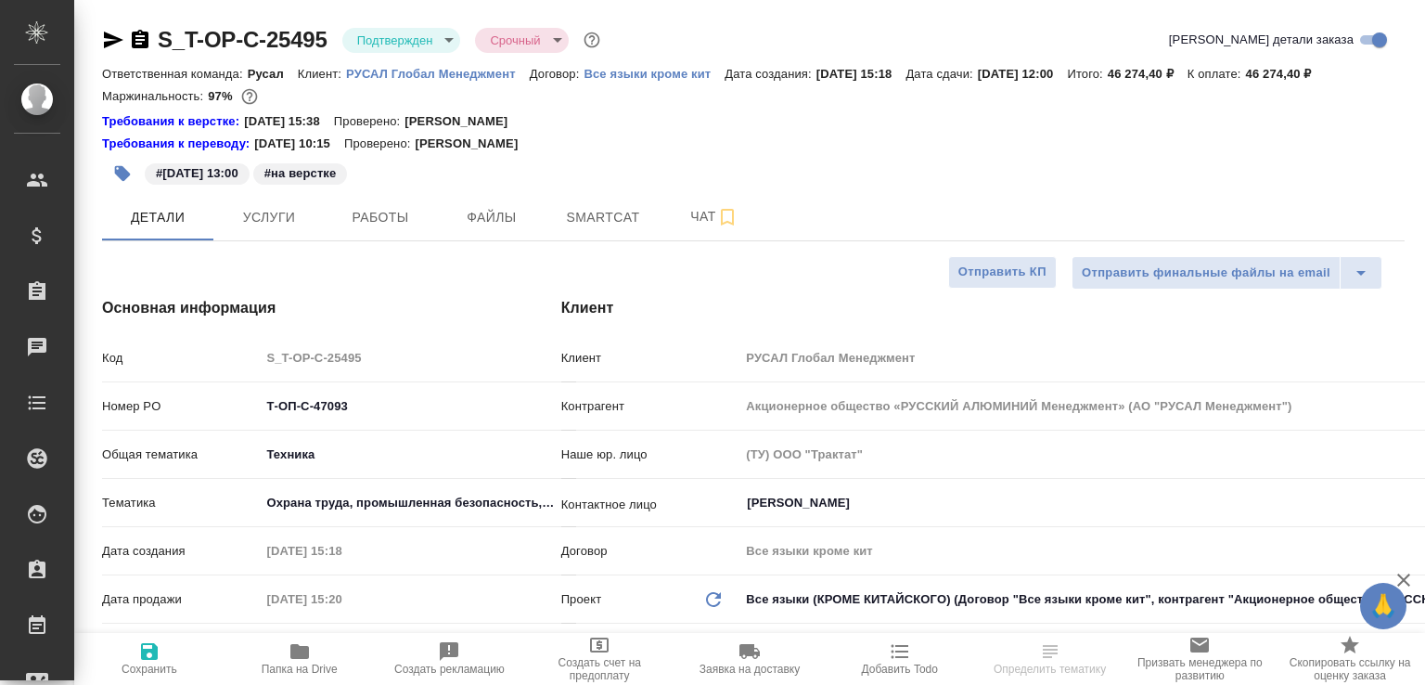
select select "RU"
click at [382, 229] on span "Работы" at bounding box center [380, 217] width 89 height 23
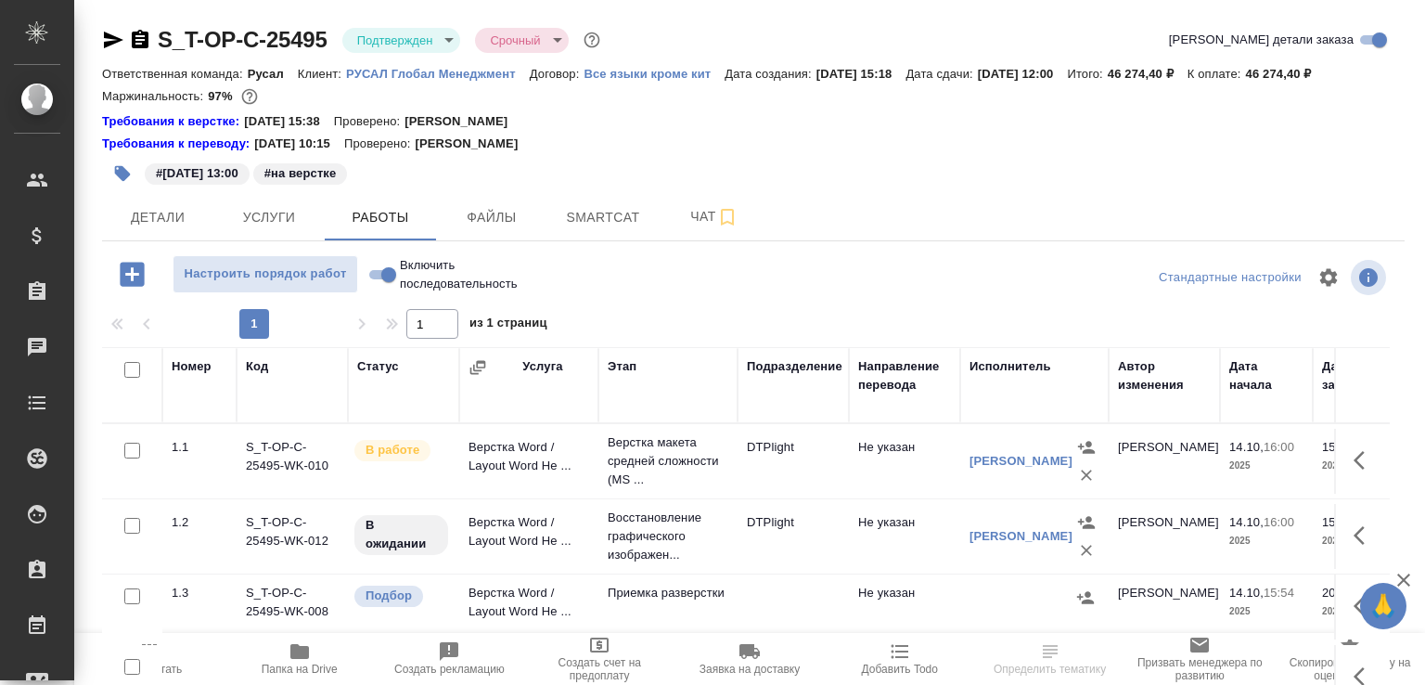
click at [392, 286] on input "Включить последовательность" at bounding box center [388, 274] width 67 height 22
checkbox input "true"
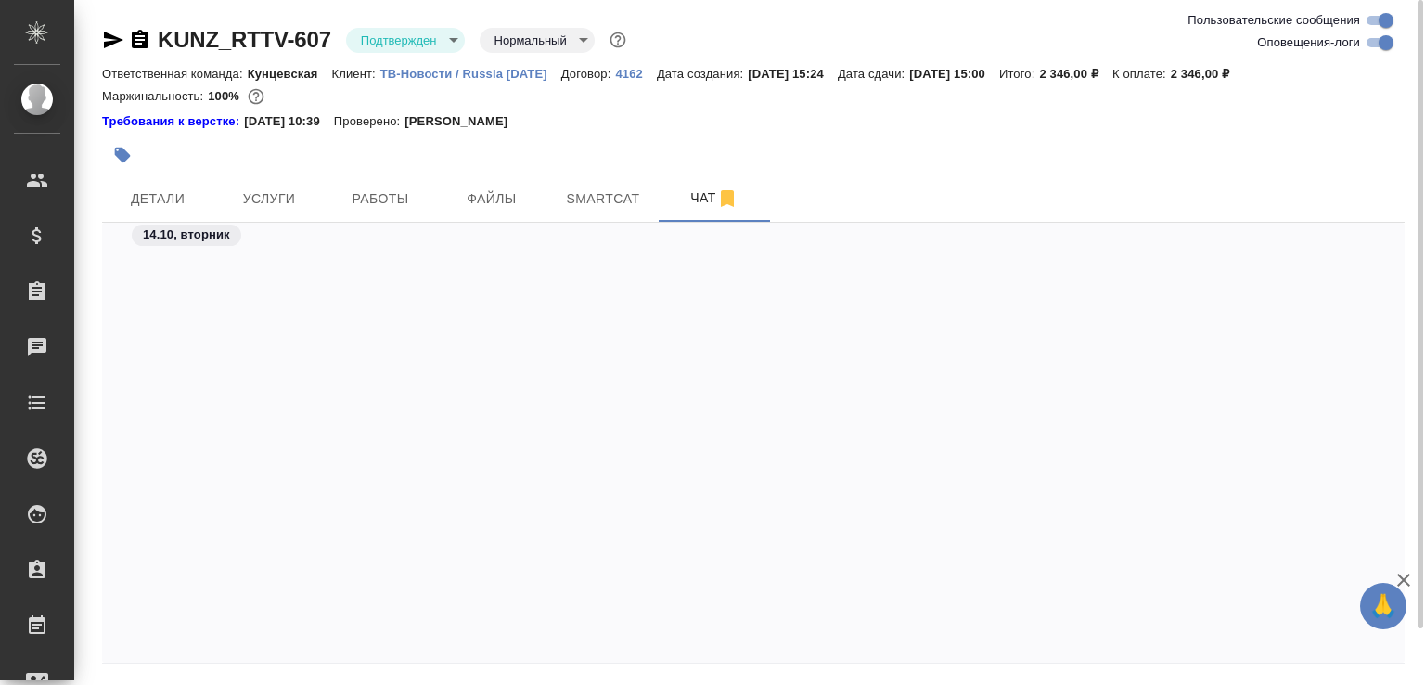
scroll to position [2489, 0]
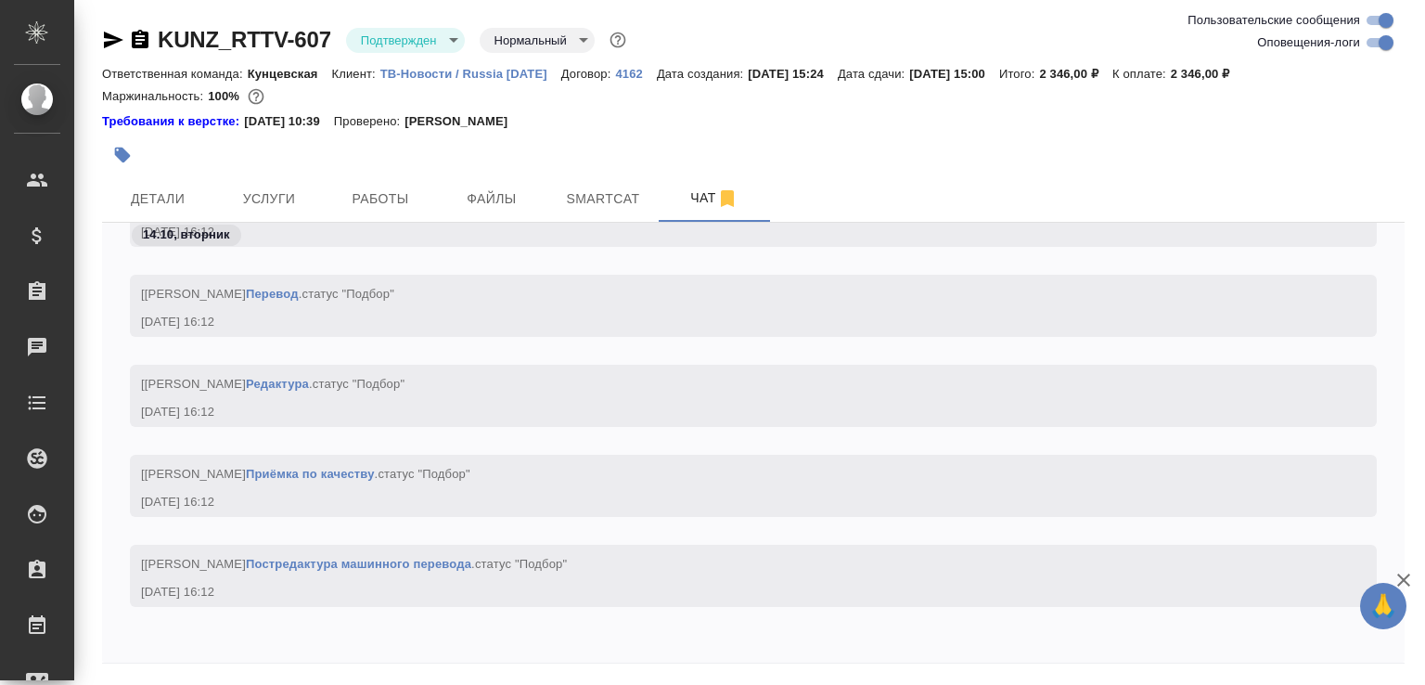
click at [1402, 582] on icon "button" at bounding box center [1403, 580] width 22 height 22
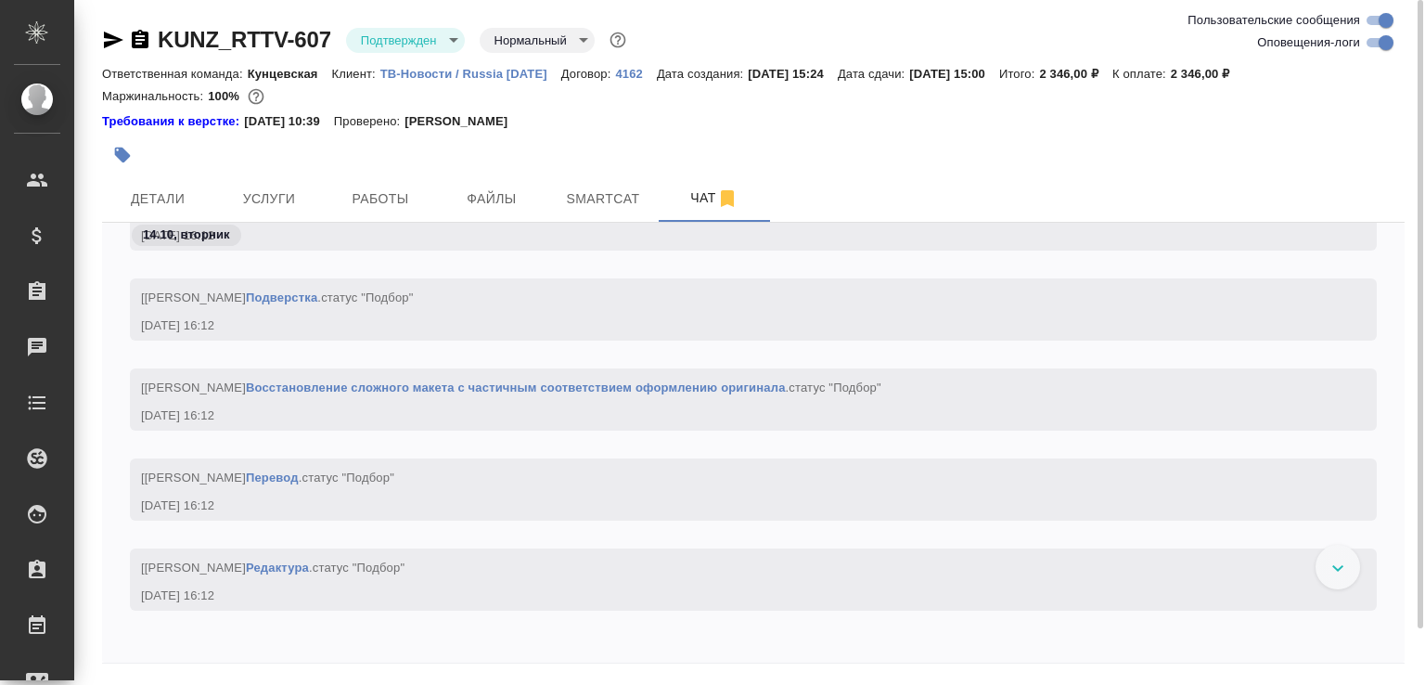
scroll to position [1558, 0]
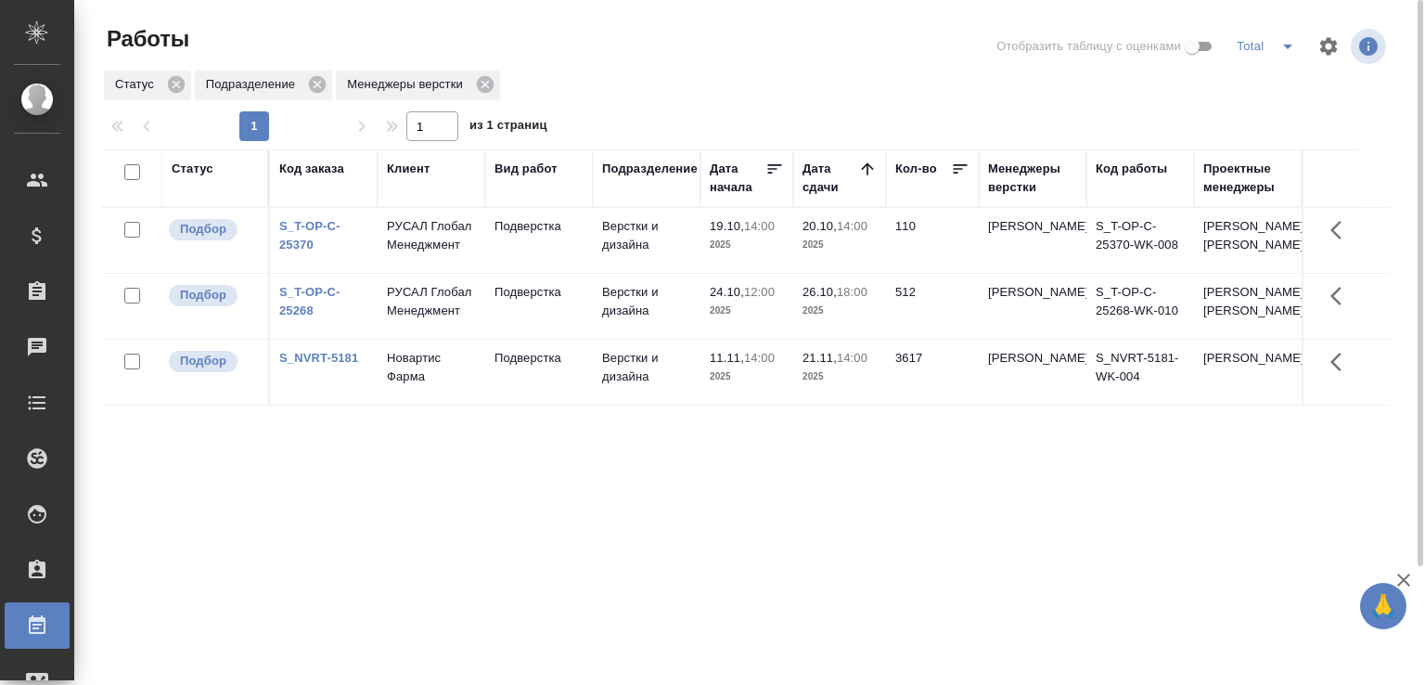
scroll to position [93, 0]
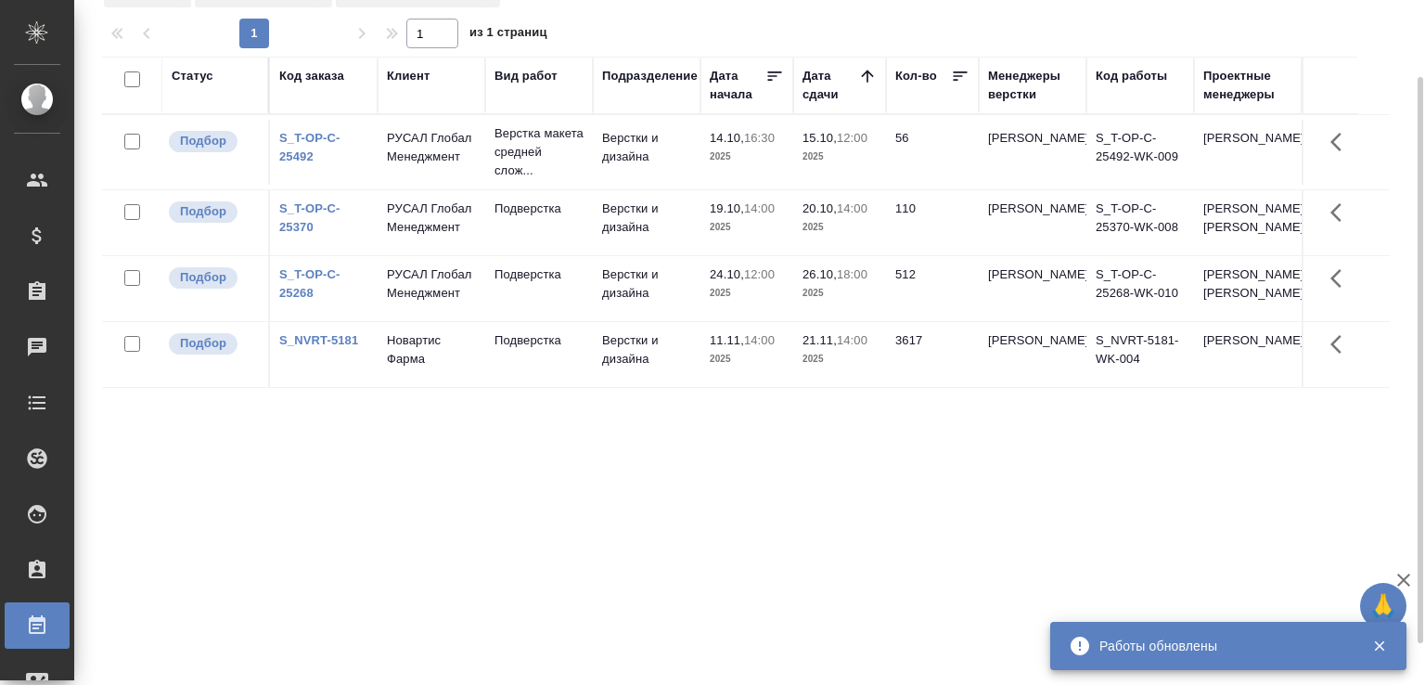
click at [719, 176] on td "14.10, 16:30 2025" at bounding box center [746, 152] width 93 height 65
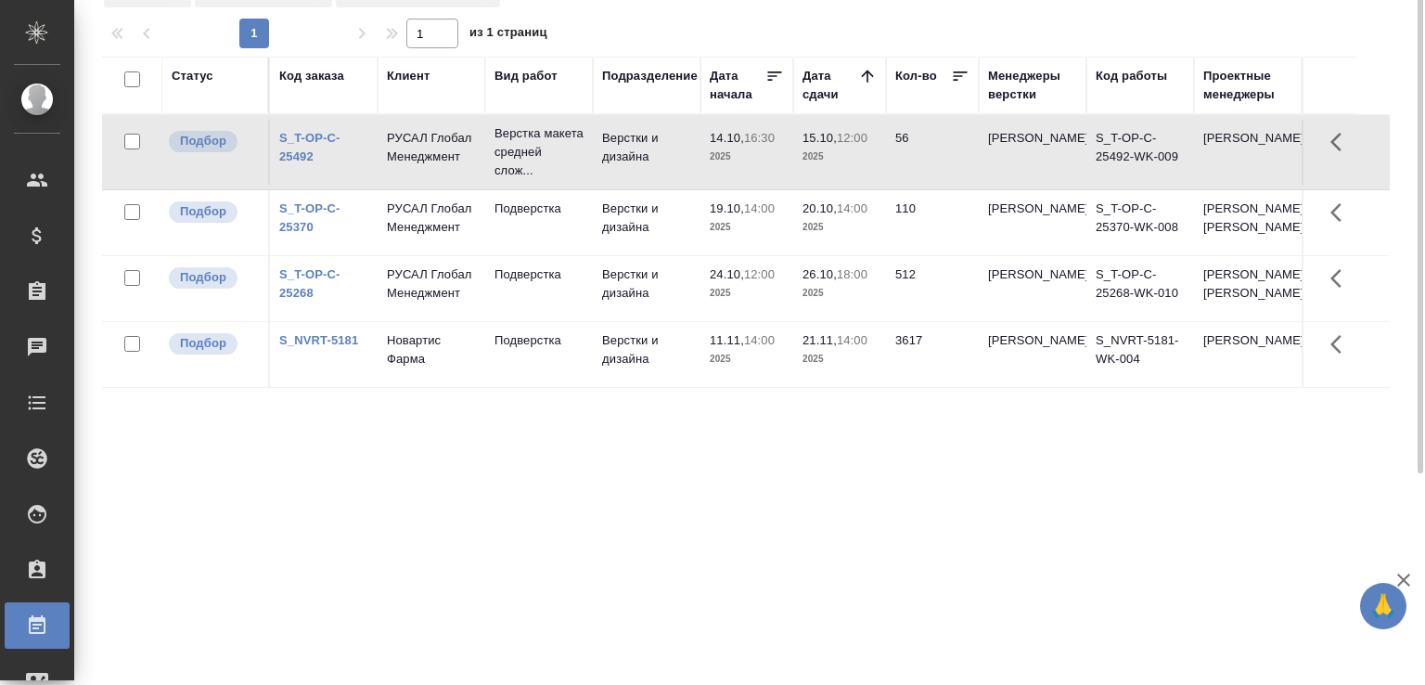
scroll to position [0, 0]
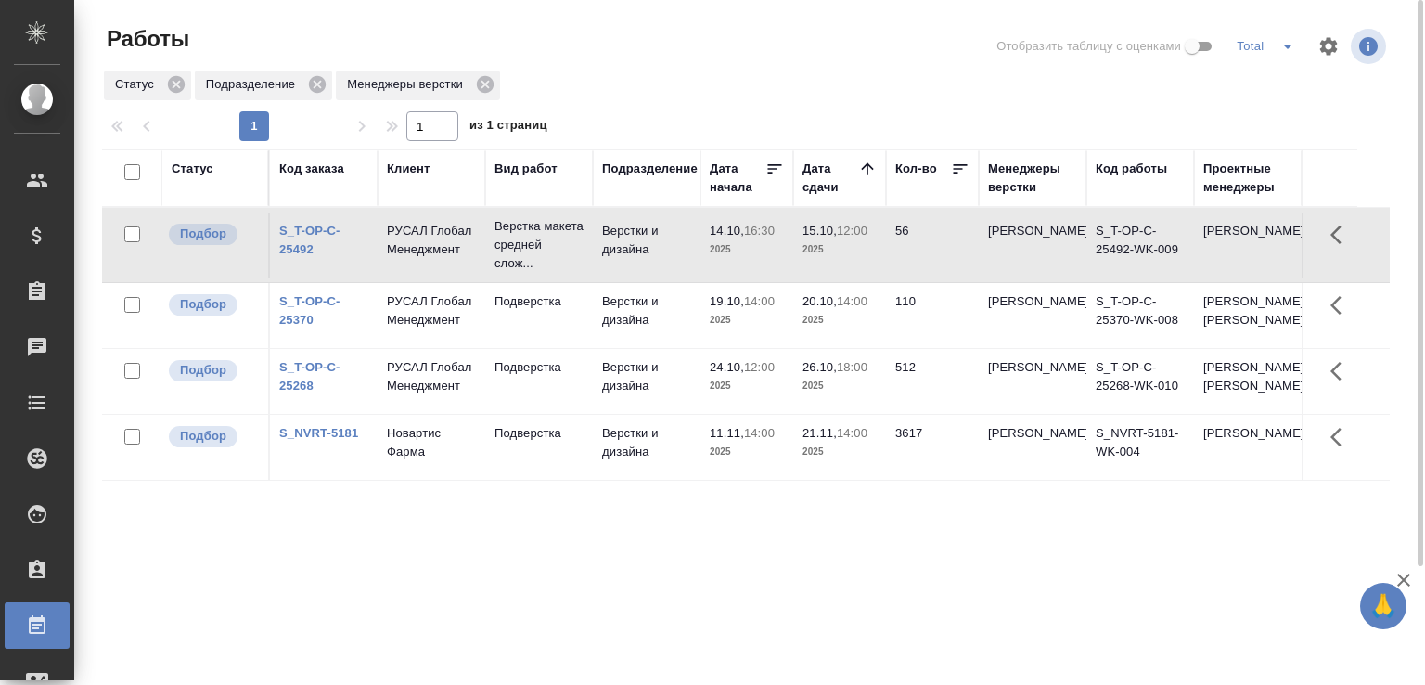
click at [1287, 54] on icon "split button" at bounding box center [1287, 46] width 22 height 22
click at [1258, 120] on li "DTPlight" at bounding box center [1266, 113] width 103 height 30
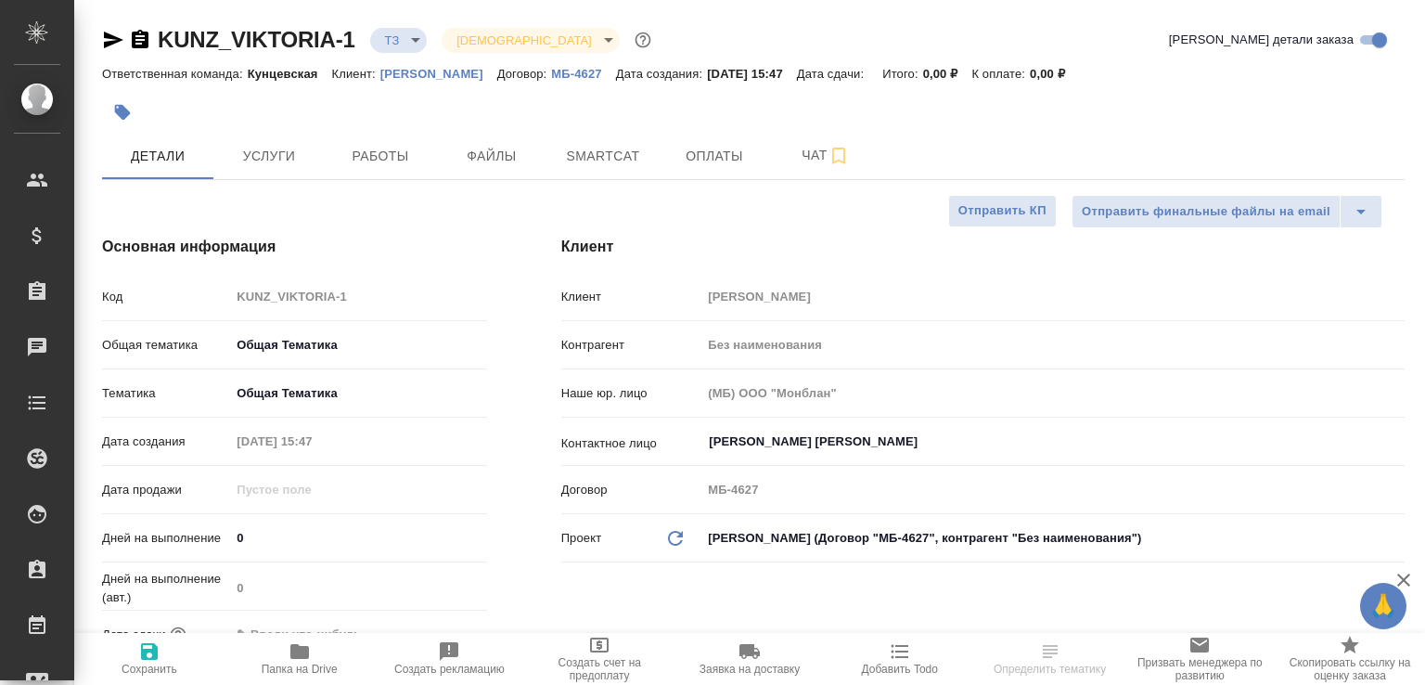
select select "RU"
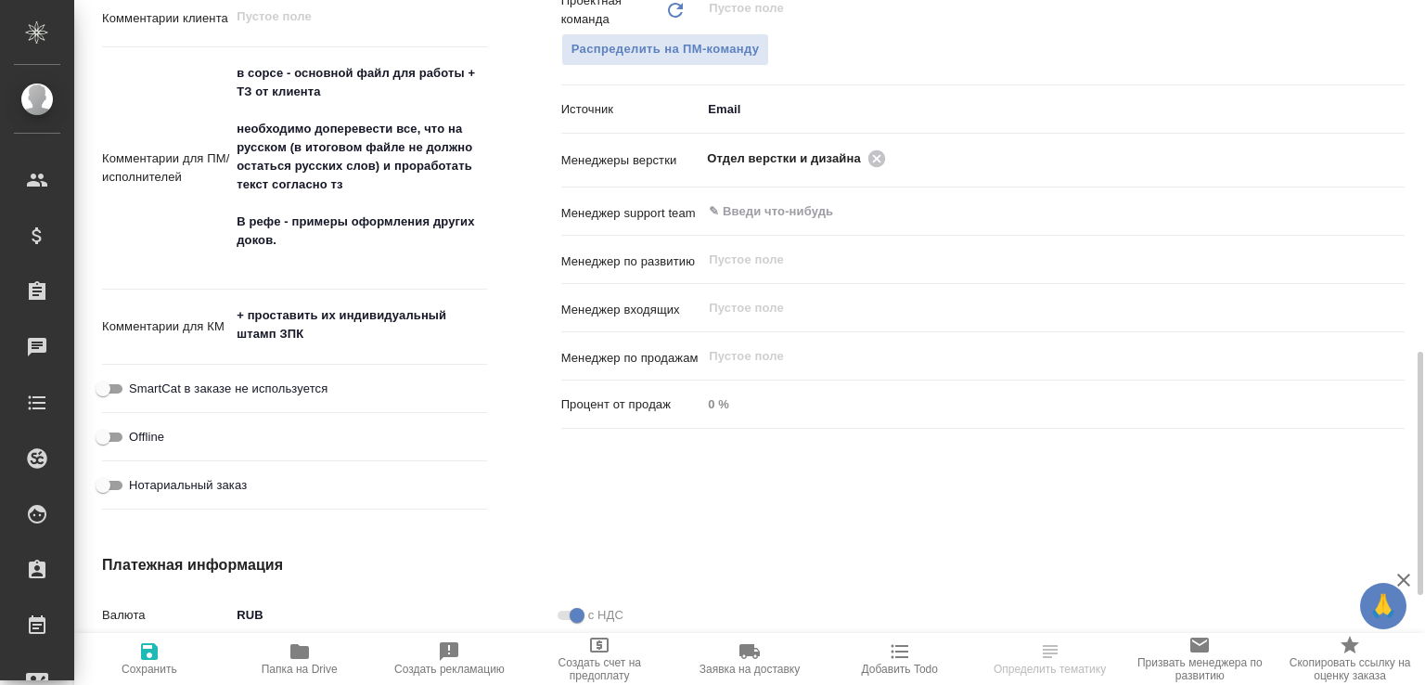
scroll to position [992, 0]
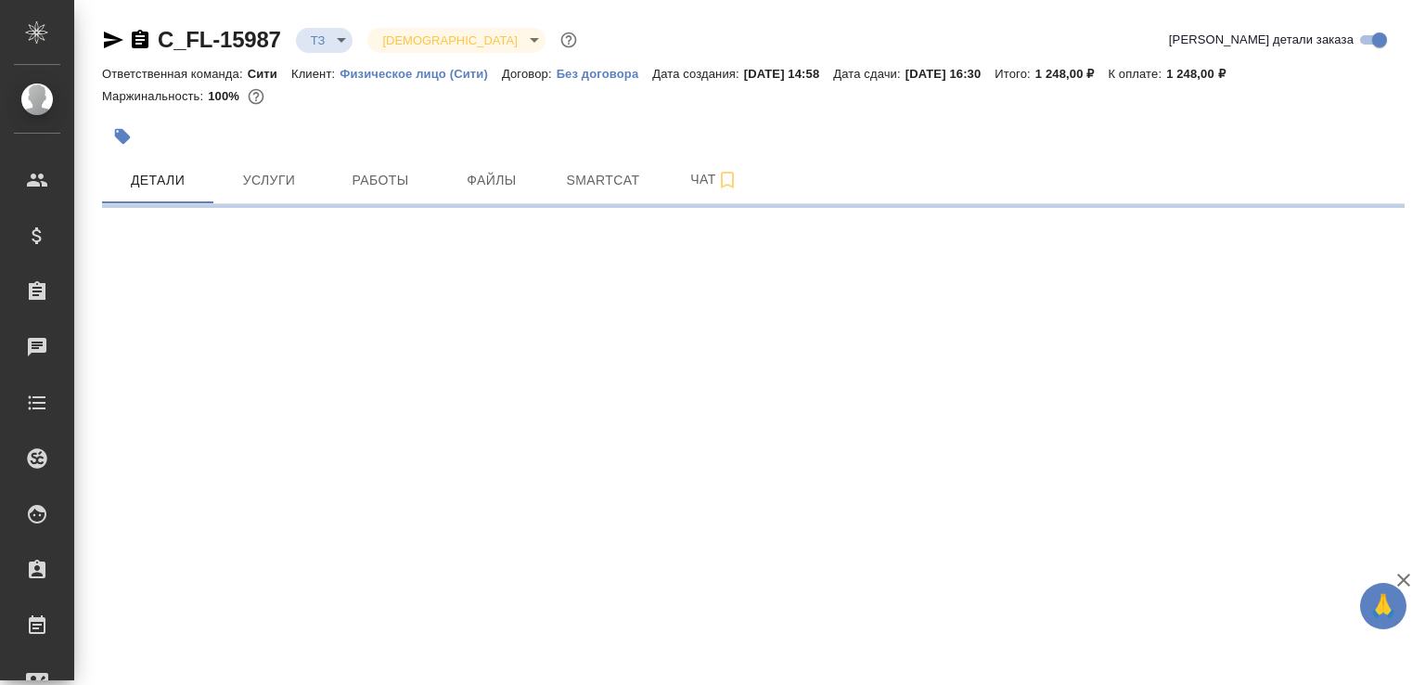
select select "RU"
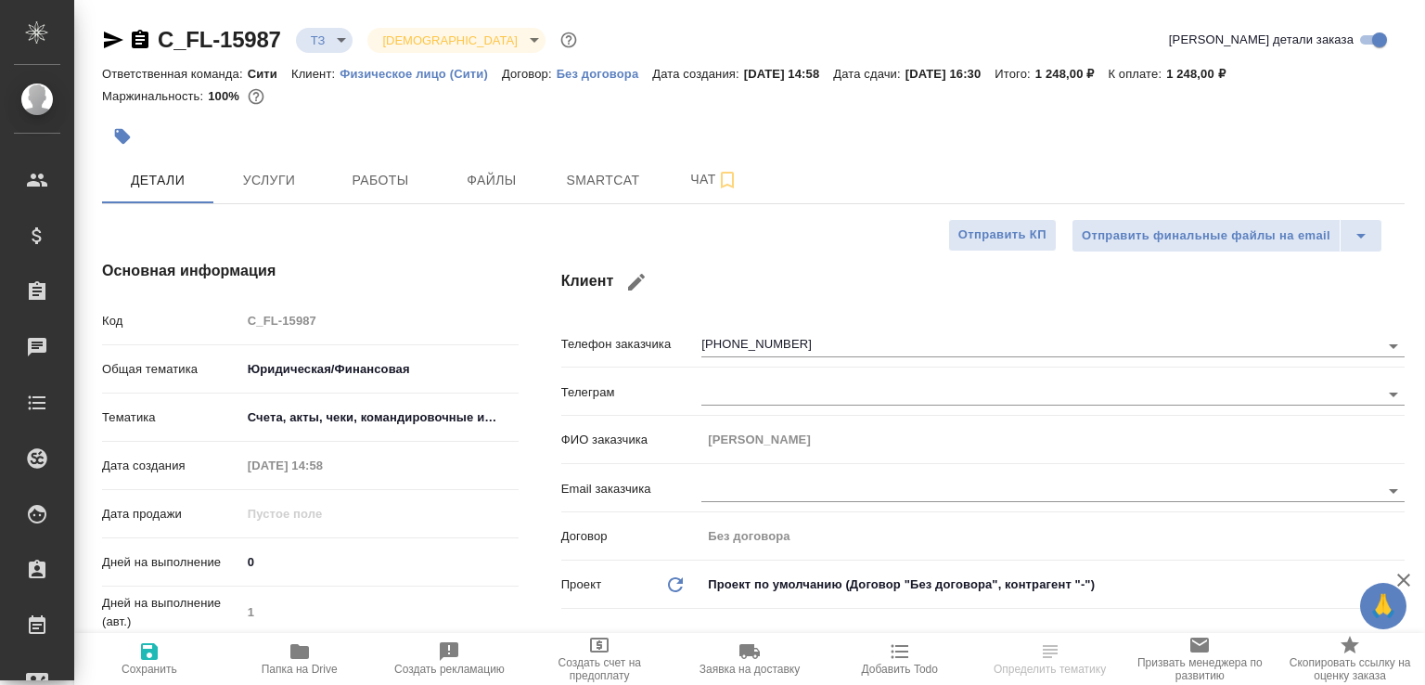
type textarea "x"
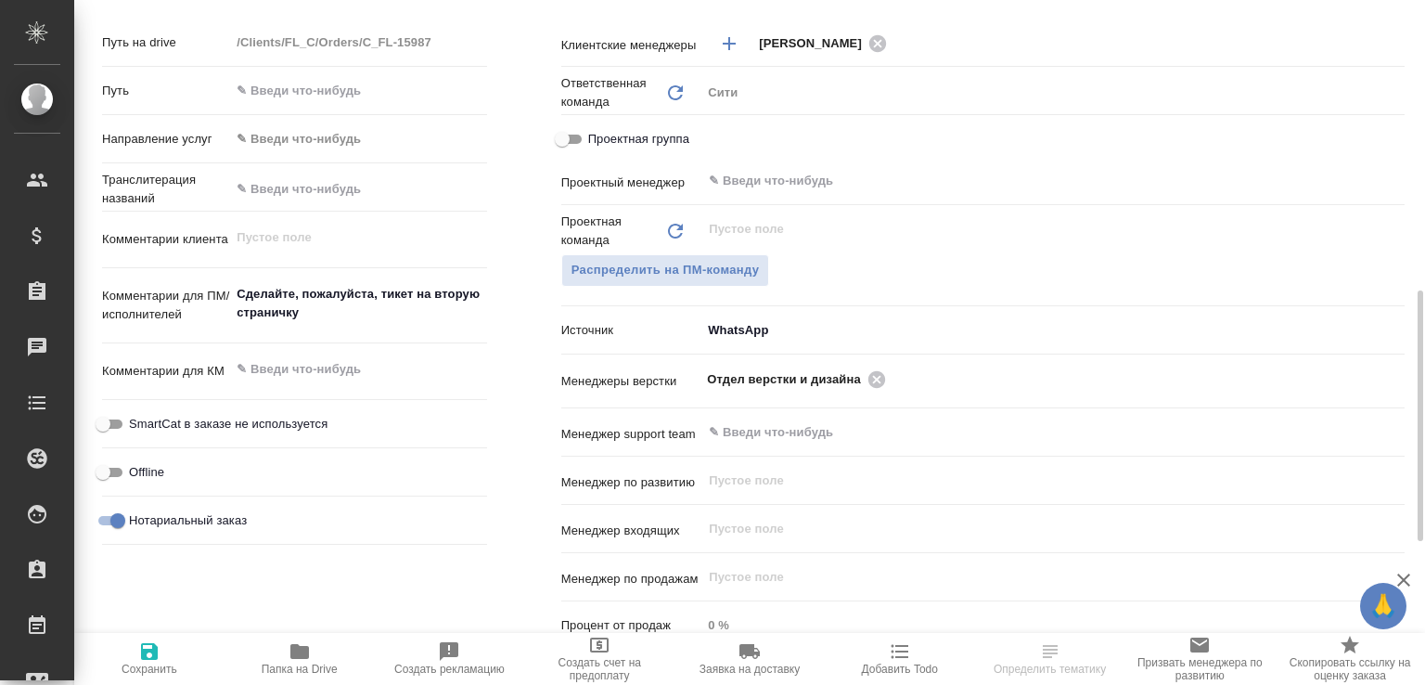
scroll to position [992, 0]
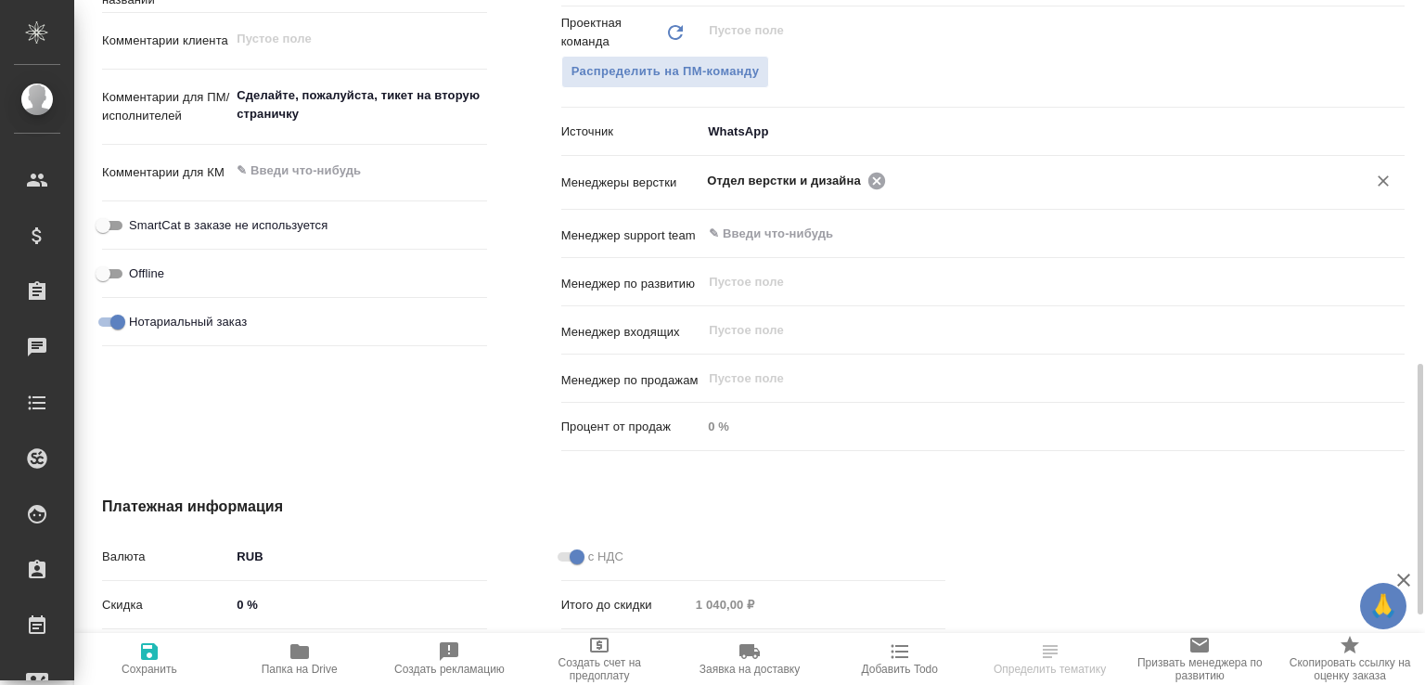
click at [868, 183] on icon at bounding box center [876, 180] width 17 height 17
type textarea "x"
click at [864, 183] on input "text" at bounding box center [1022, 180] width 630 height 22
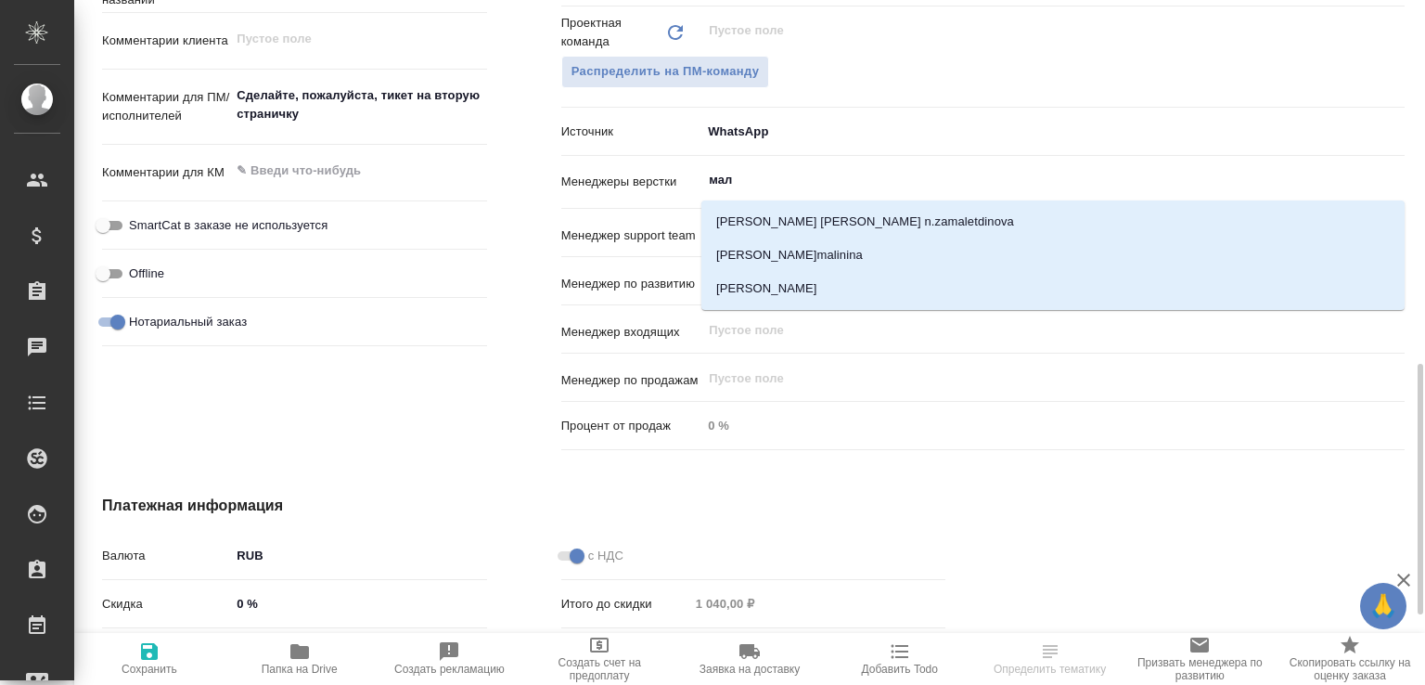
type input "мало"
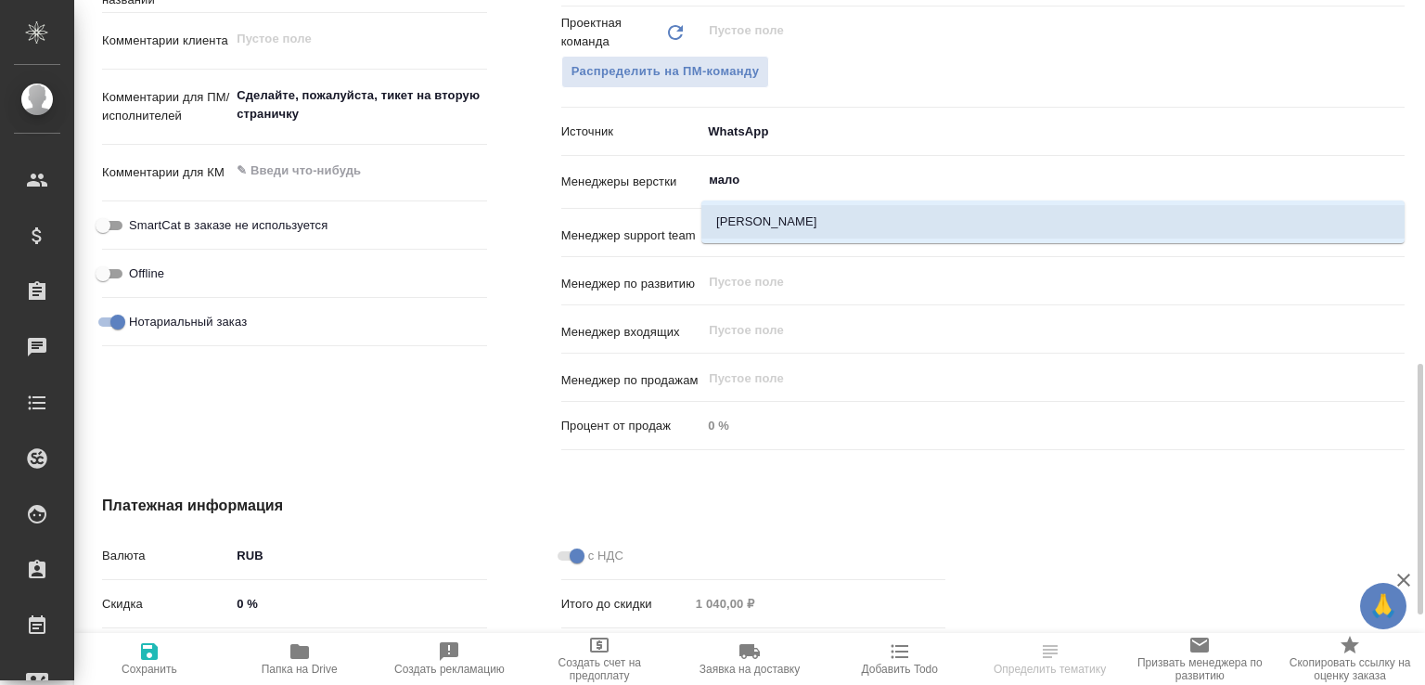
click at [792, 213] on li "[PERSON_NAME]" at bounding box center [1052, 221] width 703 height 33
type textarea "x"
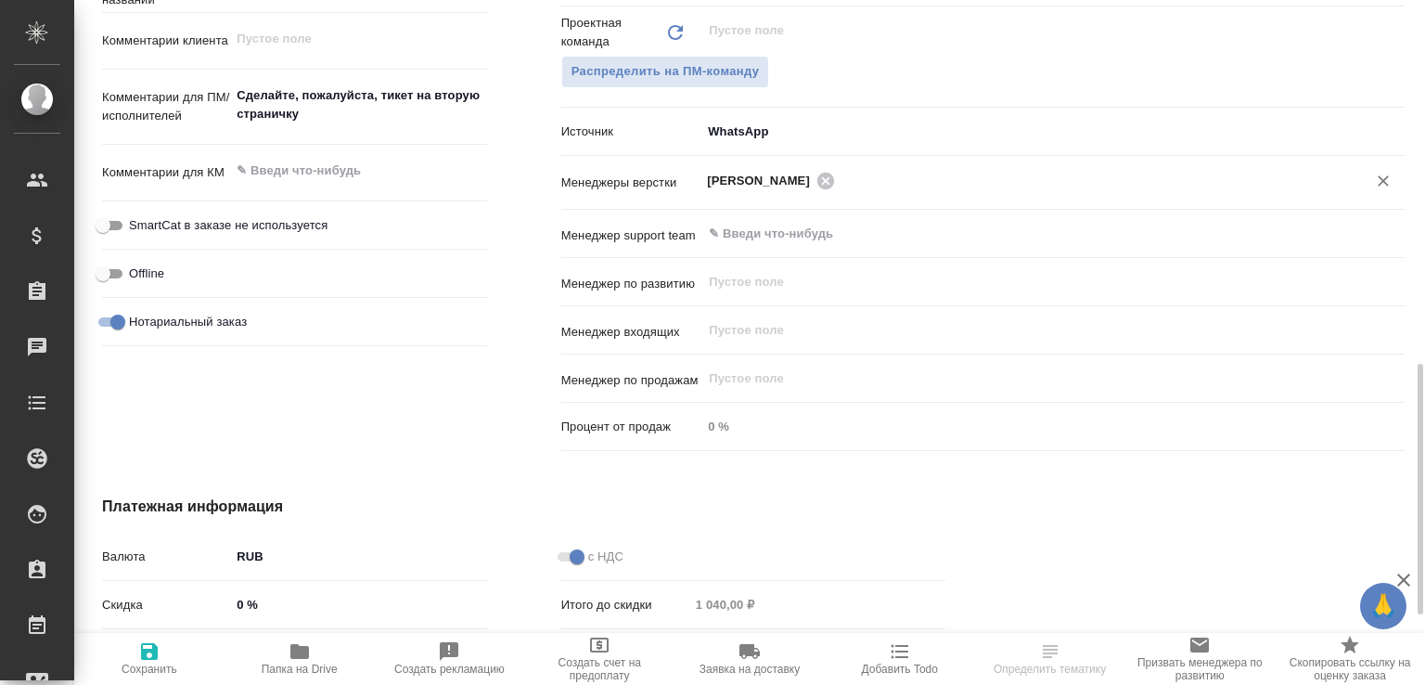
click at [155, 646] on icon "button" at bounding box center [149, 651] width 17 height 17
type textarea "x"
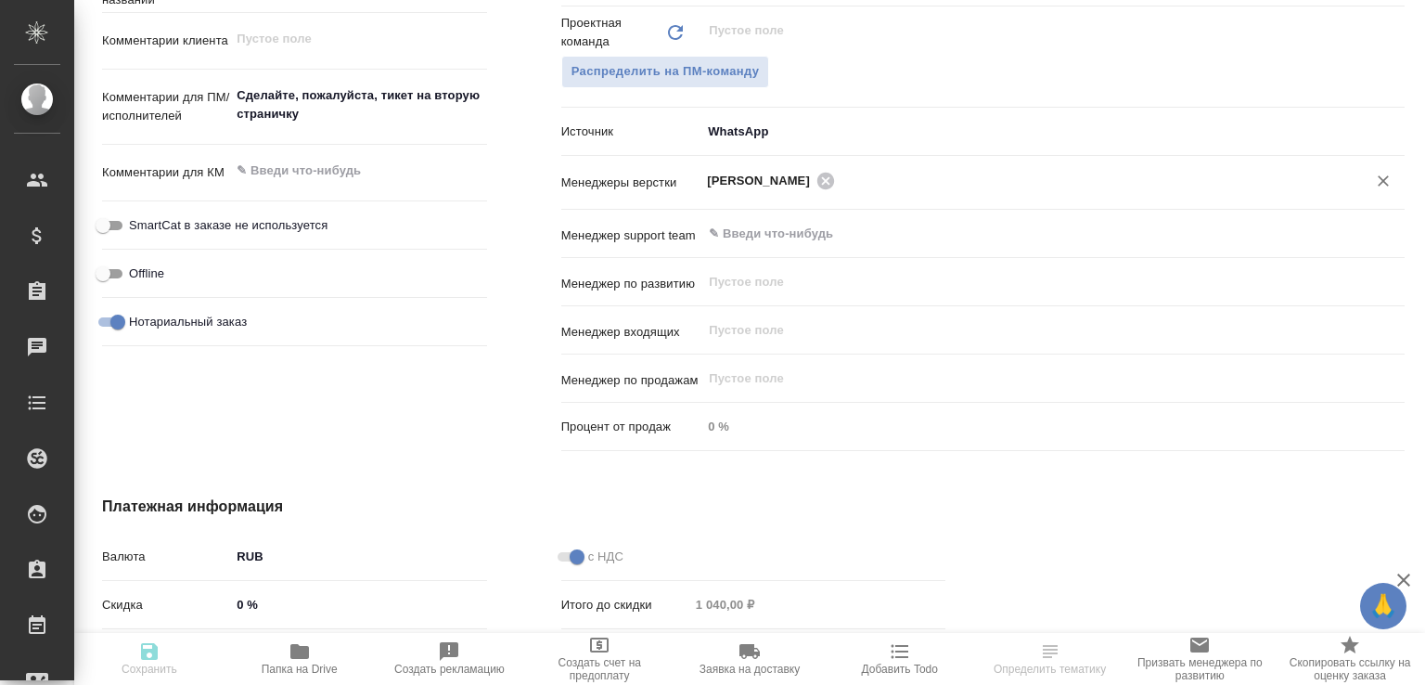
type textarea "x"
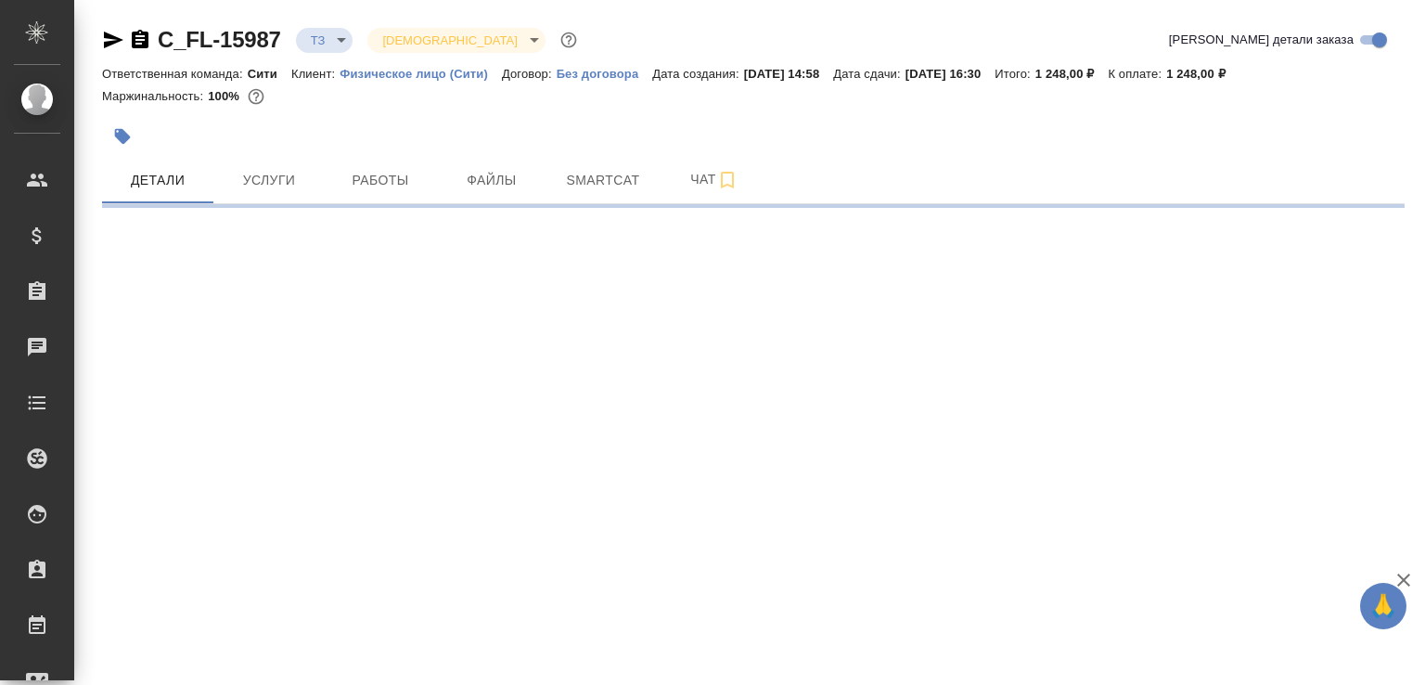
select select "RU"
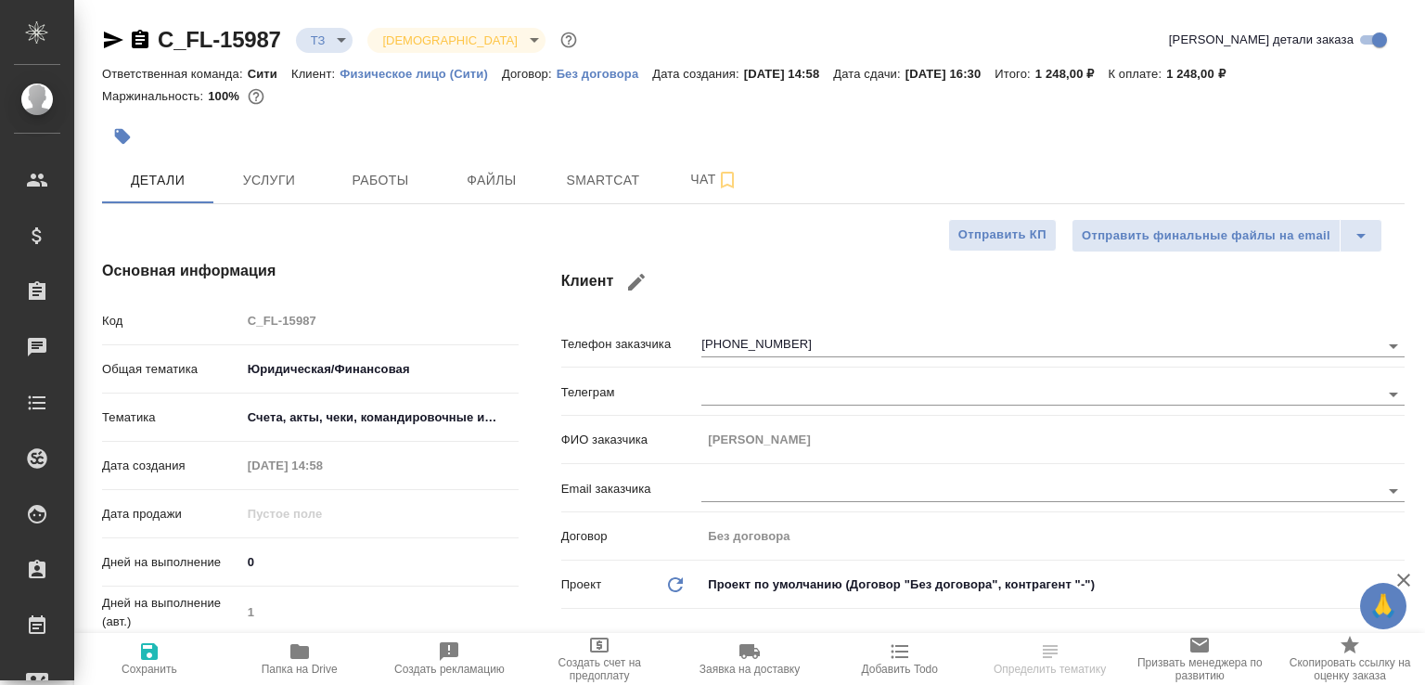
type textarea "x"
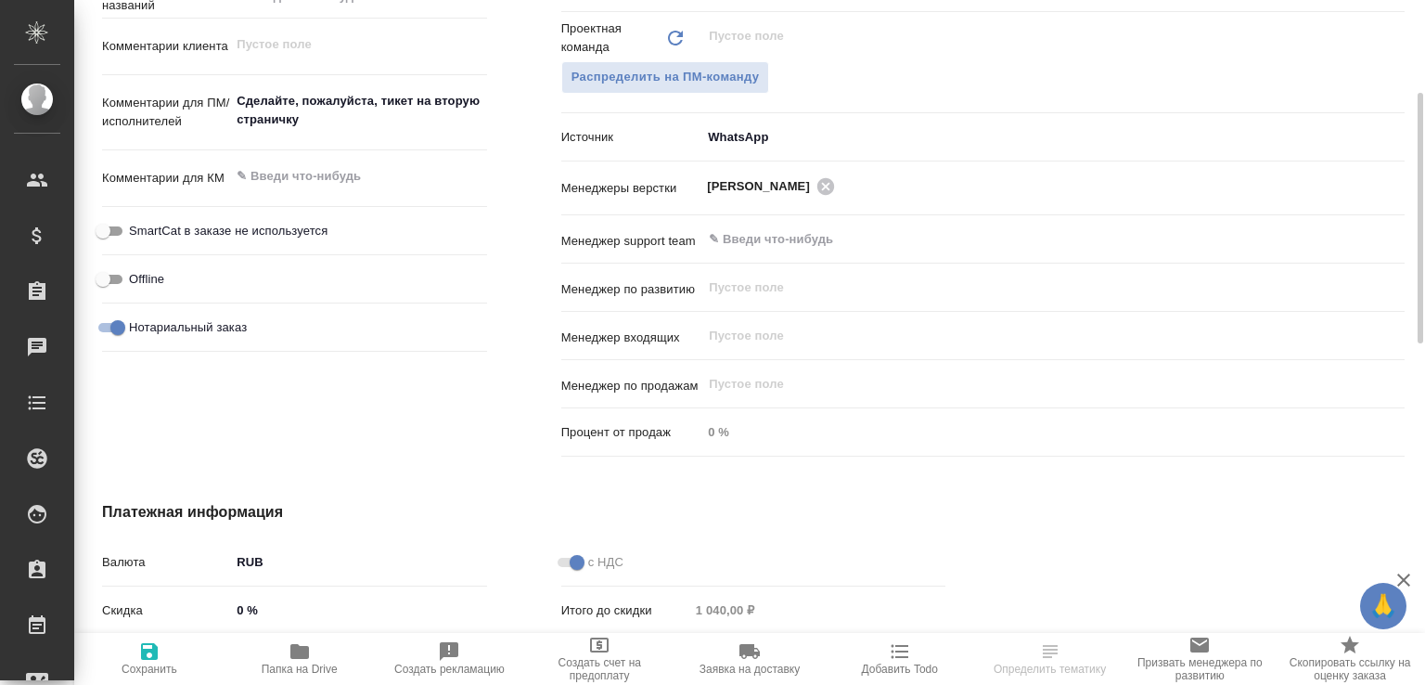
scroll to position [790, 0]
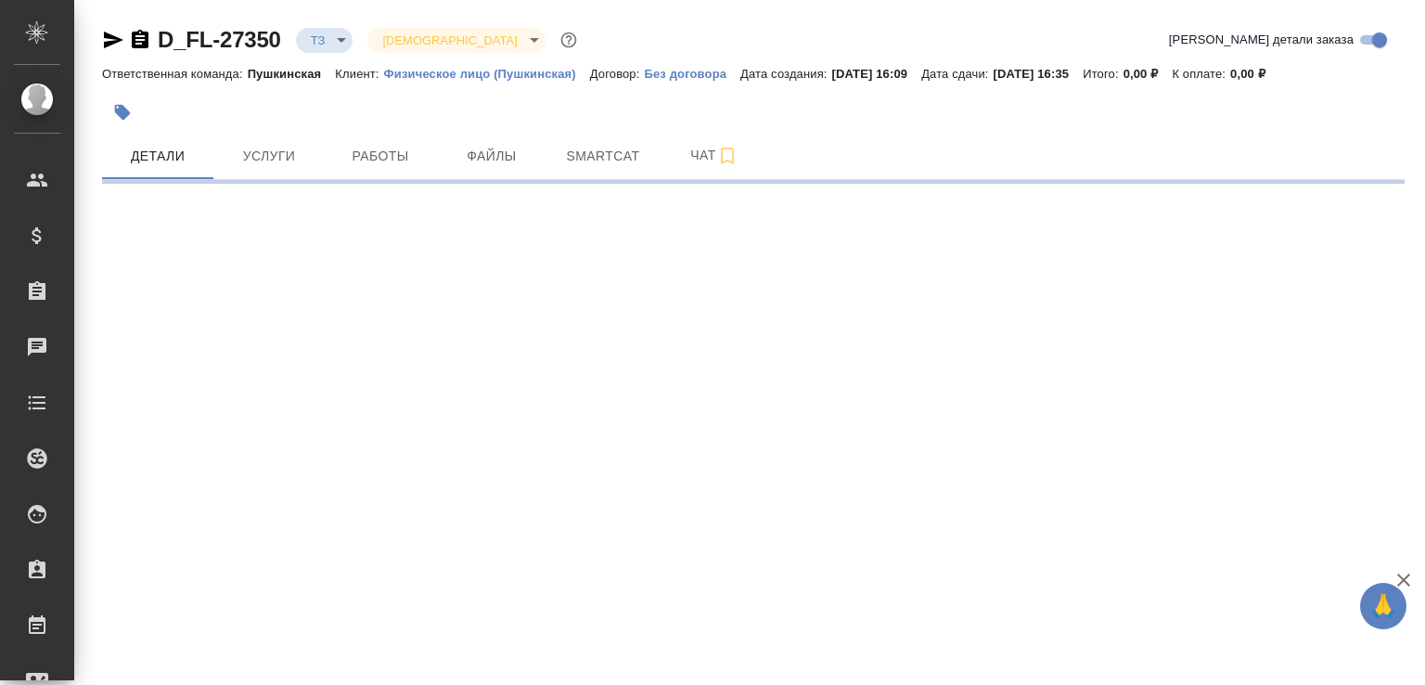
select select "RU"
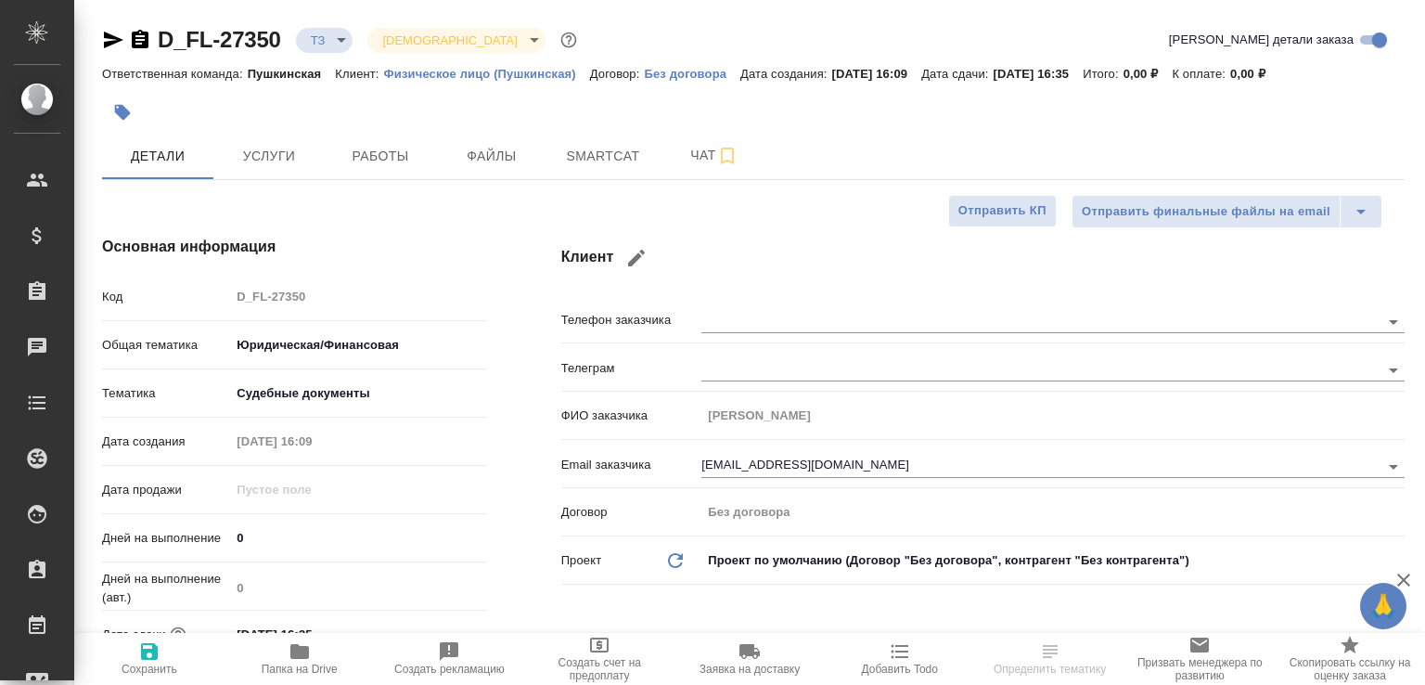
type textarea "x"
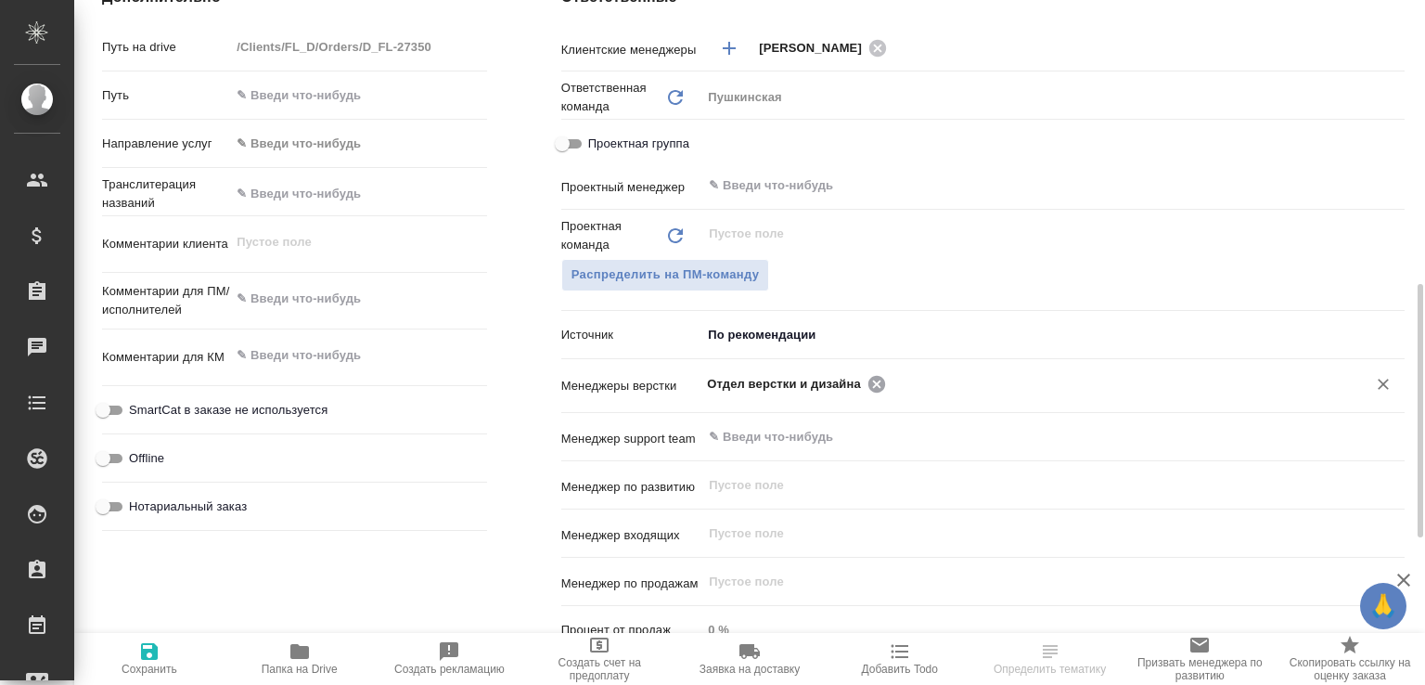
click at [870, 384] on div "Клиентские менеджеры Булахова Елена ​ Ответственная команда Обновить Пушкинская…" at bounding box center [982, 346] width 843 height 631
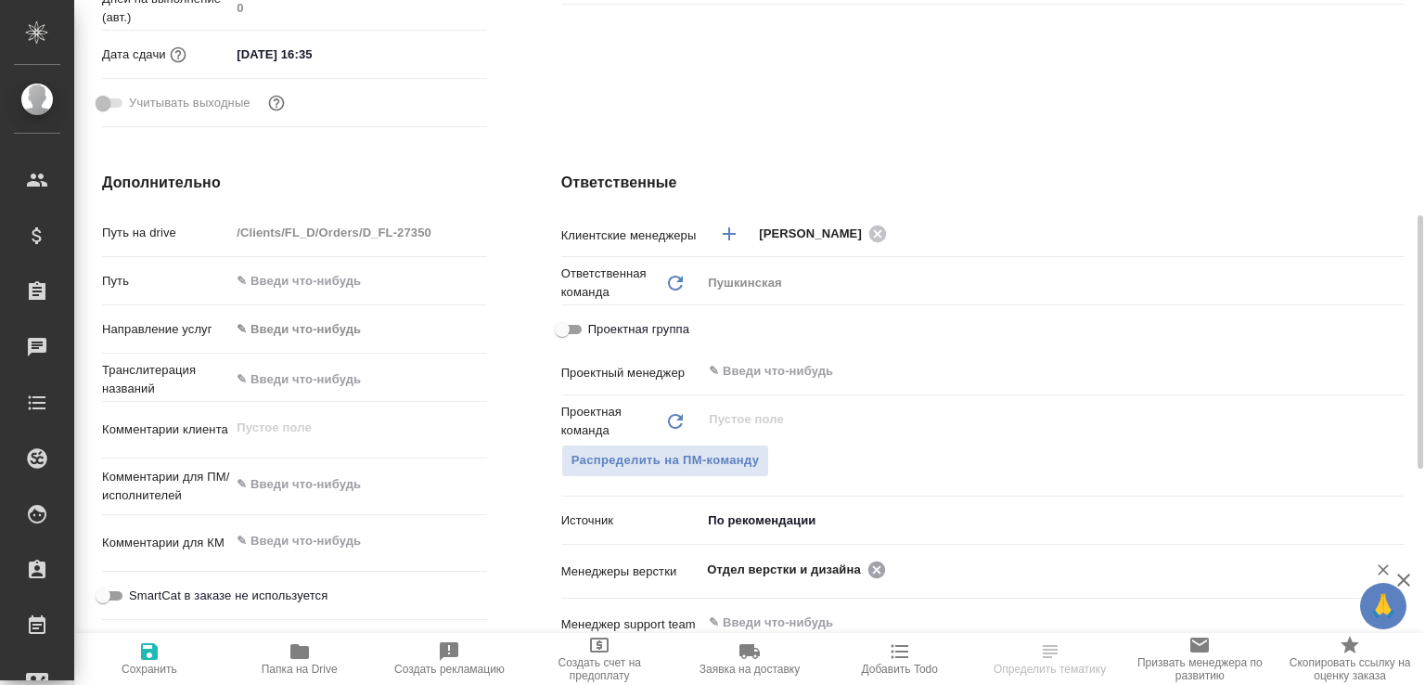
click at [870, 384] on div "​" at bounding box center [1052, 370] width 703 height 33
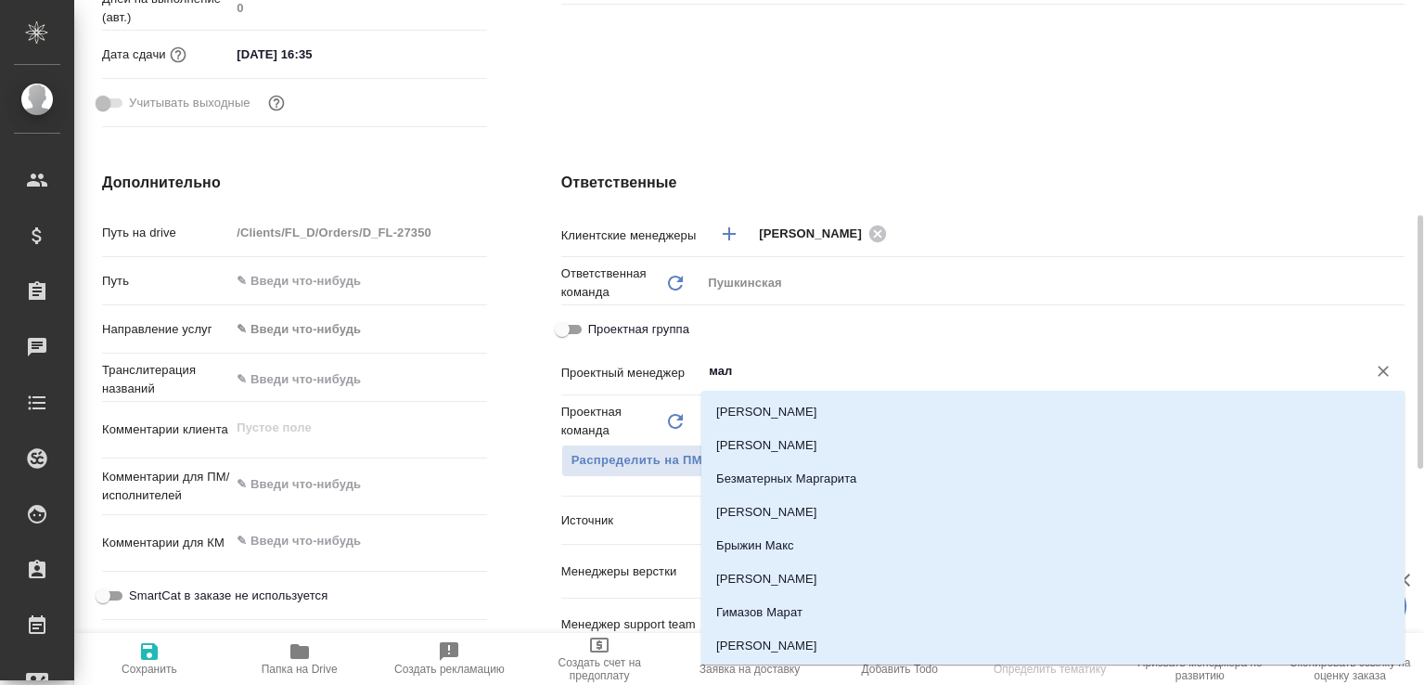
type input "мало"
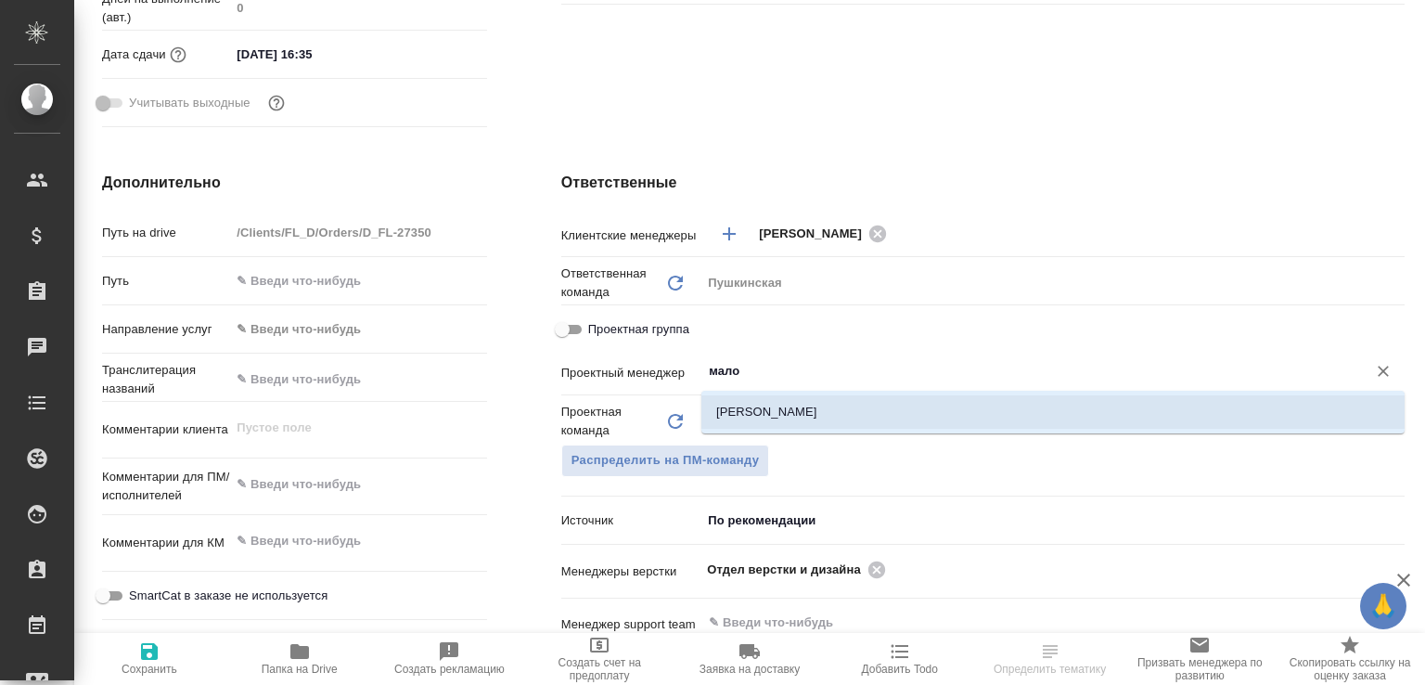
click at [797, 403] on li "[PERSON_NAME]" at bounding box center [1052, 411] width 703 height 33
type textarea "x"
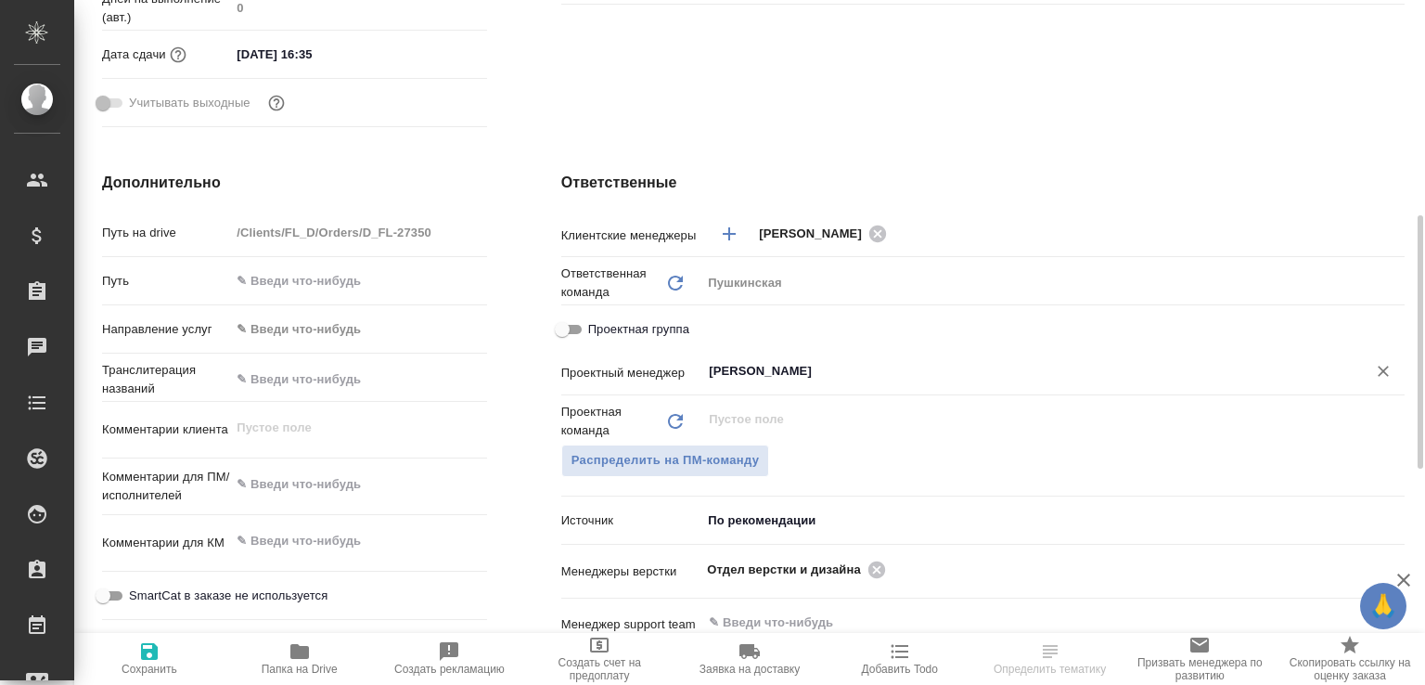
type input "[PERSON_NAME]"
click at [174, 657] on span "Сохранить" at bounding box center [149, 657] width 128 height 35
type textarea "x"
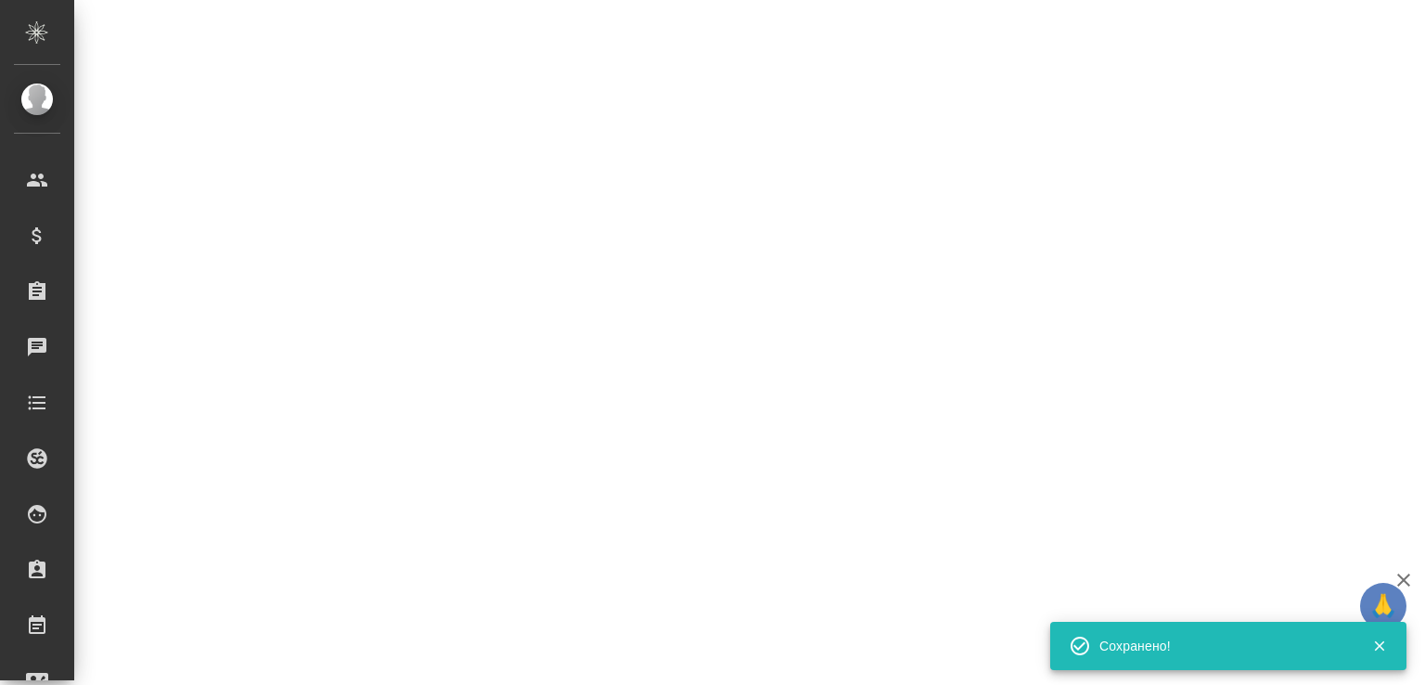
select select "RU"
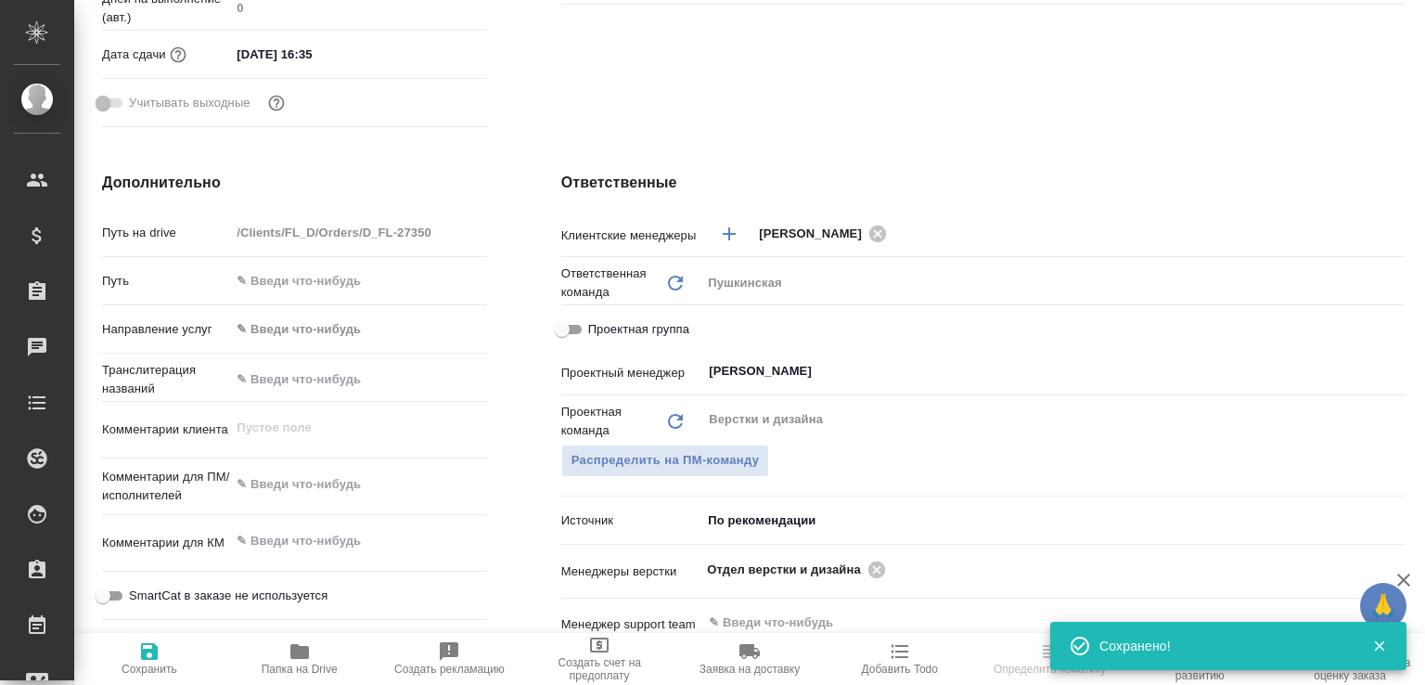
type textarea "x"
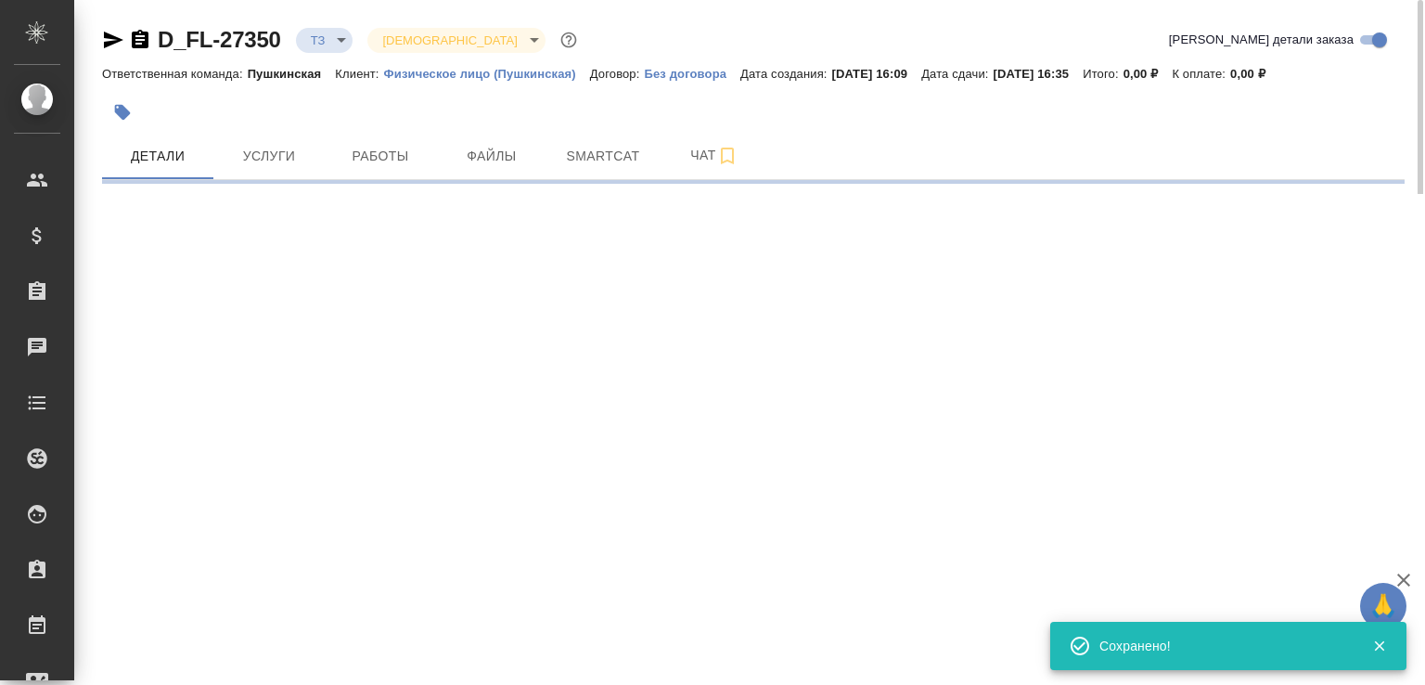
scroll to position [0, 0]
click at [138, 38] on icon "button" at bounding box center [140, 39] width 17 height 19
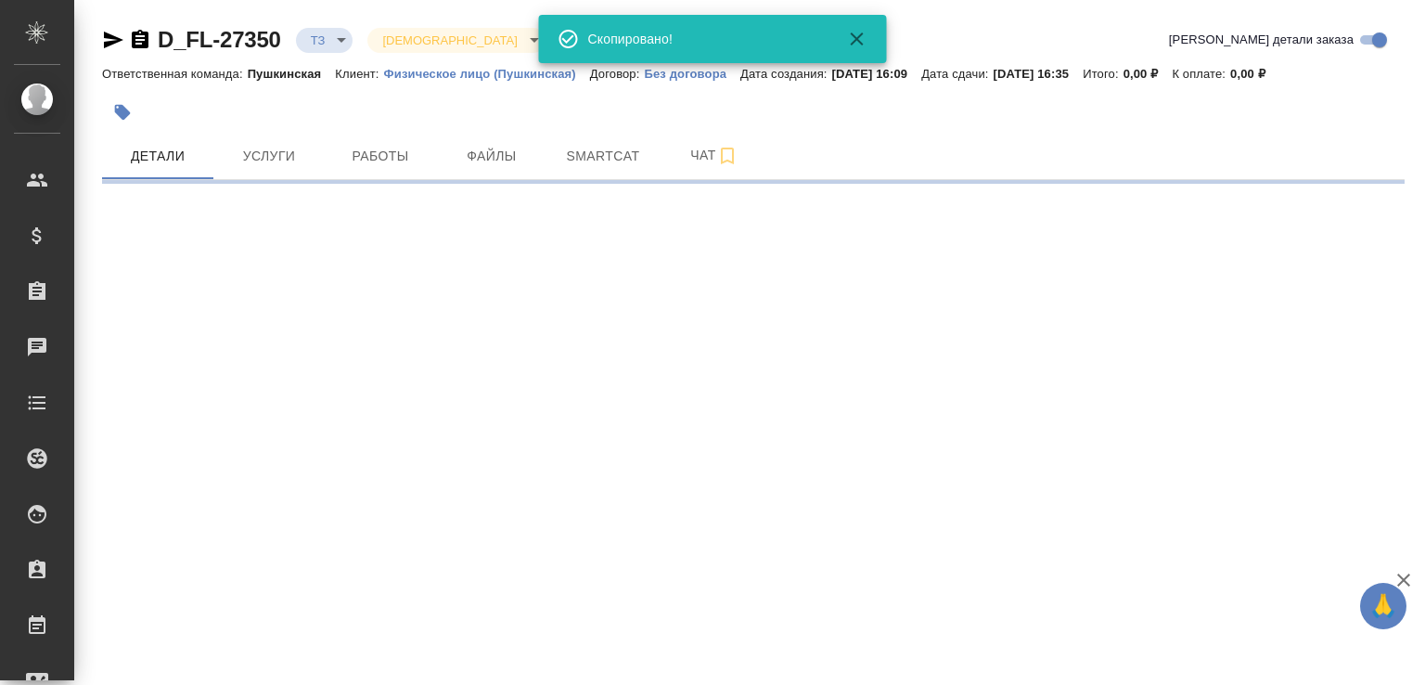
select select "RU"
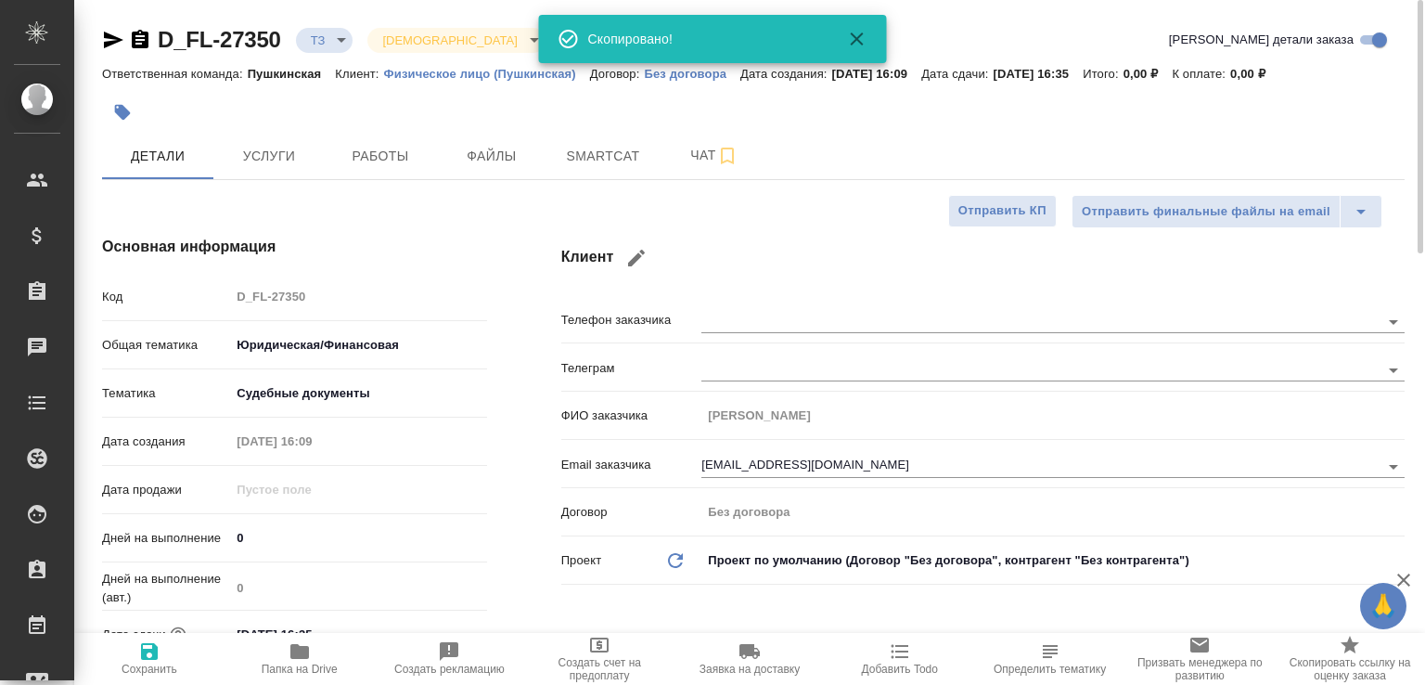
type textarea "x"
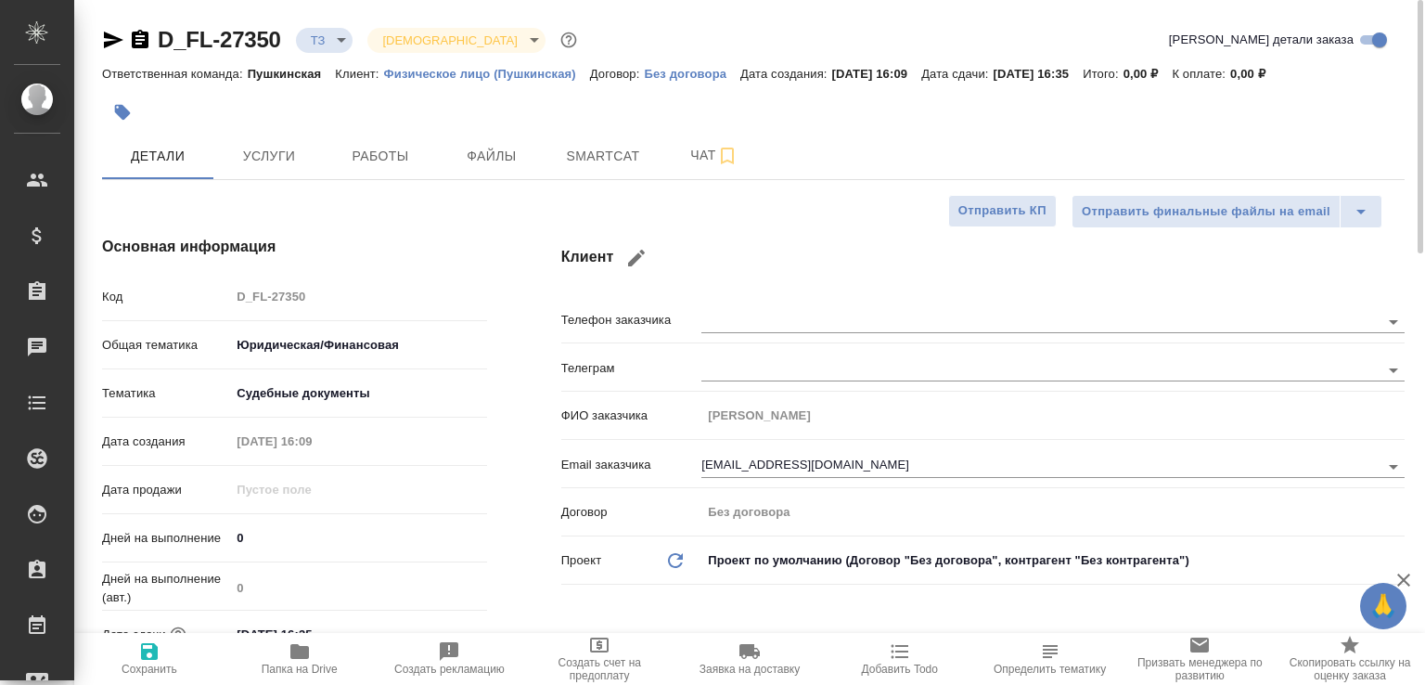
type textarea "x"
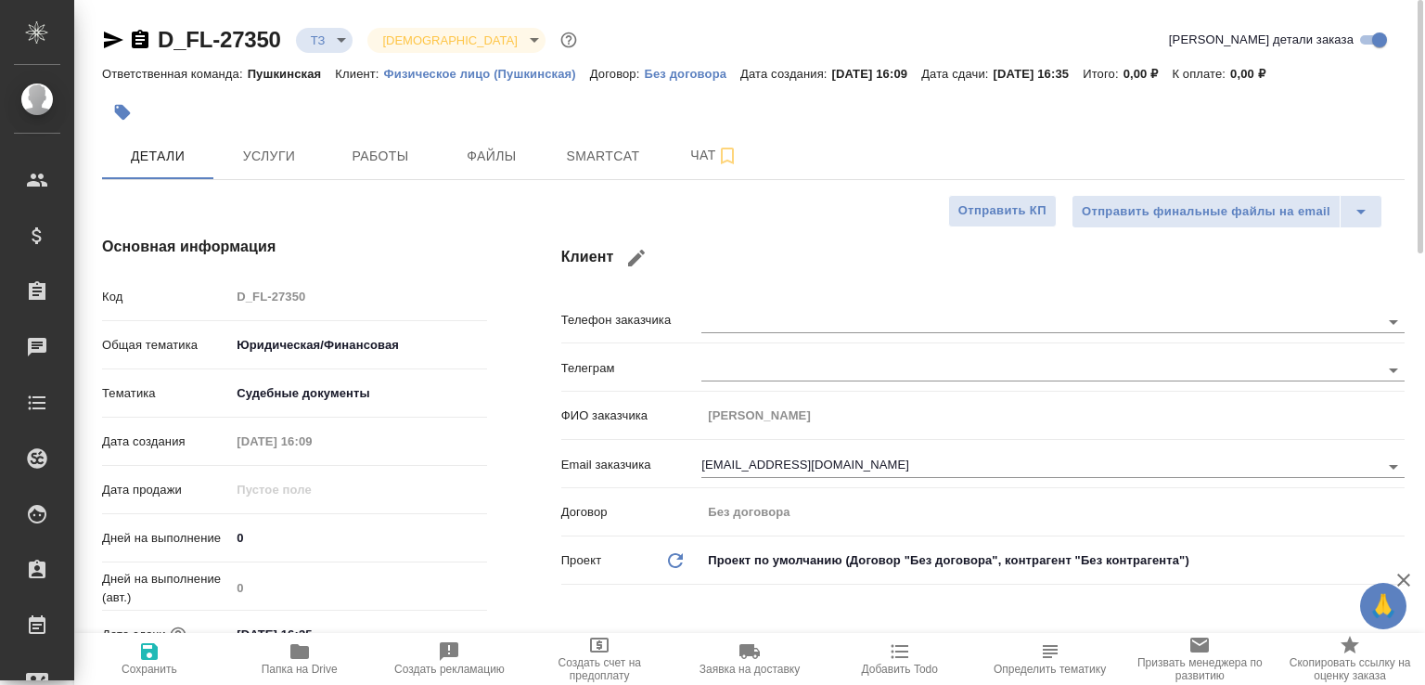
type textarea "x"
click at [277, 647] on span "Папка на Drive" at bounding box center [300, 657] width 128 height 35
type textarea "x"
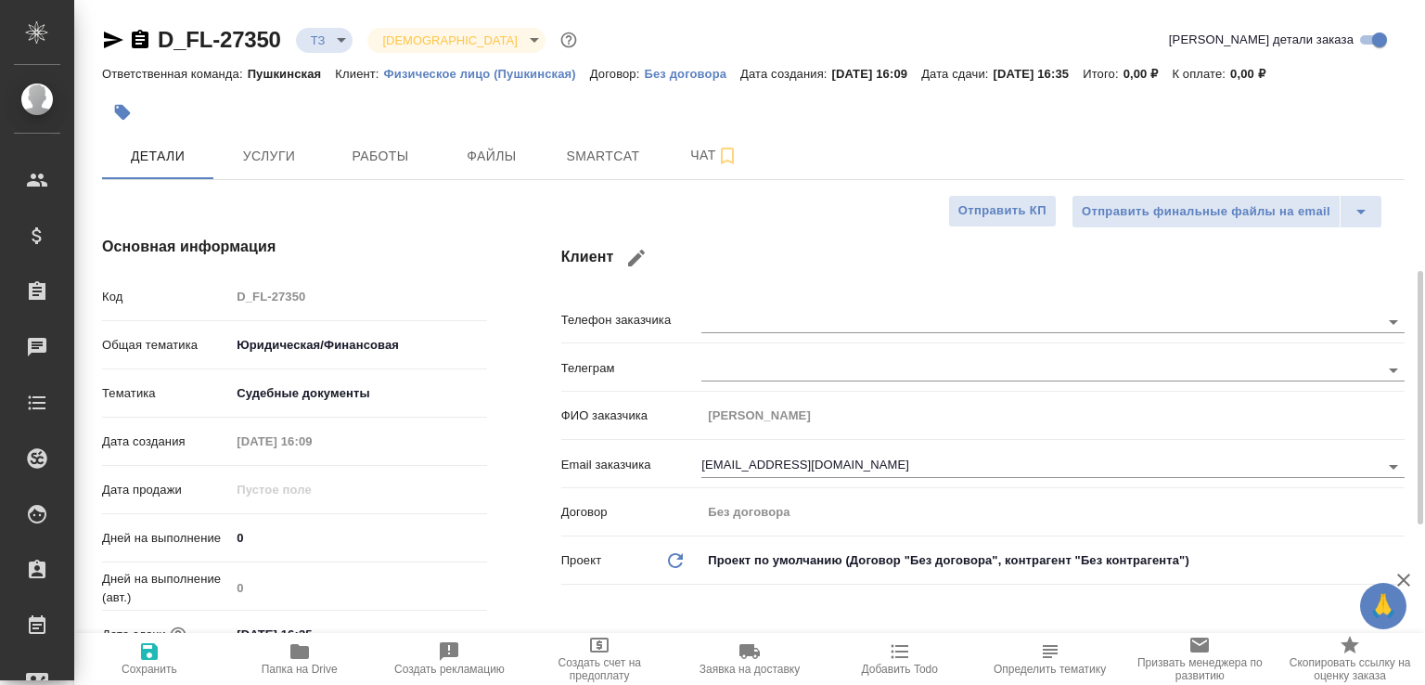
type textarea "x"
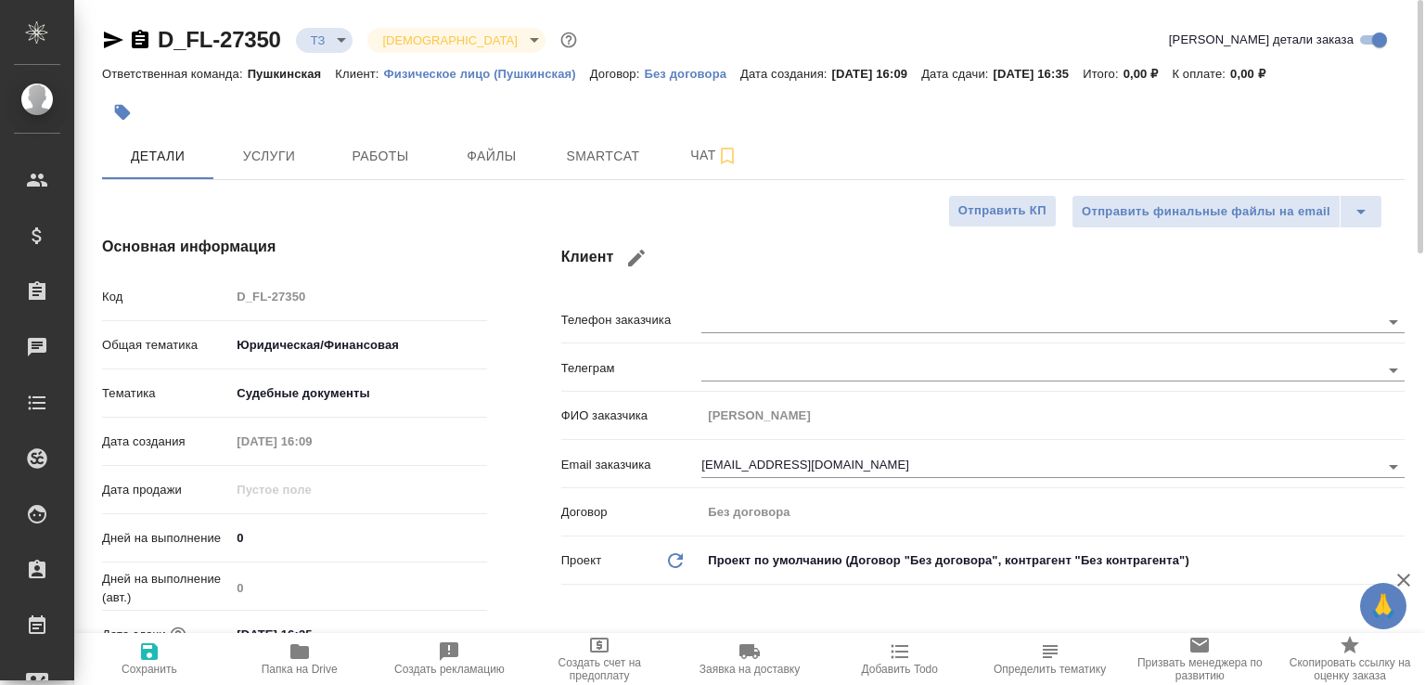
type textarea "x"
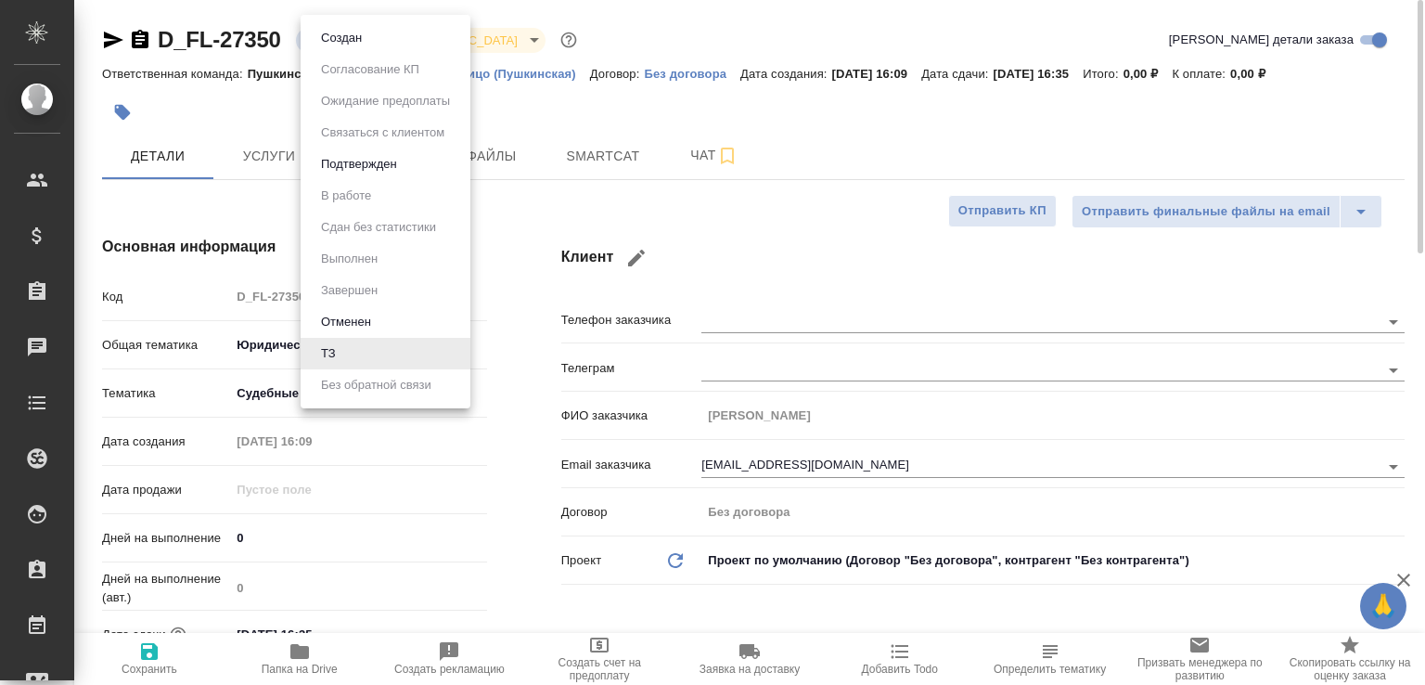
click at [332, 35] on body "🙏 .cls-1 fill:#fff; AWATERA Малофеева Екатерина e.malofeeva Клиенты Спецификаци…" at bounding box center [712, 342] width 1425 height 685
click at [332, 35] on button "Создан" at bounding box center [341, 38] width 52 height 20
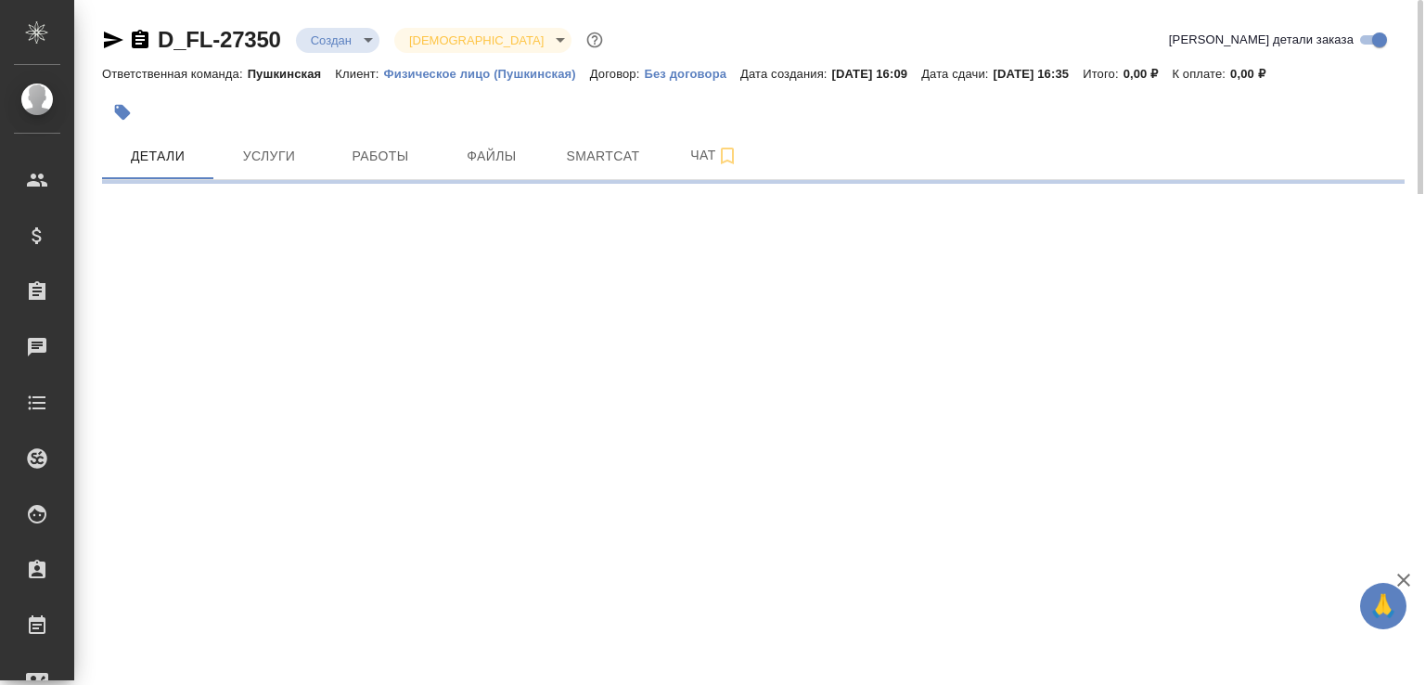
click at [140, 41] on icon "button" at bounding box center [140, 39] width 17 height 19
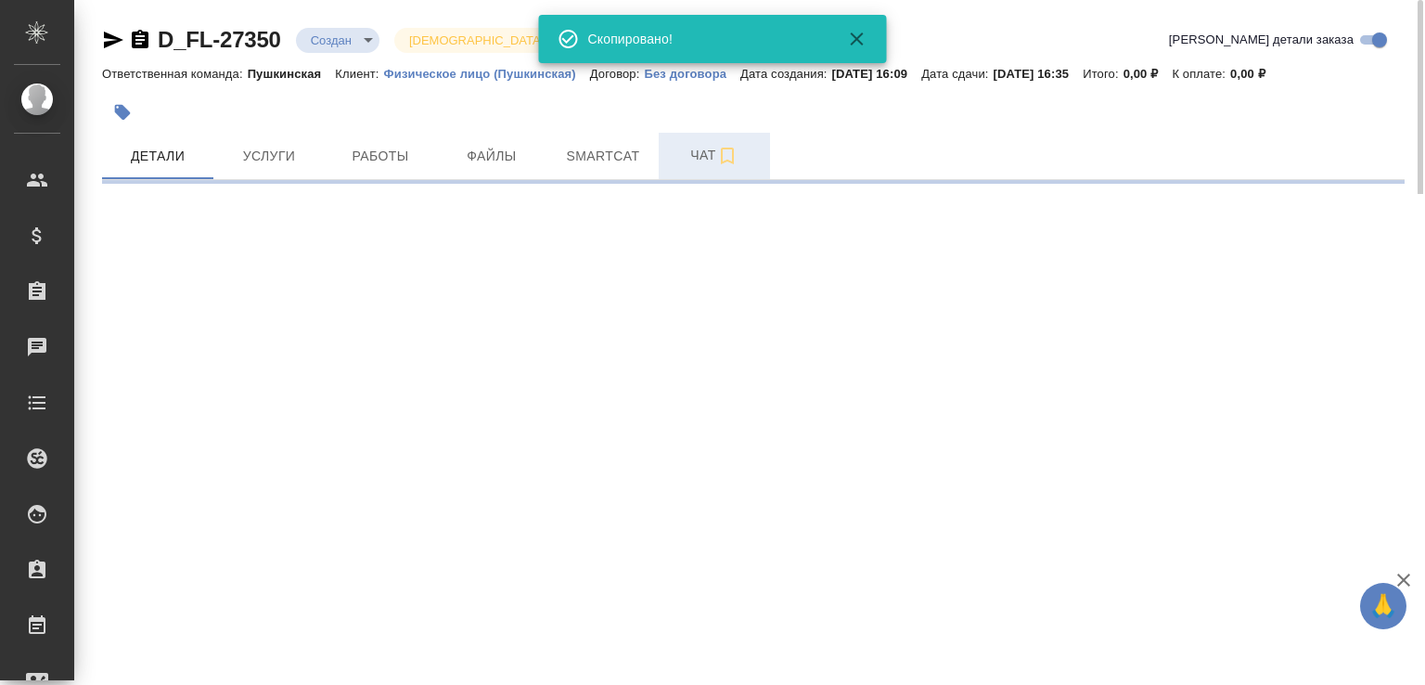
click at [697, 149] on span "Чат" at bounding box center [714, 155] width 89 height 23
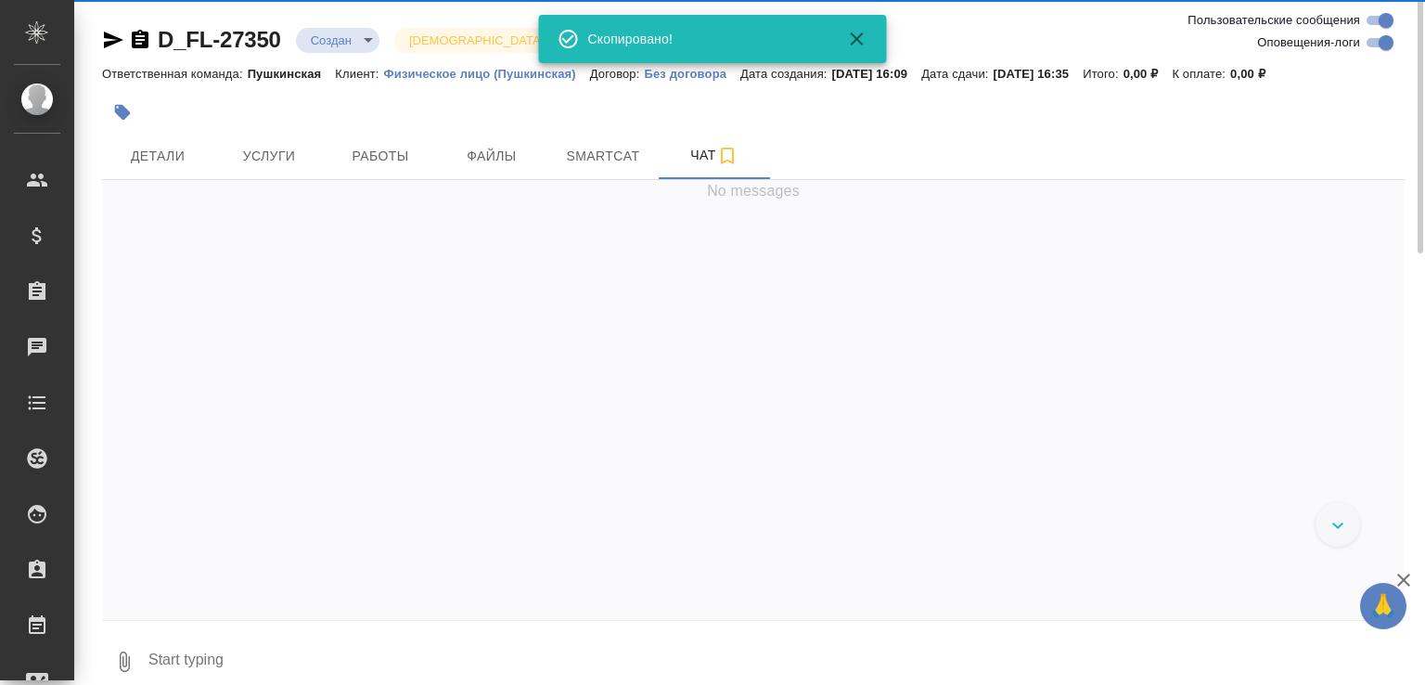
scroll to position [96, 0]
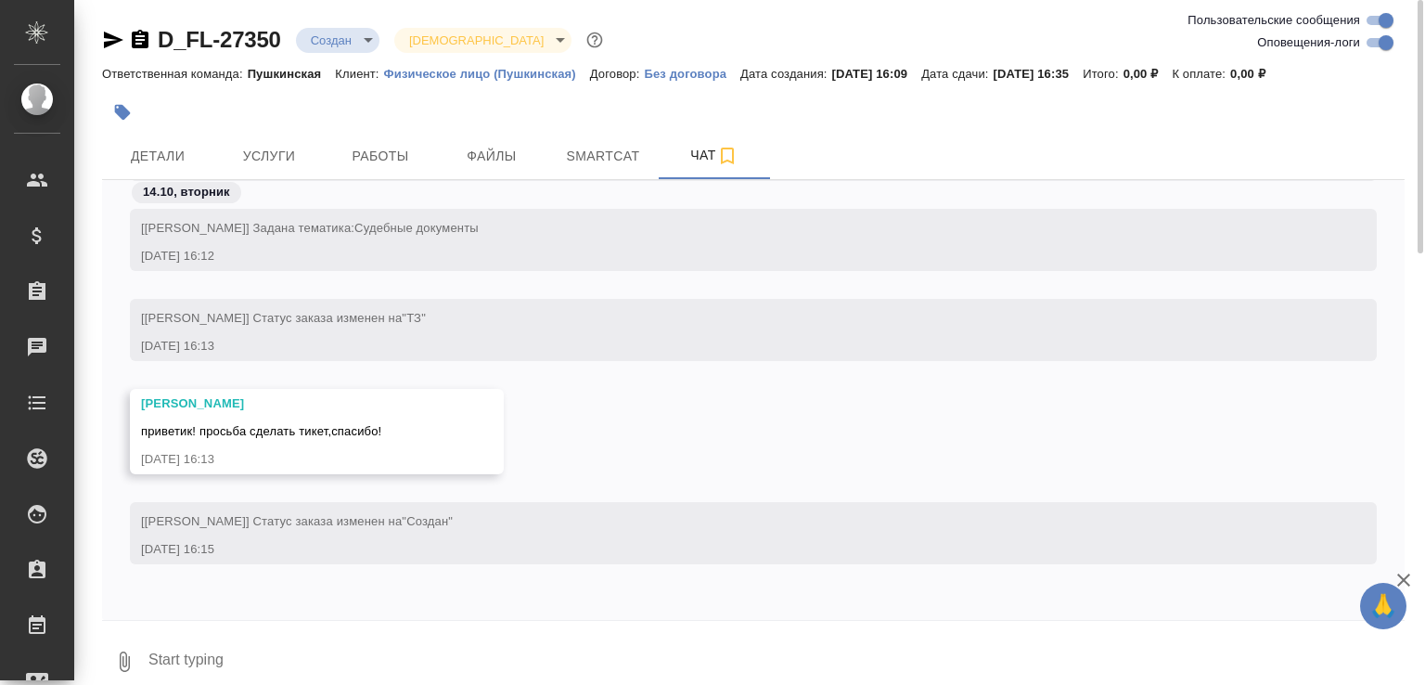
click at [121, 646] on button "0" at bounding box center [124, 661] width 45 height 63
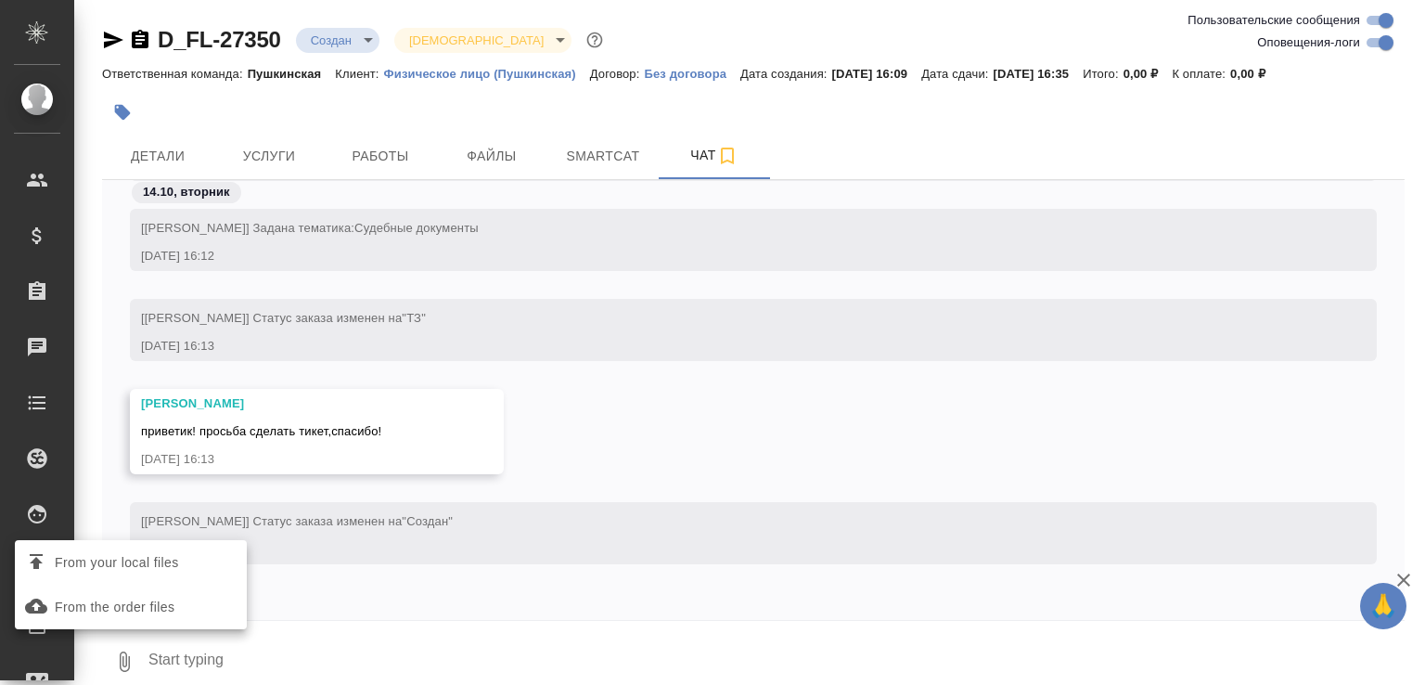
click at [174, 568] on span "From your local files" at bounding box center [117, 562] width 124 height 23
click at [0, 0] on input "From your local files" at bounding box center [0, 0] width 0 height 0
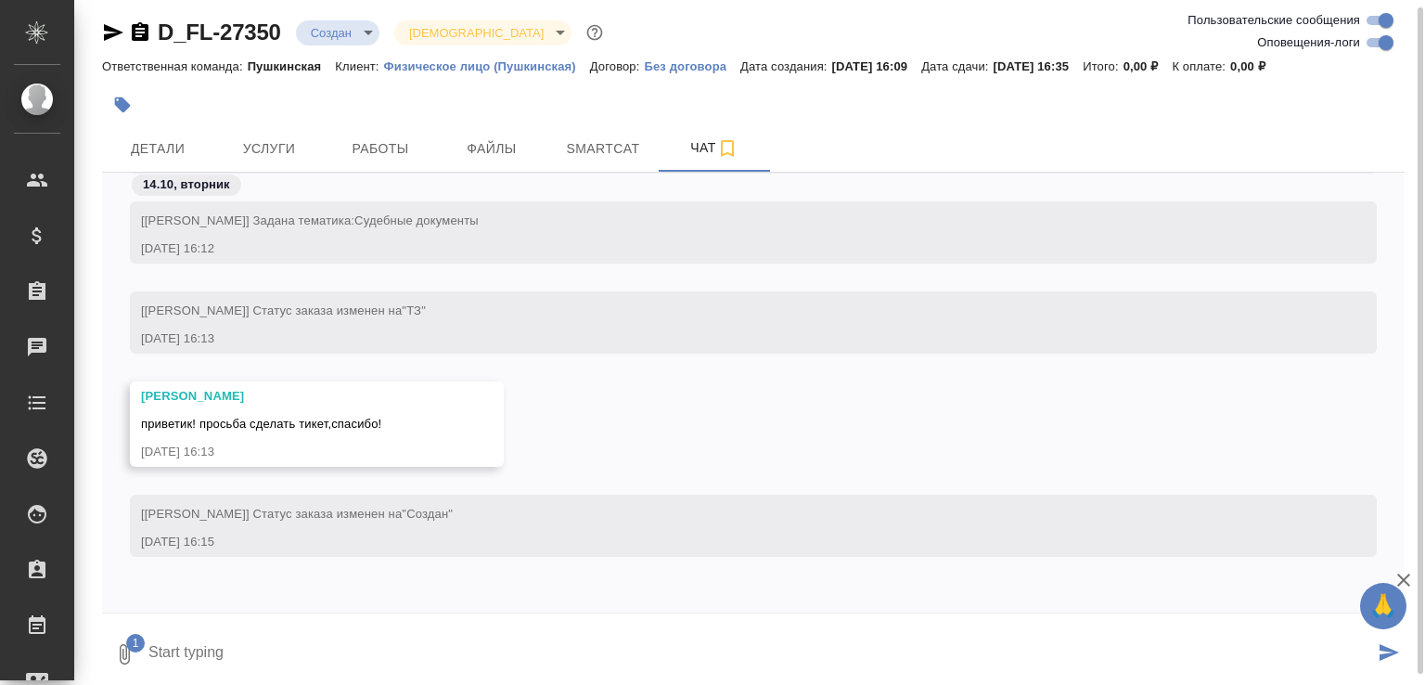
click at [247, 635] on textarea at bounding box center [760, 653] width 1227 height 63
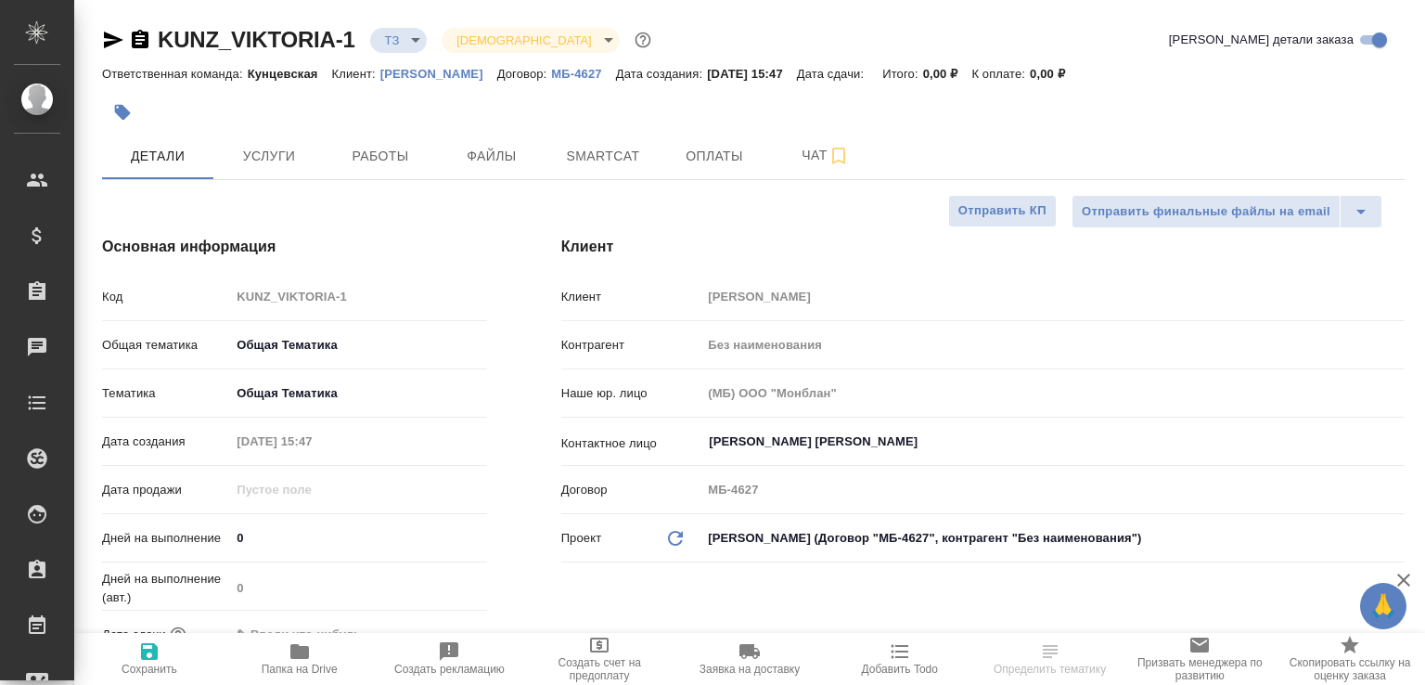
select select "RU"
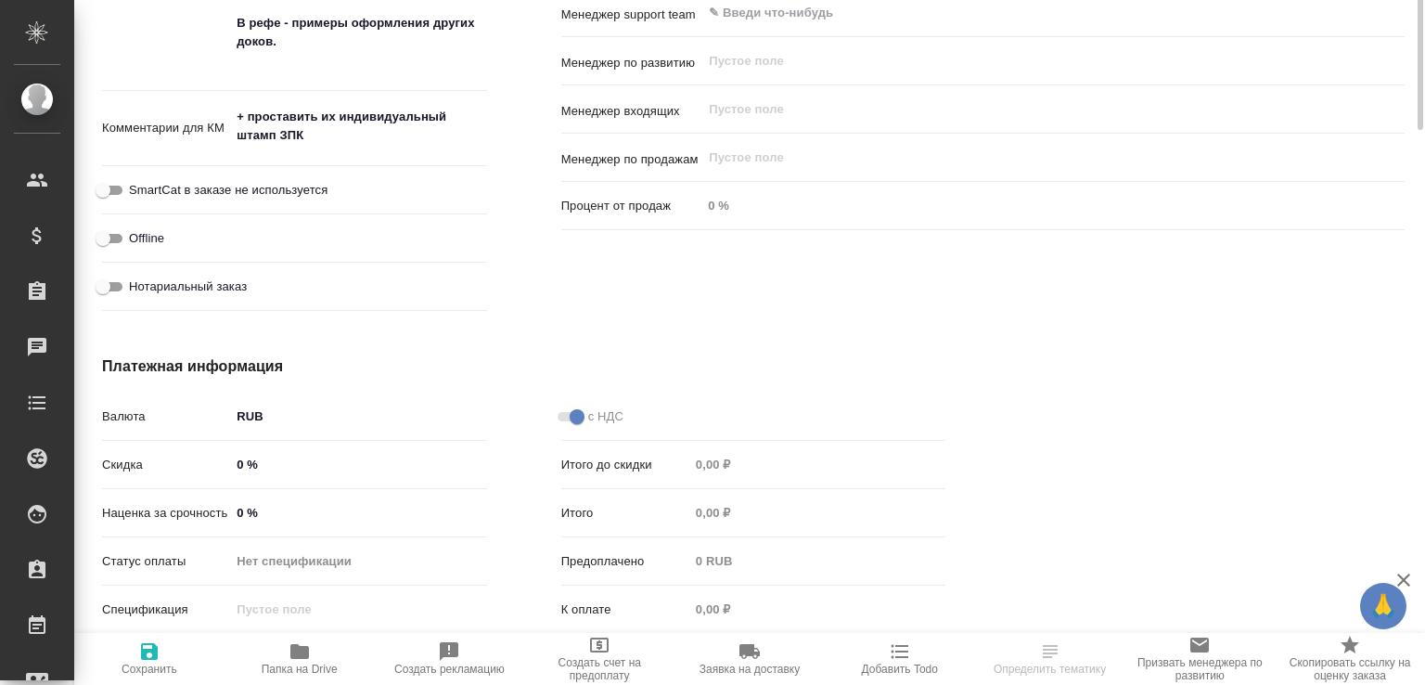
scroll to position [794, 0]
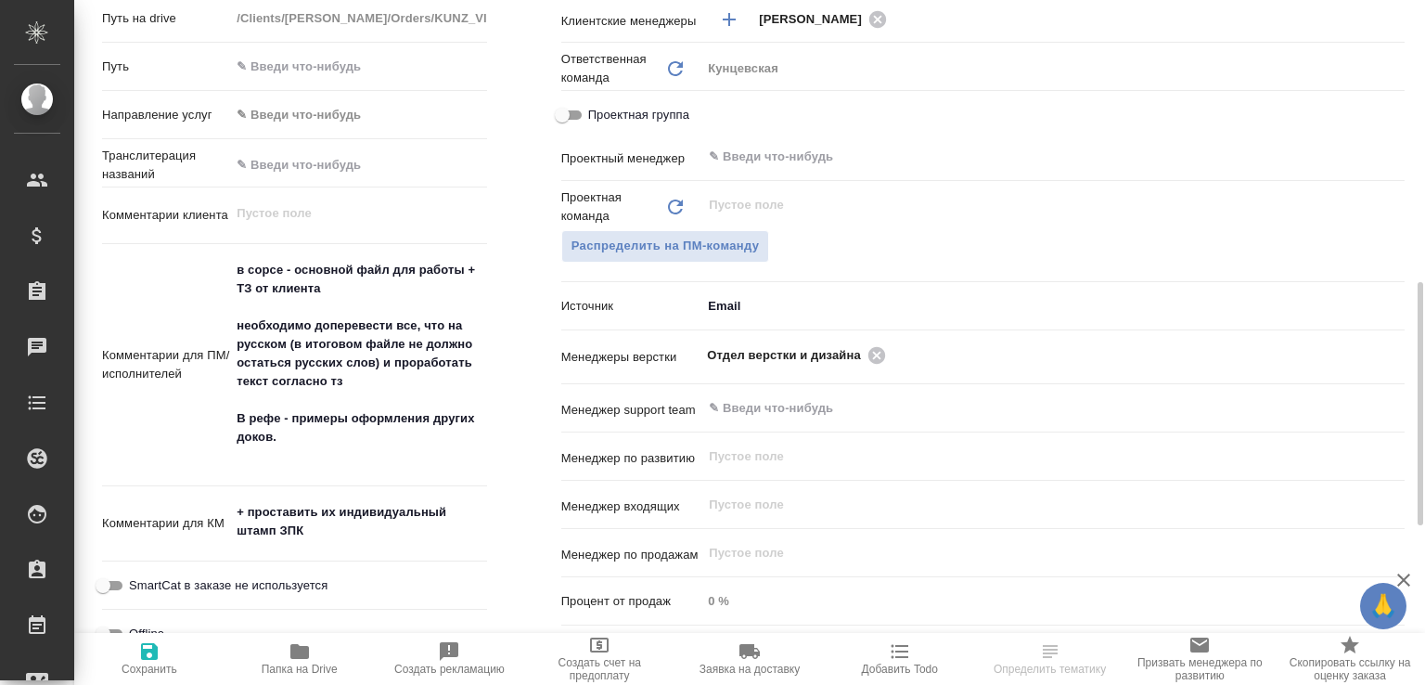
click at [326, 645] on span "Папка на Drive" at bounding box center [300, 657] width 128 height 35
select select "RU"
type textarea "x"
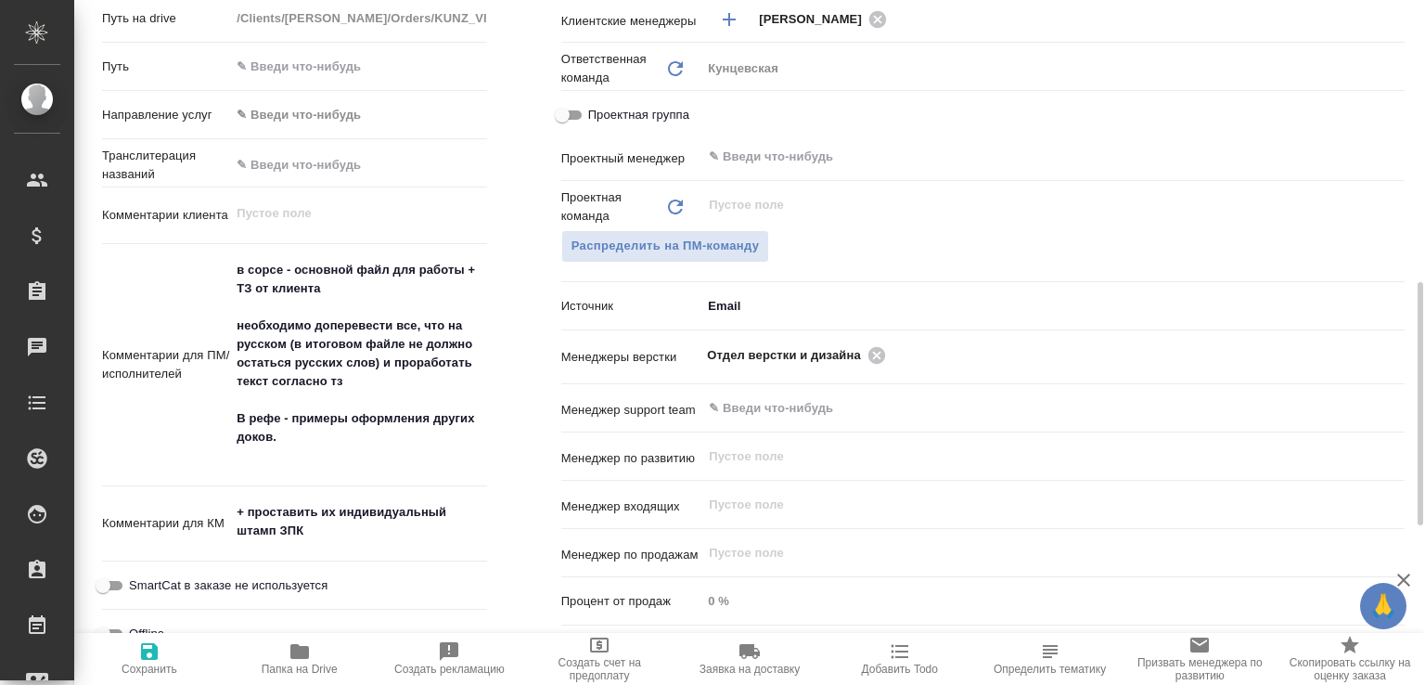
type textarea "x"
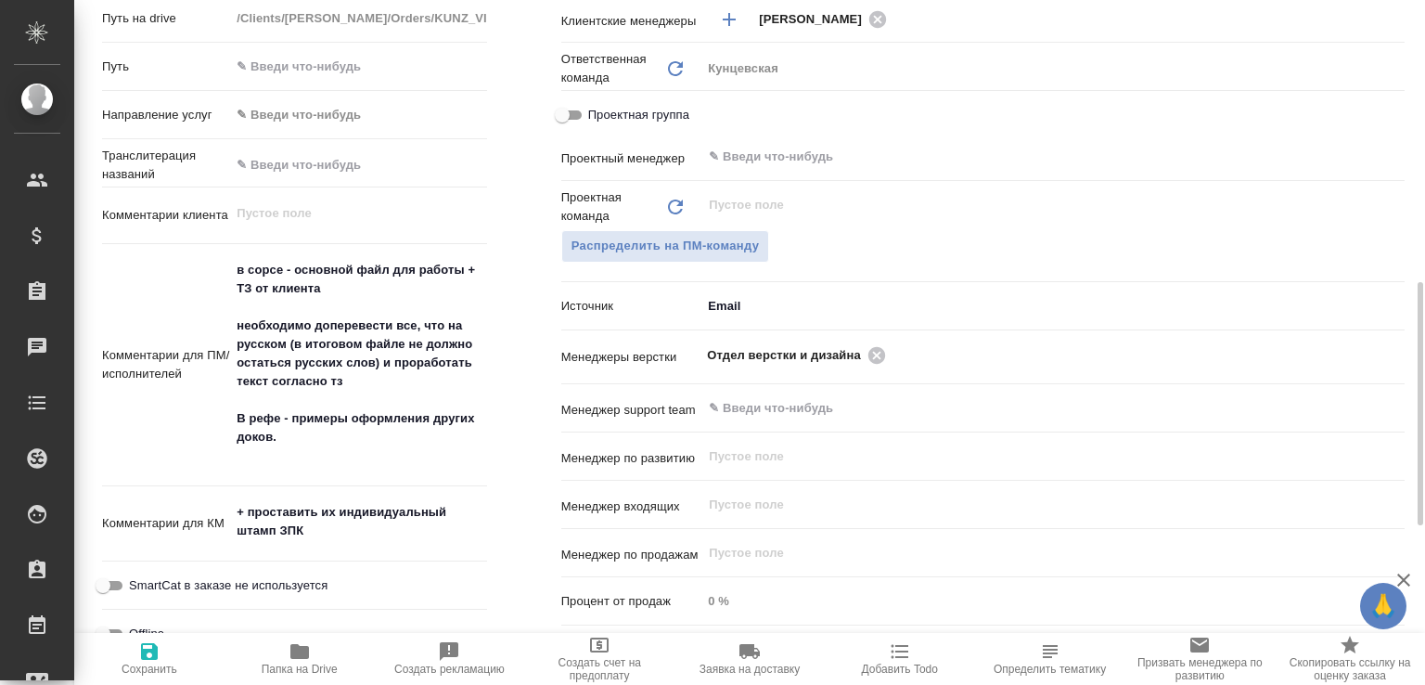
type textarea "x"
click at [873, 358] on icon at bounding box center [876, 354] width 17 height 17
type textarea "x"
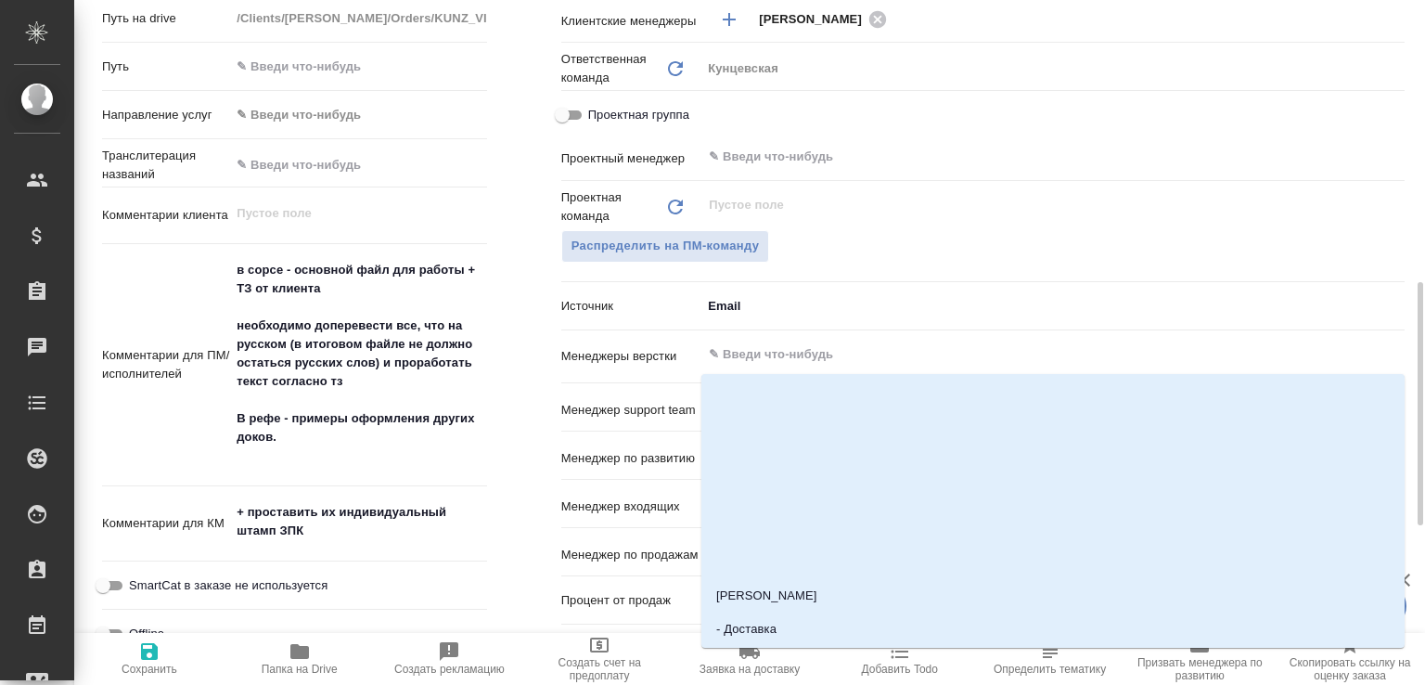
click at [873, 358] on input "text" at bounding box center [1022, 354] width 630 height 22
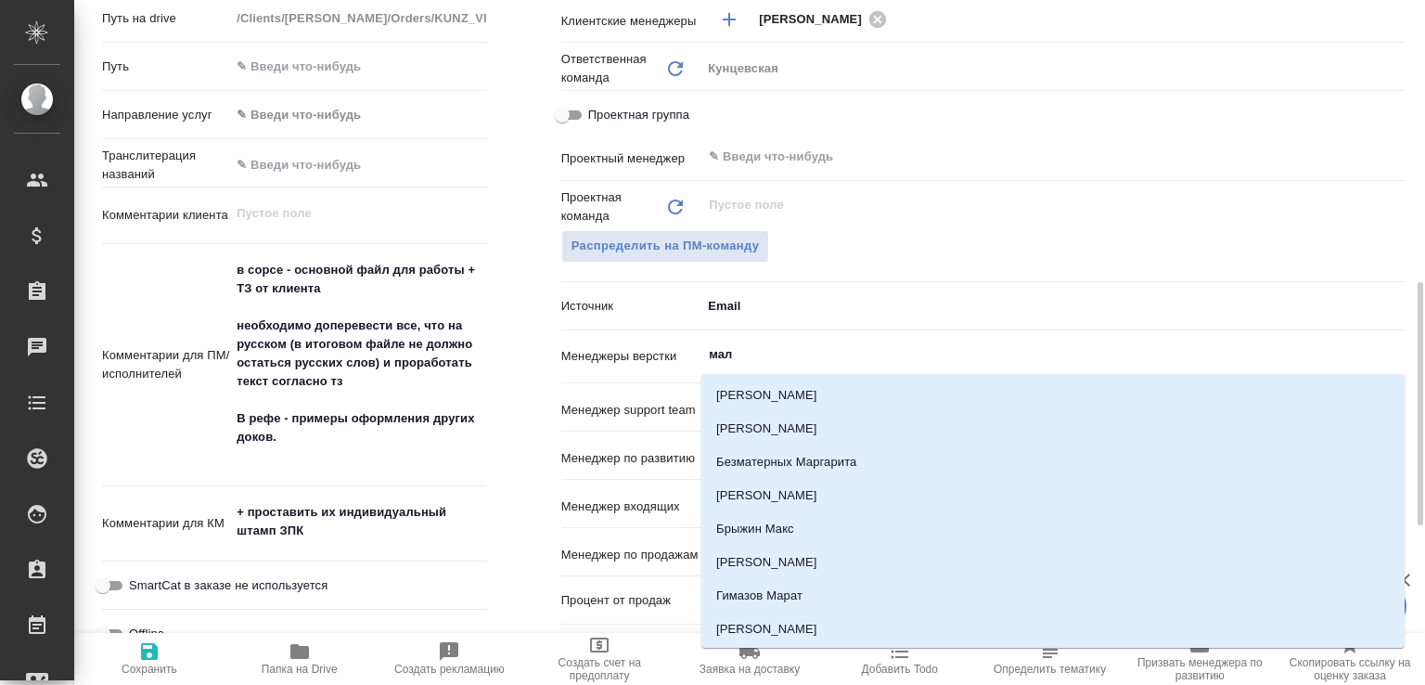
type input "мало"
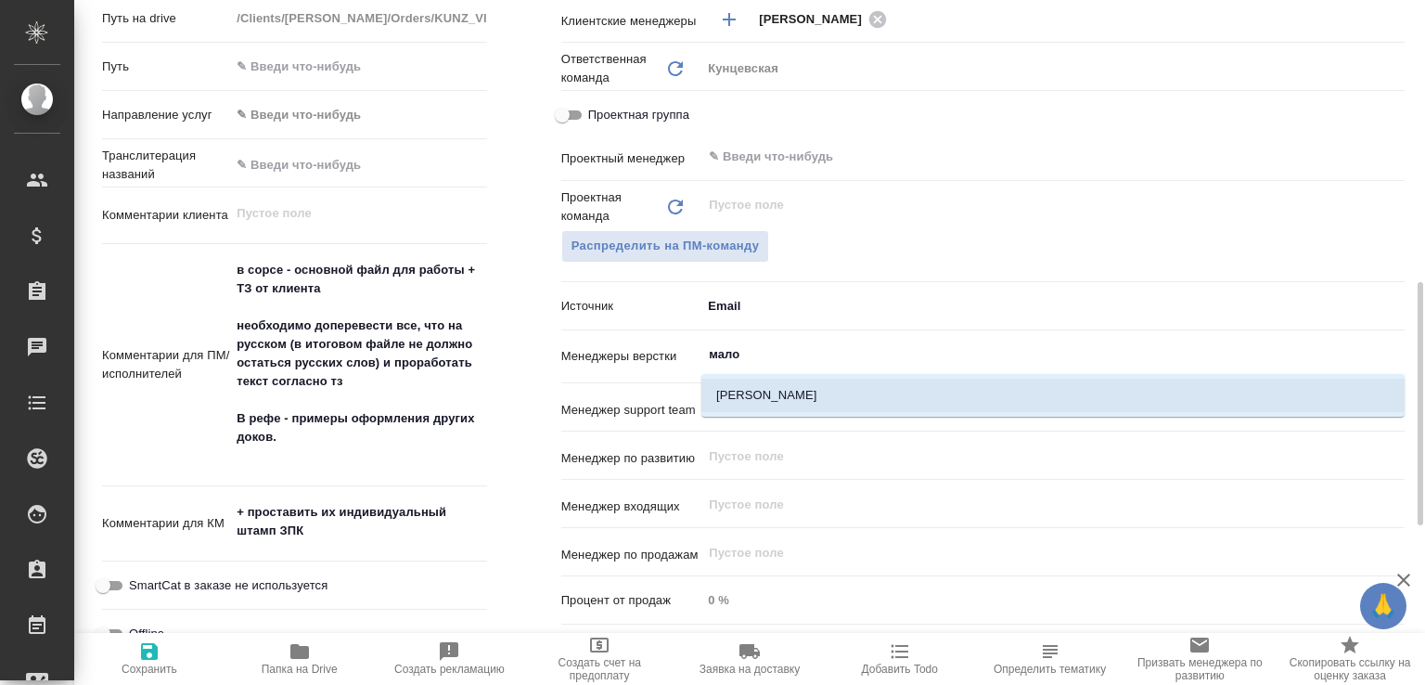
click at [799, 392] on li "[PERSON_NAME]" at bounding box center [1052, 394] width 703 height 33
type textarea "x"
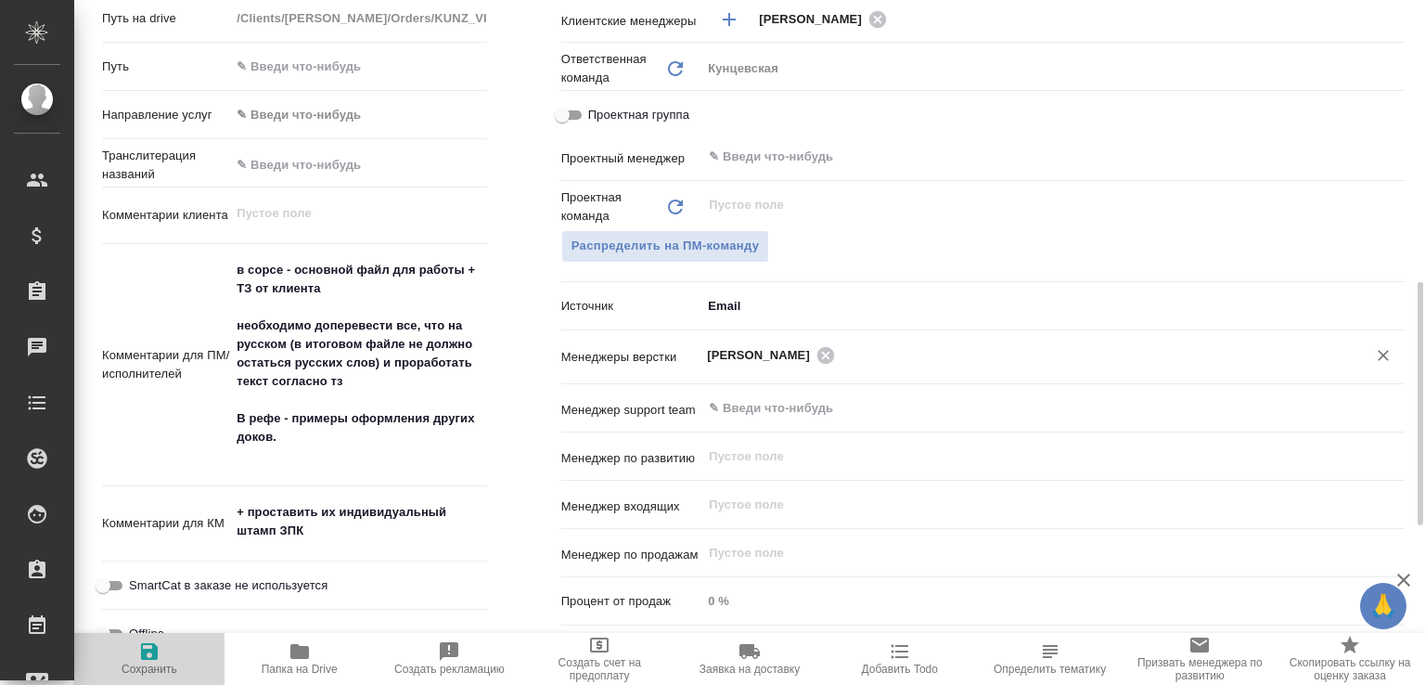
click at [163, 654] on span "Сохранить" at bounding box center [149, 657] width 128 height 35
type textarea "x"
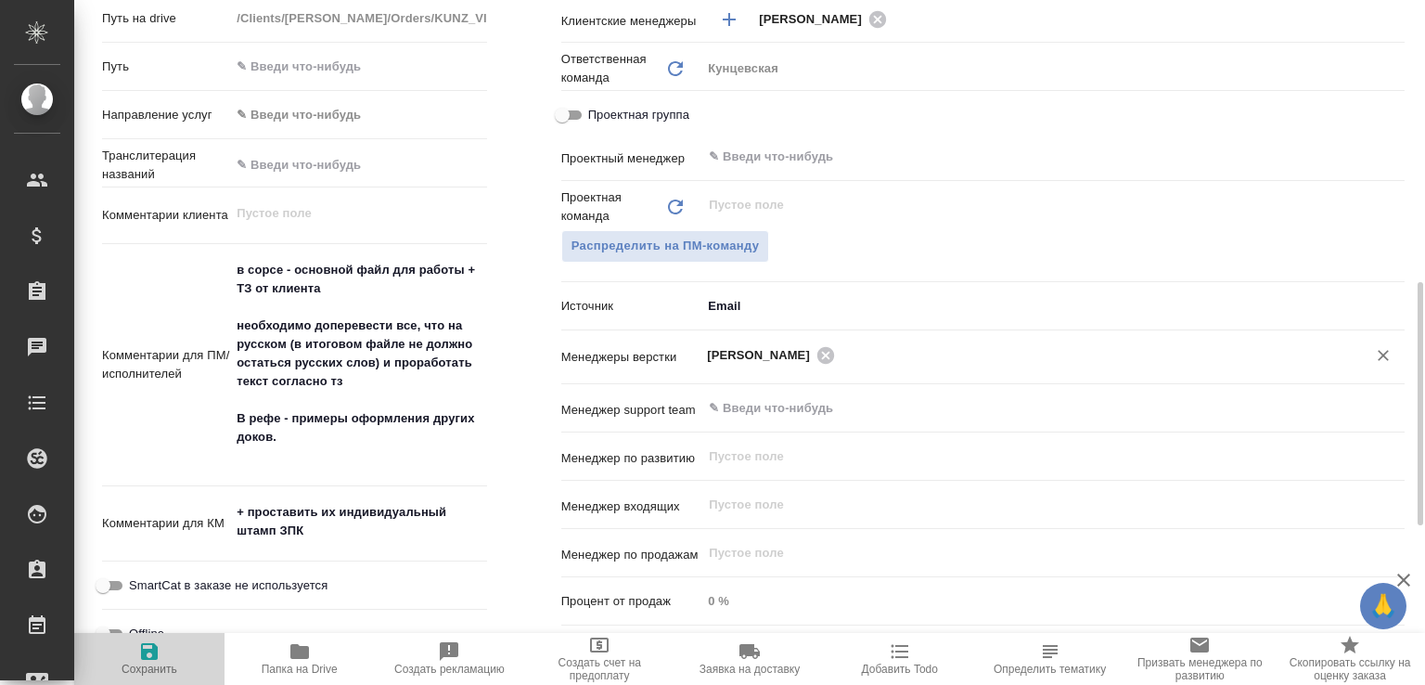
type textarea "x"
select select "RU"
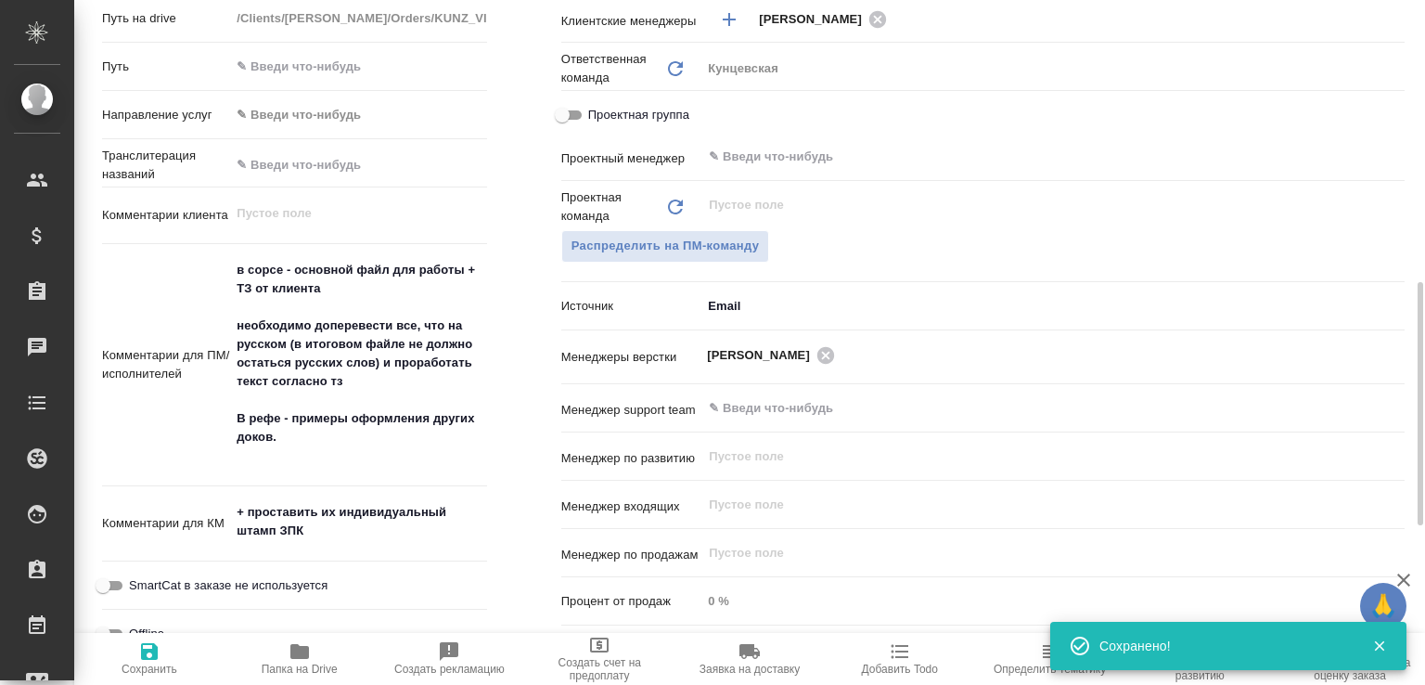
type textarea "x"
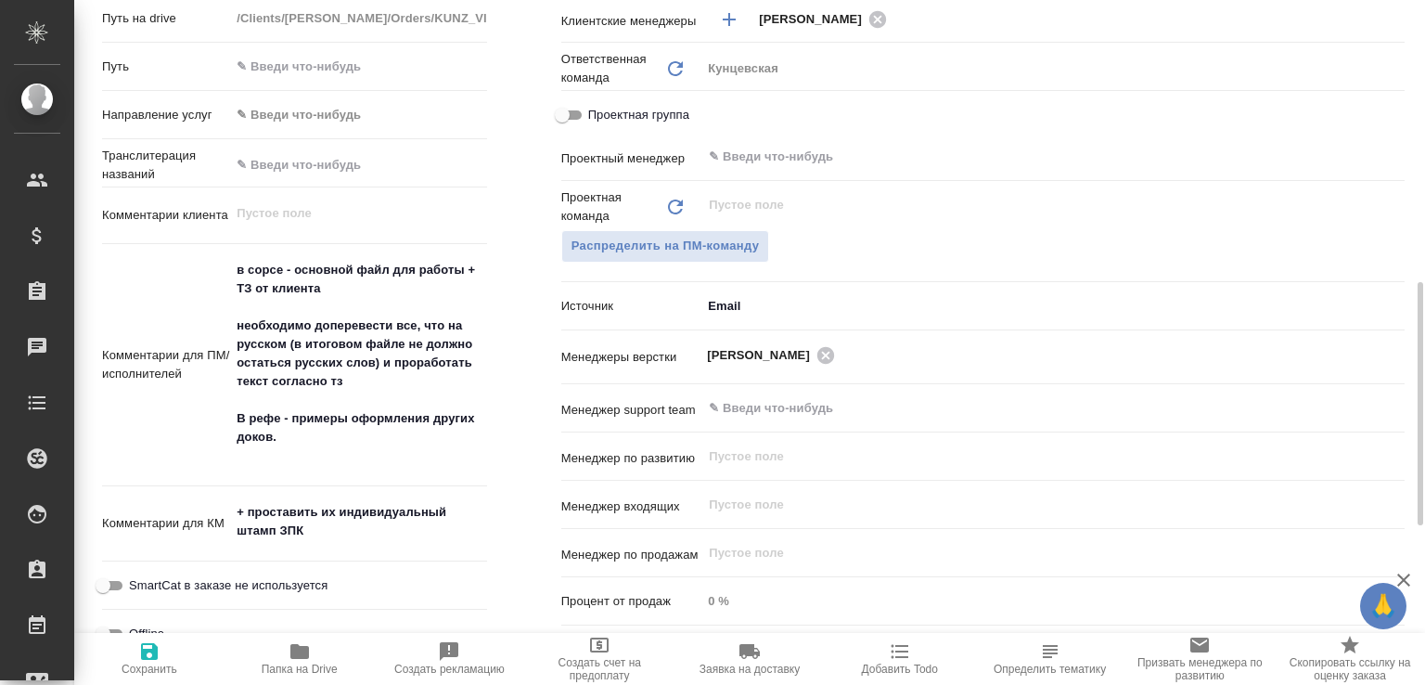
type textarea "x"
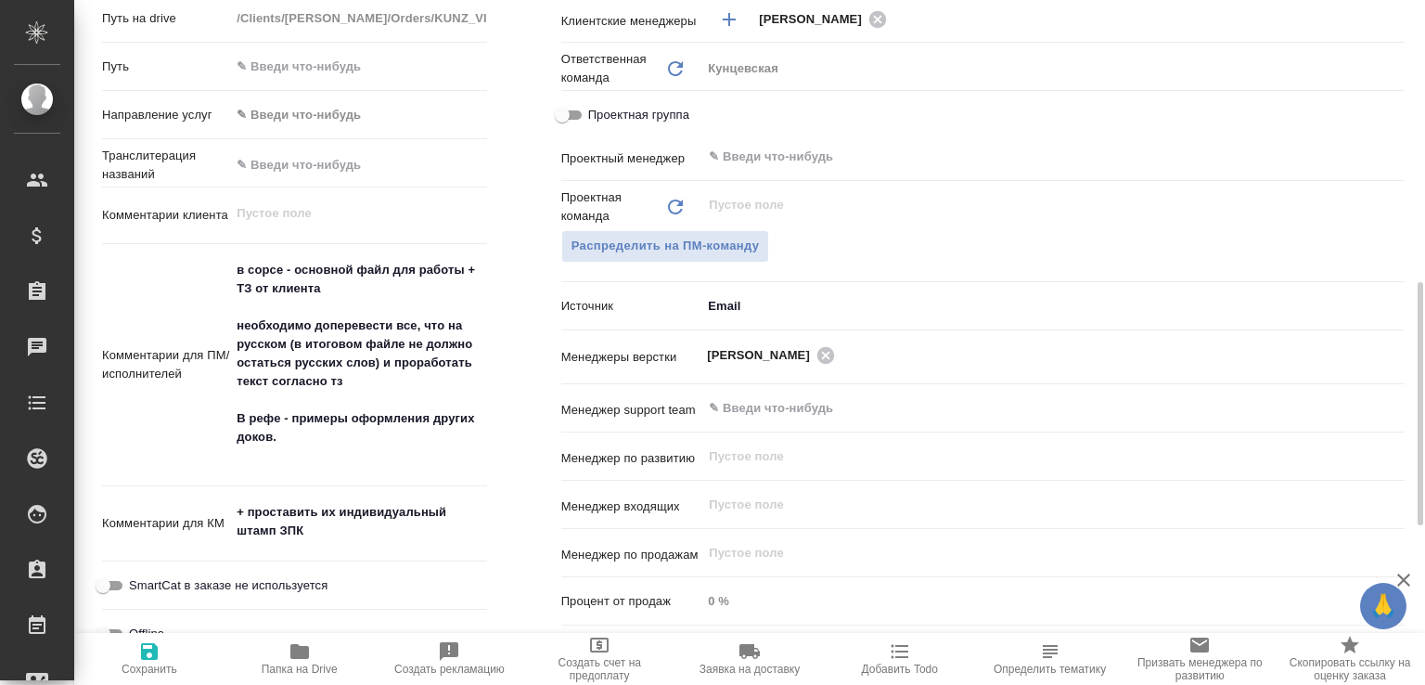
type textarea "x"
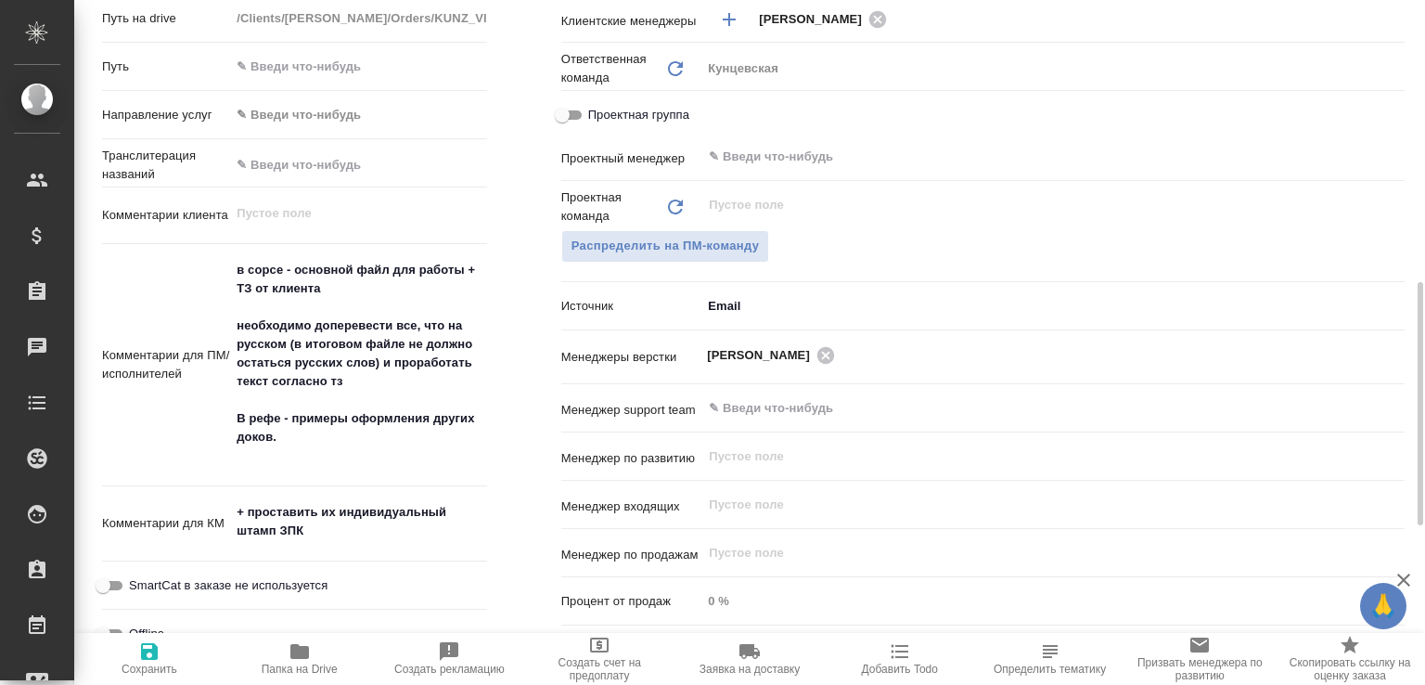
type textarea "x"
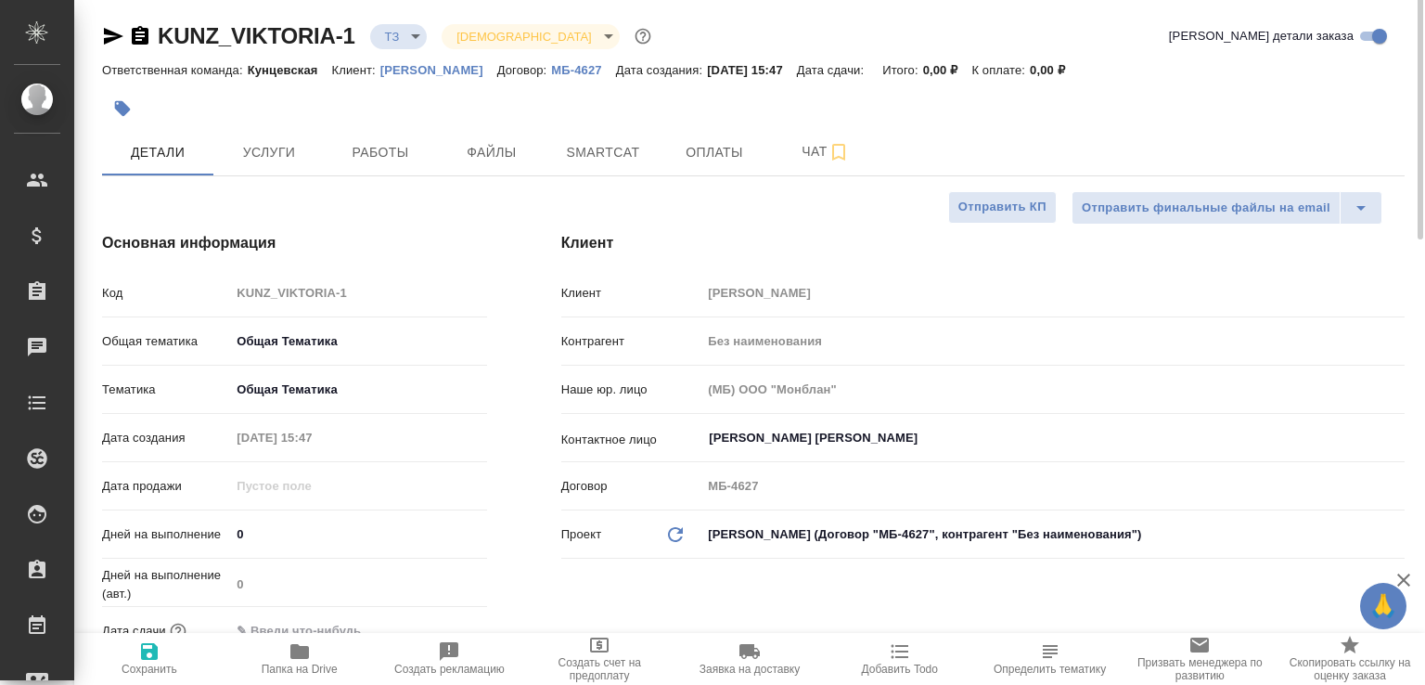
scroll to position [0, 0]
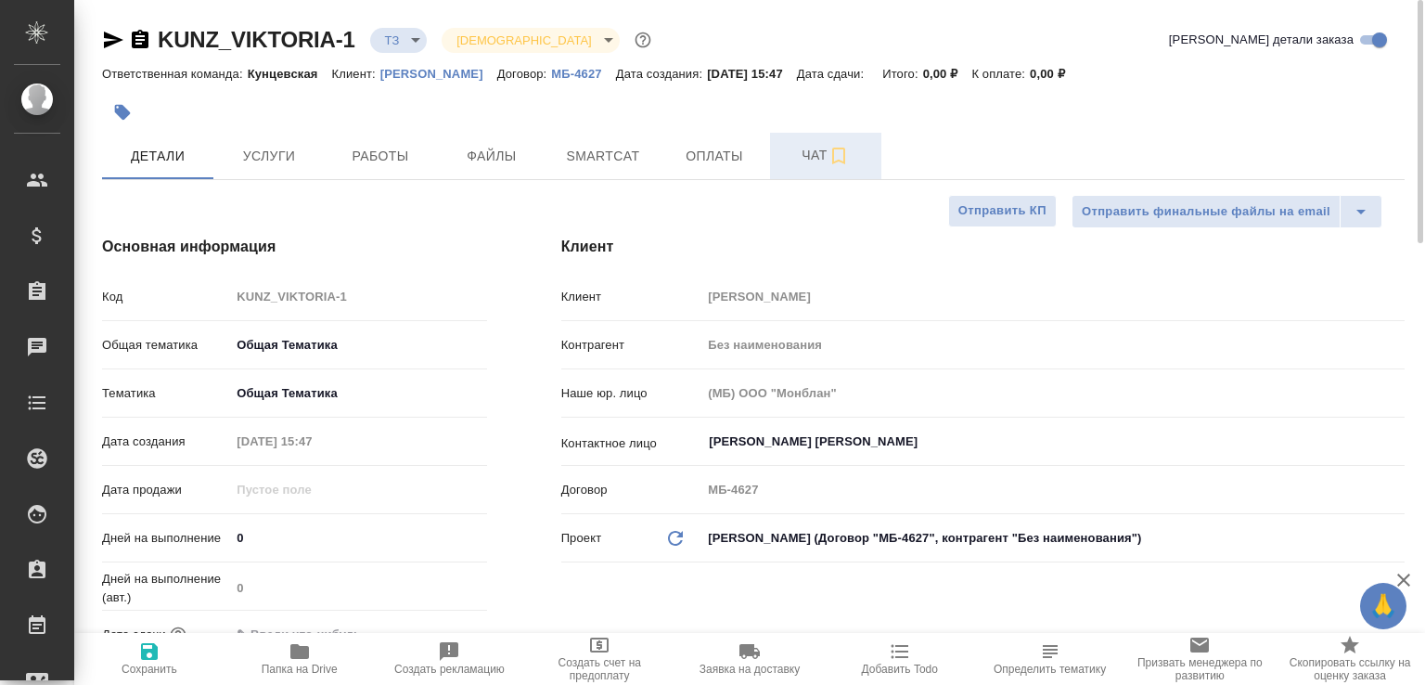
click at [779, 159] on button "Чат" at bounding box center [825, 156] width 111 height 46
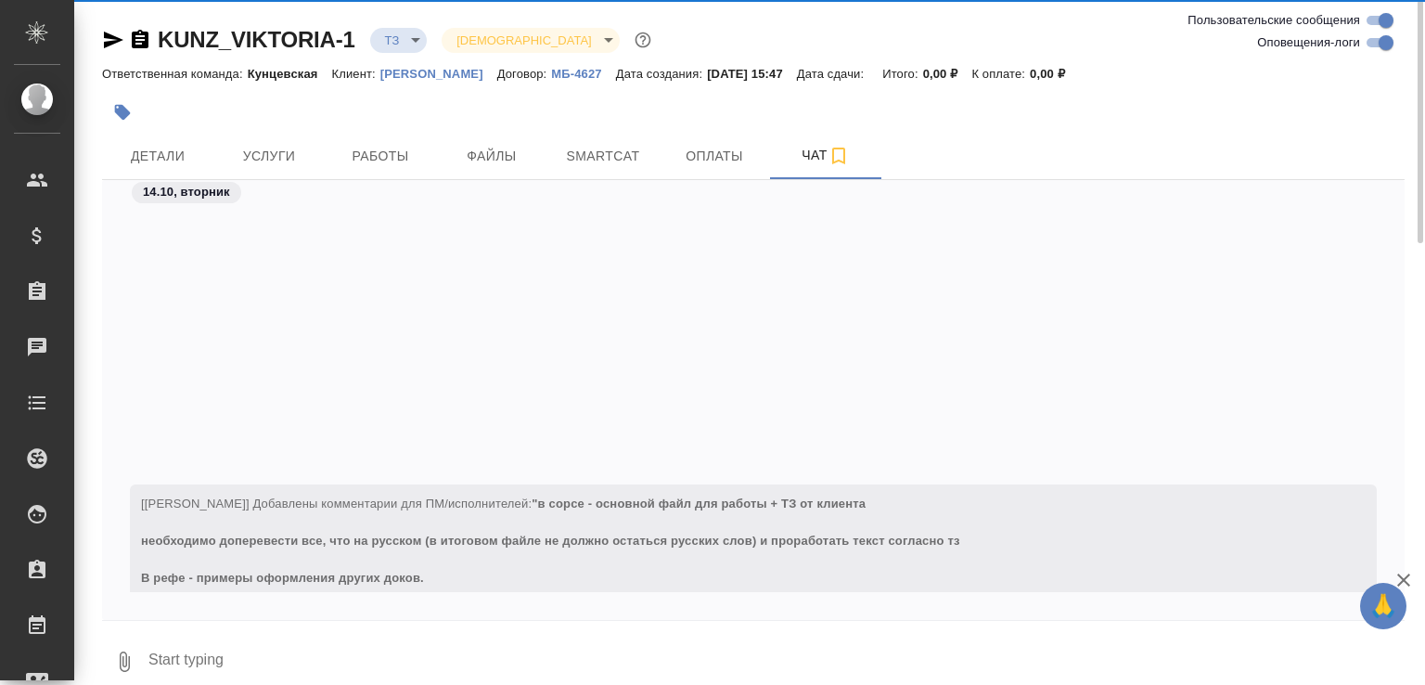
scroll to position [448, 0]
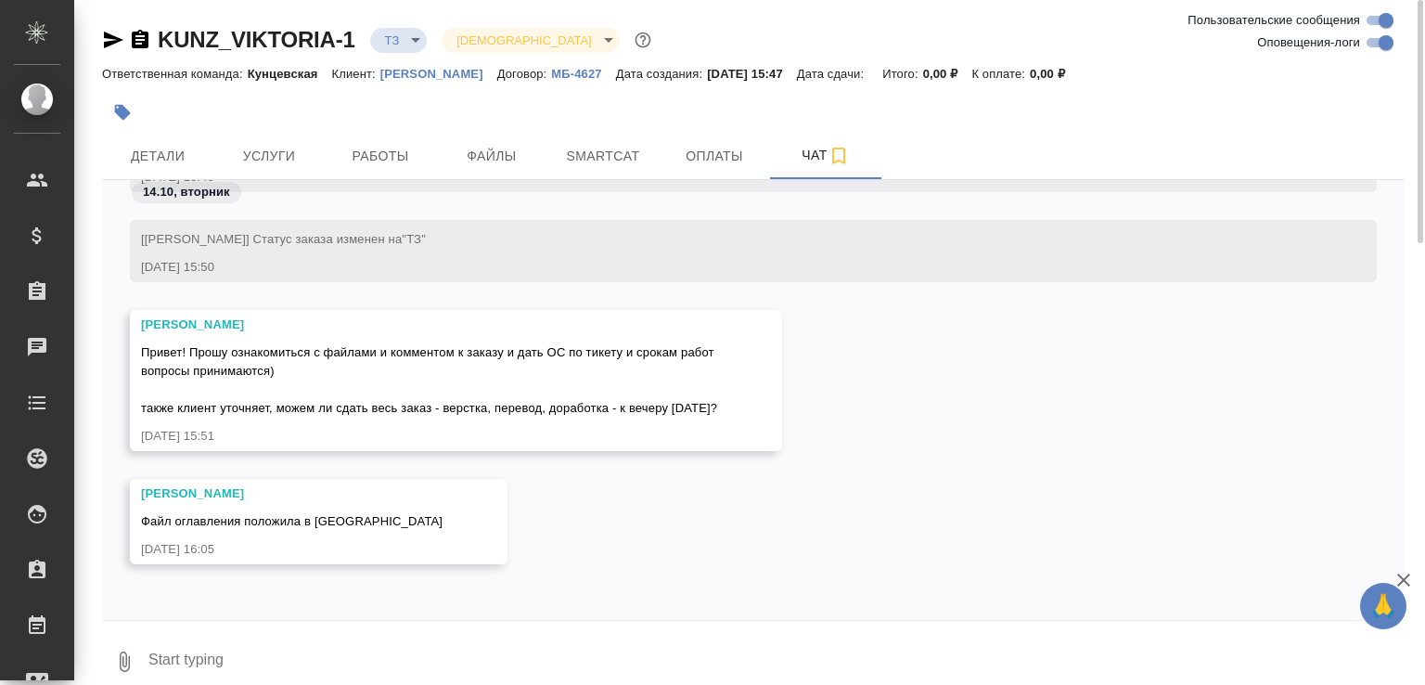
click at [232, 635] on textarea at bounding box center [776, 661] width 1258 height 63
click at [263, 655] on textarea at bounding box center [776, 661] width 1258 height 63
type textarea "Англоязычные скриншоты мы ведь не развёрстываем, верно?"
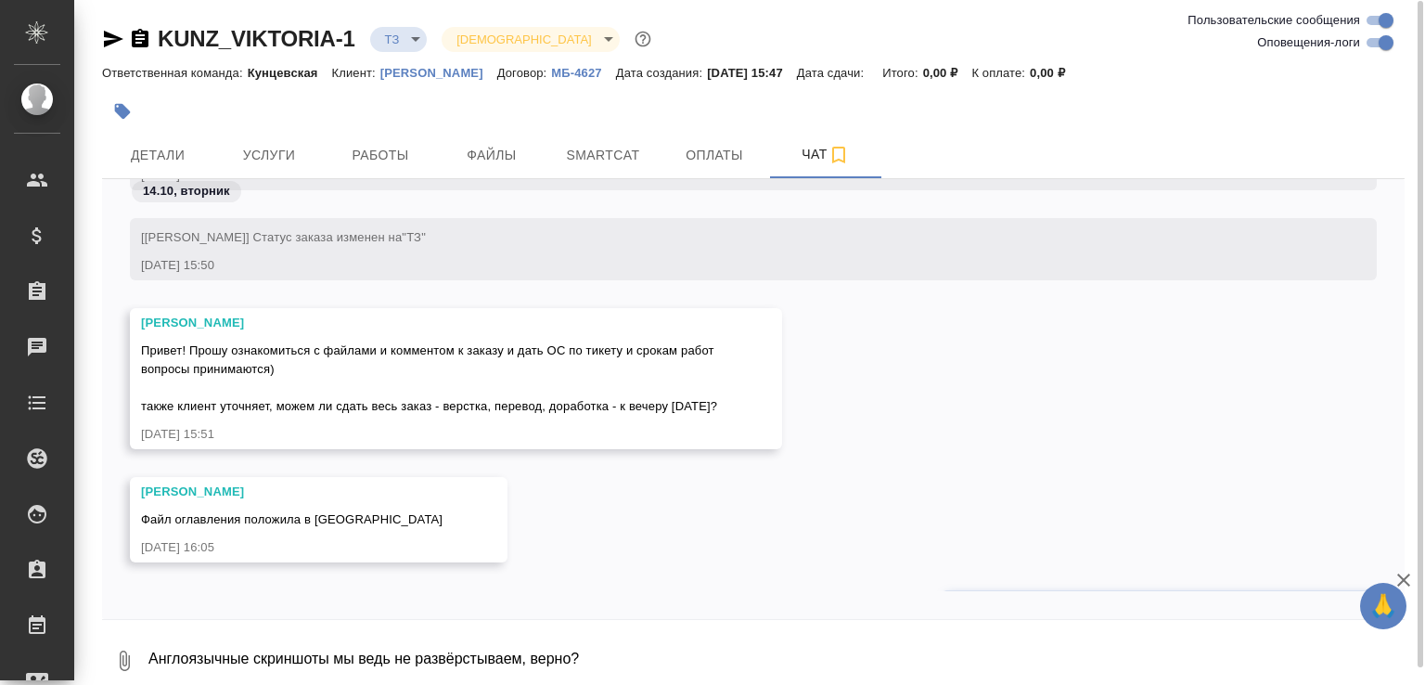
scroll to position [538, 0]
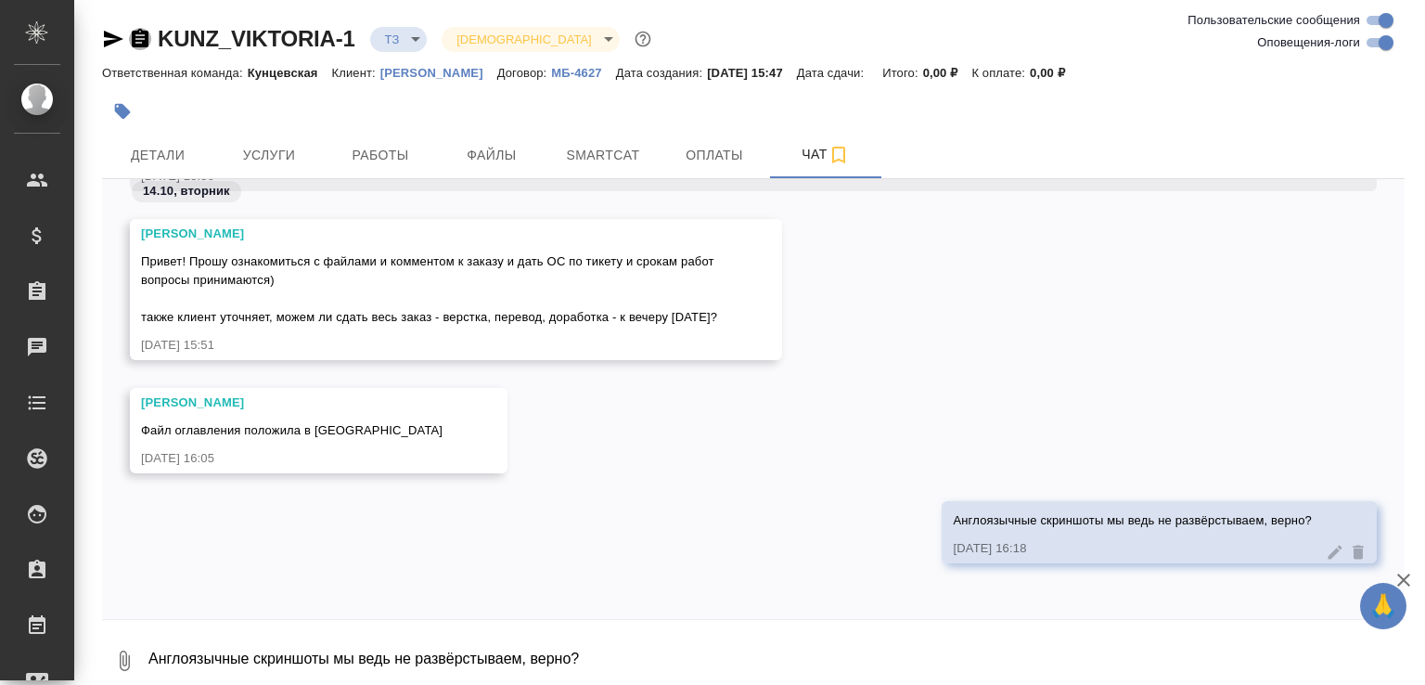
click at [135, 34] on icon "button" at bounding box center [140, 39] width 22 height 22
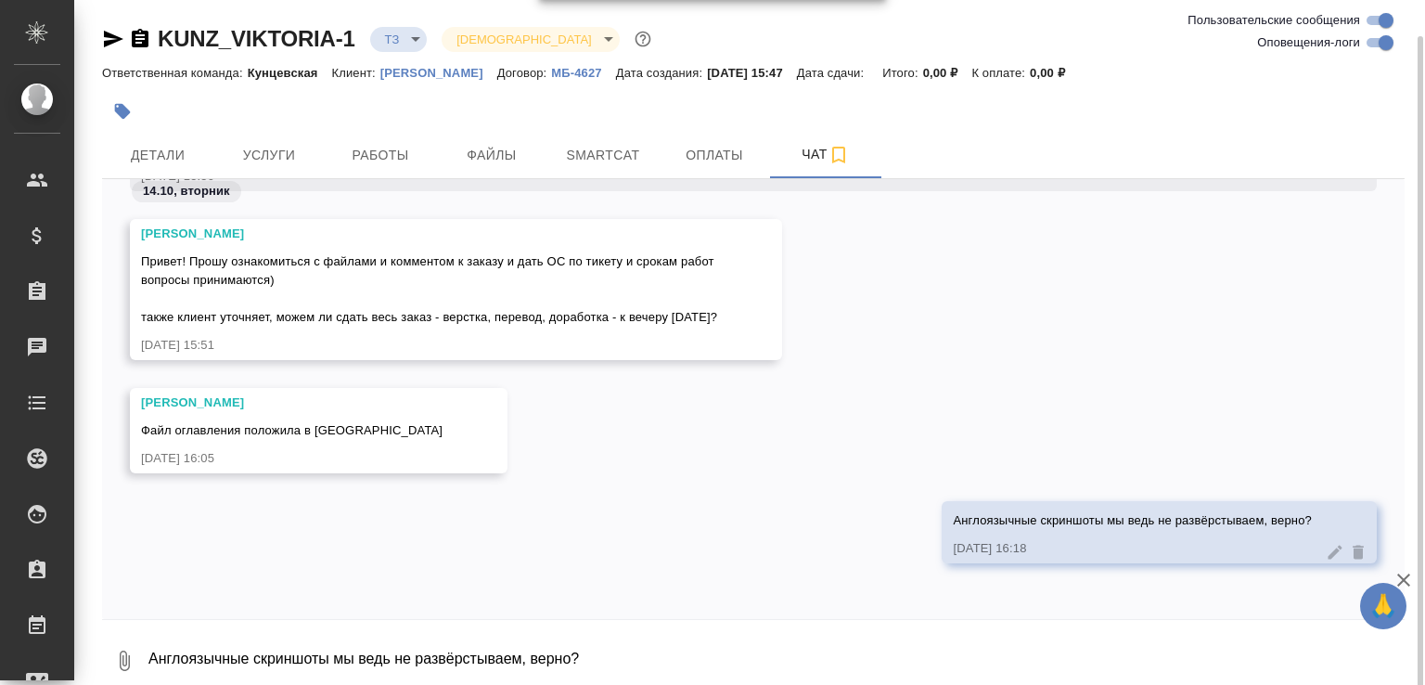
scroll to position [19, 0]
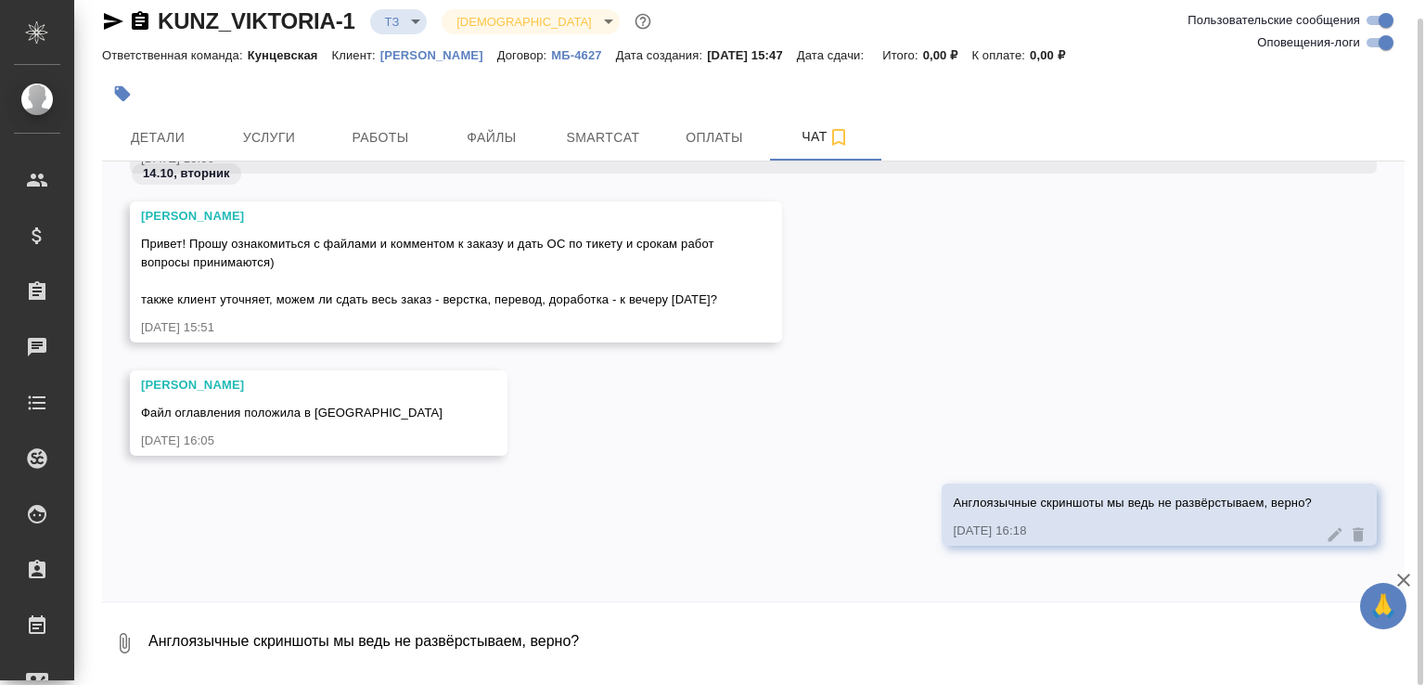
click at [400, 9] on body "🙏 .cls-1 fill:#fff; AWATERA Малофеева Екатерина e.malofeeva Клиенты Спецификаци…" at bounding box center [712, 342] width 1425 height 685
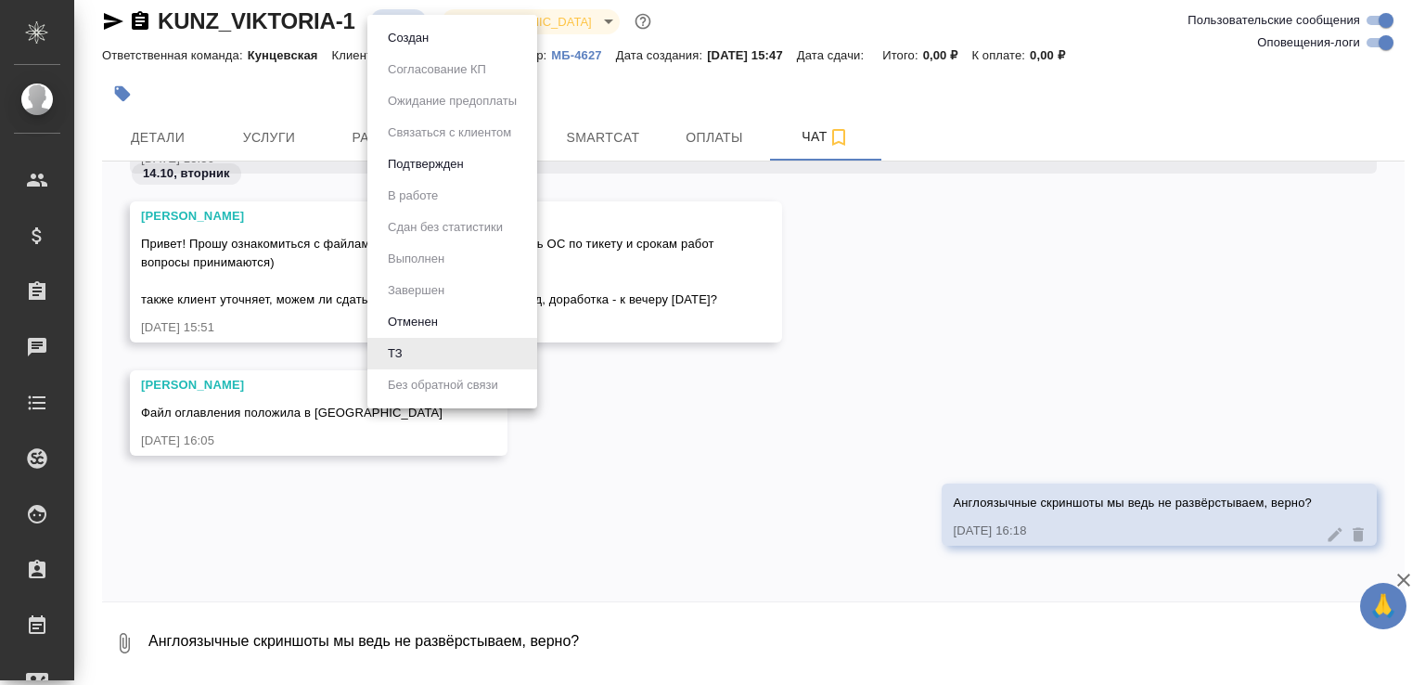
click at [406, 27] on li "Создан" at bounding box center [452, 38] width 170 height 32
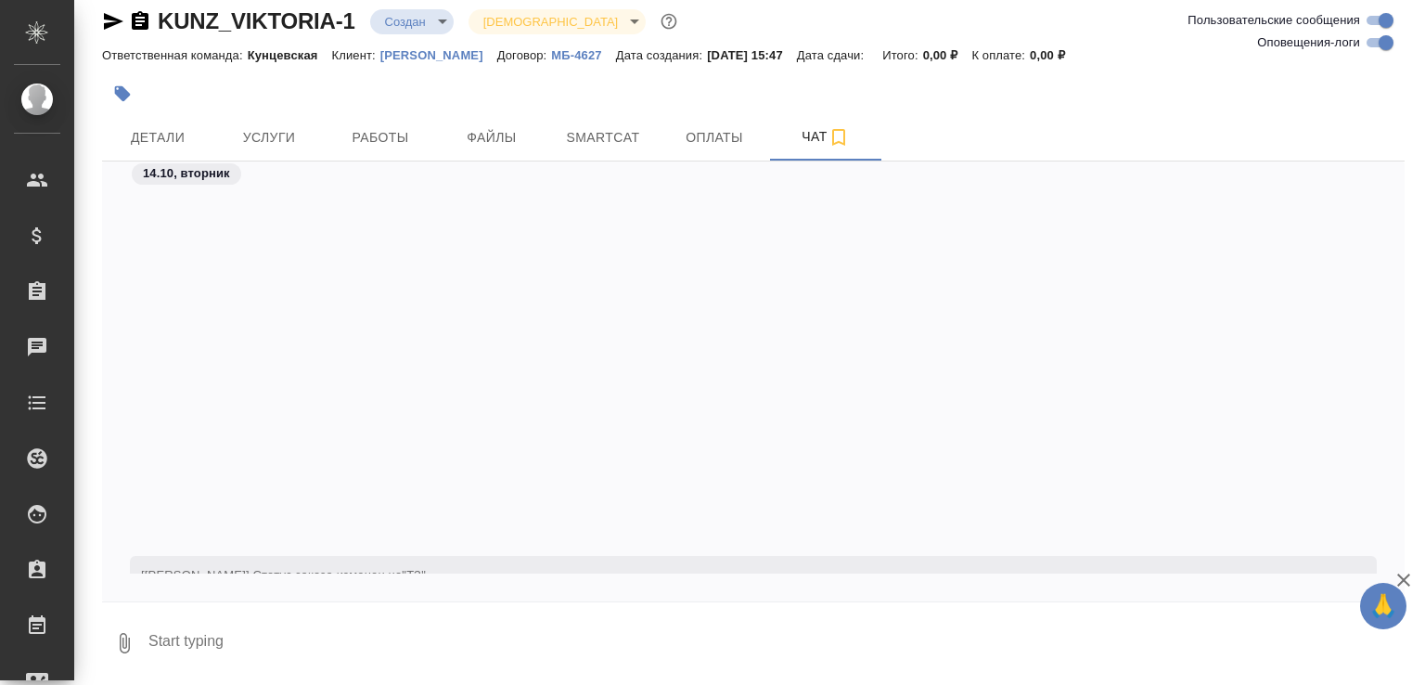
scroll to position [445, 0]
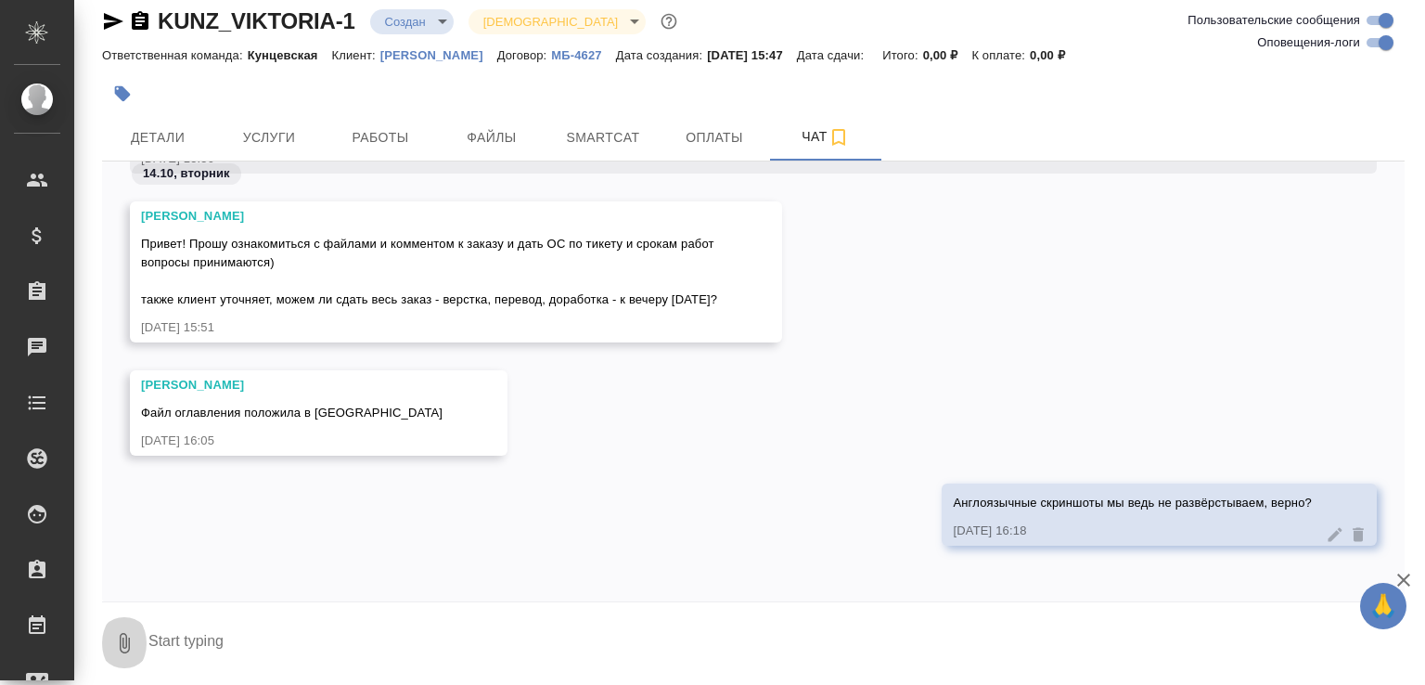
click at [134, 624] on button "0" at bounding box center [124, 642] width 45 height 63
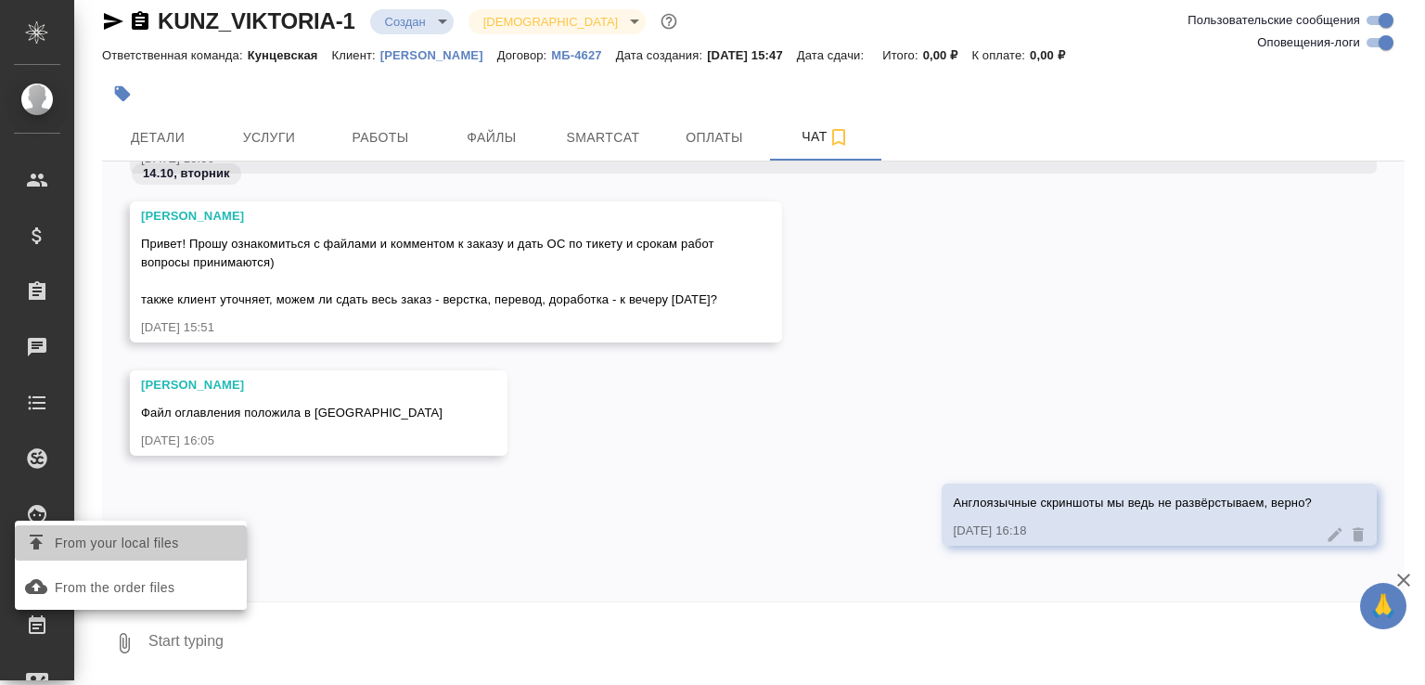
click at [179, 547] on span "From your local files" at bounding box center [117, 542] width 124 height 23
click at [0, 0] on input "From your local files" at bounding box center [0, 0] width 0 height 0
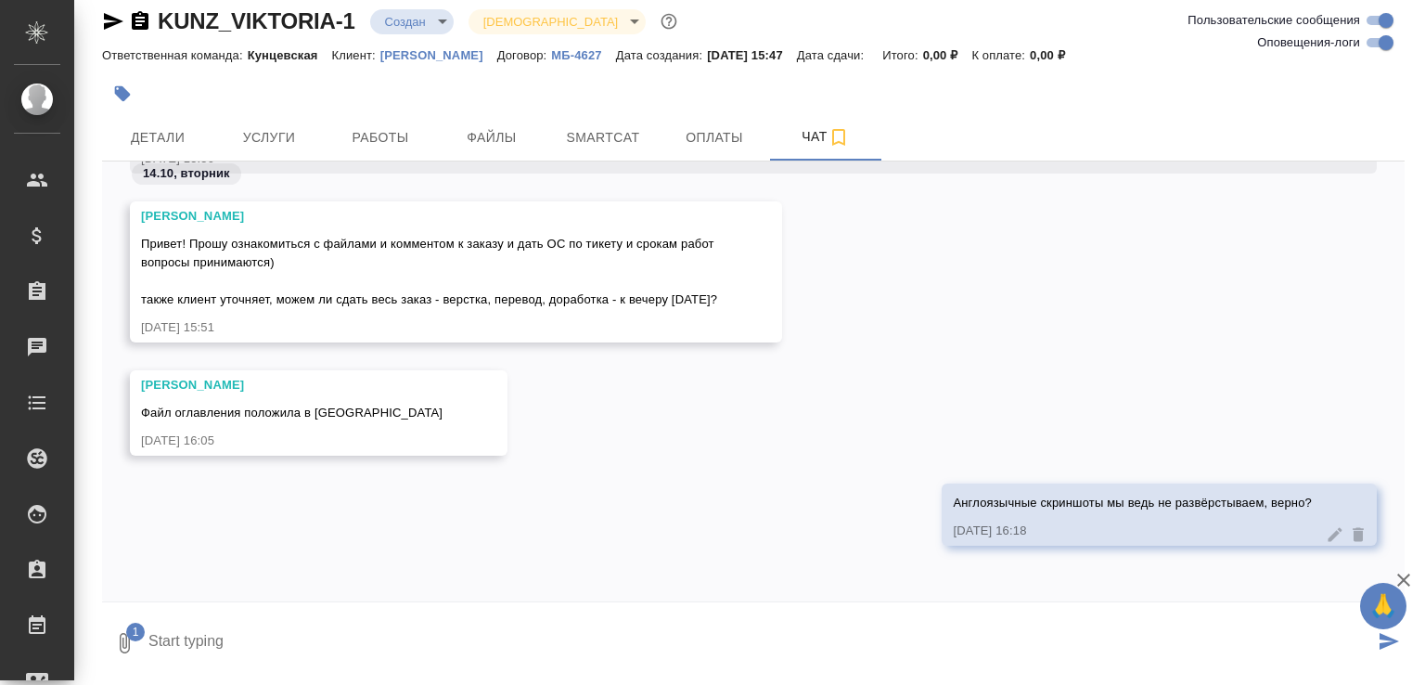
click at [430, 639] on textarea at bounding box center [760, 642] width 1227 height 63
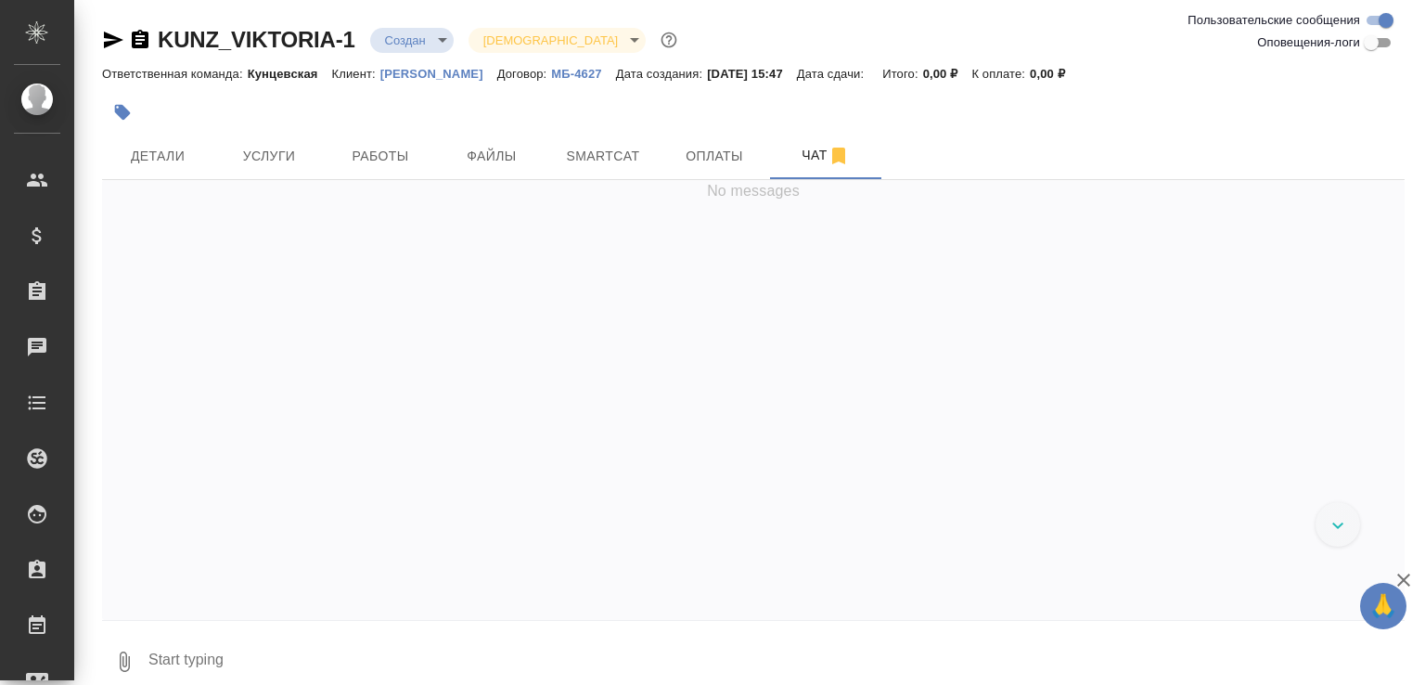
scroll to position [235, 0]
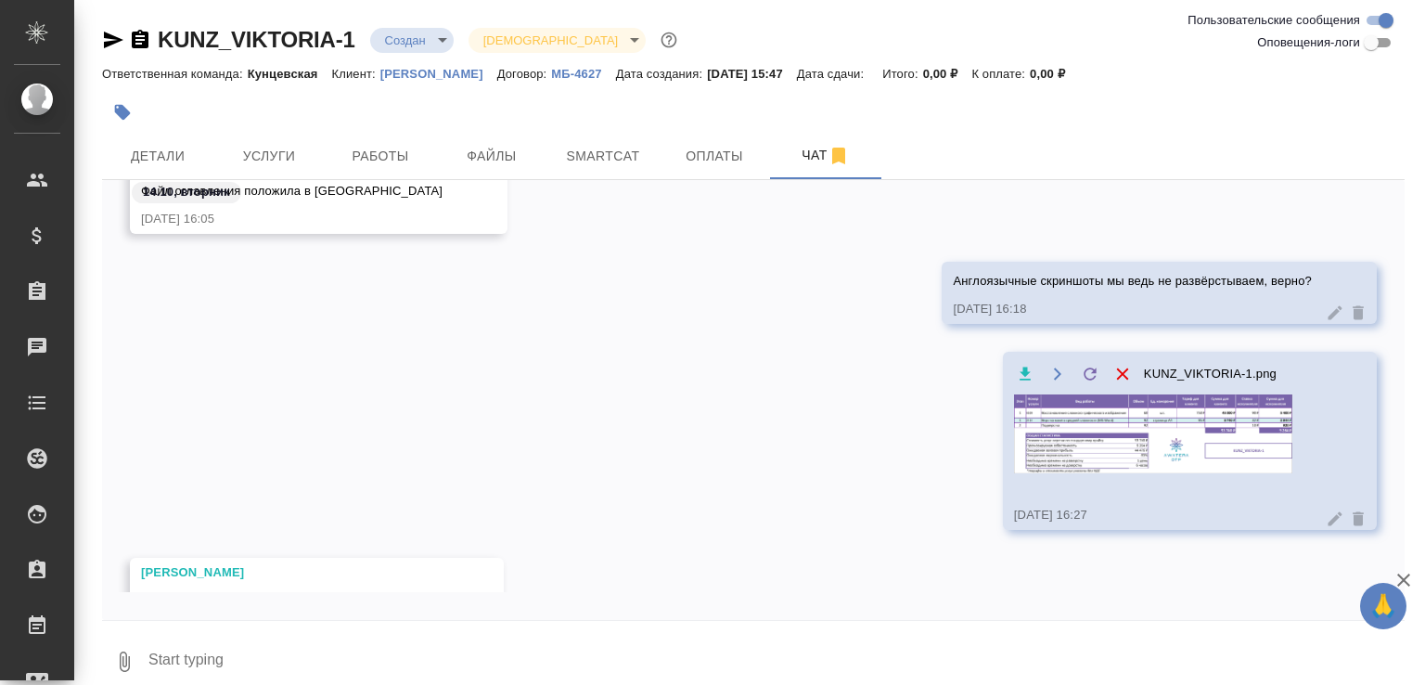
click at [247, 654] on textarea at bounding box center [776, 661] width 1258 height 63
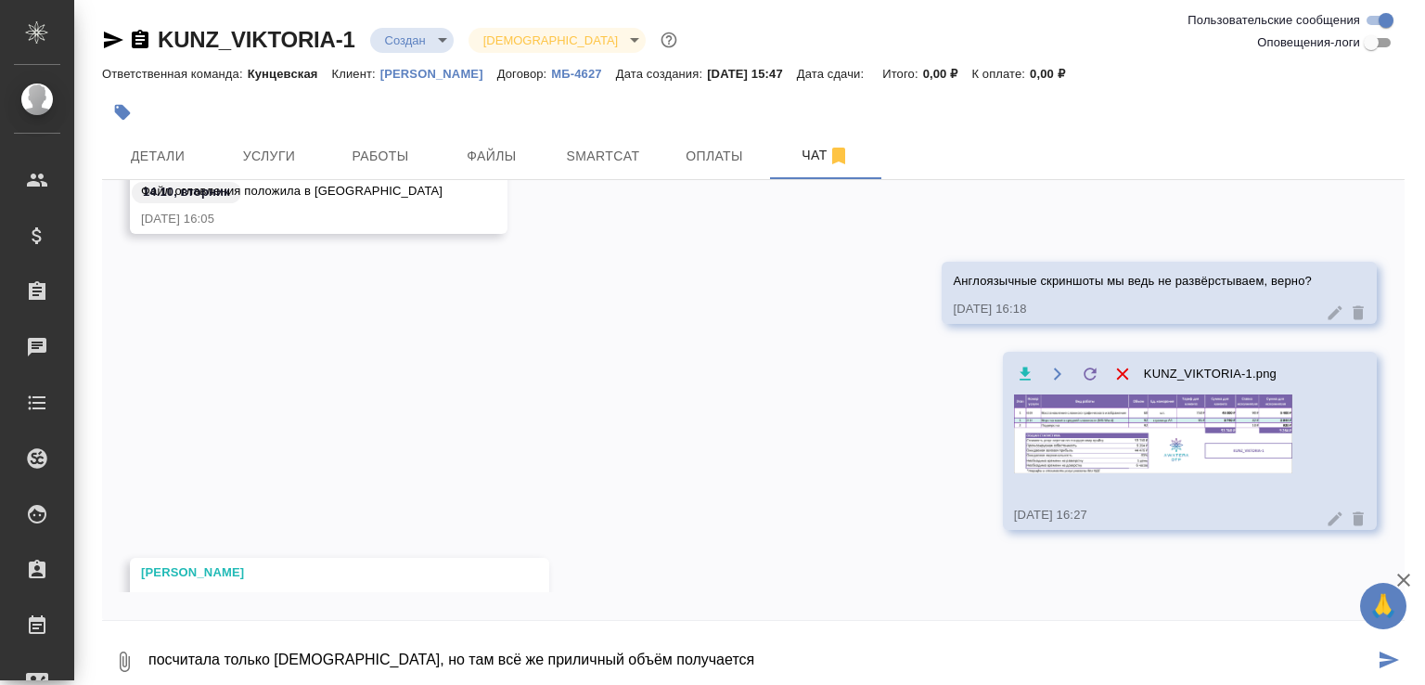
type textarea "посчитала только [DEMOGRAPHIC_DATA], но там всё же приличный объём получается"
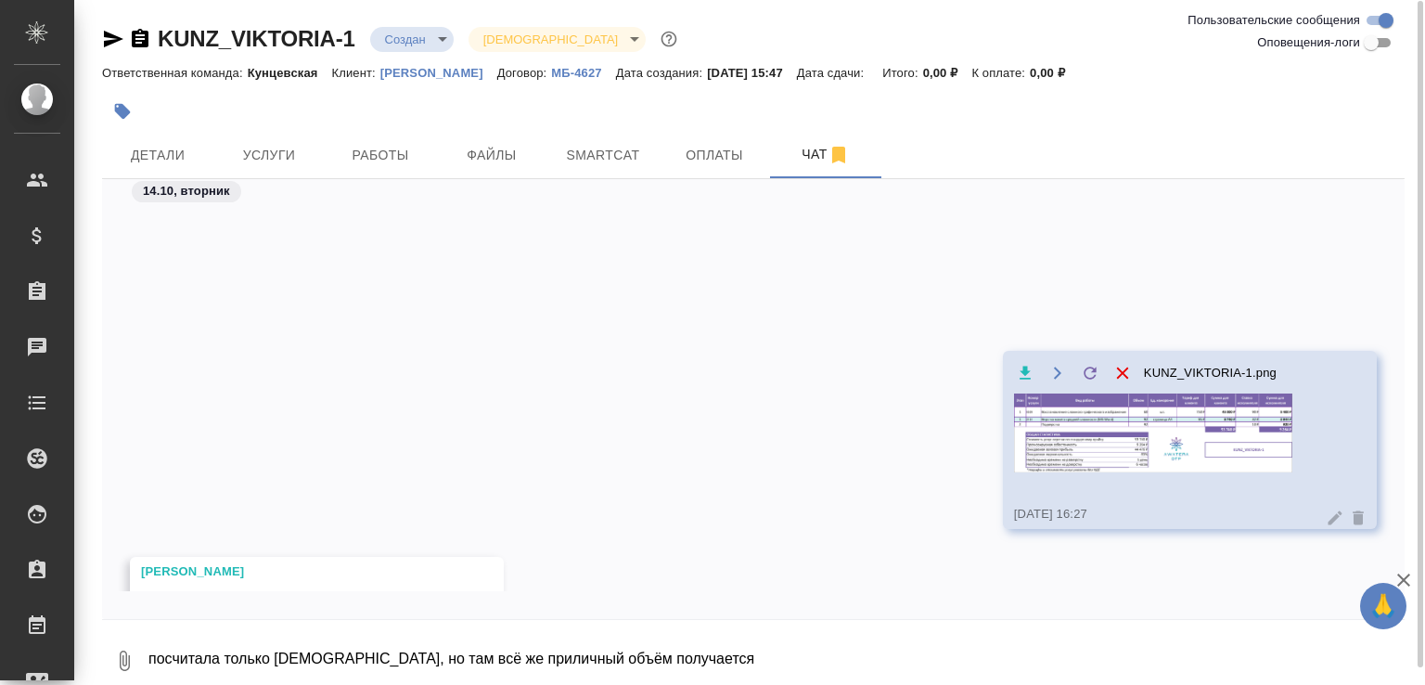
scroll to position [518, 0]
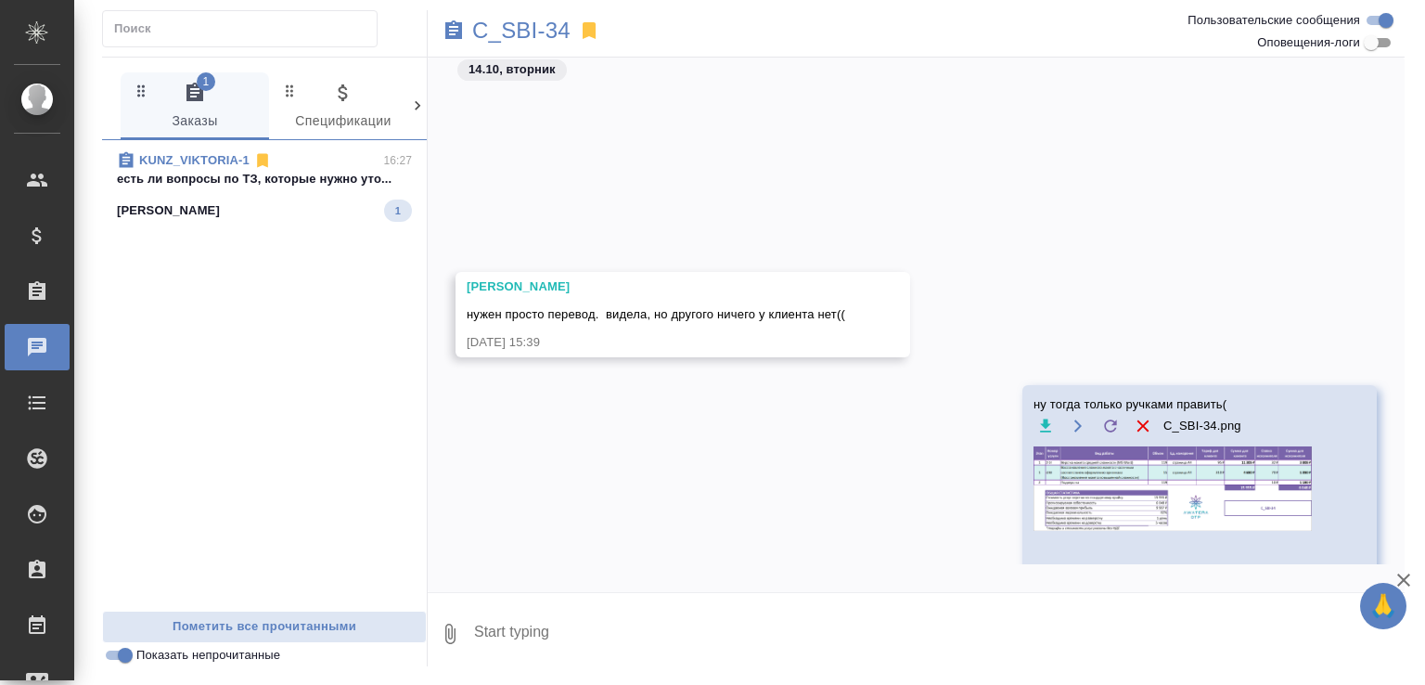
click at [303, 174] on p "есть ли вопросы по ТЗ, которые нужно уто..." at bounding box center [264, 179] width 295 height 19
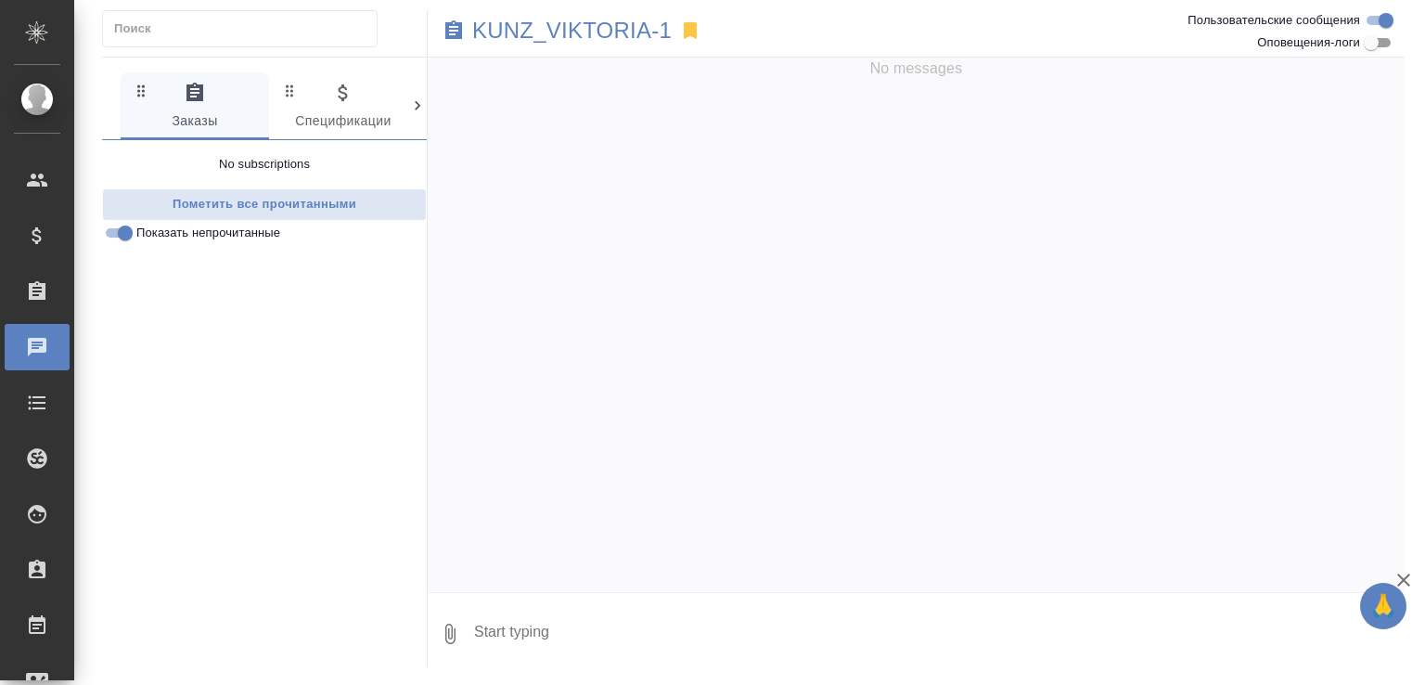
scroll to position [459, 0]
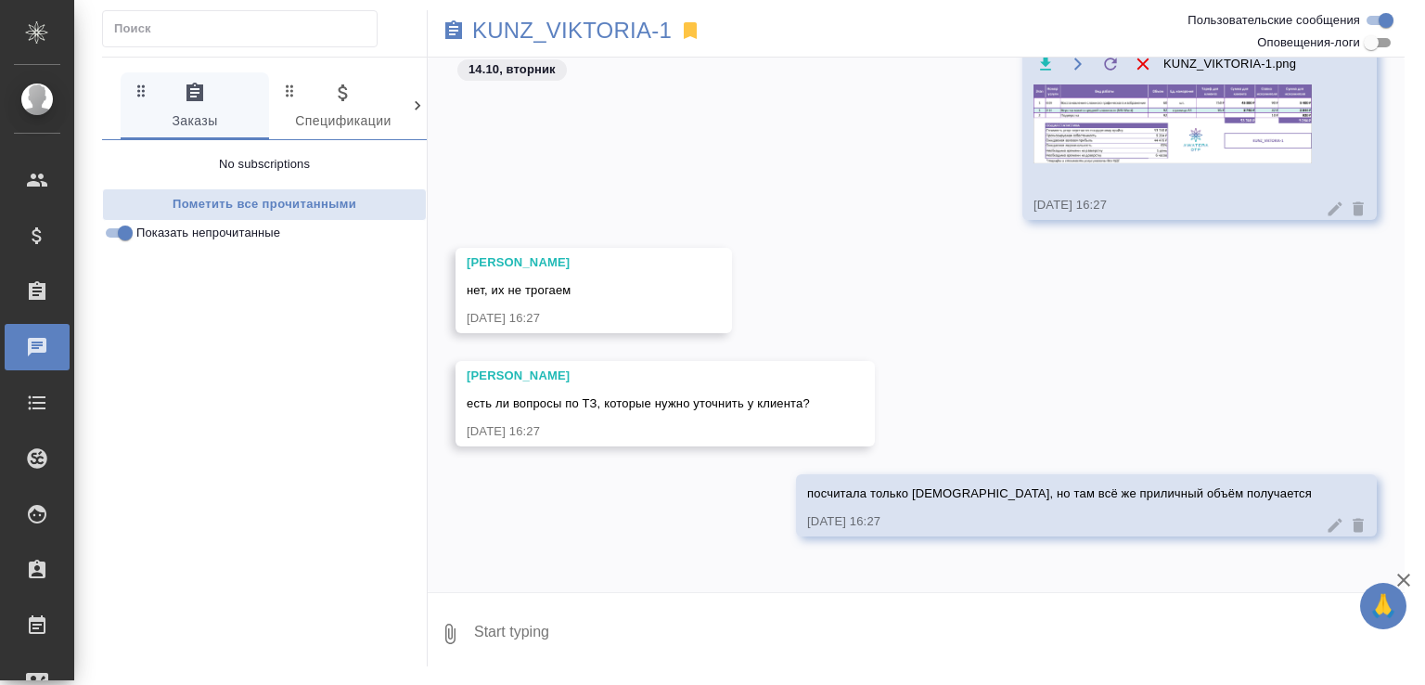
click at [506, 639] on textarea at bounding box center [938, 633] width 932 height 63
type textarea "По ТЗ нет, всё очень подробно"
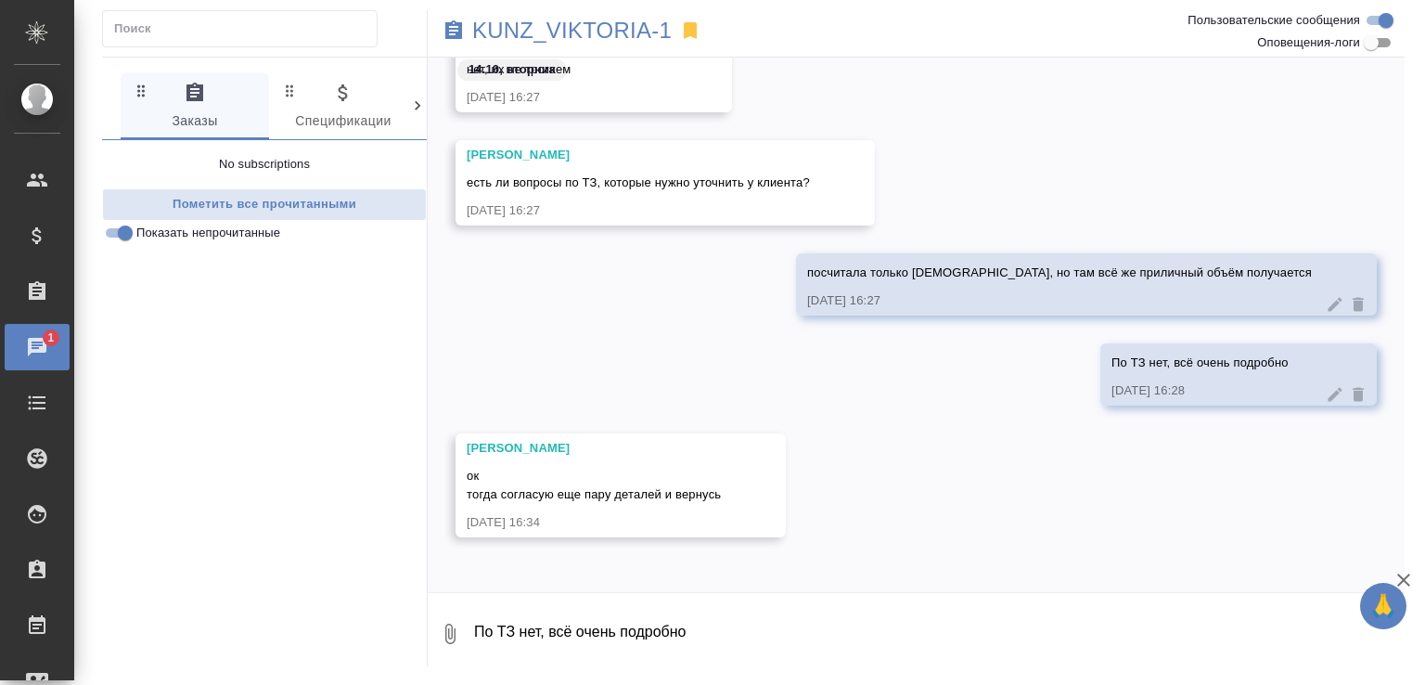
scroll to position [601, 0]
click at [664, 353] on div "По ТЗ нет, всё очень подробно [DATE] 16:28" at bounding box center [916, 388] width 977 height 90
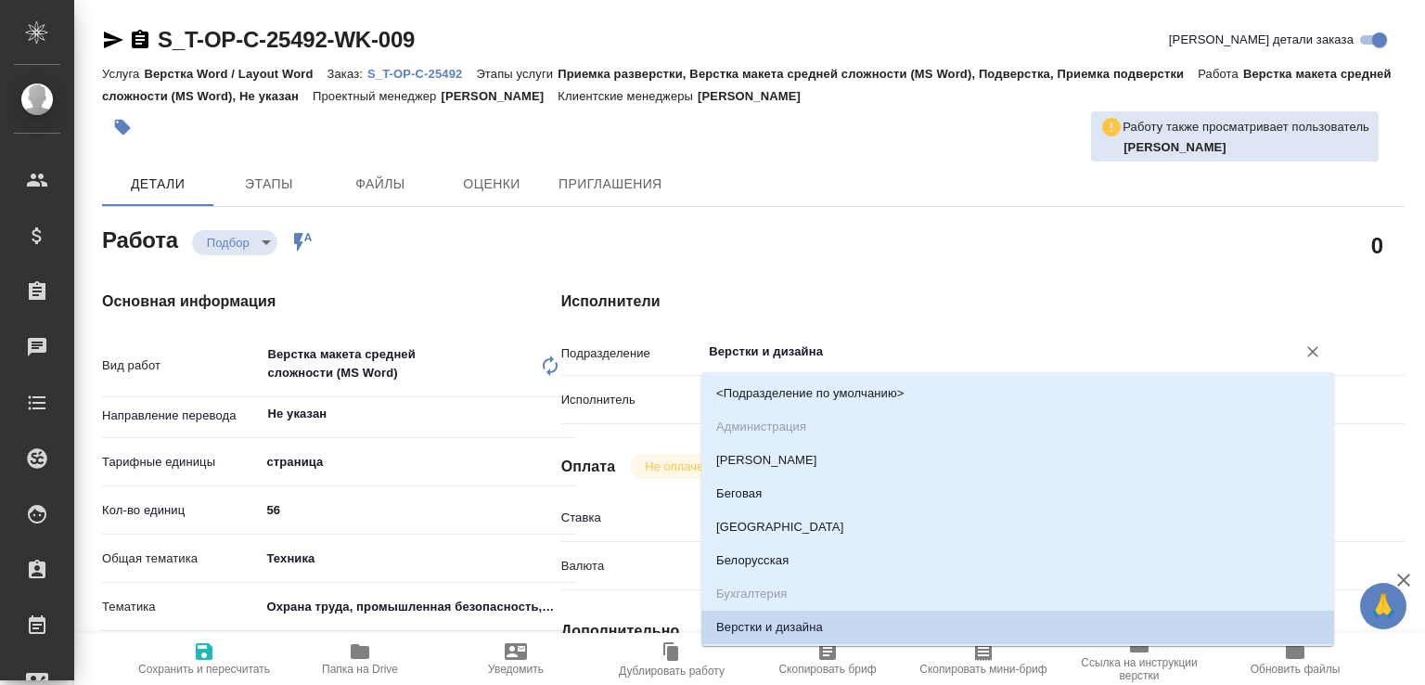
click at [736, 354] on input "Верстки и дизайна" at bounding box center [986, 351] width 559 height 22
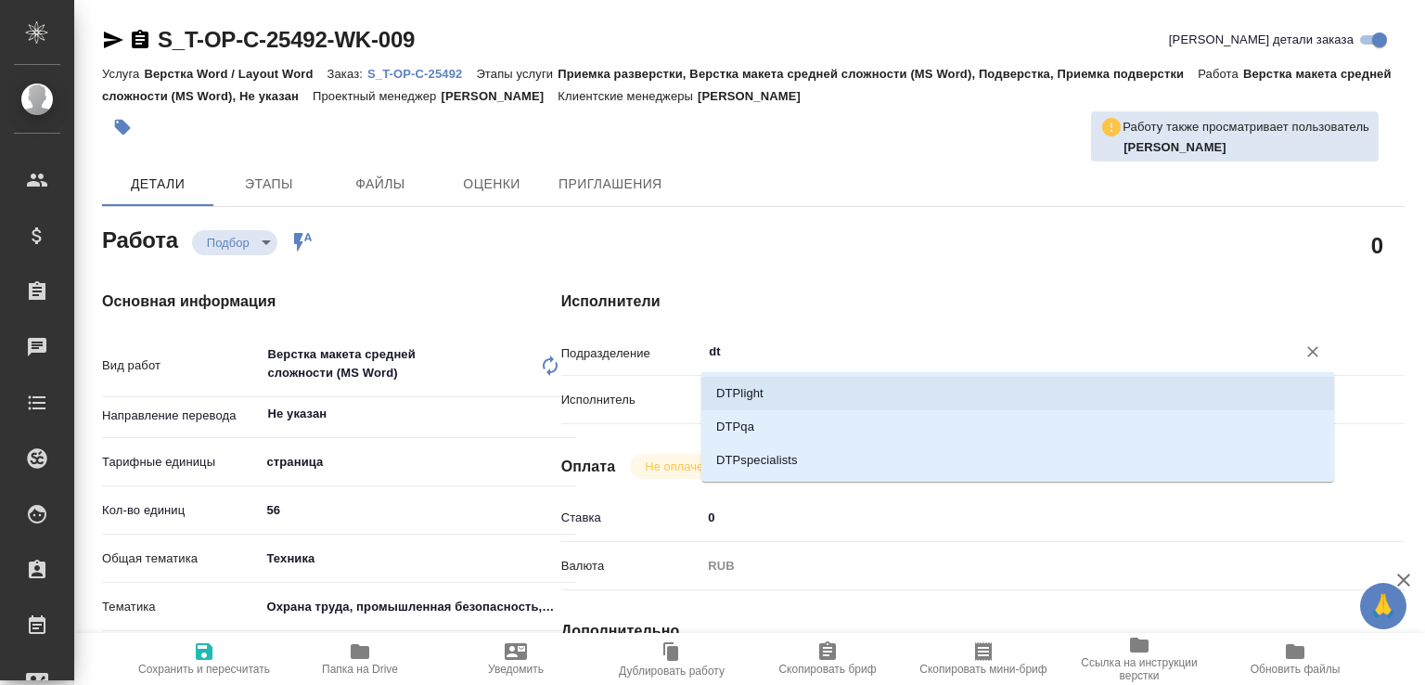
click at [749, 380] on li "DTPlight" at bounding box center [1017, 393] width 633 height 33
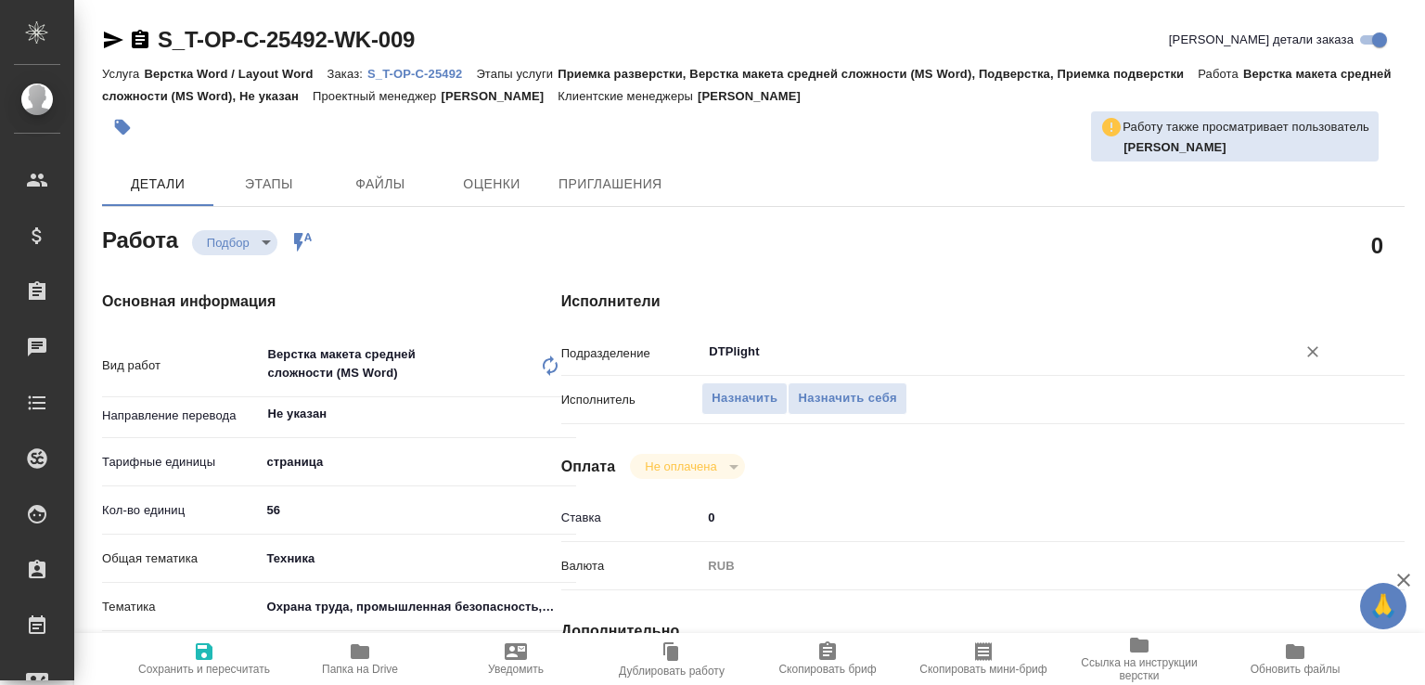
type input "DTPlight"
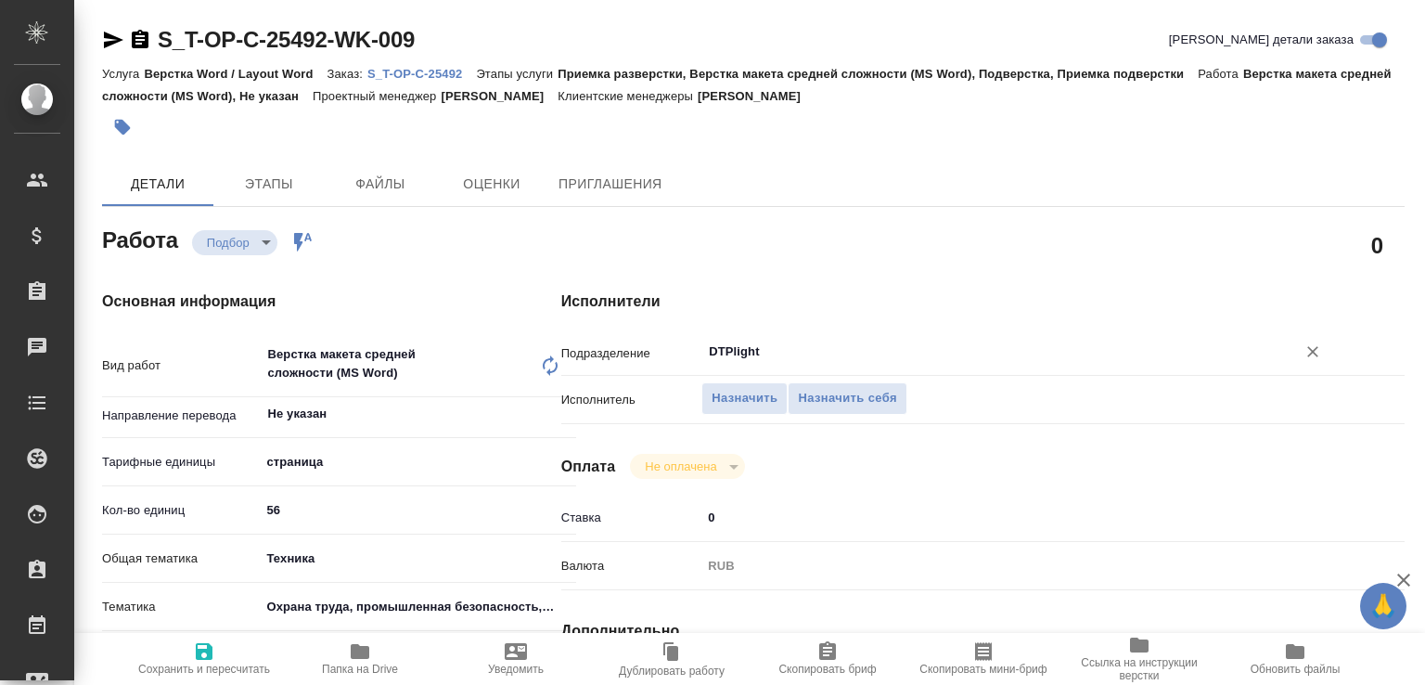
scroll to position [396, 0]
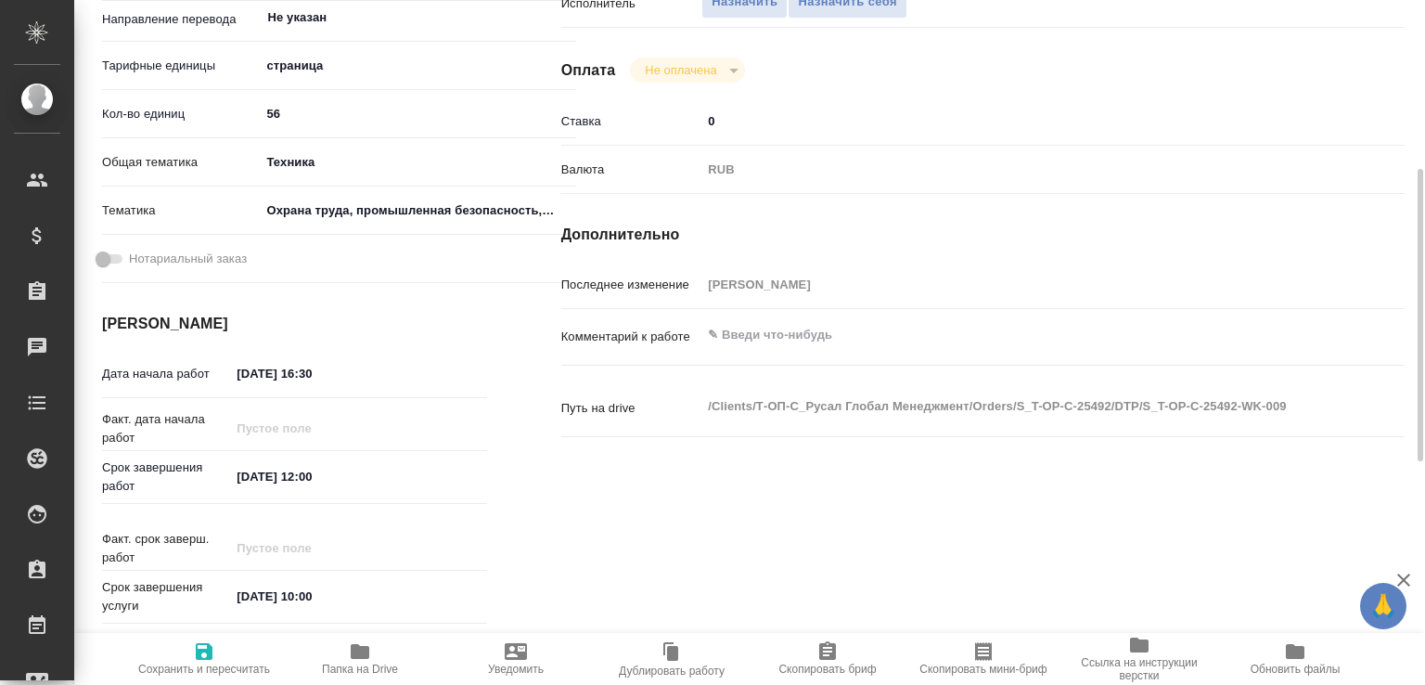
click at [740, 342] on textarea at bounding box center [1017, 335] width 633 height 32
paste textarea "подготовить ворды (есть лишние разрывы и отбивки табуляциями и пробелами), подо…"
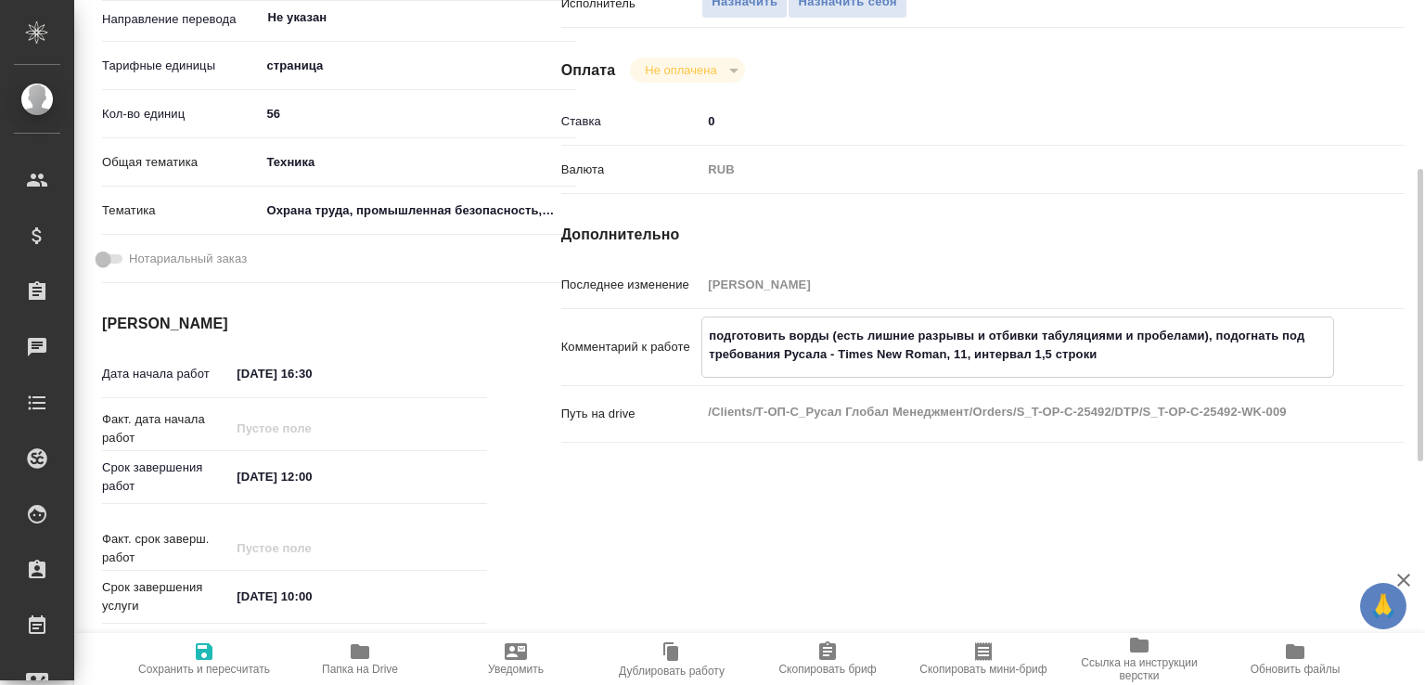
type textarea "подготовить ворды (есть лишние разрывы и отбивки табуляциями и пробелами), подо…"
click at [225, 662] on span "Сохранить и пересчитать" at bounding box center [204, 668] width 132 height 13
type input "recruiting"
type input "Не указан"
type input "5a8b1489cc6b4906c91bfdb2"
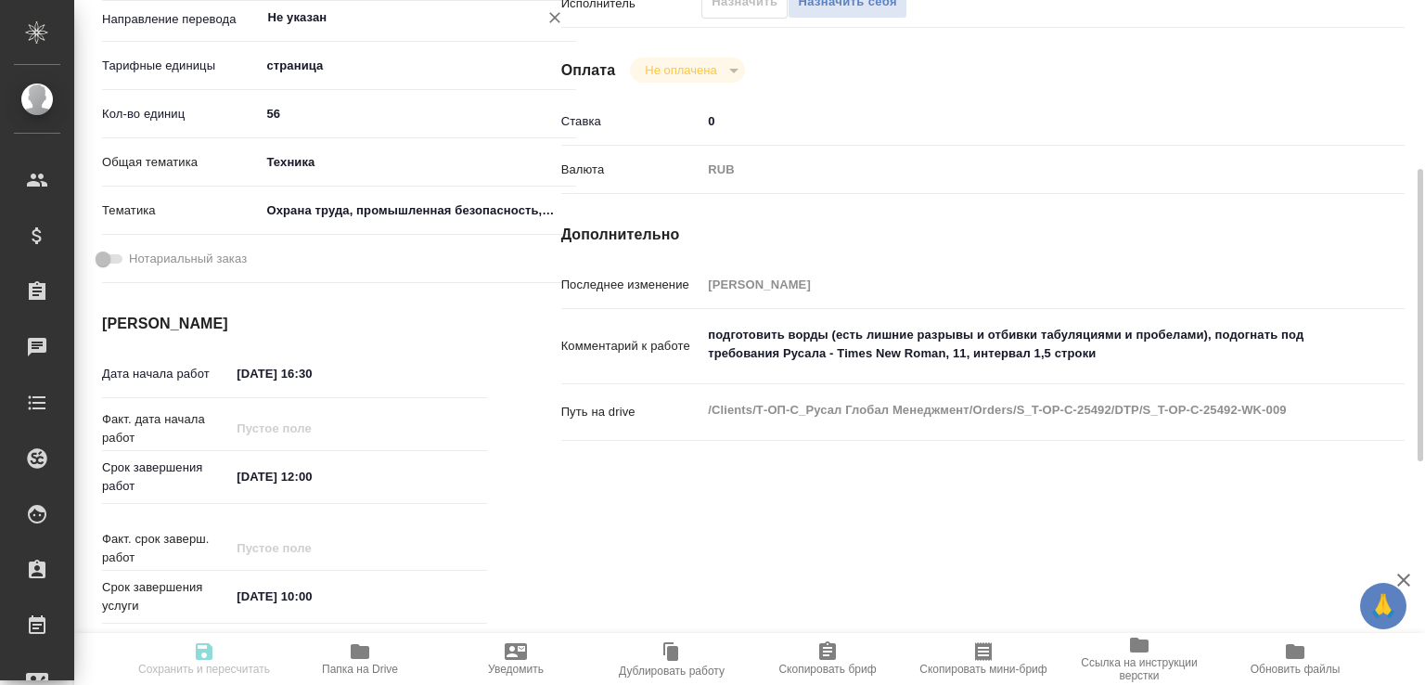
type input "56"
type input "tech"
type input "5f647205b73bc97568ca66b9"
type input "14.10.2025 16:30"
type input "[DATE] 12:00"
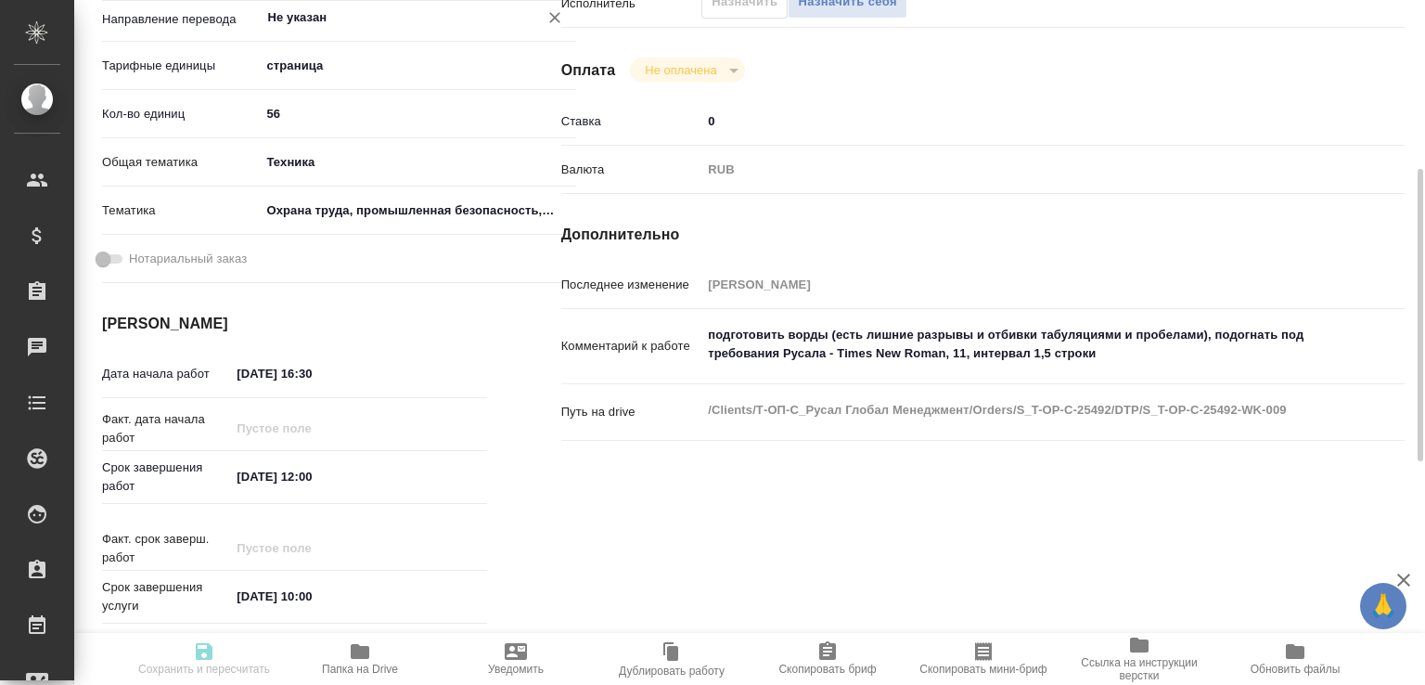
type input "29.10.2025 10:00"
type input "DTPlight"
type input "notPayed"
type input "0"
type input "RUB"
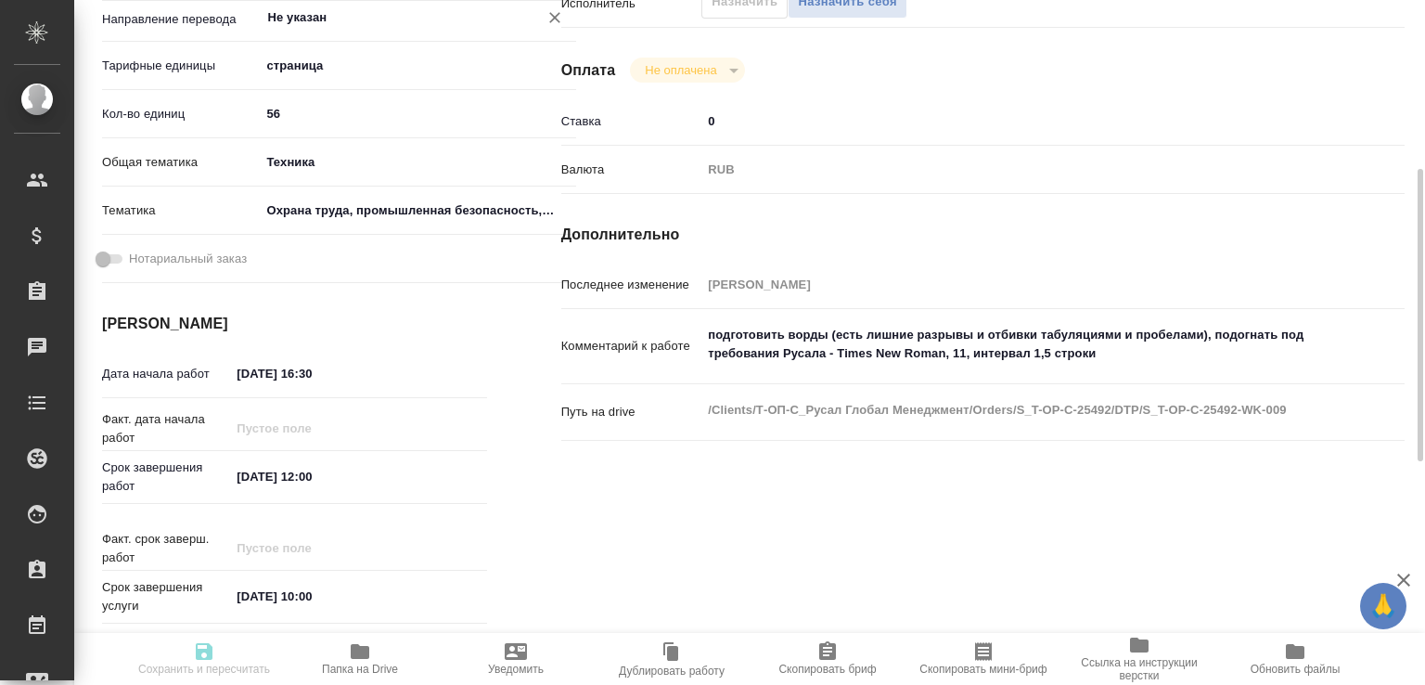
type input "Авдеенко Кирилл"
type input "S_T-OP-C-25492"
type input "Т-ОП-С-47090"
type input "Верстка Word / Layout Word"
type input "Приемка разверстки, Верстка макета средней сложности (MS Word), Подверстка, При…"
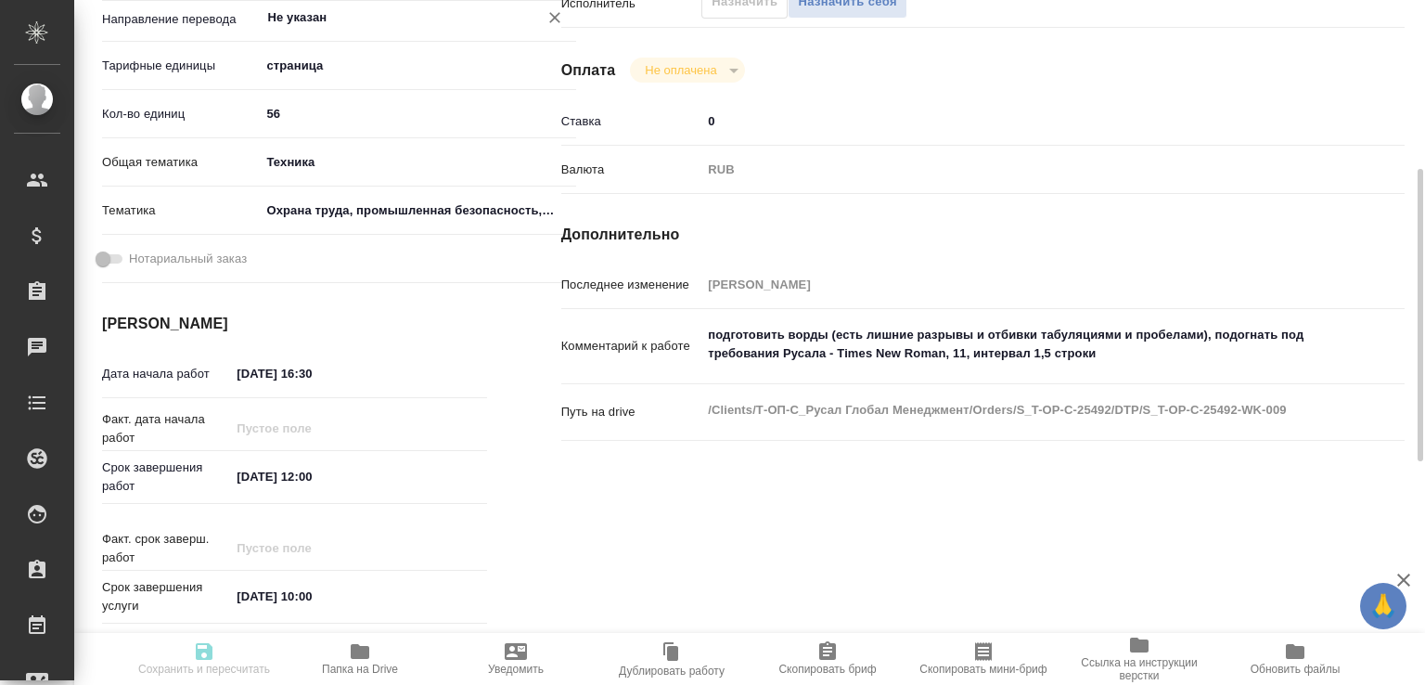
type input "[PERSON_NAME]"
type input "/Clients/Т-ОП-С_Русал Глобал Менеджмент/Orders/S_T-OP-C-25492"
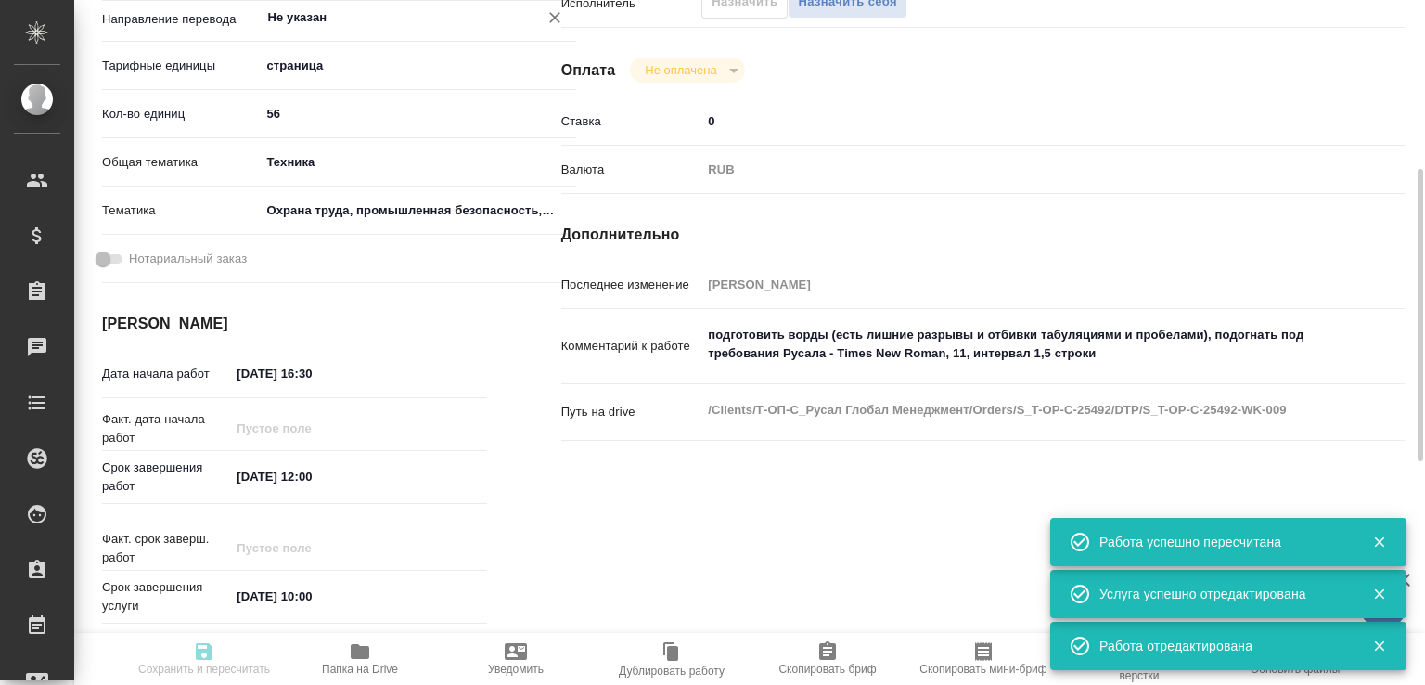
type input "recruiting"
type input "Не указан"
type input "5a8b1489cc6b4906c91bfdb2"
type input "56"
type input "tech"
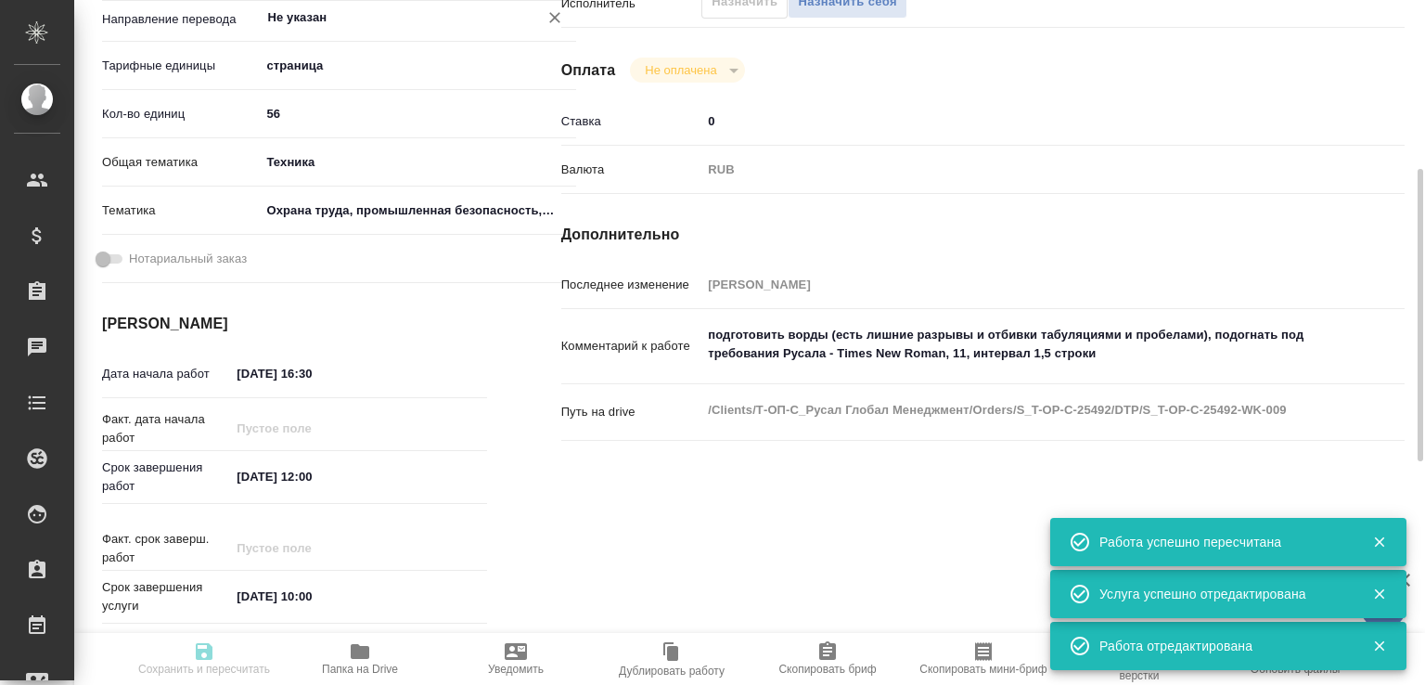
type input "5f647205b73bc97568ca66b9"
type input "14.10.2025 16:30"
type input "[DATE] 12:00"
type input "29.10.2025 10:00"
type input "DTPlight"
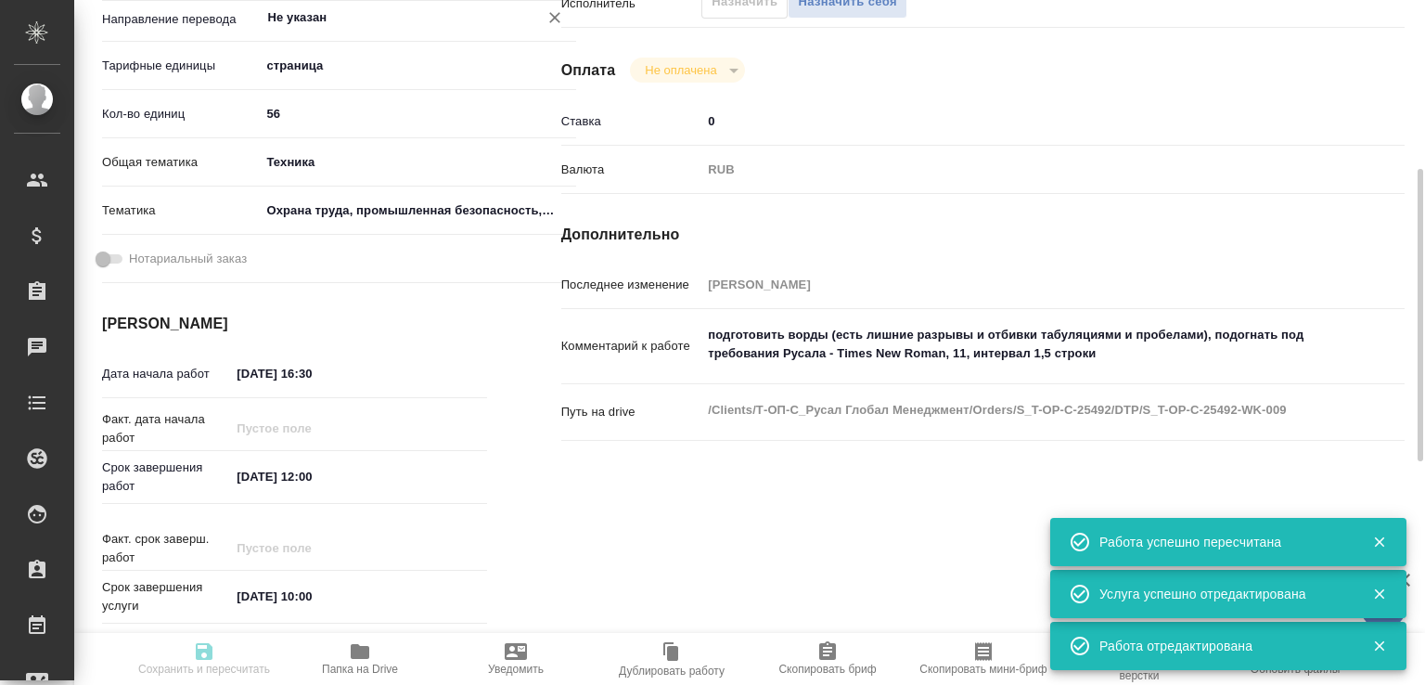
type input "notPayed"
type input "0"
type input "RUB"
type input "[PERSON_NAME]"
type input "S_T-OP-C-25492"
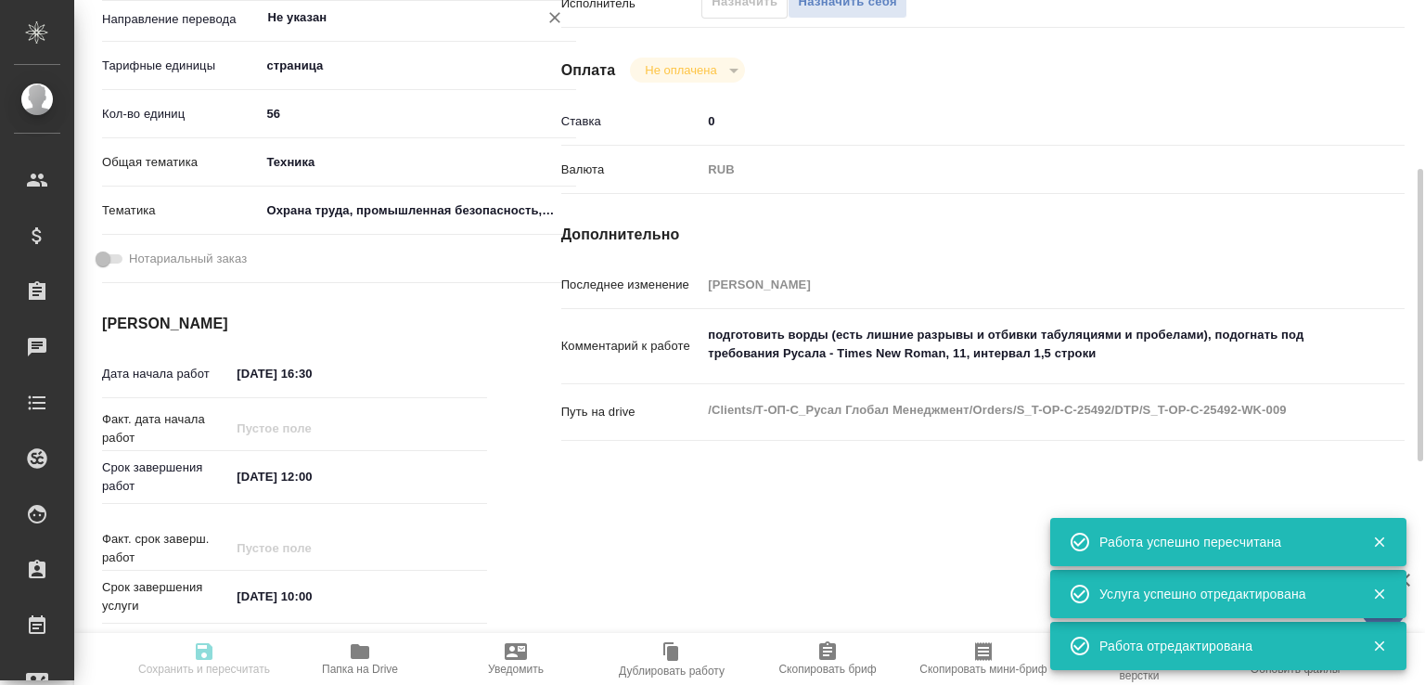
type input "Т-ОП-С-47090"
type input "Верстка Word / Layout Word"
type input "Приемка разверстки, Верстка макета средней сложности (MS Word), Подверстка, При…"
type input "[PERSON_NAME]"
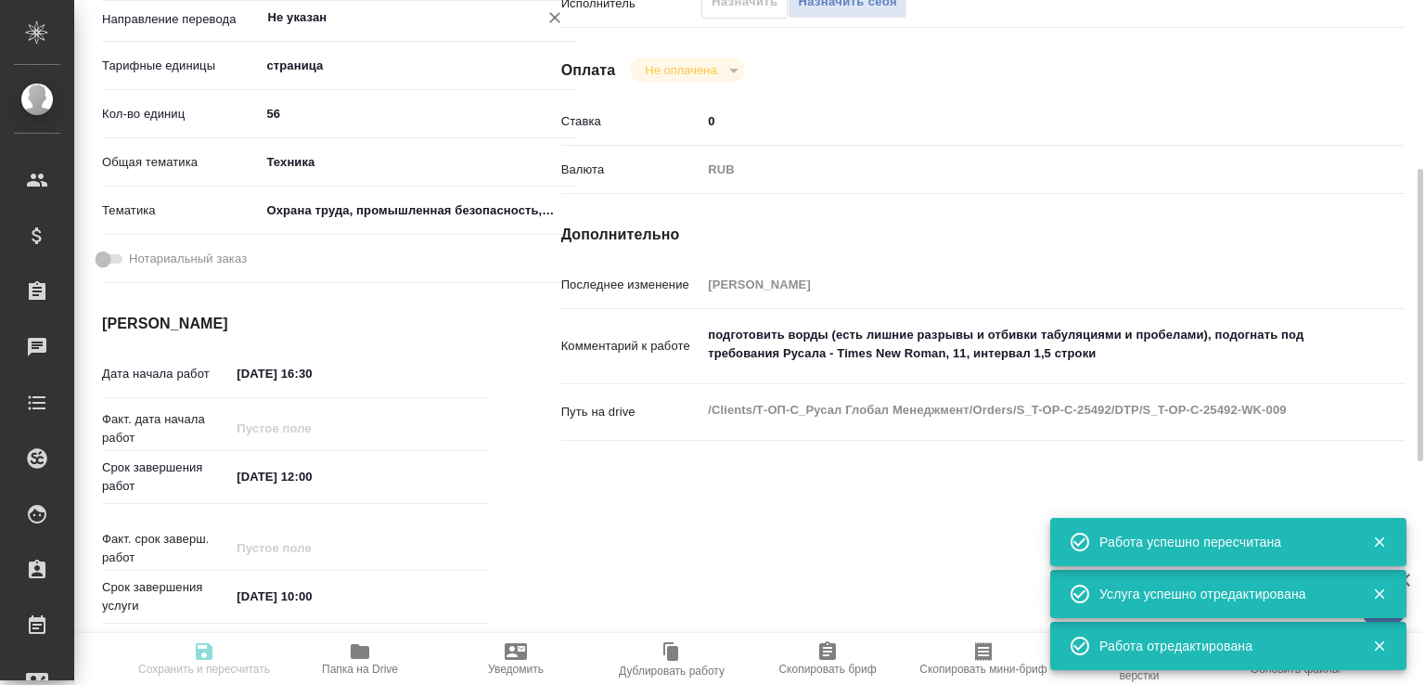
type input "/Clients/Т-ОП-С_Русал Глобал Менеджмент/Orders/S_T-OP-C-25492"
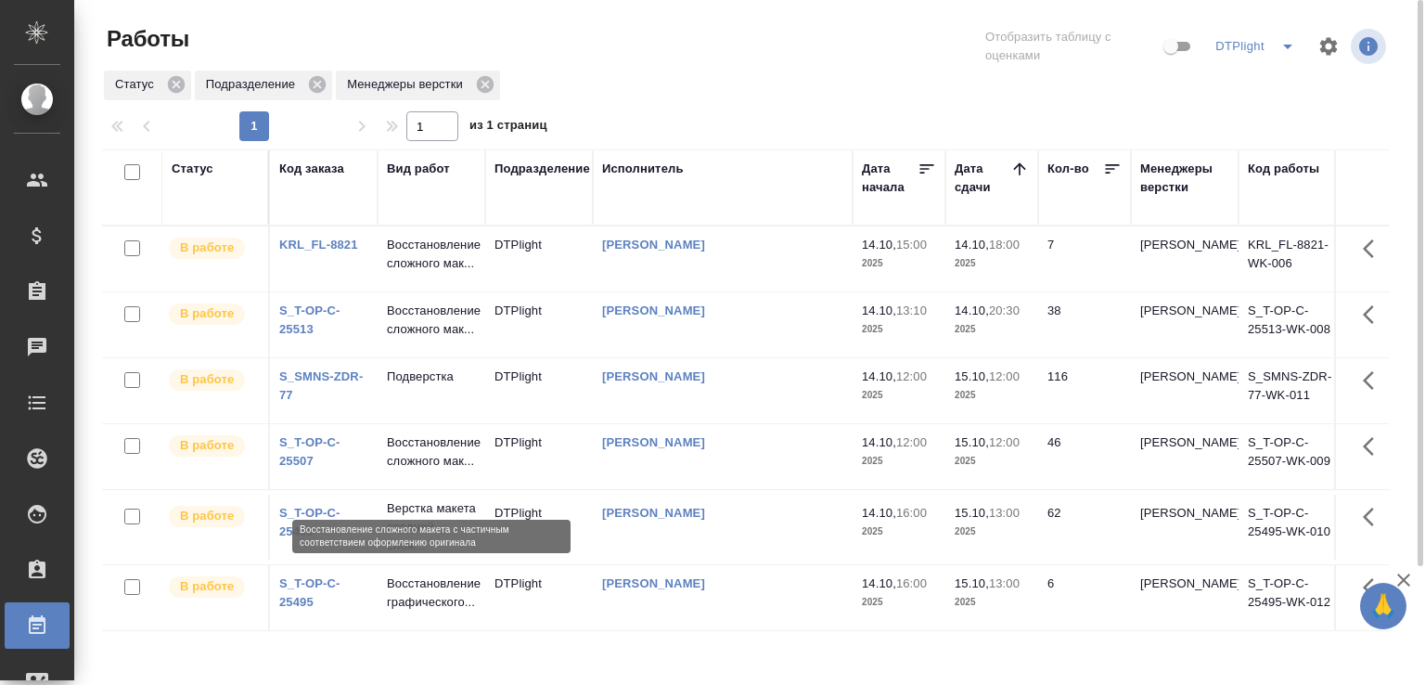
click at [458, 460] on p "Восстановление сложного мак..." at bounding box center [431, 451] width 89 height 37
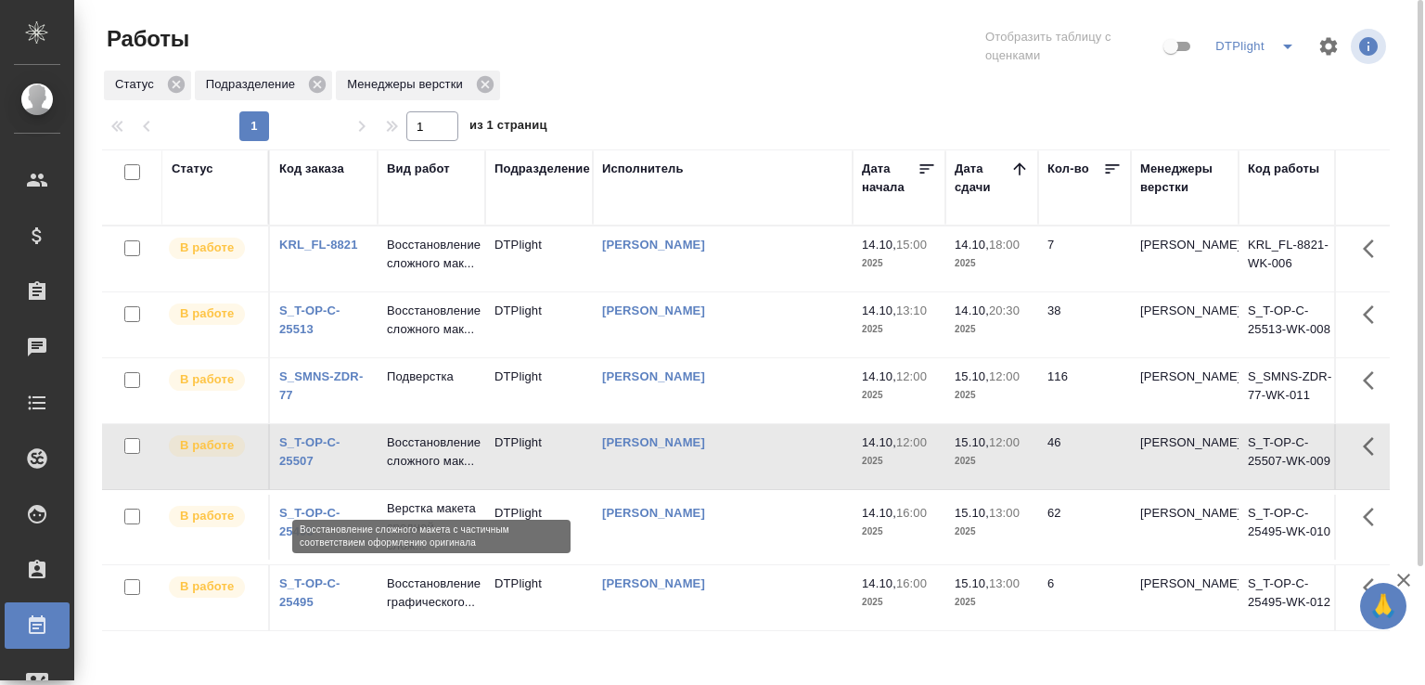
click at [458, 460] on p "Восстановление сложного мак..." at bounding box center [431, 451] width 89 height 37
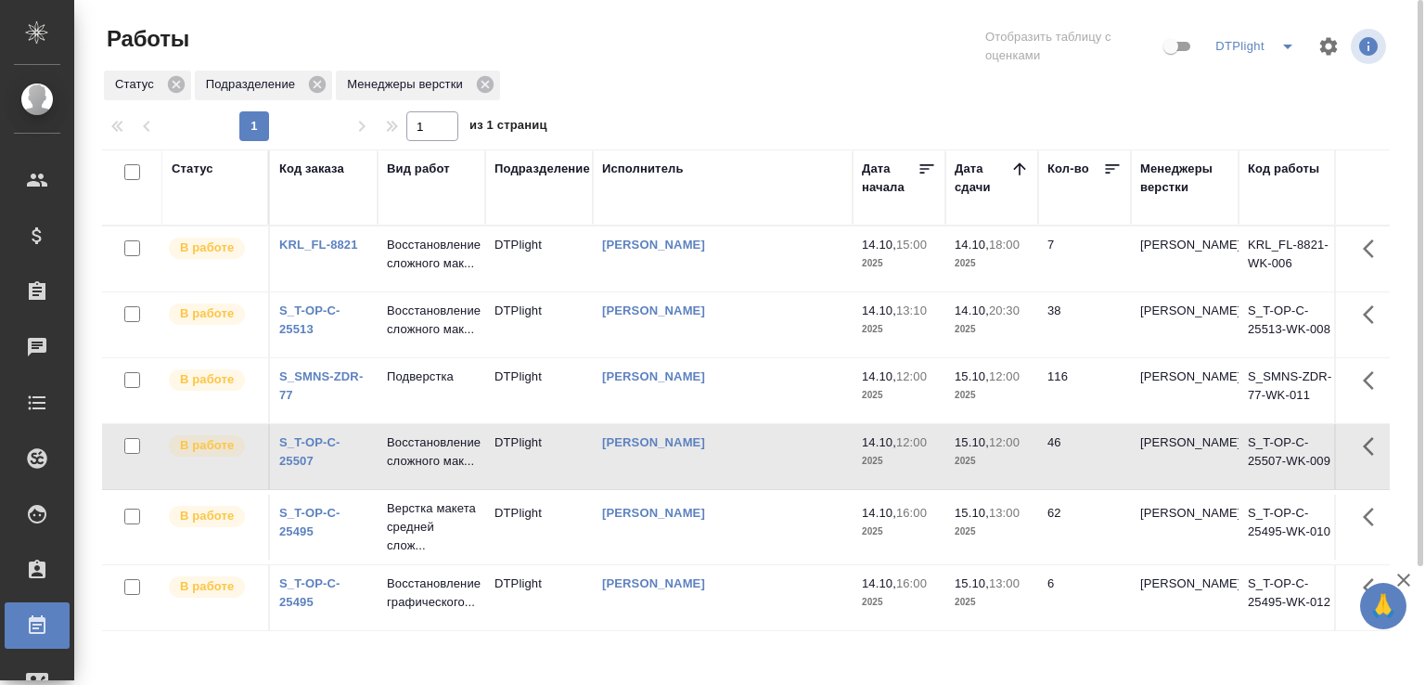
click at [525, 559] on td "DTPlight" at bounding box center [539, 526] width 108 height 65
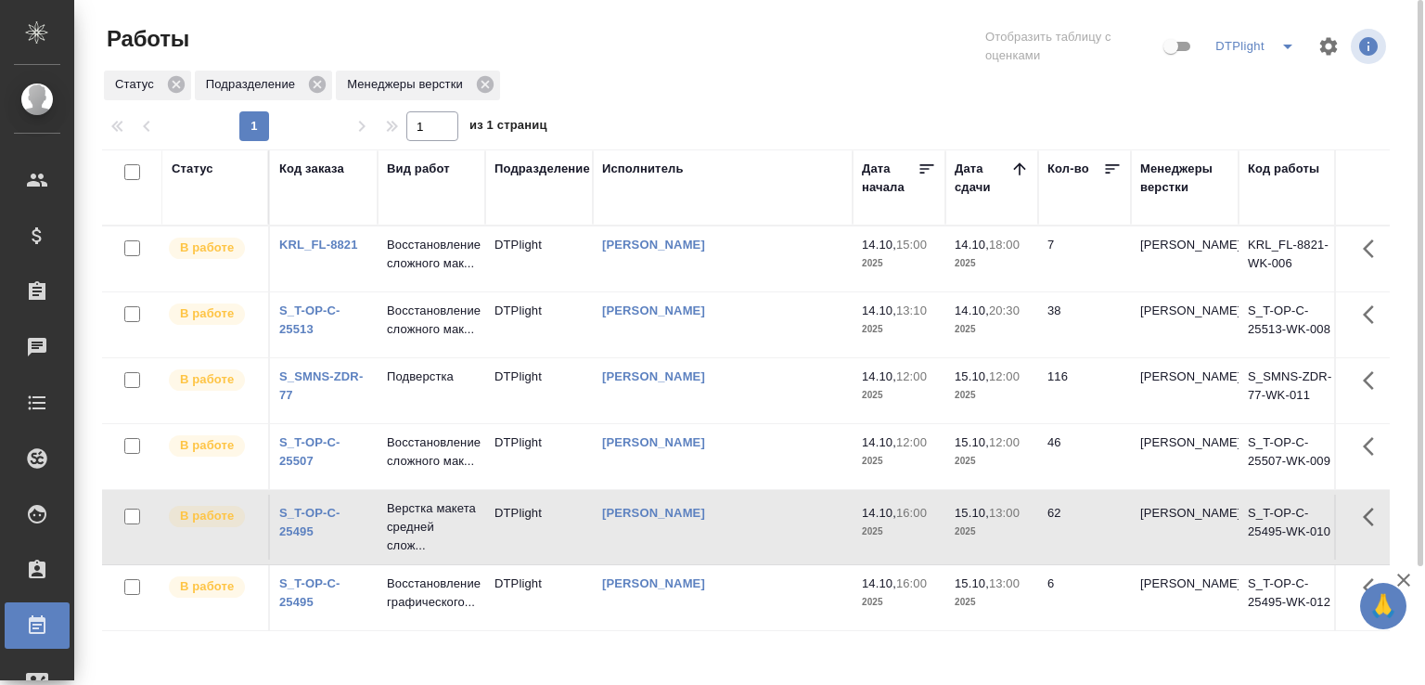
click at [525, 559] on td "DTPlight" at bounding box center [539, 526] width 108 height 65
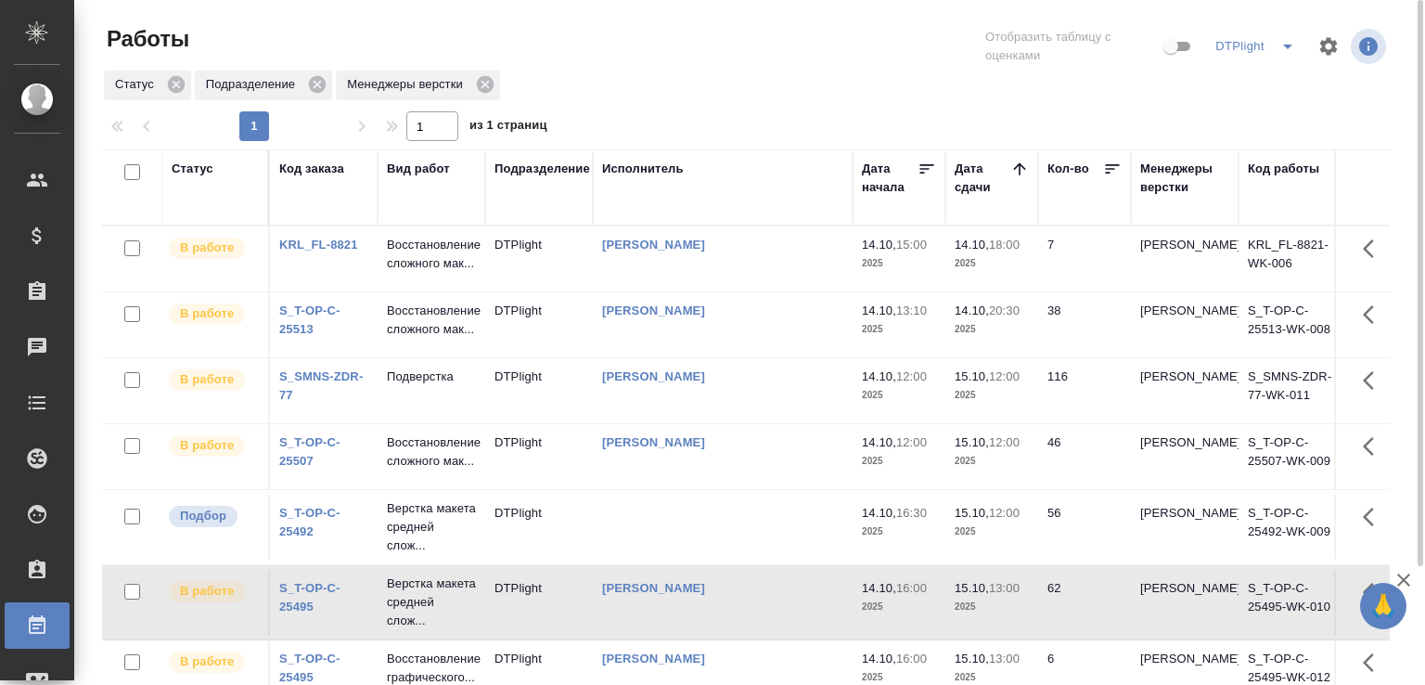
click at [1278, 49] on icon "split button" at bounding box center [1287, 46] width 22 height 22
click at [1252, 77] on li "Total" at bounding box center [1256, 84] width 103 height 30
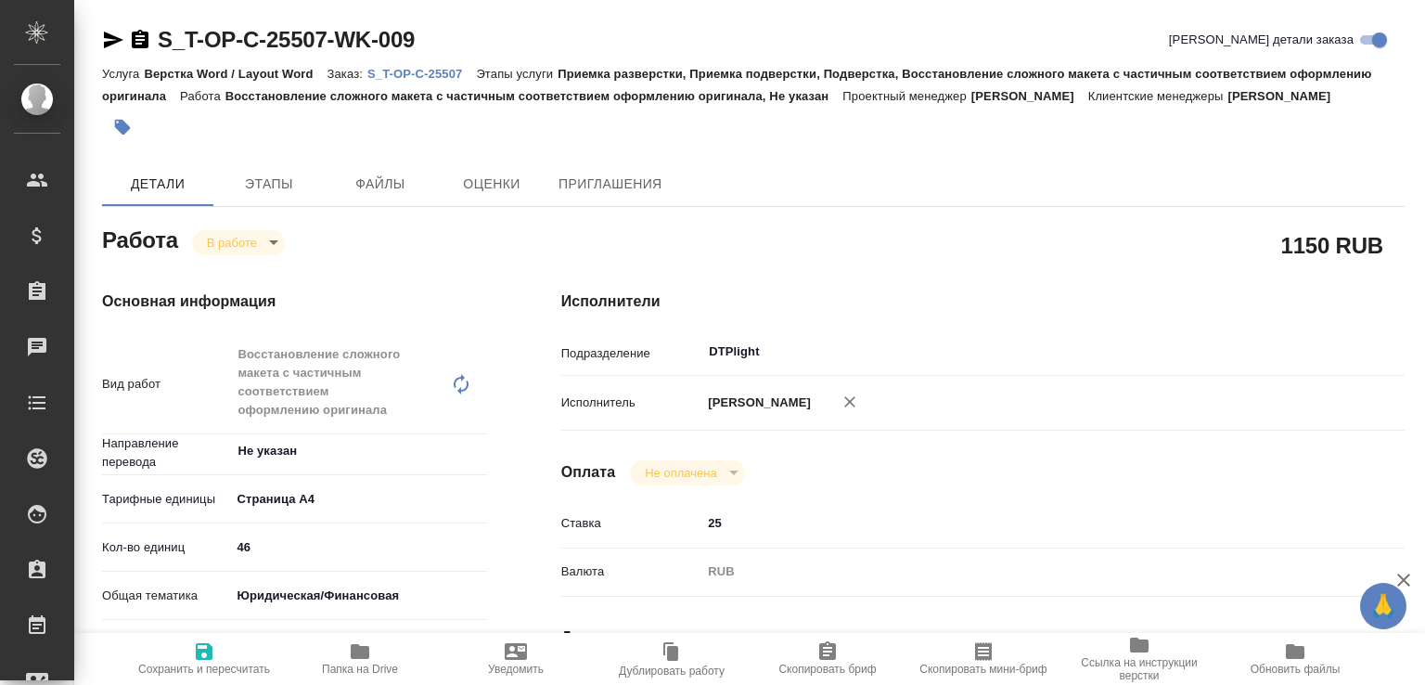
scroll to position [290, 0]
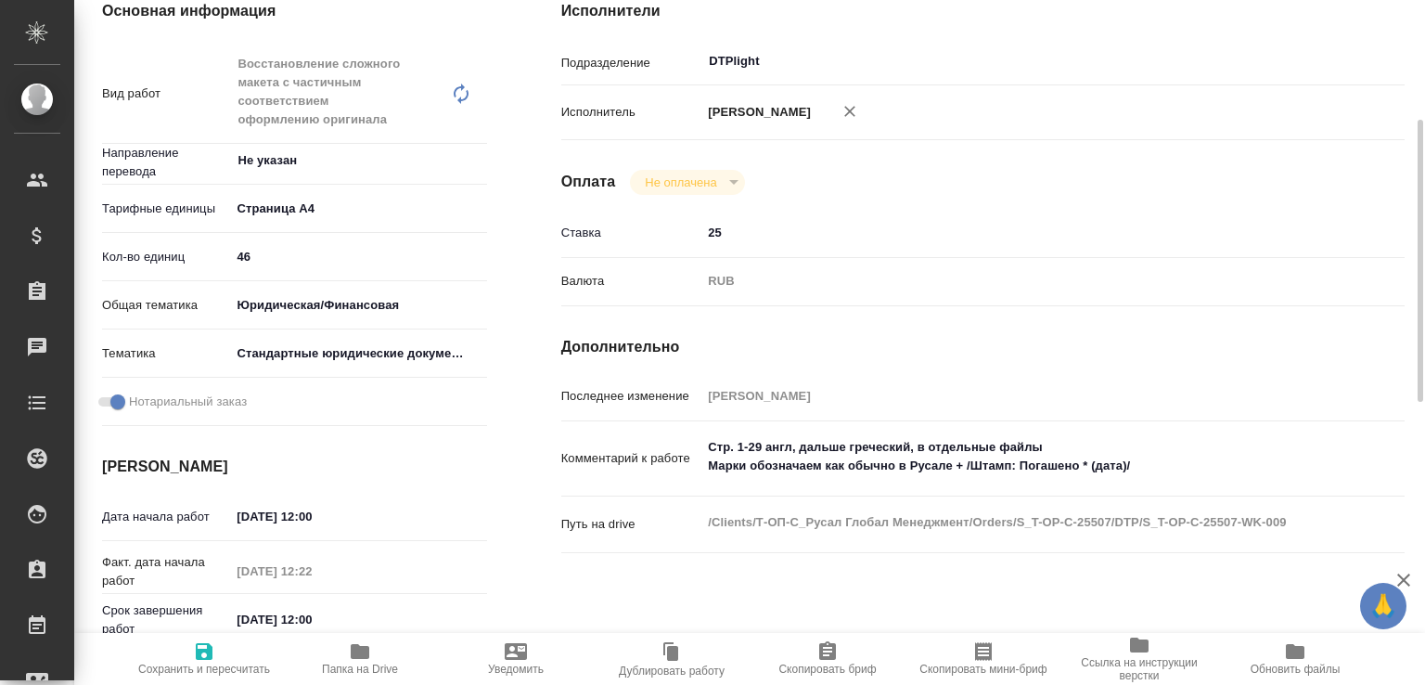
type textarea "x"
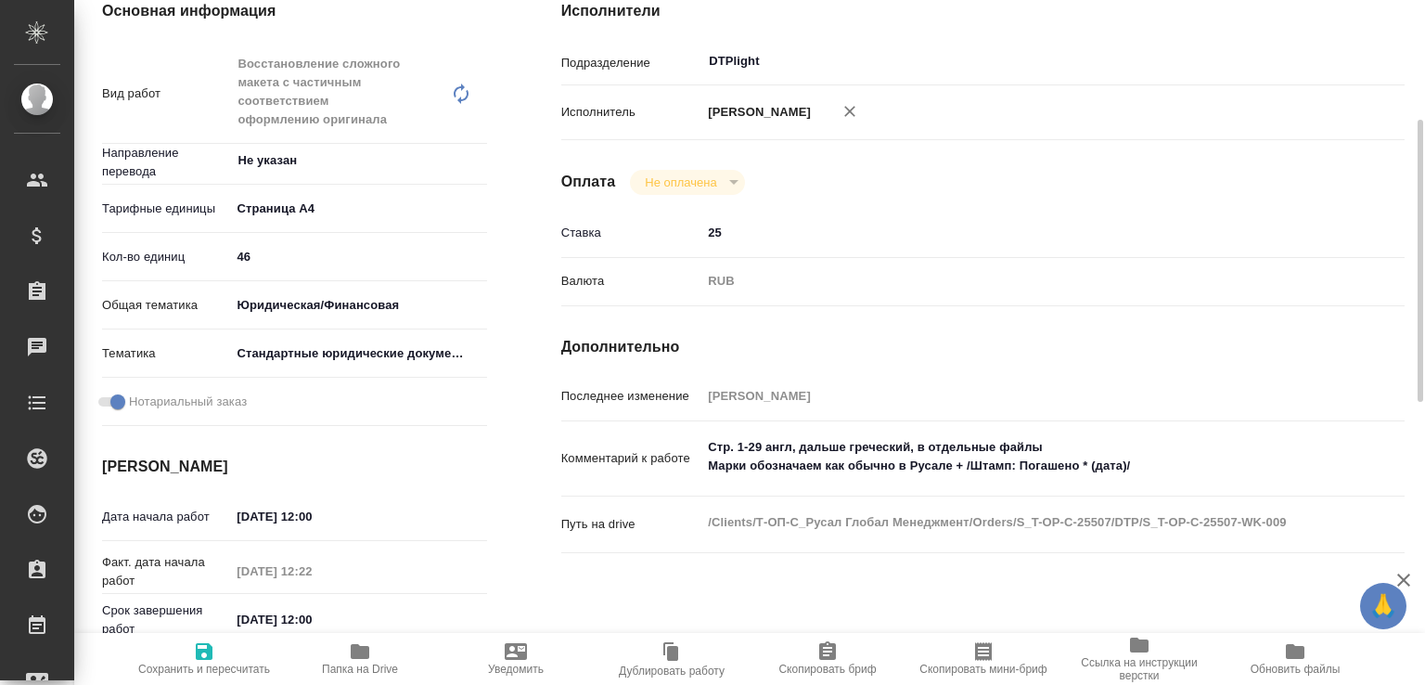
type textarea "x"
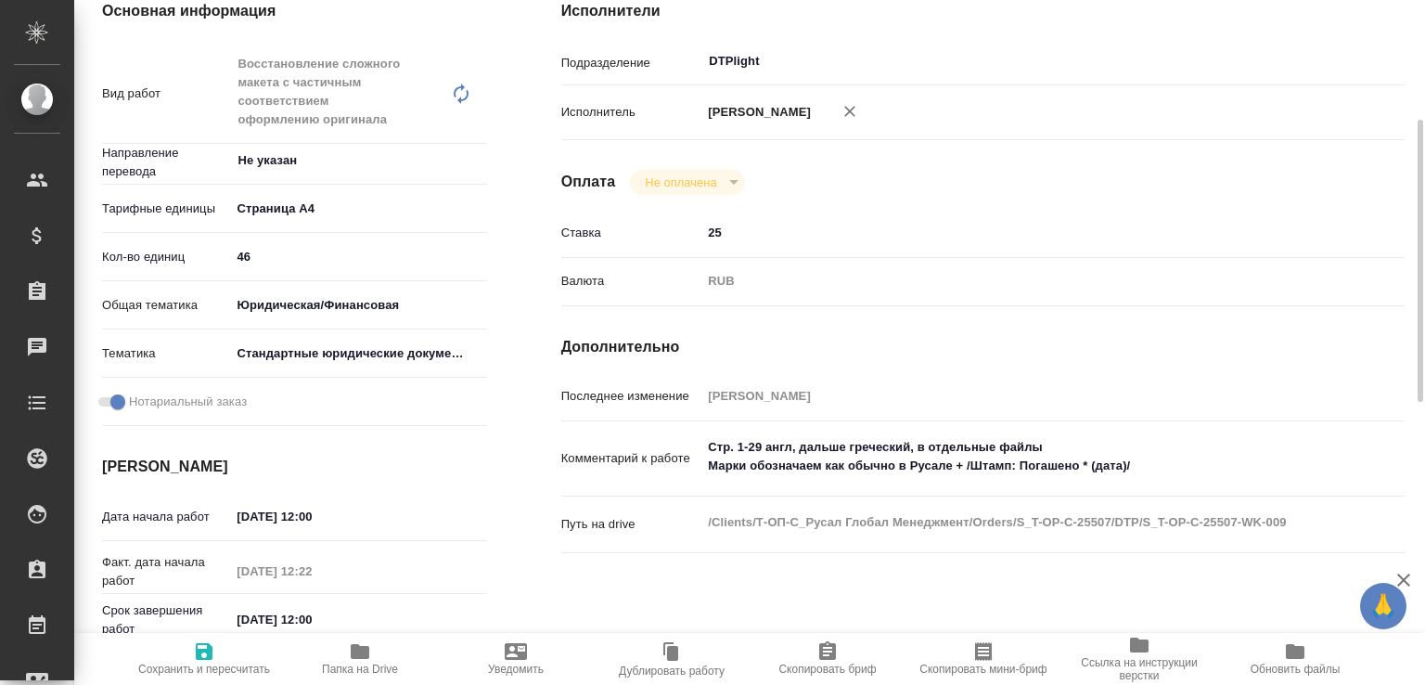
type textarea "x"
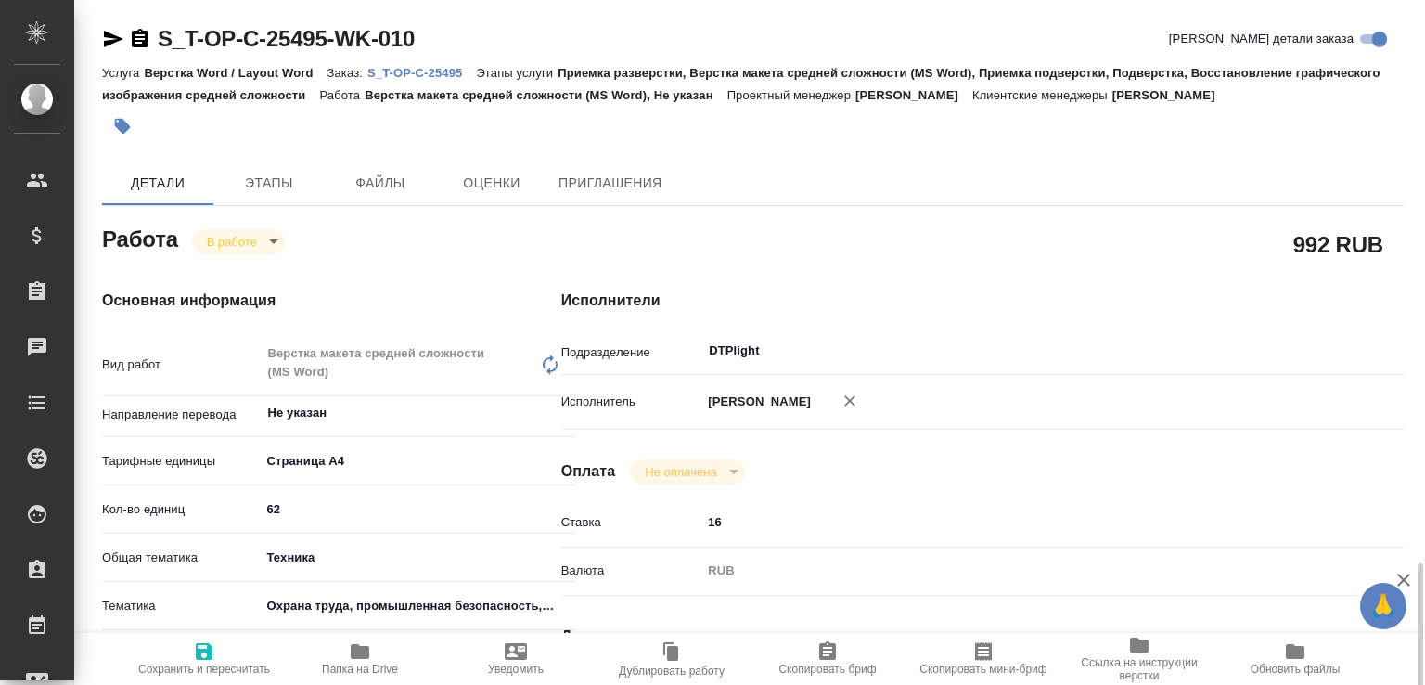
scroll to position [397, 0]
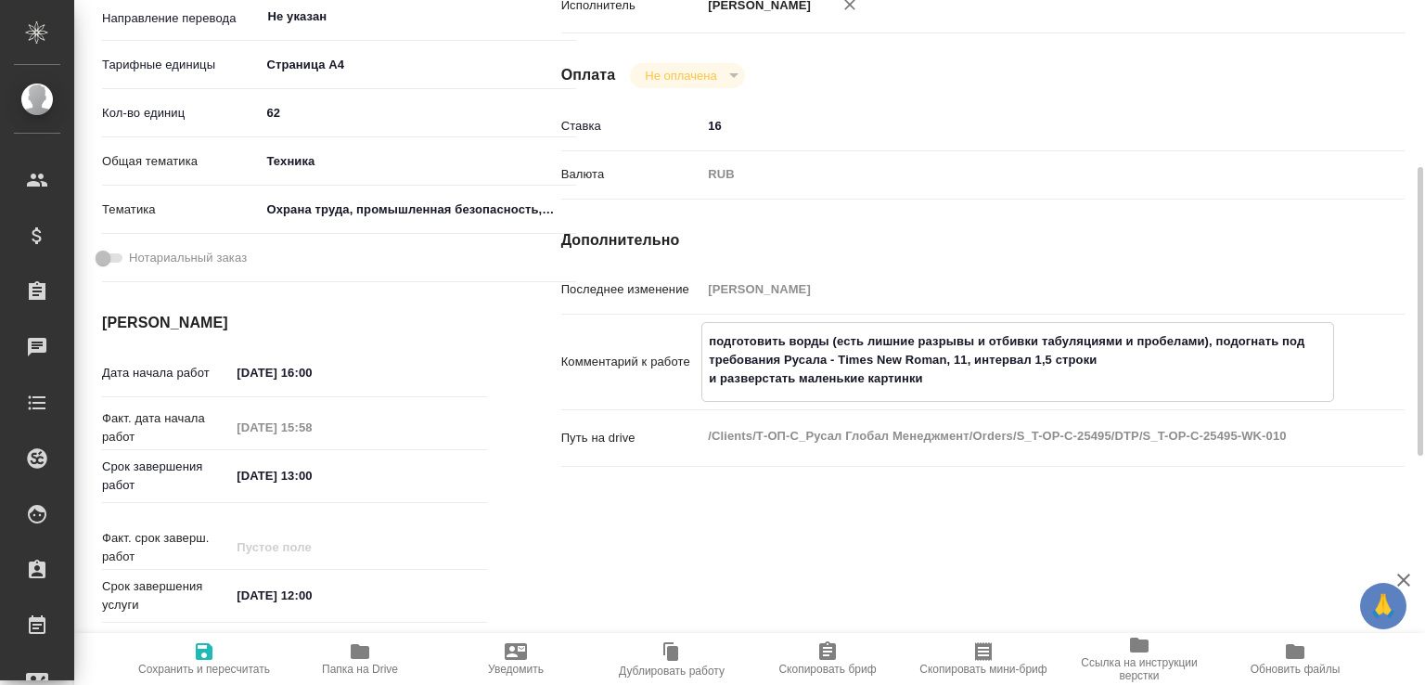
drag, startPoint x: 1114, startPoint y: 398, endPoint x: 646, endPoint y: 371, distance: 469.2
click at [646, 371] on div "Комментарий к работе подготовить ворды (есть лишние разрывы и отбивки табуляция…" at bounding box center [982, 362] width 843 height 80
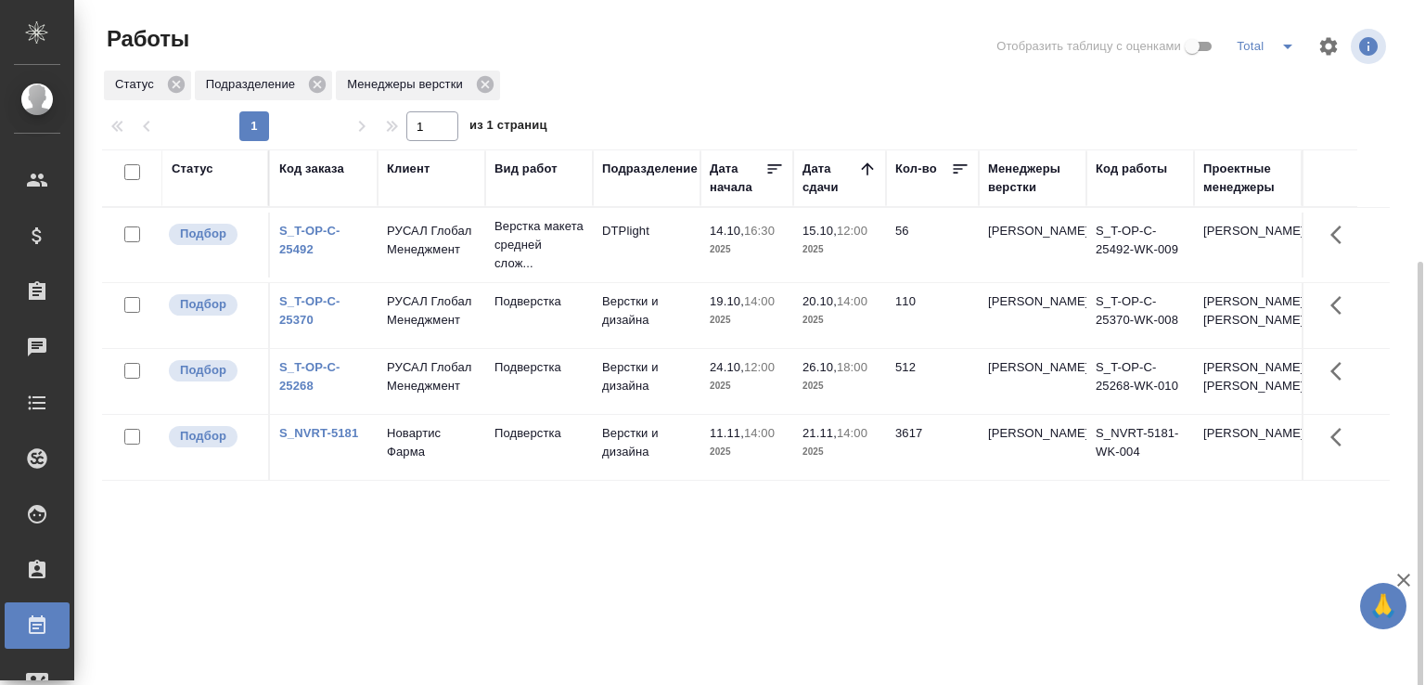
scroll to position [143, 0]
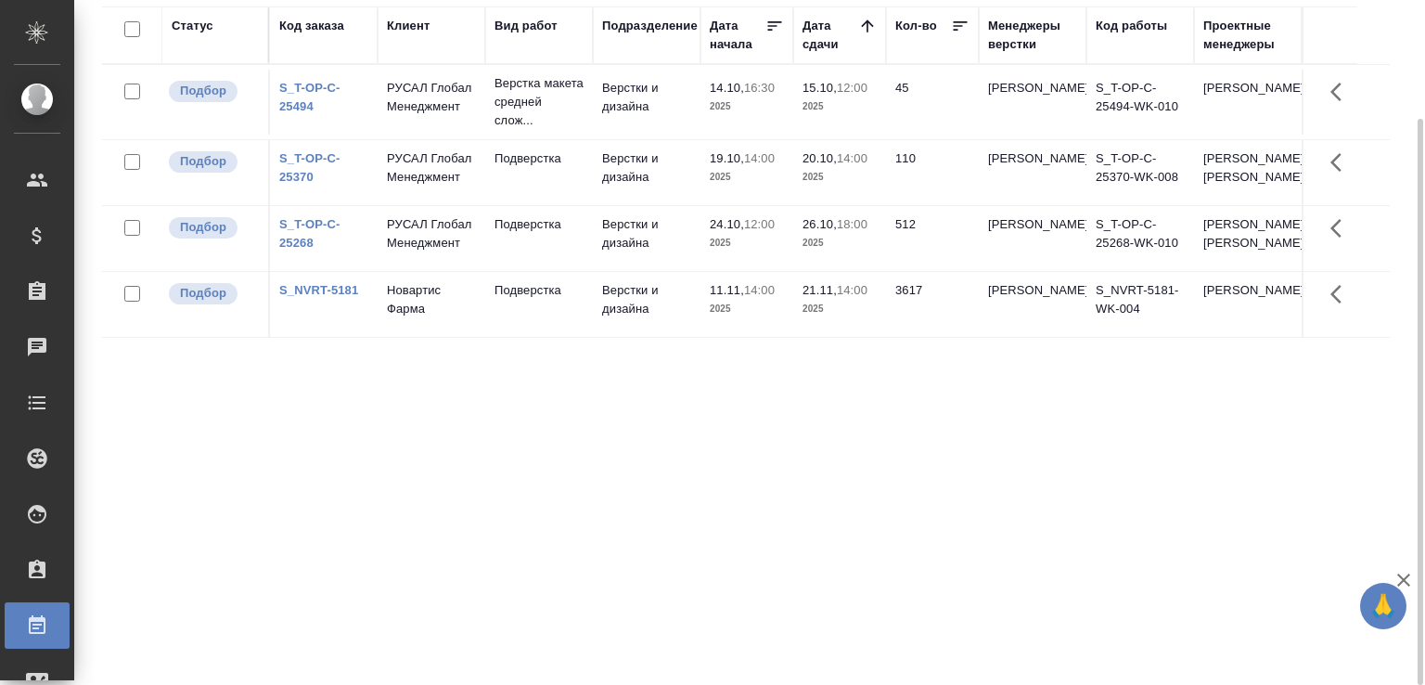
click at [539, 130] on p "Верстка макета средней слож..." at bounding box center [538, 102] width 89 height 56
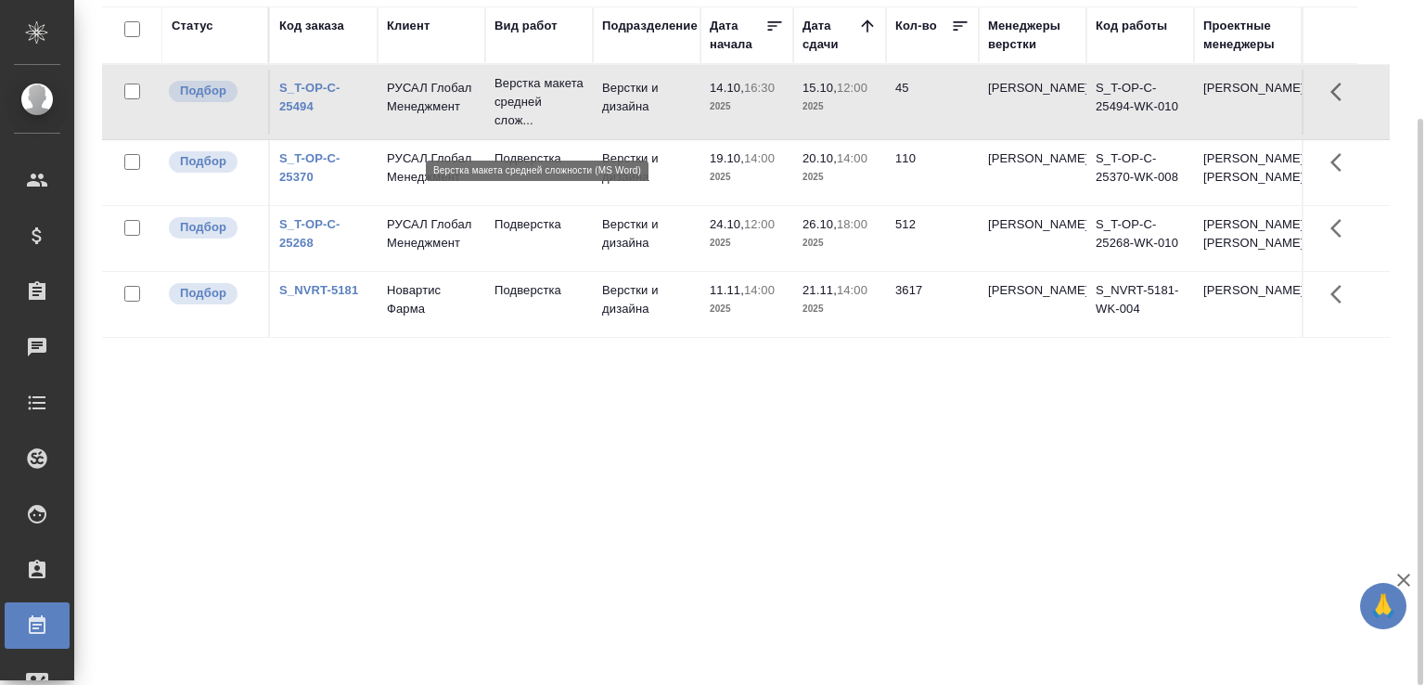
click at [539, 130] on p "Верстка макета средней слож..." at bounding box center [538, 102] width 89 height 56
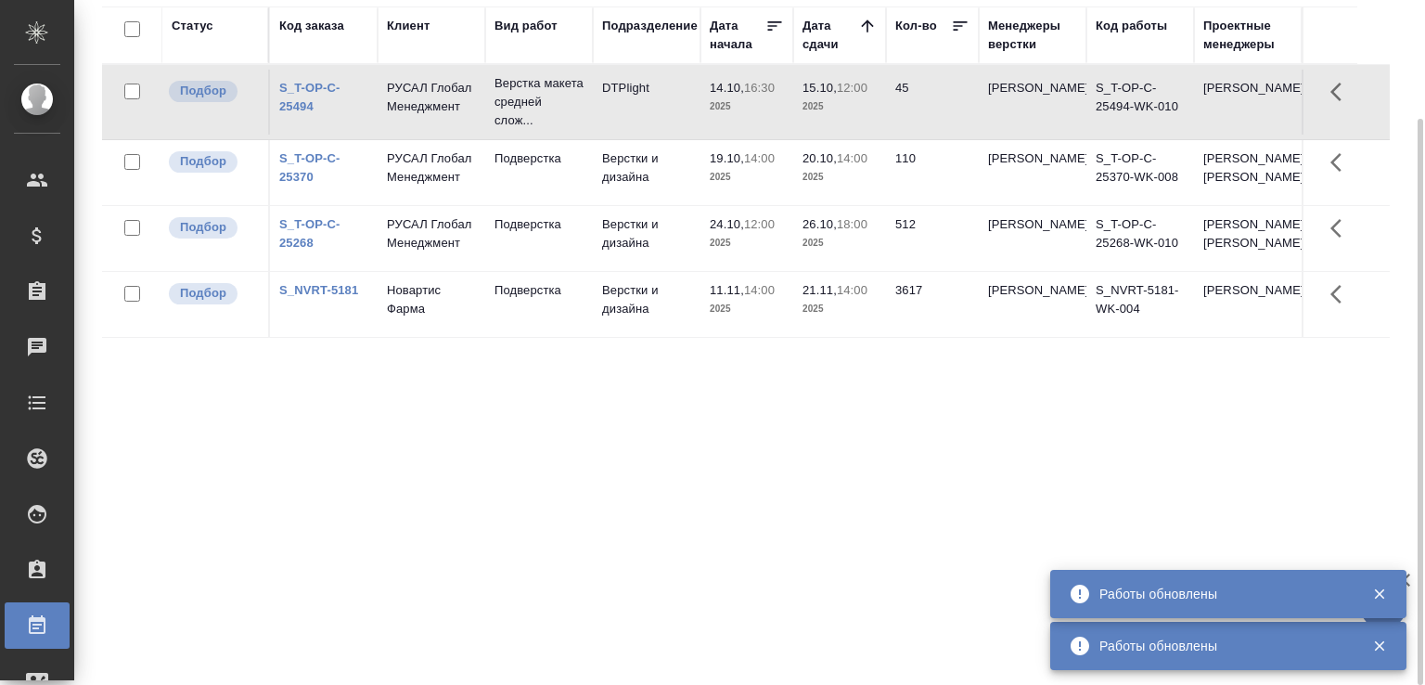
click at [327, 555] on div "Статус Код заказа Клиент Вид работ Подразделение Дата начала Дата сдачи Кол-во …" at bounding box center [745, 340] width 1287 height 668
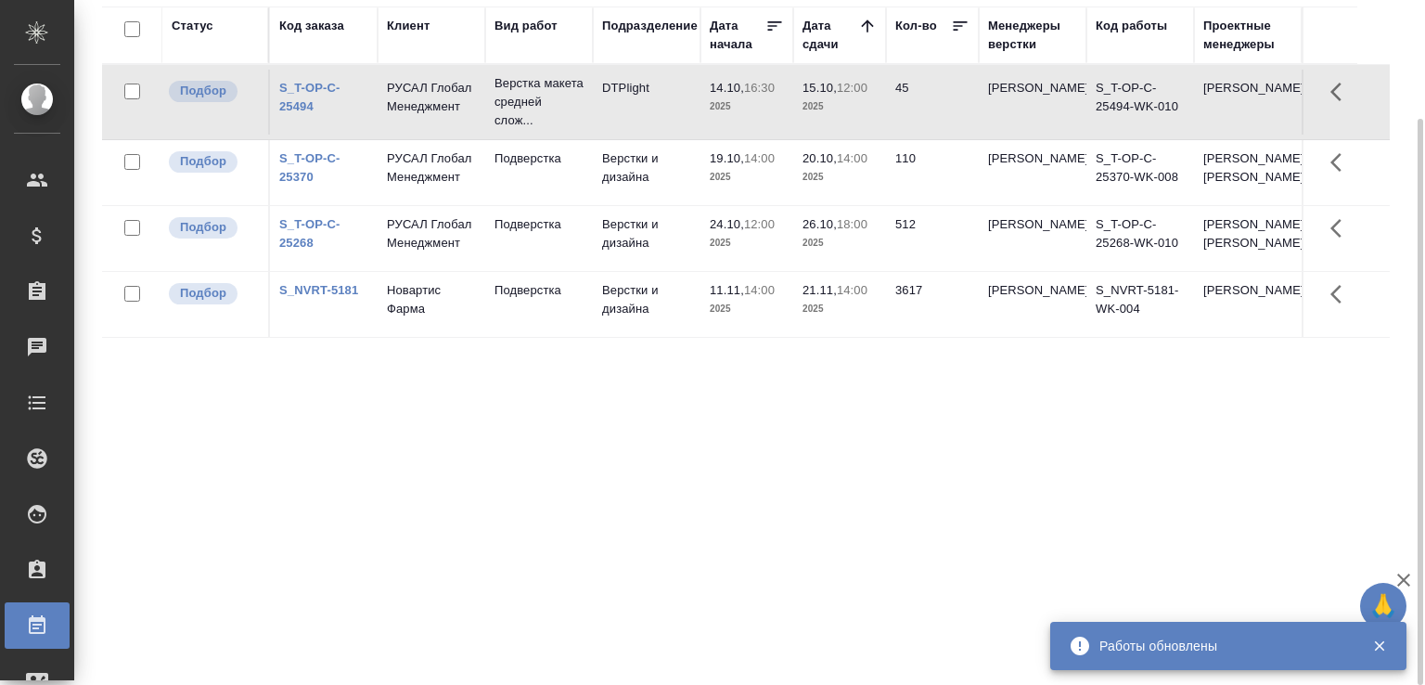
click at [216, 524] on div "Статус Код заказа Клиент Вид работ Подразделение Дата начала Дата сдачи Кол-во …" at bounding box center [745, 340] width 1287 height 668
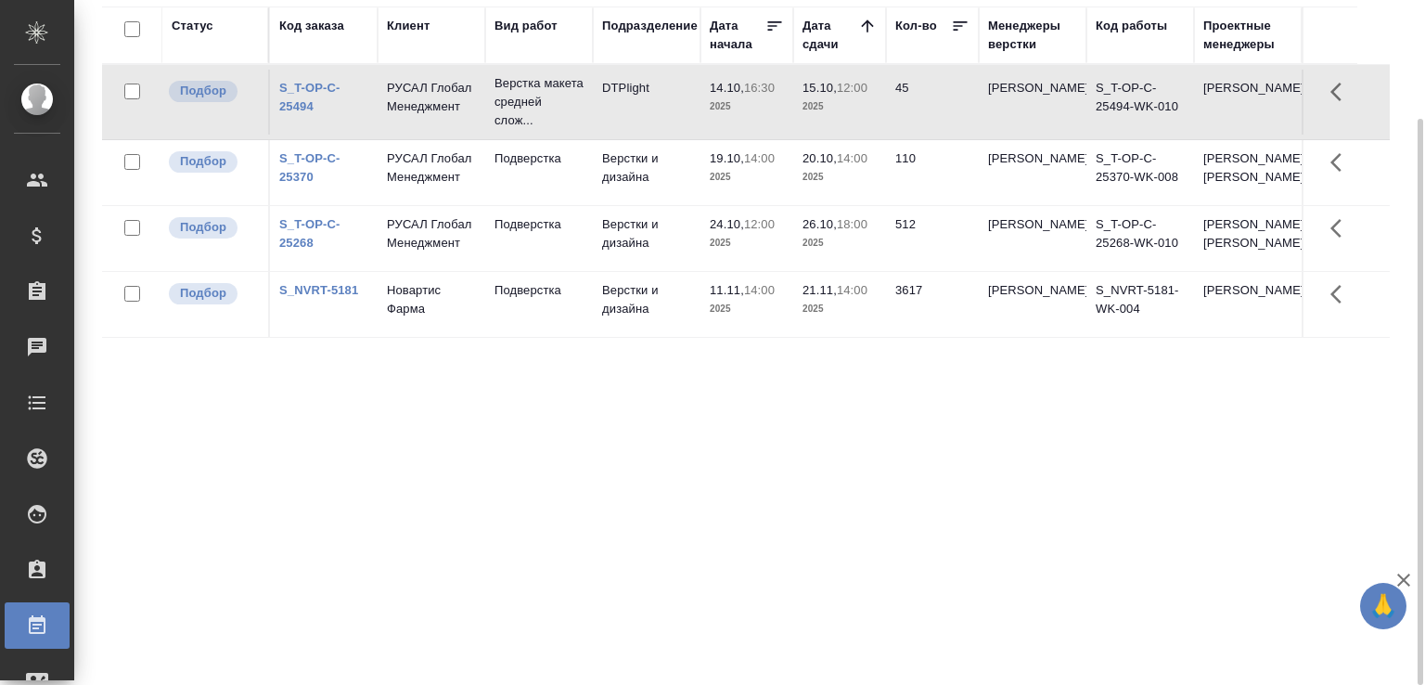
click at [217, 513] on div "Статус Код заказа Клиент Вид работ Подразделение Дата начала Дата сдачи Кол-во …" at bounding box center [745, 340] width 1287 height 668
click at [326, 583] on div "Статус Код заказа Клиент Вид работ Подразделение Дата начала Дата сдачи Кол-во …" at bounding box center [745, 340] width 1287 height 668
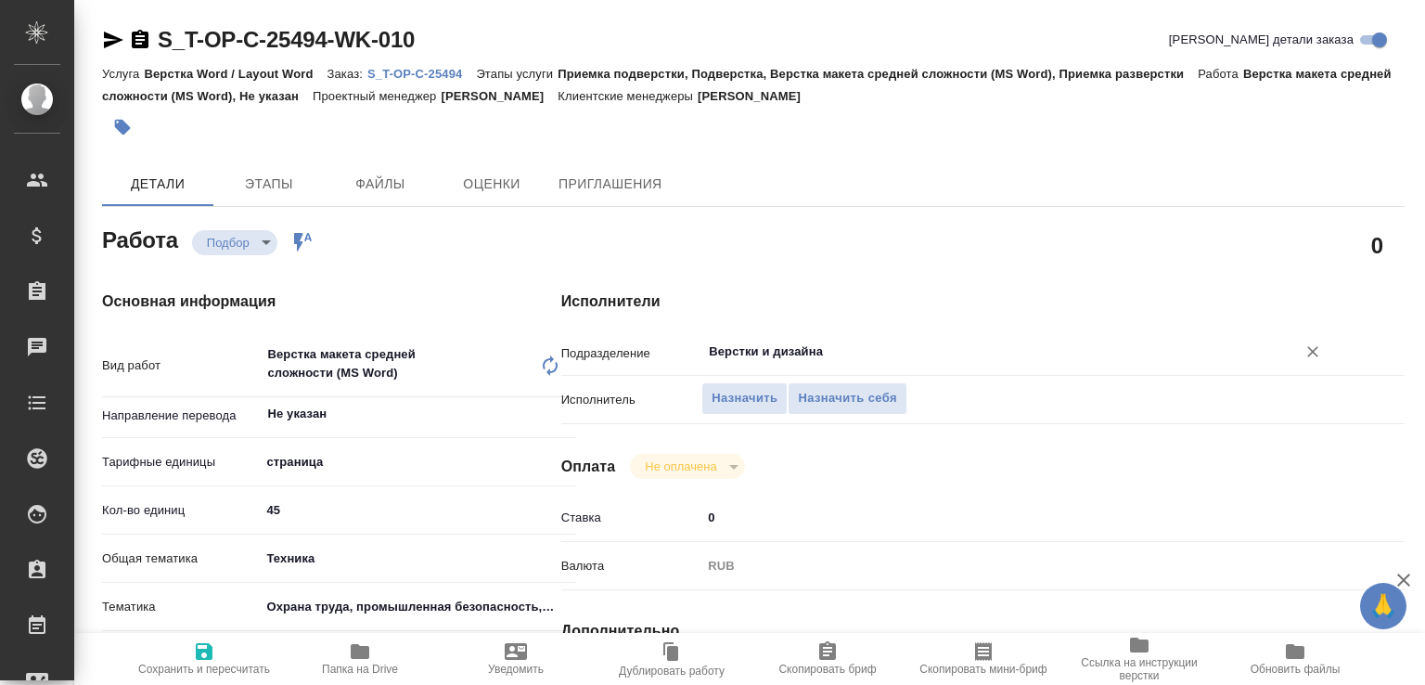
click at [756, 338] on div "Верстки и дизайна ​" at bounding box center [1017, 351] width 633 height 33
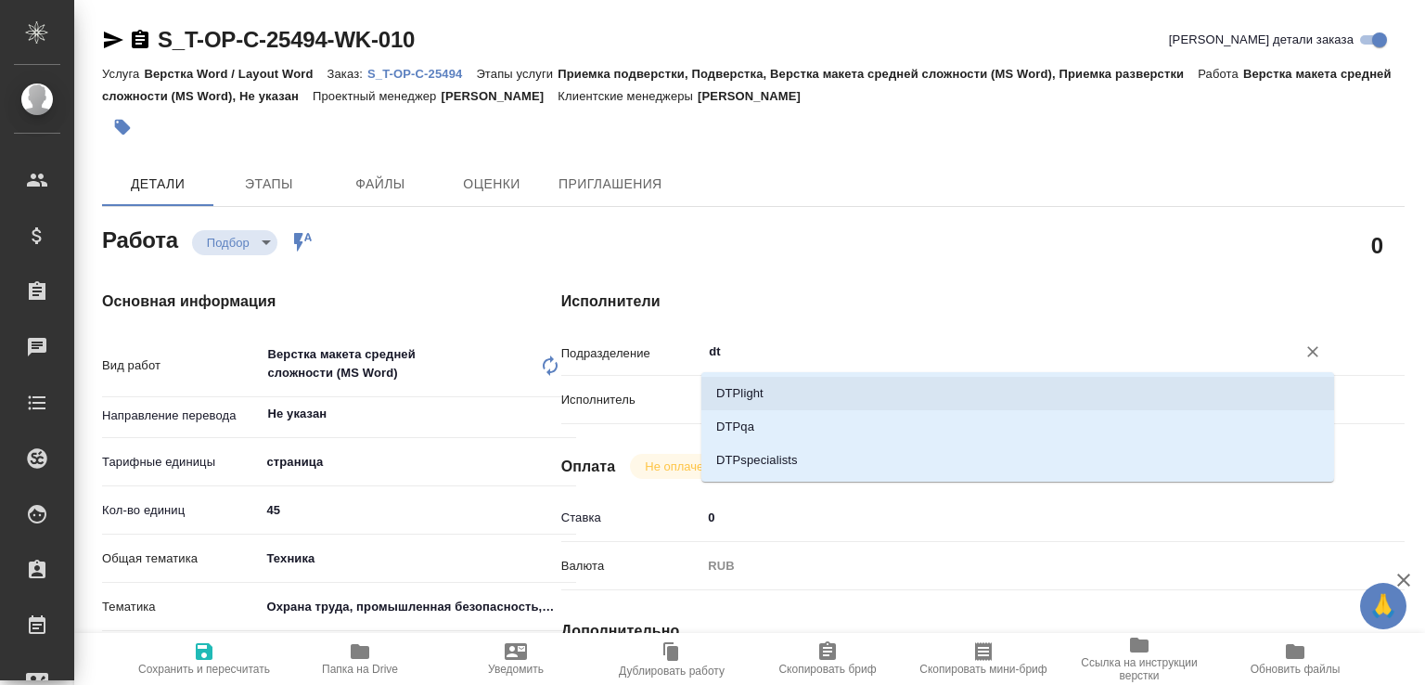
click at [753, 384] on li "DTPlight" at bounding box center [1017, 393] width 633 height 33
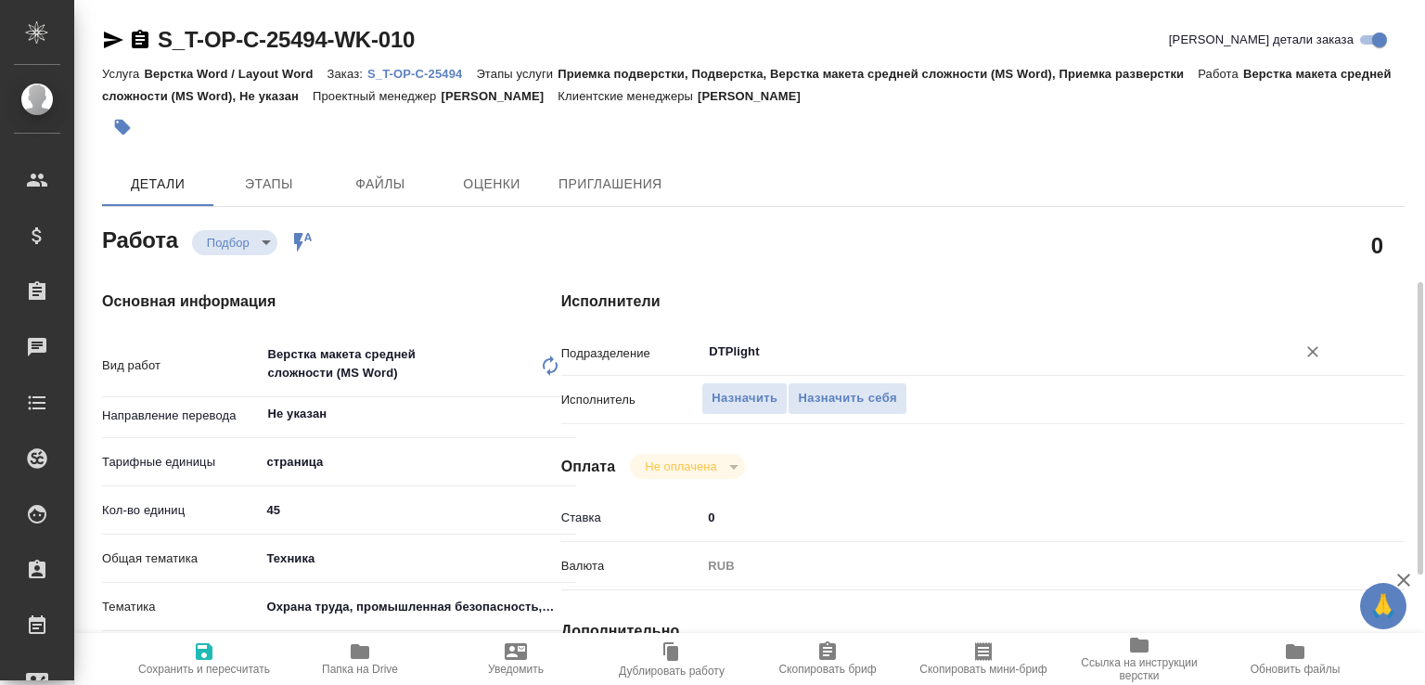
scroll to position [198, 0]
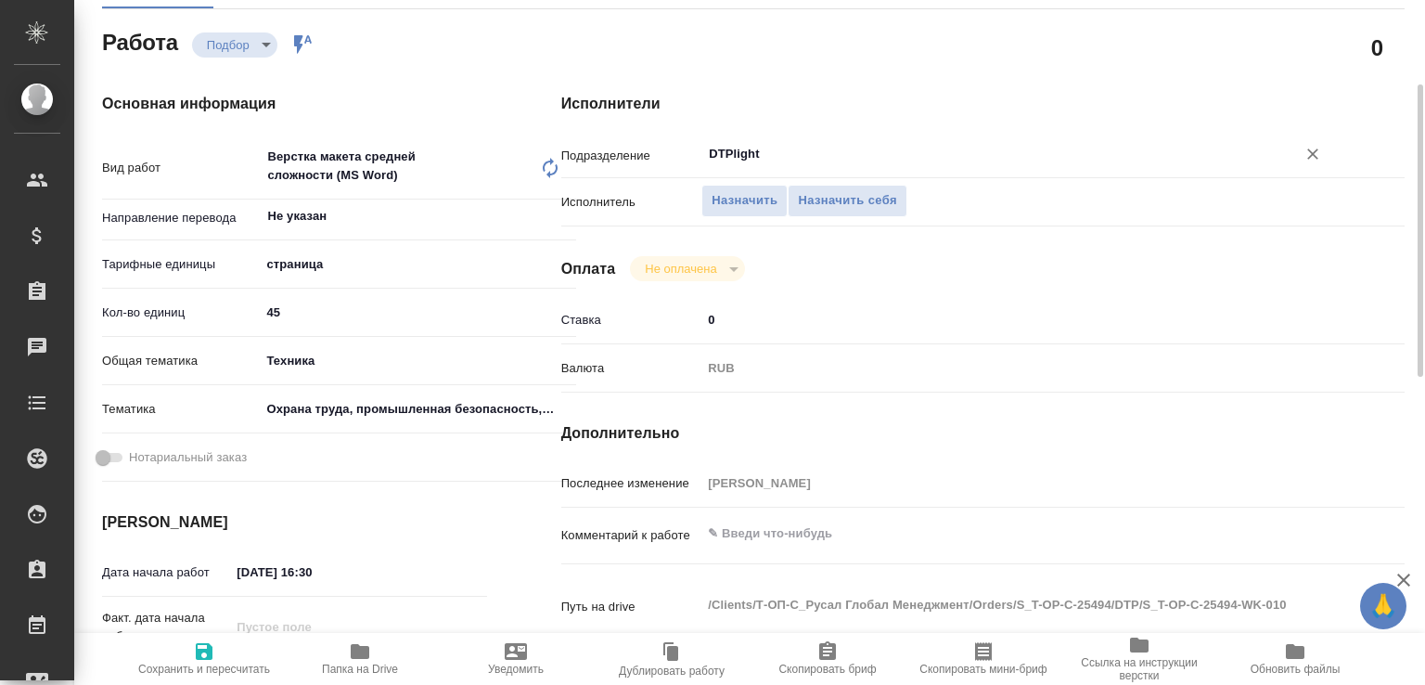
type input "DTPlight"
click at [757, 529] on textarea at bounding box center [1017, 534] width 631 height 32
drag, startPoint x: 737, startPoint y: 530, endPoint x: 675, endPoint y: 524, distance: 62.4
click at [675, 524] on div "Комментарий к работе м x" at bounding box center [982, 536] width 843 height 43
paste textarea "одготовить ворды (есть лишние разрывы и отбивки табуляциями и пробелами), подог…"
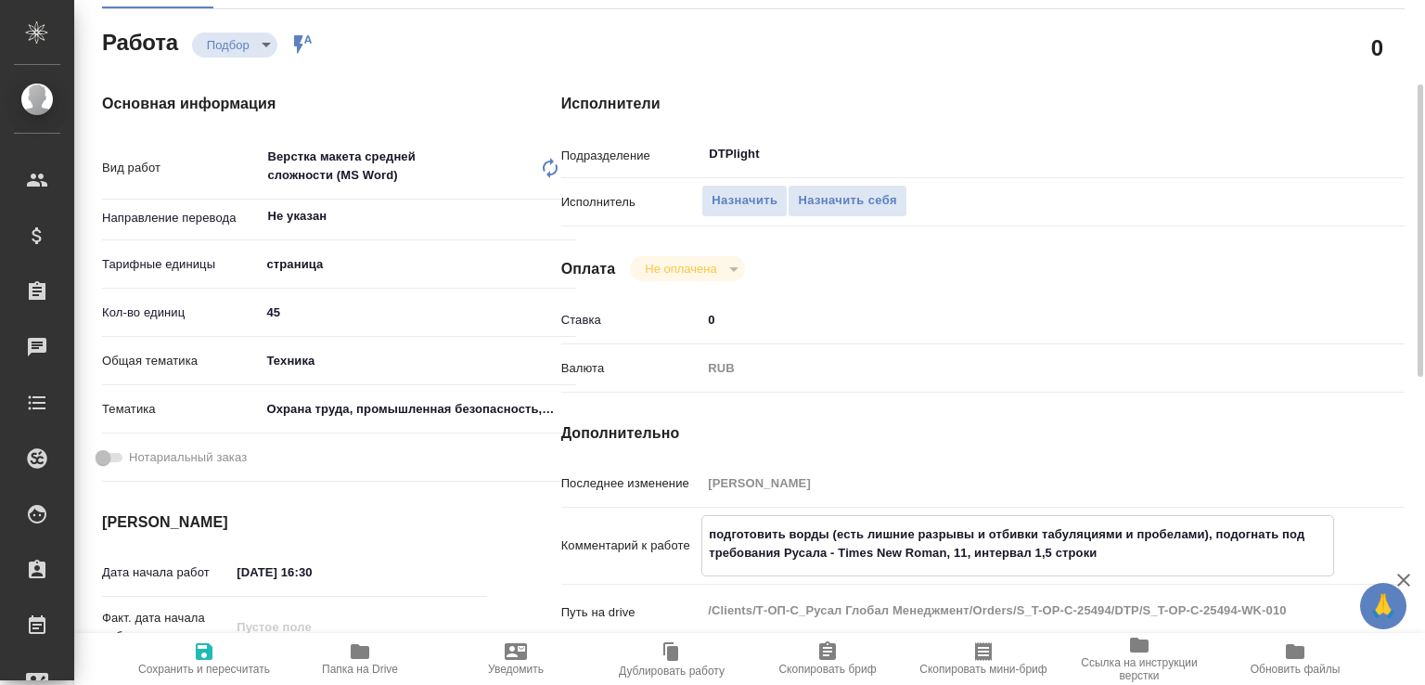
type textarea "подготовить ворды (есть лишние разрывы и отбивки табуляциями и пробелами), подо…"
click at [190, 671] on span "Сохранить и пересчитать" at bounding box center [204, 668] width 132 height 13
type input "recruiting"
type input "Не указан"
type input "5a8b1489cc6b4906c91bfdb2"
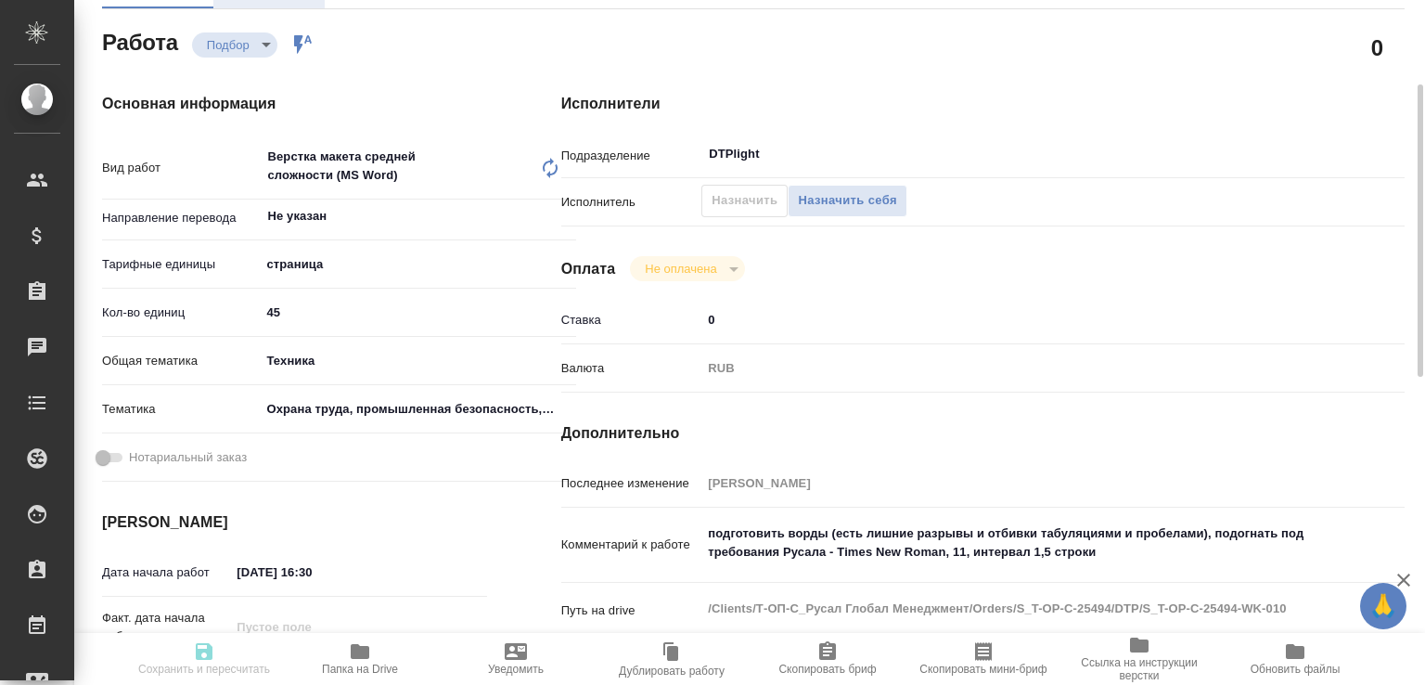
type input "45"
type input "tech"
type input "5f647205b73bc97568ca66b9"
type input "14.10.2025 16:30"
type input "15.10.2025 12:00"
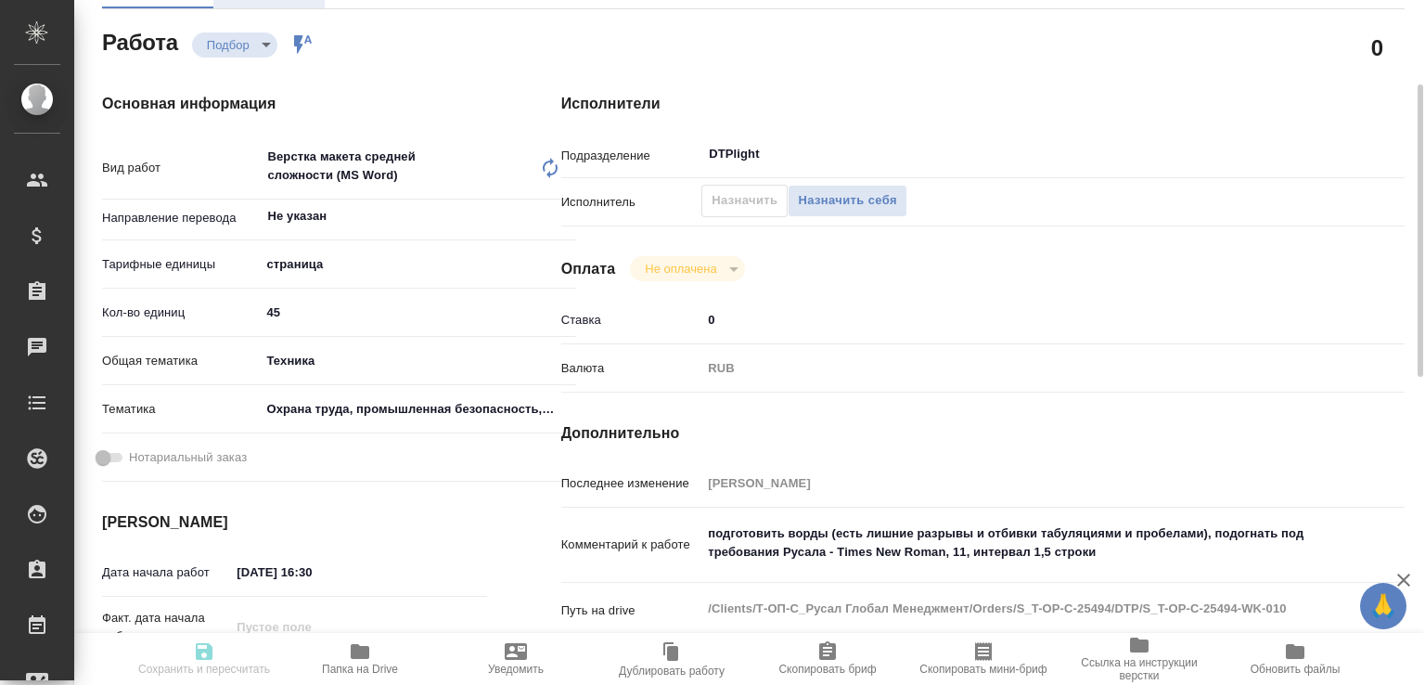
type input "31.10.2025 11:00"
type input "DTPlight"
type input "notPayed"
type input "0"
type input "RUB"
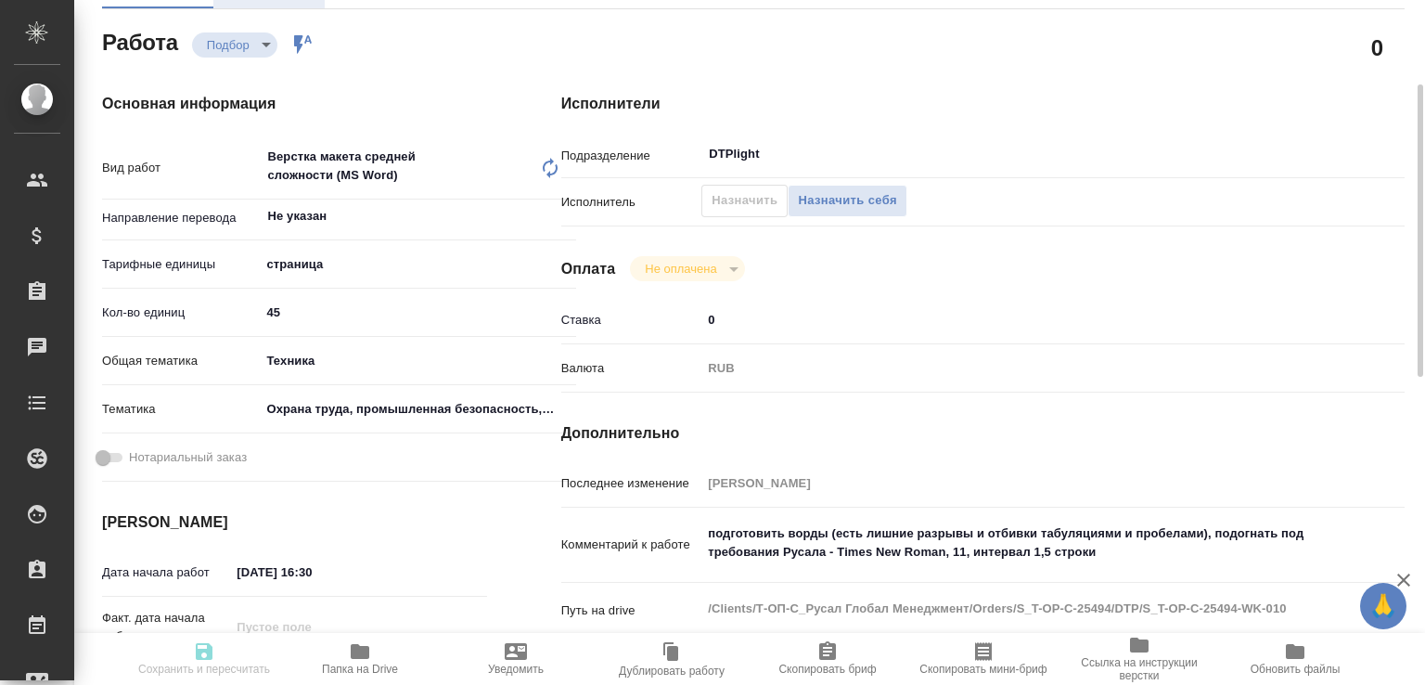
type input "Авдеенко Кирилл"
type input "S_T-OP-C-25494"
type input "Т-ОП-С-47092"
type input "Верстка Word / Layout Word"
type input "Приемка подверстки, Подверстка, Верстка макета средней сложности (MS Word), При…"
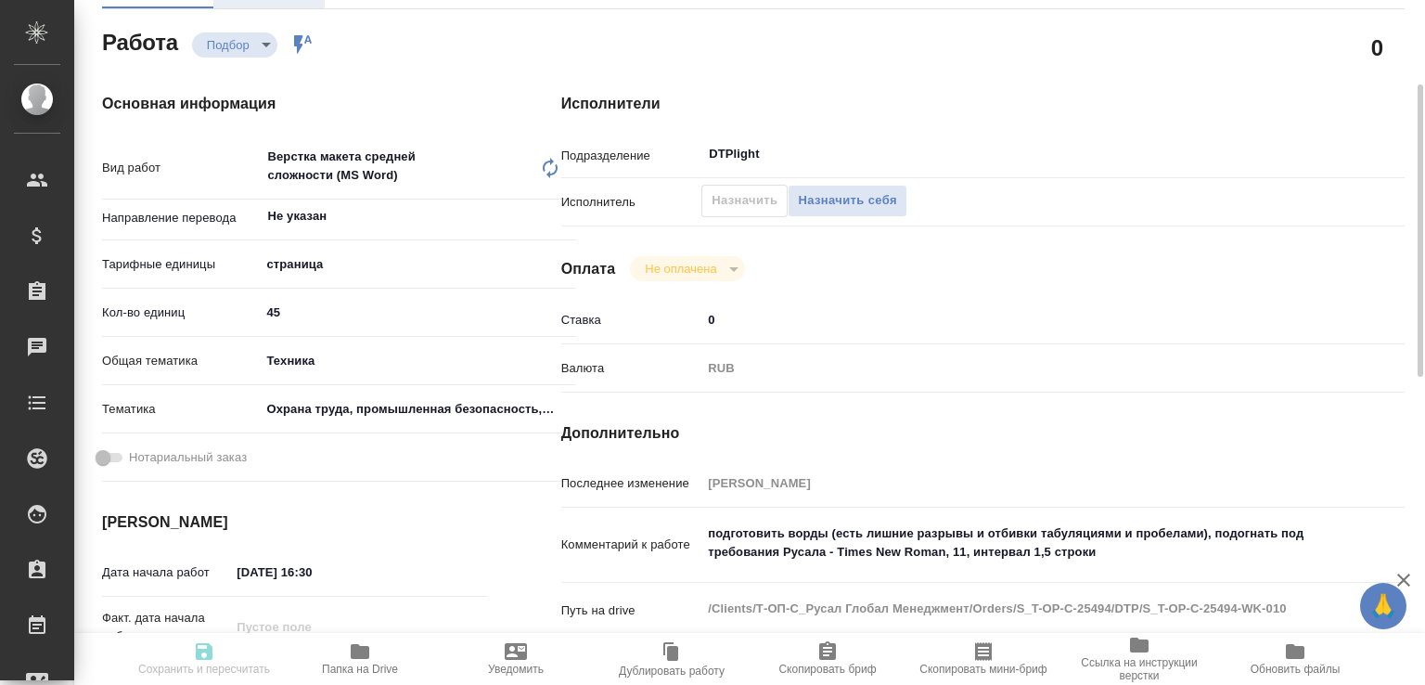
type input "Меньшикова Александра"
type input "Малофеева Екатерина"
type input "/Clients/Т-ОП-С_Русал Глобал Менеджмент/Orders/S_T-OP-C-25494"
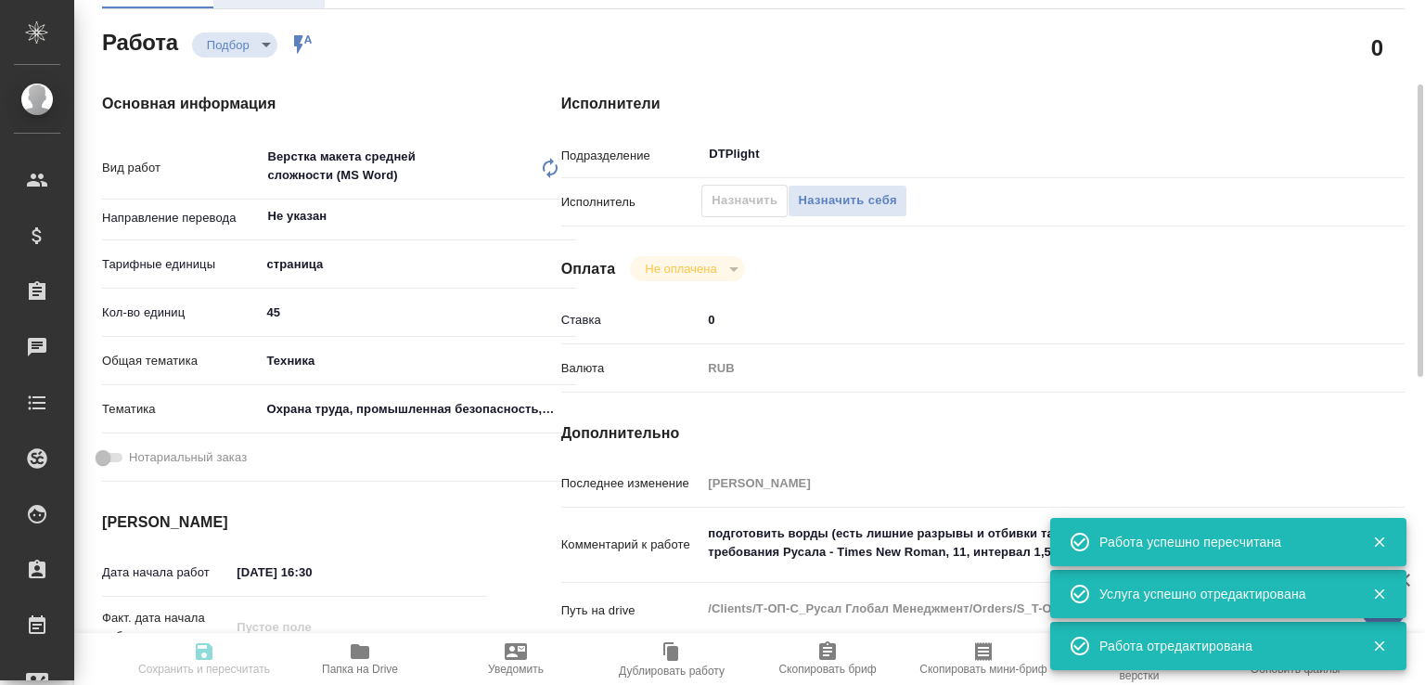
type input "recruiting"
type input "Не указан"
type input "5a8b1489cc6b4906c91bfdb2"
type input "45"
type input "tech"
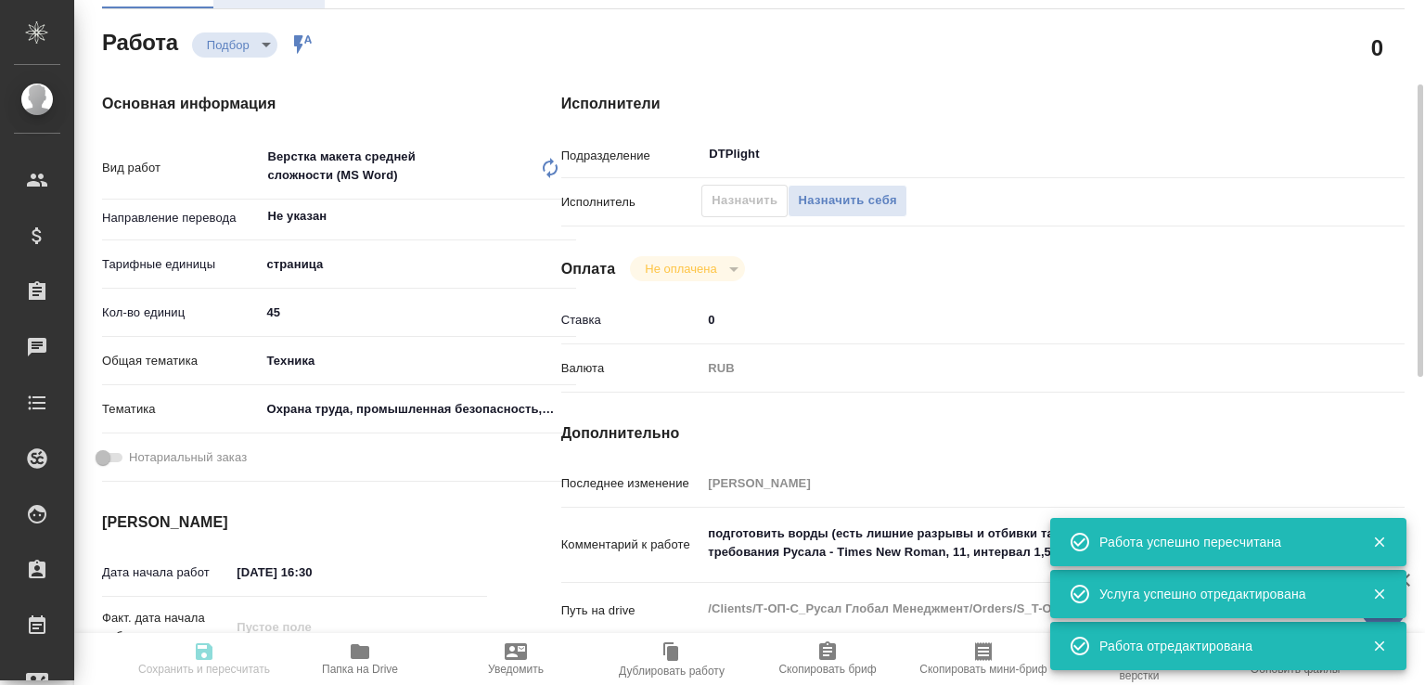
type input "5f647205b73bc97568ca66b9"
type input "14.10.2025 16:30"
type input "15.10.2025 12:00"
type input "31.10.2025 11:00"
type input "DTPlight"
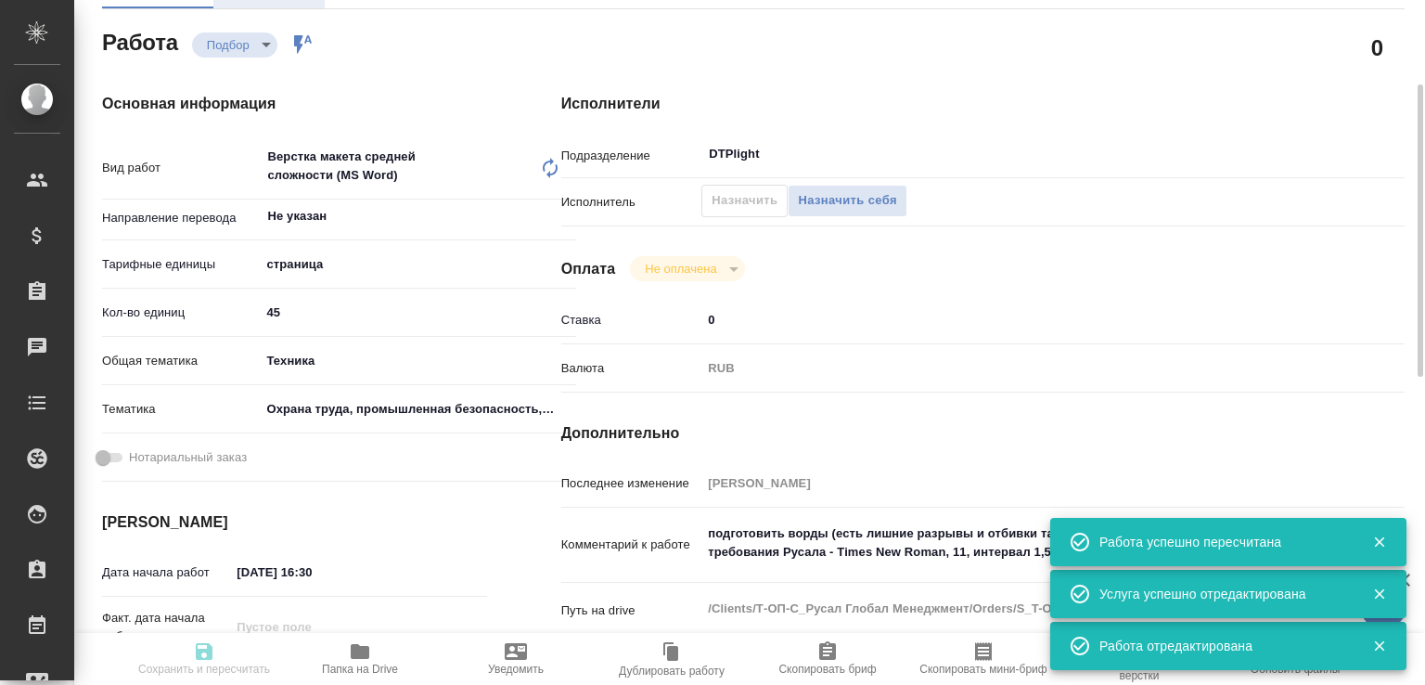
type input "notPayed"
type input "0"
type input "RUB"
type input "Авдеенко Кирилл"
type input "S_T-OP-C-25494"
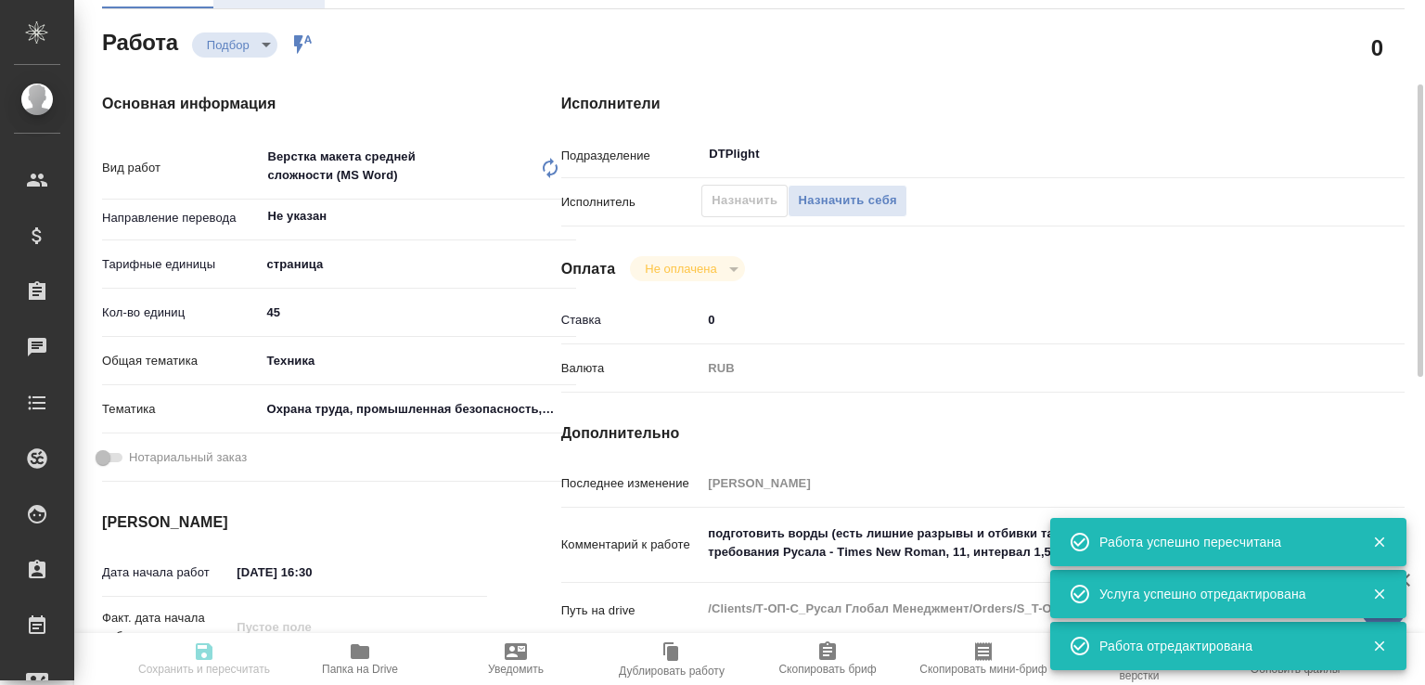
type input "Т-ОП-С-47092"
type input "Верстка Word / Layout Word"
type input "Приемка подверстки, Подверстка, Верстка макета средней сложности (MS Word), При…"
type input "Меньшикова Александра"
type input "[PERSON_NAME]"
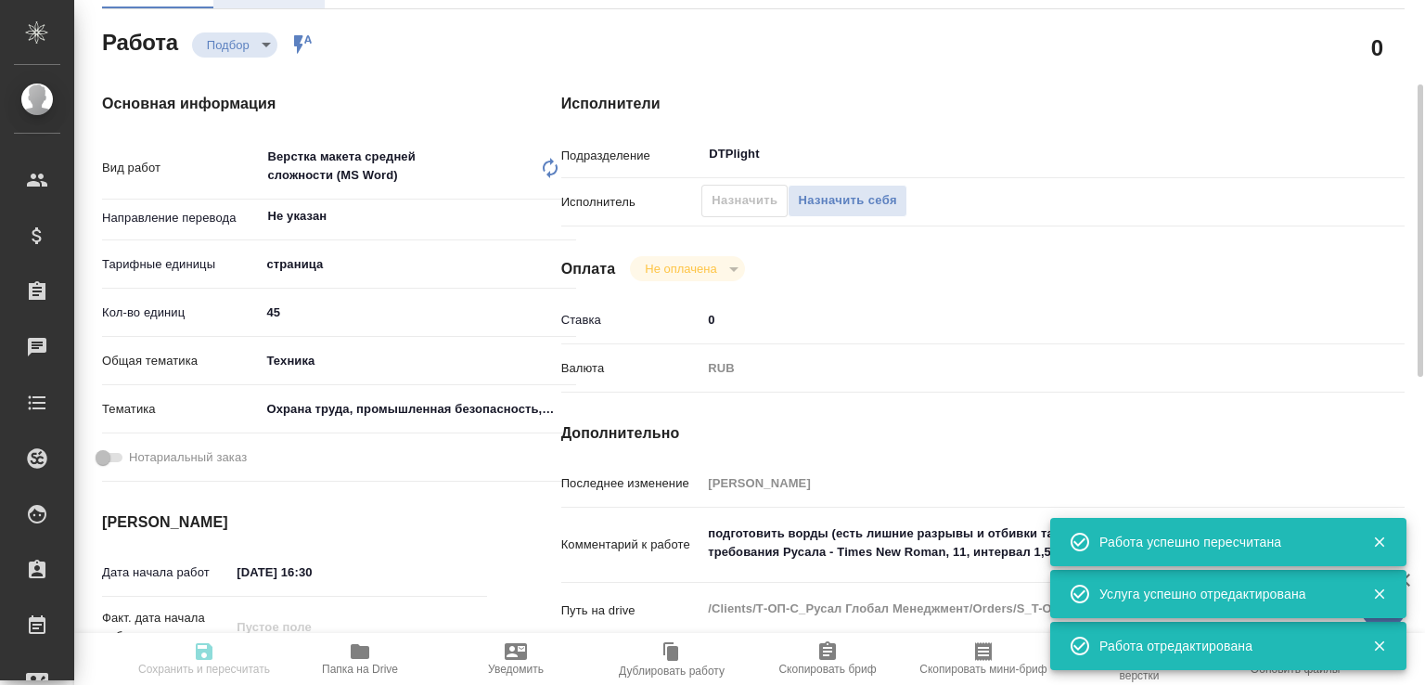
type input "/Clients/Т-ОП-С_Русал Глобал Менеджмент/Orders/S_T-OP-C-25494"
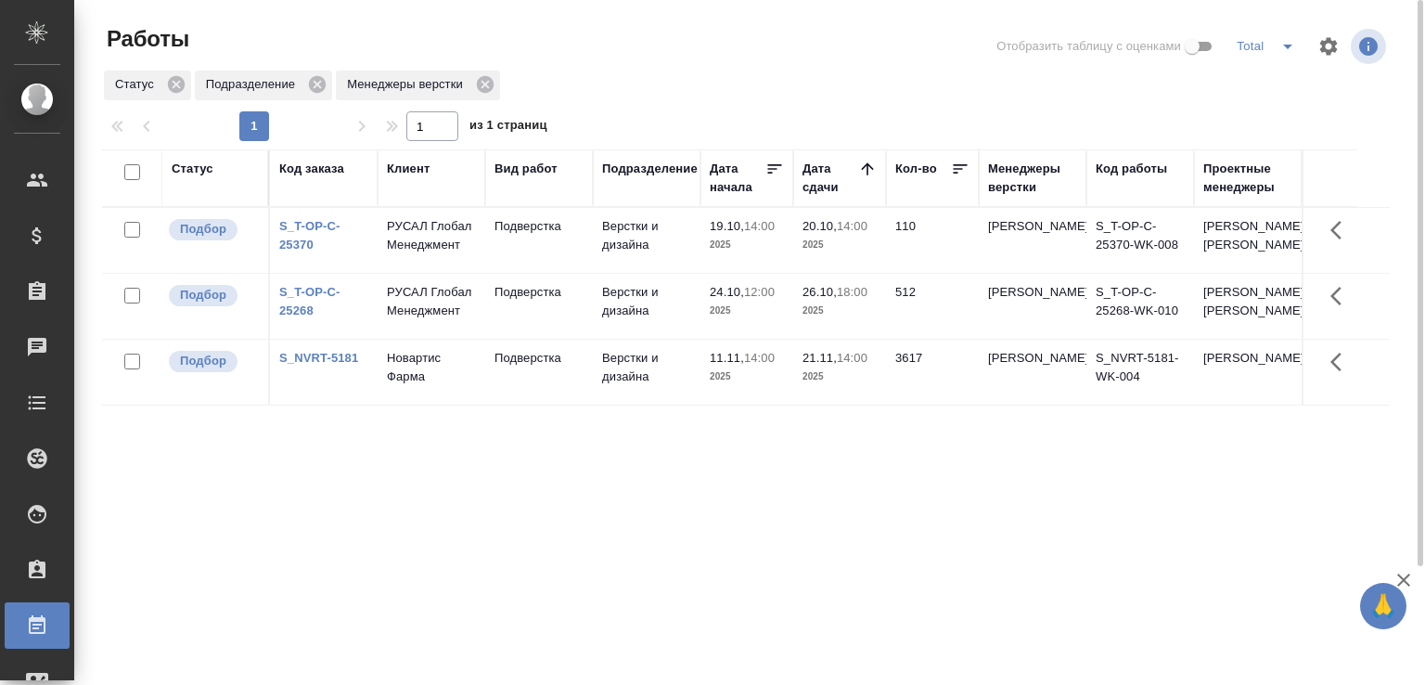
click at [613, 68] on div at bounding box center [753, 46] width 434 height 45
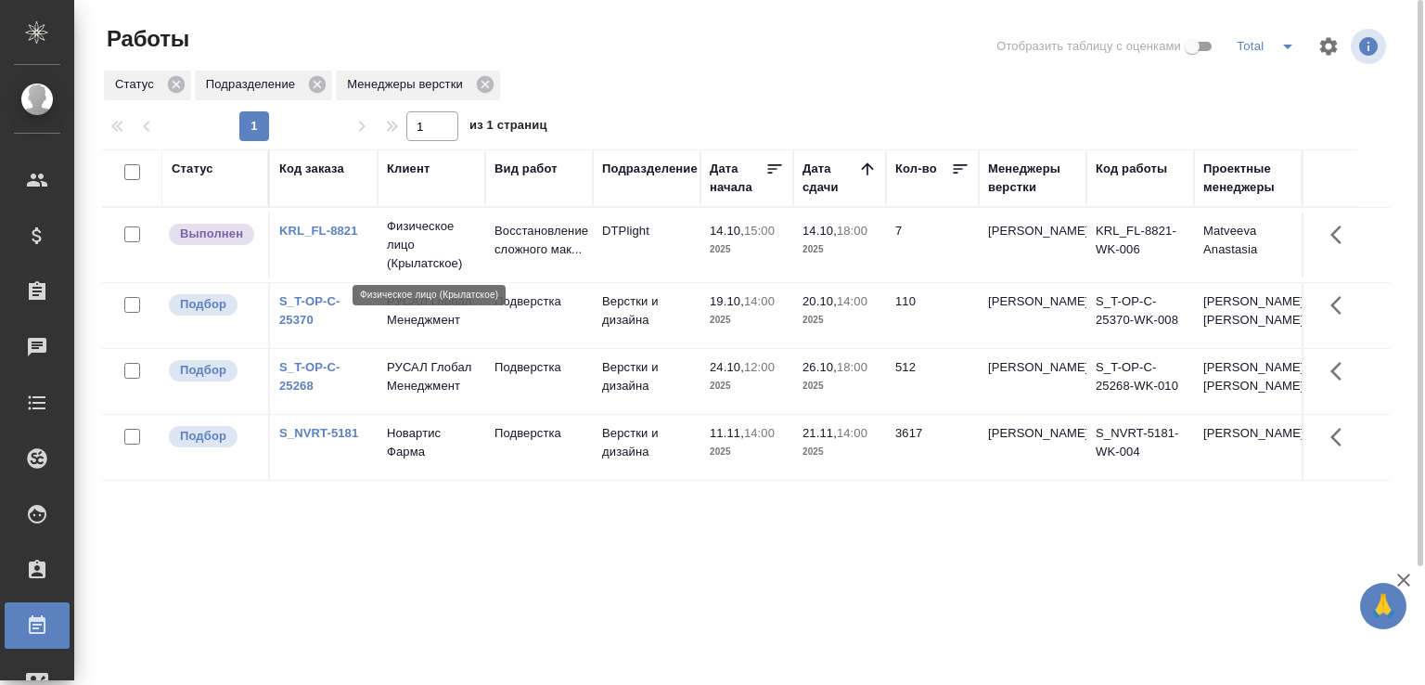
click at [416, 242] on p "Физическое лицо (Крылатское)" at bounding box center [431, 245] width 89 height 56
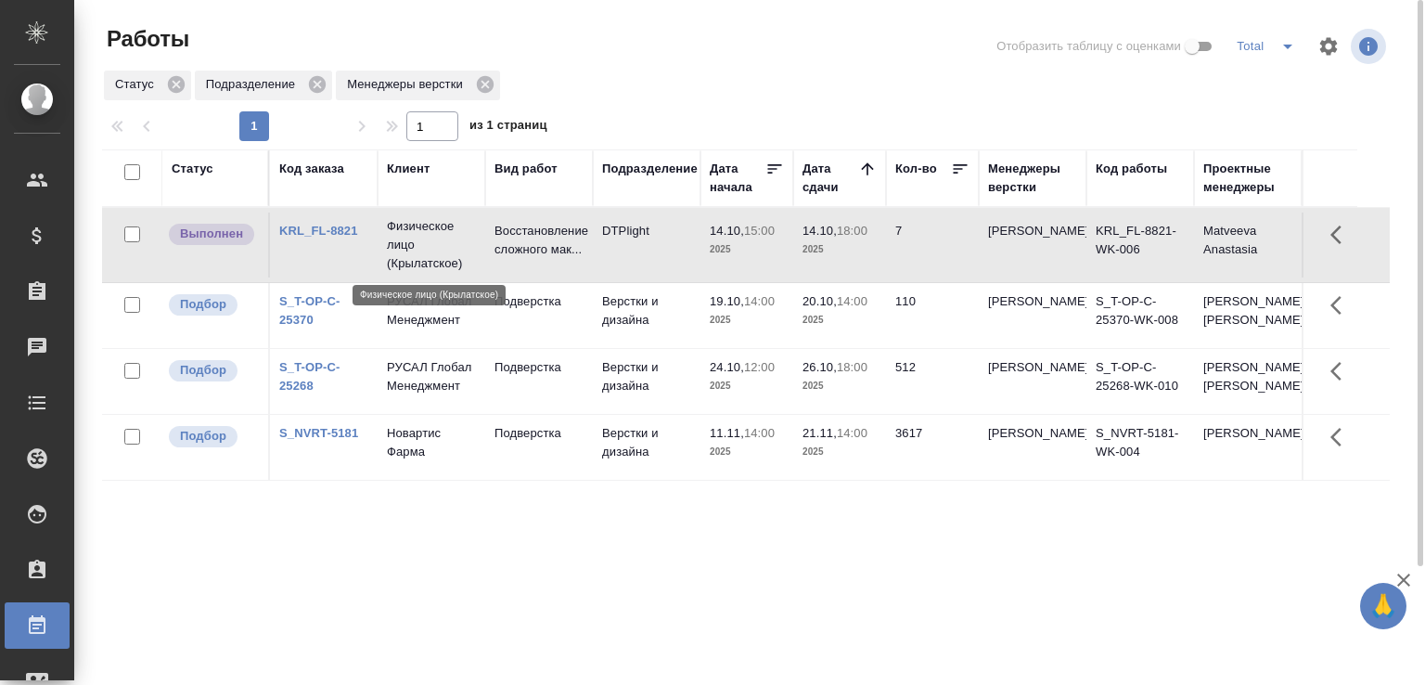
click at [416, 242] on p "Физическое лицо (Крылатское)" at bounding box center [431, 245] width 89 height 56
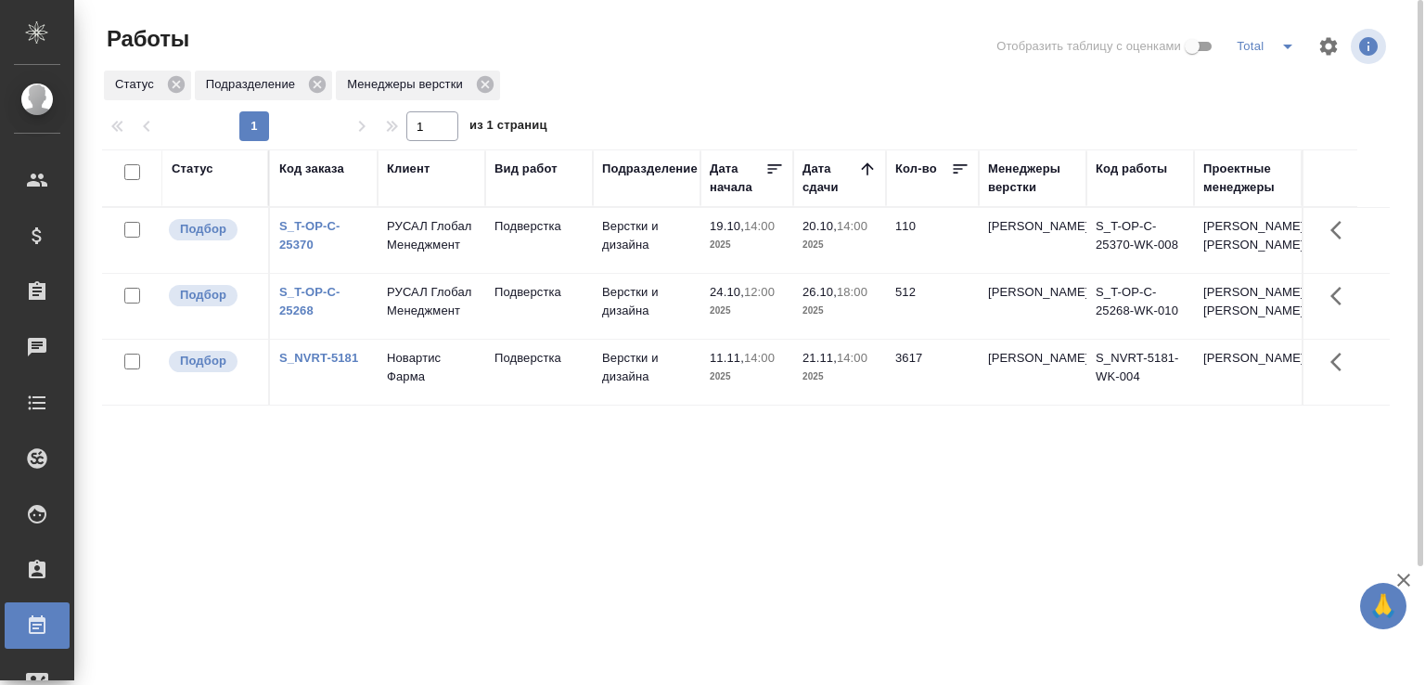
scroll to position [143, 0]
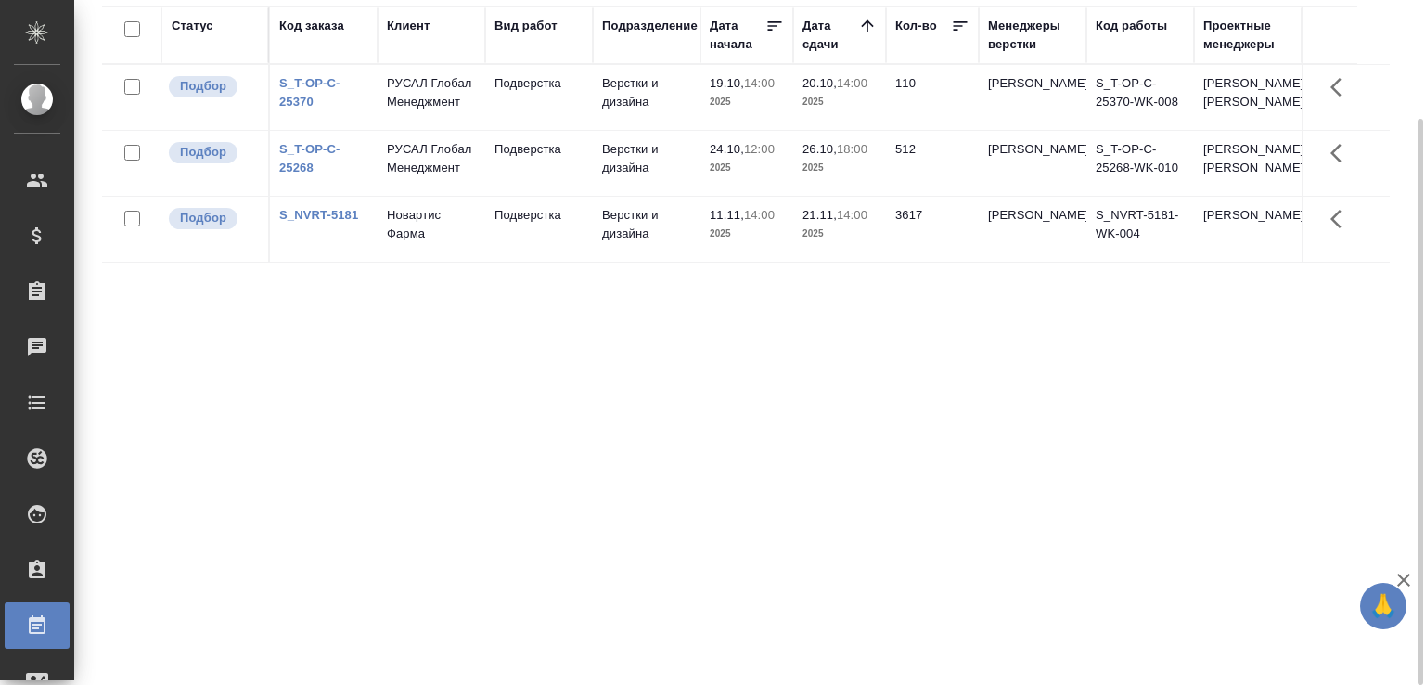
click at [836, 549] on div "Статус Код заказа Клиент Вид работ Подразделение Дата начала Дата сдачи Кол-во …" at bounding box center [745, 340] width 1287 height 668
click at [1401, 582] on icon "button" at bounding box center [1403, 579] width 13 height 13
click at [1073, 531] on div "Статус Код заказа Клиент Вид работ Подразделение Дата начала Дата сдачи Кол-во …" at bounding box center [745, 340] width 1287 height 668
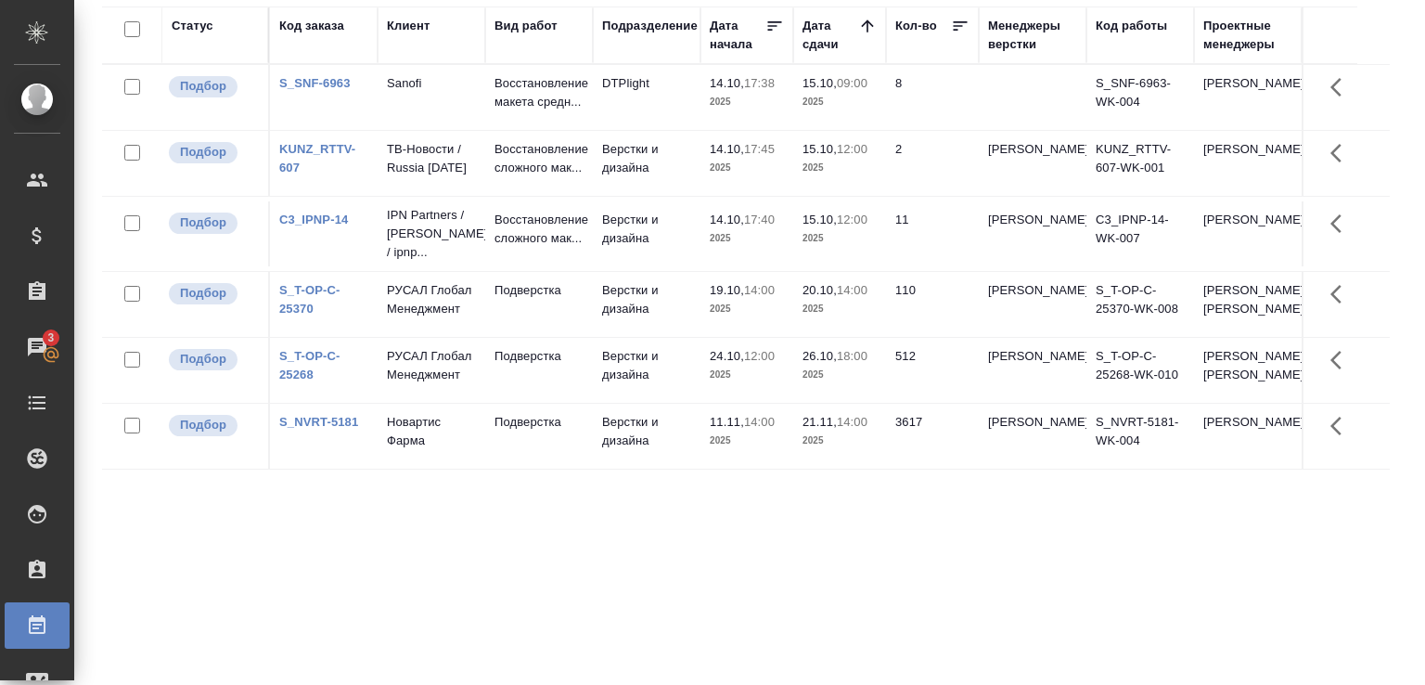
click at [646, 179] on td "Верстки и дизайна" at bounding box center [647, 163] width 108 height 65
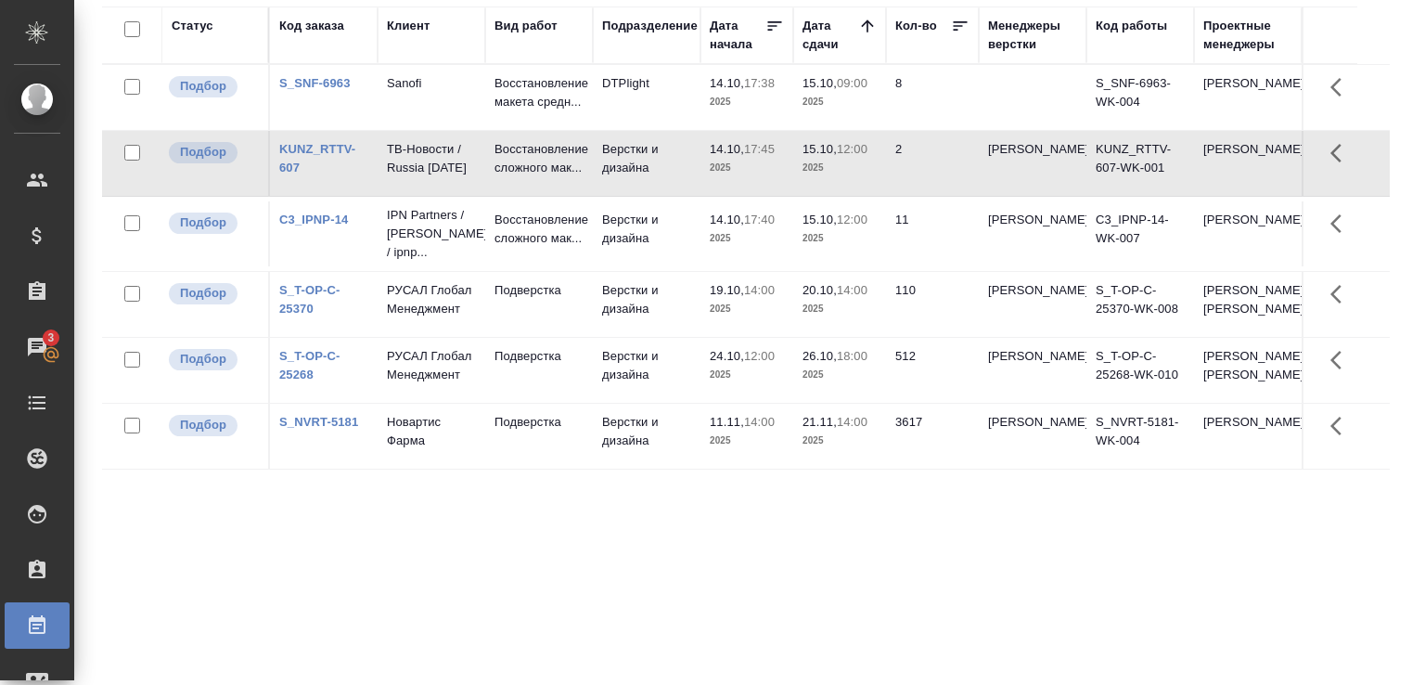
click at [646, 179] on td "Верстки и дизайна" at bounding box center [647, 163] width 108 height 65
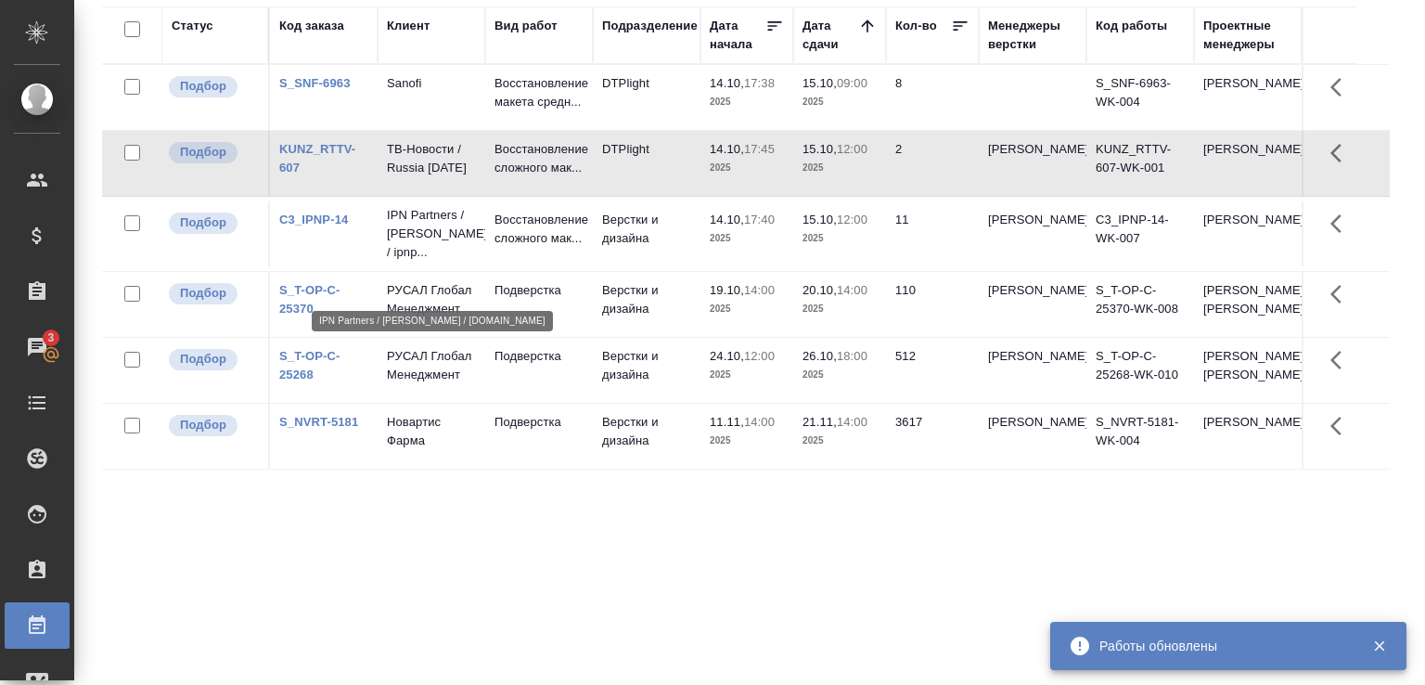
click at [467, 262] on p "IPN Partners / АйПиЭн Партнерс / ipnp..." at bounding box center [431, 234] width 89 height 56
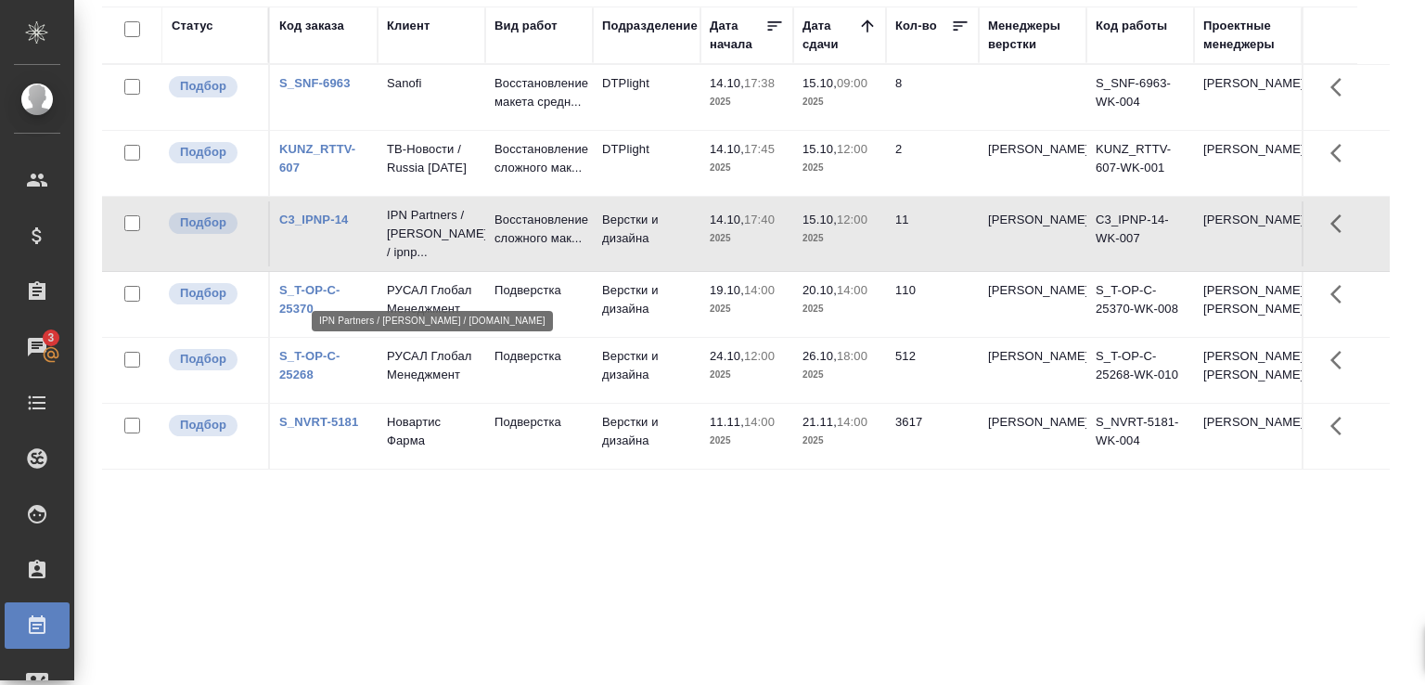
click at [467, 262] on p "IPN Partners / АйПиЭн Партнерс / ipnp..." at bounding box center [431, 234] width 89 height 56
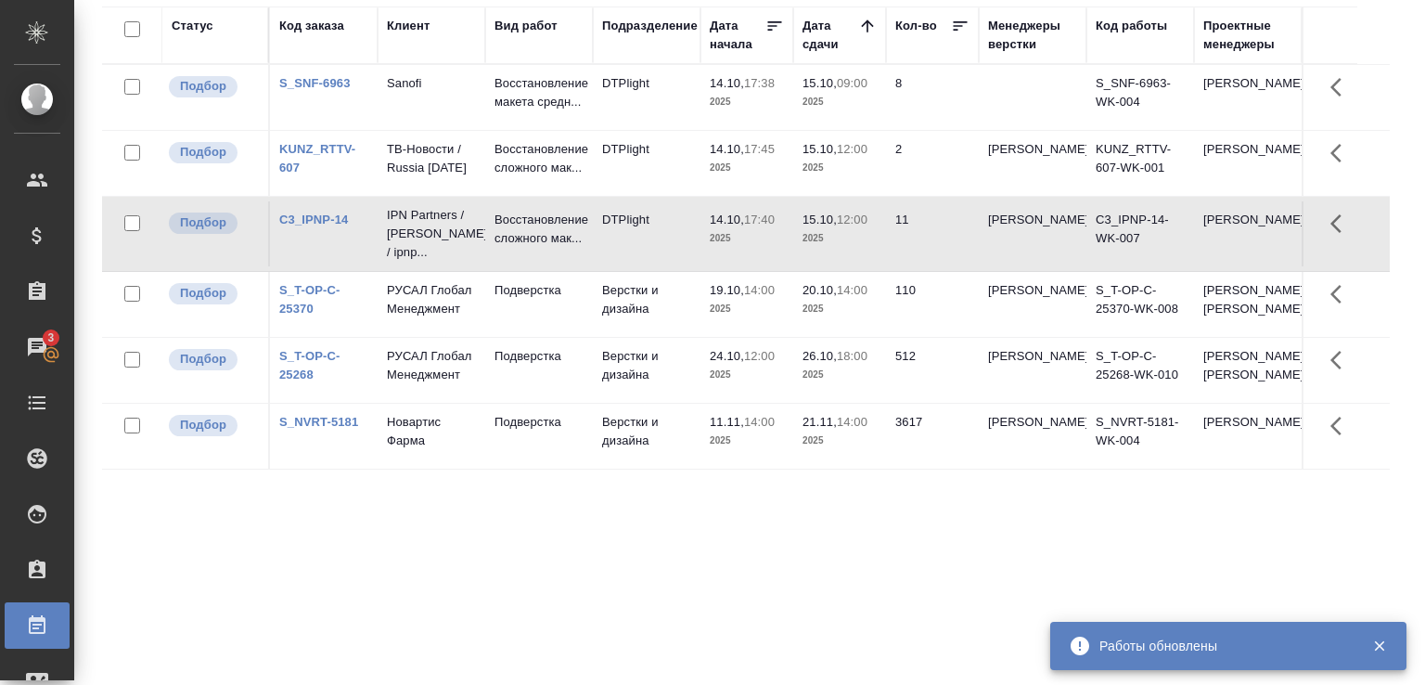
click at [301, 226] on link "C3_IPNP-14" at bounding box center [313, 219] width 69 height 14
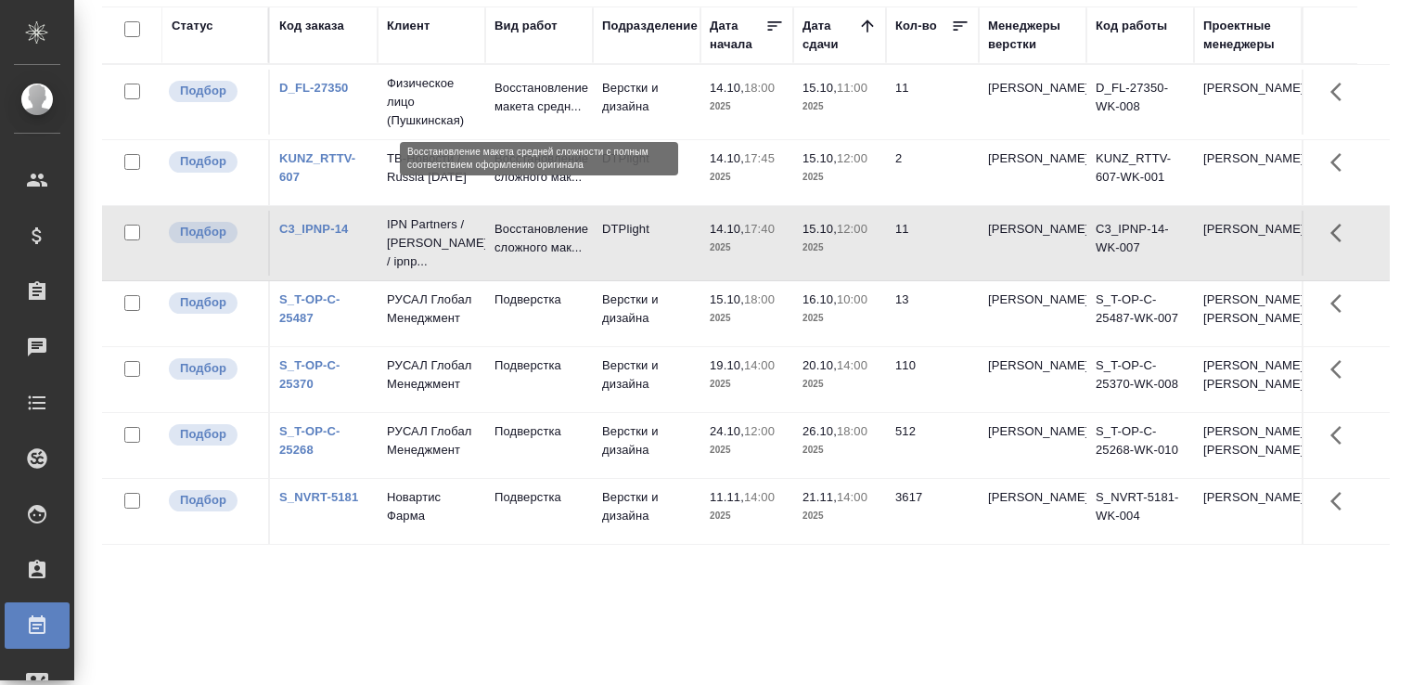
click at [501, 104] on p "Восстановление макета средн..." at bounding box center [538, 97] width 89 height 37
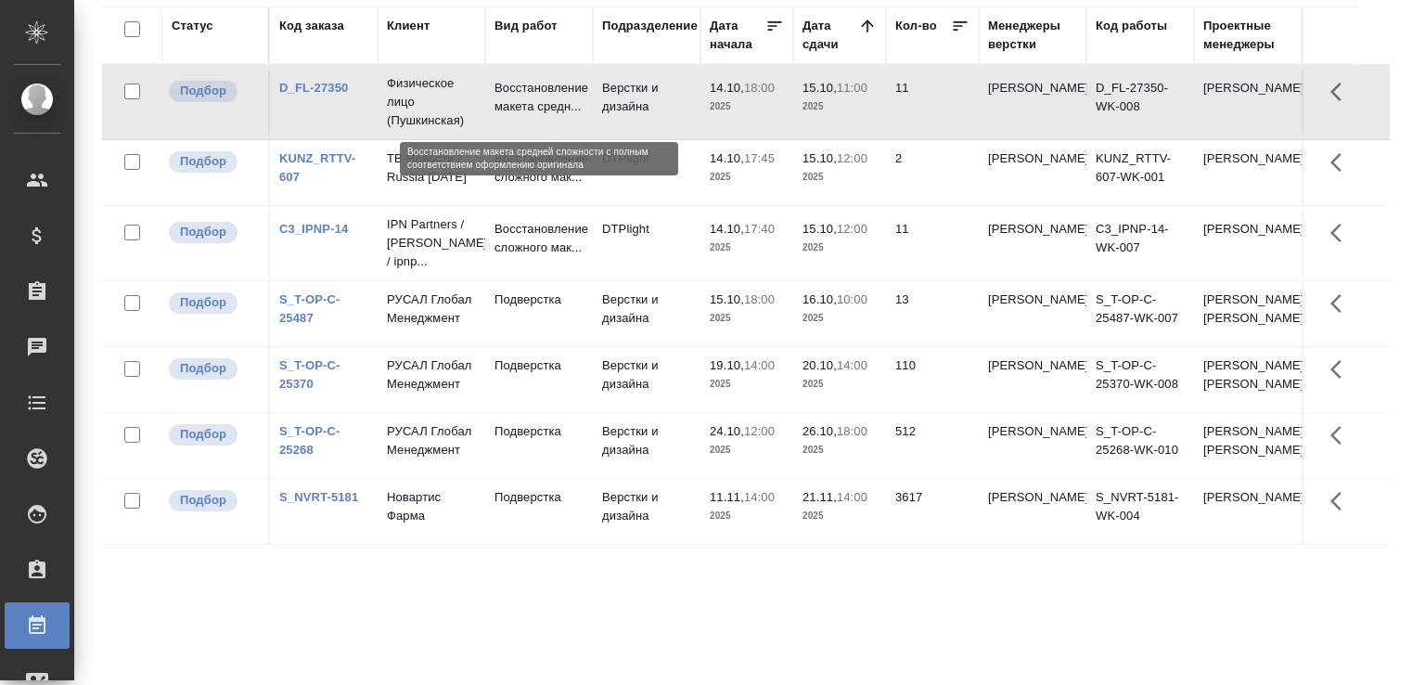
click at [501, 104] on p "Восстановление макета средн..." at bounding box center [538, 97] width 89 height 37
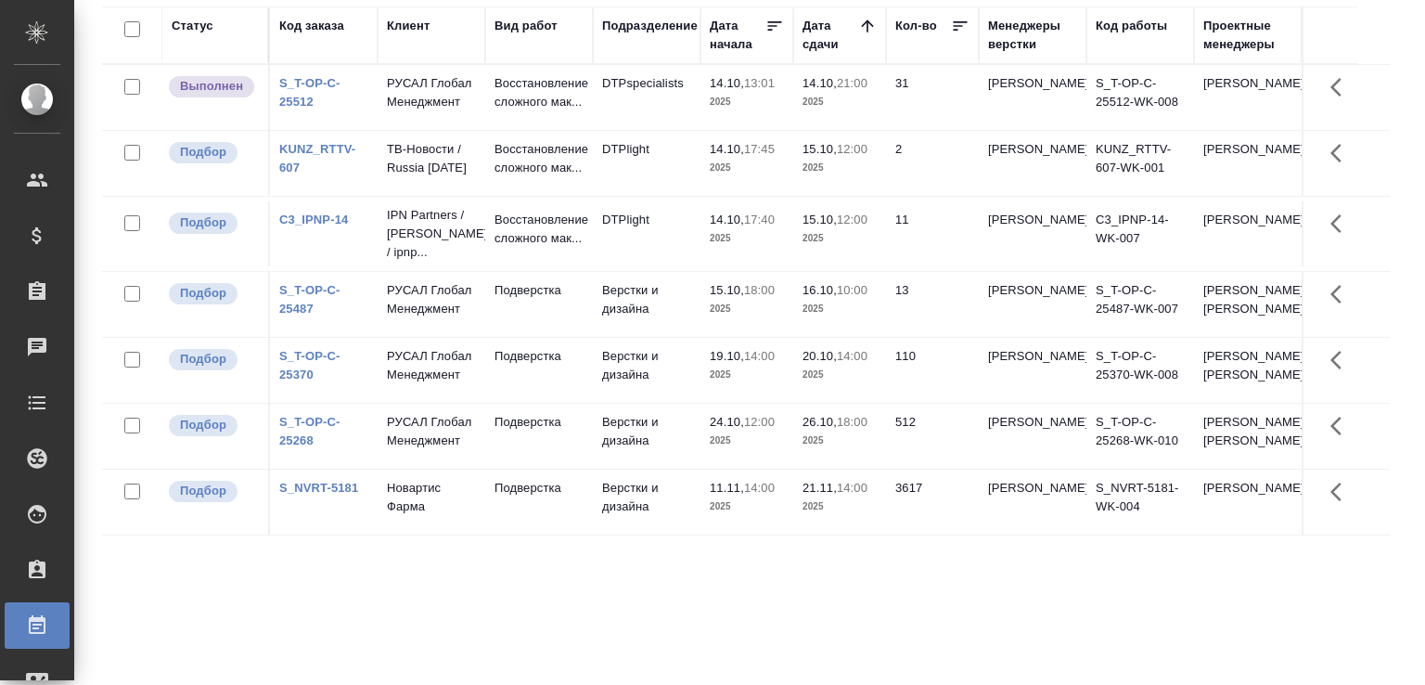
click at [615, 107] on td "DTPspecialists" at bounding box center [647, 97] width 108 height 65
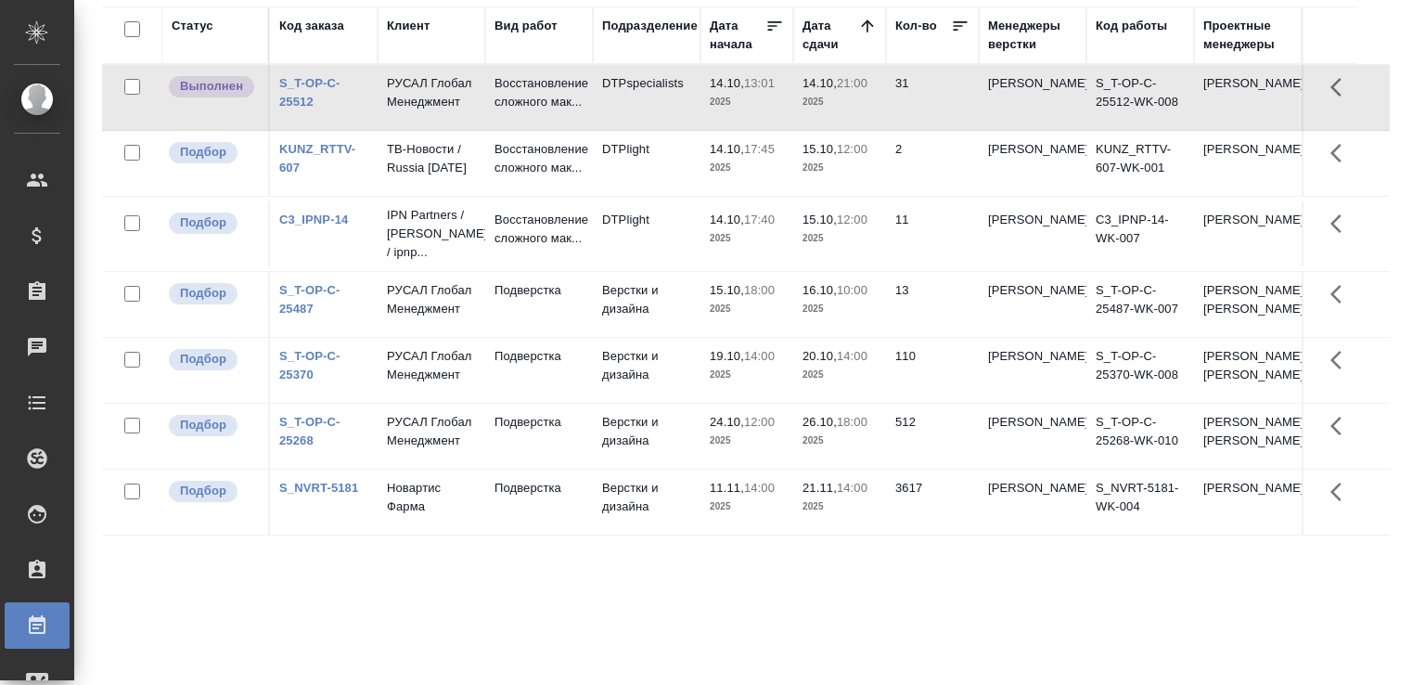
click at [615, 107] on td "DTPspecialists" at bounding box center [647, 97] width 108 height 65
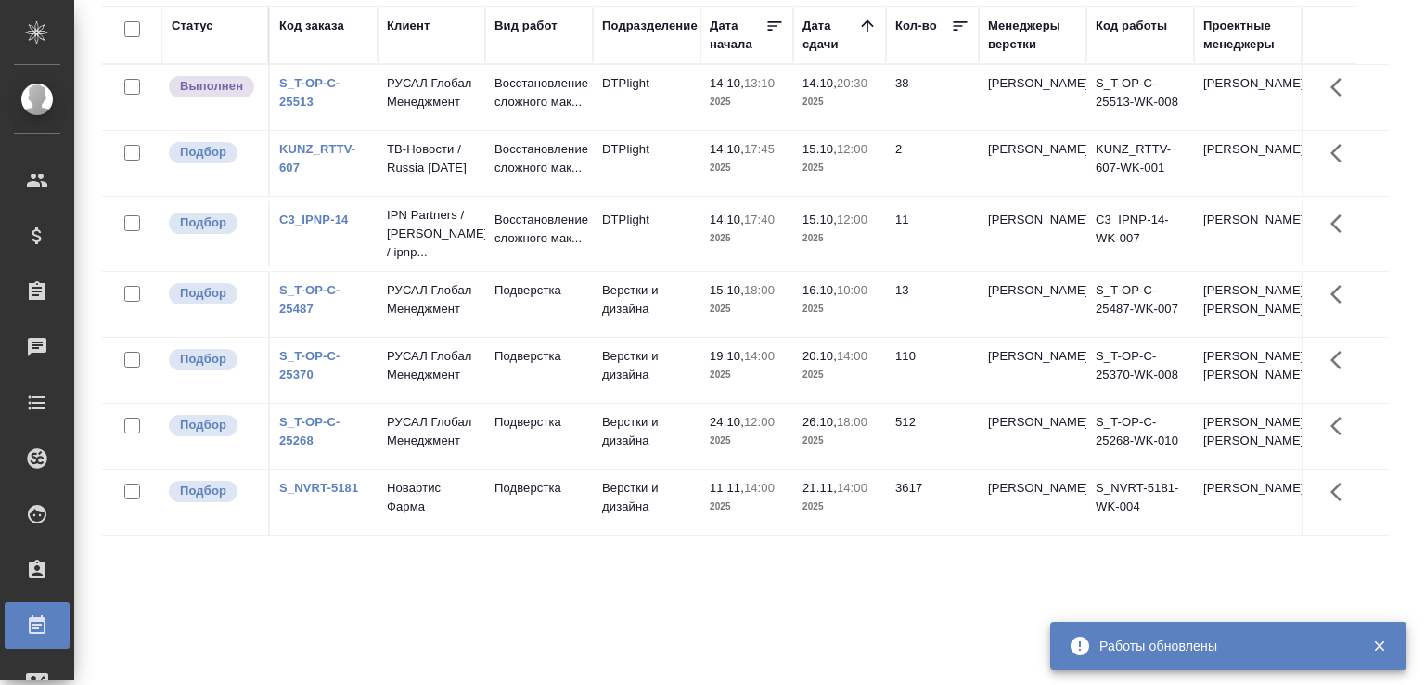
click at [671, 115] on td "DTPlight" at bounding box center [647, 97] width 108 height 65
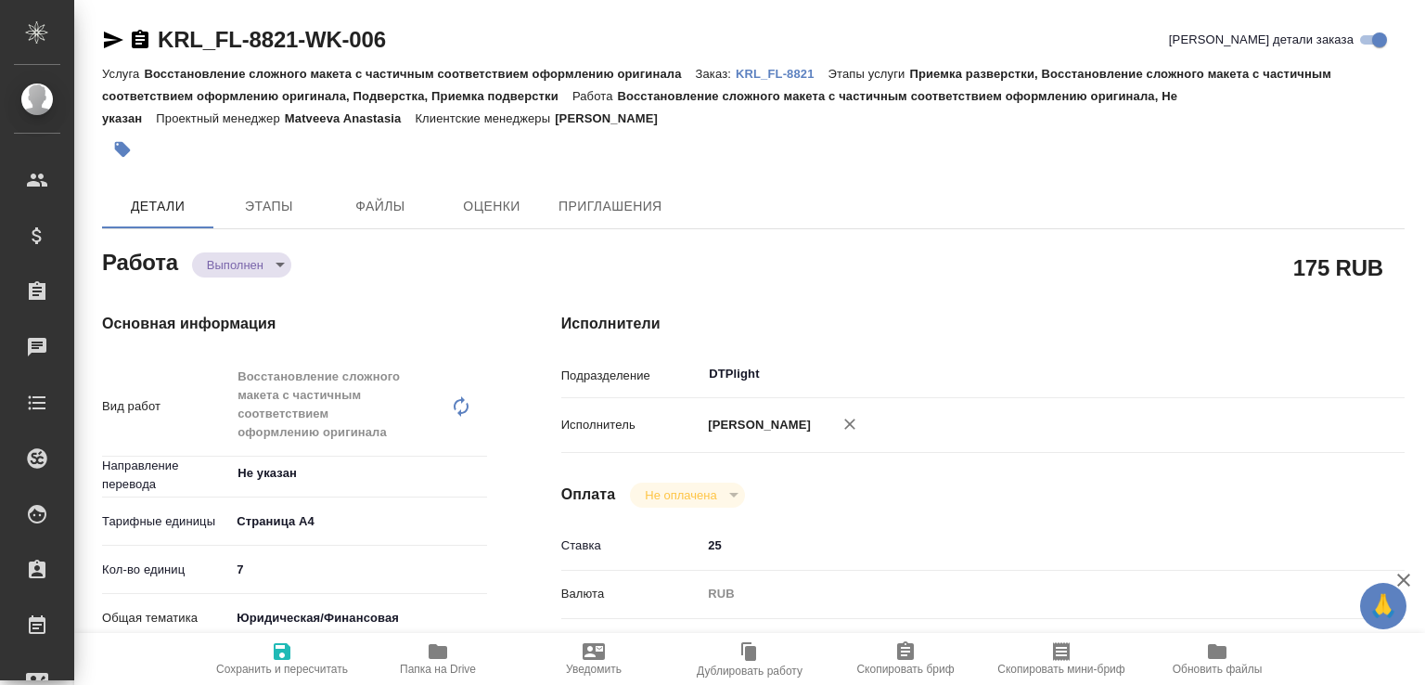
click at [263, 262] on body "🙏 .cls-1 fill:#fff; AWATERA [PERSON_NAME]malofeeva Клиенты Спецификации Заказы …" at bounding box center [712, 342] width 1425 height 685
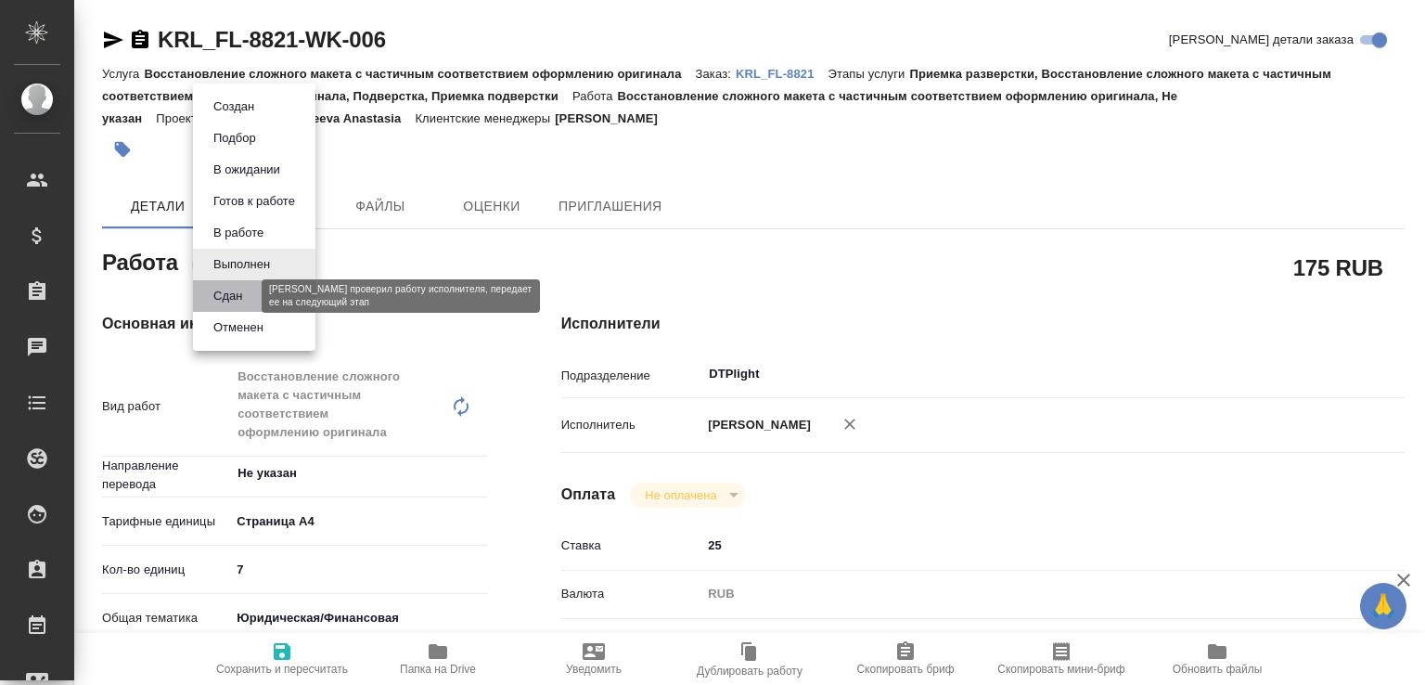
click at [247, 295] on button "Сдан" at bounding box center [228, 296] width 40 height 20
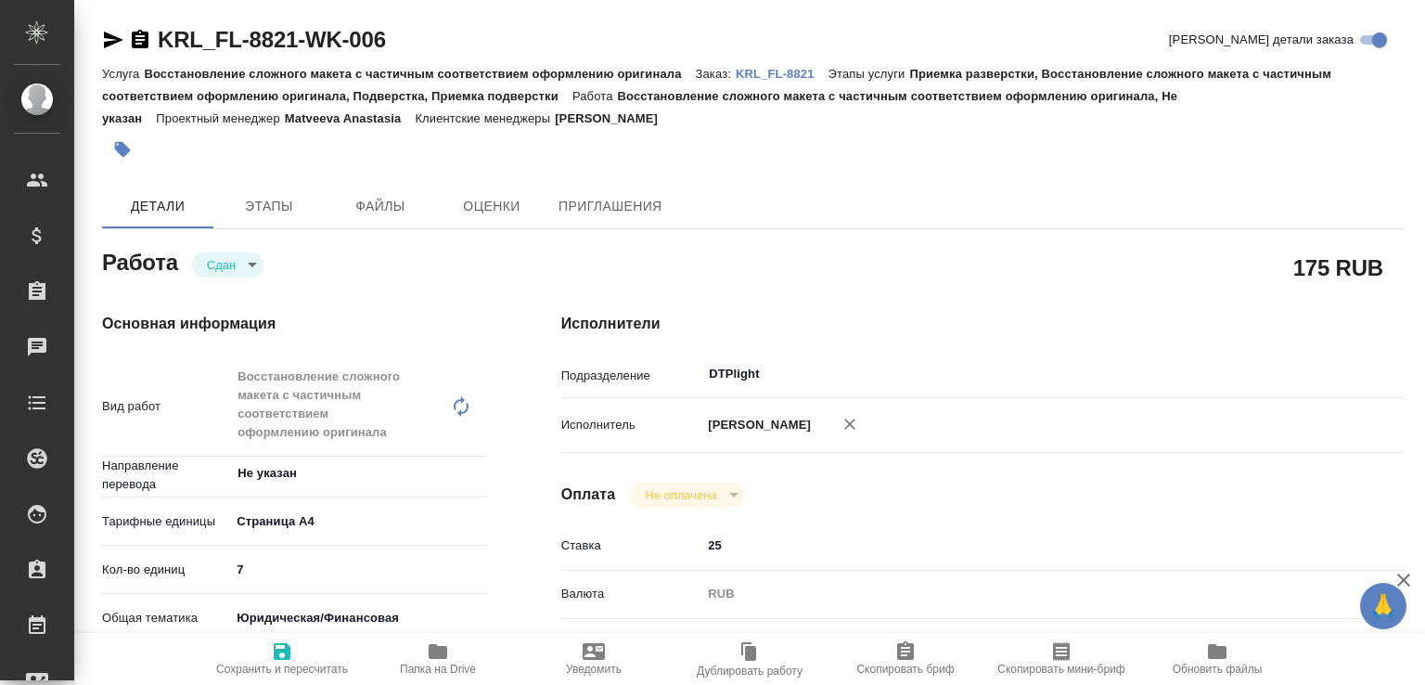
click at [401, 657] on span "Папка на Drive" at bounding box center [438, 657] width 134 height 35
type textarea "x"
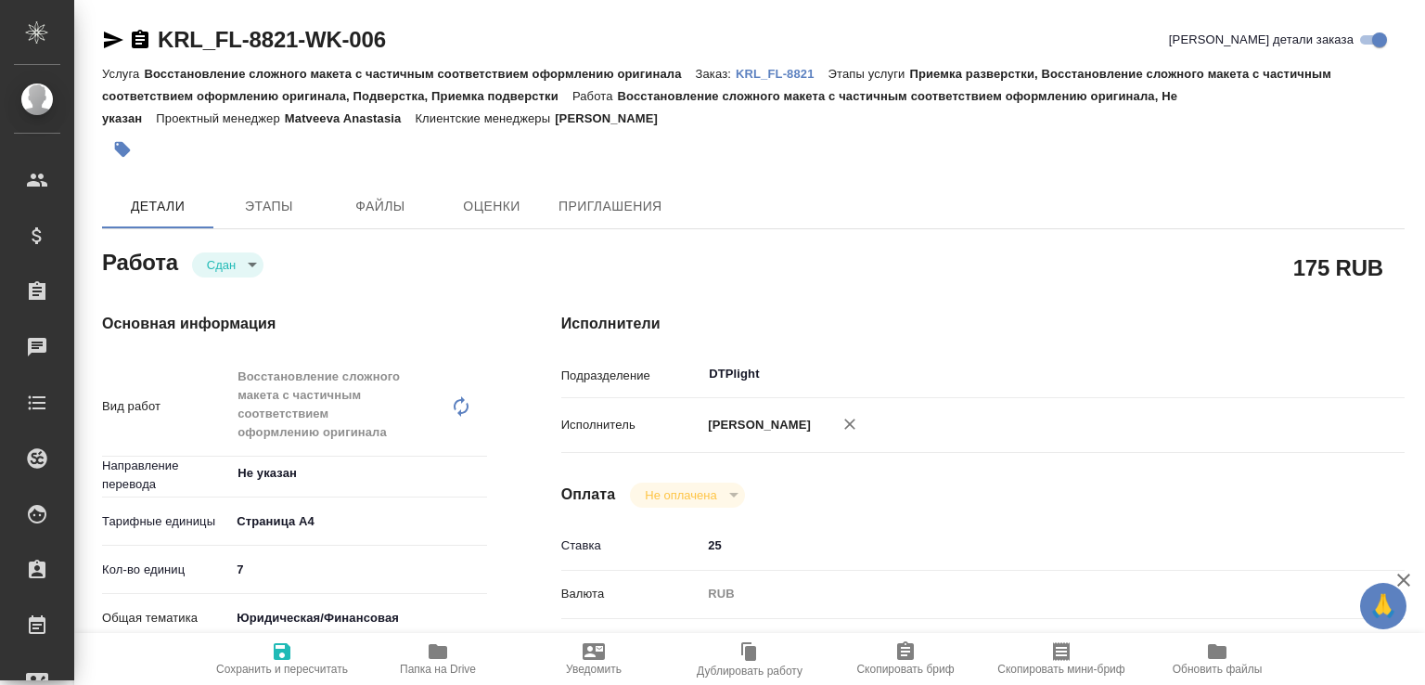
type textarea "x"
click at [803, 80] on p "KRL_FL-8821" at bounding box center [782, 74] width 93 height 14
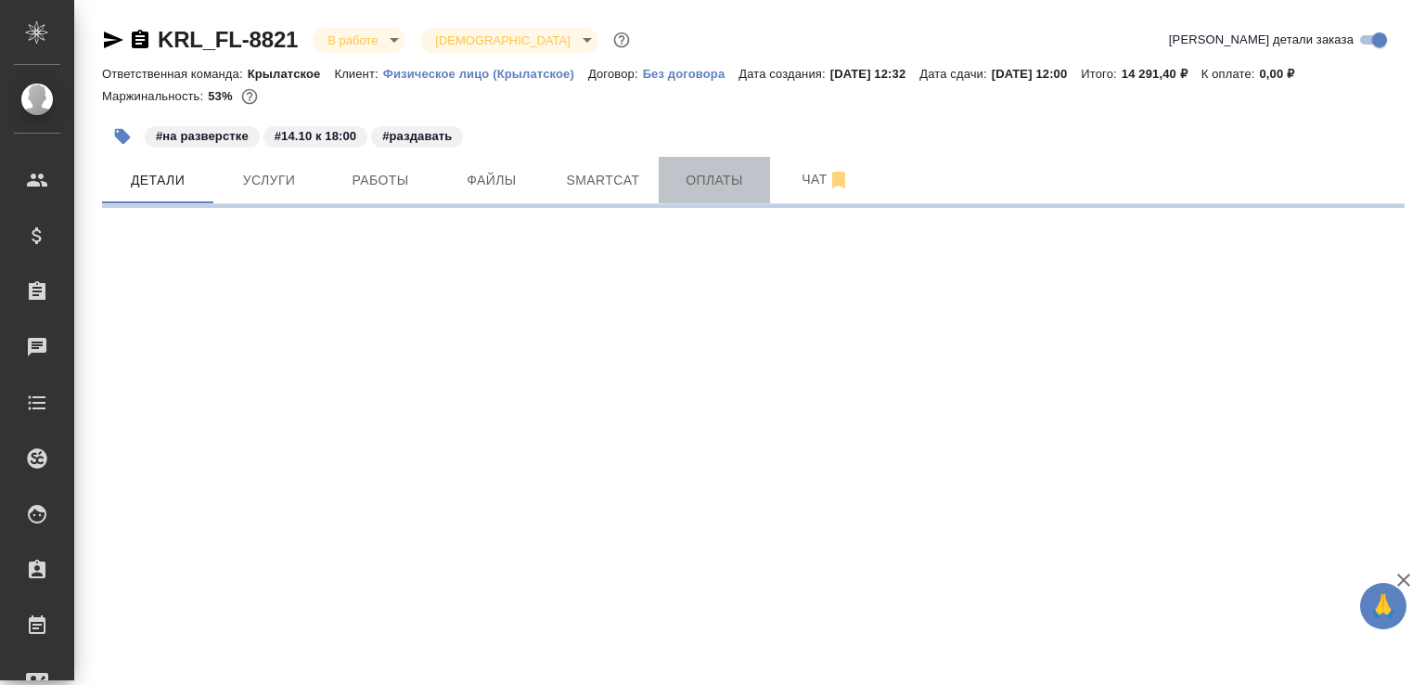
click at [768, 194] on button "Оплаты" at bounding box center [714, 180] width 111 height 46
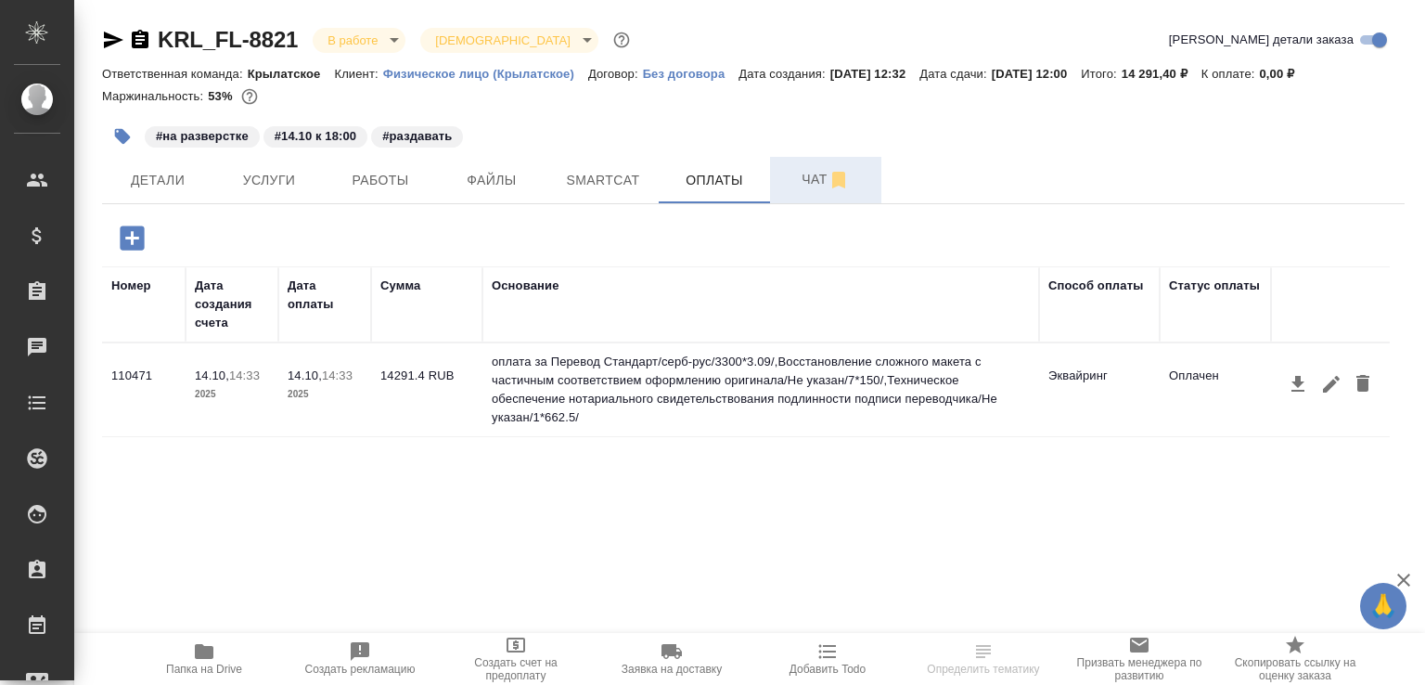
click at [809, 191] on span "Чат" at bounding box center [825, 179] width 89 height 23
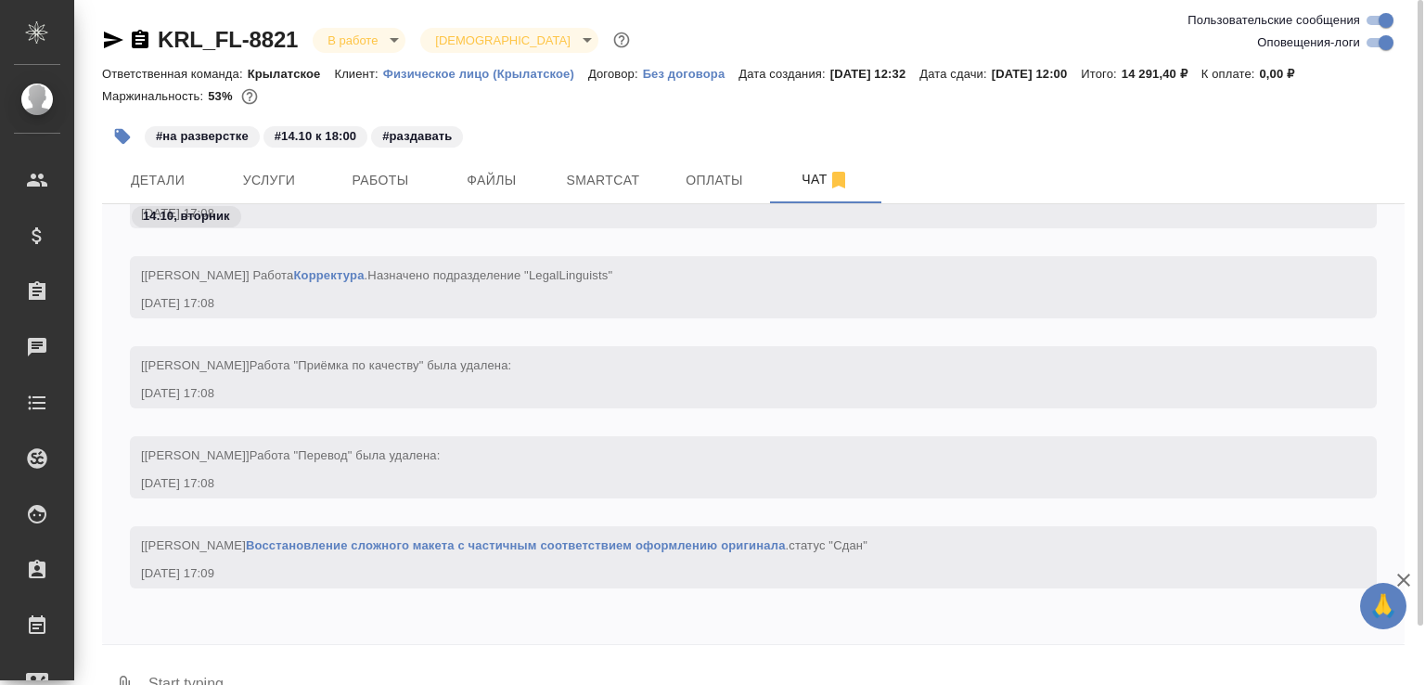
click at [366, 654] on div at bounding box center [753, 649] width 1302 height 9
click at [367, 677] on textarea at bounding box center [776, 685] width 1258 height 63
paste textarea "https://drive.awatera.com/apps/files/files/10704279?dir=/Shares/FL_KRL/Orders/K…"
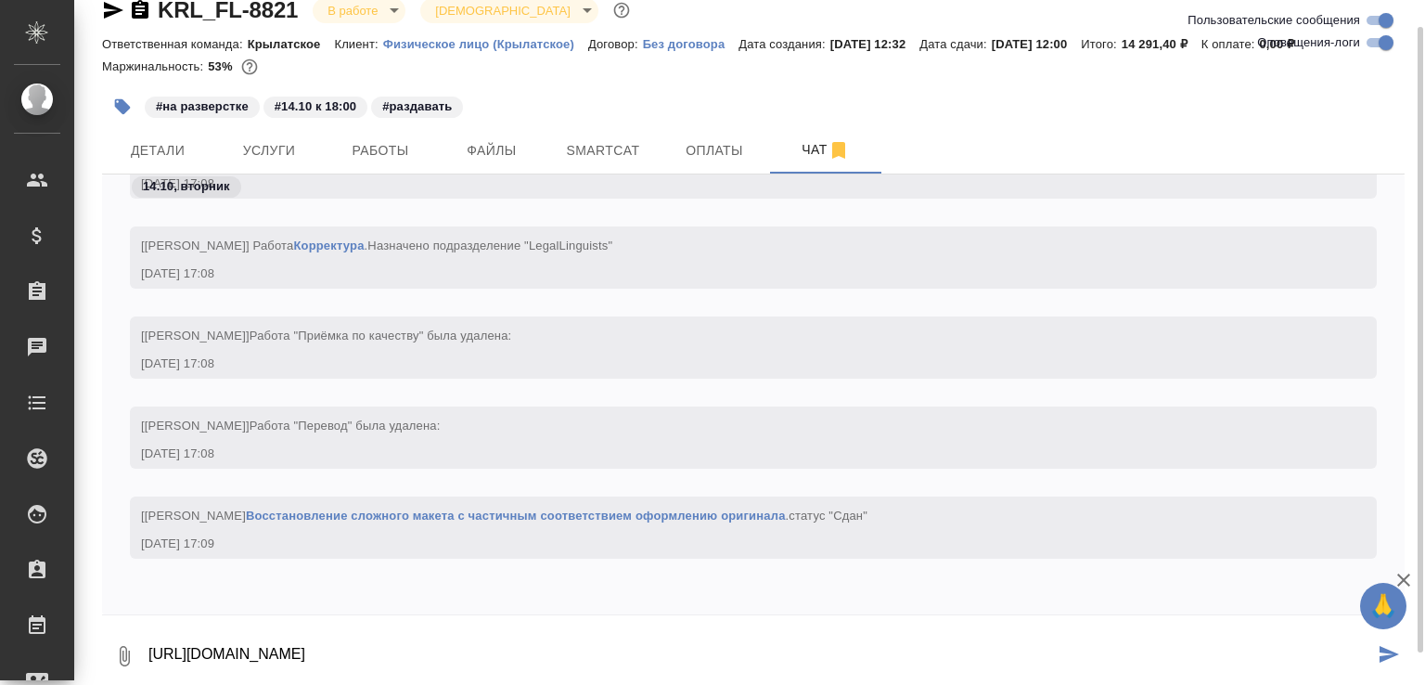
type textarea "https://drive.awatera.com/apps/files/files/10704279?dir=/Shares/FL_KRL/Orders/K…"
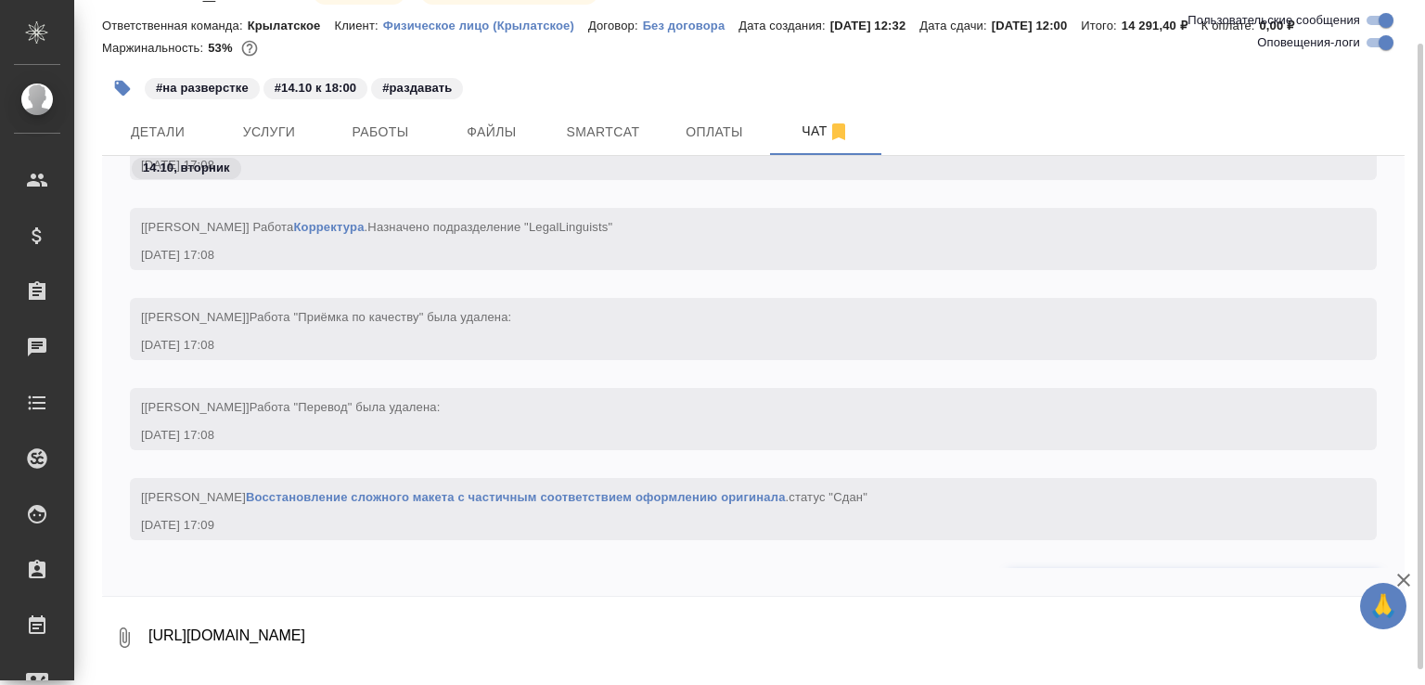
scroll to position [4301, 0]
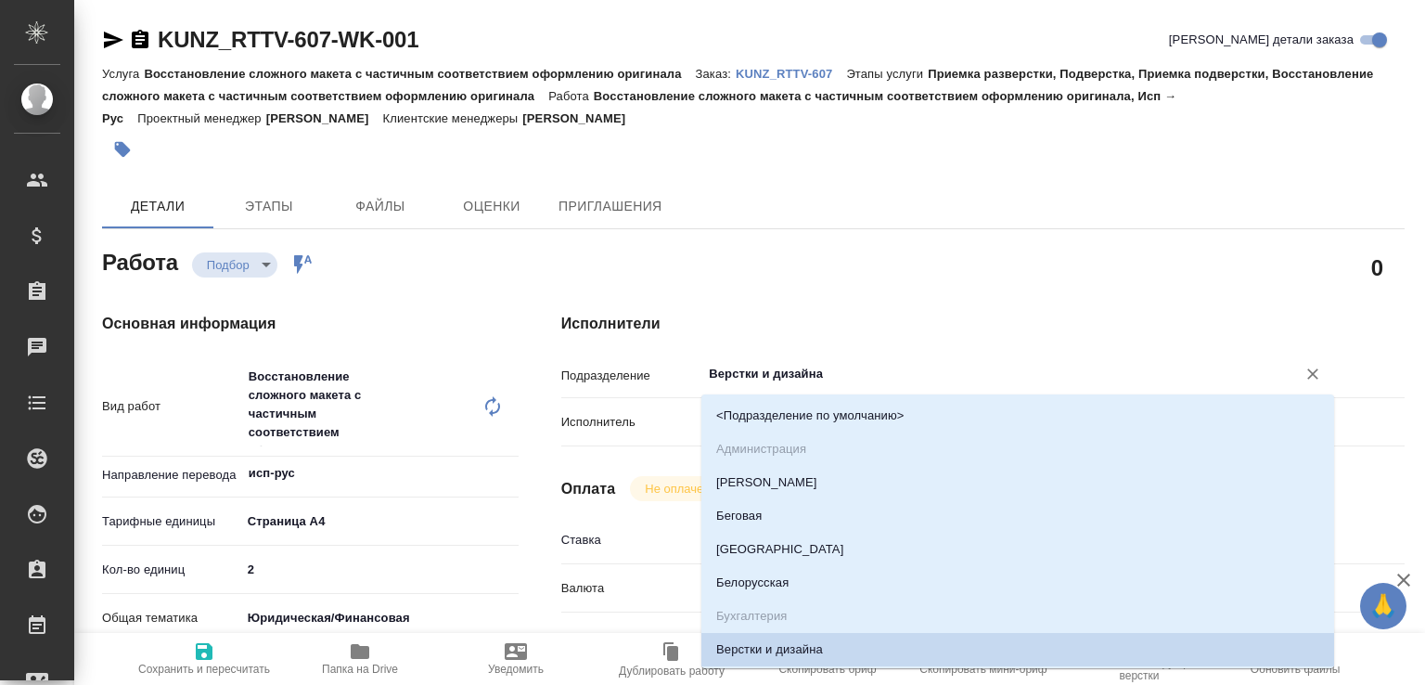
click at [741, 370] on input "Верстки и дизайна" at bounding box center [986, 374] width 559 height 22
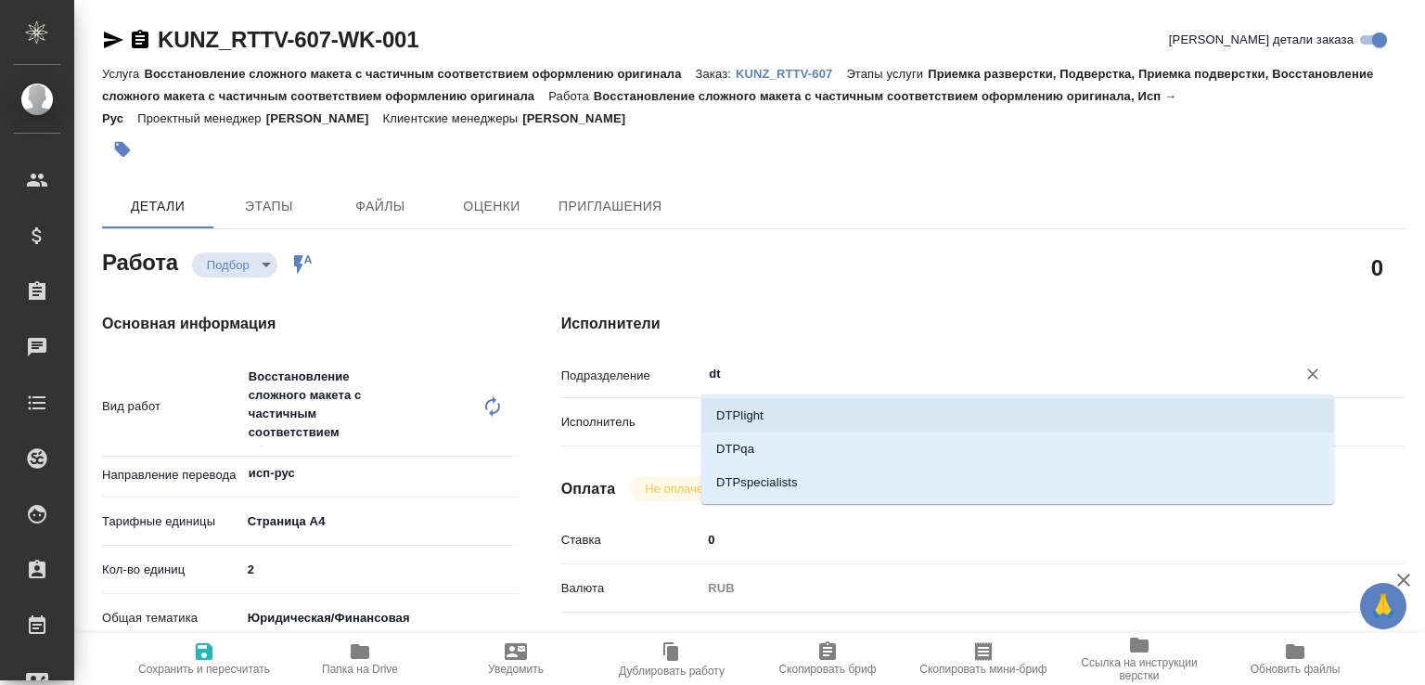
click at [748, 410] on li "DTPlight" at bounding box center [1017, 415] width 633 height 33
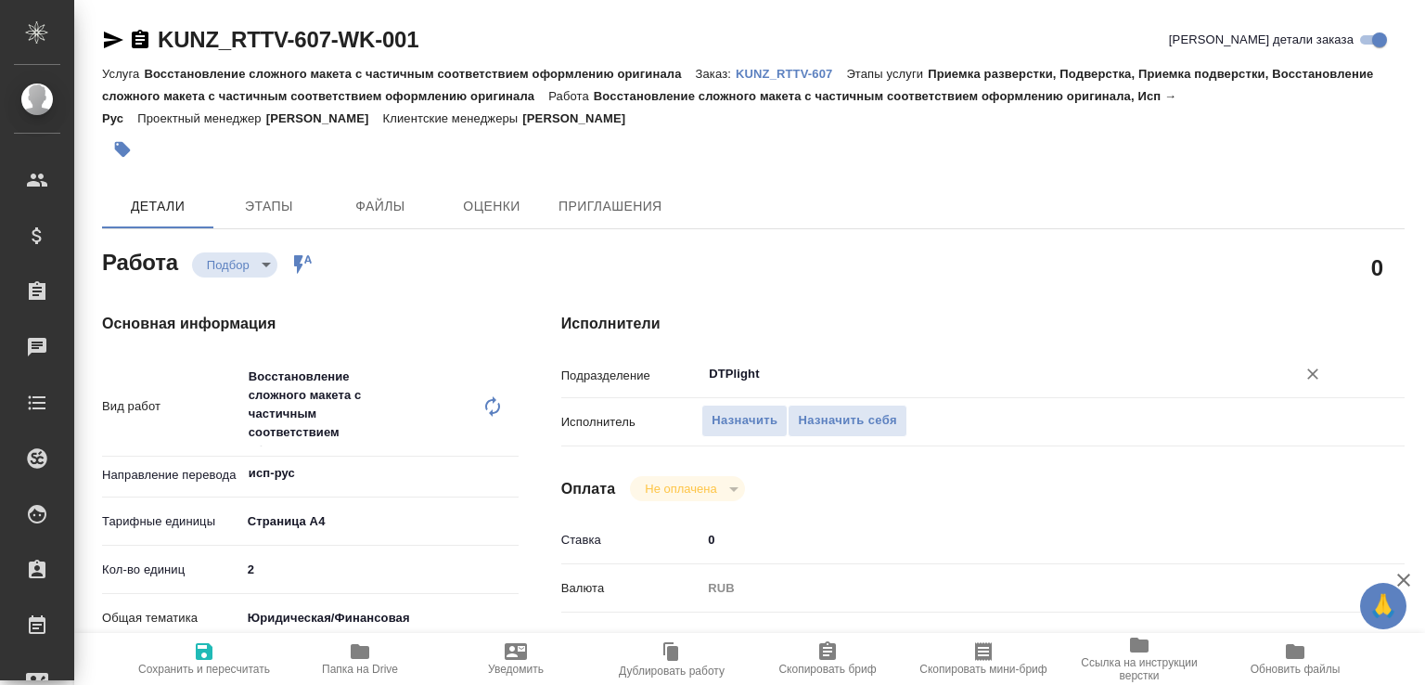
type input "DTPlight"
click at [198, 649] on icon "button" at bounding box center [204, 651] width 17 height 17
type input "recruiting"
type input "исп-рус"
type input "5f036ec4e16dec2d6b59c8ff"
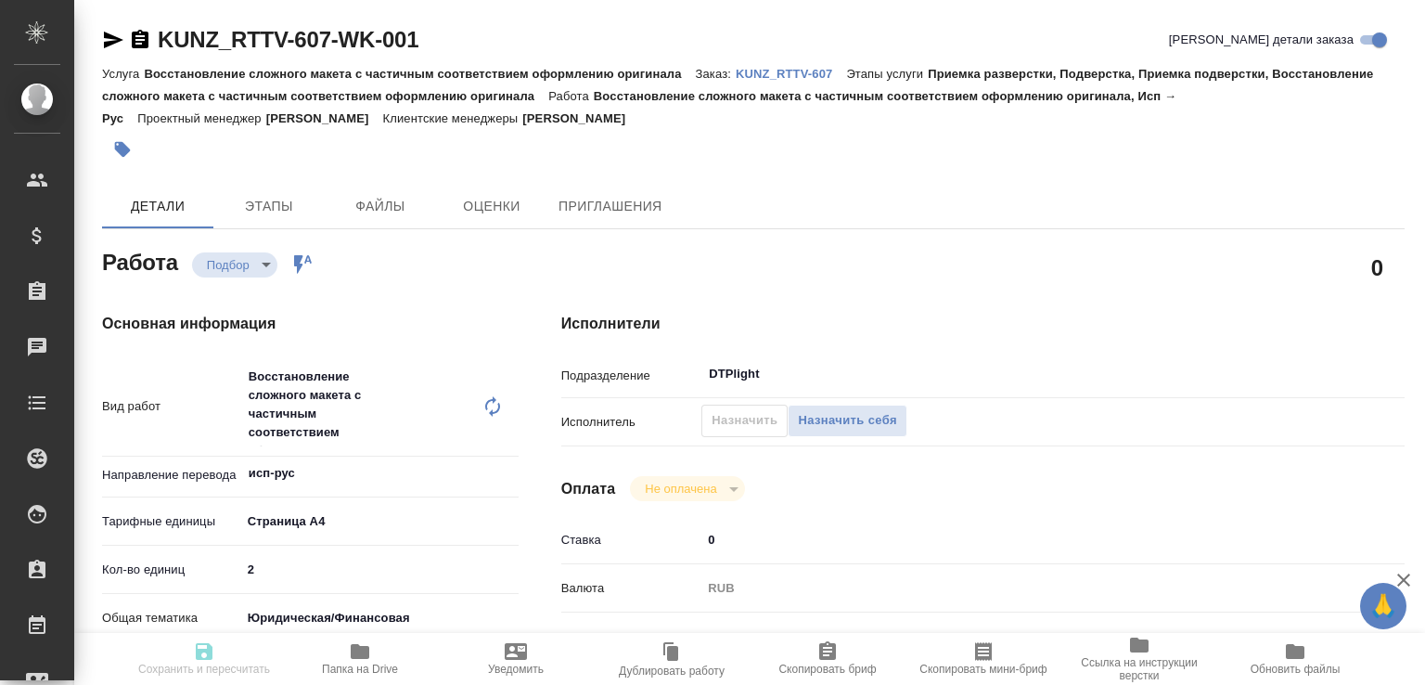
type input "2"
type input "yr-fn"
type input "5f647205b73bc97568ca66c0"
type input "14.10.2025 17:45"
type input "[DATE] 12:00"
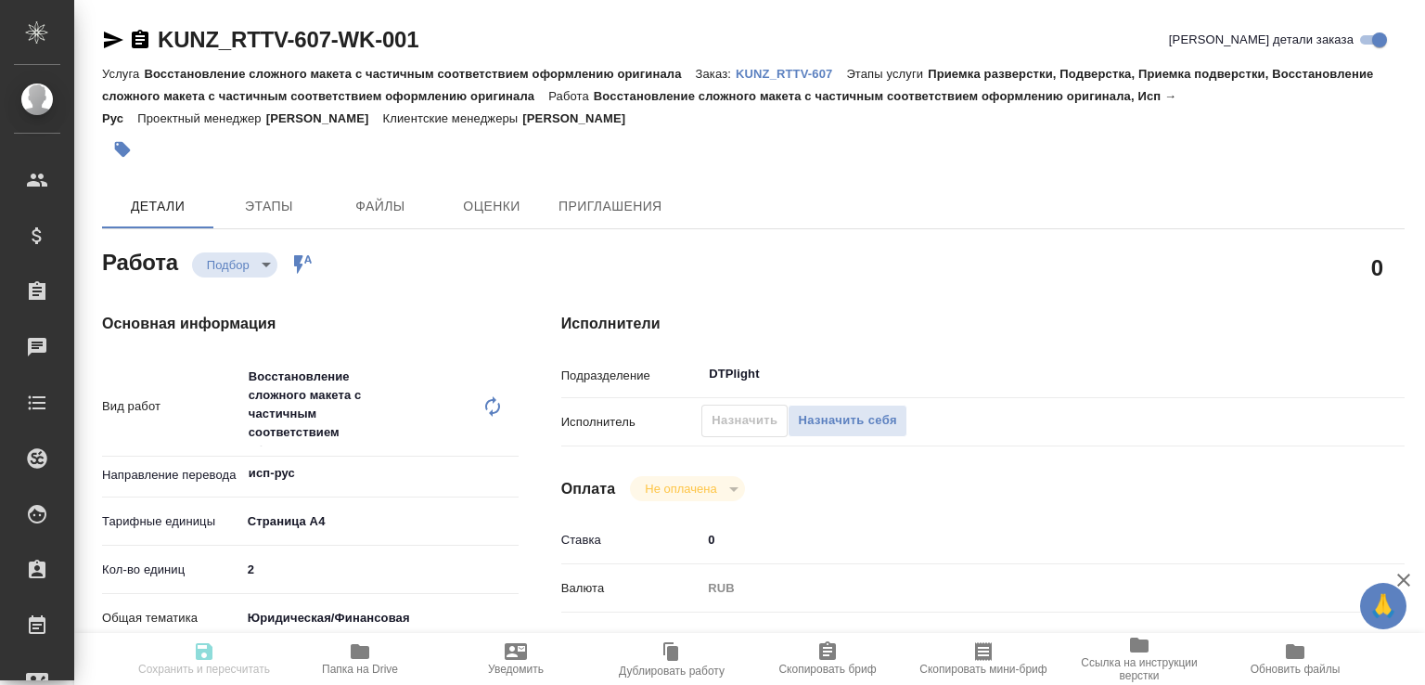
type input "16.10.2025 15:00"
type input "DTPlight"
type input "notPayed"
type input "0"
type input "RUB"
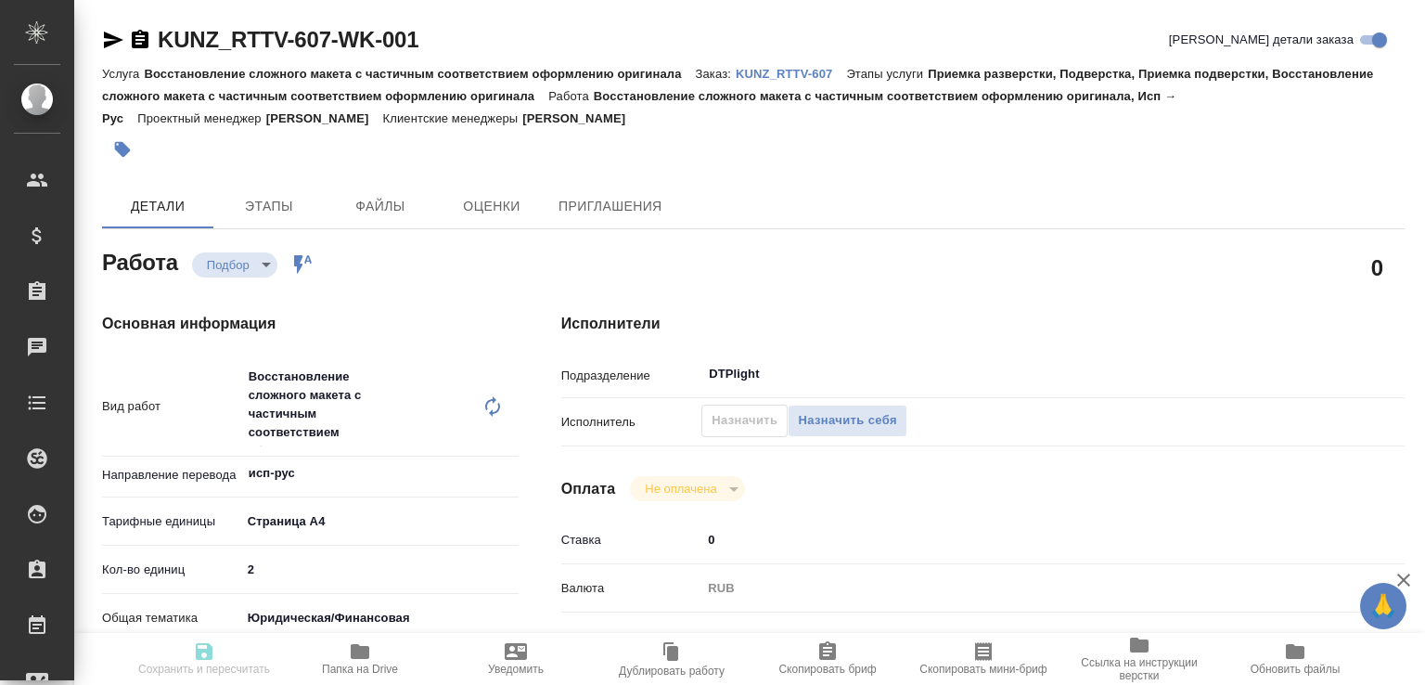
type input "[PERSON_NAME]"
type input "KUNZ_RTTV-607"
type input "Восстановление сложного макета с частичным соответствием оформлению оригинала"
type input "Приемка разверстки, Подверстка, Приемка подверстки, Восстановление сложного мак…"
type input "Веселова Юлия"
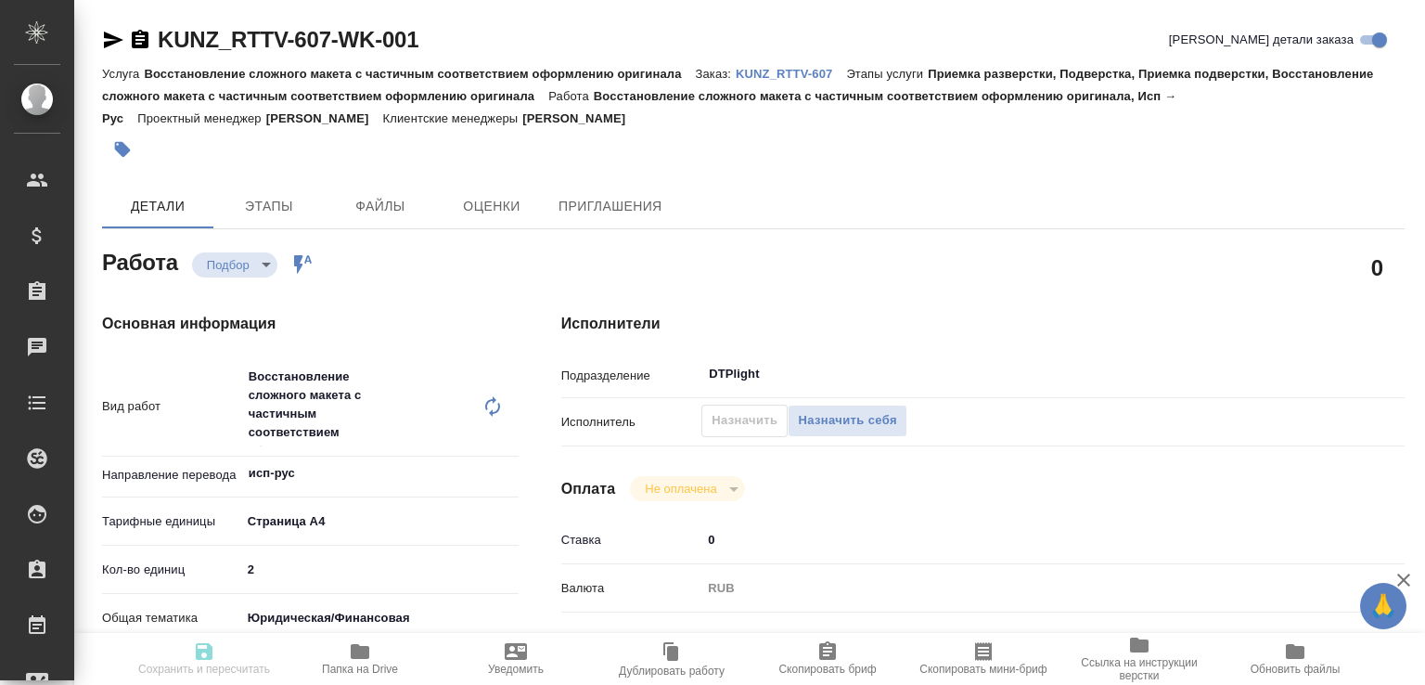
type input "[PERSON_NAME]"
type input "/Clients/RT/Orders/KUNZ_RTTV-607"
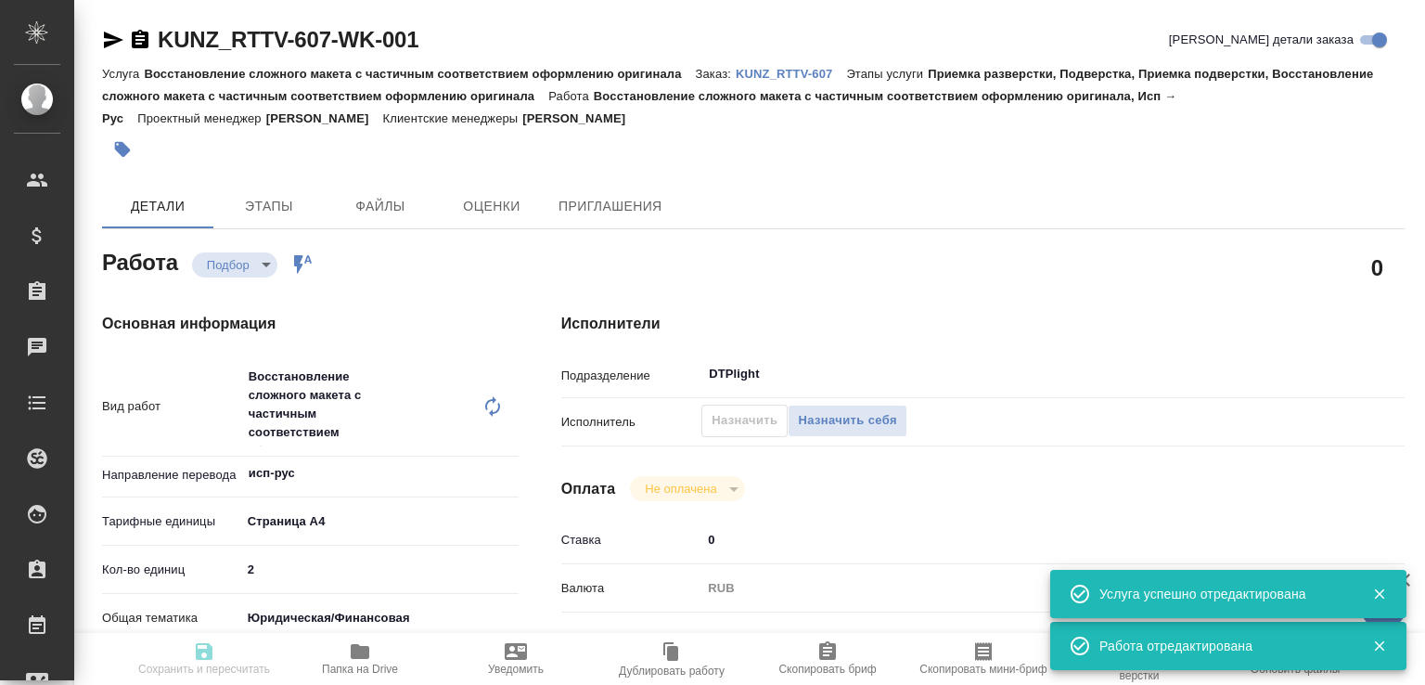
type input "recruiting"
type input "исп-рус"
type input "5f036ec4e16dec2d6b59c8ff"
type input "2"
type input "yr-fn"
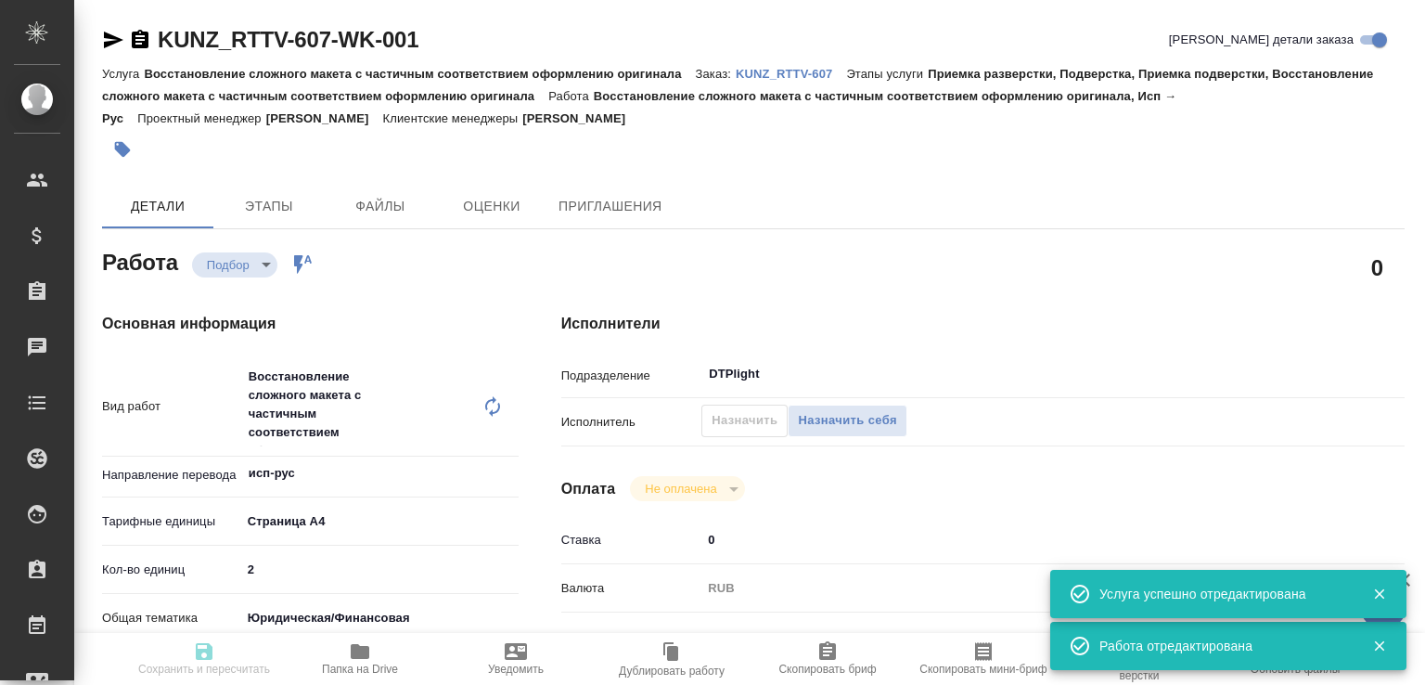
type input "5f647205b73bc97568ca66c0"
type input "14.10.2025 17:45"
type input "[DATE] 12:00"
type input "16.10.2025 15:00"
type input "DTPlight"
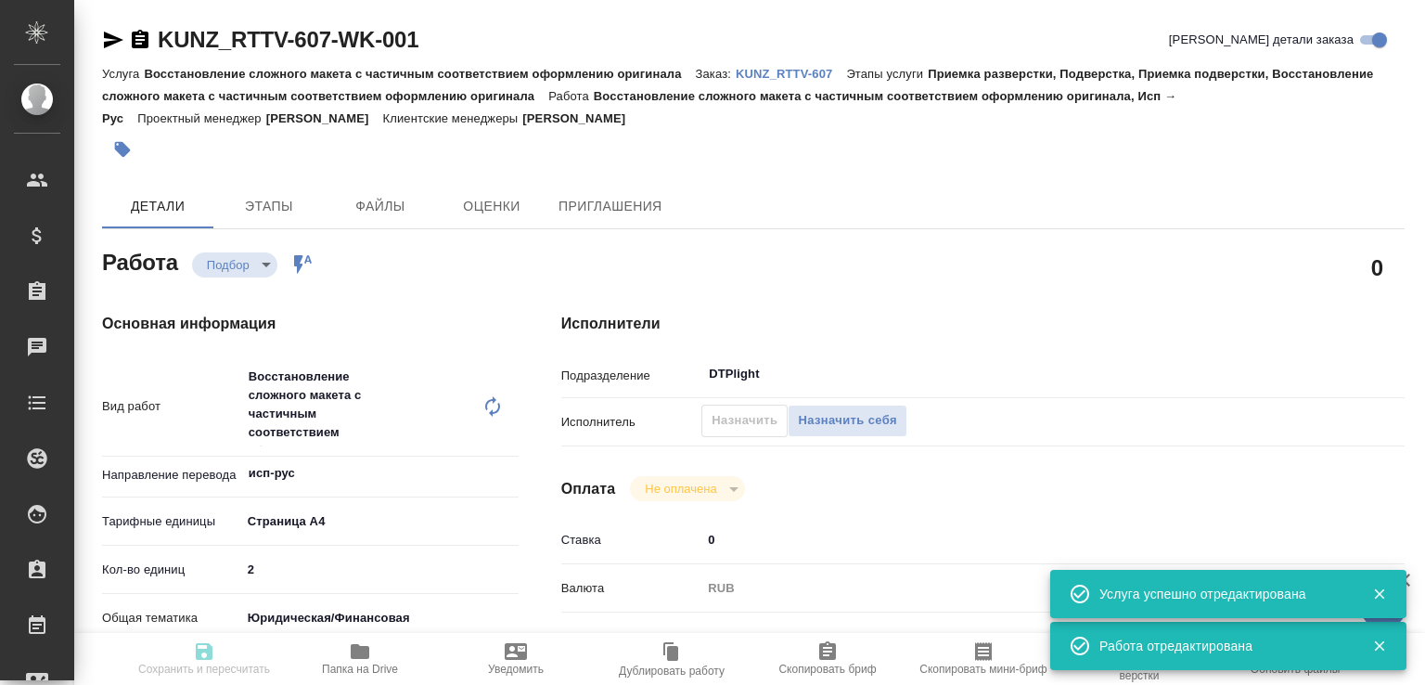
type input "notPayed"
type input "0"
type input "RUB"
type input "[PERSON_NAME]"
type input "KUNZ_RTTV-607"
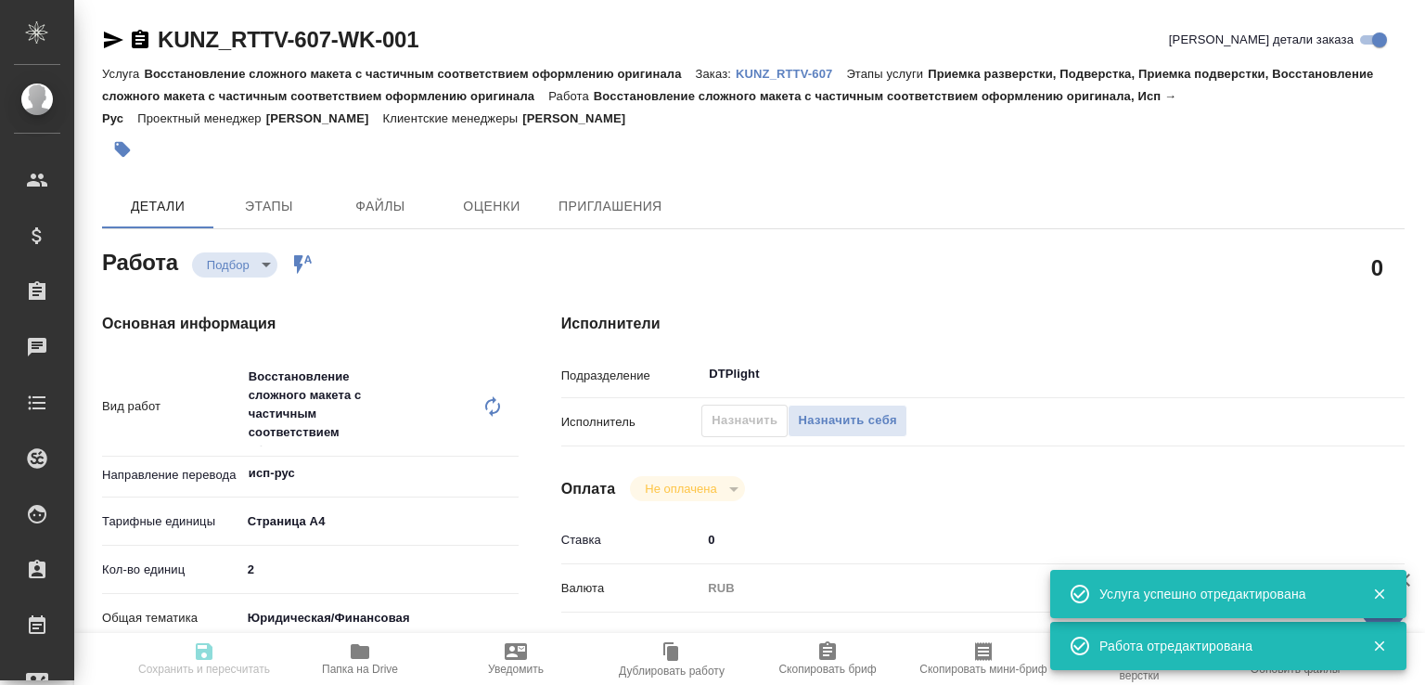
type input "Восстановление сложного макета с частичным соответствием оформлению оригинала"
type input "Приемка разверстки, Подверстка, Приемка подверстки, Восстановление сложного мак…"
type input "Веселова Юлия"
type input "[PERSON_NAME]"
type input "/Clients/RT/Orders/KUNZ_RTTV-607"
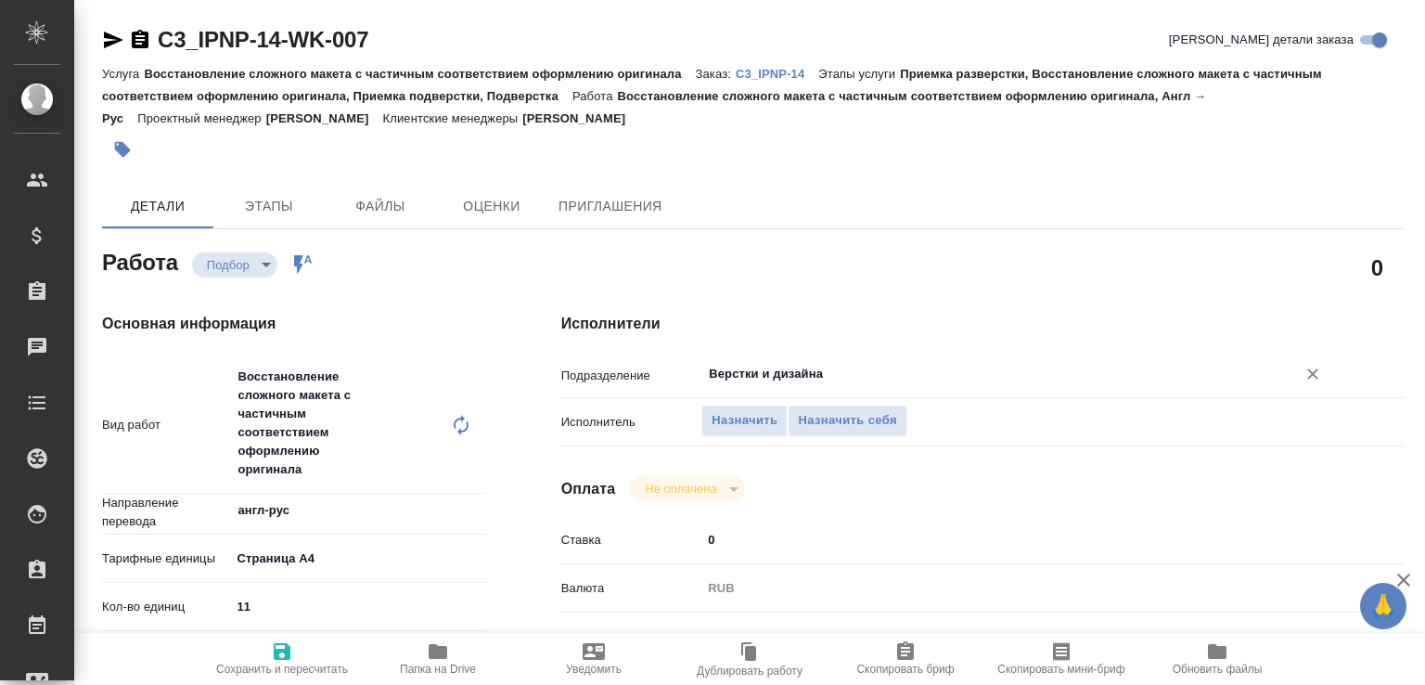
click at [759, 377] on input "Верстки и дизайна" at bounding box center [986, 374] width 559 height 22
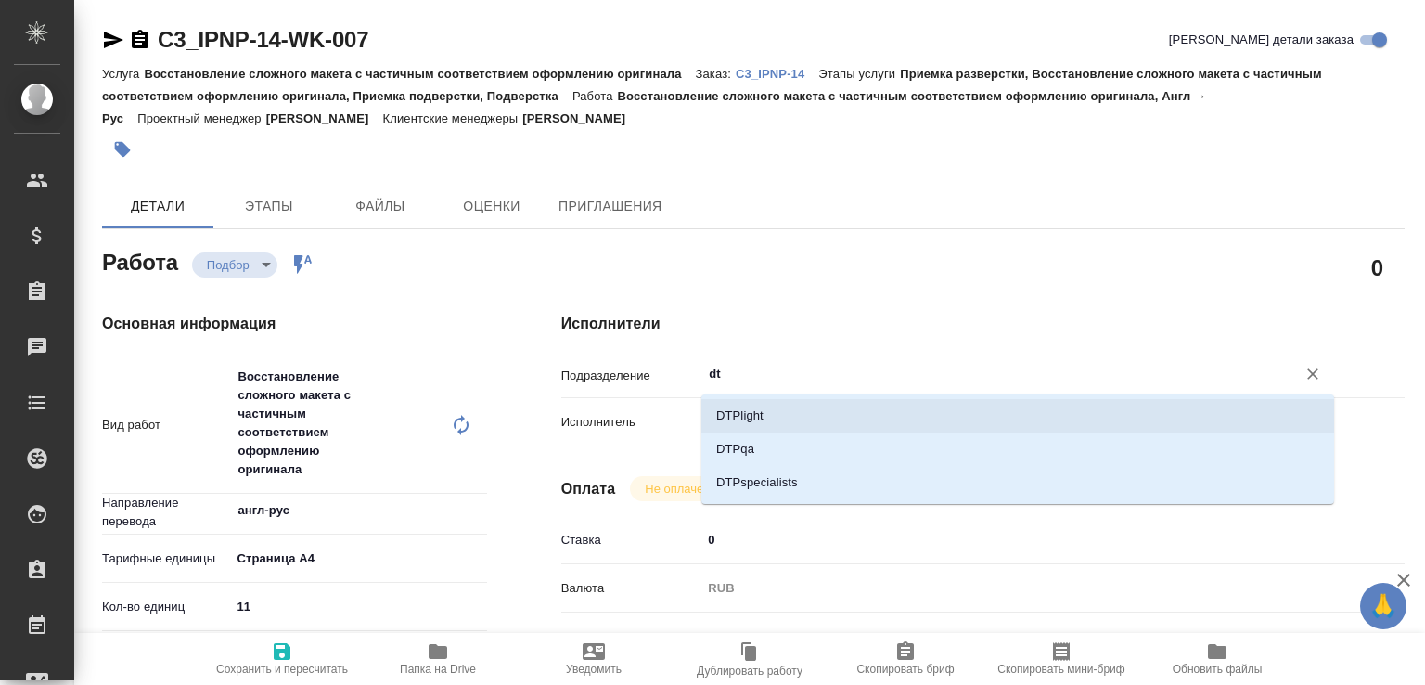
click at [746, 404] on li "DTPlight" at bounding box center [1017, 415] width 633 height 33
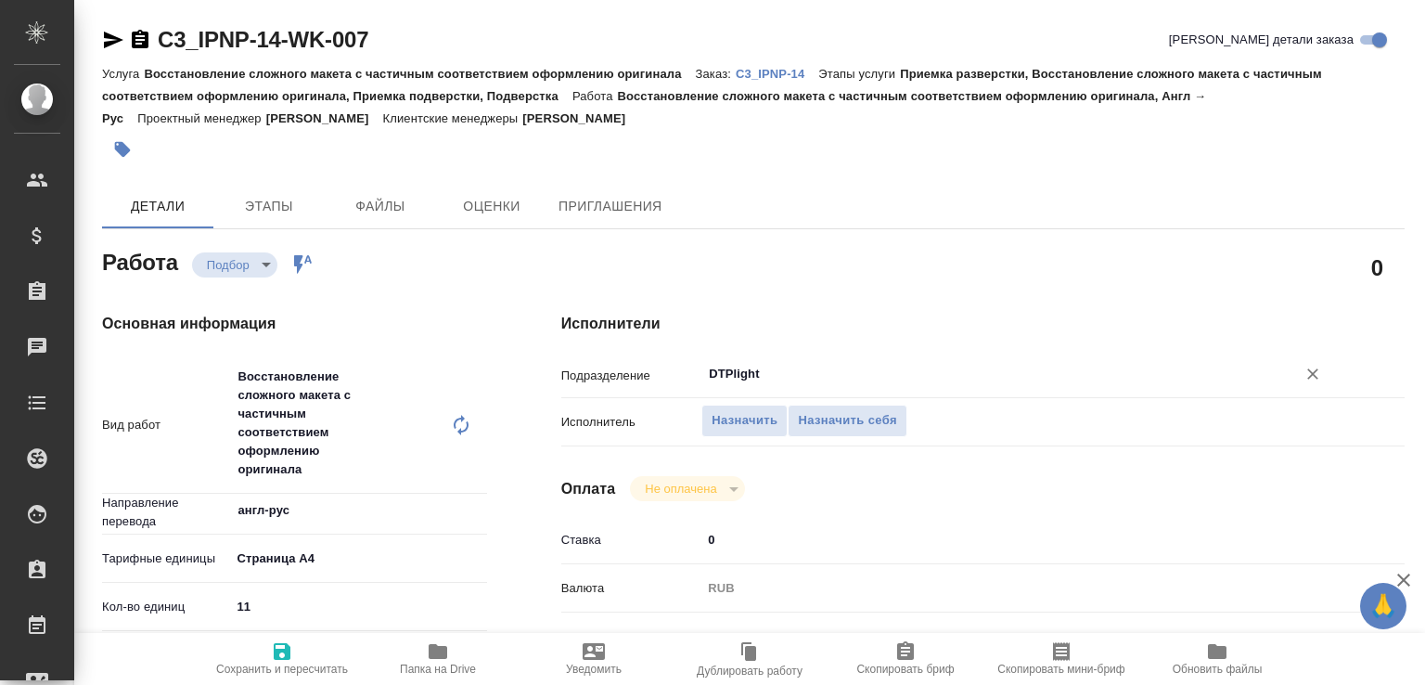
type input "DTPlight"
click at [296, 646] on span "Сохранить и пересчитать" at bounding box center [282, 657] width 134 height 35
type input "recruiting"
type input "англ-рус"
type input "5f036ec4e16dec2d6b59c8ff"
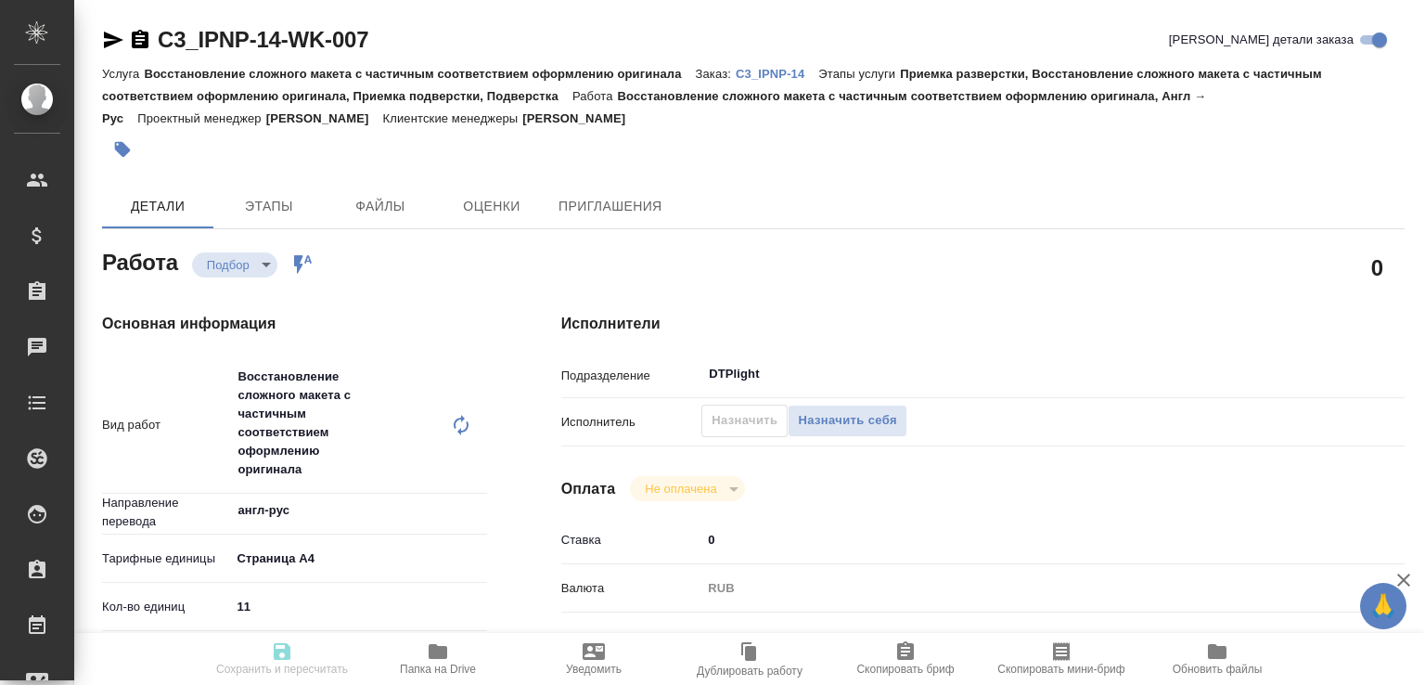
type input "11"
type input "yr-fn"
type input "5f647205b73bc97568ca66bf"
checkbox input "true"
type input "[DATE] 17:40"
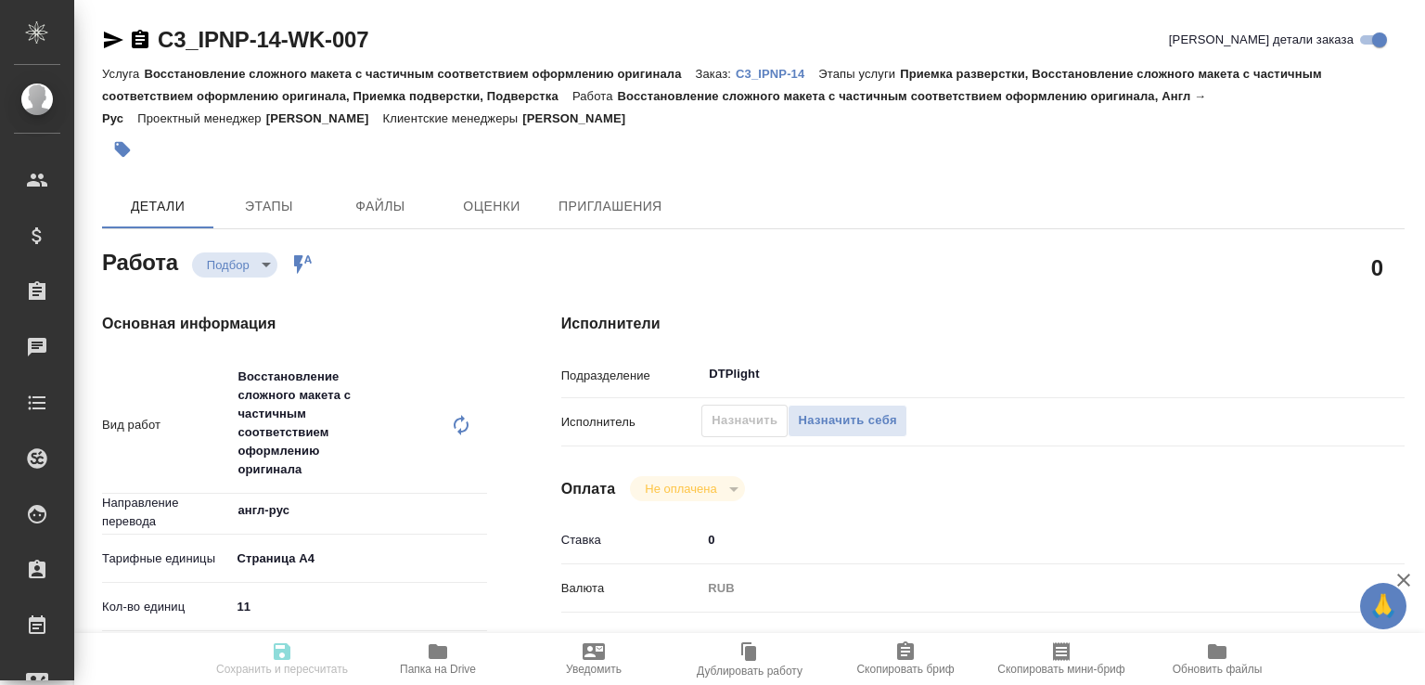
type input "[DATE] 12:00"
type input "DTPlight"
type input "notPayed"
type input "0"
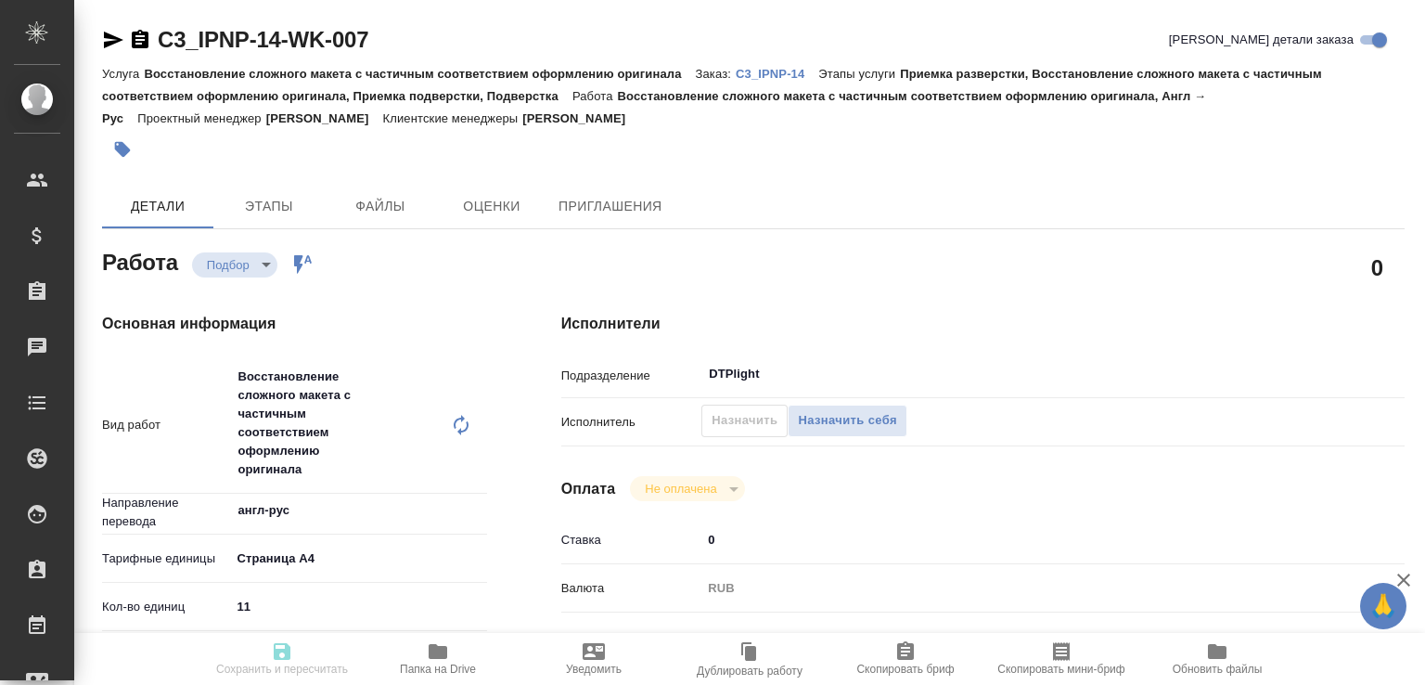
type input "RUB"
type input "[PERSON_NAME]"
type input "C3_IPNP-14"
type input "Восстановление сложного макета с частичным соответствием оформлению оригинала"
type input "Приемка разверстки, Восстановление сложного макета с частичным соответствием оф…"
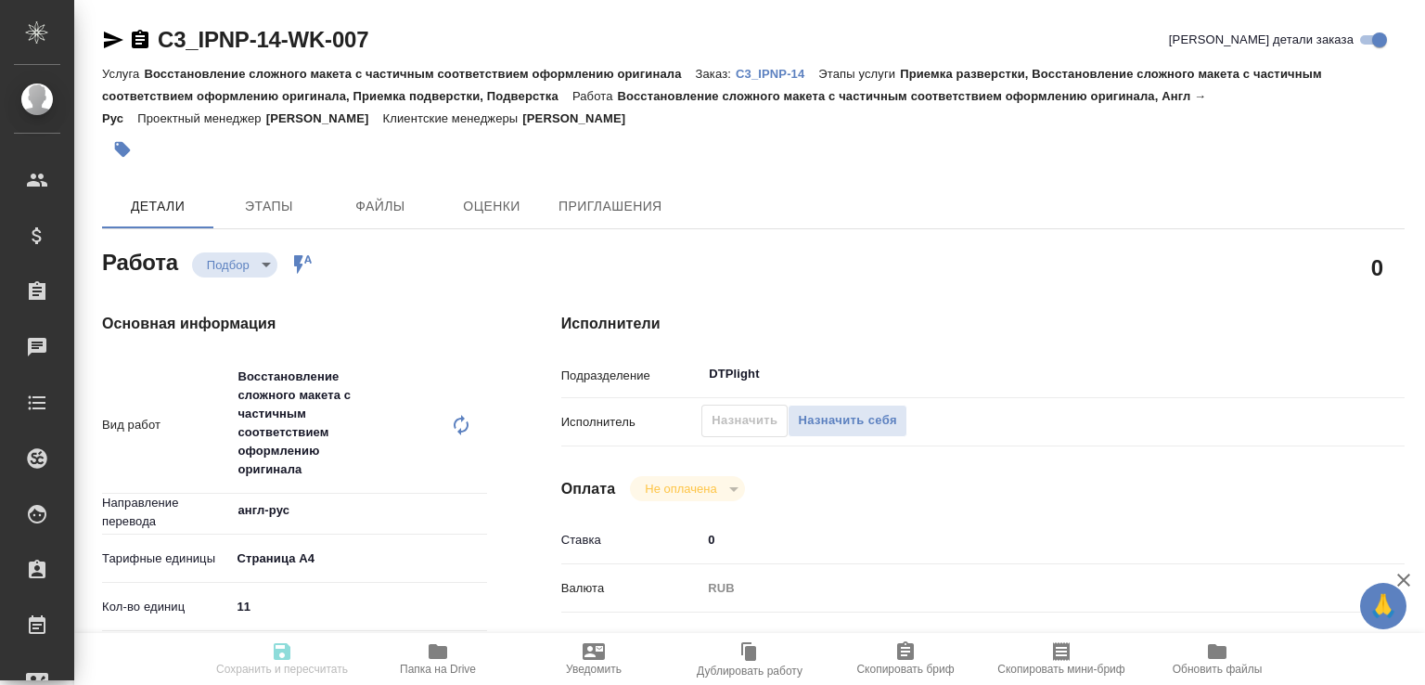
type input "[PERSON_NAME]"
type input "/Clients/IPN Partners АйПиЭн Партнерс [DOMAIN_NAME][URL]"
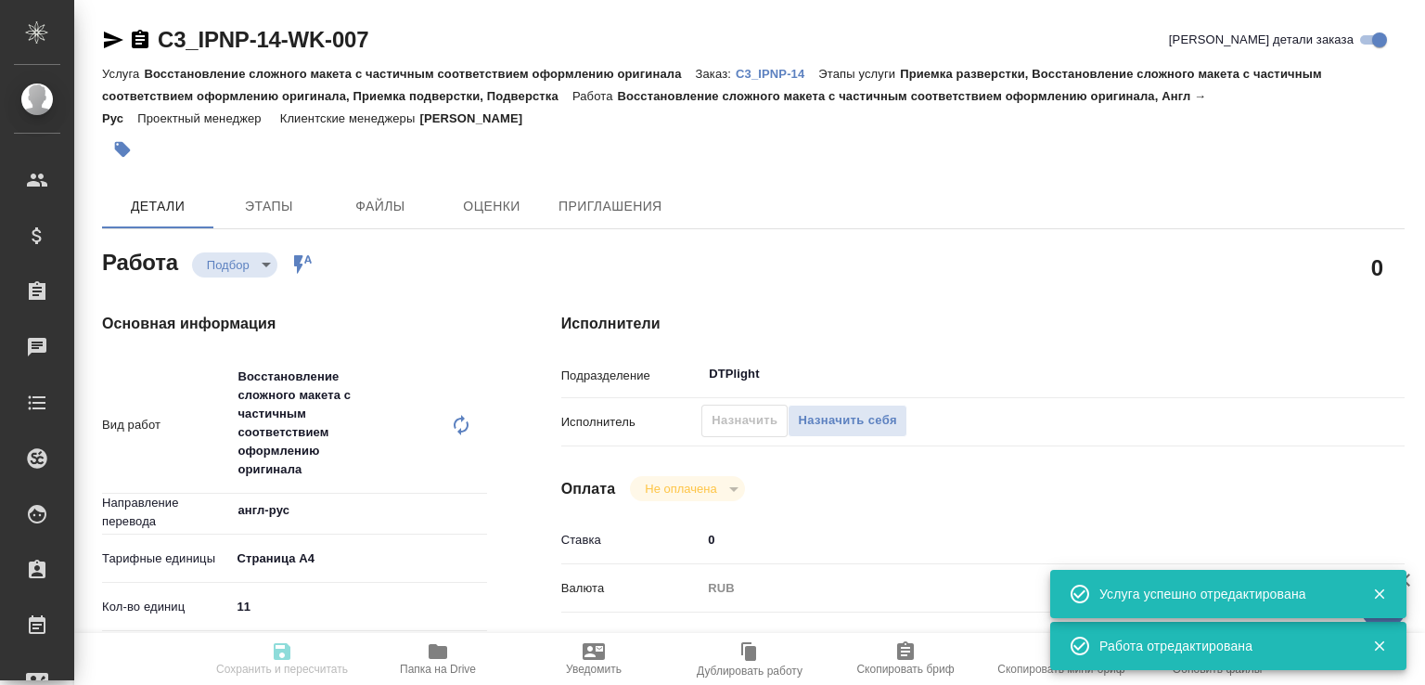
type input "recruiting"
type input "англ-рус"
type input "5f036ec4e16dec2d6b59c8ff"
type input "11"
type input "yr-fn"
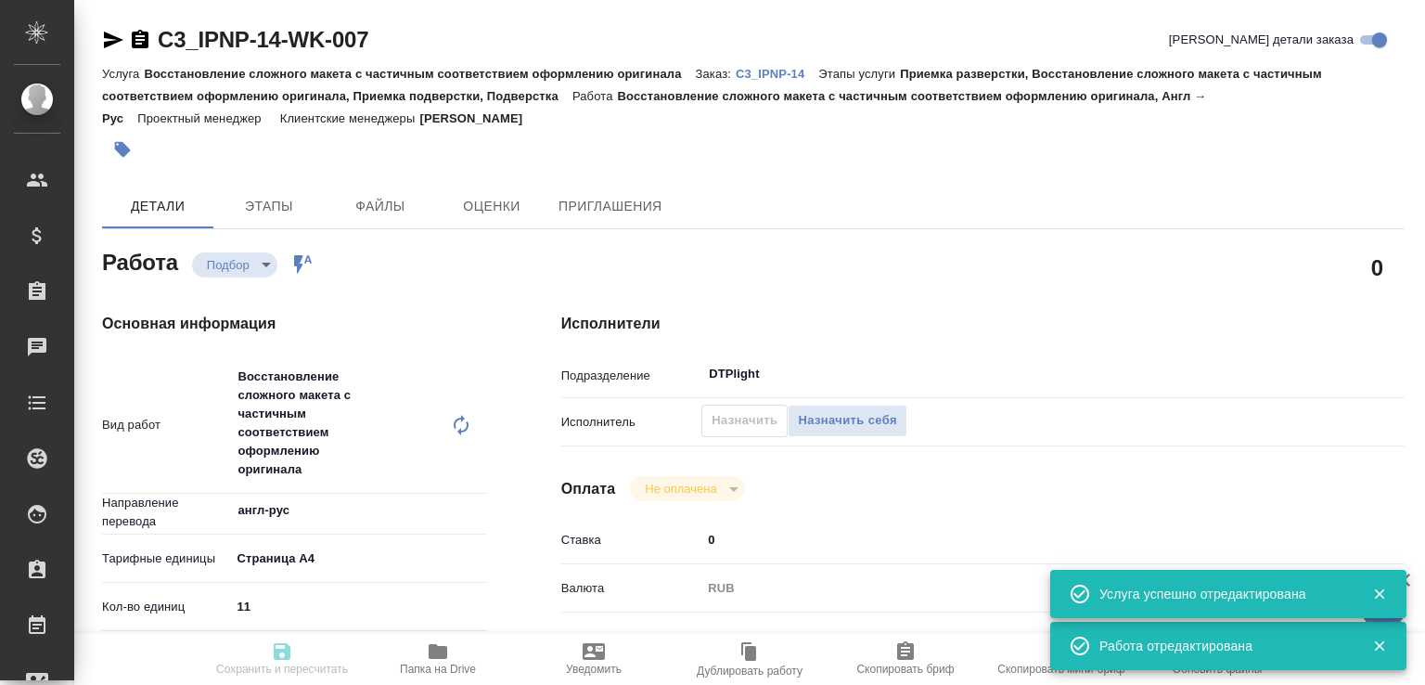
type input "5f647205b73bc97568ca66bf"
checkbox input "true"
type input "14.10.2025 17:40"
type input "15.10.2025 12:00"
type input "[DATE] 12:00"
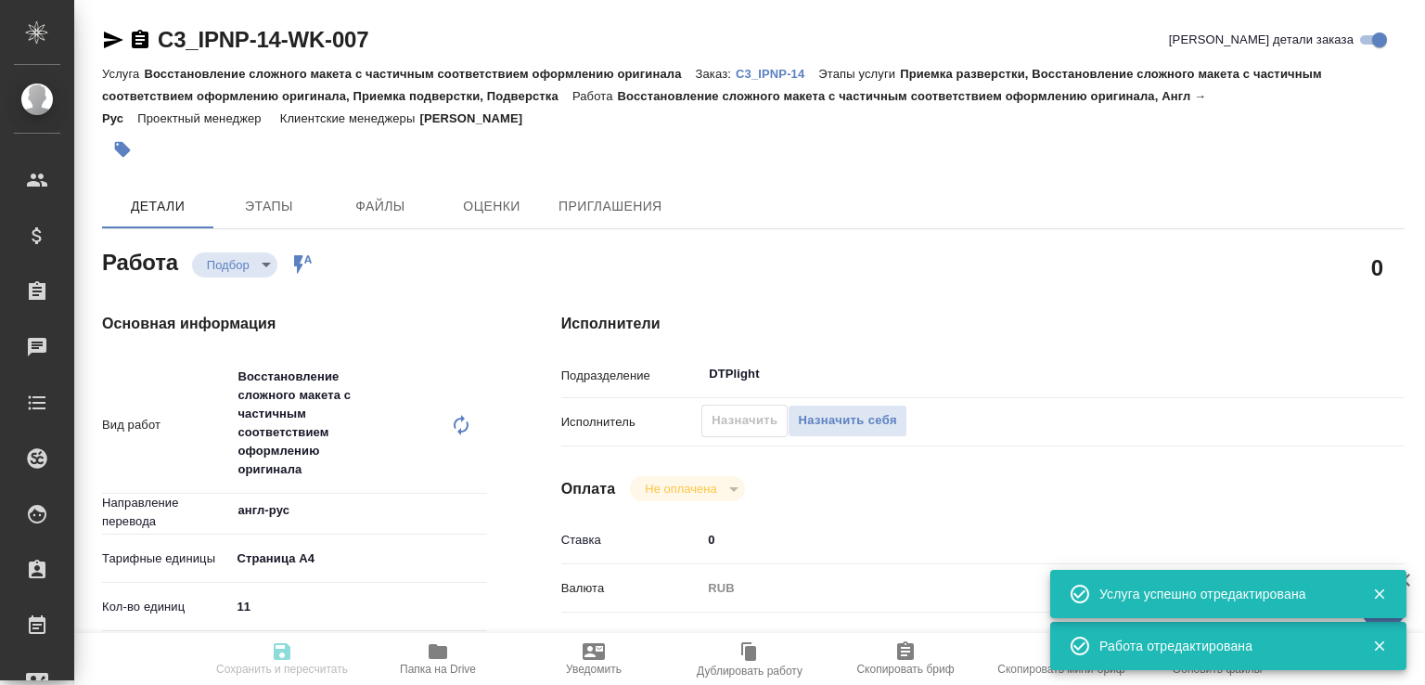
type input "DTPlight"
type input "notPayed"
type input "0"
type input "RUB"
type input "[PERSON_NAME]"
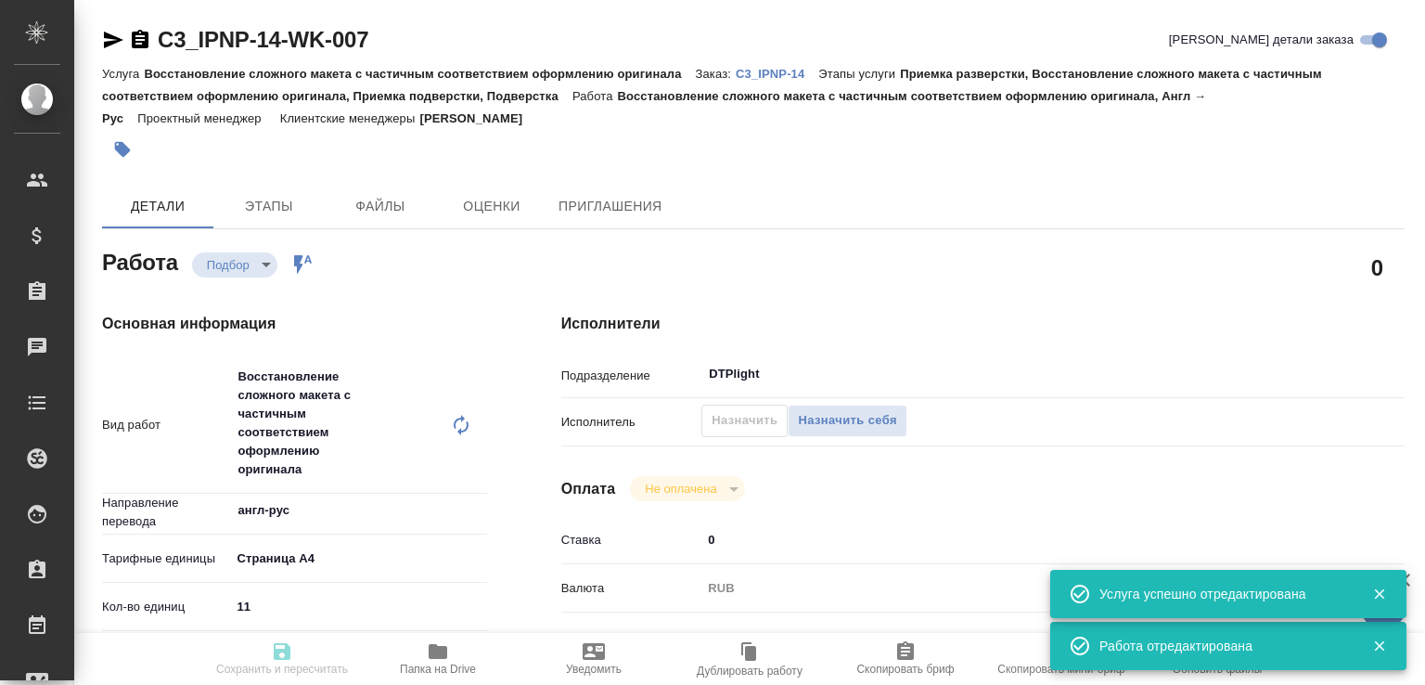
type input "C3_IPNP-14"
type input "Восстановление сложного макета с частичным соответствием оформлению оригинала"
type input "Приемка разверстки, Восстановление сложного макета с частичным соответствием оф…"
type input "Ильина Екатерина"
type input "[PERSON_NAME]"
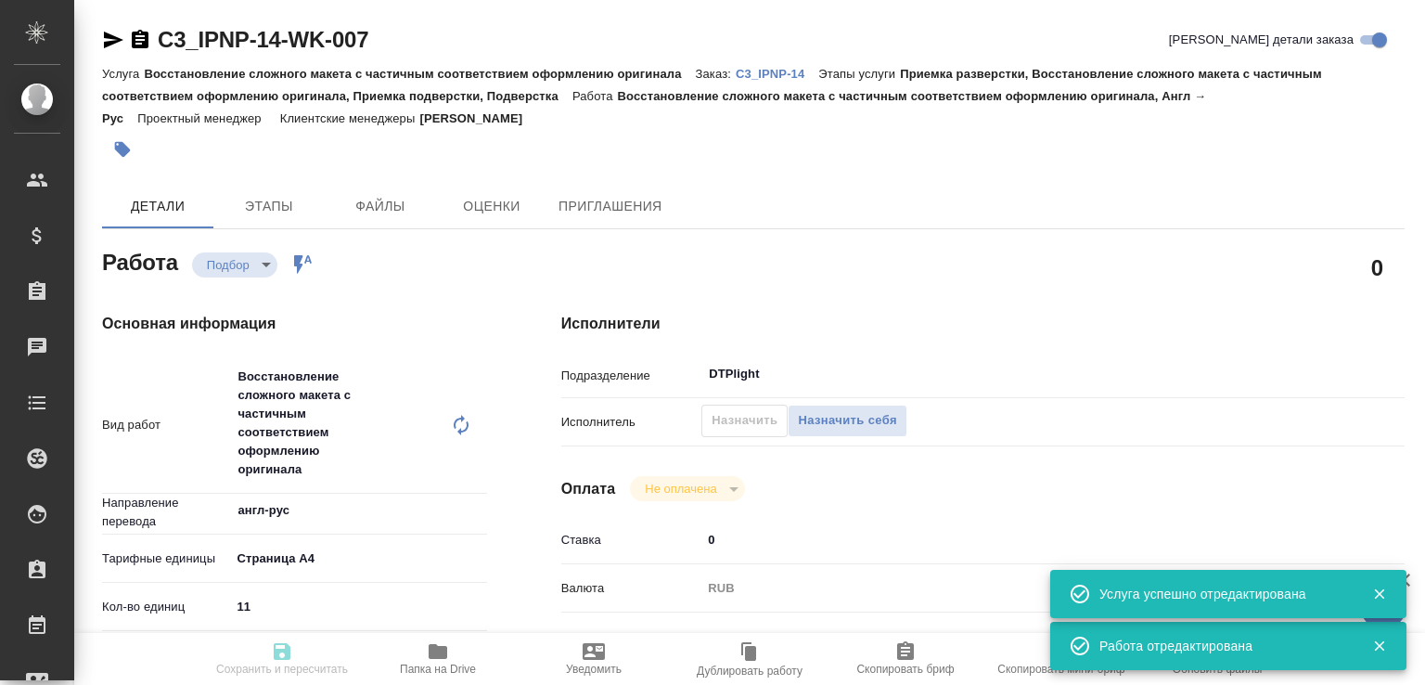
type input "/Clients/IPN Partners АйПиЭн Партнерс ipnpartners.com/Orders/C3_IPNP-14"
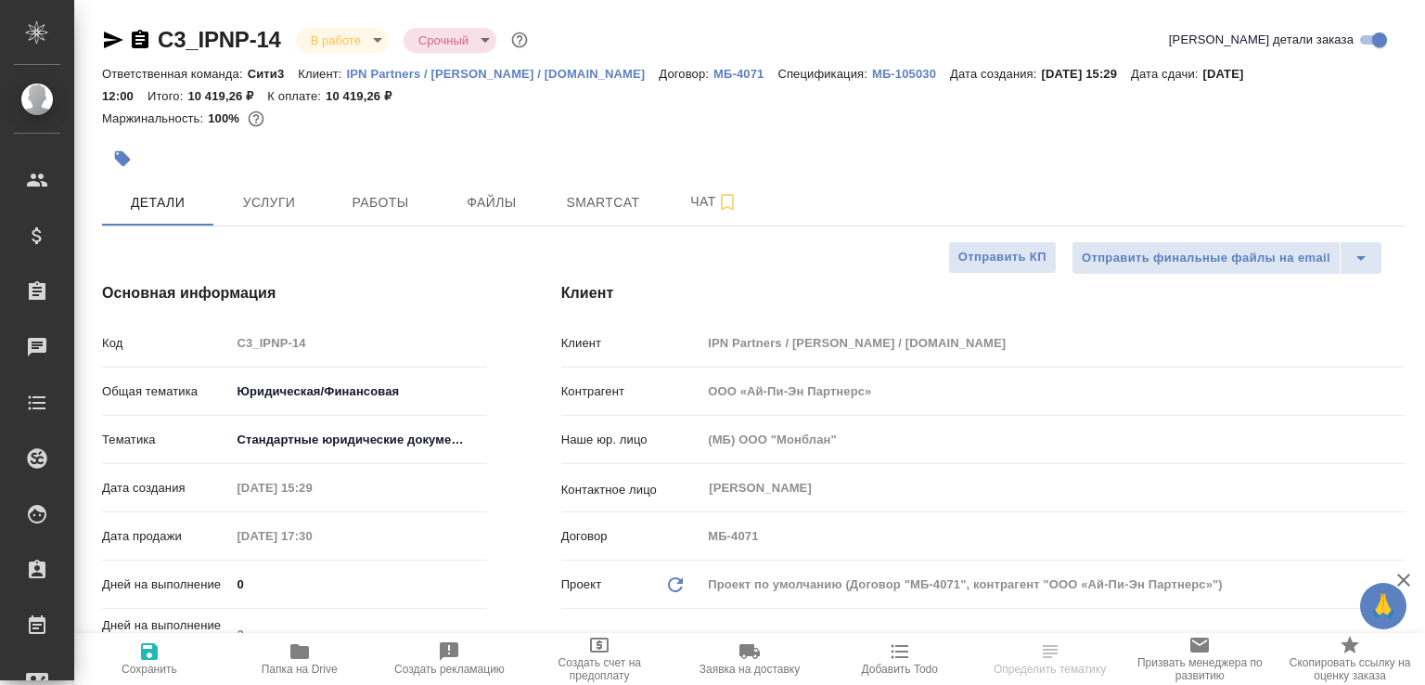
select select "RU"
type input "Тарабановская Анастасия"
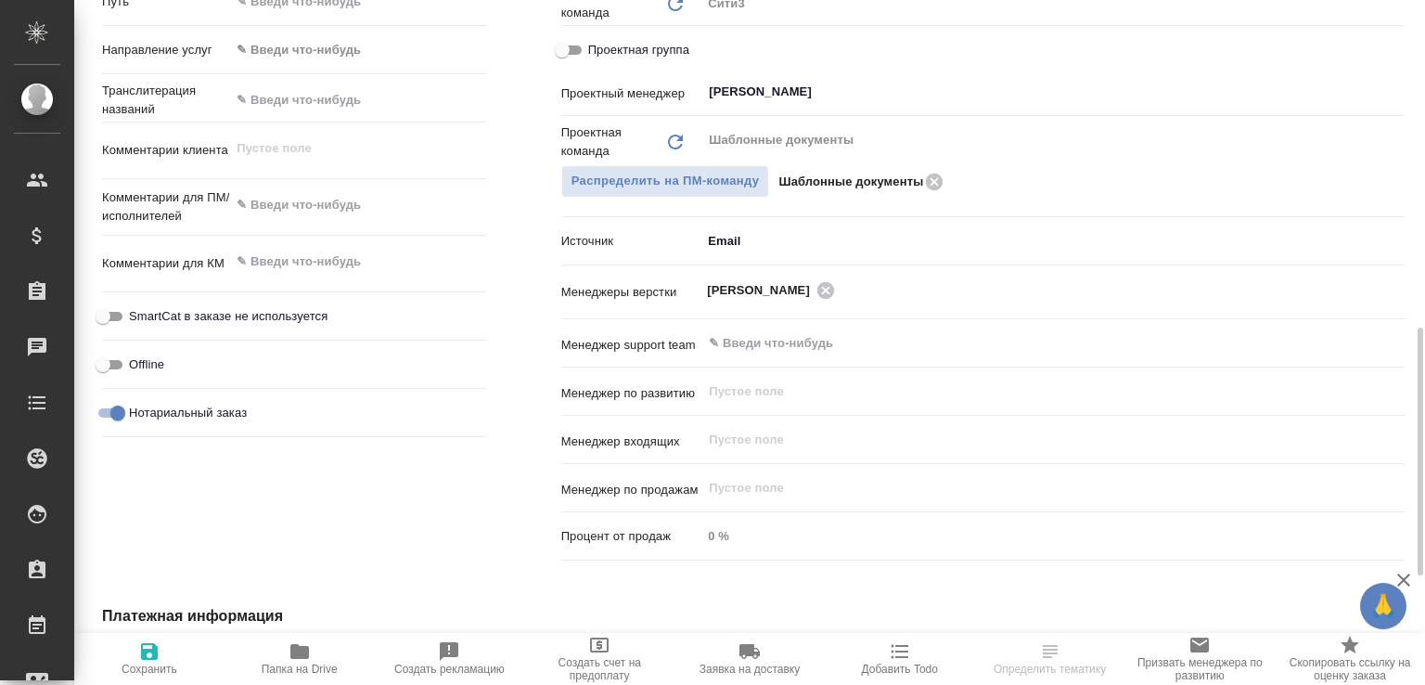
scroll to position [1105, 0]
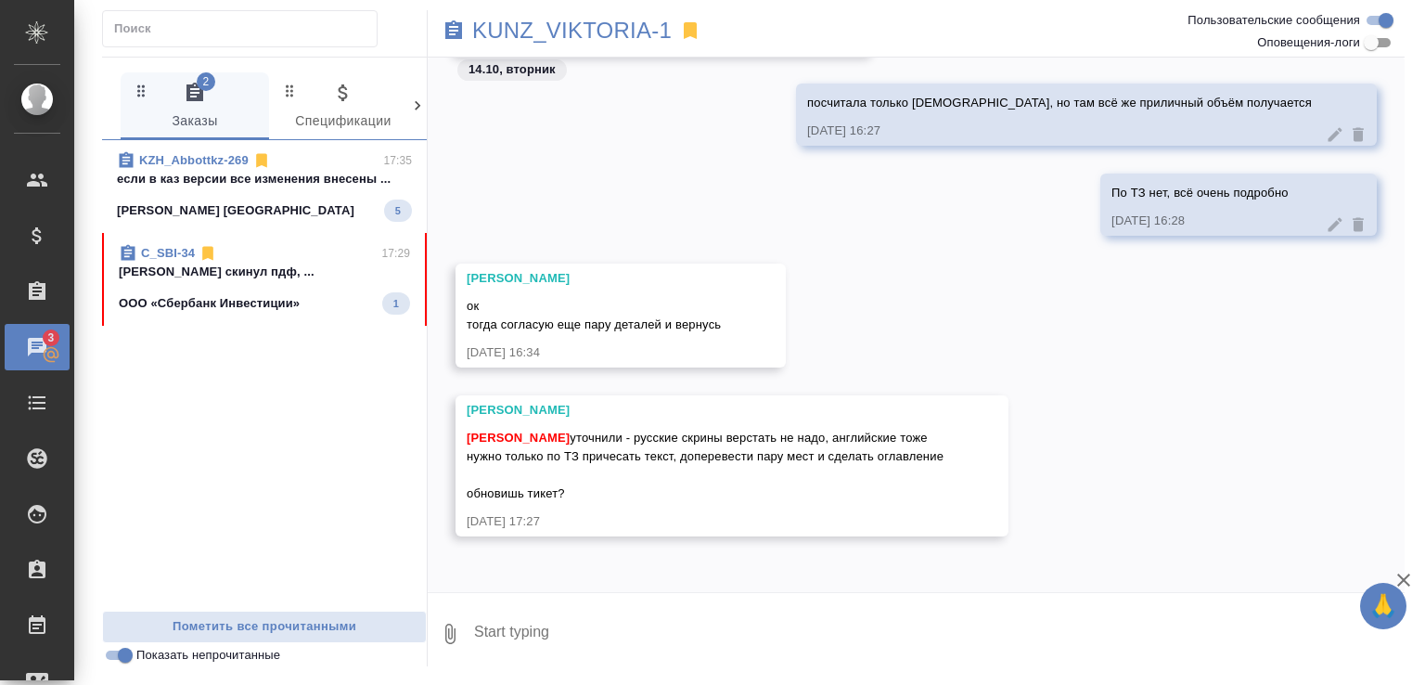
scroll to position [785, 0]
click at [500, 29] on p "KUNZ_VIKTORIA-1" at bounding box center [571, 30] width 199 height 19
click at [306, 190] on span "KZH_Abbottkz-269 17:35 если в каз версии все изменения внесены ... Abbott Kazak…" at bounding box center [264, 186] width 295 height 70
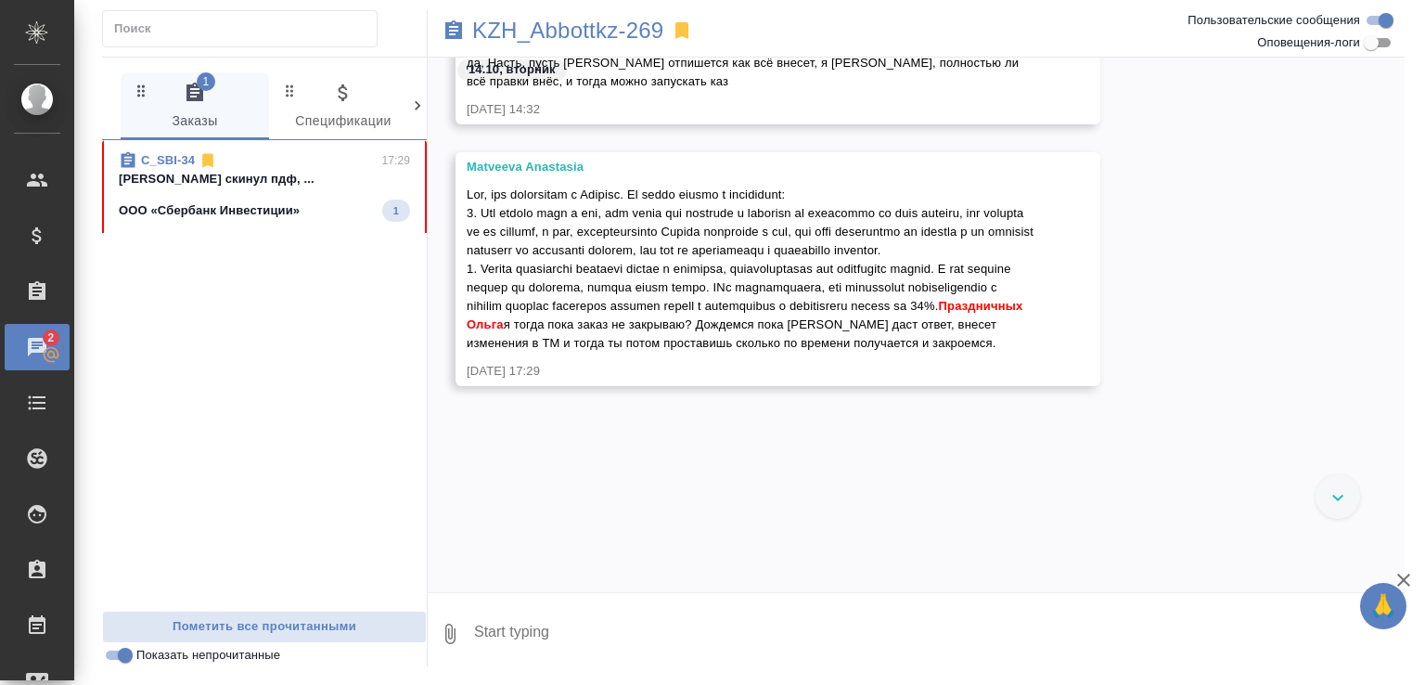
scroll to position [3479, 0]
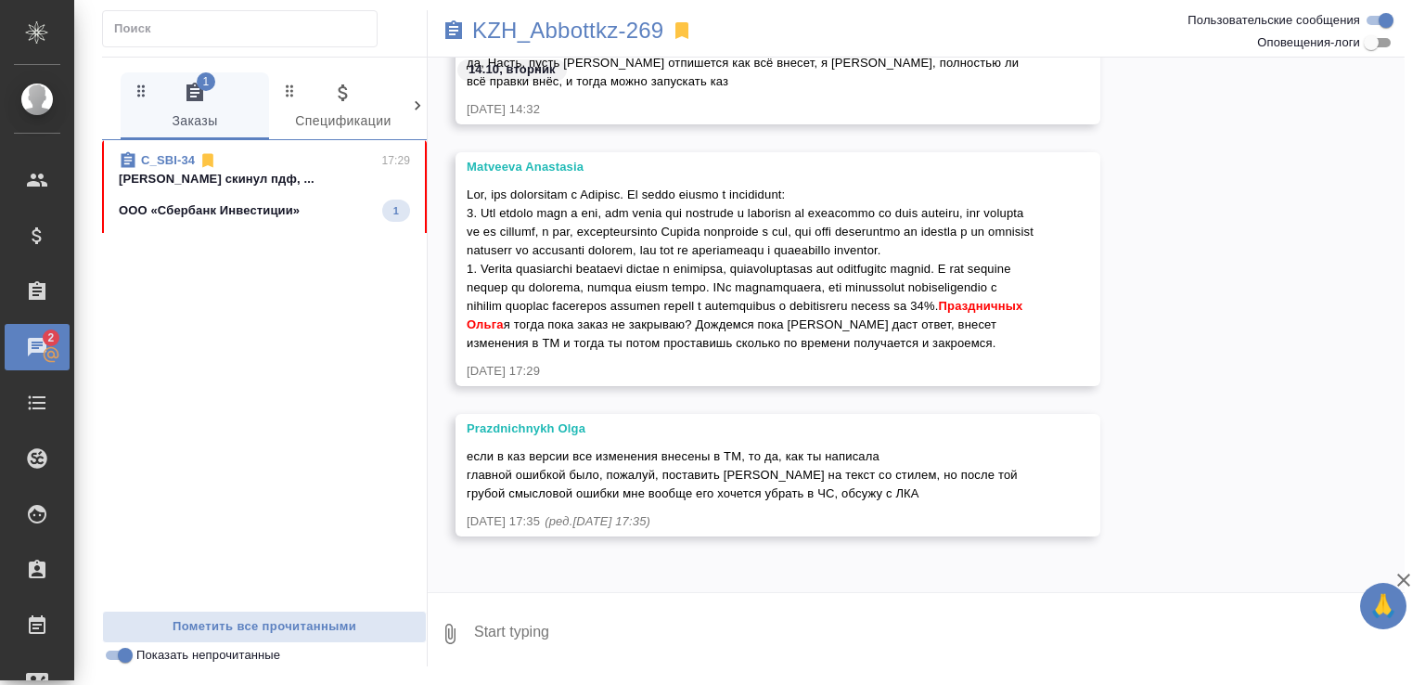
click at [313, 199] on div "ООО «Сбербанк Инвестиции» 1" at bounding box center [264, 210] width 291 height 22
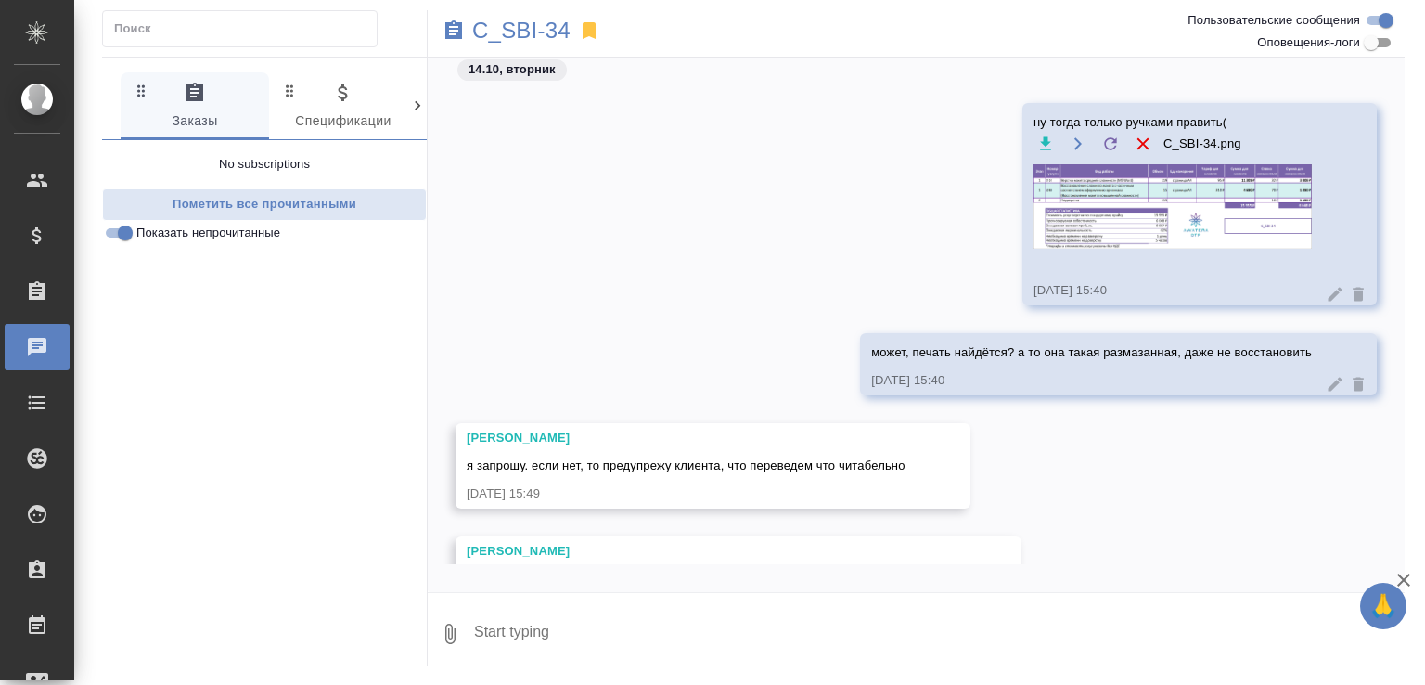
scroll to position [367, 0]
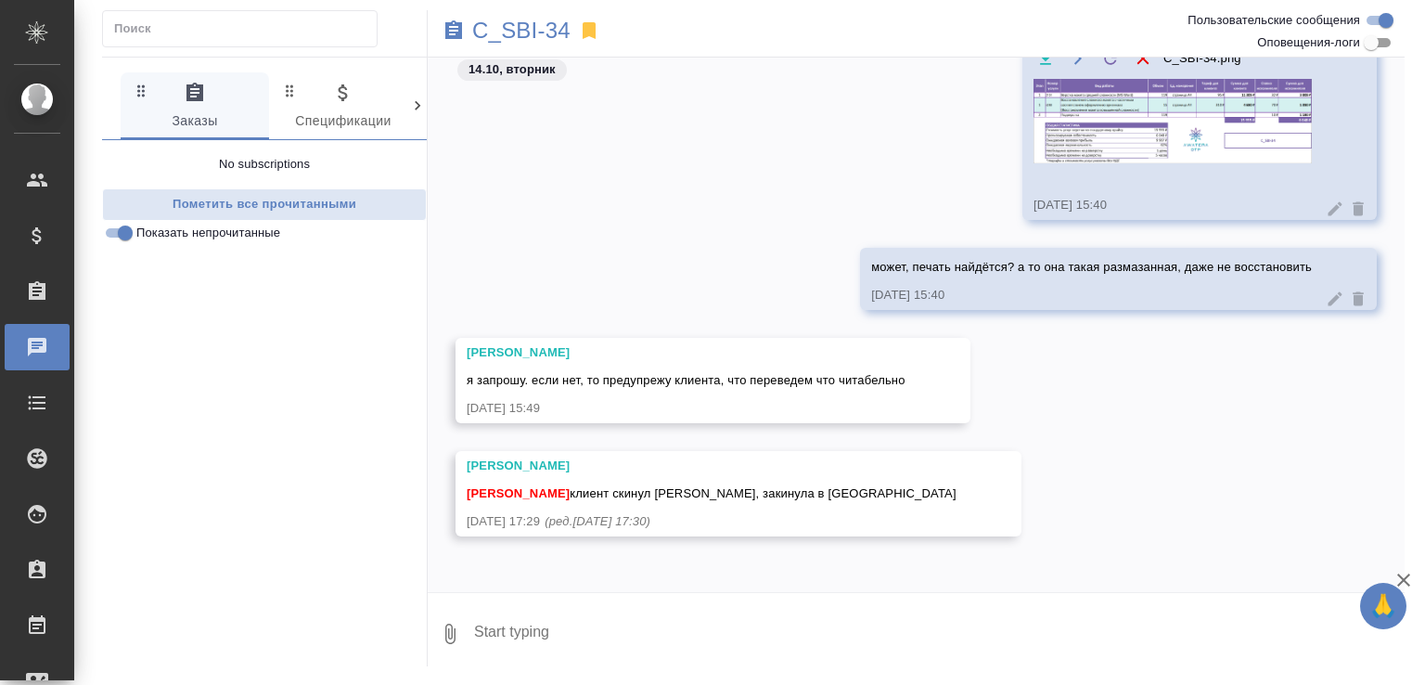
click at [569, 635] on textarea at bounding box center [938, 633] width 932 height 63
type textarea "спасибо"
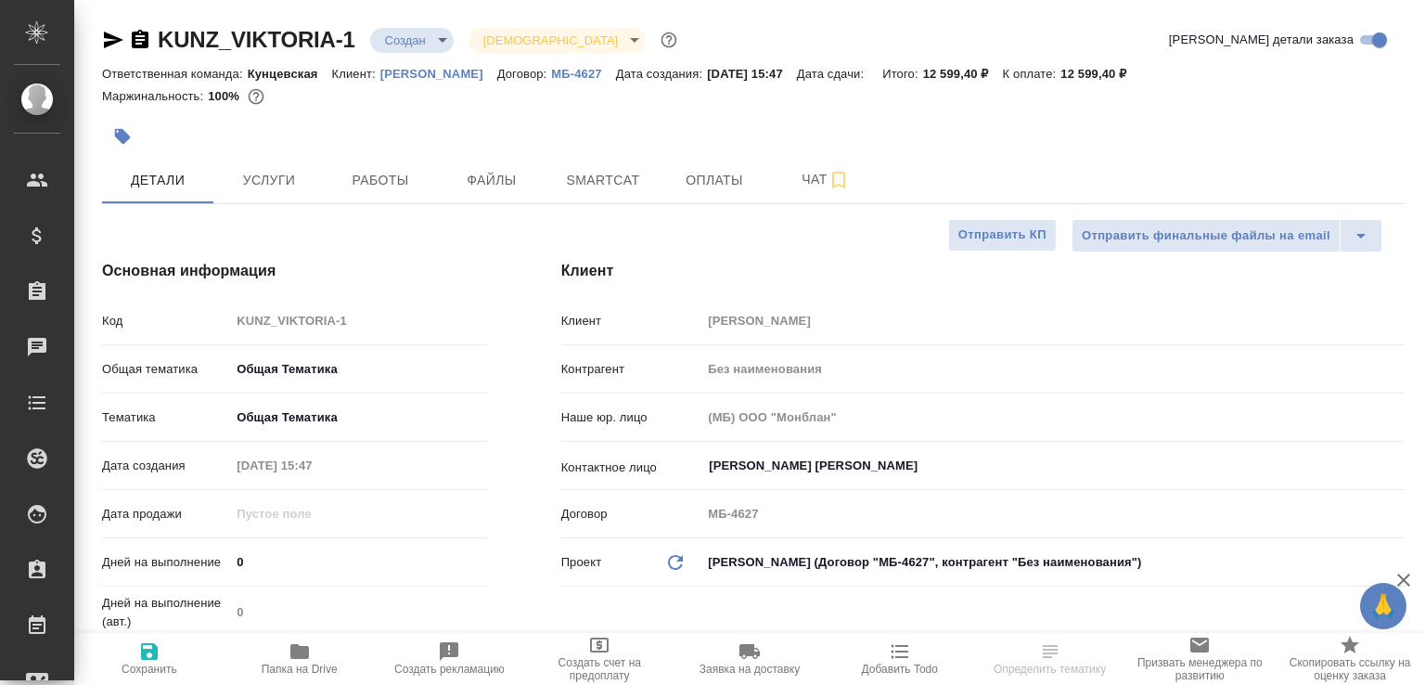
select select "RU"
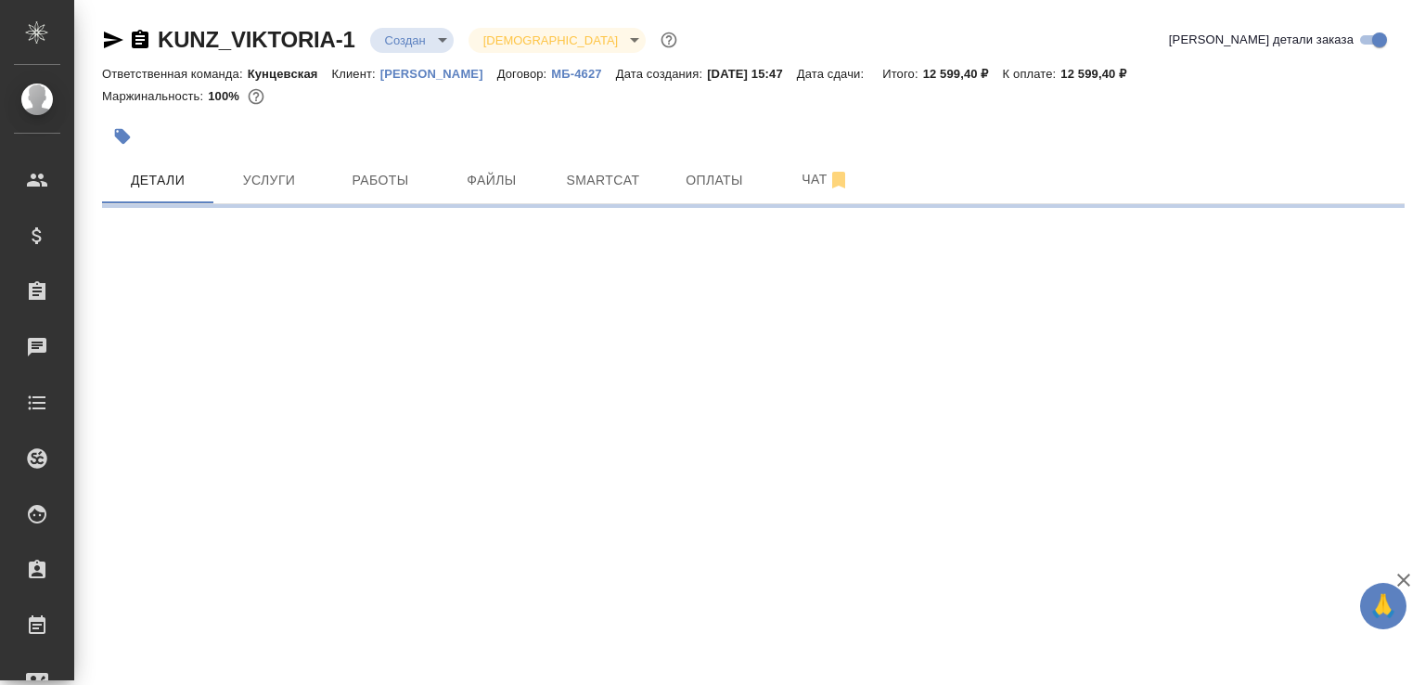
select select "RU"
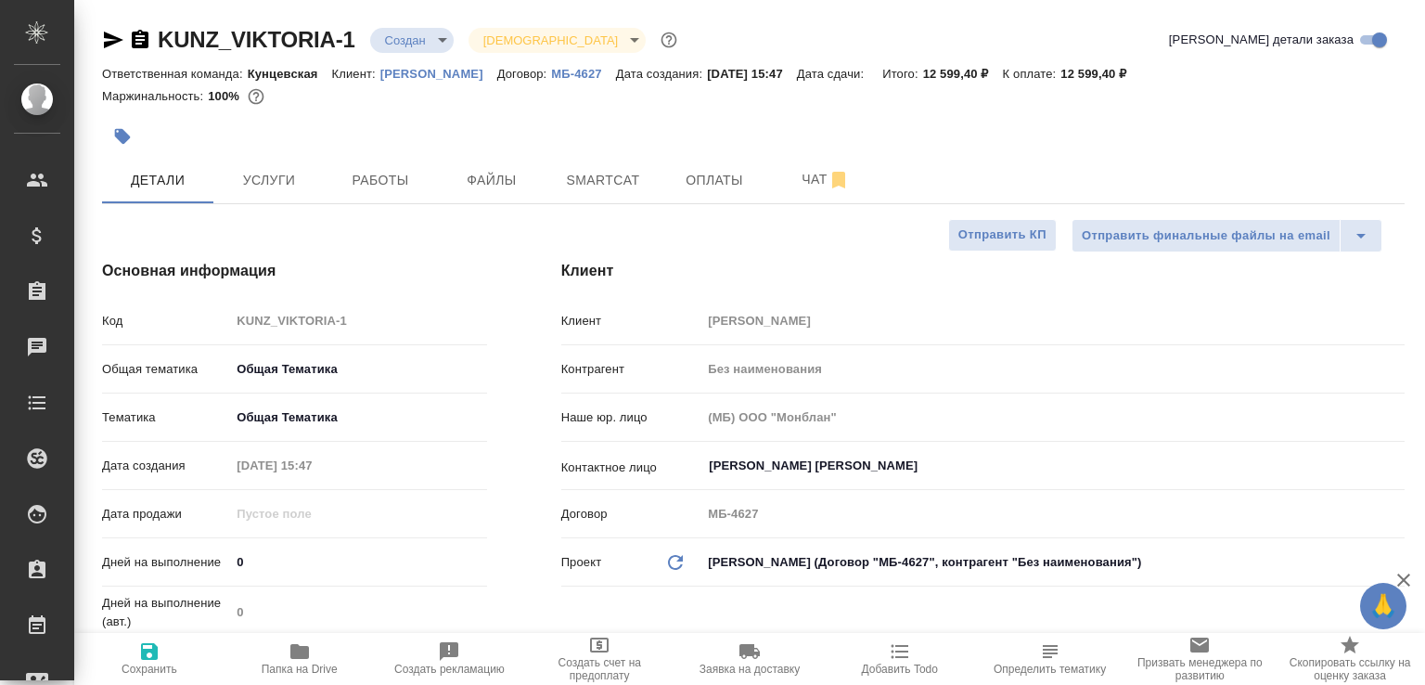
type textarea "x"
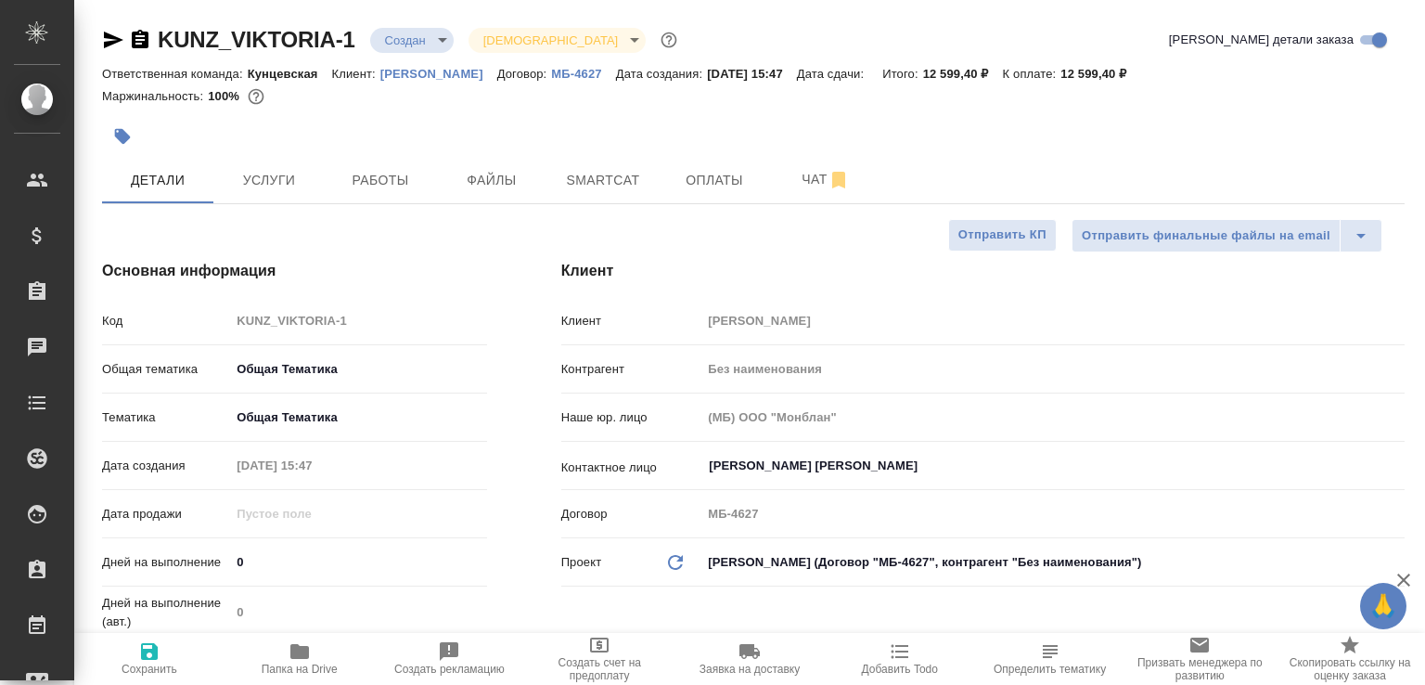
type textarea "x"
click at [138, 45] on icon "button" at bounding box center [140, 39] width 17 height 19
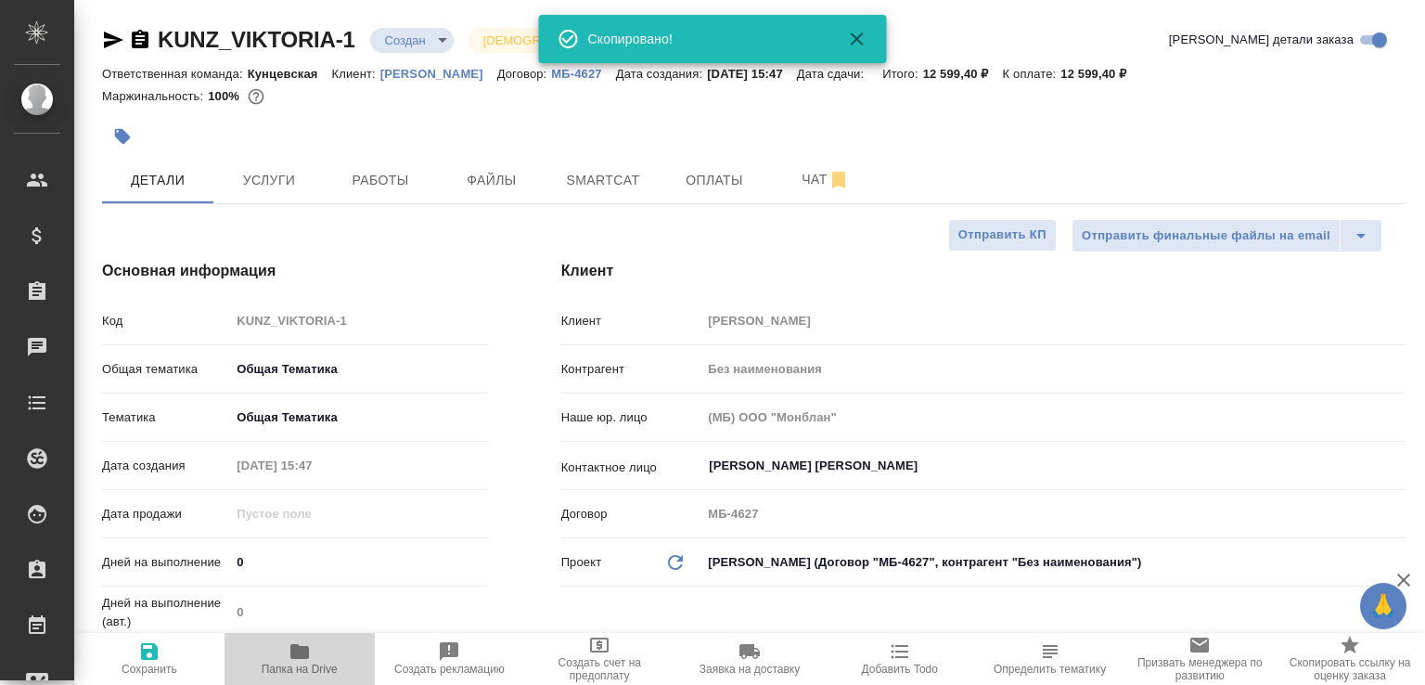
click at [304, 665] on span "Папка на Drive" at bounding box center [300, 668] width 76 height 13
type textarea "x"
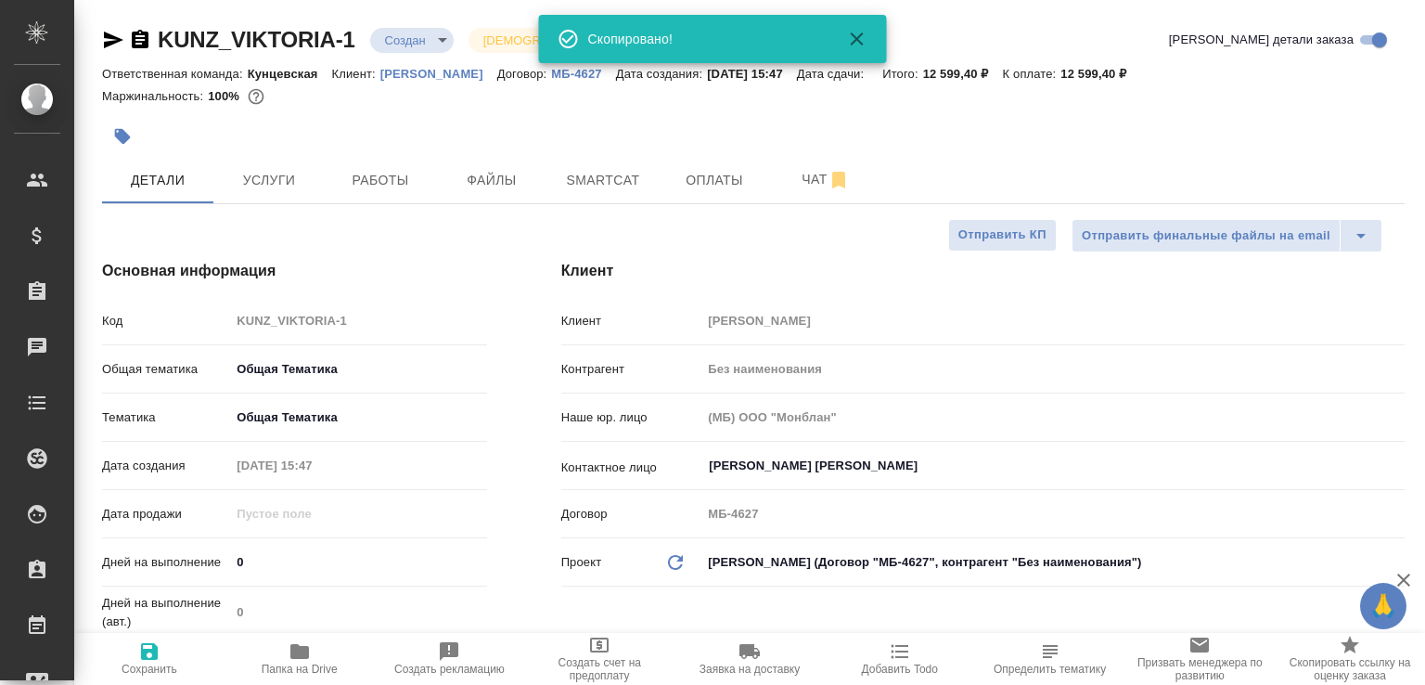
type textarea "x"
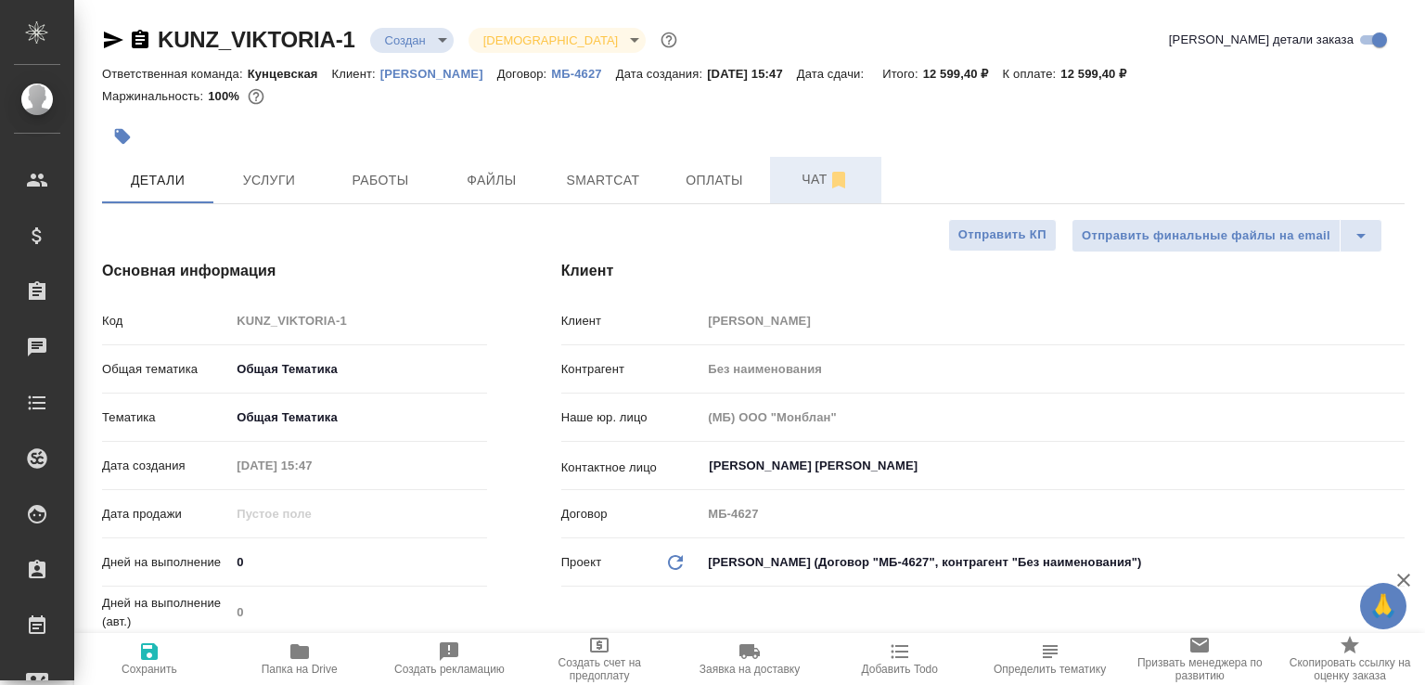
click at [802, 182] on span "Чат" at bounding box center [825, 179] width 89 height 23
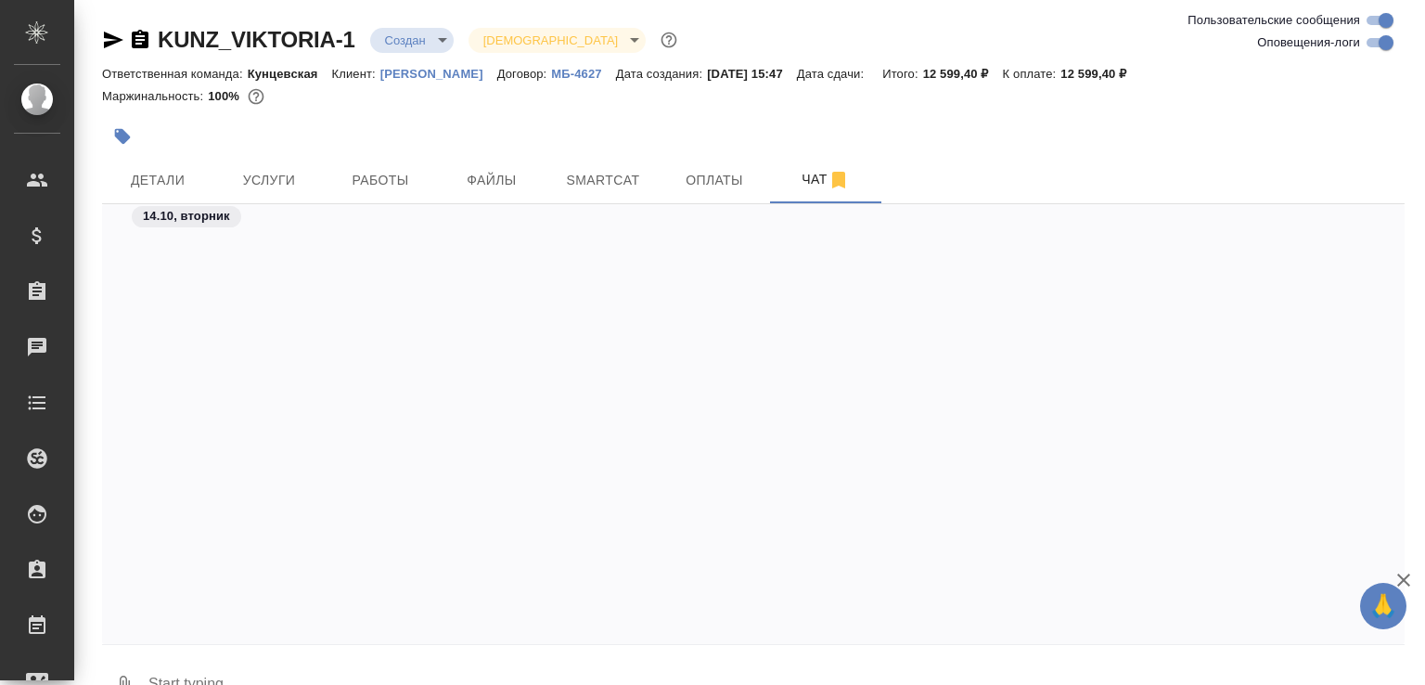
scroll to position [1184, 0]
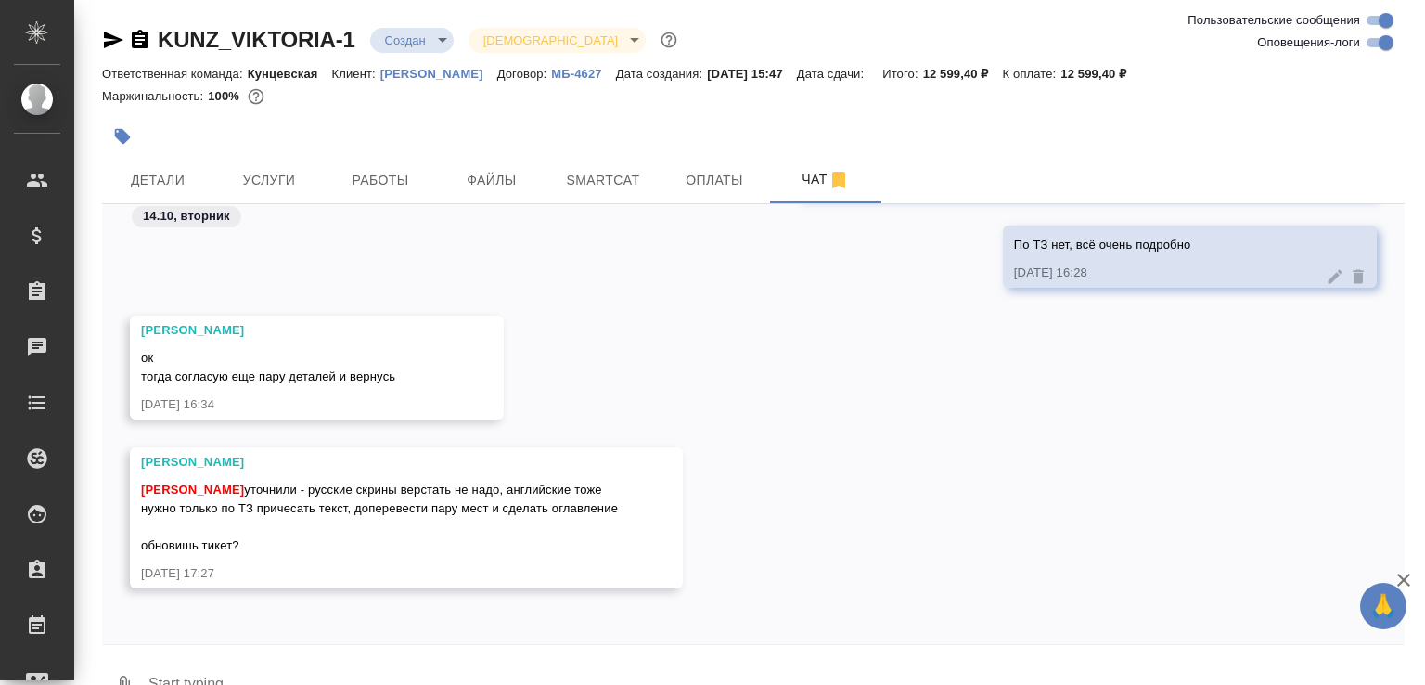
click at [126, 660] on button "0" at bounding box center [124, 685] width 45 height 63
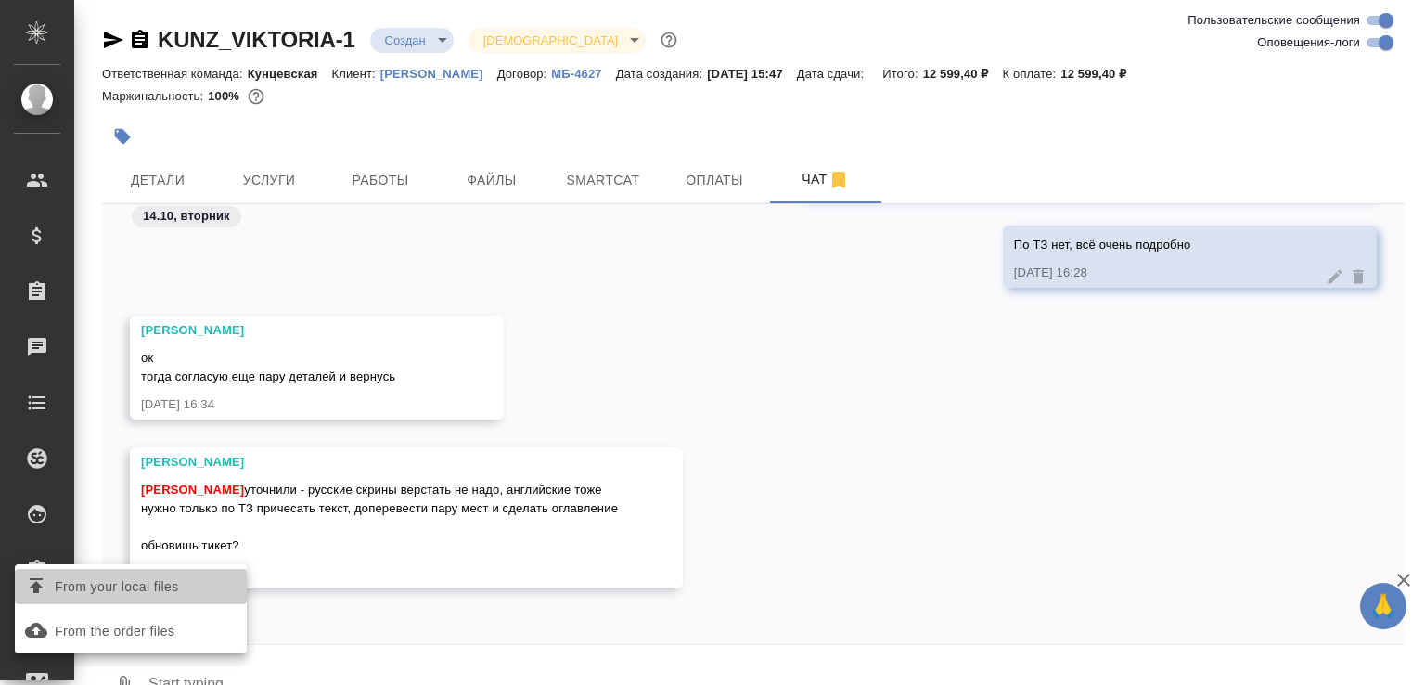
click at [179, 583] on span "From your local files" at bounding box center [117, 586] width 124 height 23
click at [0, 0] on input "From your local files" at bounding box center [0, 0] width 0 height 0
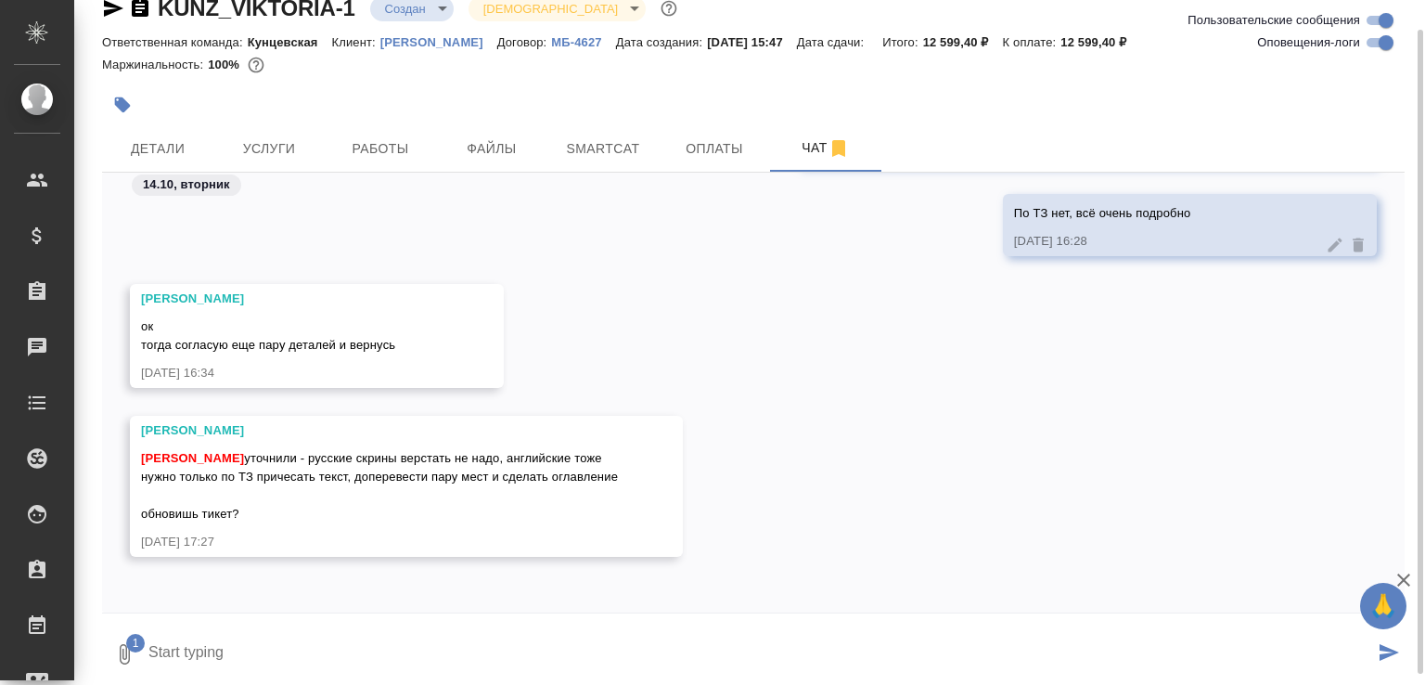
click at [1382, 653] on icon "submit" at bounding box center [1388, 652] width 19 height 17
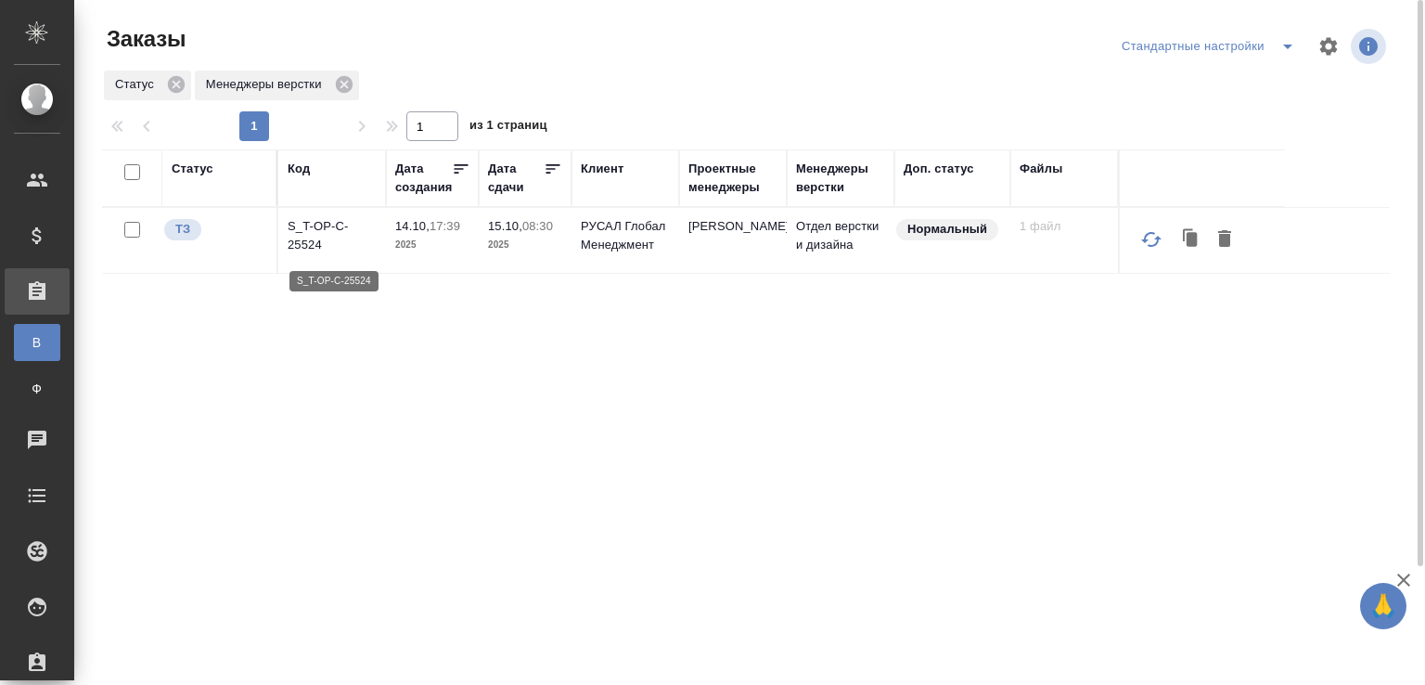
click at [304, 254] on p "S_T-OP-C-25524" at bounding box center [332, 235] width 89 height 37
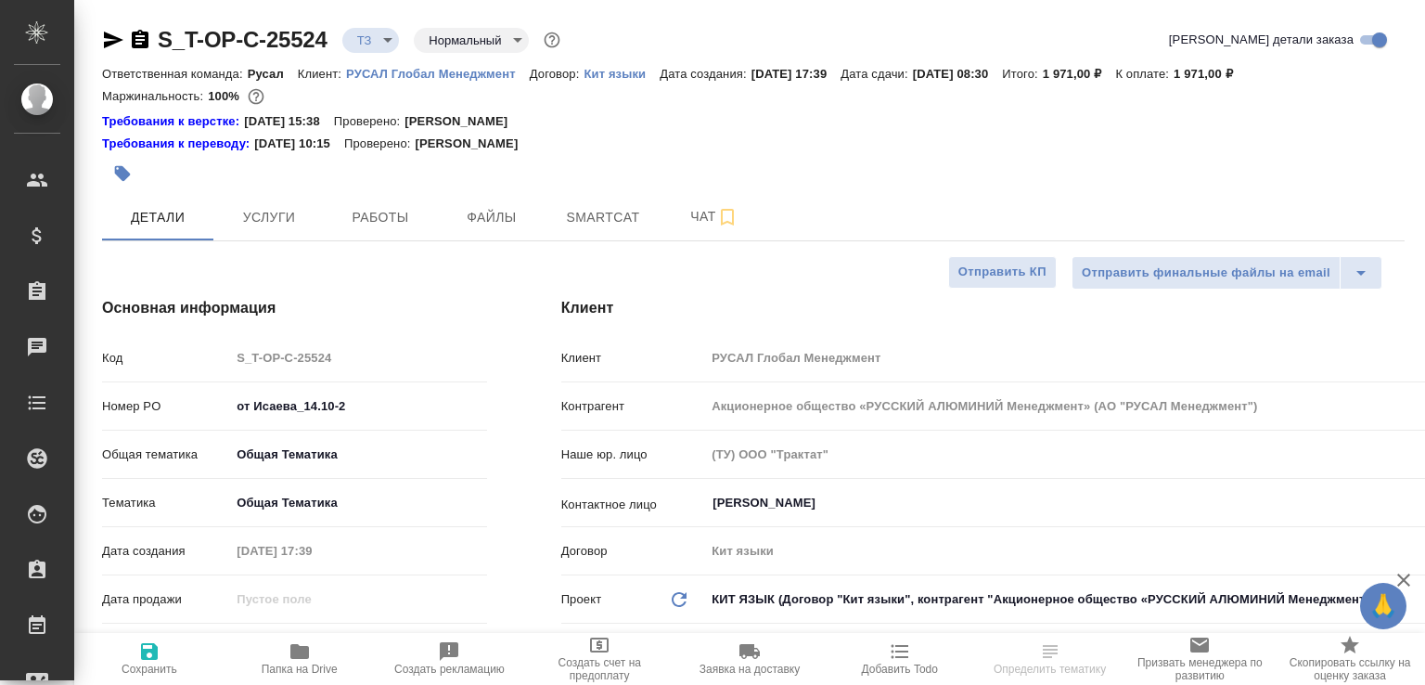
select select "RU"
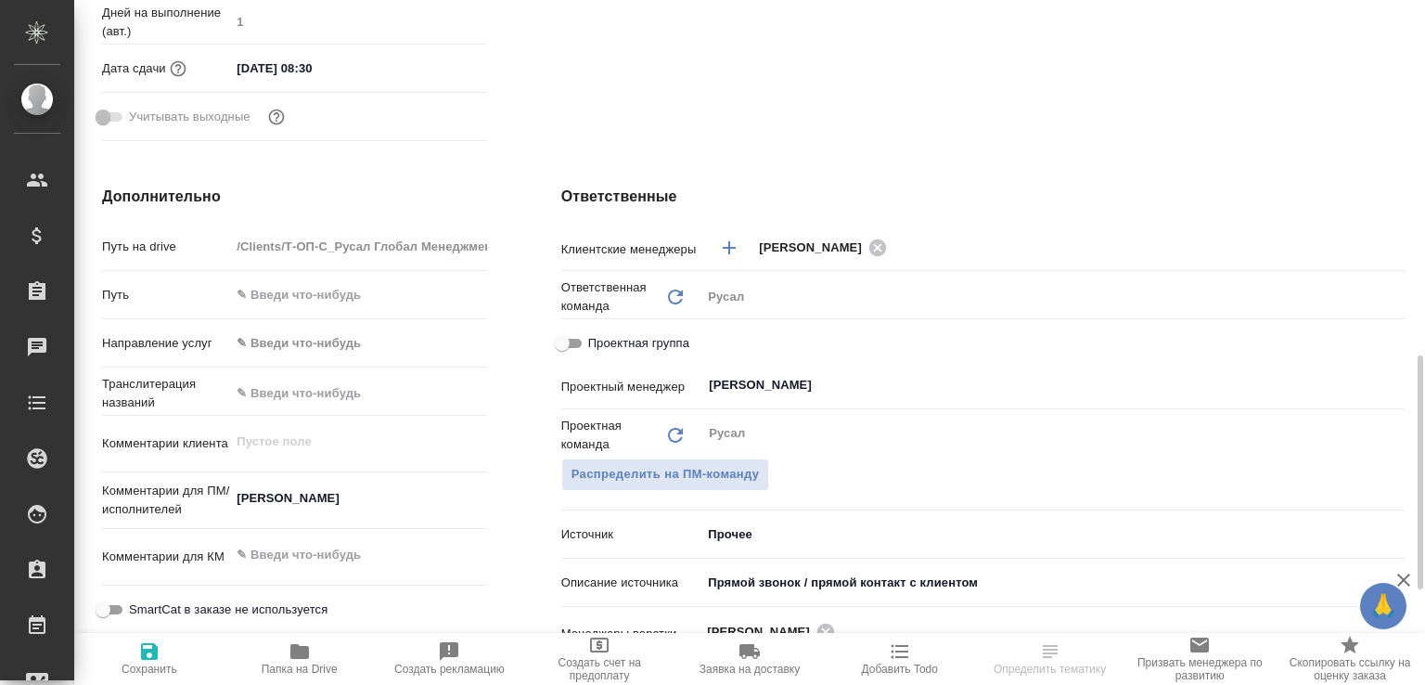
scroll to position [768, 0]
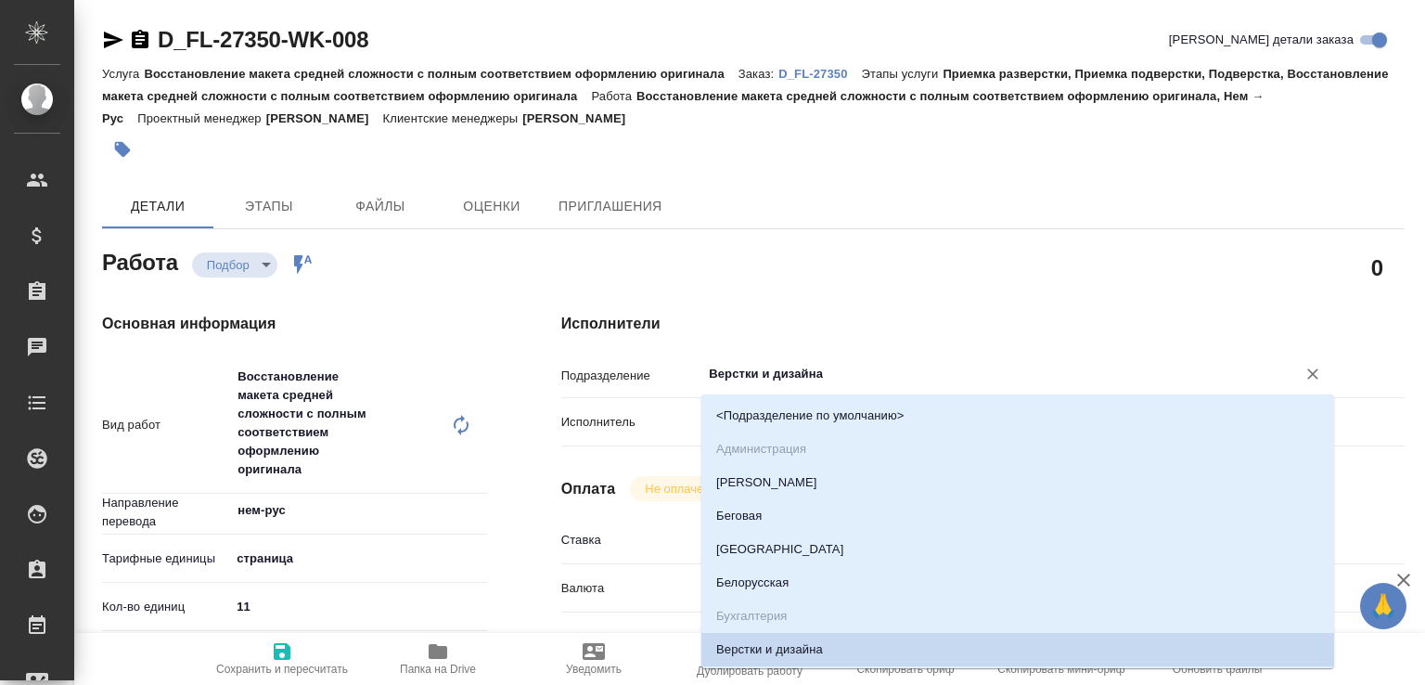
click at [759, 379] on input "Верстки и дизайна" at bounding box center [986, 374] width 559 height 22
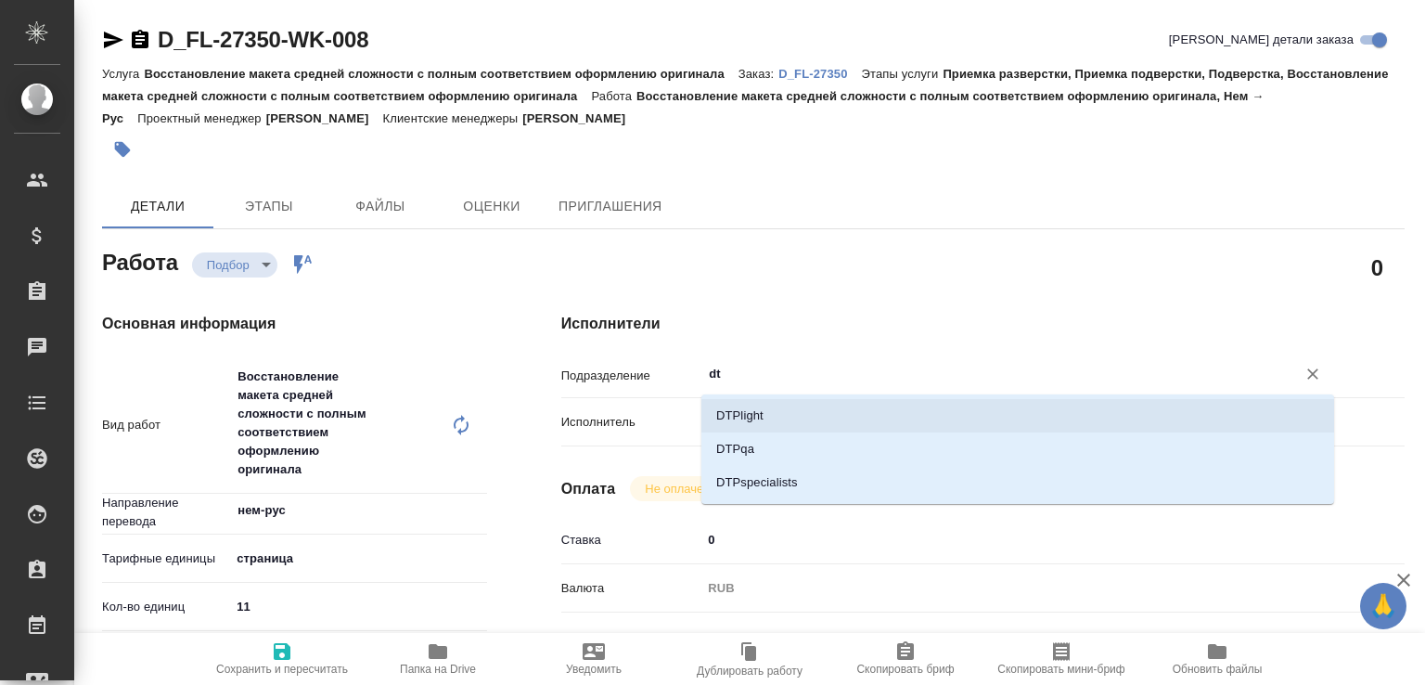
click at [752, 409] on li "DTPlight" at bounding box center [1017, 415] width 633 height 33
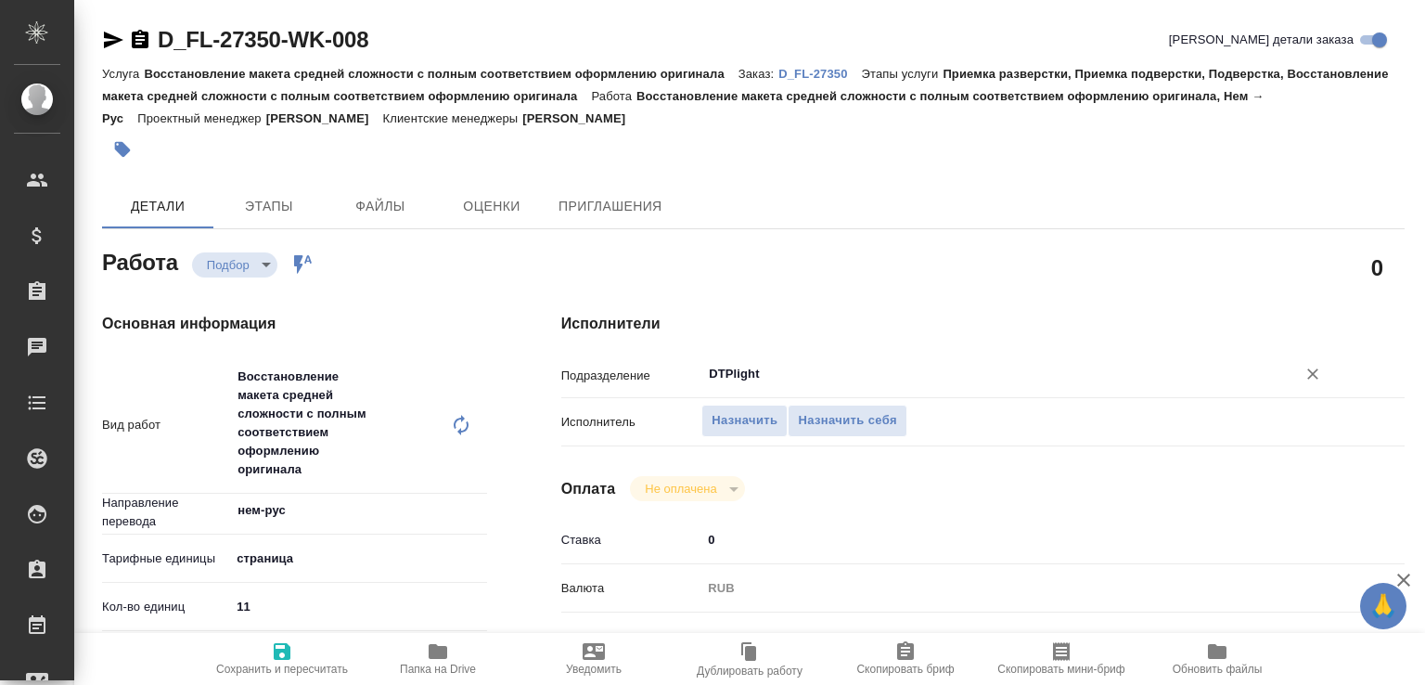
type input "DTPlight"
click at [823, 70] on p "D_FL-27350" at bounding box center [819, 74] width 83 height 14
click at [300, 640] on span "Сохранить и пересчитать" at bounding box center [282, 657] width 134 height 35
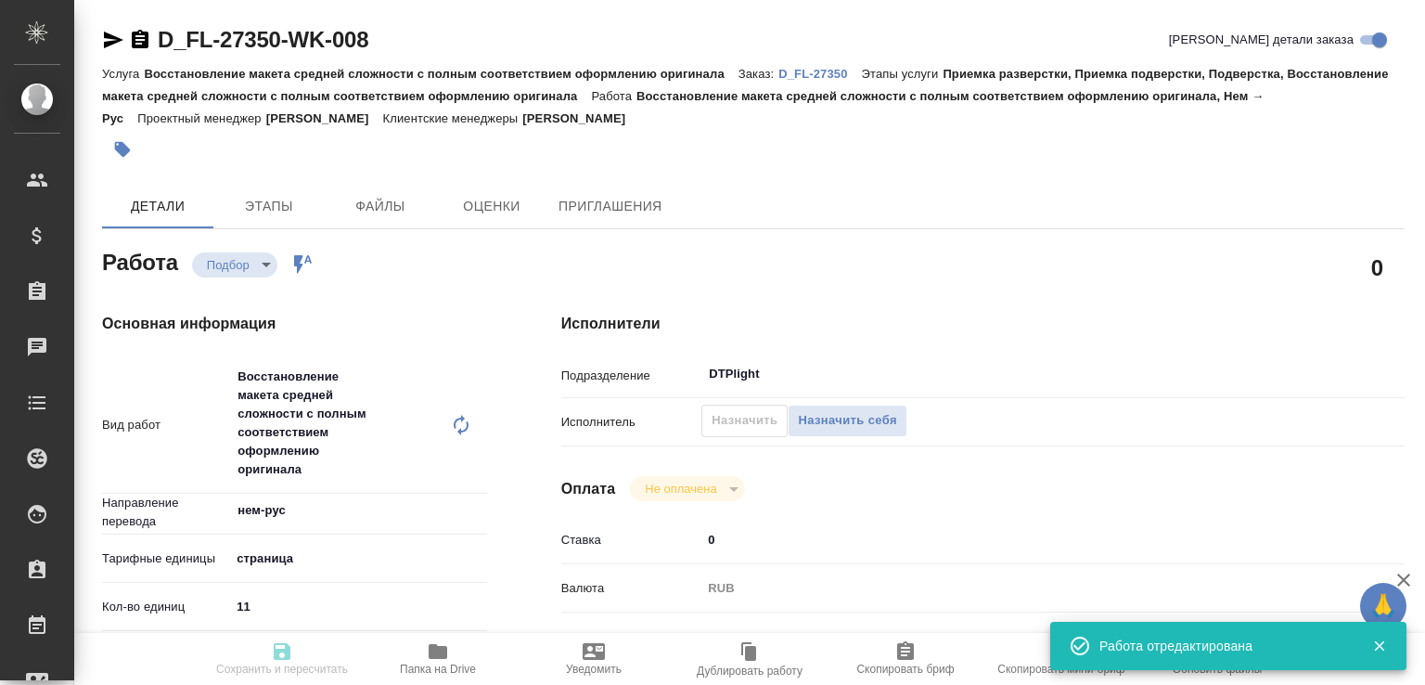
type input "recruiting"
type input "нем-рус"
type input "5a8b1489cc6b4906c91bfdb2"
type input "11"
type input "yr-fn"
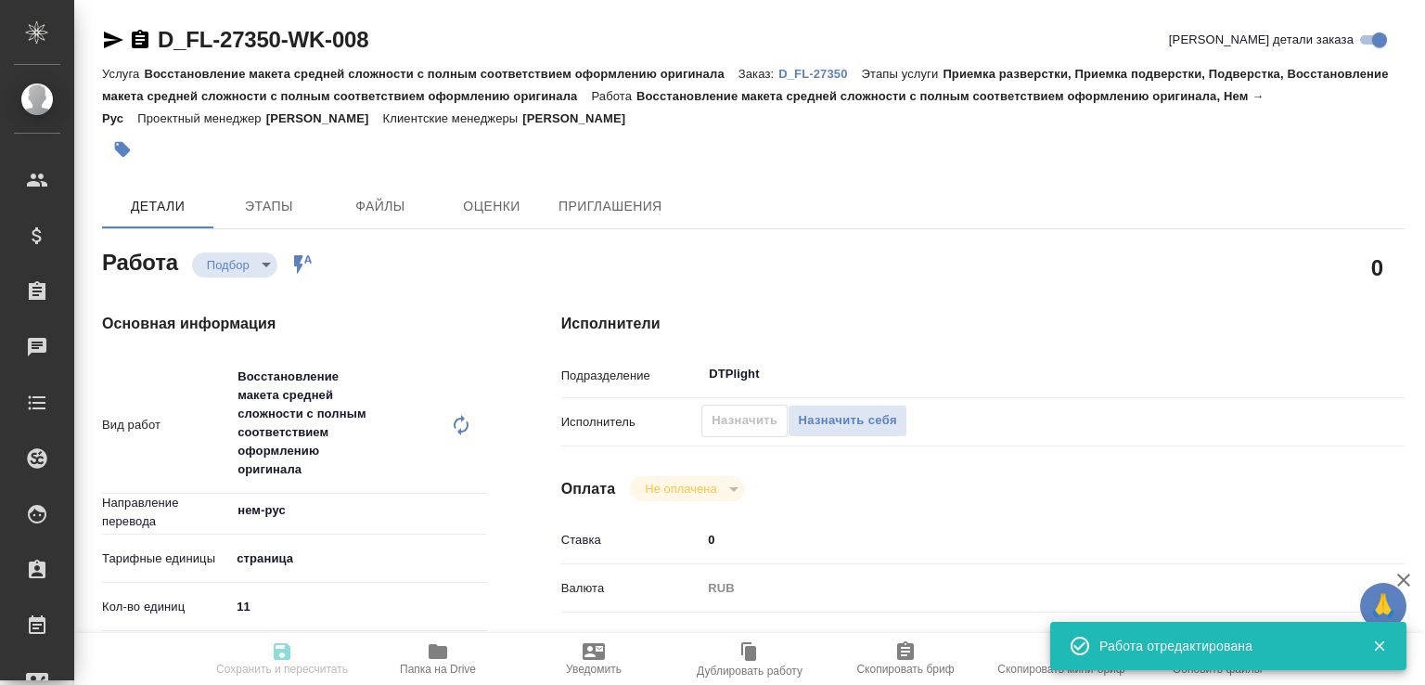
type input "5a8b8b956a9677013d343d23"
checkbox input "true"
type input "14.10.2025 18:00"
type input "15.10.2025 11:00"
type input "17.10.2025 13:00"
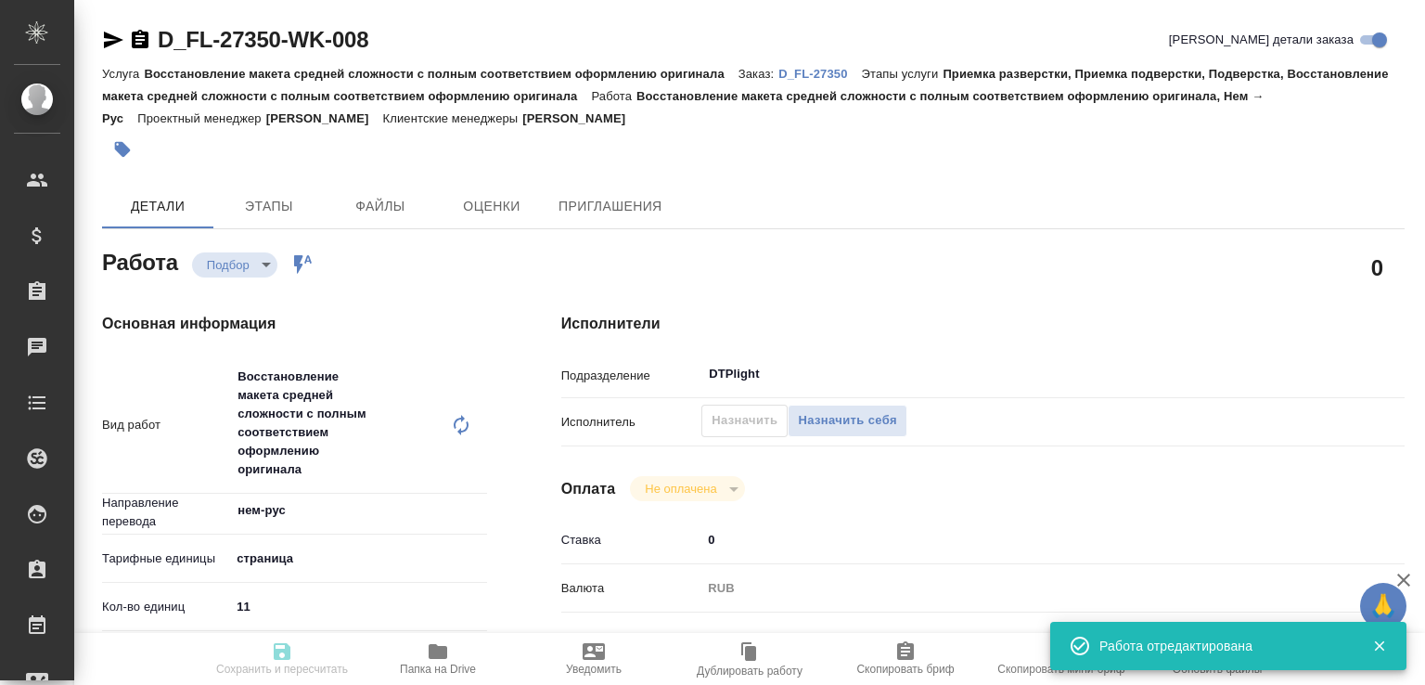
type input "DTPlight"
type input "notPayed"
type input "0"
type input "RUB"
type input "Валеев Динар"
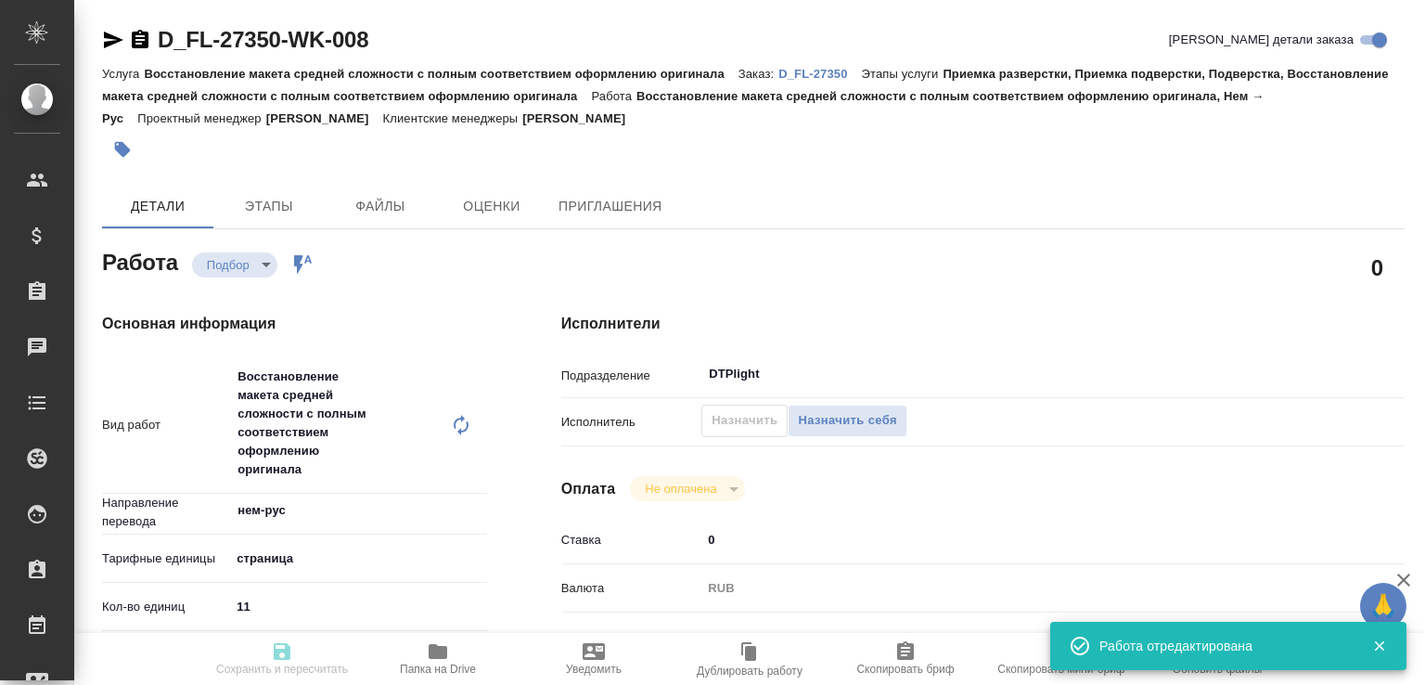
type input "D_FL-27350"
type input "Восстановление макета средней сложности с полным соответствием оформлению ориги…"
type input "Приемка разверстки, Приемка подверстки, Подверстка, Восстановление макета средн…"
type input "Булахова Елена"
type input "[PERSON_NAME]"
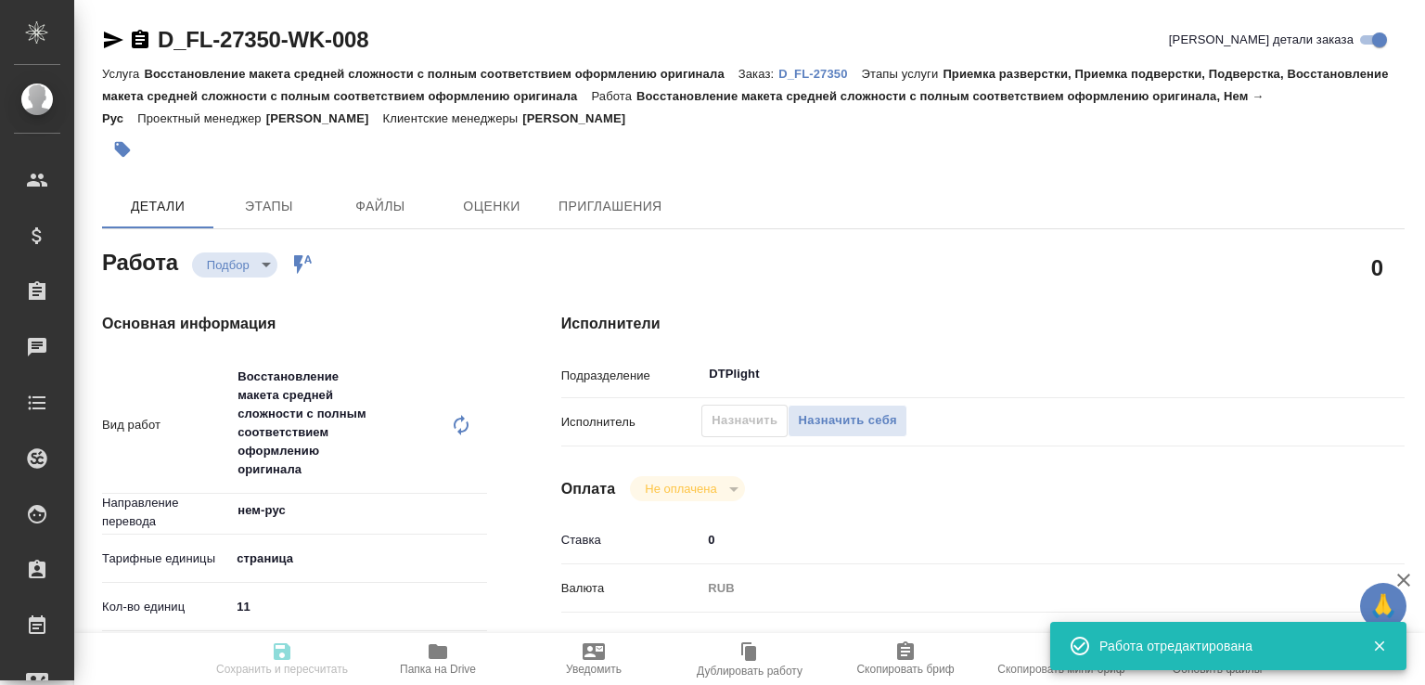
type input "/Clients/FL_D/Orders/D_FL-27350"
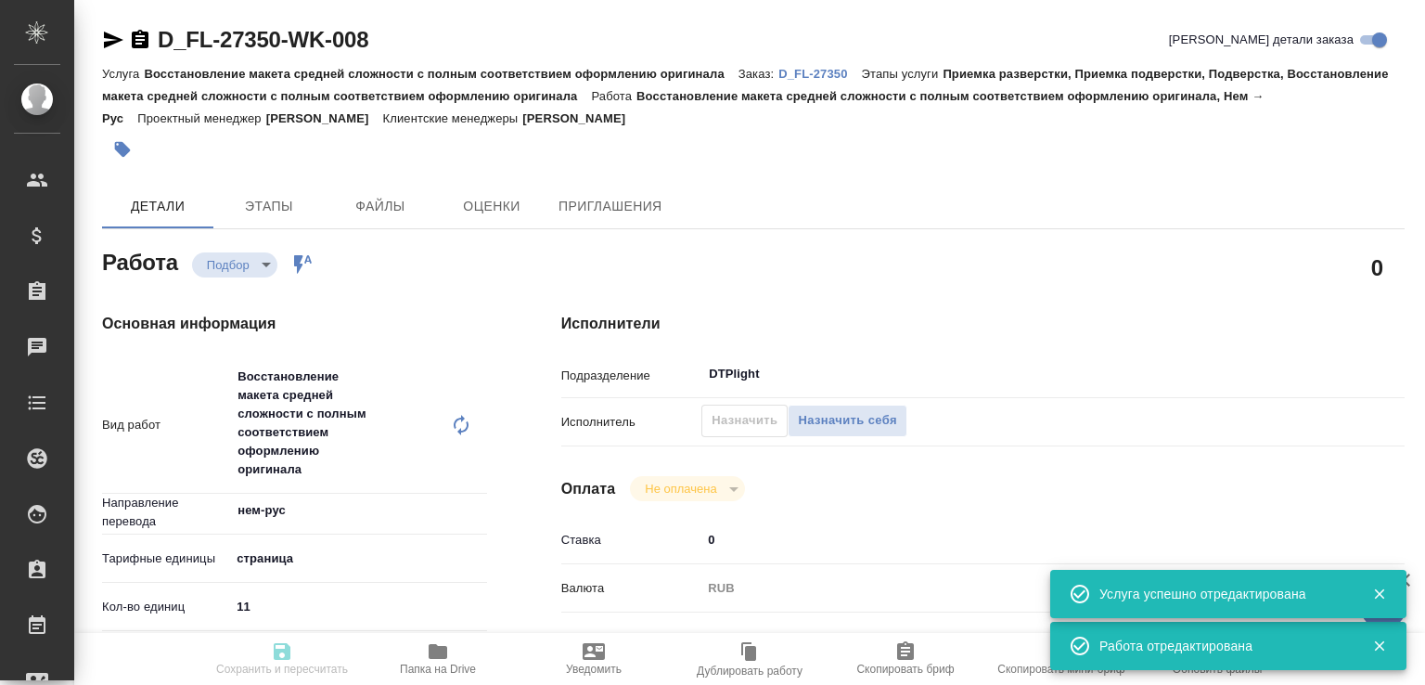
type input "recruiting"
type input "нем-рус"
type input "5a8b1489cc6b4906c91bfdb2"
type input "11"
type input "yr-fn"
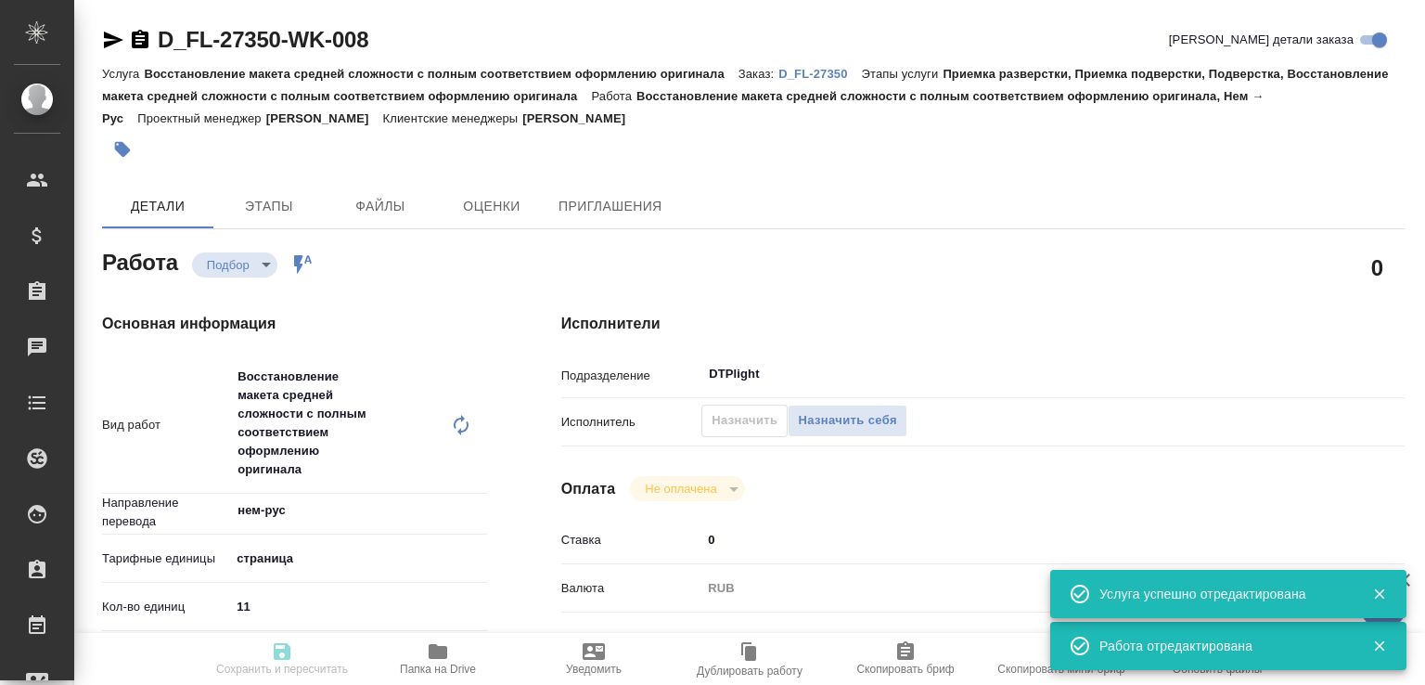
type input "5a8b8b956a9677013d343d23"
checkbox input "true"
type input "14.10.2025 18:00"
type input "15.10.2025 11:00"
type input "17.10.2025 13:00"
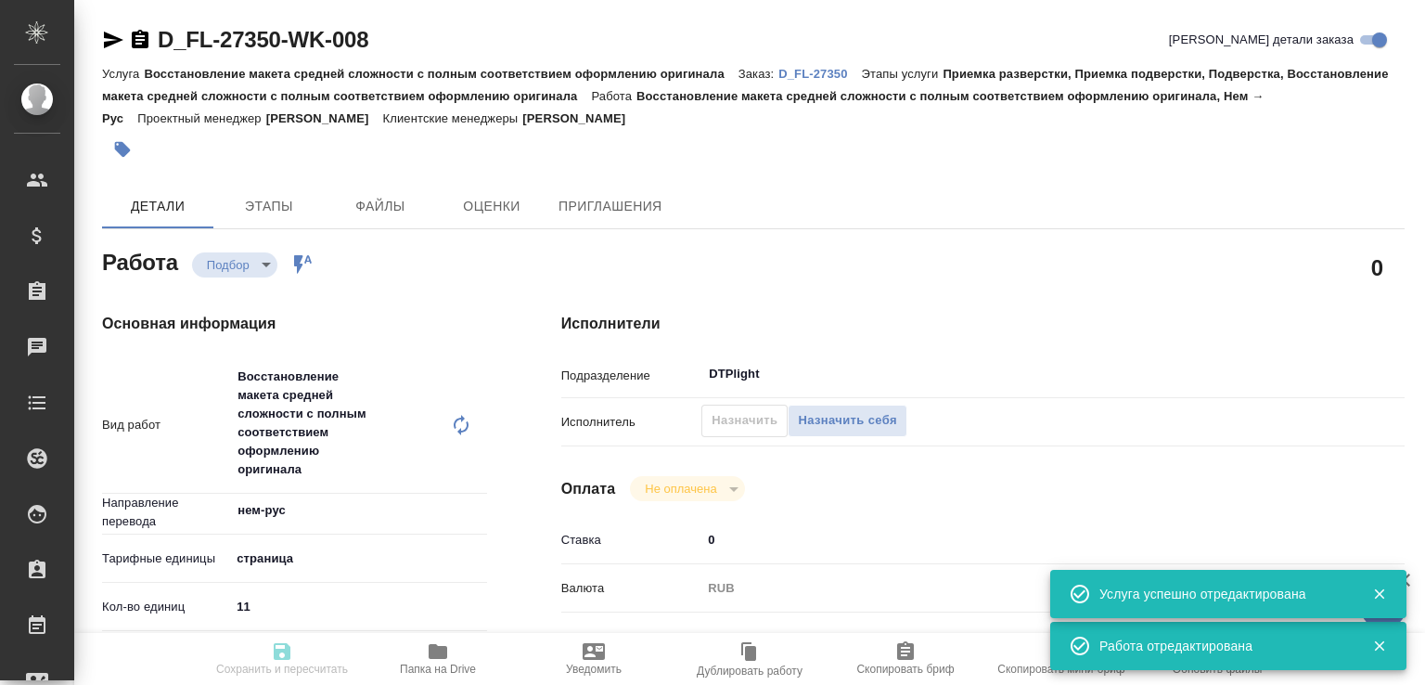
type input "DTPlight"
type input "notPayed"
type input "0"
type input "RUB"
type input "Валеев Динар"
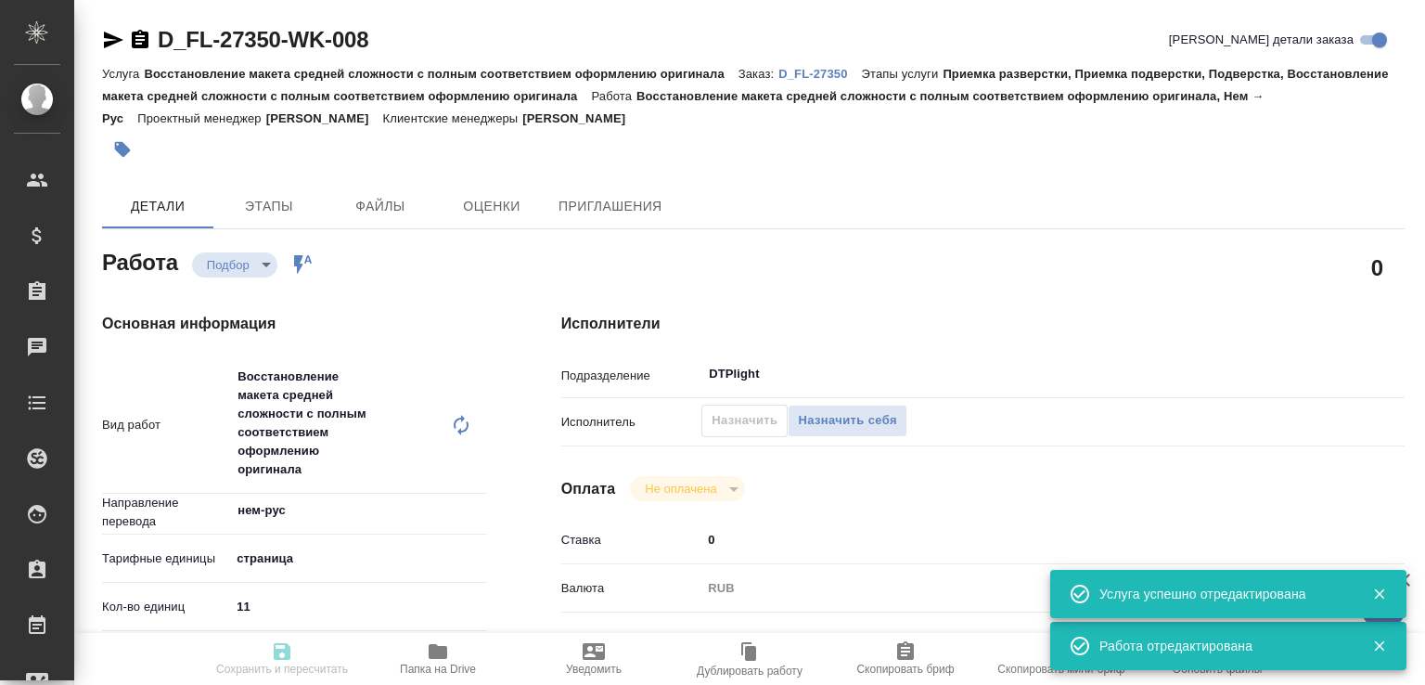
type input "D_FL-27350"
type input "Восстановление макета средней сложности с полным соответствием оформлению ориги…"
type input "Приемка разверстки, Приемка подверстки, Подверстка, Восстановление макета средн…"
type input "Булахова Елена"
type input "[PERSON_NAME]"
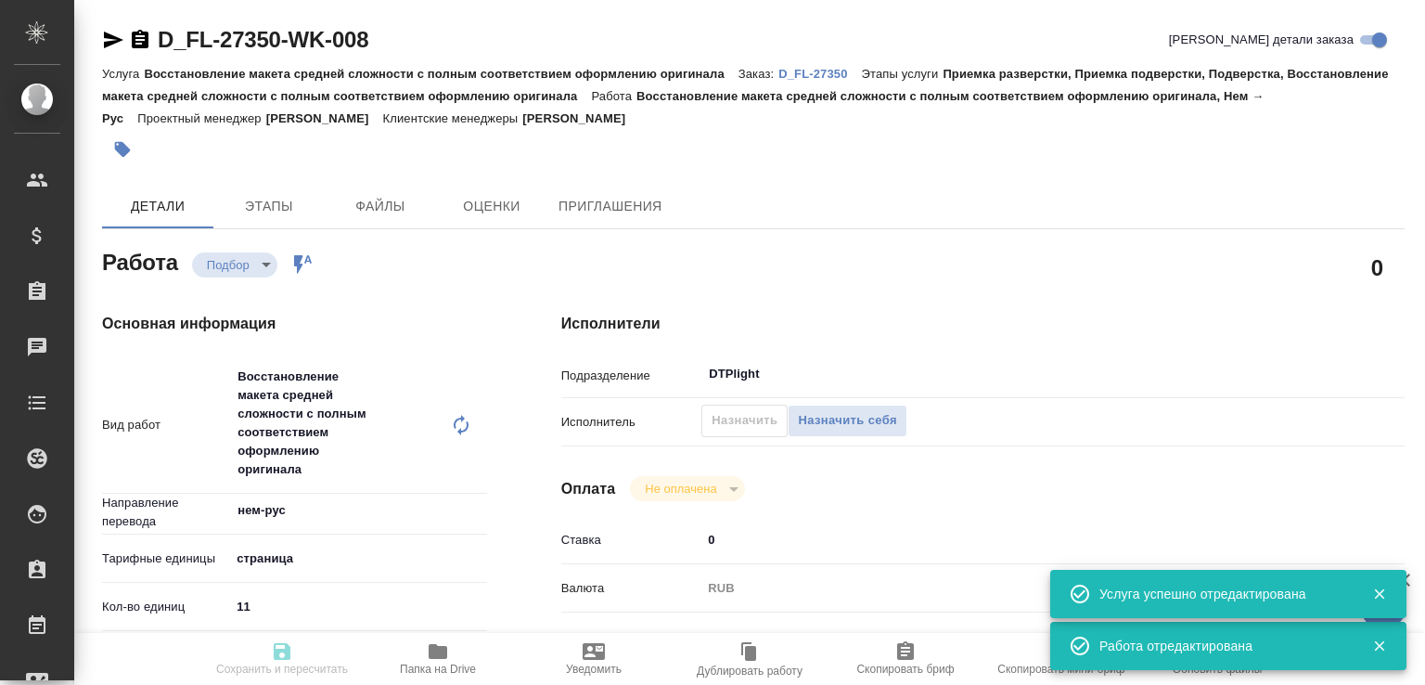
type input "/Clients/FL_D/Orders/D_FL-27350"
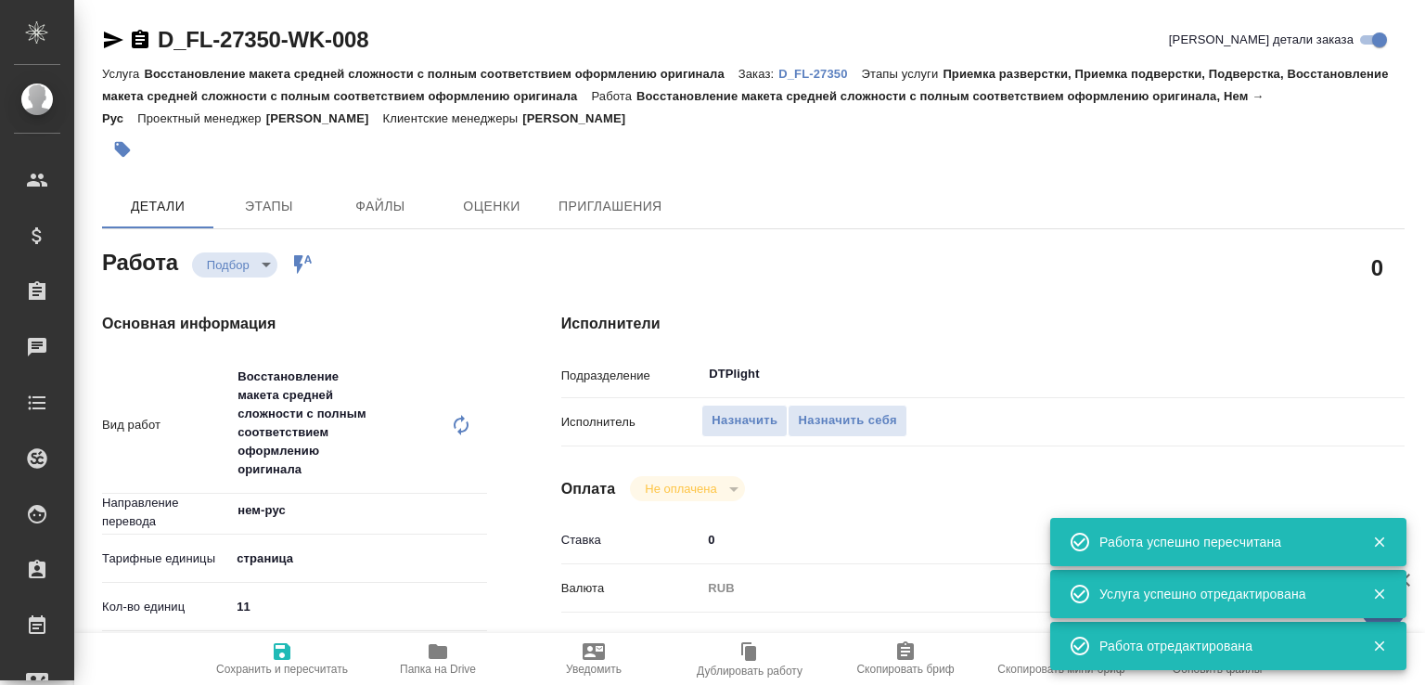
click at [458, 428] on icon at bounding box center [461, 425] width 22 height 22
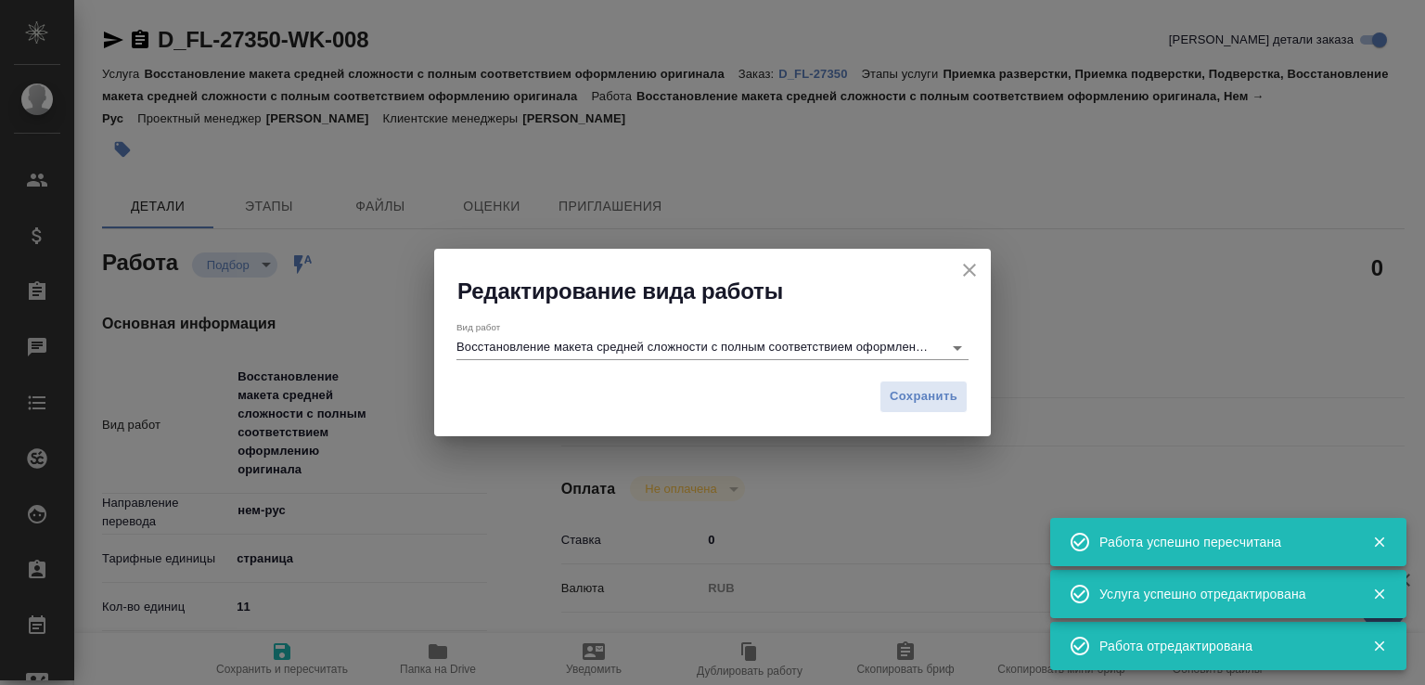
click at [672, 358] on input "Восстановление макета средней сложности с полным соответствием оформлению ориги…" at bounding box center [694, 347] width 477 height 22
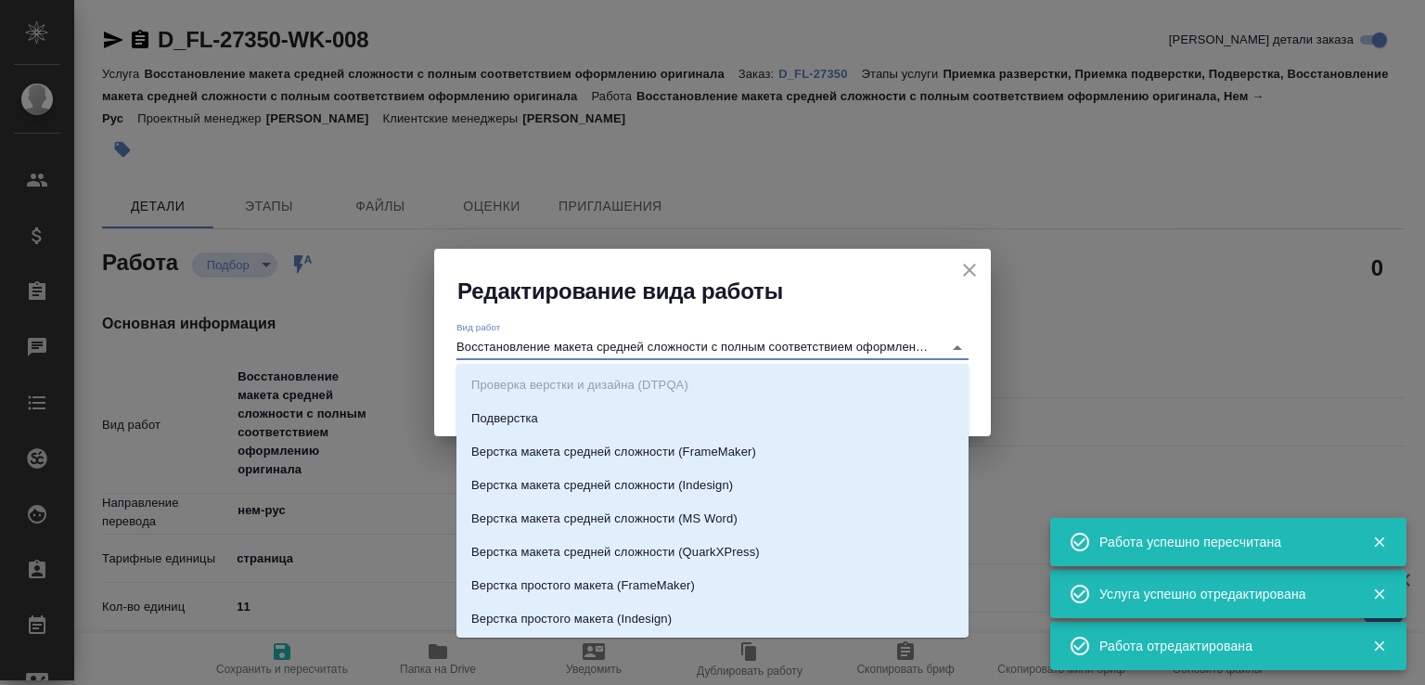
click at [633, 346] on input "Восстановление макета средней сложности с полным соответствием оформлению ориги…" at bounding box center [694, 347] width 477 height 22
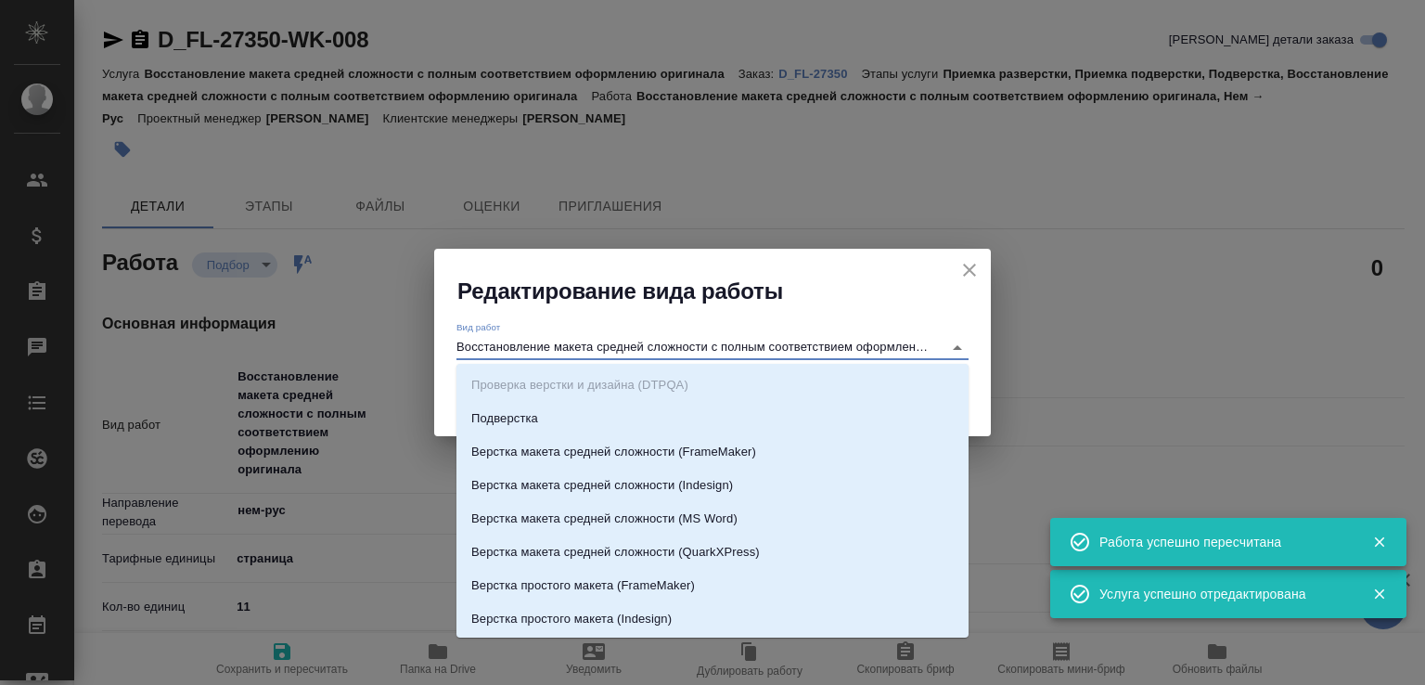
scroll to position [0, 96]
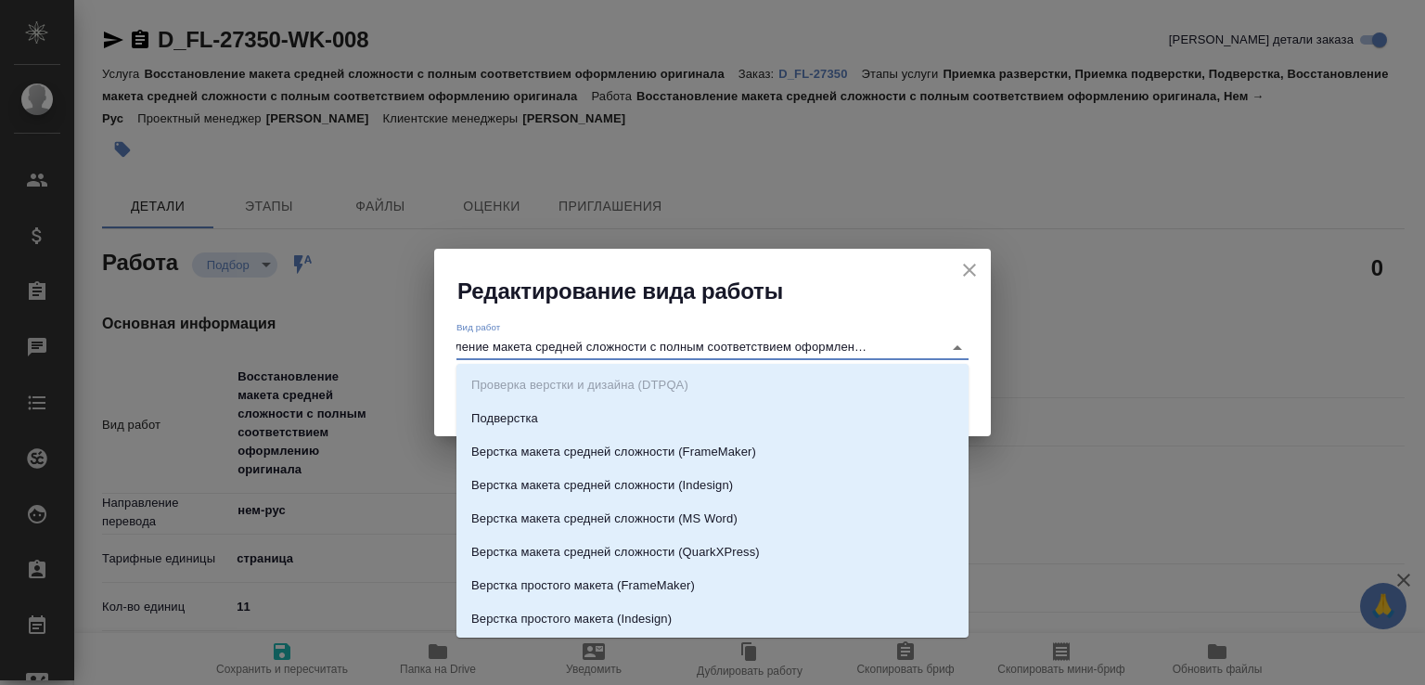
drag, startPoint x: 558, startPoint y: 350, endPoint x: 984, endPoint y: 346, distance: 425.7
click at [984, 346] on div "Вид работ Восстановление макета средней сложности с полным соответствием оформл…" at bounding box center [712, 338] width 557 height 64
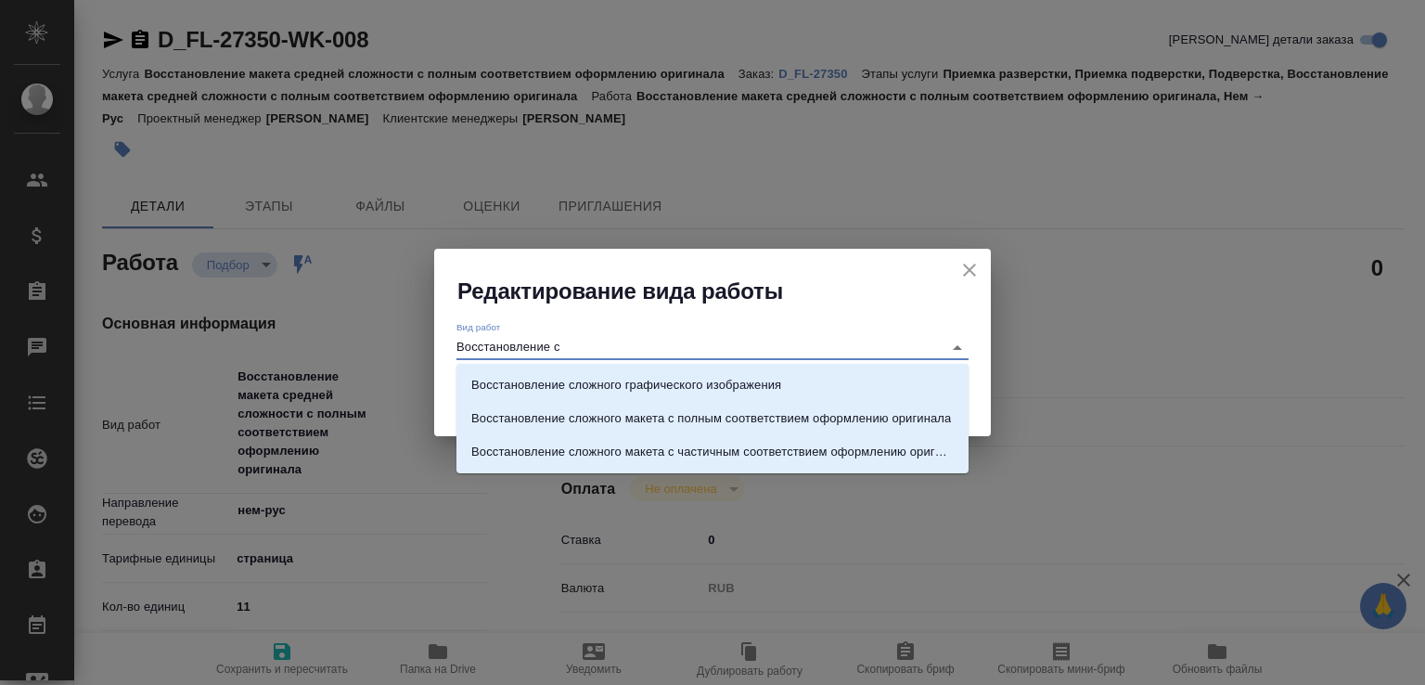
scroll to position [0, 0]
click at [783, 445] on p "Восстановление сложного макета с частичным соответствием оформлению оригинала" at bounding box center [712, 451] width 482 height 19
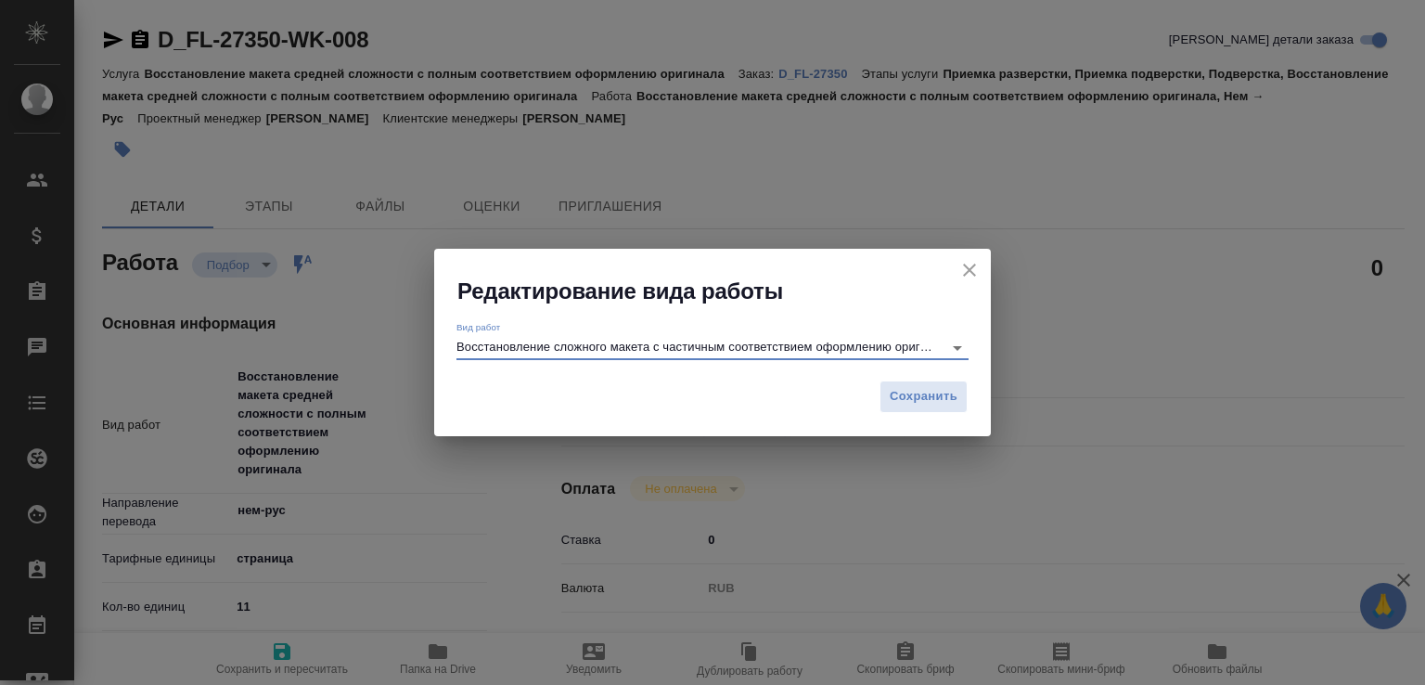
type input "Восстановление сложного макета с частичным соответствием оформлению оригинала"
click at [878, 397] on div "Сохранить" at bounding box center [712, 403] width 557 height 65
click at [890, 397] on span "Сохранить" at bounding box center [923, 396] width 68 height 21
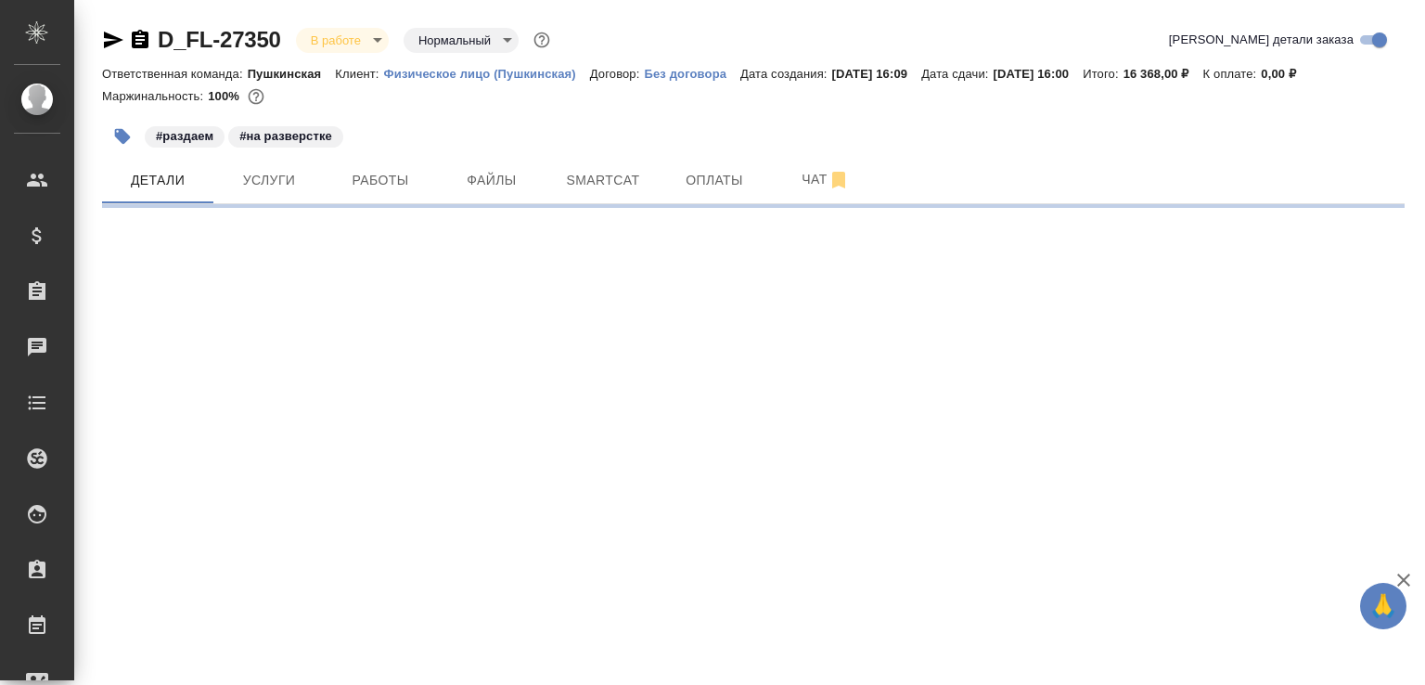
select select "RU"
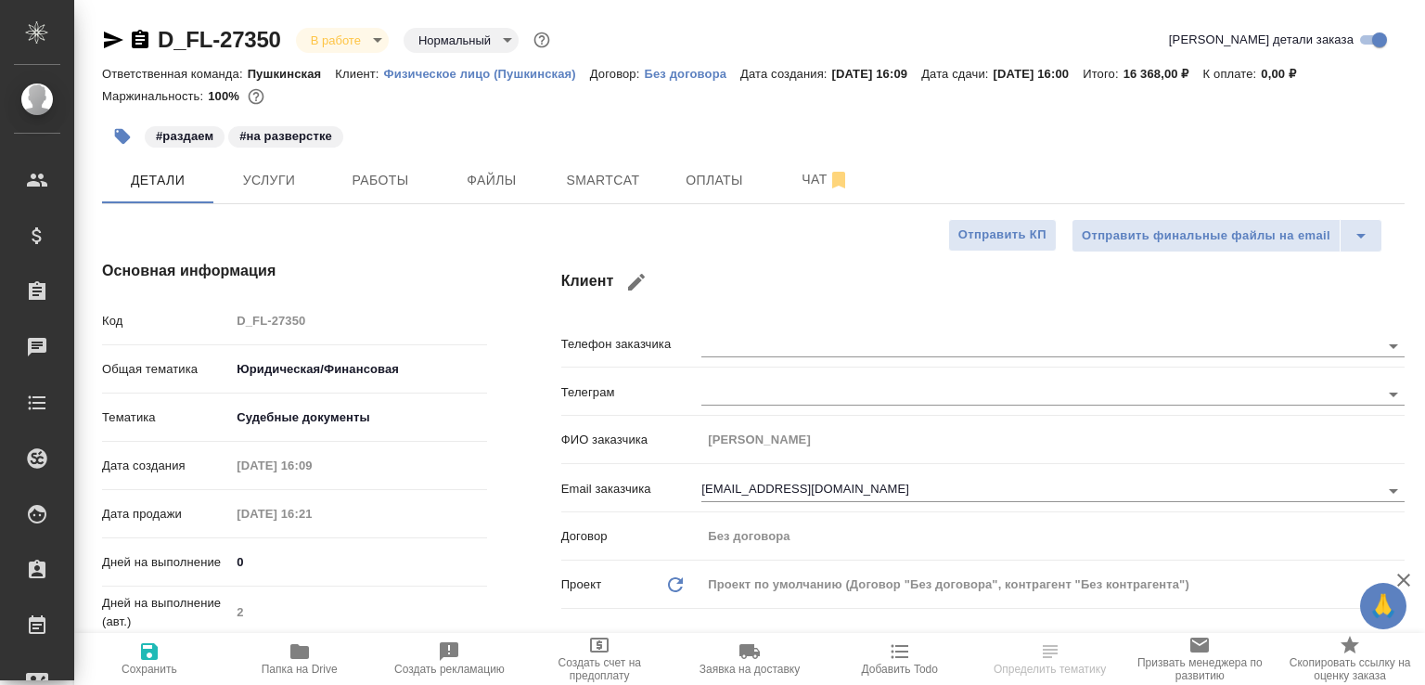
type textarea "x"
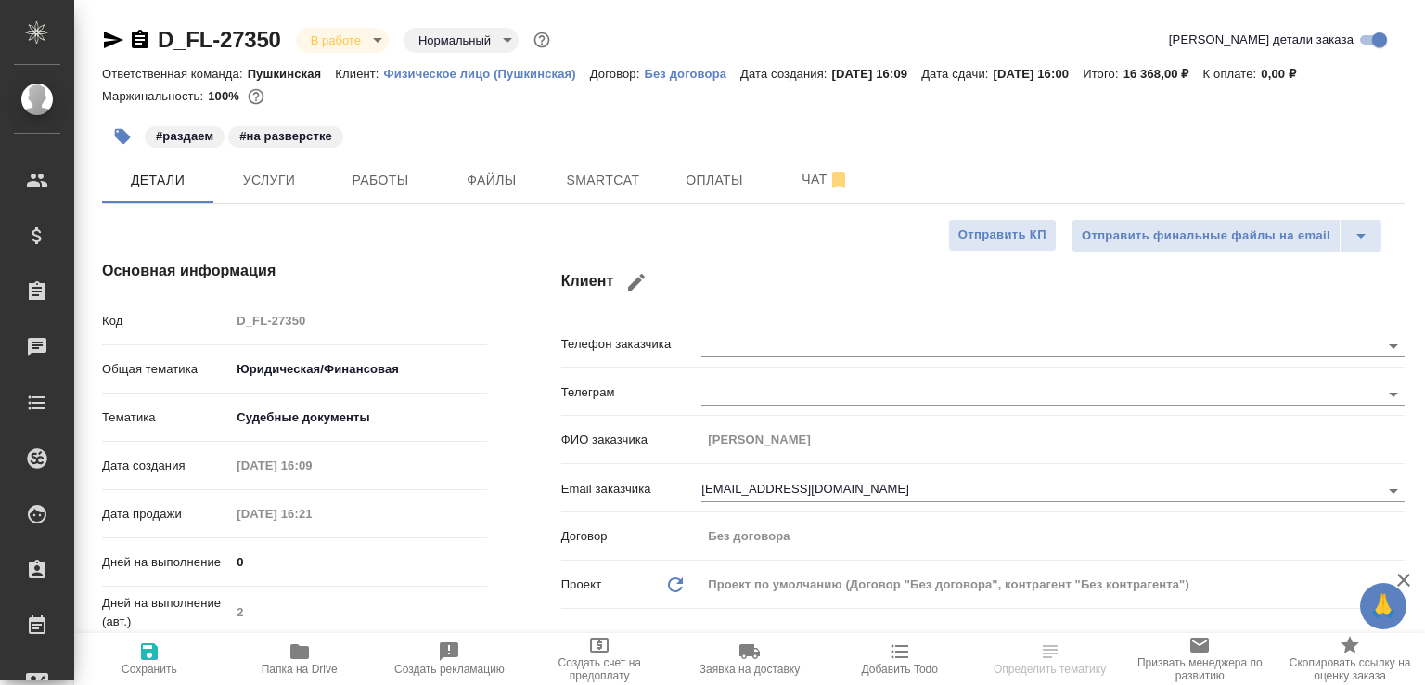
type textarea "x"
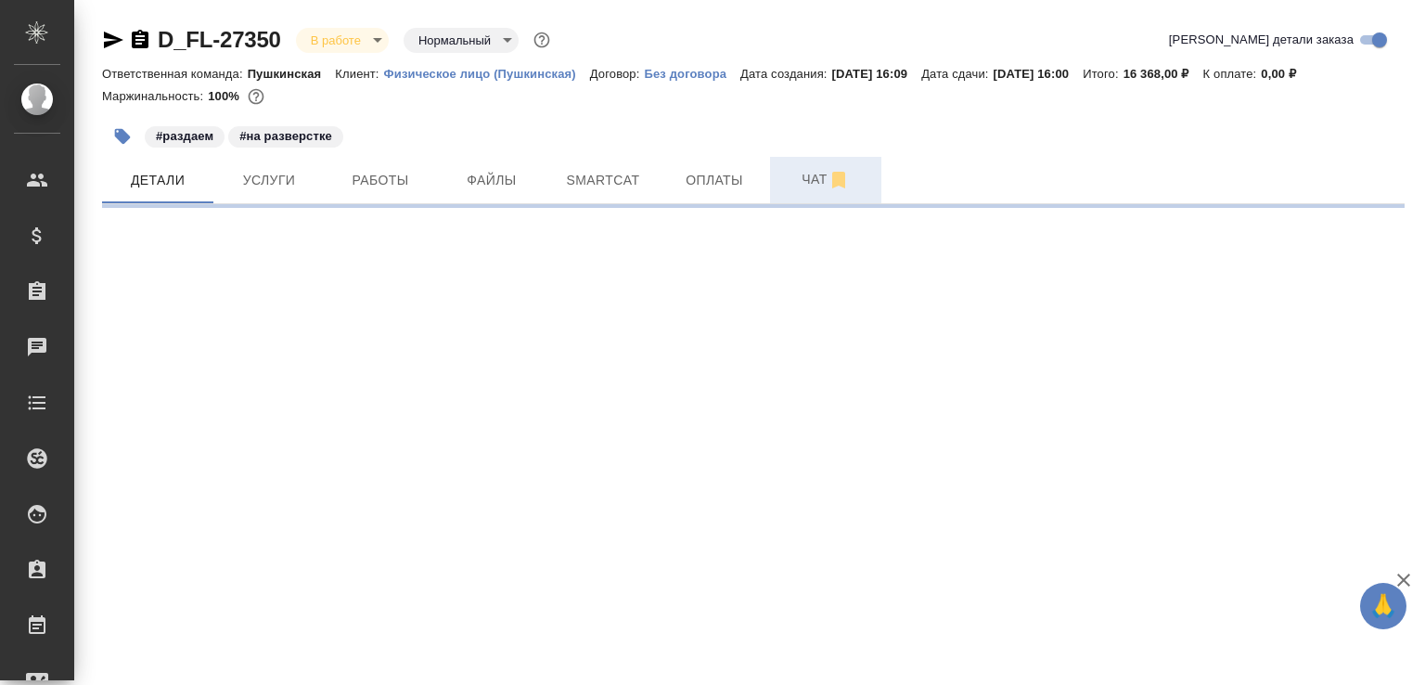
click at [812, 191] on span "Чат" at bounding box center [825, 179] width 89 height 23
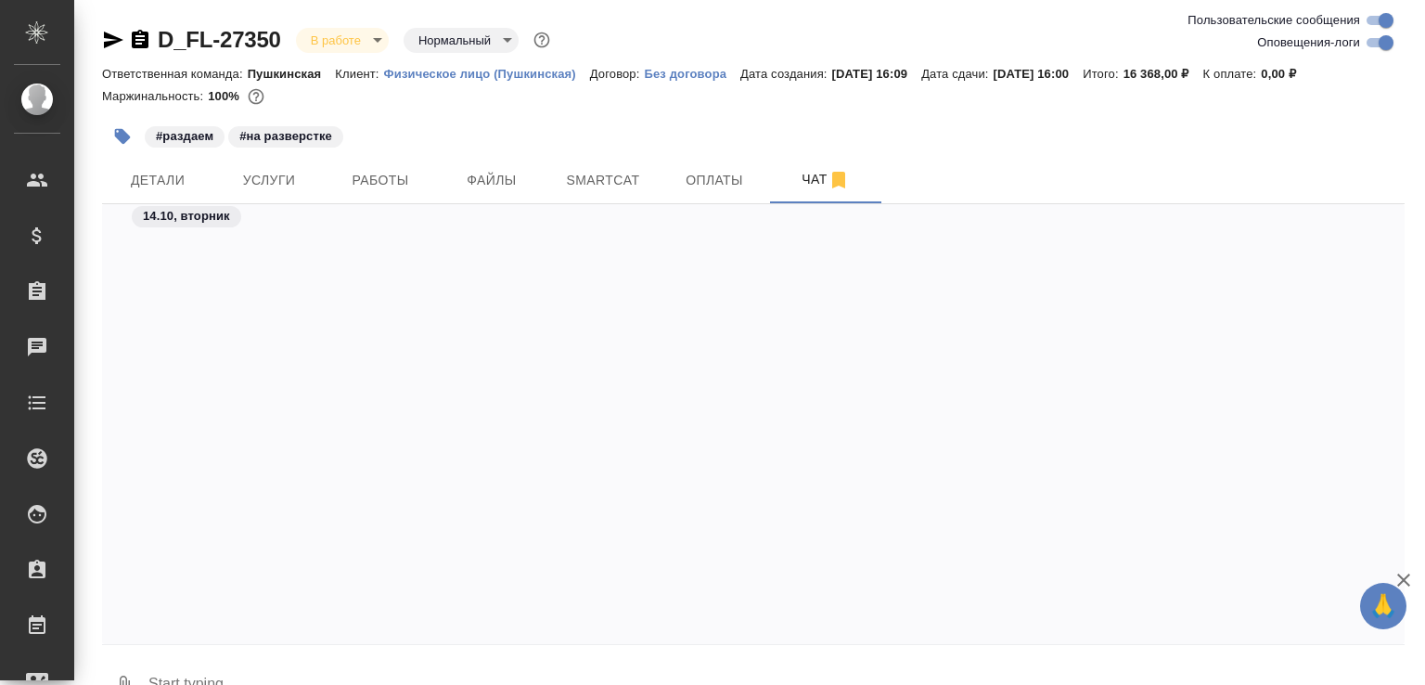
scroll to position [2197, 0]
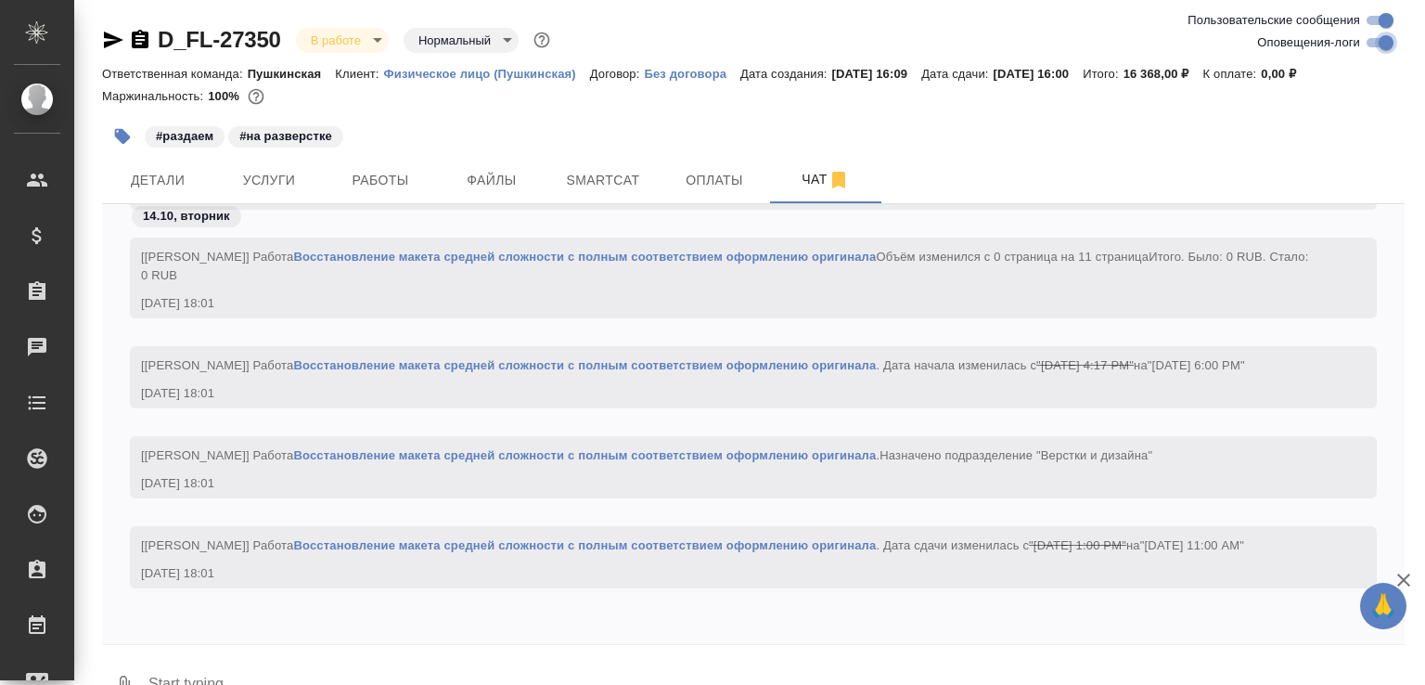
click at [1374, 45] on input "Оповещения-логи" at bounding box center [1385, 43] width 67 height 22
checkbox input "false"
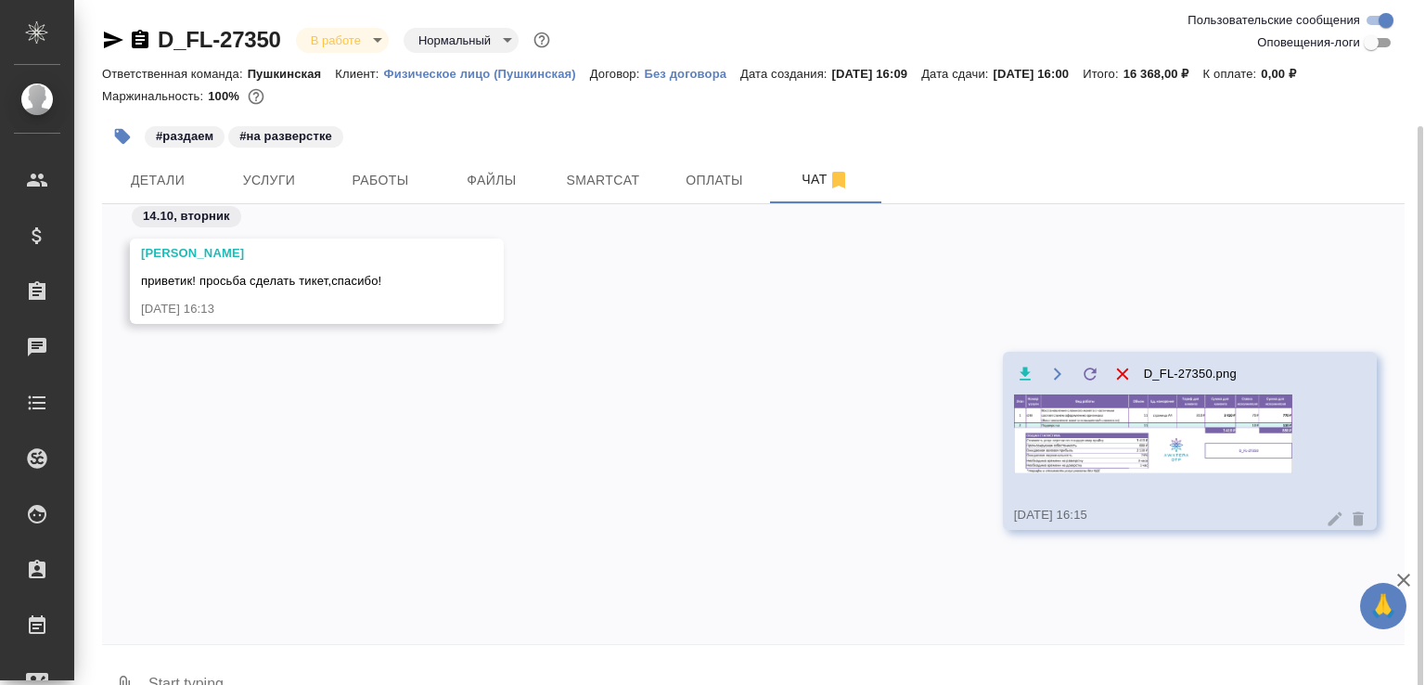
scroll to position [66, 0]
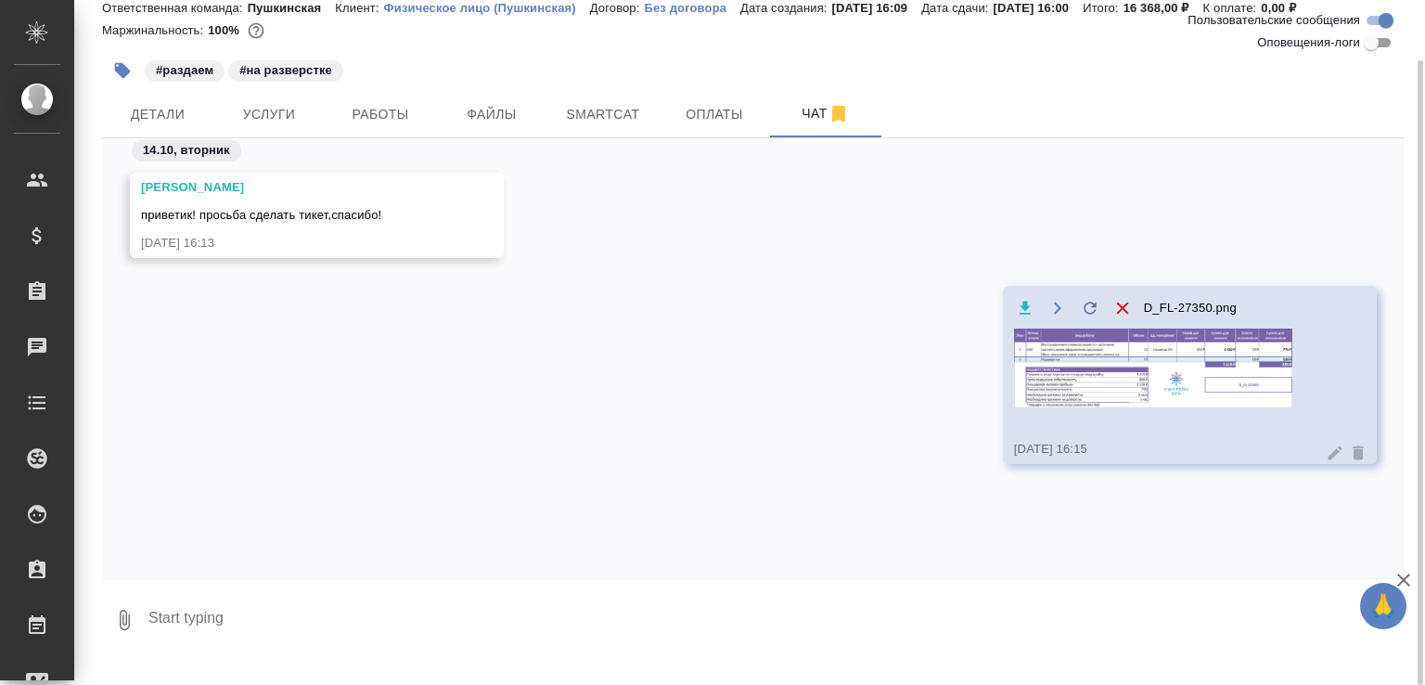
drag, startPoint x: 1112, startPoint y: 416, endPoint x: 1111, endPoint y: 406, distance: 9.3
click at [1111, 406] on img at bounding box center [1153, 367] width 278 height 79
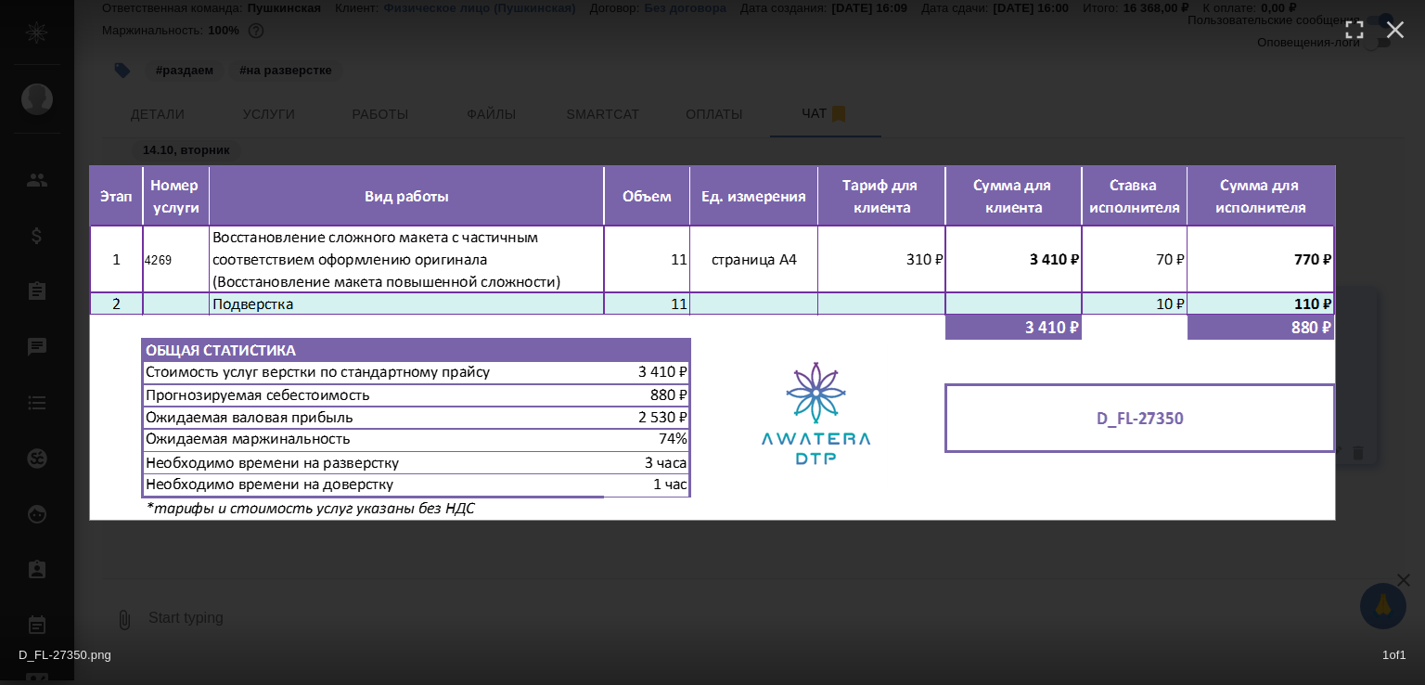
click at [1052, 403] on img at bounding box center [712, 342] width 1247 height 355
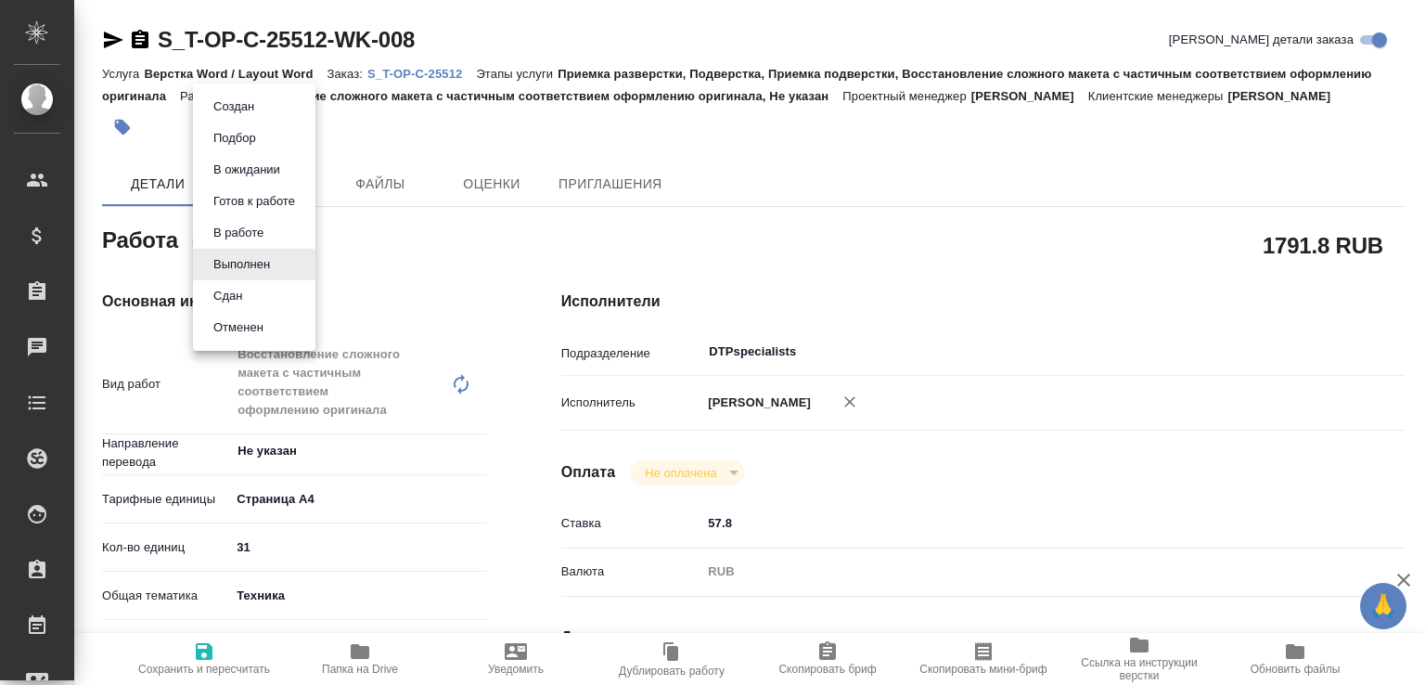
click at [289, 259] on body "🙏 .cls-1 fill:#fff; AWATERA Малофеева Екатерина e.malofeeva Клиенты Спецификаци…" at bounding box center [712, 342] width 1425 height 685
click at [280, 286] on li "Сдан" at bounding box center [254, 296] width 122 height 32
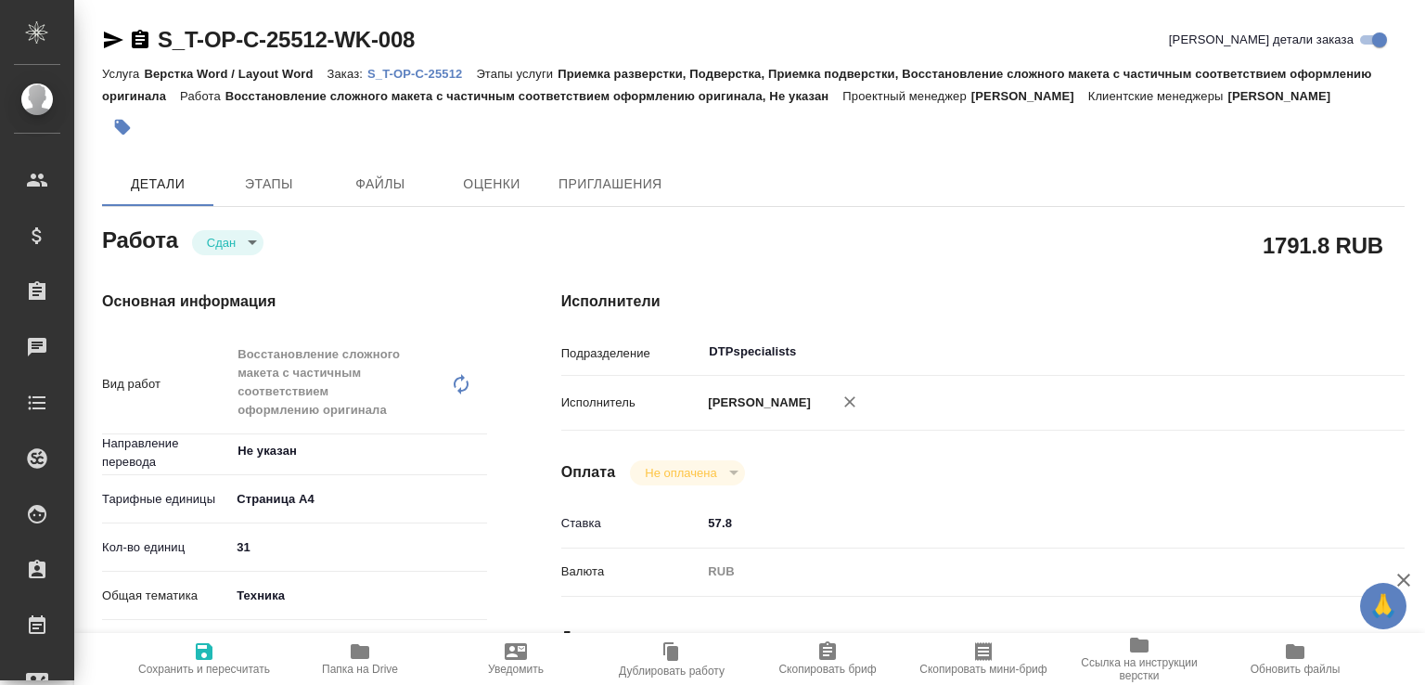
type textarea "x"
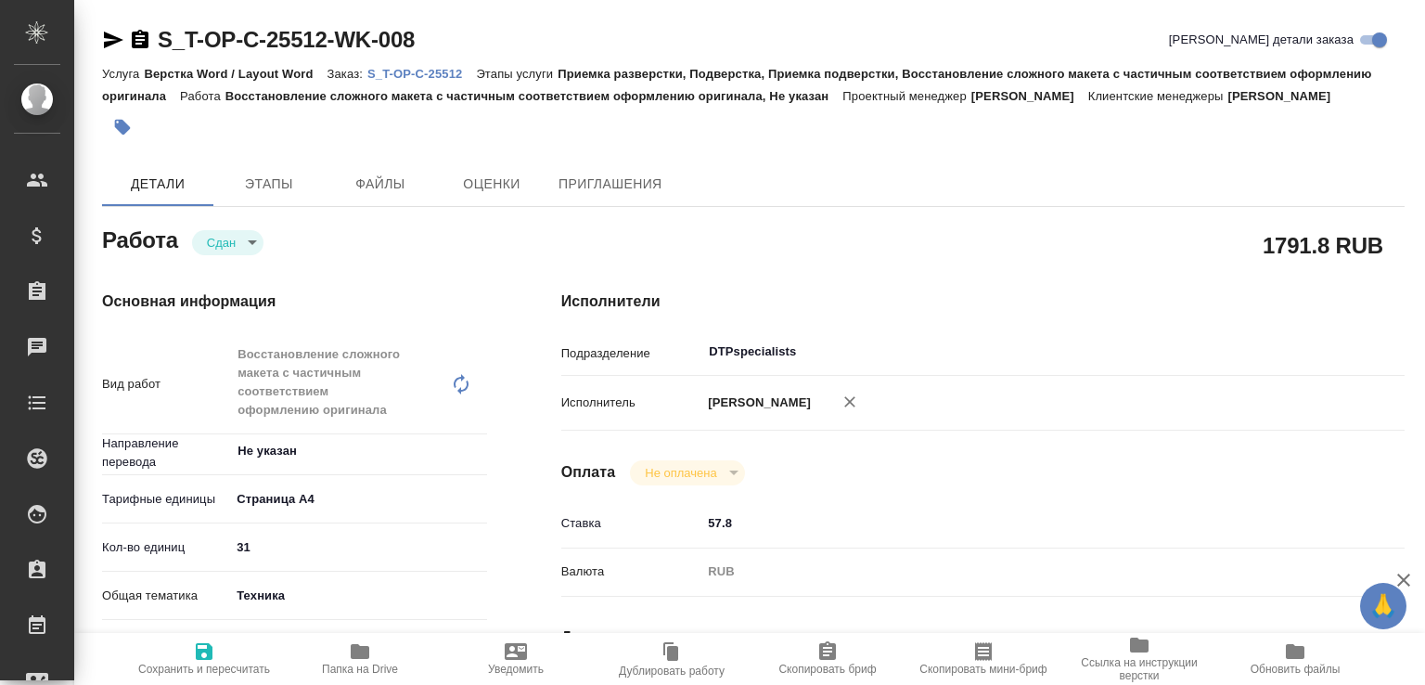
type textarea "x"
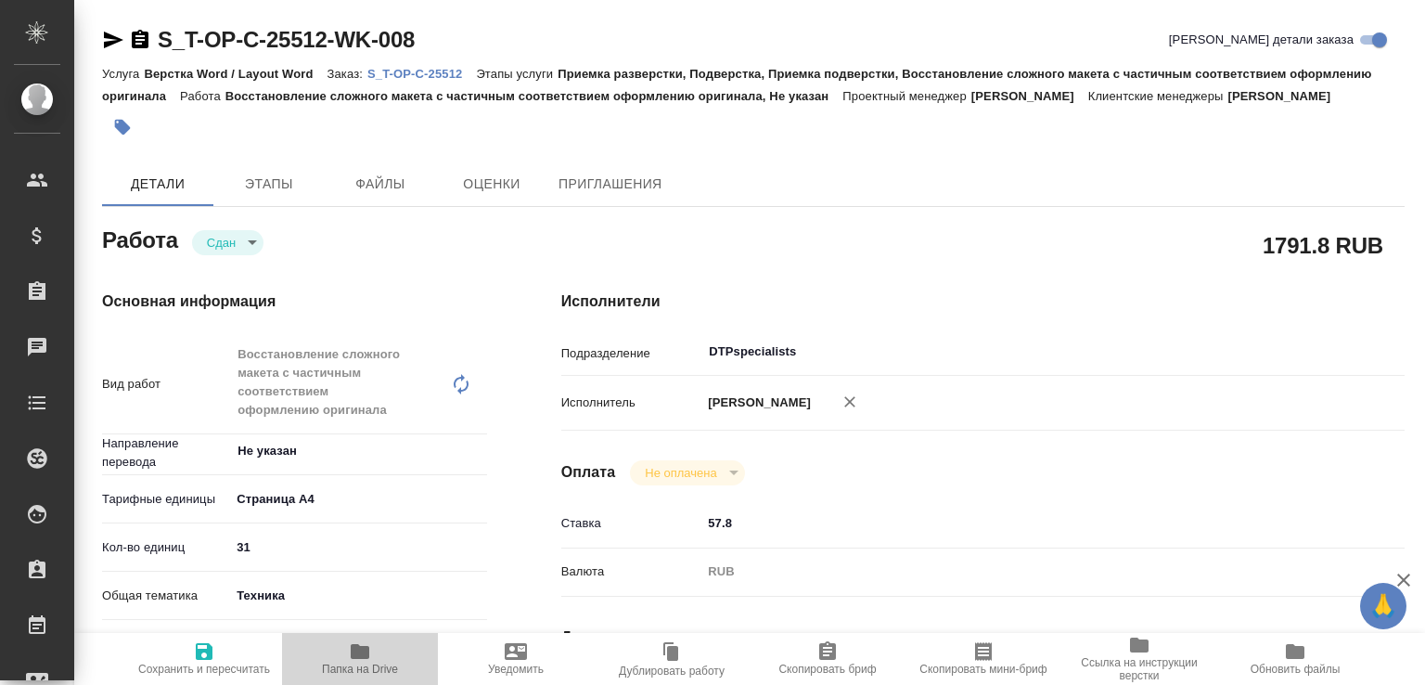
click at [416, 672] on span "Папка на Drive" at bounding box center [360, 657] width 134 height 35
type textarea "x"
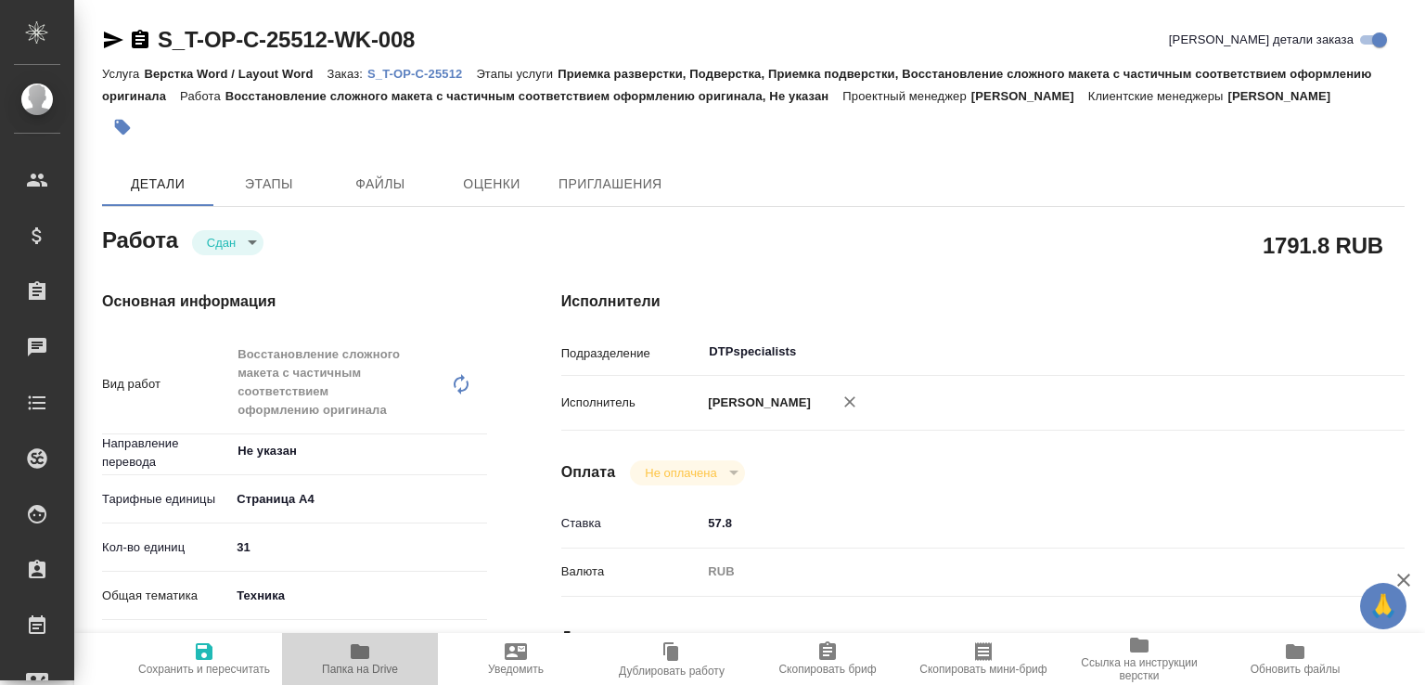
type textarea "x"
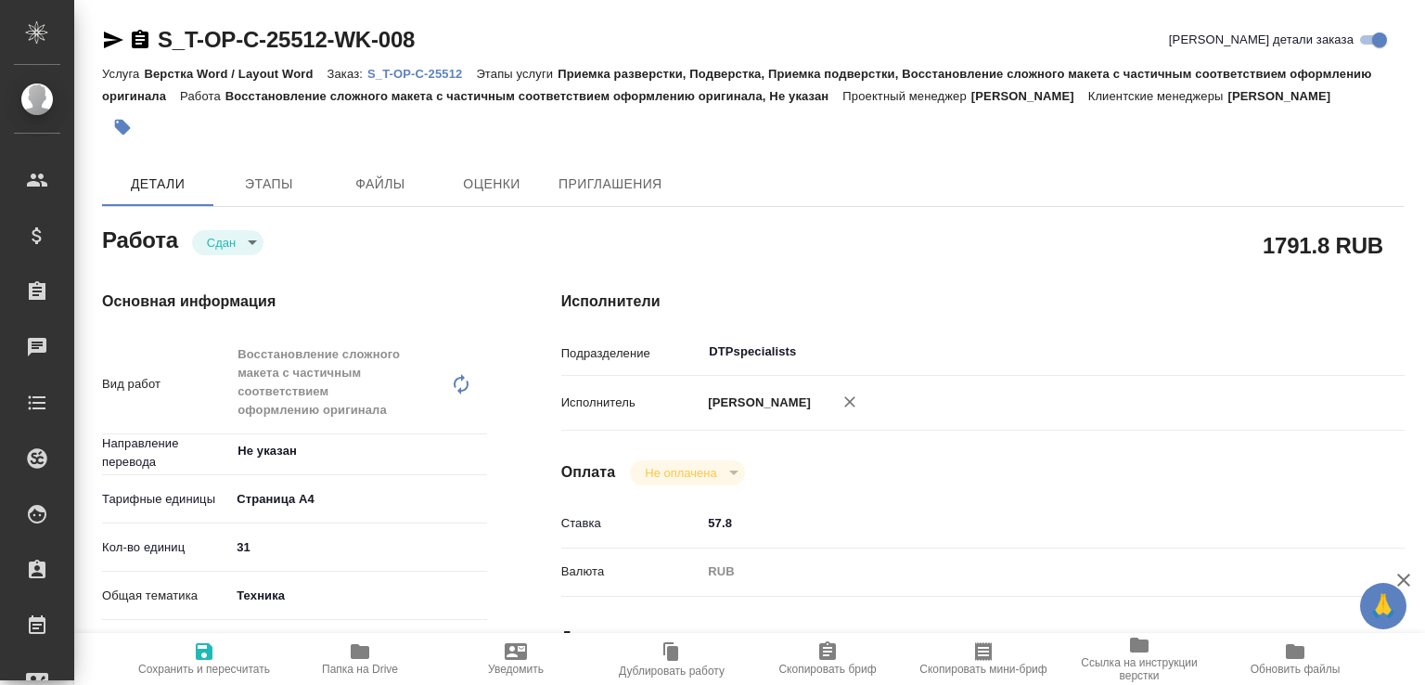
type textarea "x"
click at [449, 71] on p "S_T-OP-C-25512" at bounding box center [421, 74] width 109 height 14
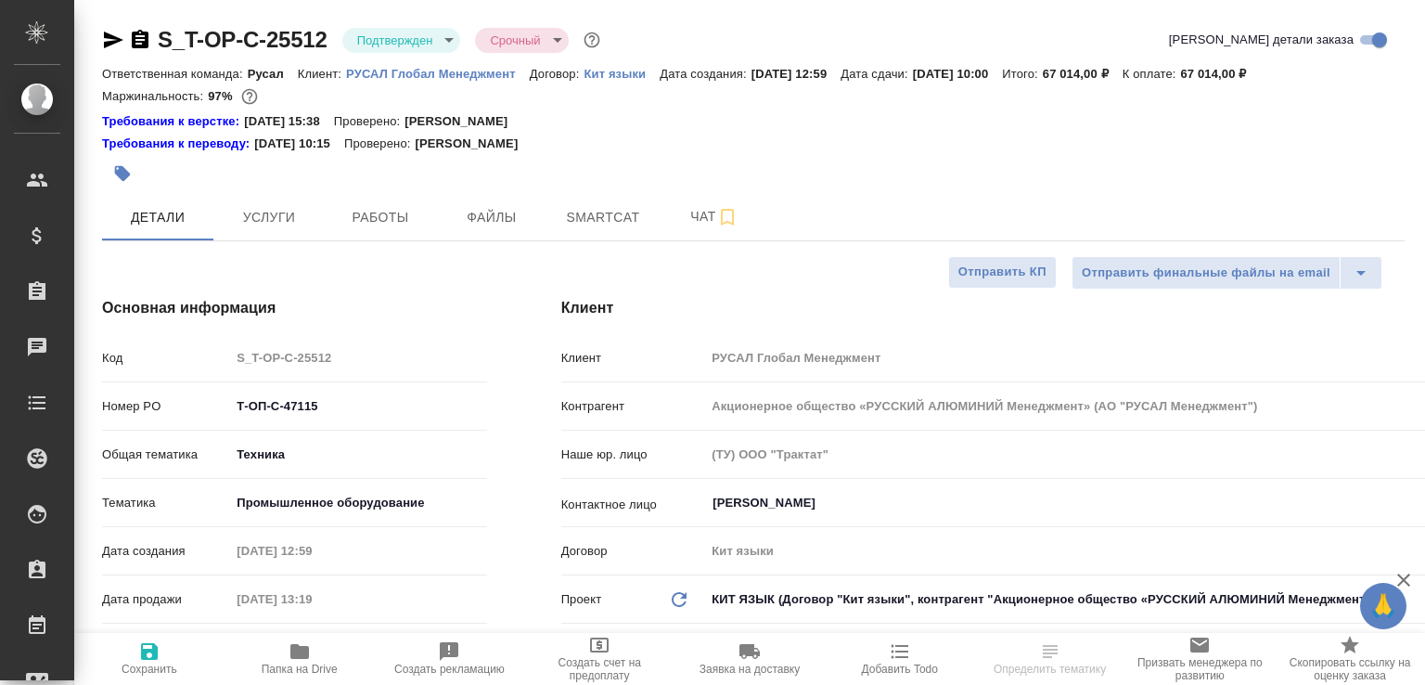
select select "RU"
type input "[PERSON_NAME]"
select select "RU"
type textarea "x"
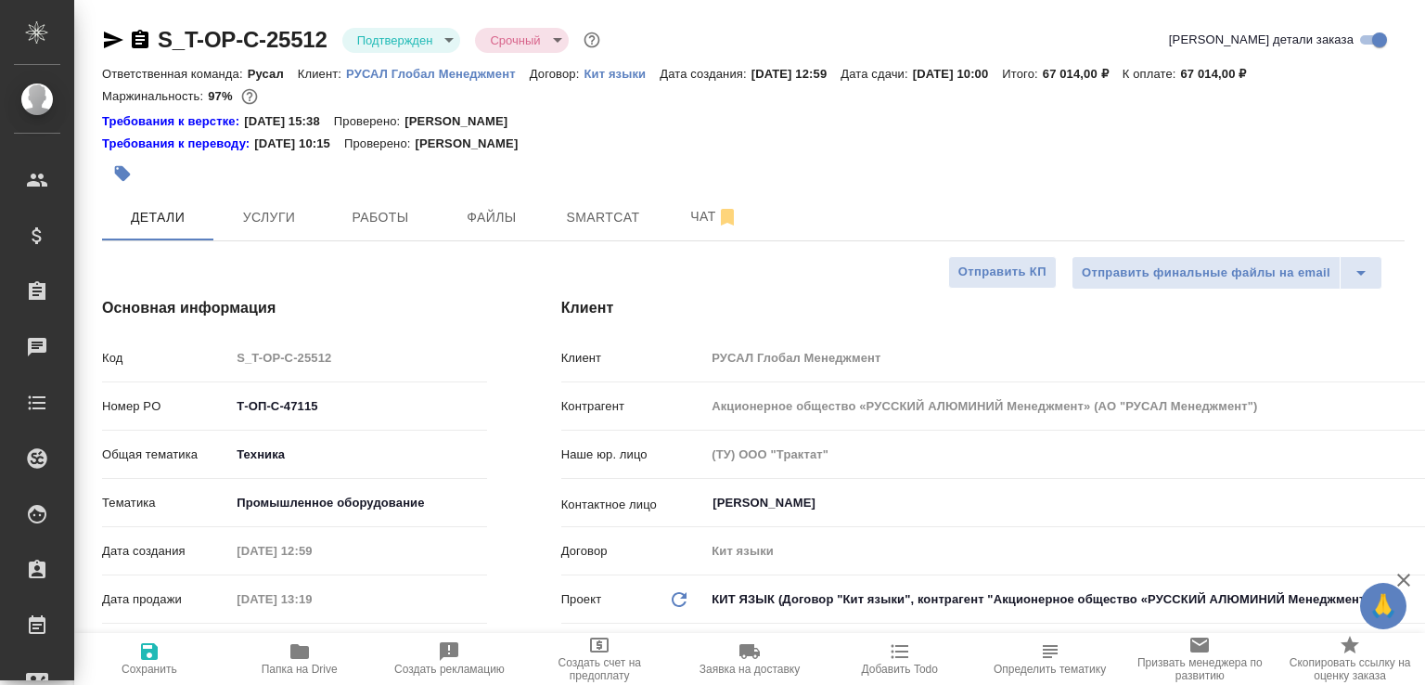
type textarea "x"
click at [701, 212] on span "Чат" at bounding box center [714, 216] width 89 height 23
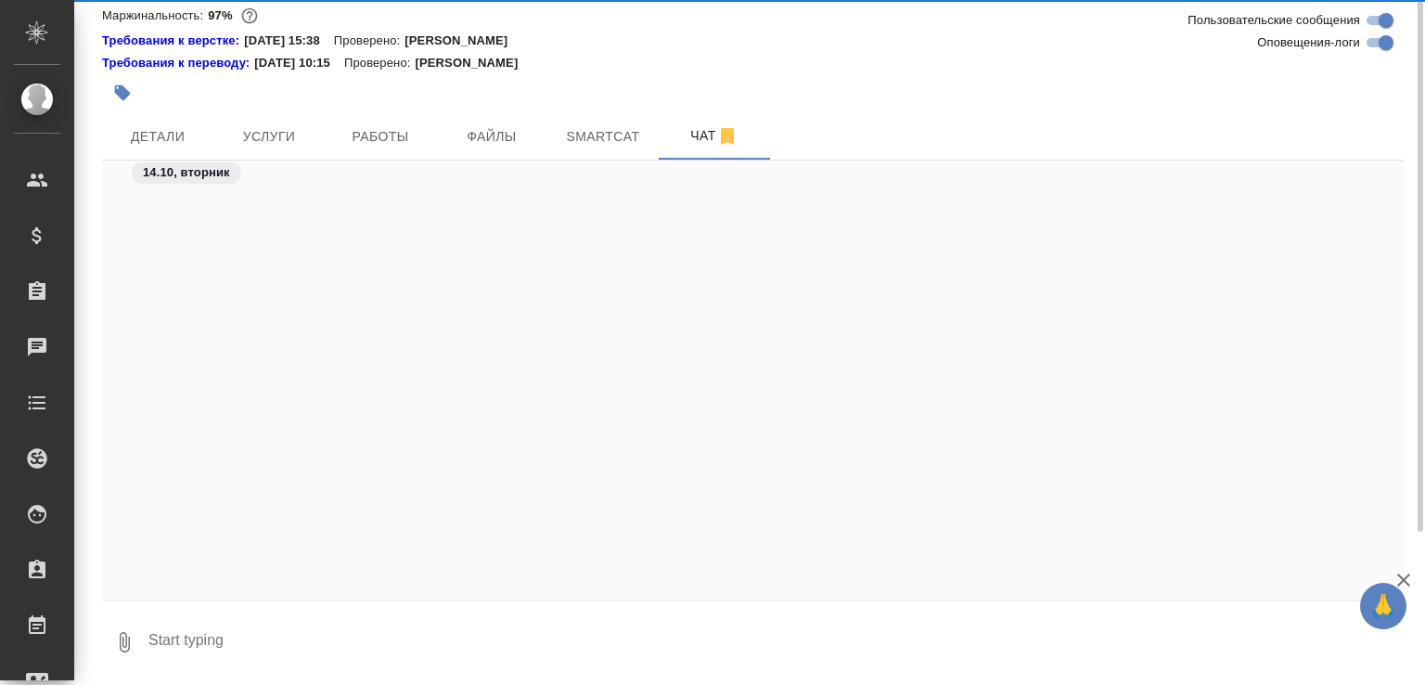
scroll to position [5569, 0]
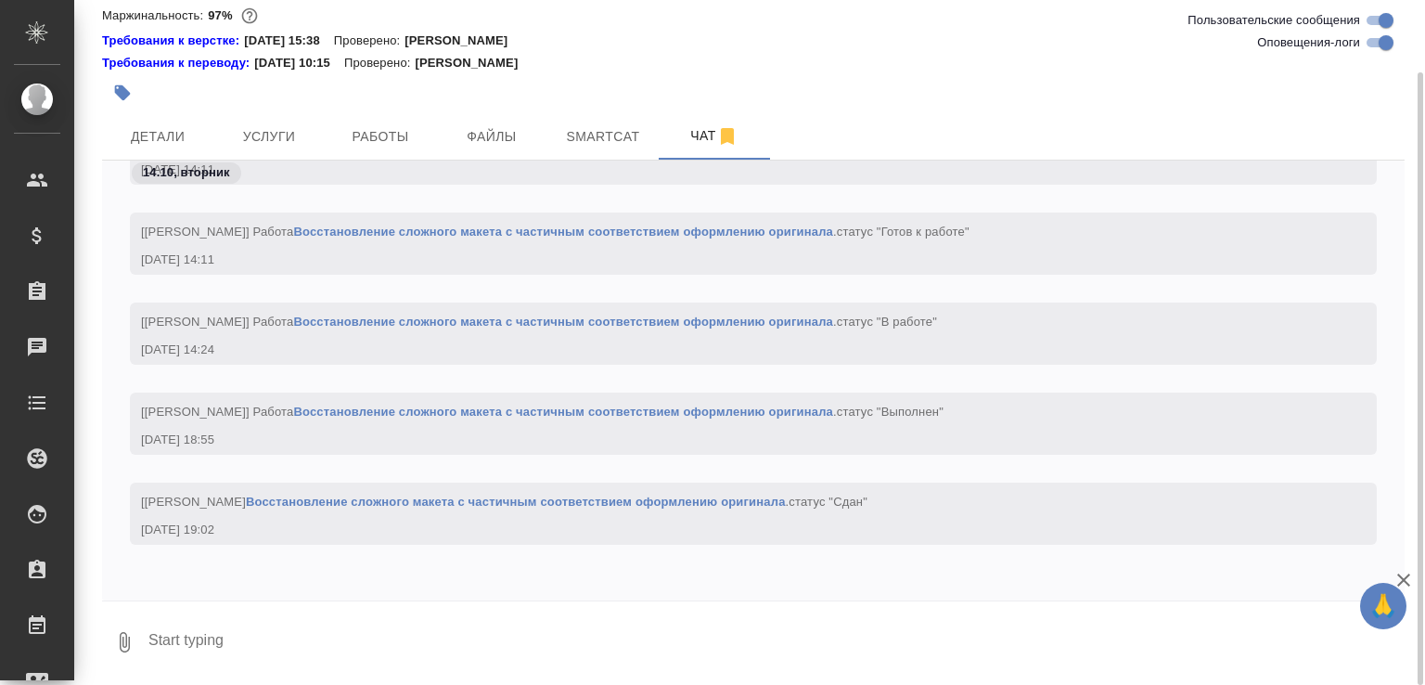
click at [412, 633] on textarea at bounding box center [776, 641] width 1258 height 63
paste textarea "https://drive.awatera.com/apps/files/files/10704802?dir=/Shares/%D0%A2-%D0%9E%D…"
type textarea "https://drive.awatera.com/apps/files/files/10704802?dir=/Shares/%D0%A2-%D0%9E%D…"
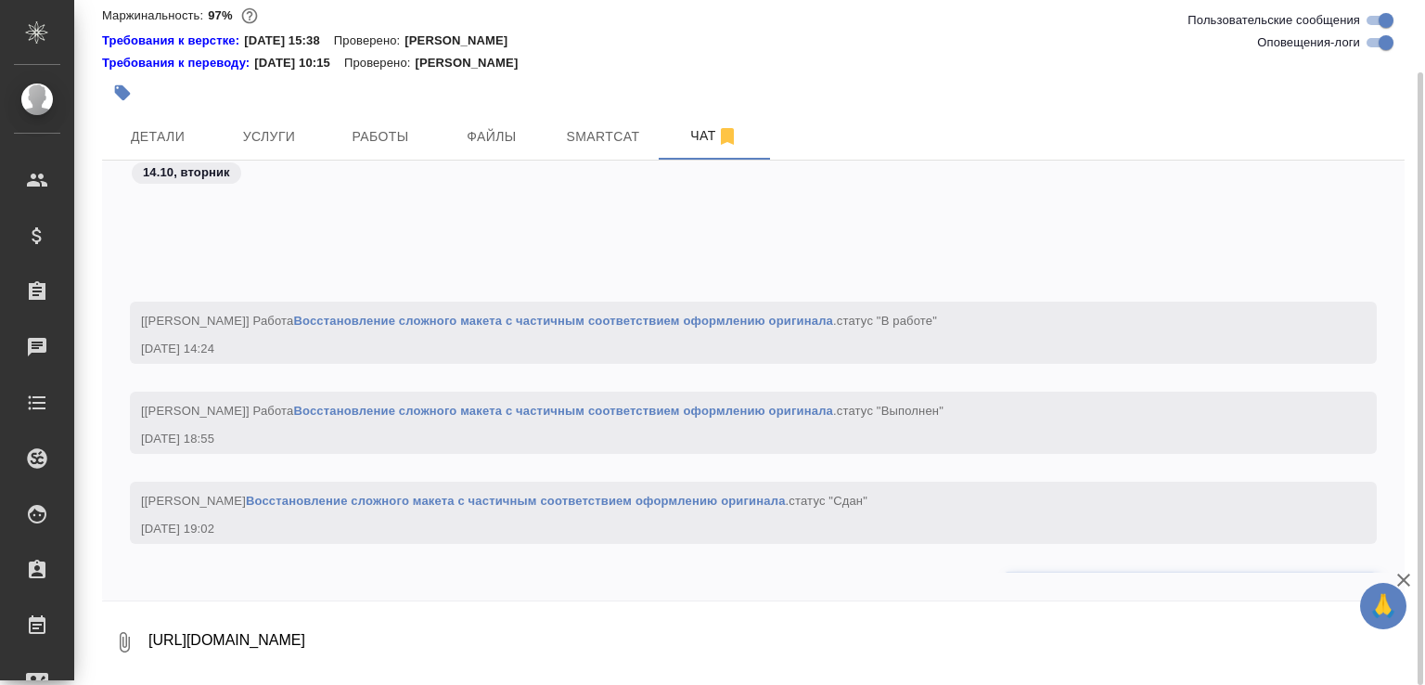
scroll to position [5695, 0]
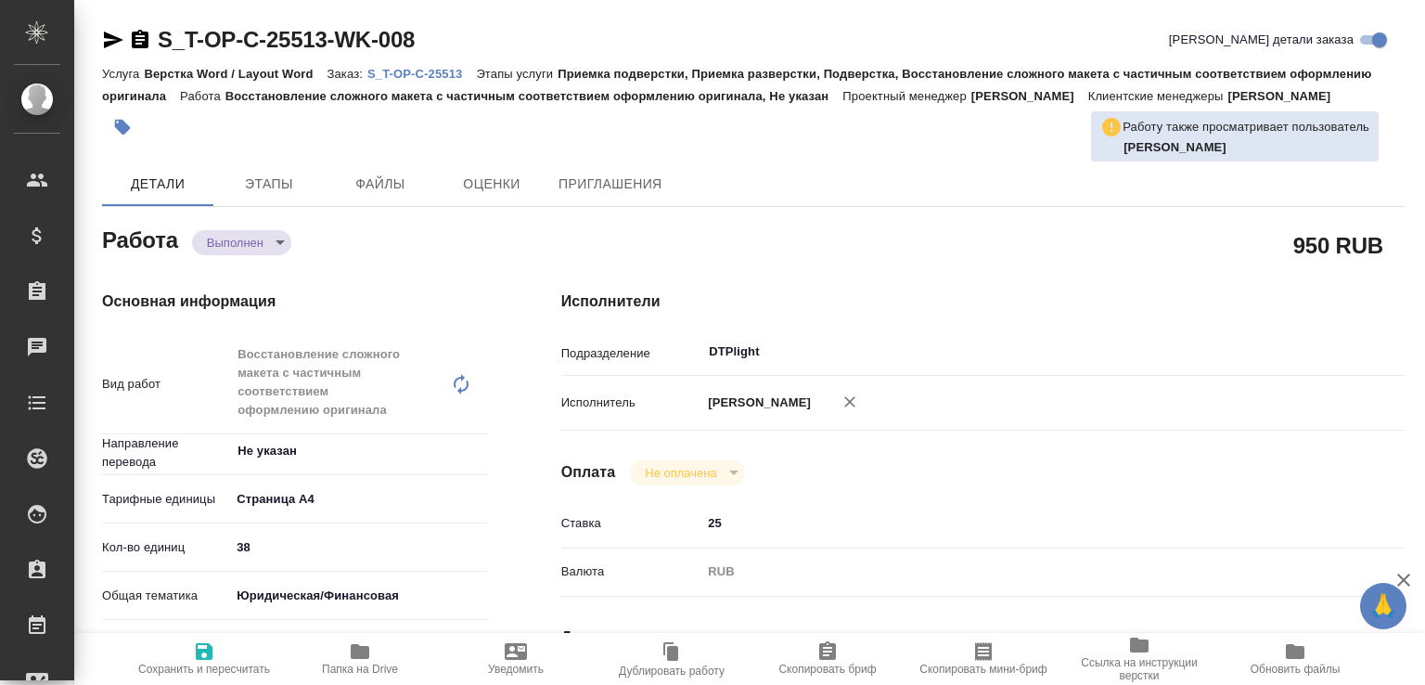
click at [268, 262] on body "🙏 .cls-1 fill:#fff; AWATERA [PERSON_NAME]malofeeva Клиенты Спецификации Заказы …" at bounding box center [712, 342] width 1425 height 685
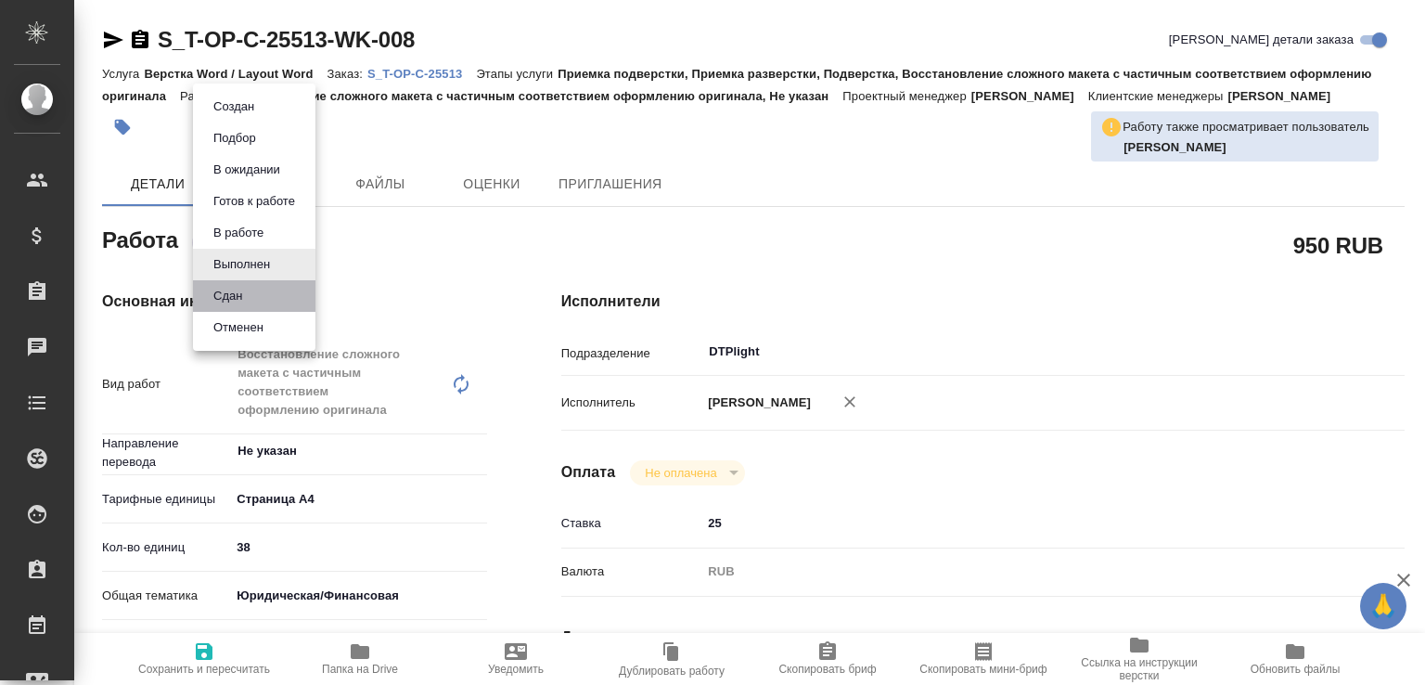
click at [262, 294] on li "Сдан" at bounding box center [254, 296] width 122 height 32
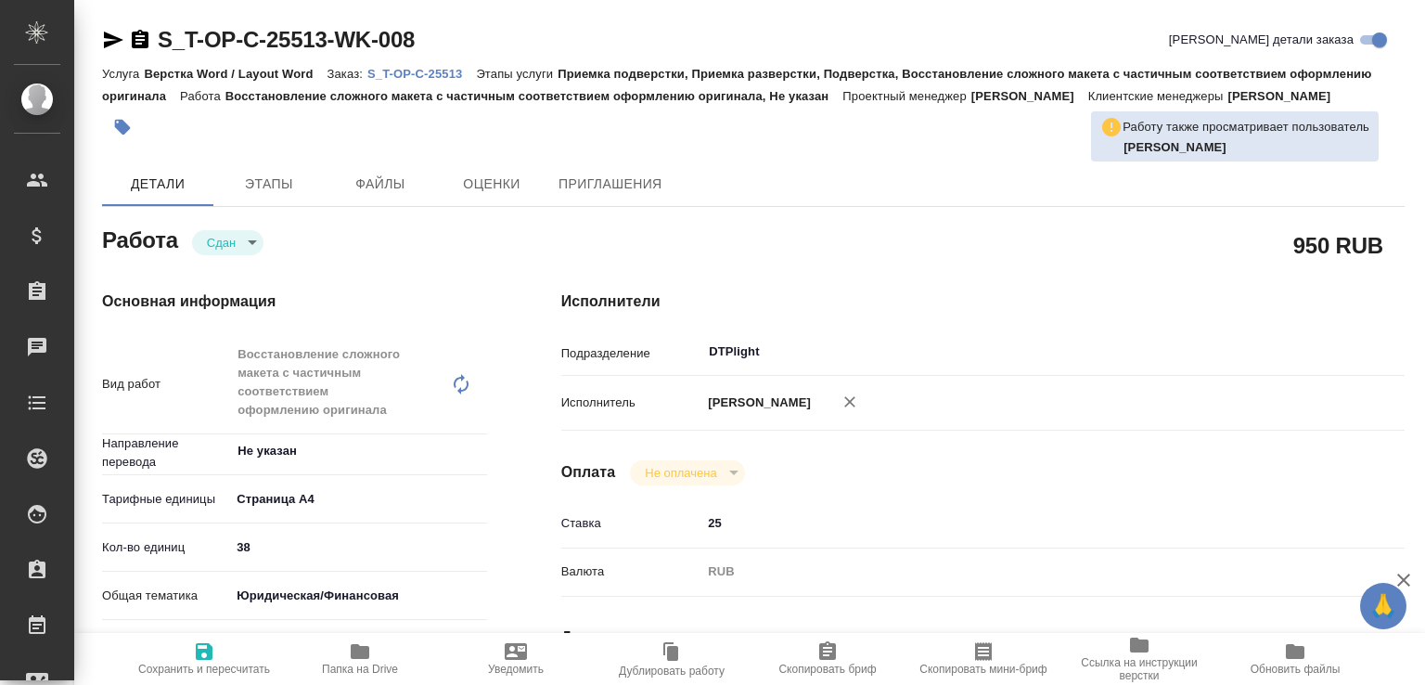
type textarea "x"
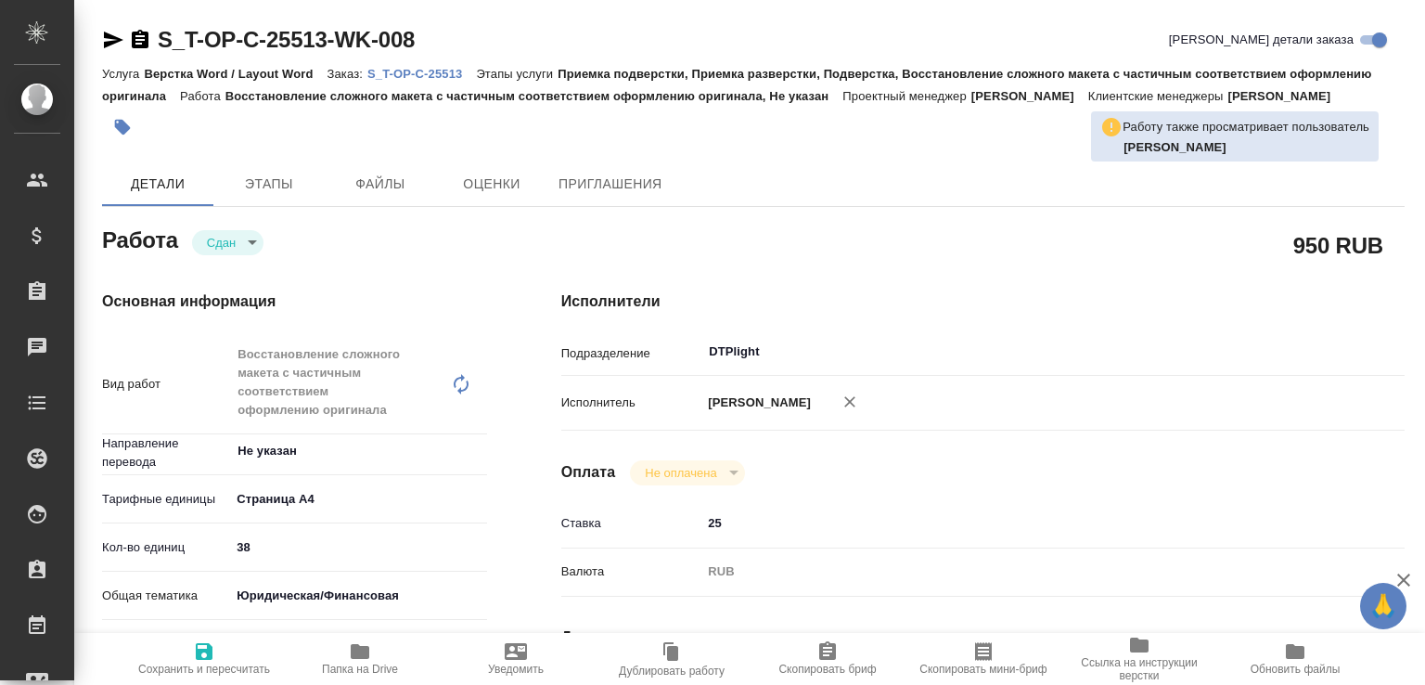
type textarea "x"
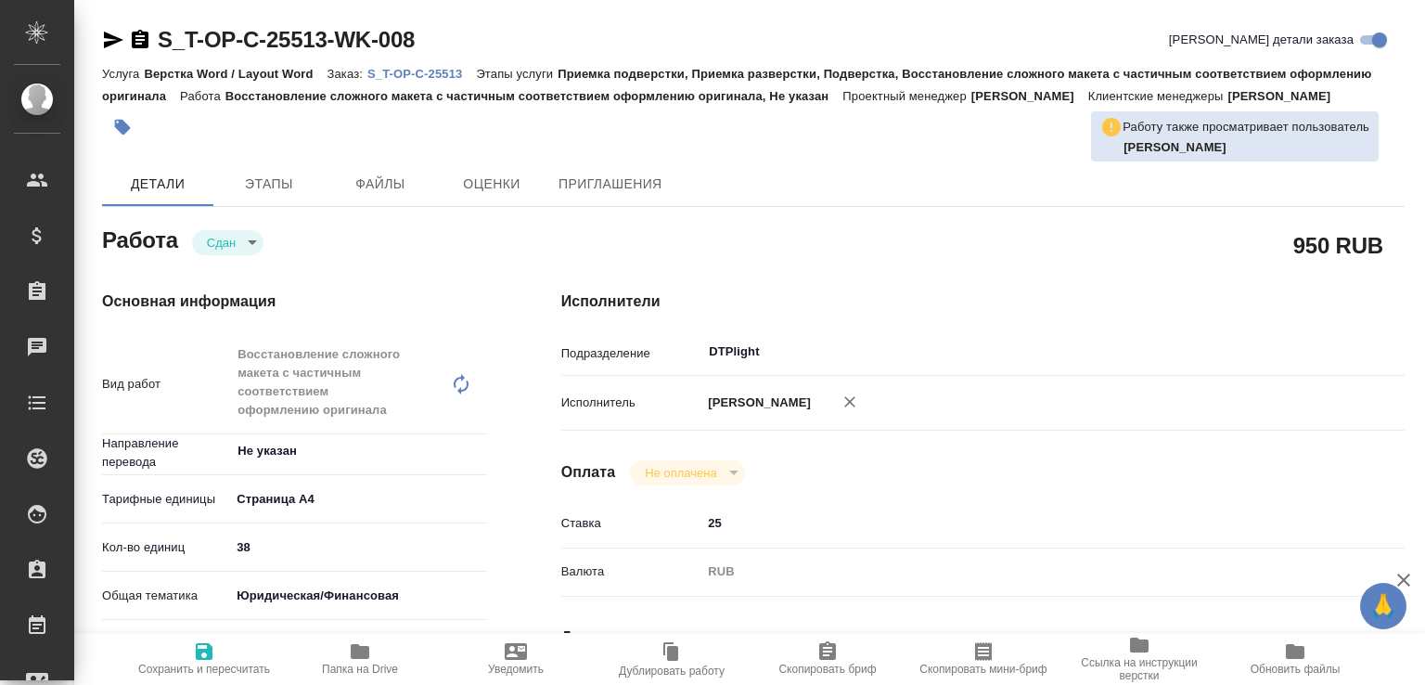
click at [416, 654] on span "Папка на Drive" at bounding box center [360, 657] width 134 height 35
type textarea "x"
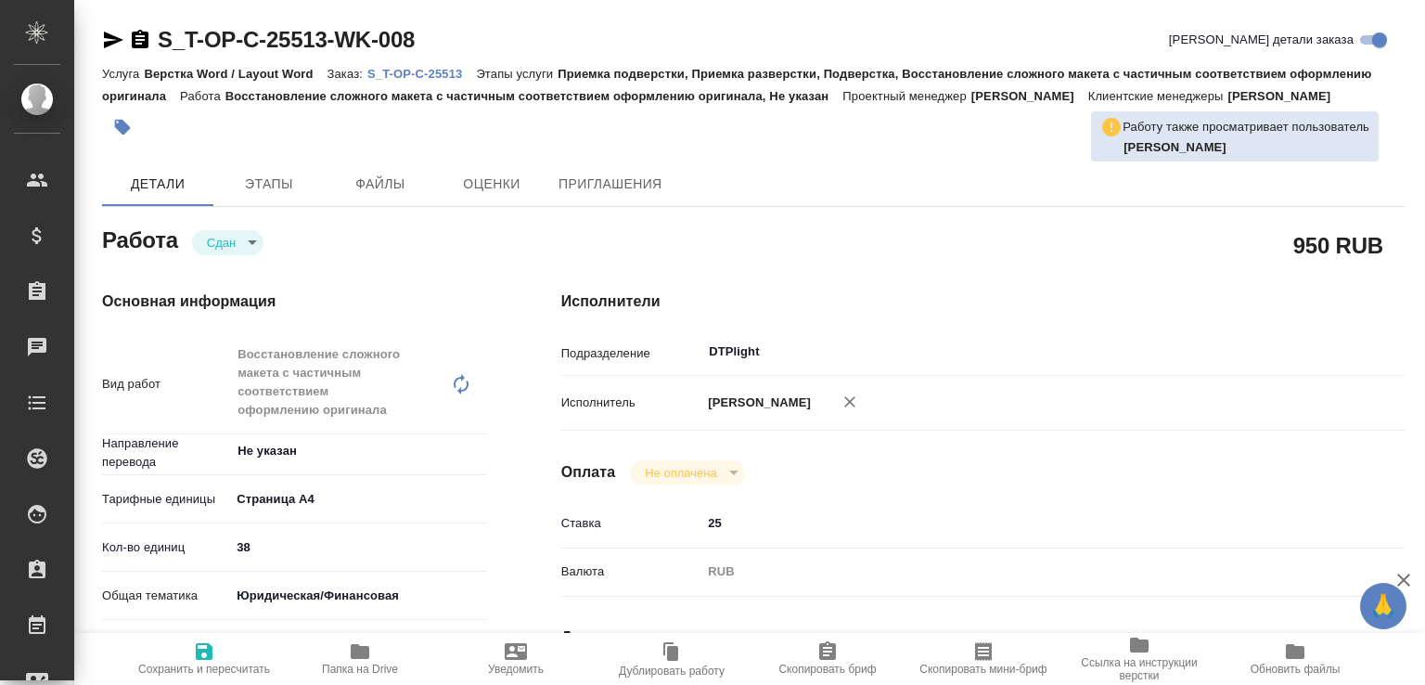
type textarea "x"
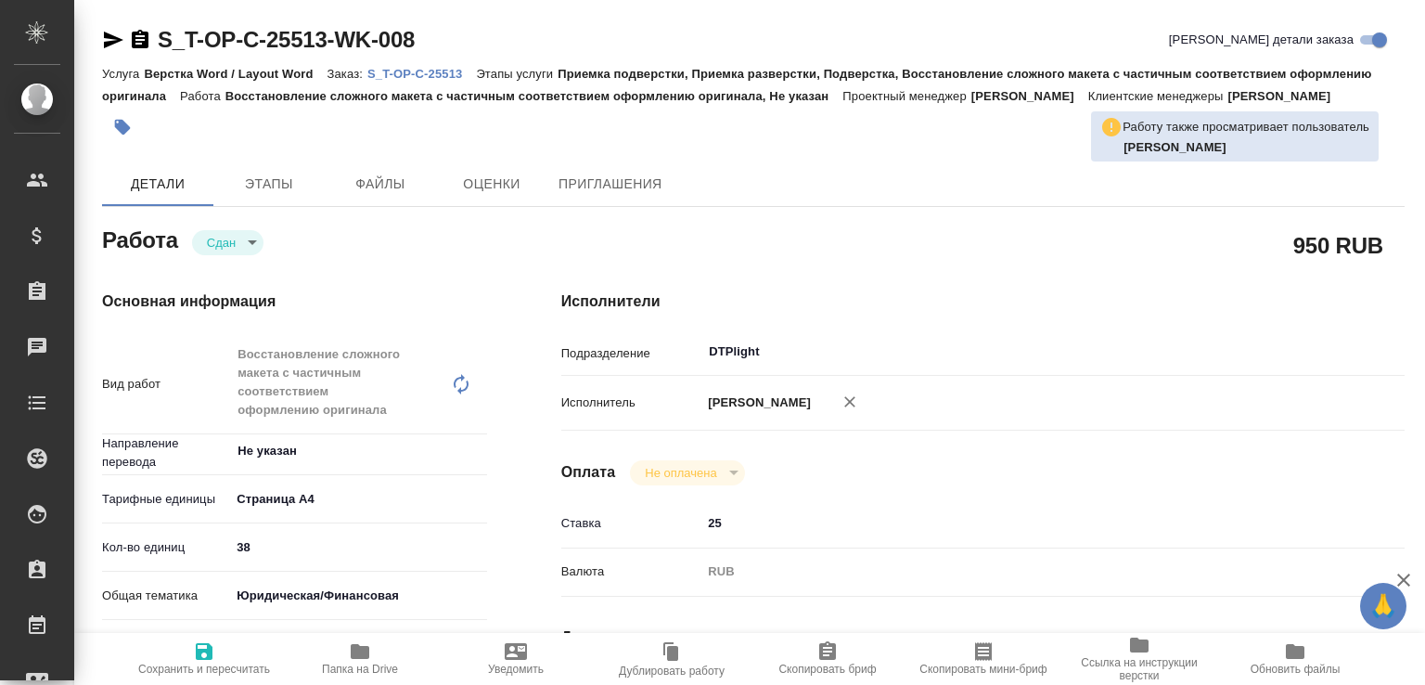
type textarea "x"
click at [448, 65] on link "S_T-OP-C-25513" at bounding box center [421, 73] width 109 height 16
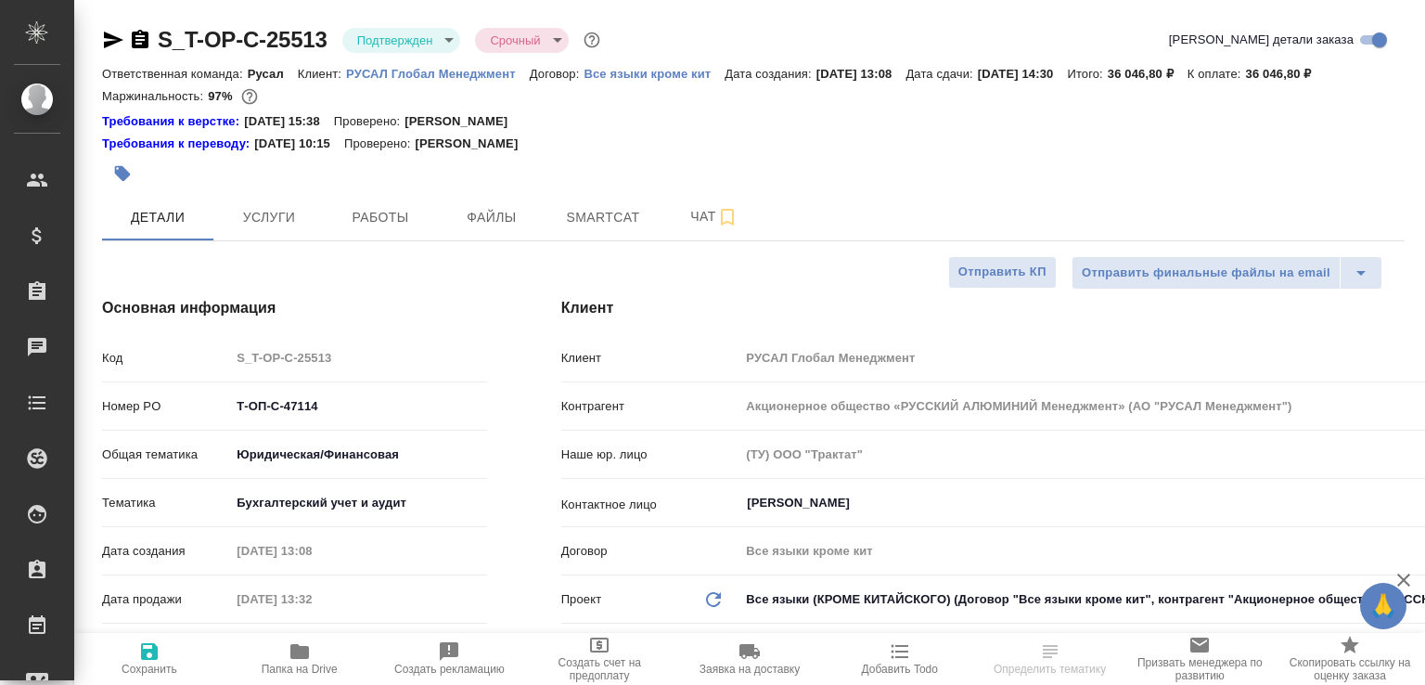
select select "RU"
type textarea "x"
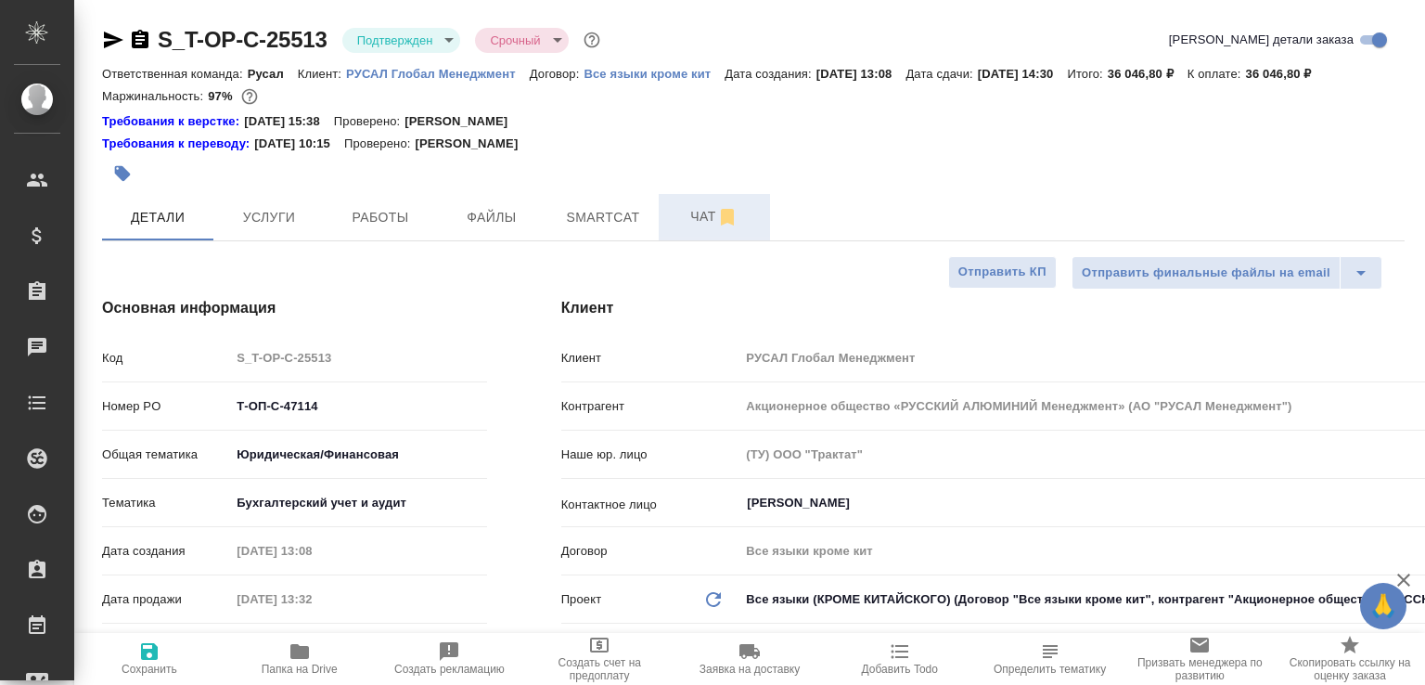
click at [684, 224] on button "Чат" at bounding box center [714, 217] width 111 height 46
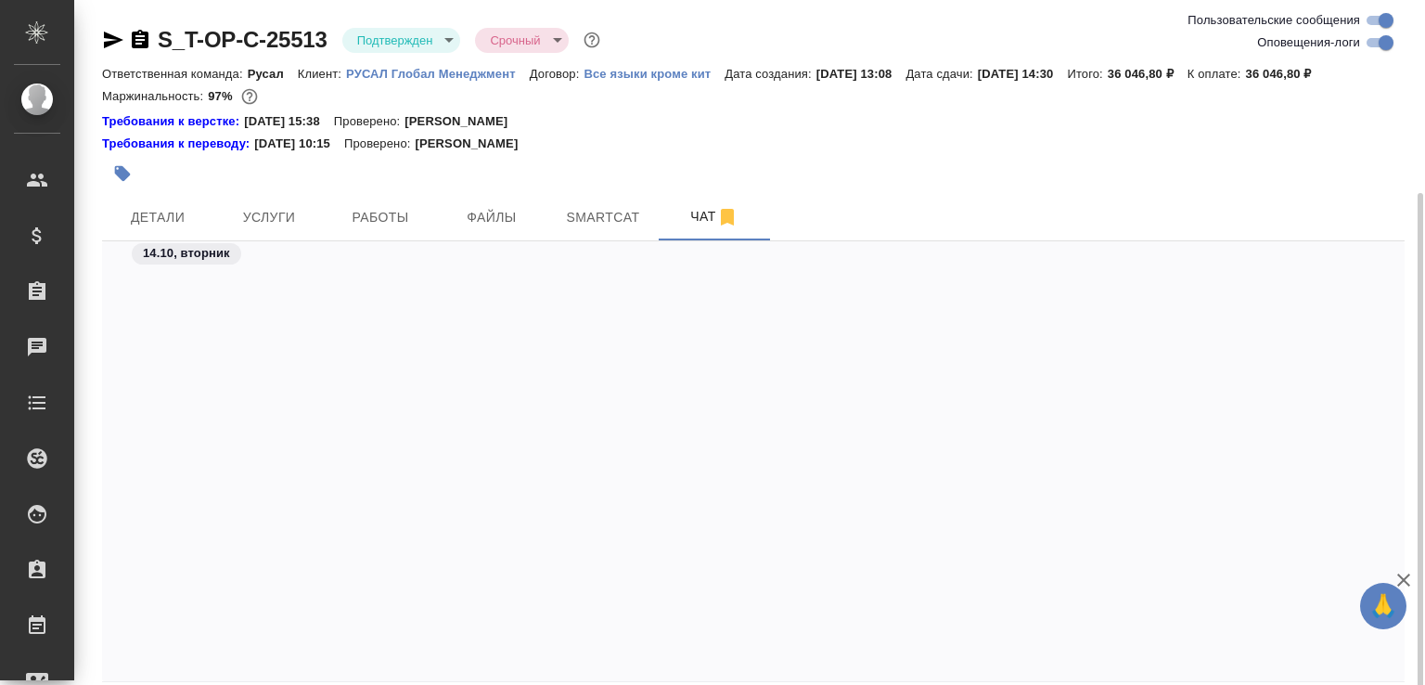
scroll to position [5386, 0]
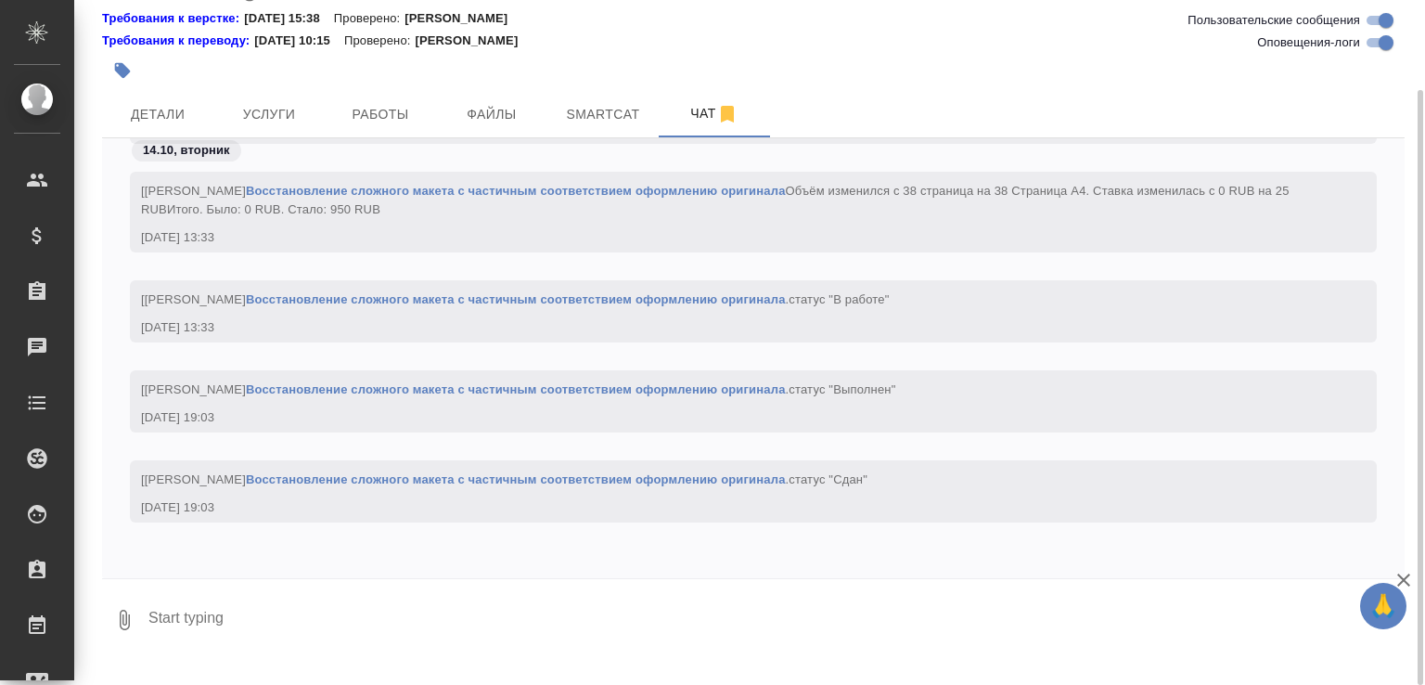
click at [454, 639] on textarea at bounding box center [776, 619] width 1258 height 63
paste textarea "https://drive.awatera.com/apps/files/files/10705090?dir=/Shares/%D0%A2-%D0%9E%D…"
type textarea "https://drive.awatera.com/apps/files/files/10705090?dir=/Shares/%D0%A2-%D0%9E%D…"
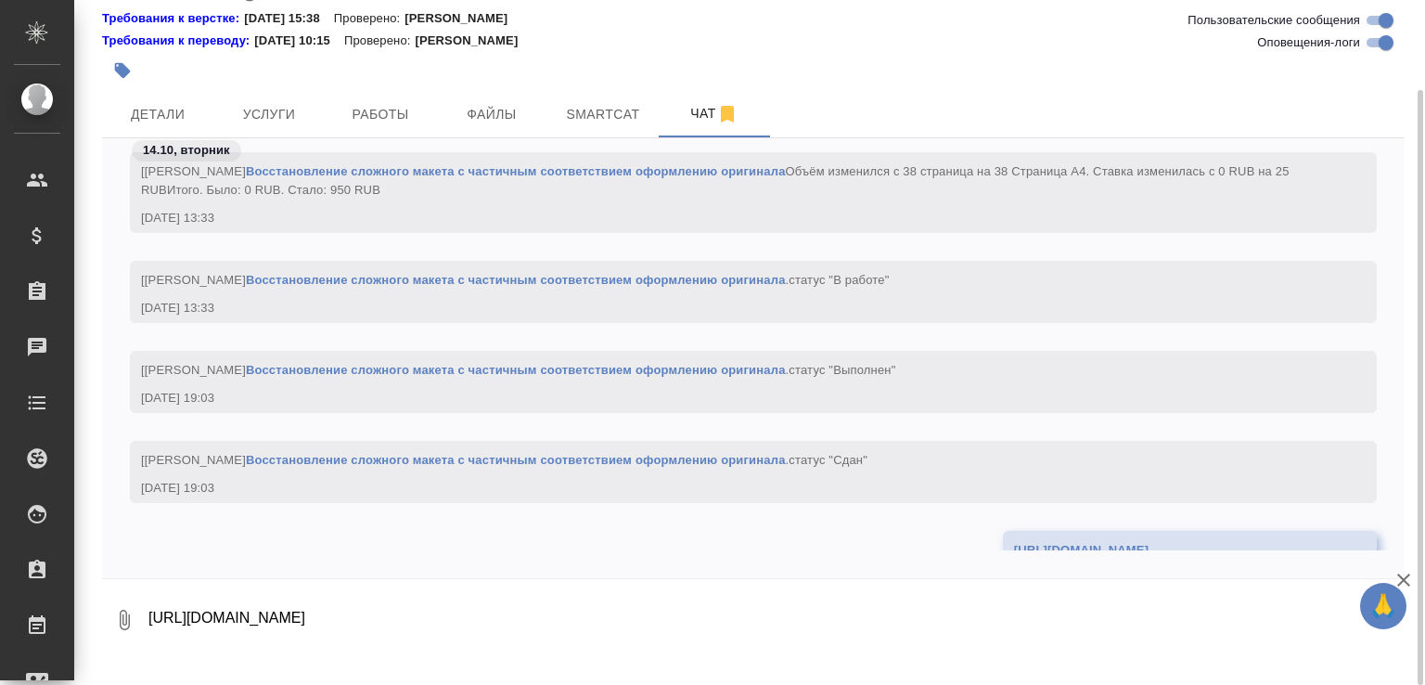
scroll to position [5513, 0]
